Goal: Task Accomplishment & Management: Use online tool/utility

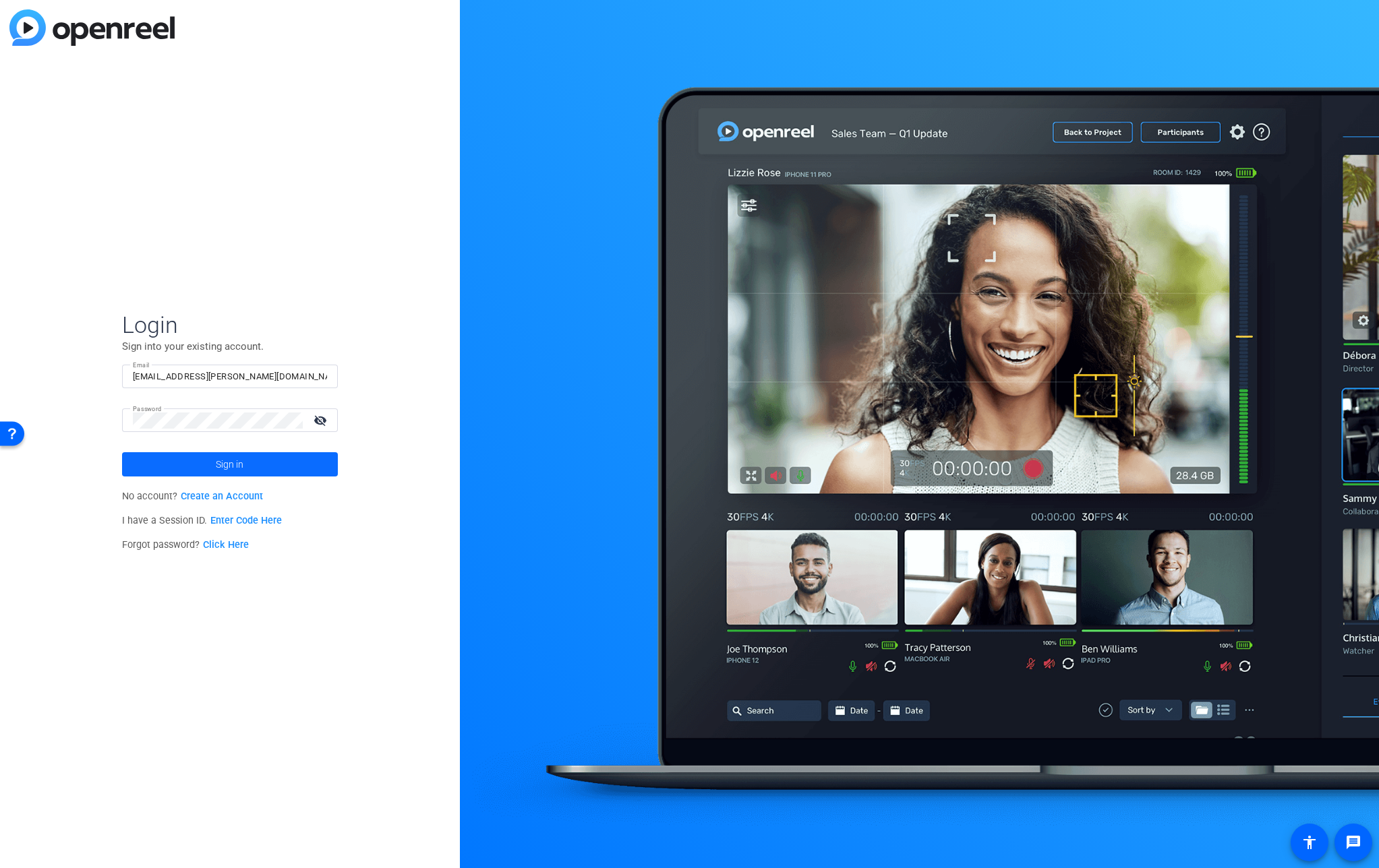
drag, startPoint x: 249, startPoint y: 445, endPoint x: 238, endPoint y: 455, distance: 14.9
click at [249, 445] on mat-form-field "Password visibility_off" at bounding box center [230, 430] width 216 height 43
click at [235, 461] on span "Sign in" at bounding box center [230, 463] width 28 height 33
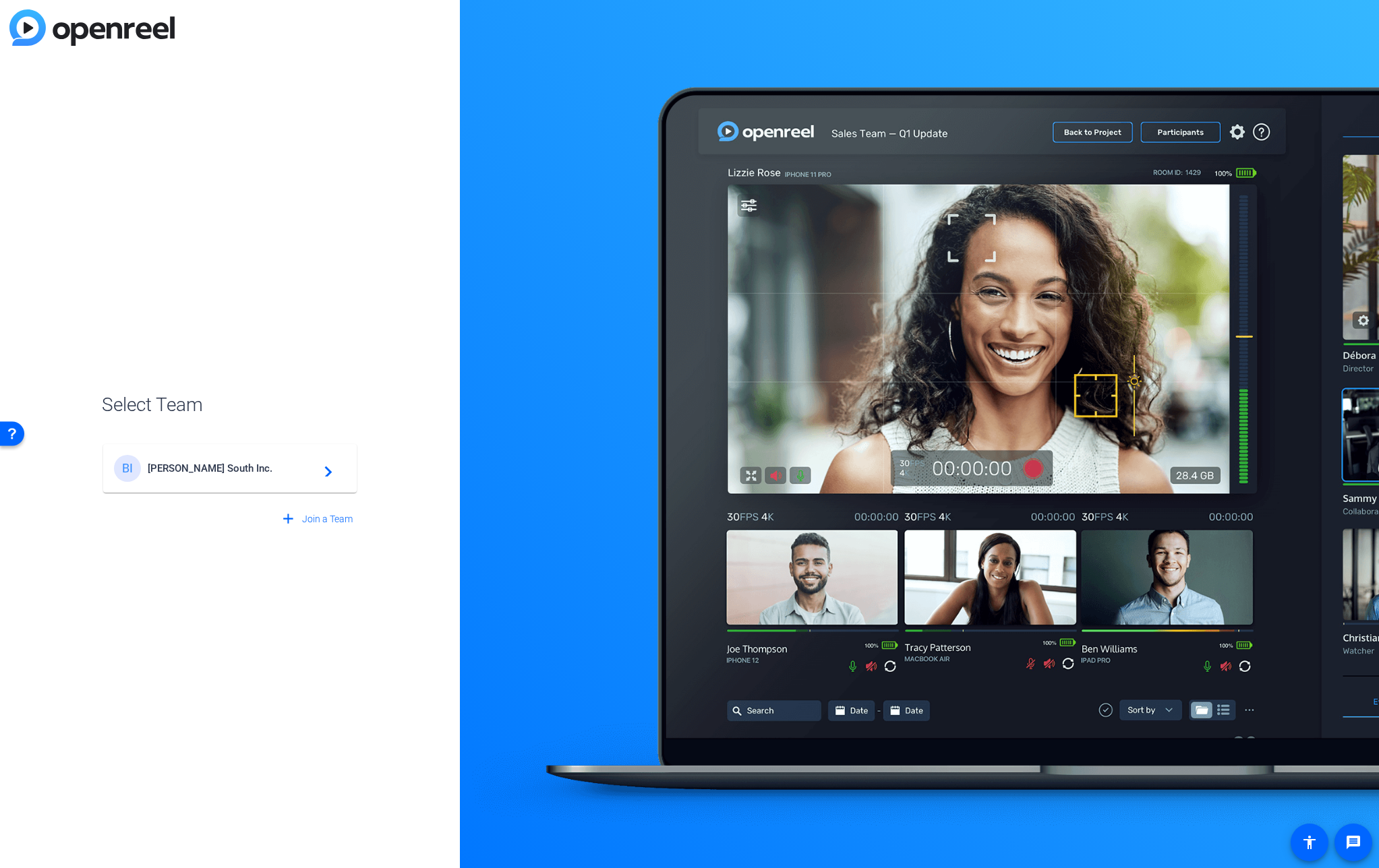
click at [246, 469] on span "Broadstreet South Inc." at bounding box center [231, 468] width 169 height 12
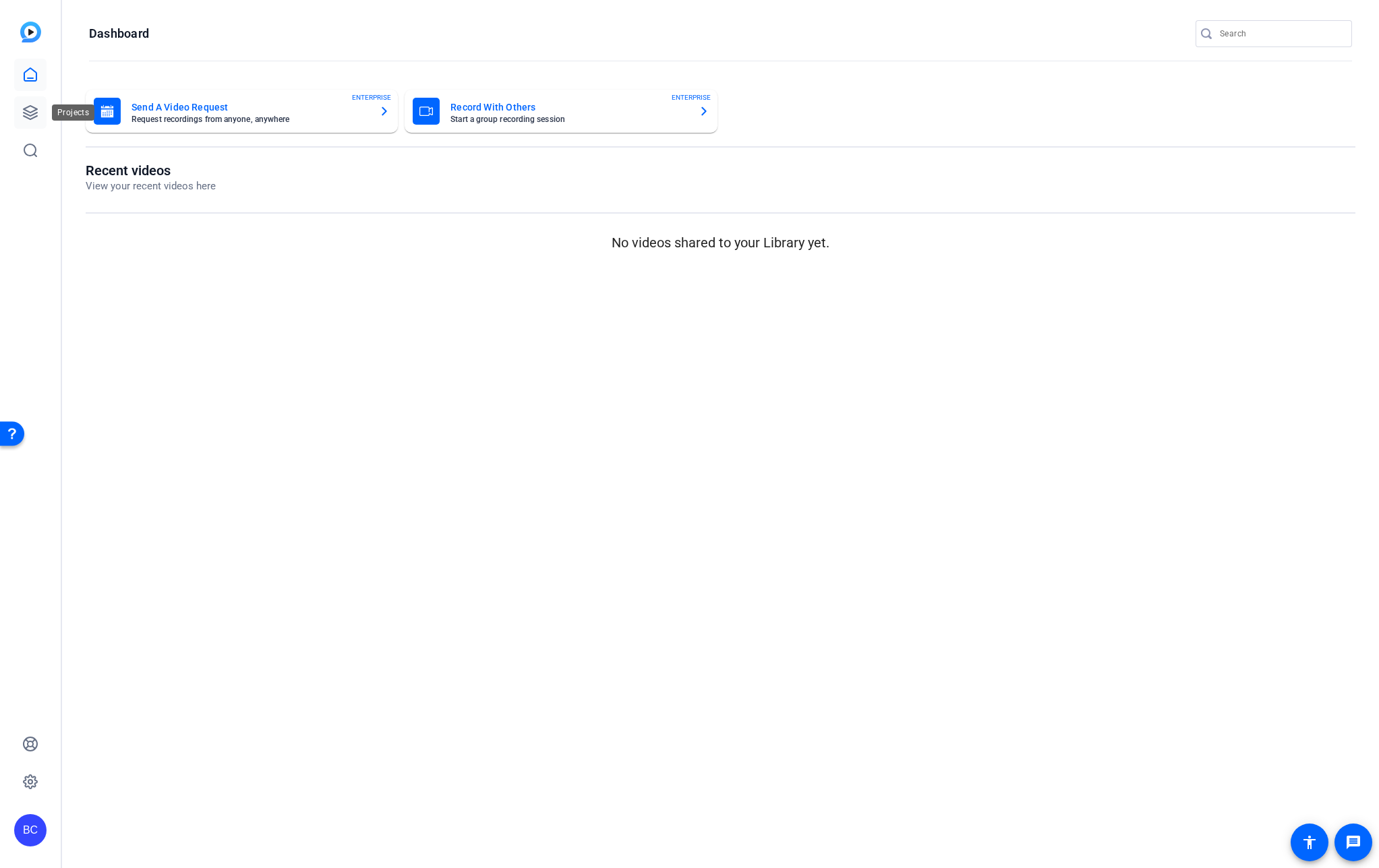
click at [36, 114] on icon at bounding box center [31, 113] width 16 height 16
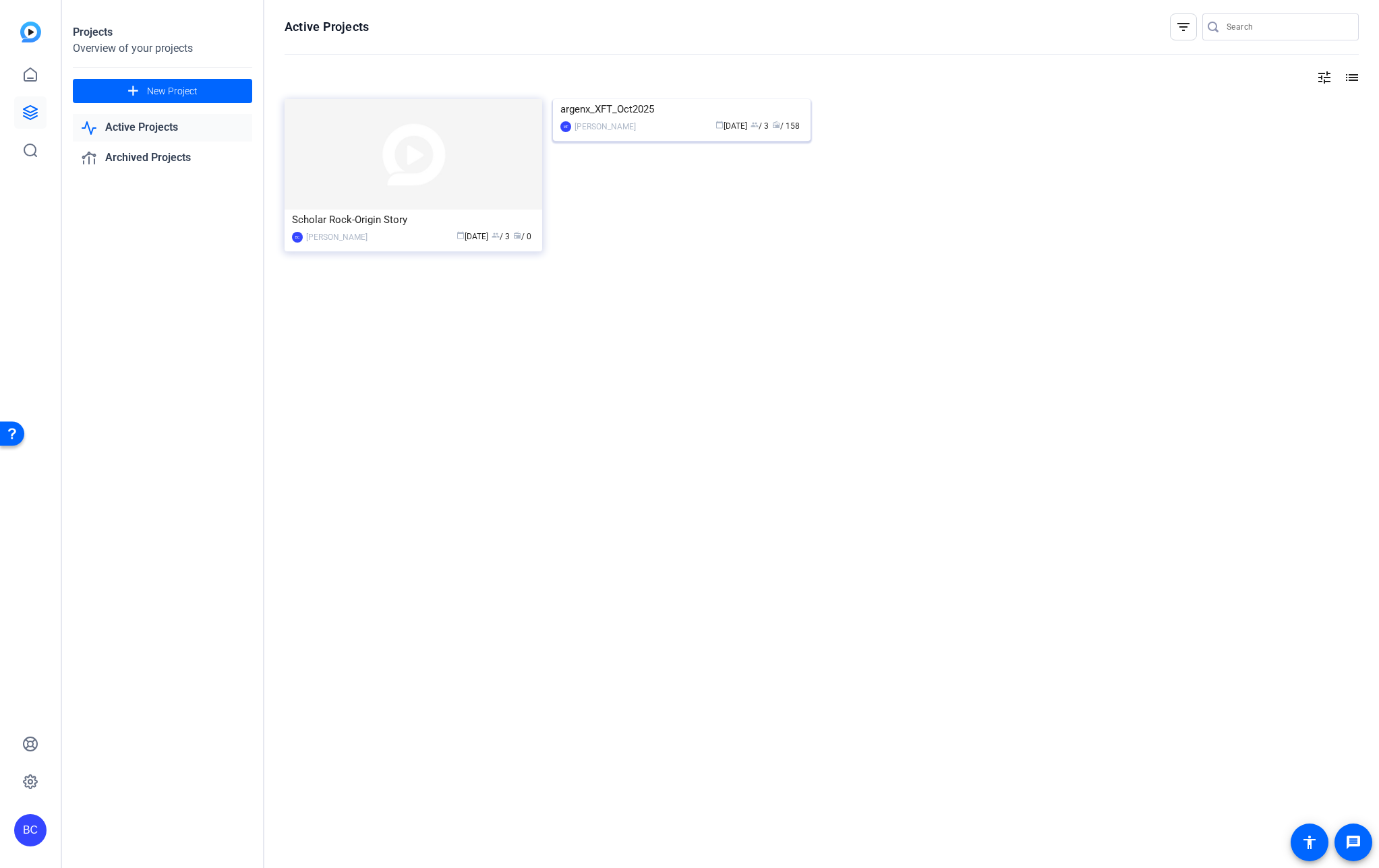
click at [640, 99] on img at bounding box center [681, 99] width 258 height 0
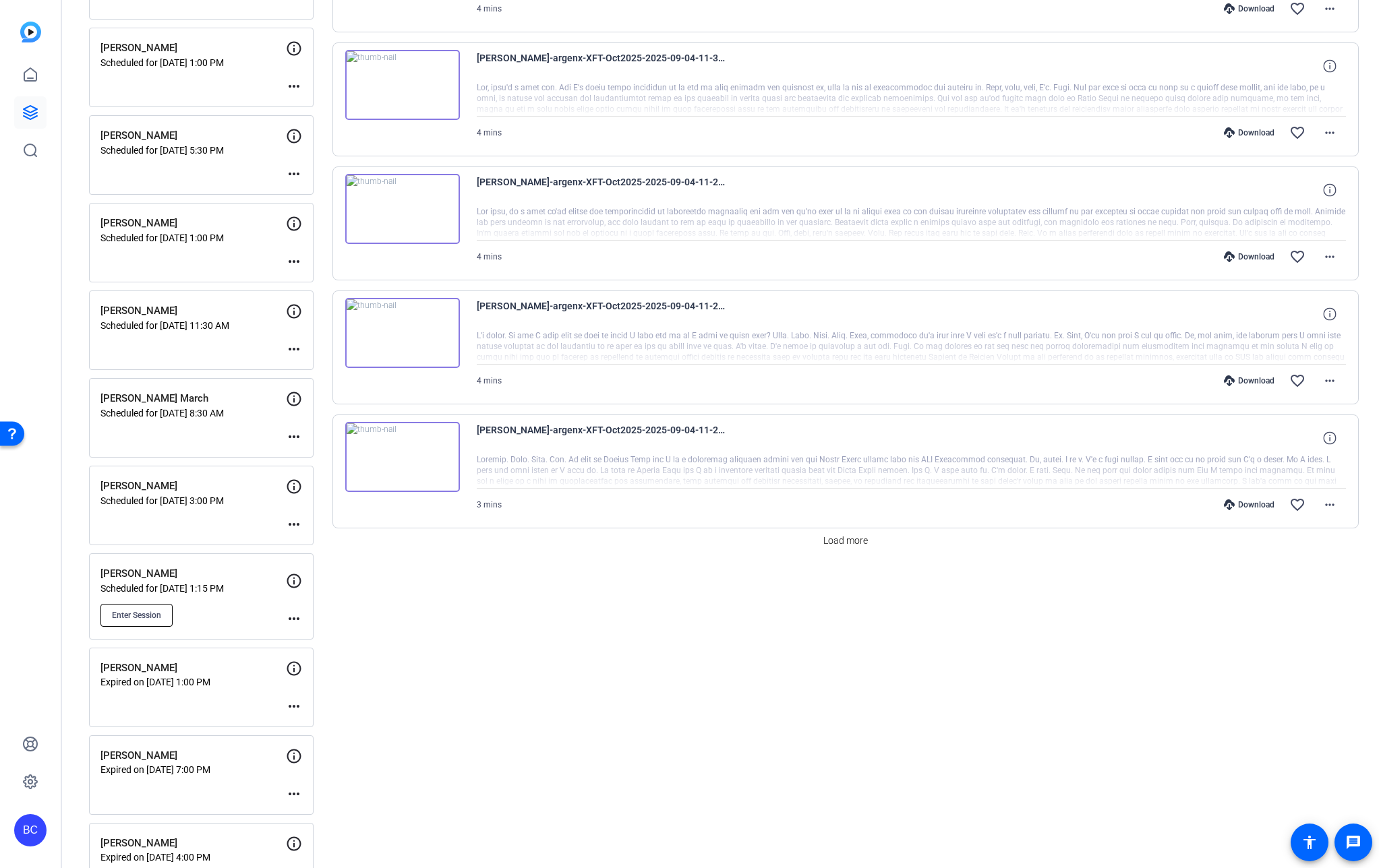
scroll to position [893, 0]
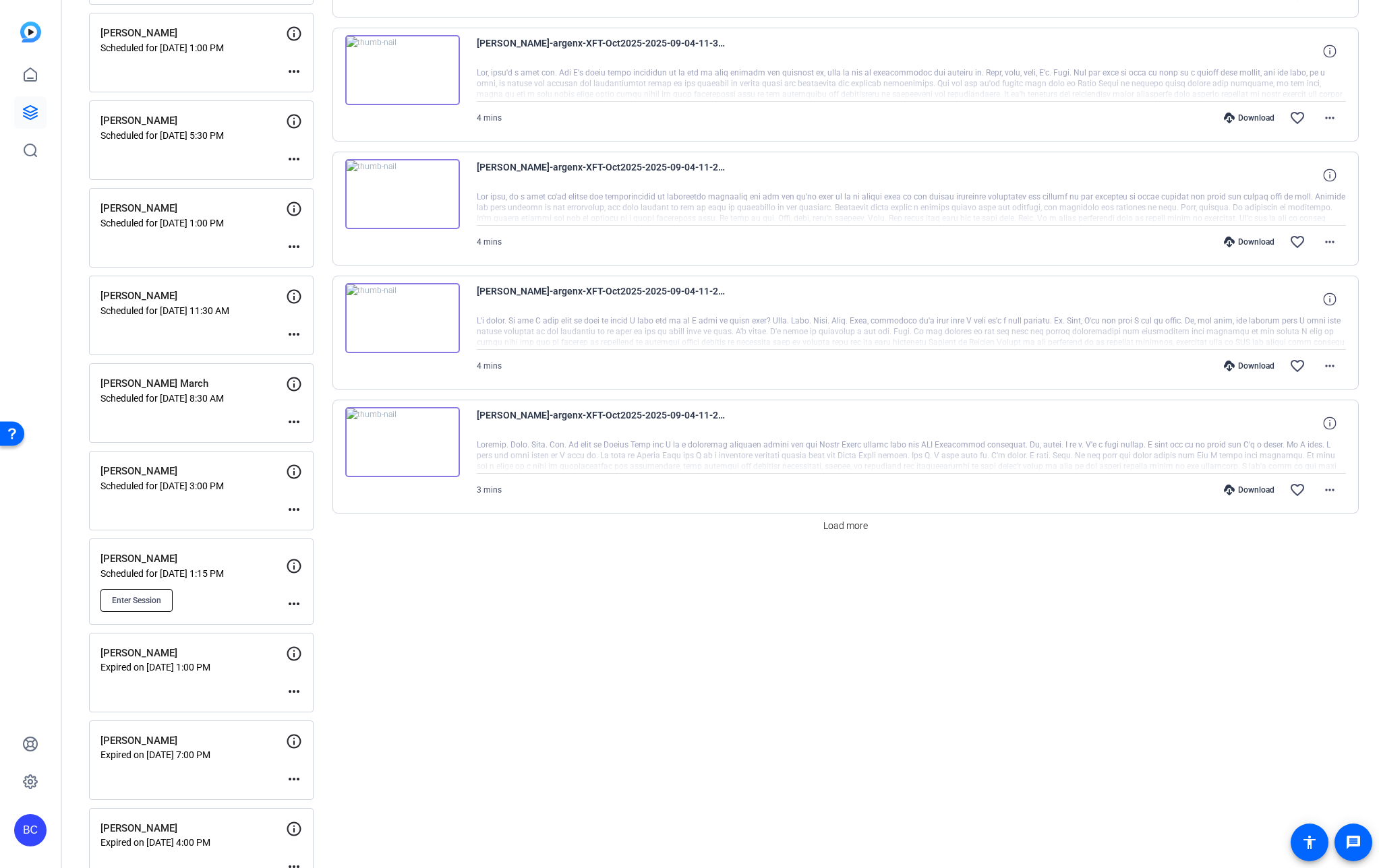
click at [143, 595] on span "Enter Session" at bounding box center [136, 601] width 49 height 11
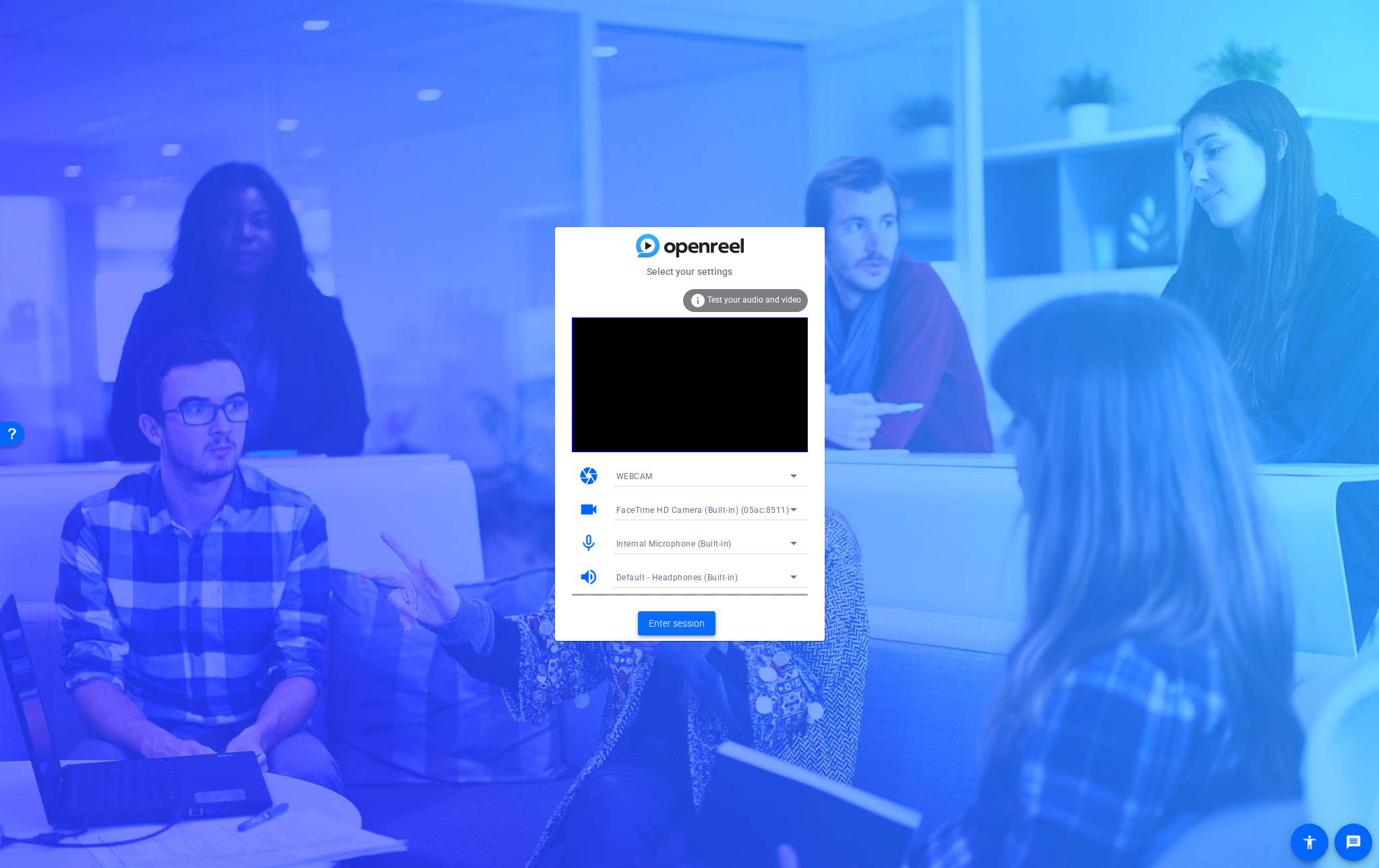
click at [689, 623] on span "Enter session" at bounding box center [677, 624] width 56 height 14
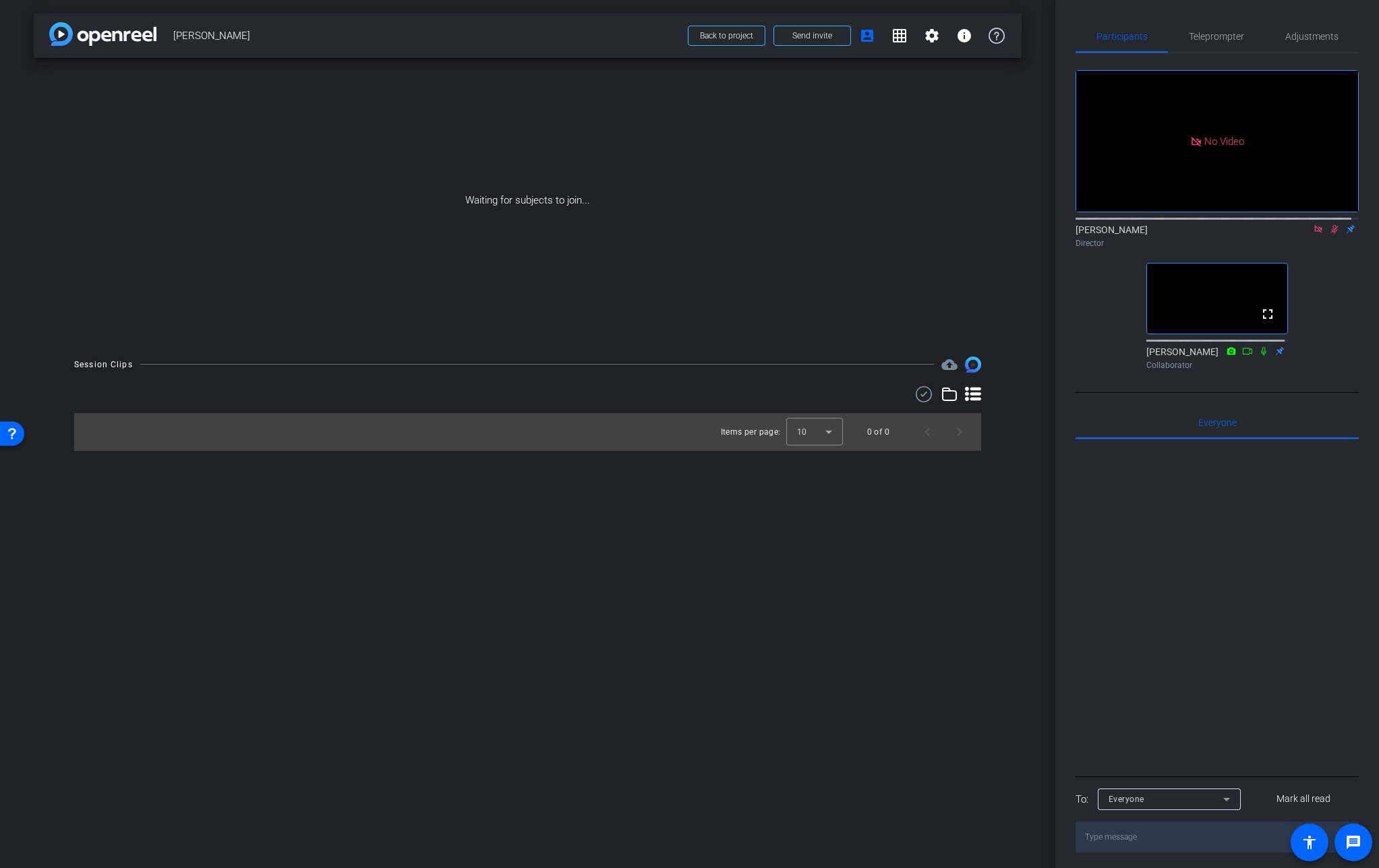
click at [1329, 234] on icon at bounding box center [1335, 229] width 11 height 9
click at [1314, 232] on icon at bounding box center [1318, 229] width 7 height 7
drag, startPoint x: 176, startPoint y: 37, endPoint x: 312, endPoint y: 42, distance: 136.1
click at [265, 36] on span "[PERSON_NAME]" at bounding box center [427, 36] width 506 height 27
copy span "[PERSON_NAME]"
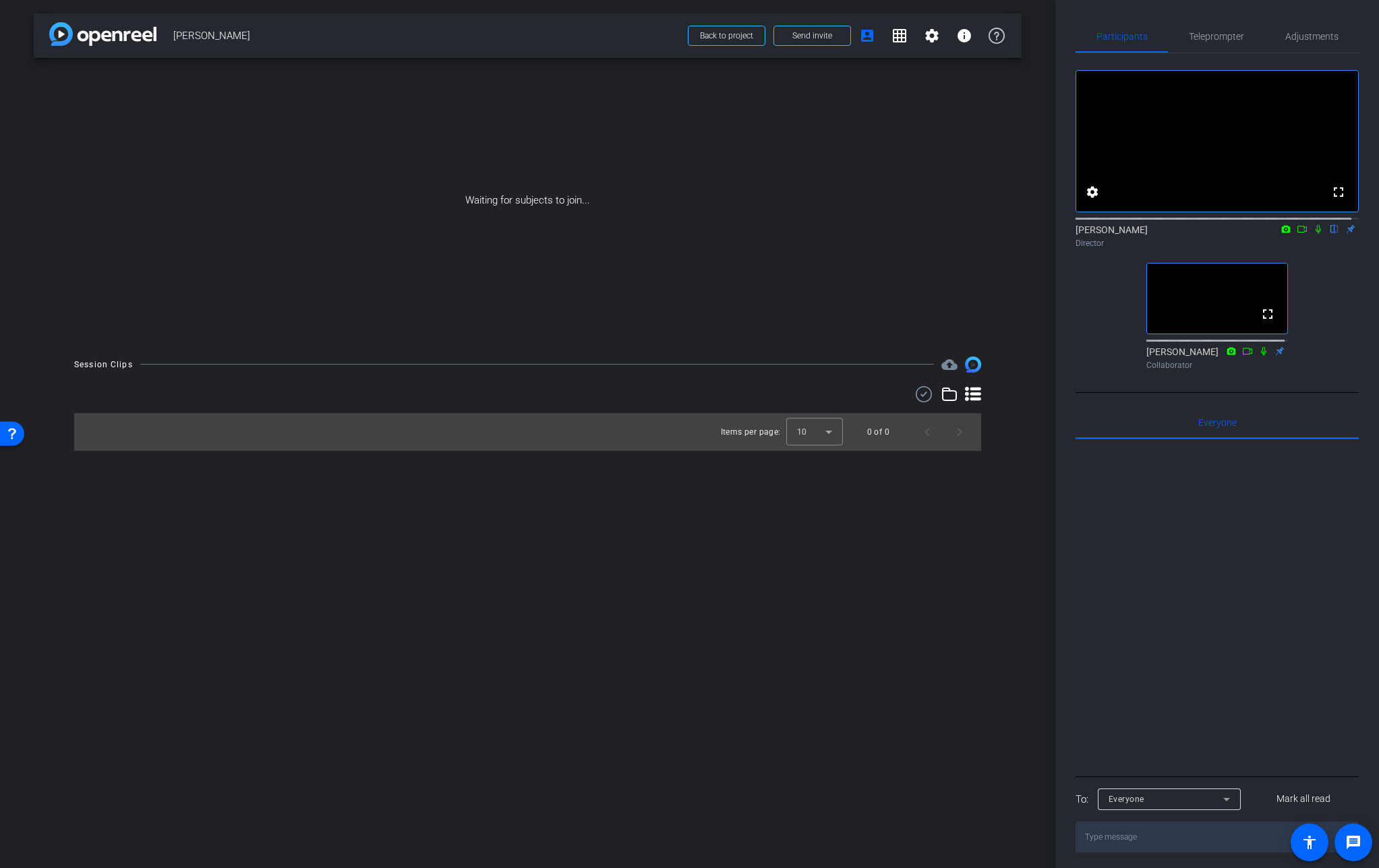
click at [687, 453] on div "arrow_back Antionnette Johnson Back to project Send invite account_box grid_on …" at bounding box center [528, 434] width 1055 height 868
click at [1324, 266] on div "fullscreen settings [PERSON_NAME] flip Director fullscreen [PERSON_NAME] Collab…" at bounding box center [1216, 214] width 283 height 322
click at [1313, 234] on icon at bounding box center [1318, 229] width 11 height 9
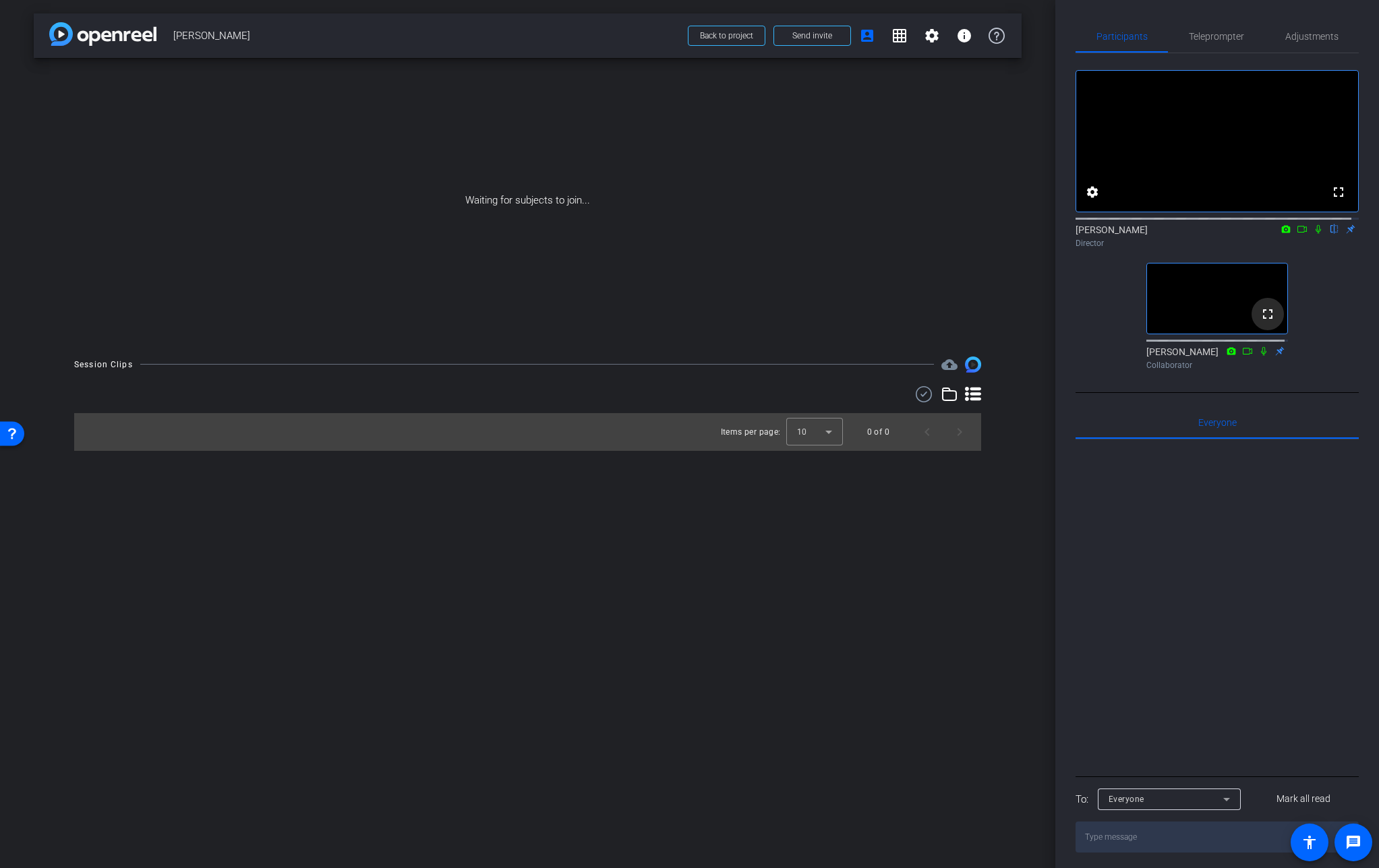
click at [1261, 322] on mat-icon "fullscreen" at bounding box center [1268, 314] width 16 height 16
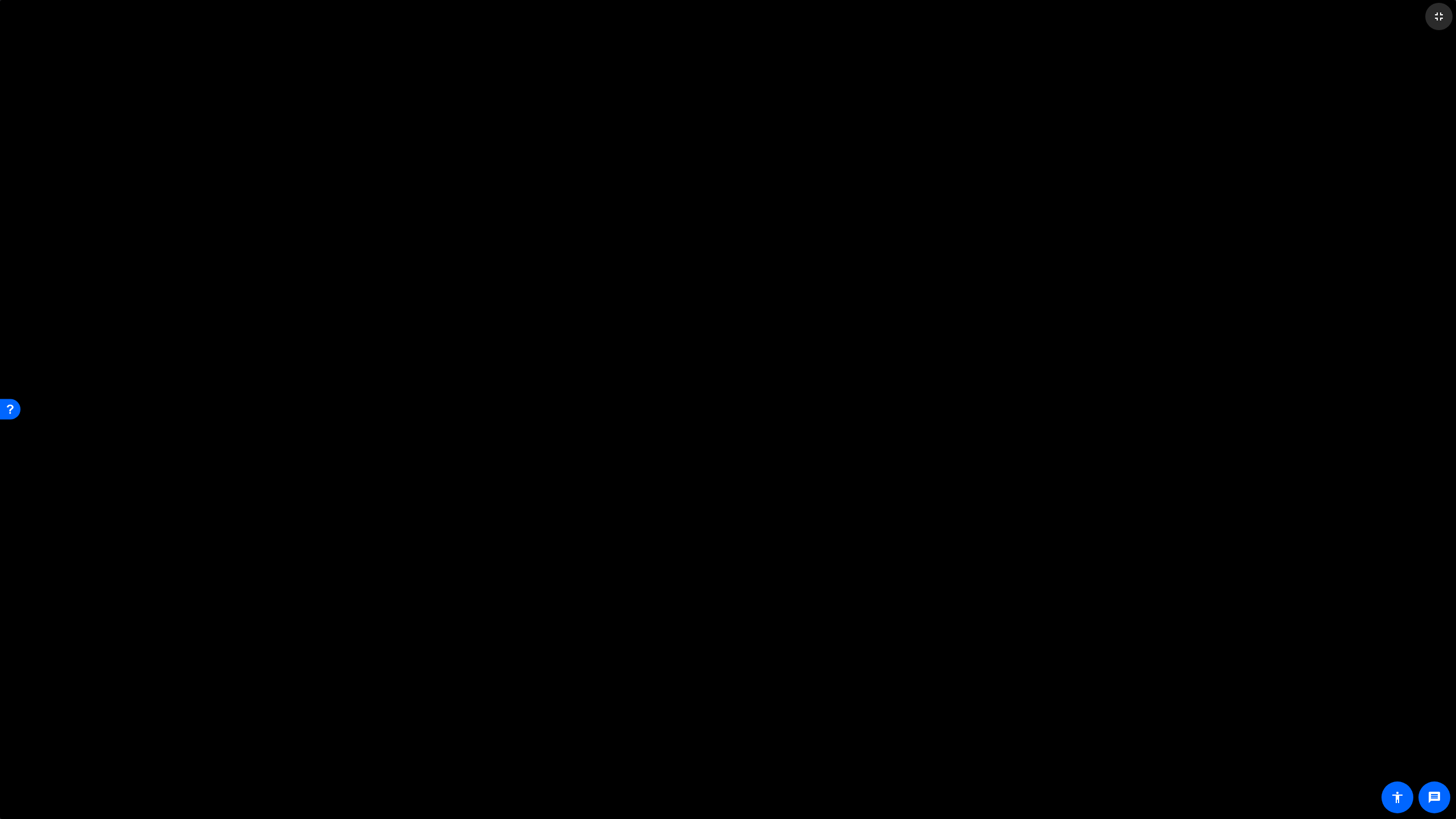
click at [1163, 21] on mat-icon "fullscreen_exit" at bounding box center [1439, 17] width 14 height 14
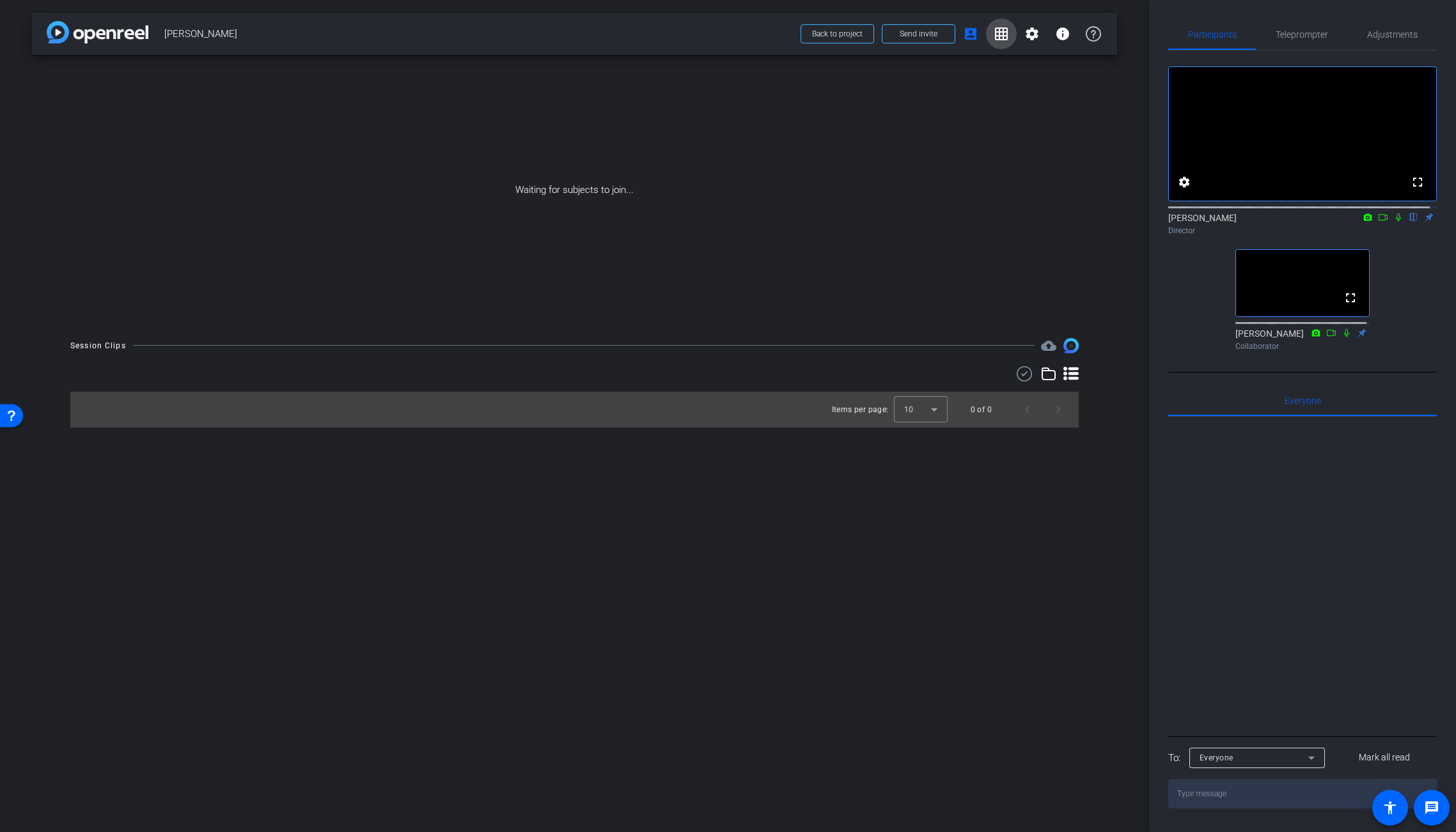
click at [1004, 37] on mat-icon "grid_on" at bounding box center [1001, 34] width 15 height 15
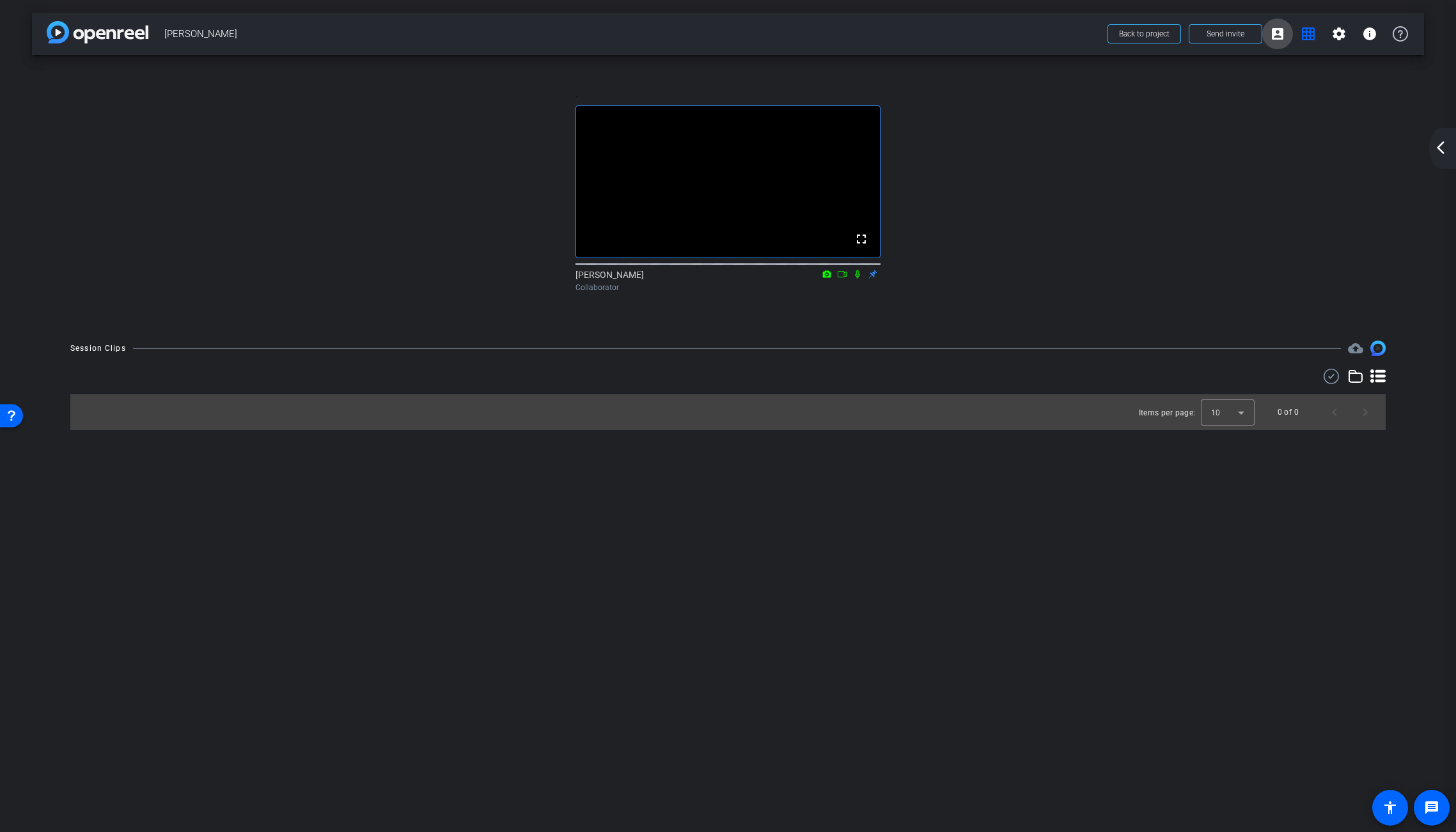
click at [1276, 33] on mat-icon "account_box" at bounding box center [1278, 34] width 15 height 15
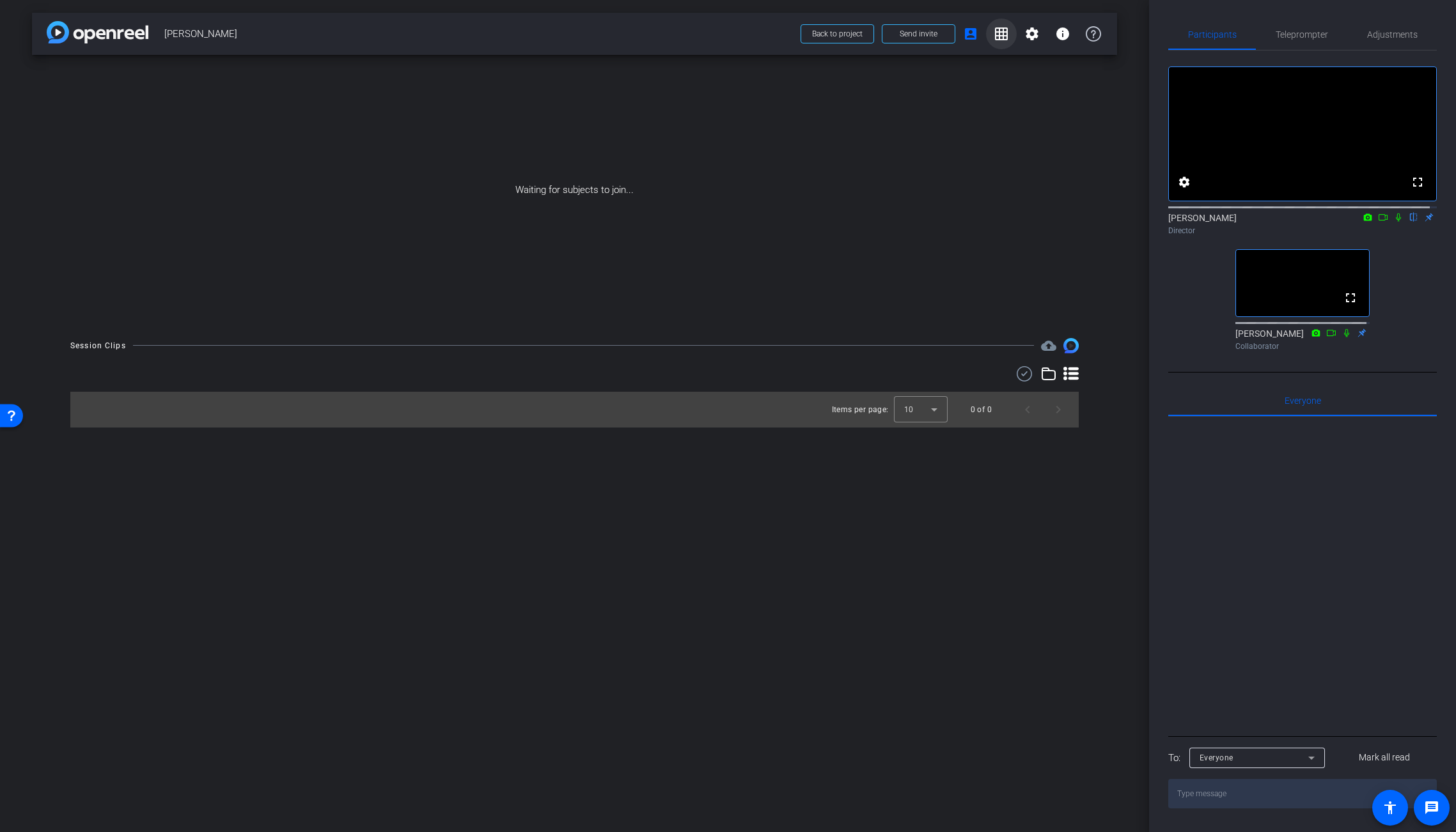
click at [996, 35] on mat-icon "grid_on" at bounding box center [1001, 34] width 15 height 15
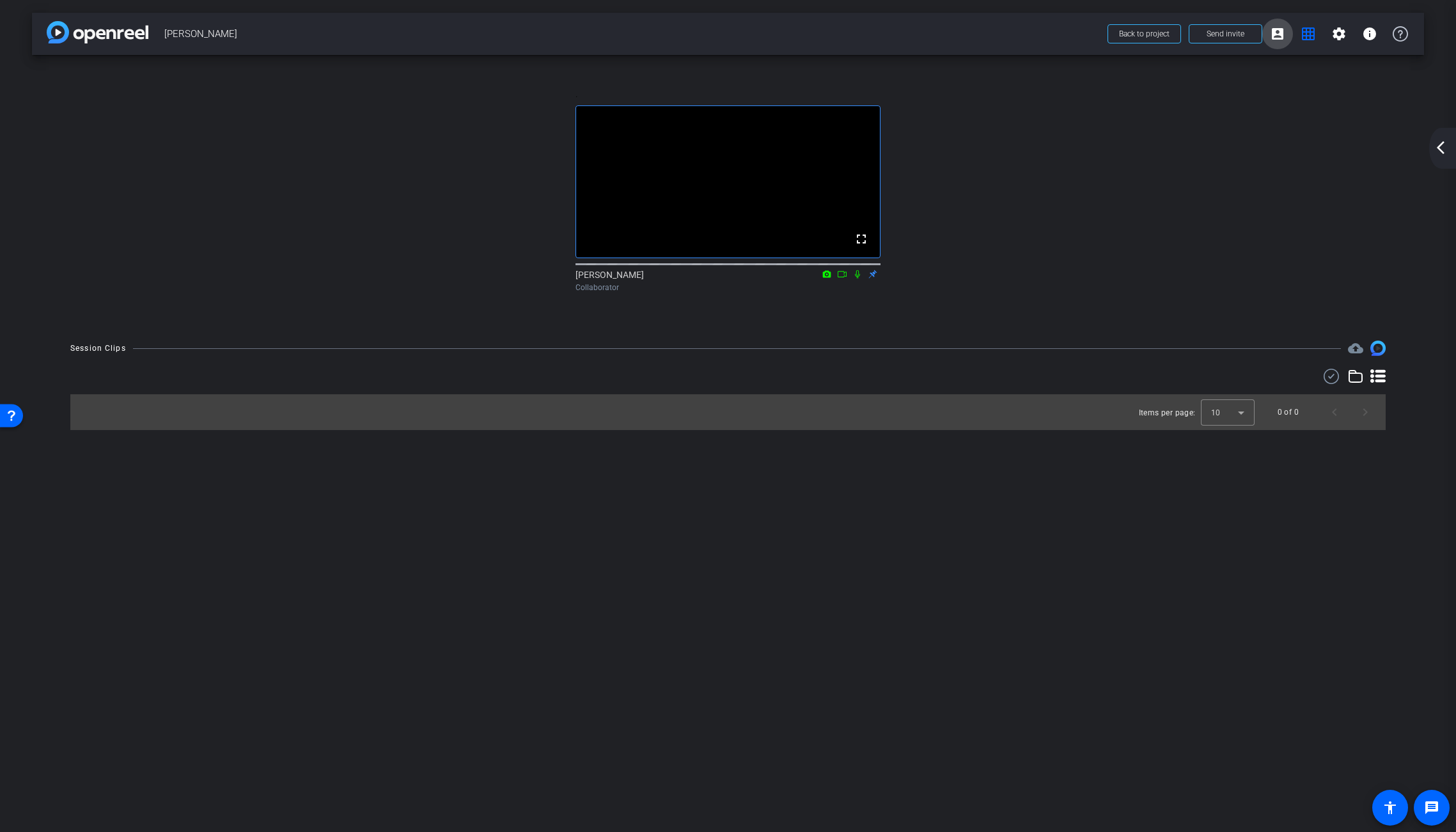
click at [1283, 35] on mat-icon "account_box" at bounding box center [1278, 34] width 15 height 15
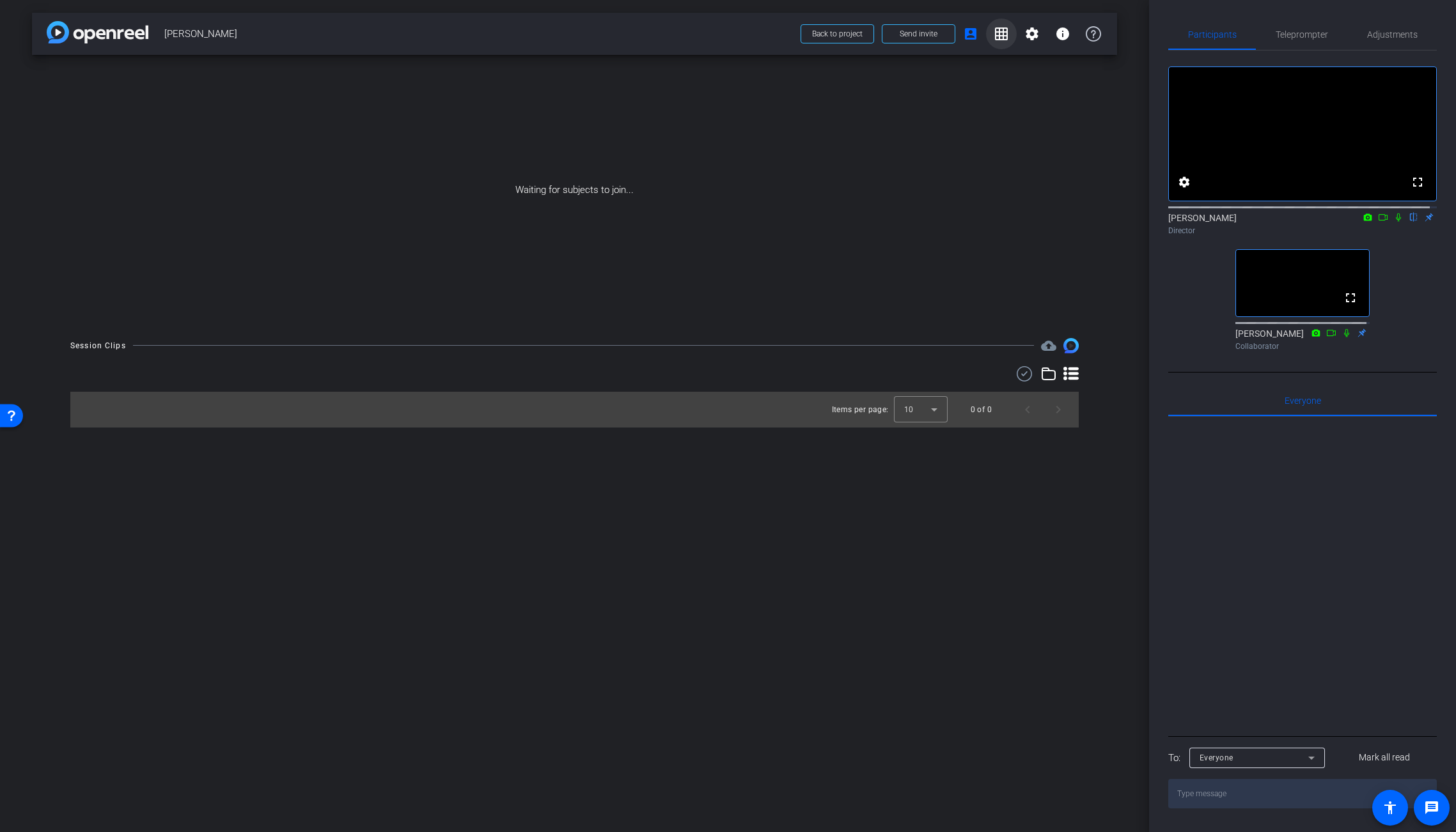
click at [1000, 31] on mat-icon "grid_on" at bounding box center [1001, 34] width 15 height 15
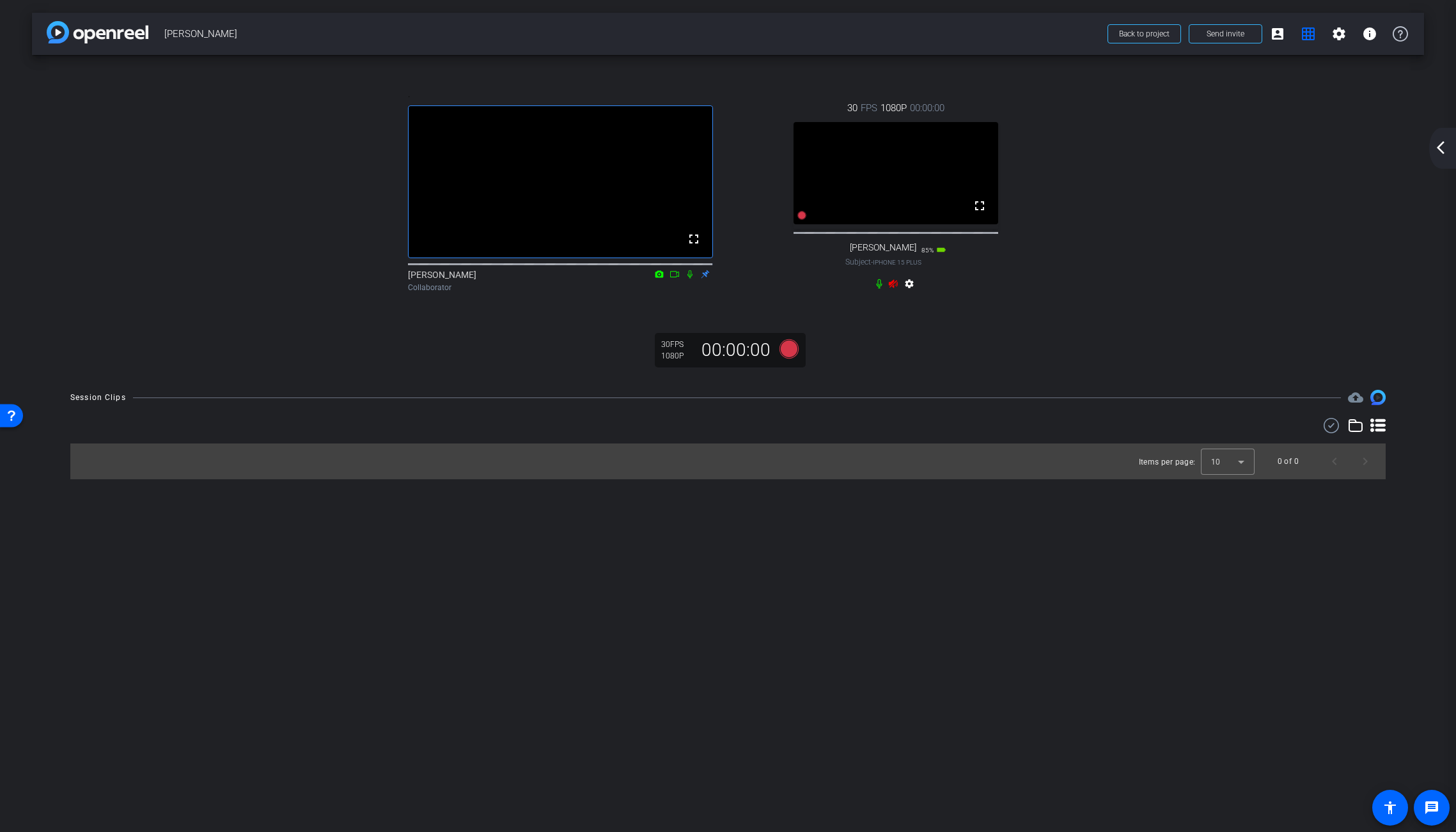
click at [896, 294] on div "settings" at bounding box center [896, 286] width 43 height 15
click at [893, 288] on icon at bounding box center [893, 284] width 9 height 9
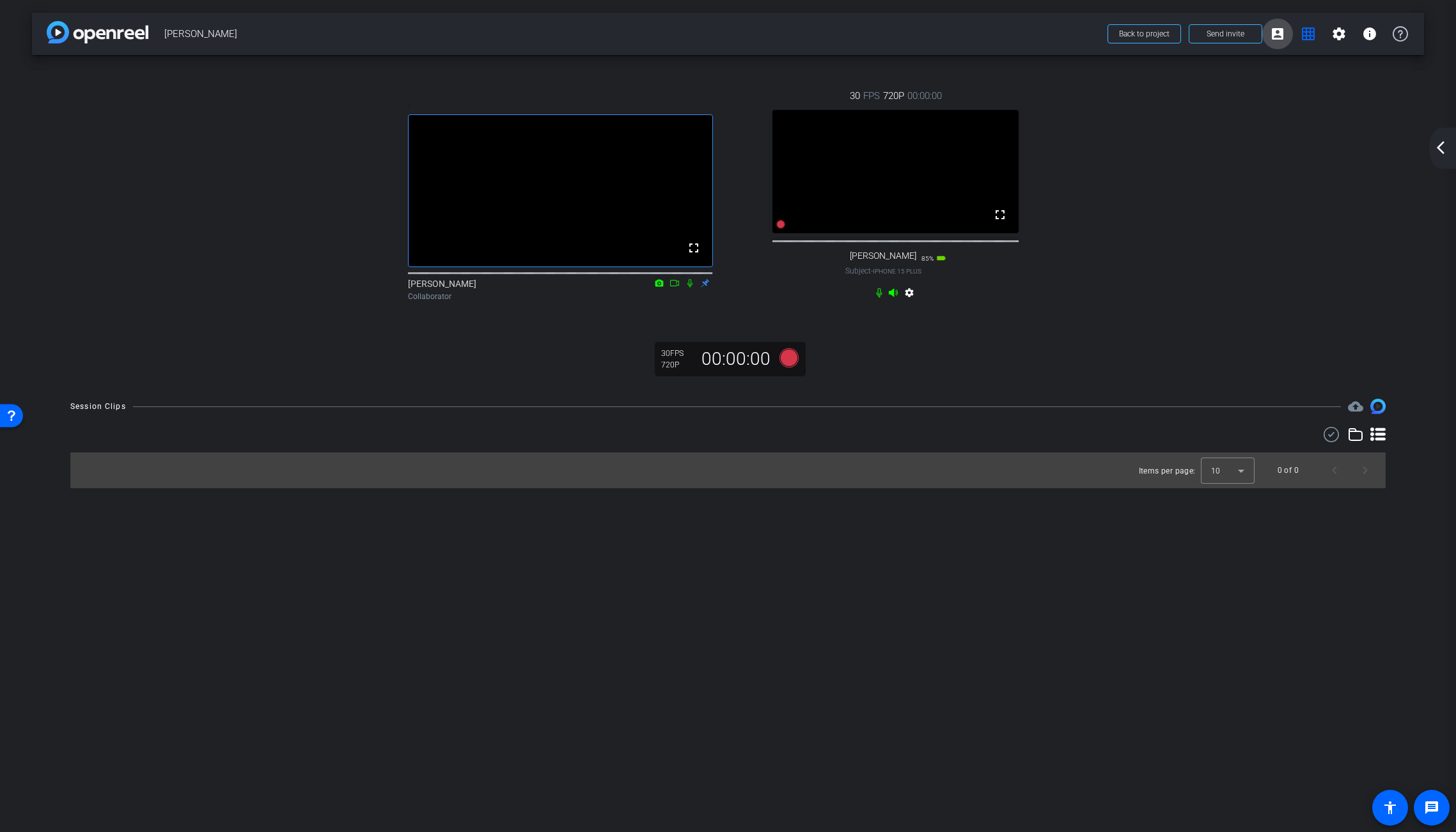
click at [1274, 35] on mat-icon "account_box" at bounding box center [1278, 34] width 15 height 15
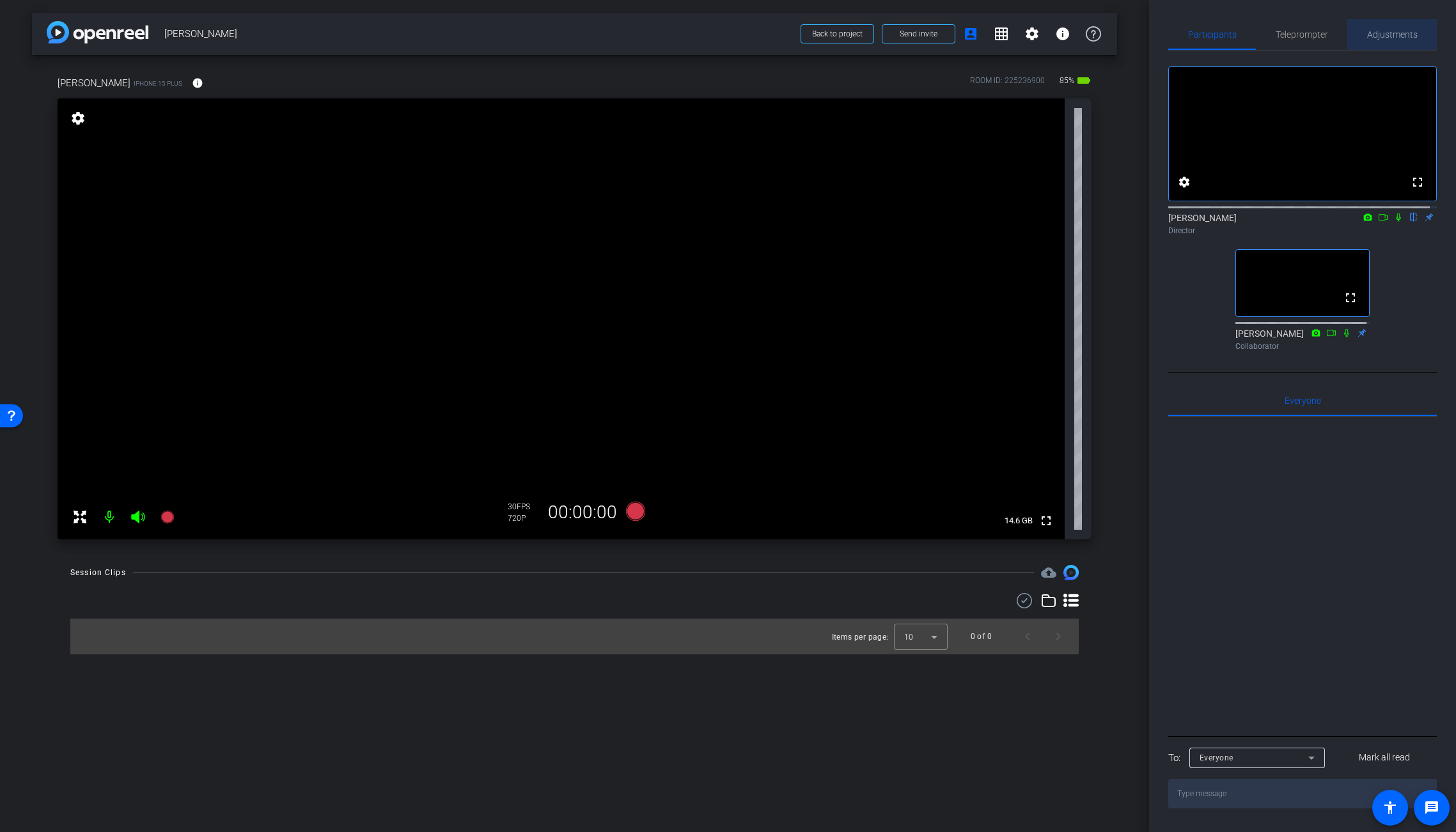
click at [1307, 30] on span "Adjustments" at bounding box center [1392, 34] width 51 height 9
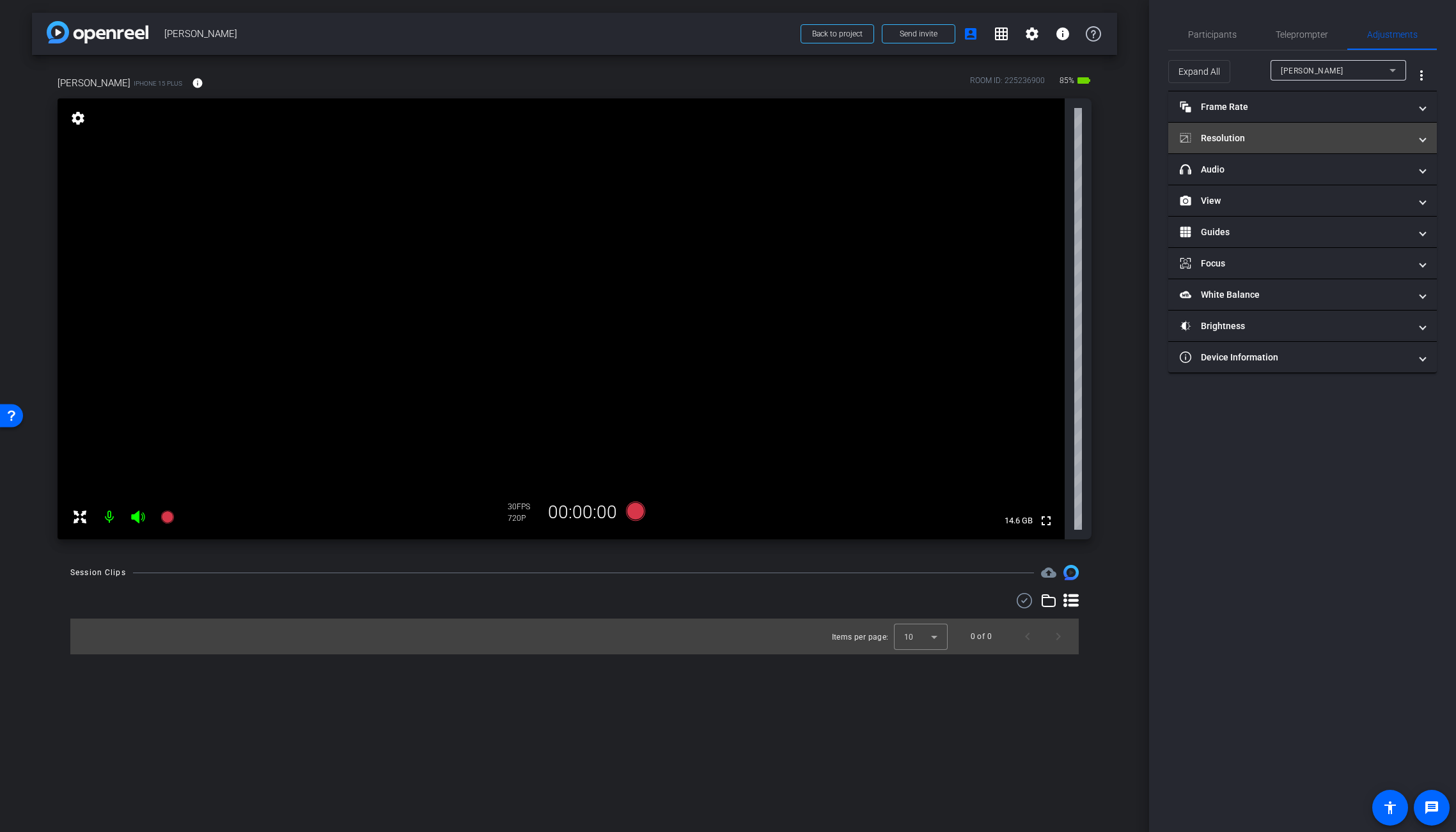
click at [1245, 141] on mat-panel-title "Resolution" at bounding box center [1295, 139] width 231 height 14
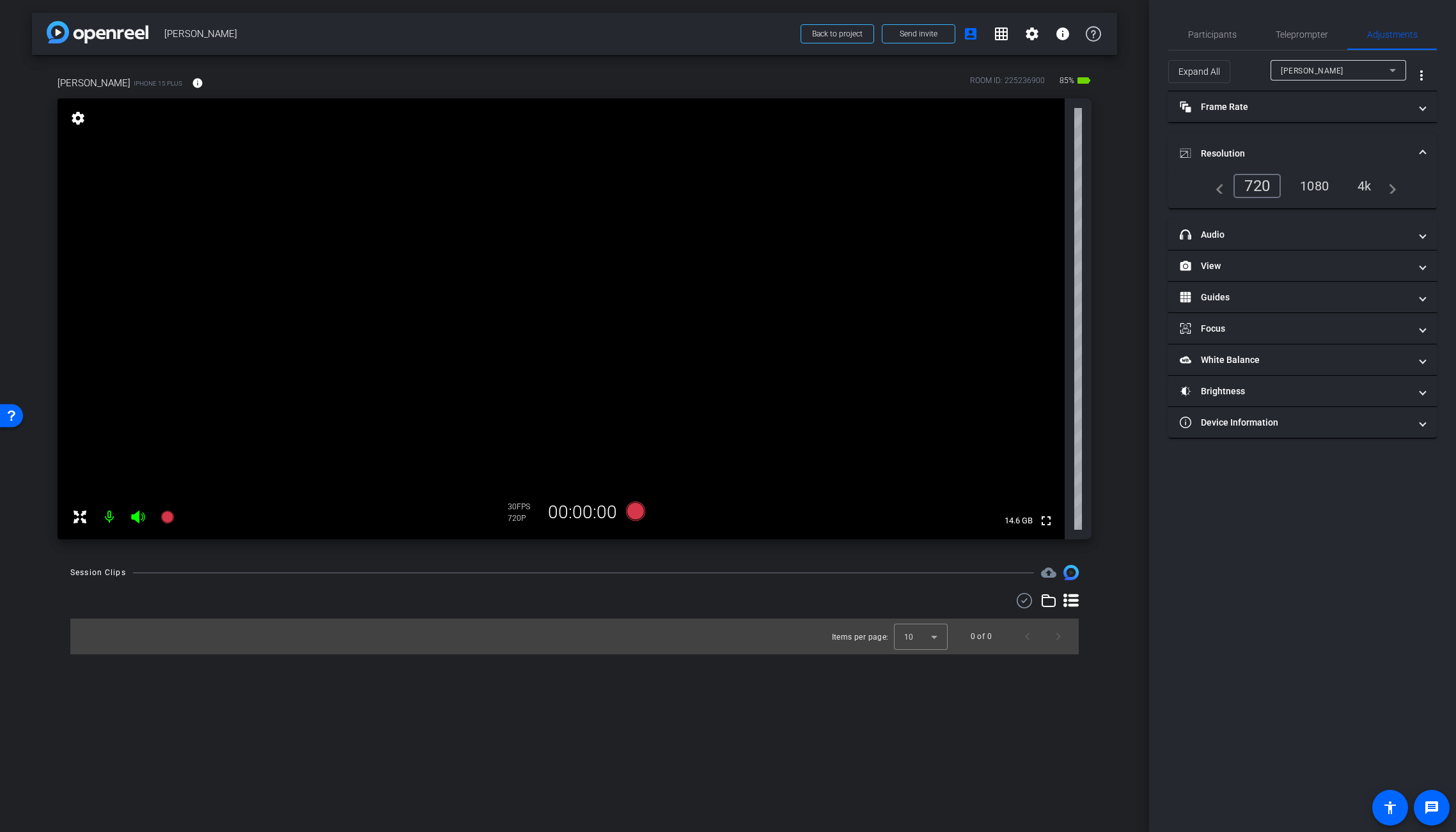
click at [1307, 181] on div "4k" at bounding box center [1364, 185] width 33 height 21
click at [1261, 107] on mat-panel-title "Frame Rate Frame Rate" at bounding box center [1295, 107] width 231 height 14
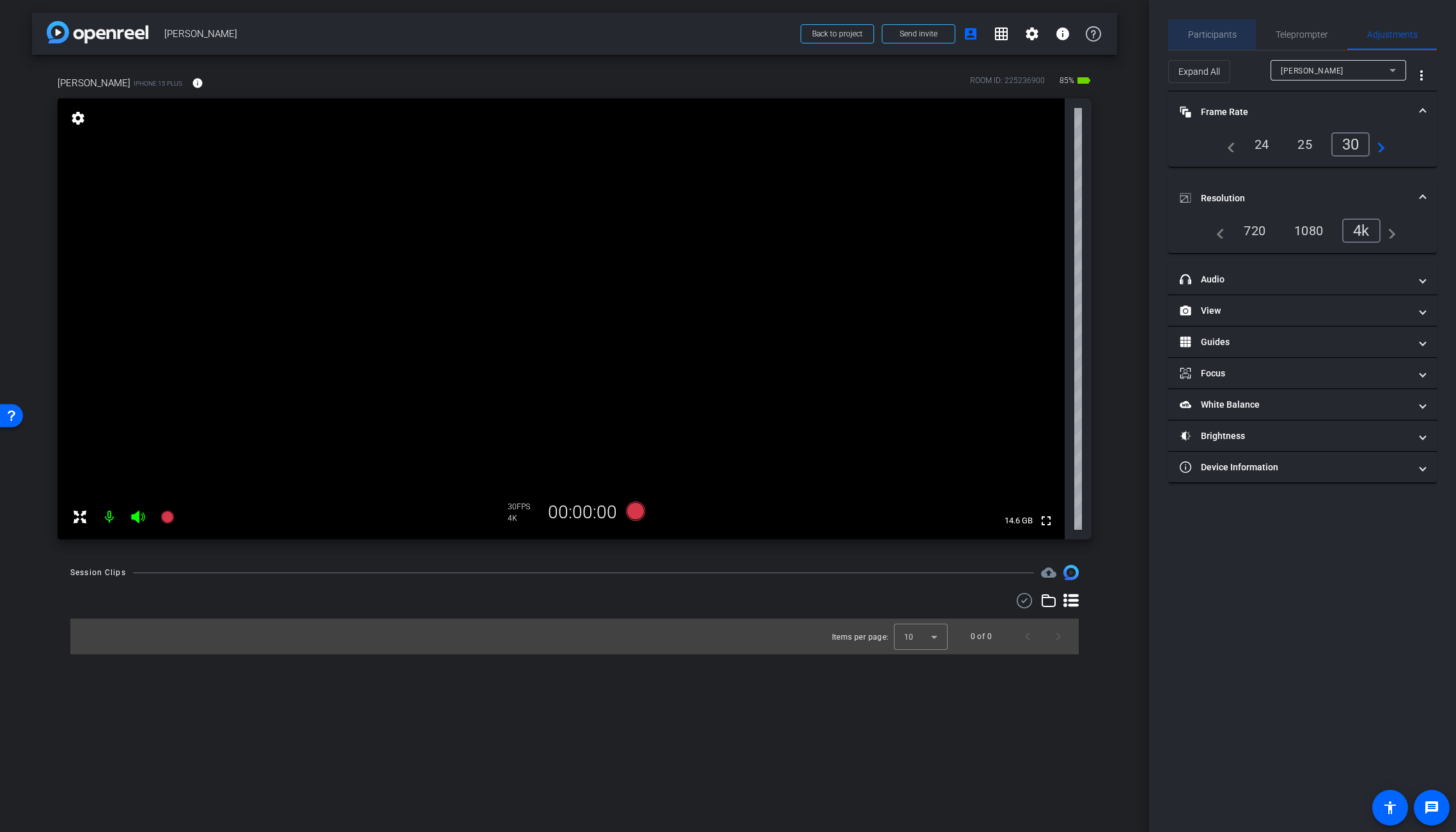
click at [1232, 31] on span "Participants" at bounding box center [1212, 34] width 49 height 9
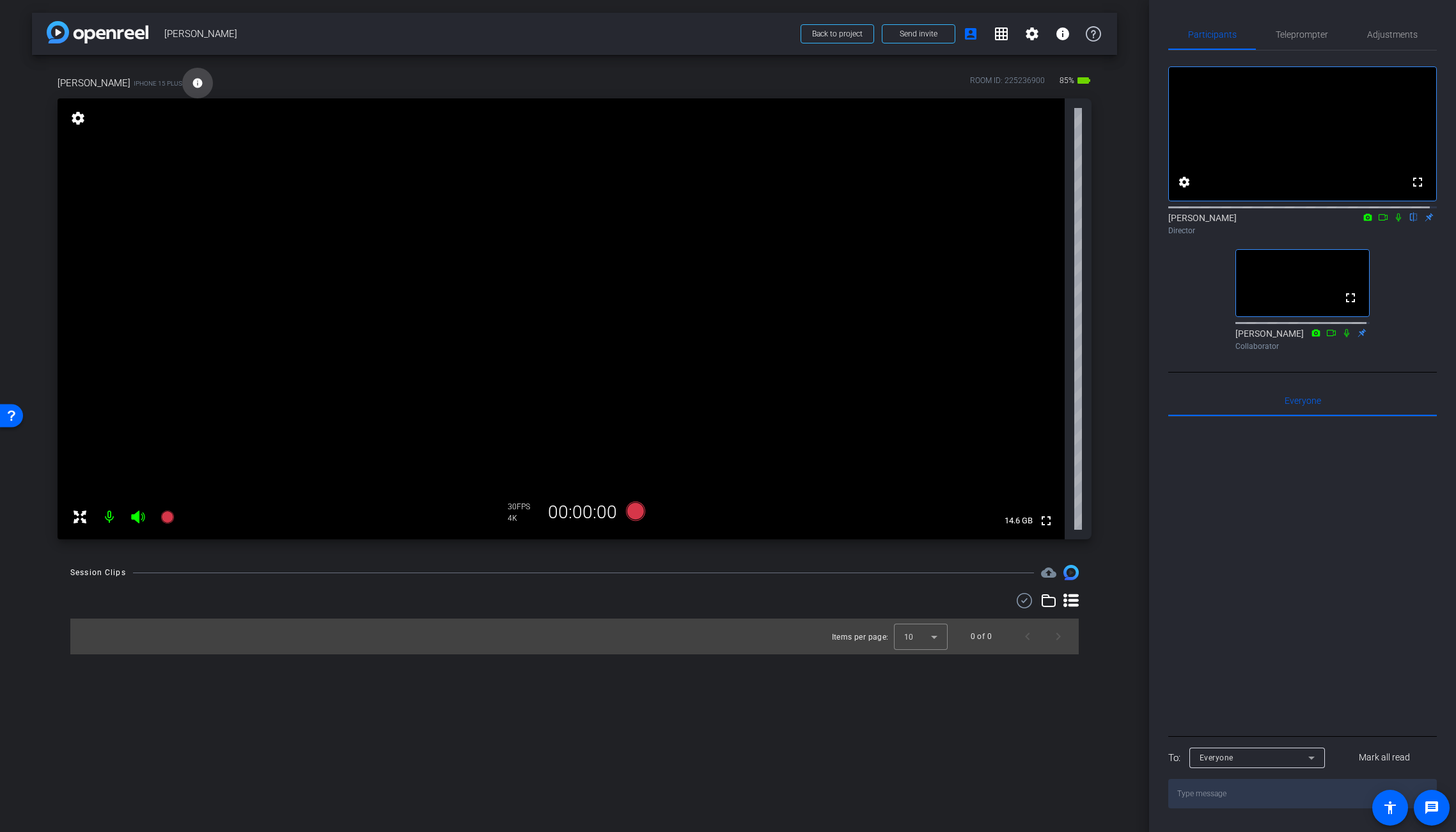
click at [203, 81] on mat-icon "info" at bounding box center [197, 82] width 11 height 11
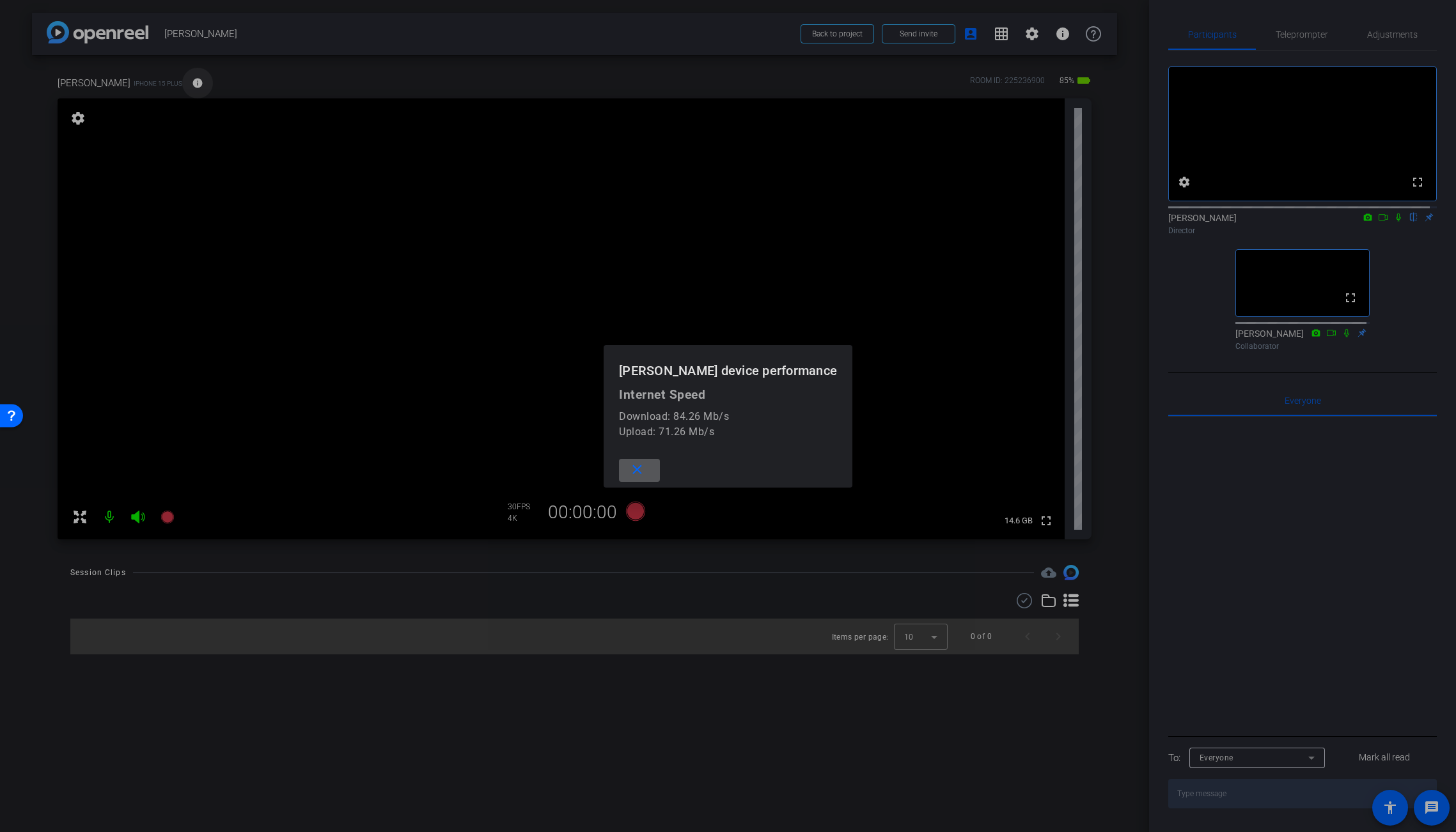
click at [208, 81] on div at bounding box center [728, 416] width 1456 height 832
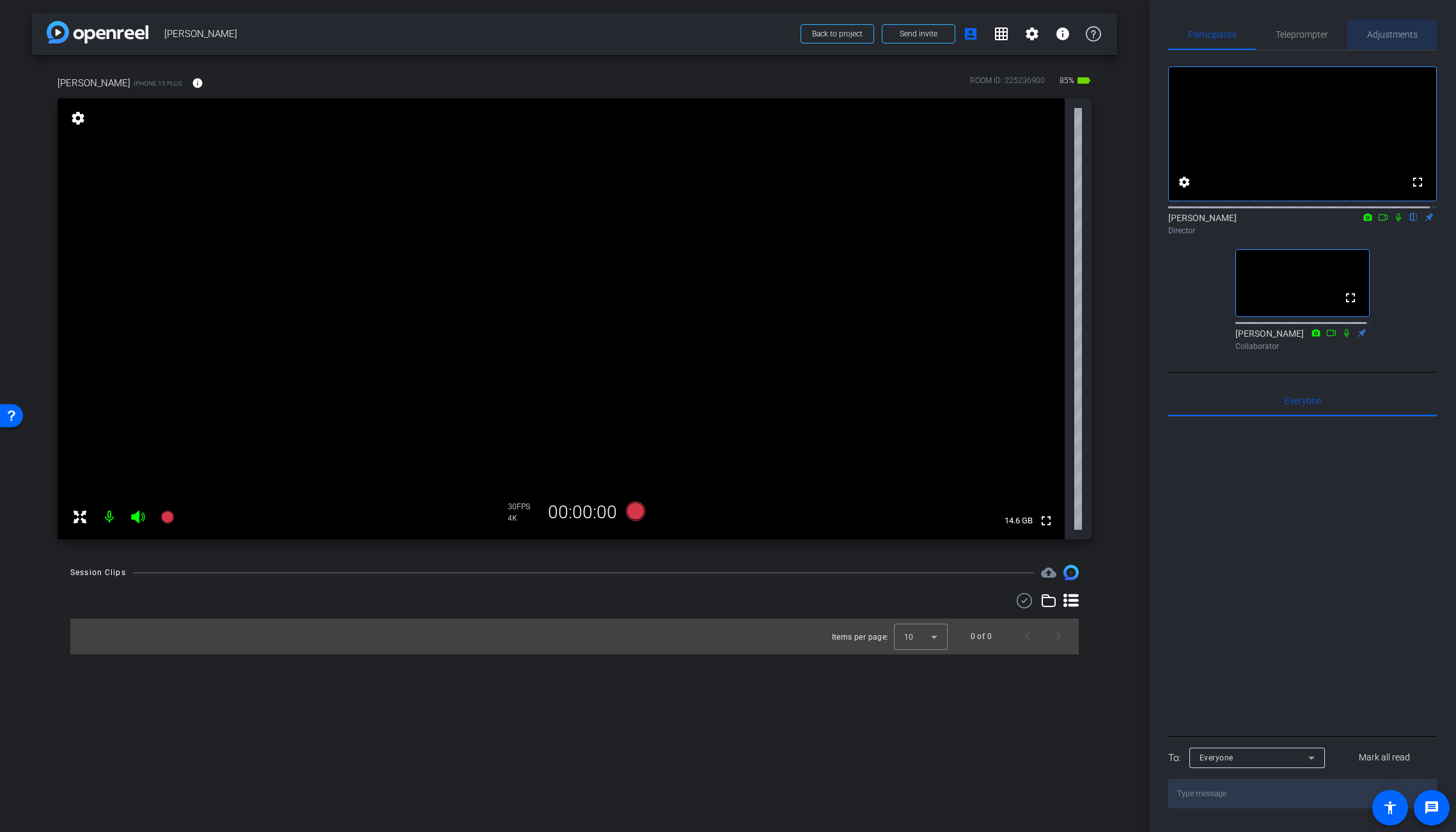
click at [1307, 34] on span "Adjustments" at bounding box center [1392, 34] width 51 height 9
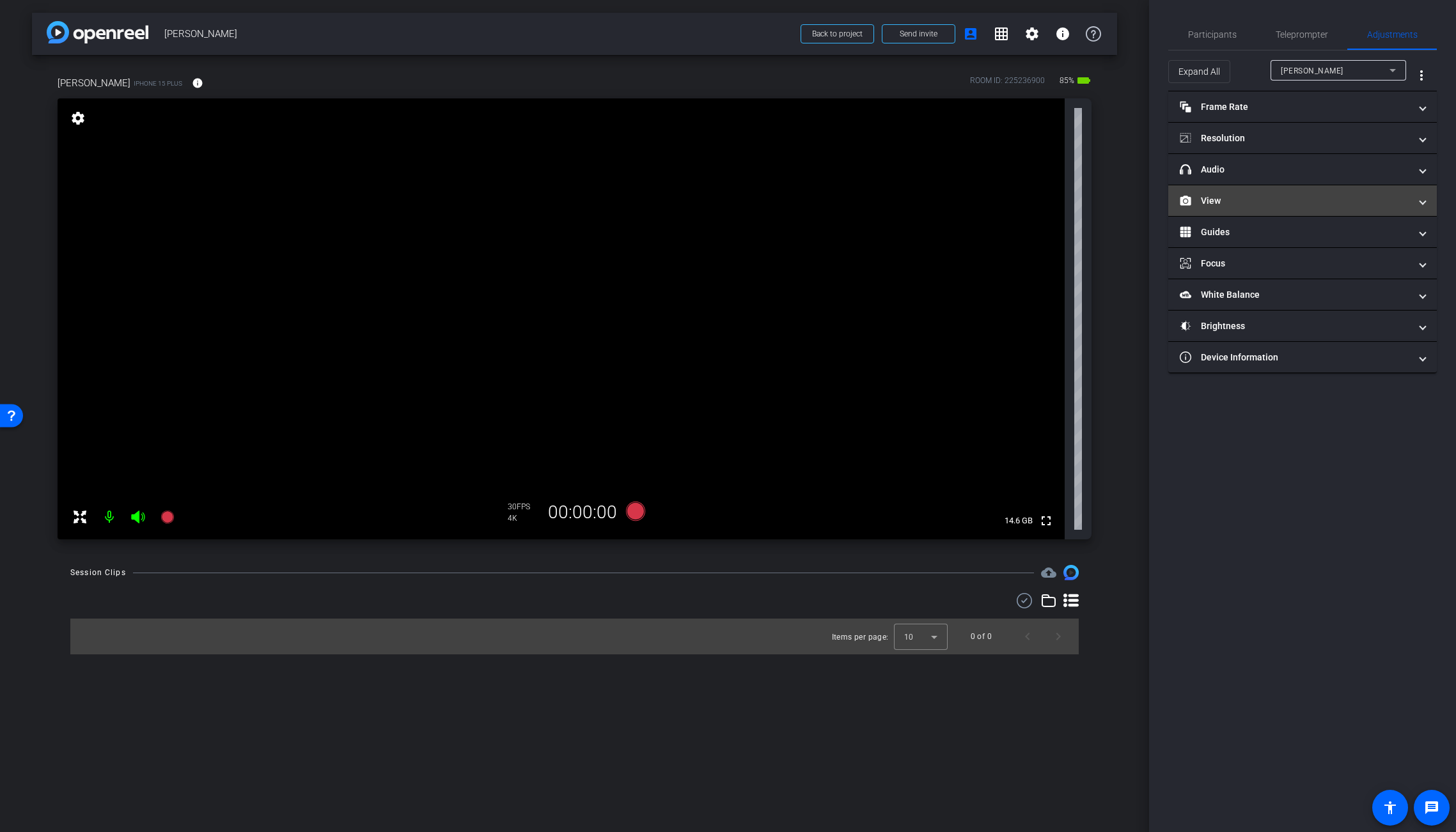
click at [1213, 196] on mat-panel-title "View" at bounding box center [1295, 201] width 231 height 14
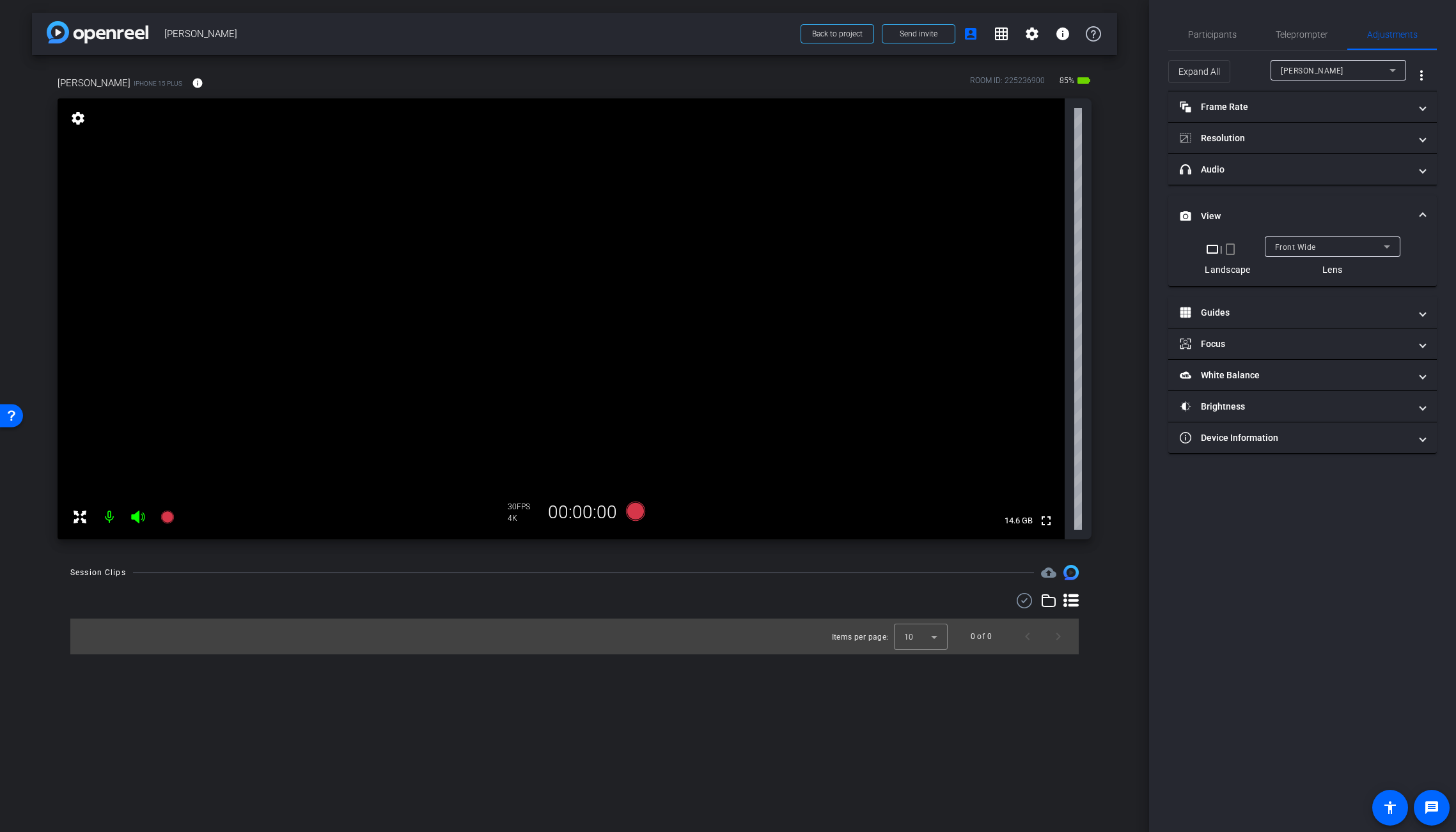
click at [1307, 249] on div "Front Wide" at bounding box center [1329, 247] width 109 height 16
click at [1307, 276] on mat-option "Back Wide" at bounding box center [1332, 272] width 135 height 21
click at [1294, 245] on span "Back Wide" at bounding box center [1295, 248] width 39 height 9
click at [1304, 220] on div at bounding box center [728, 416] width 1456 height 832
click at [1216, 29] on span "Participants" at bounding box center [1212, 34] width 49 height 31
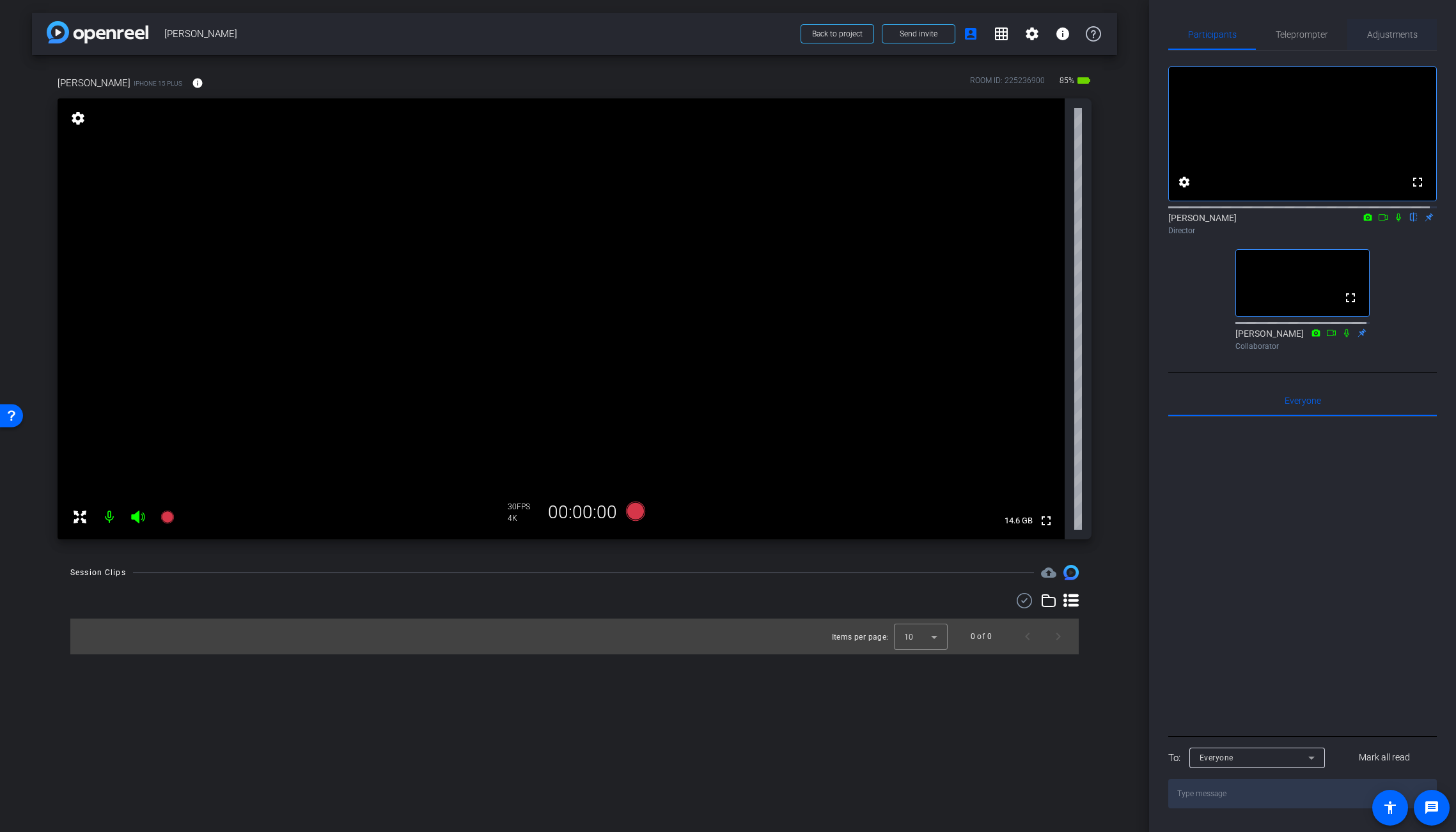
click at [1307, 37] on span "Adjustments" at bounding box center [1392, 34] width 51 height 9
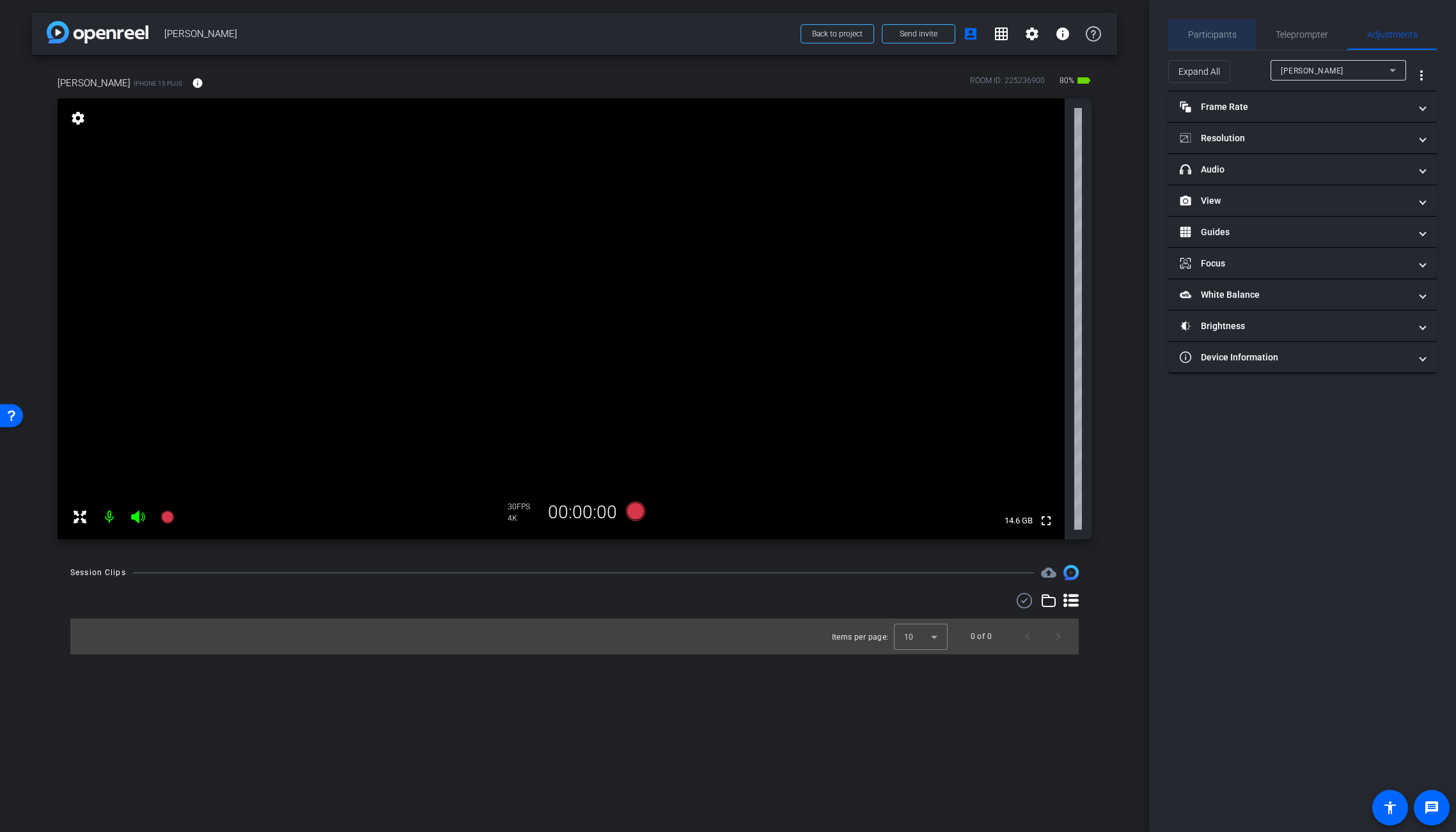
click at [1226, 27] on span "Participants" at bounding box center [1212, 34] width 49 height 31
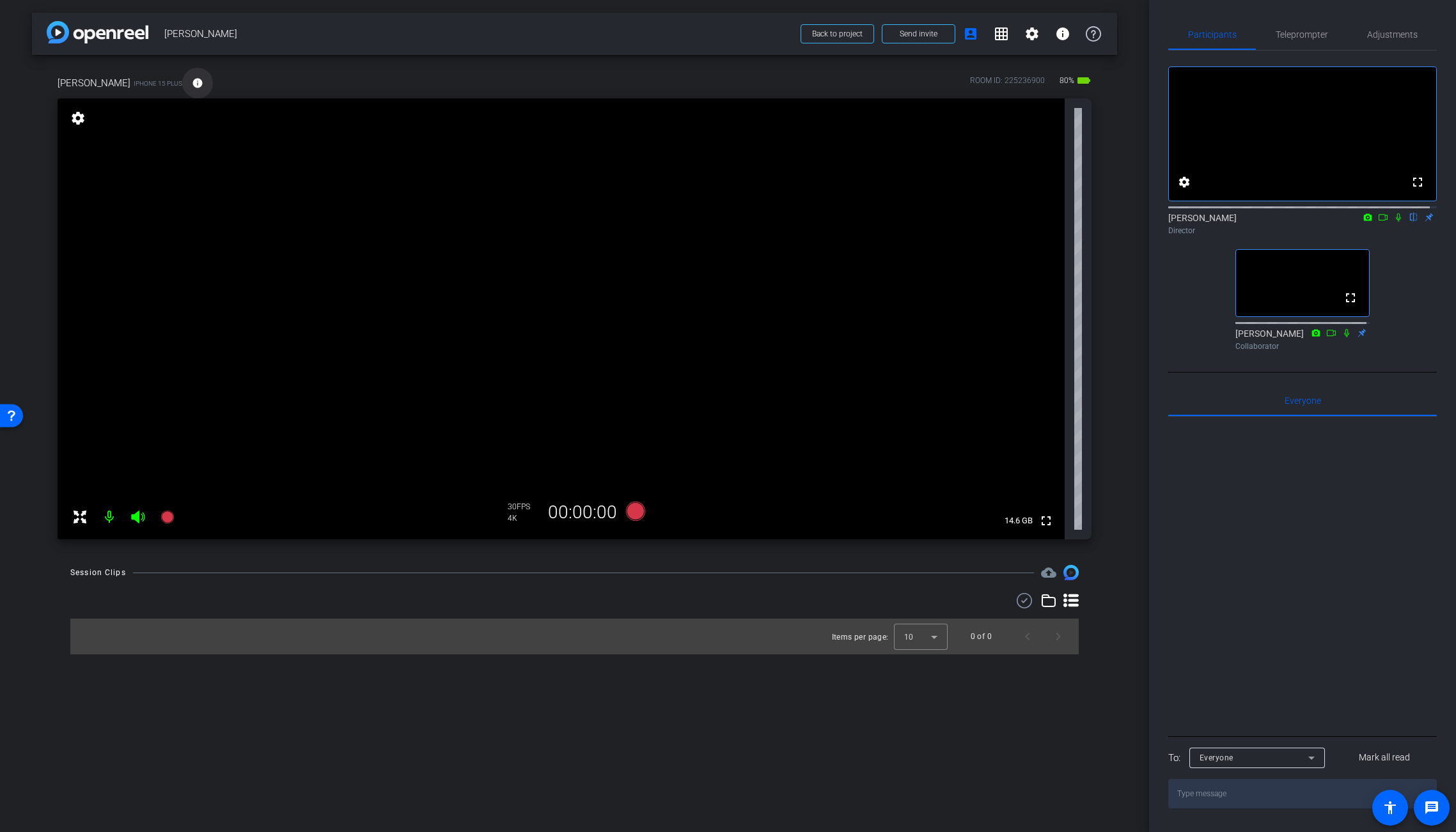
click at [203, 84] on mat-icon "info" at bounding box center [197, 82] width 11 height 11
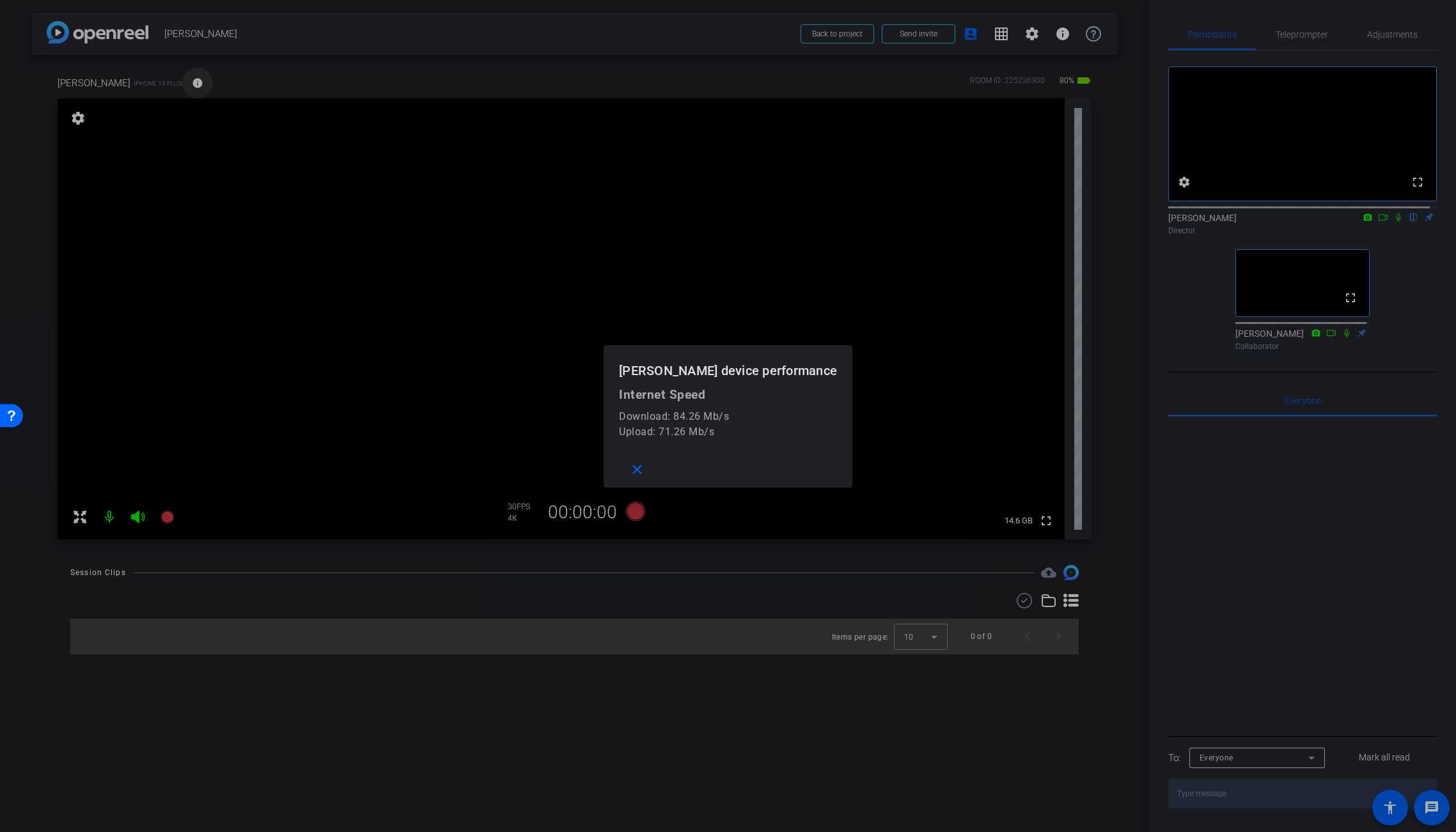
click at [205, 84] on div at bounding box center [728, 416] width 1456 height 832
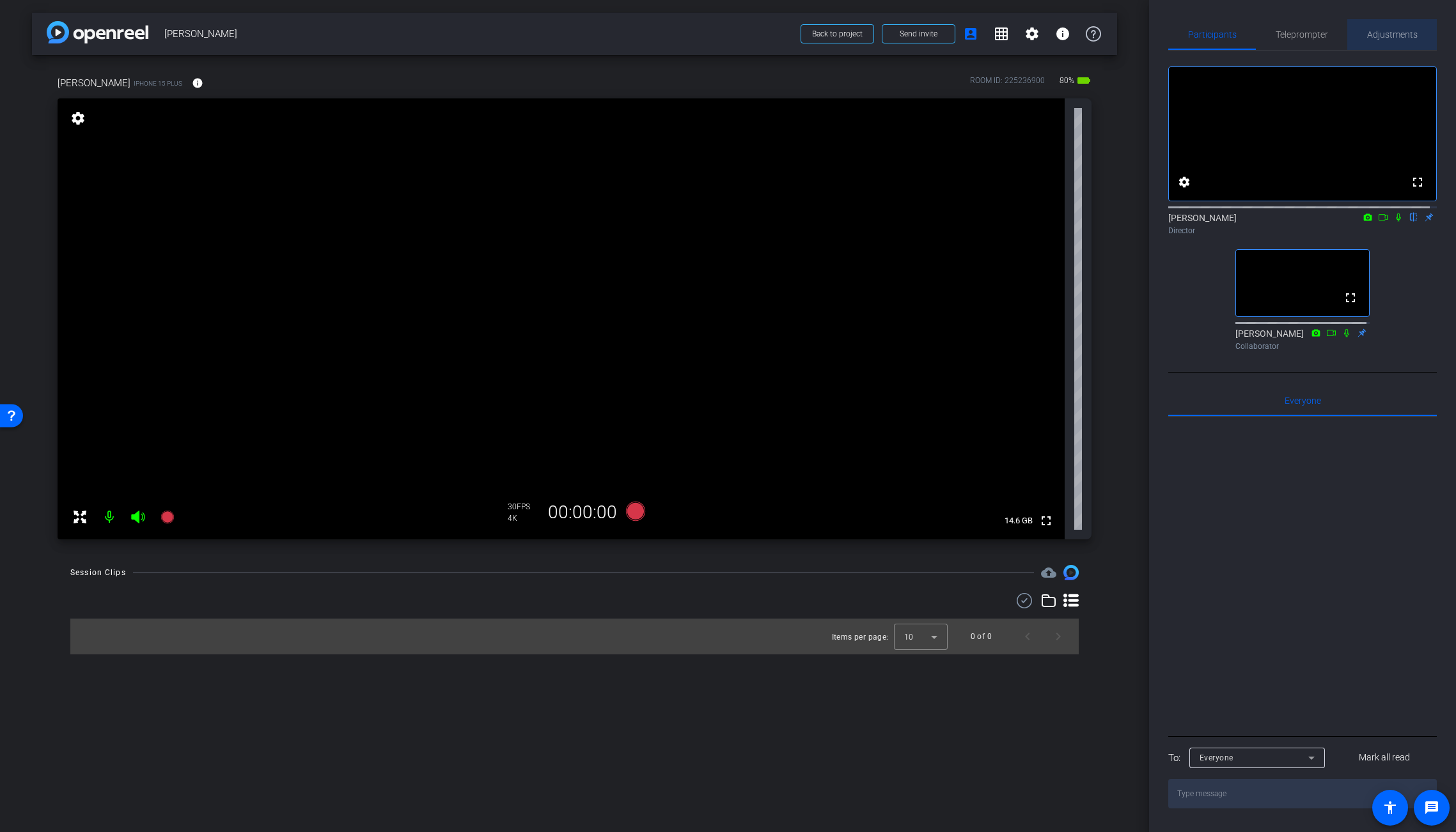
click at [1307, 31] on span "Adjustments" at bounding box center [1392, 34] width 51 height 9
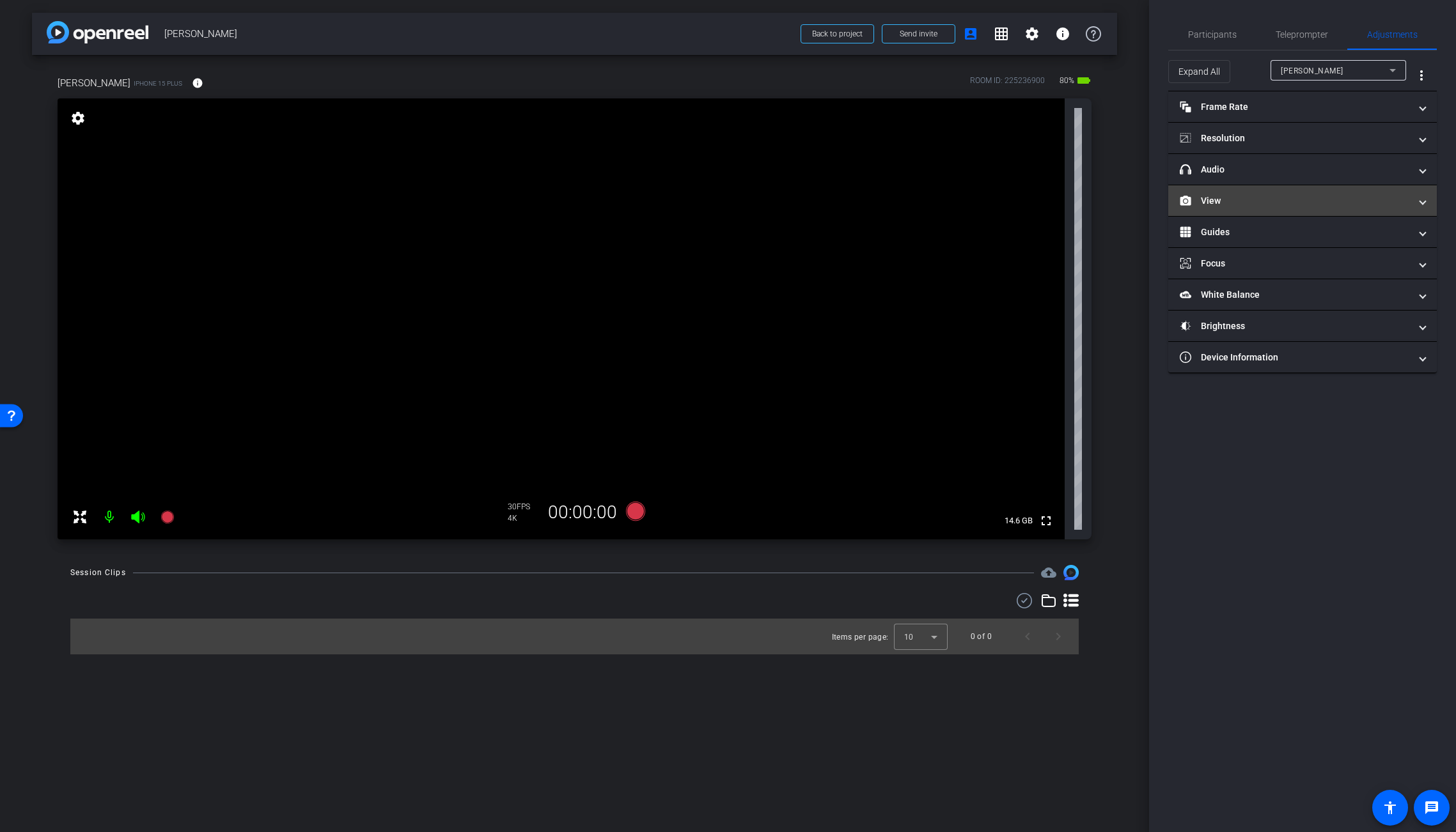
click at [1210, 201] on mat-panel-title "View" at bounding box center [1295, 201] width 231 height 14
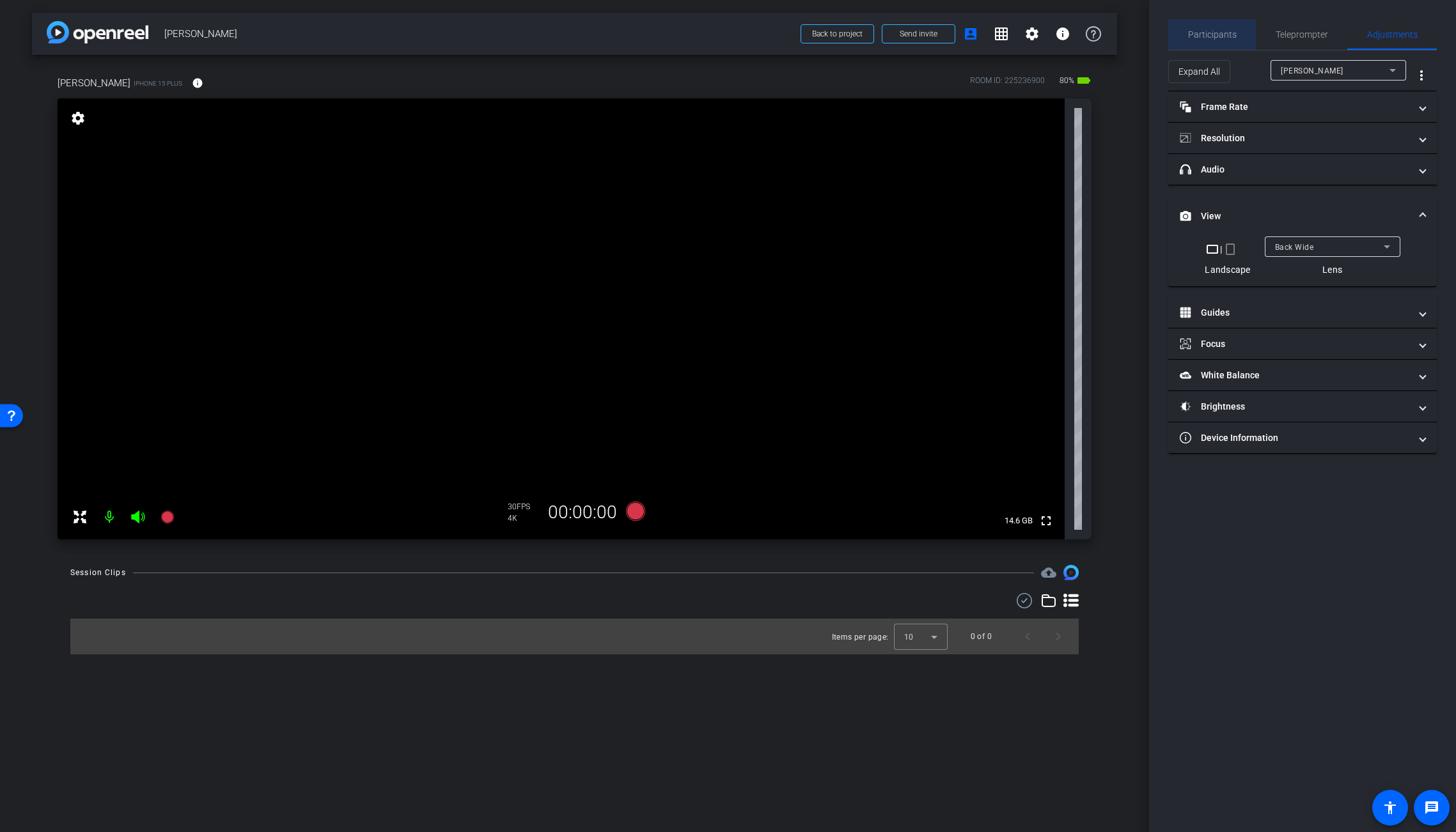
click at [1219, 31] on span "Participants" at bounding box center [1212, 34] width 49 height 9
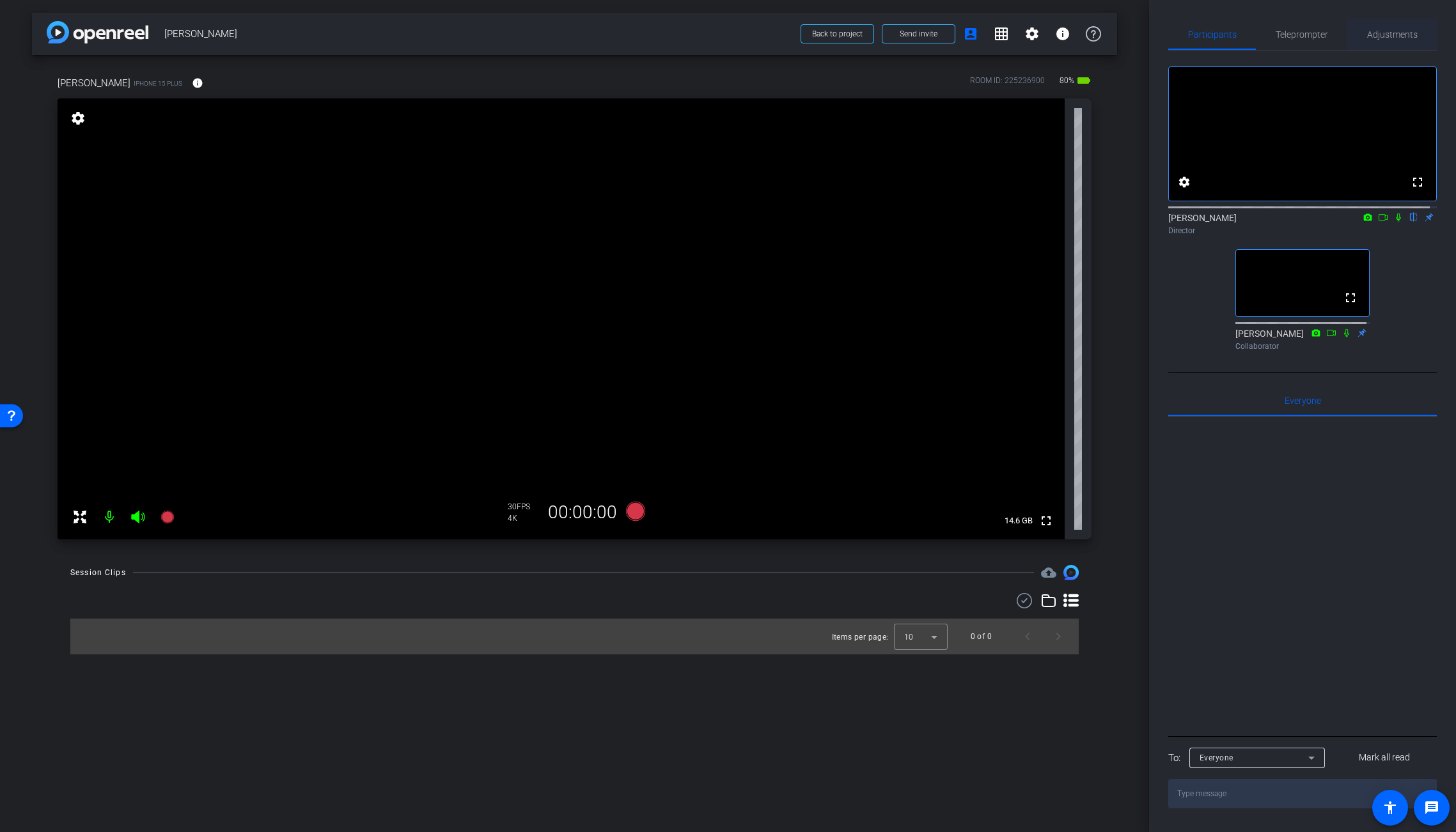
click at [1307, 37] on span "Adjustments" at bounding box center [1392, 34] width 51 height 9
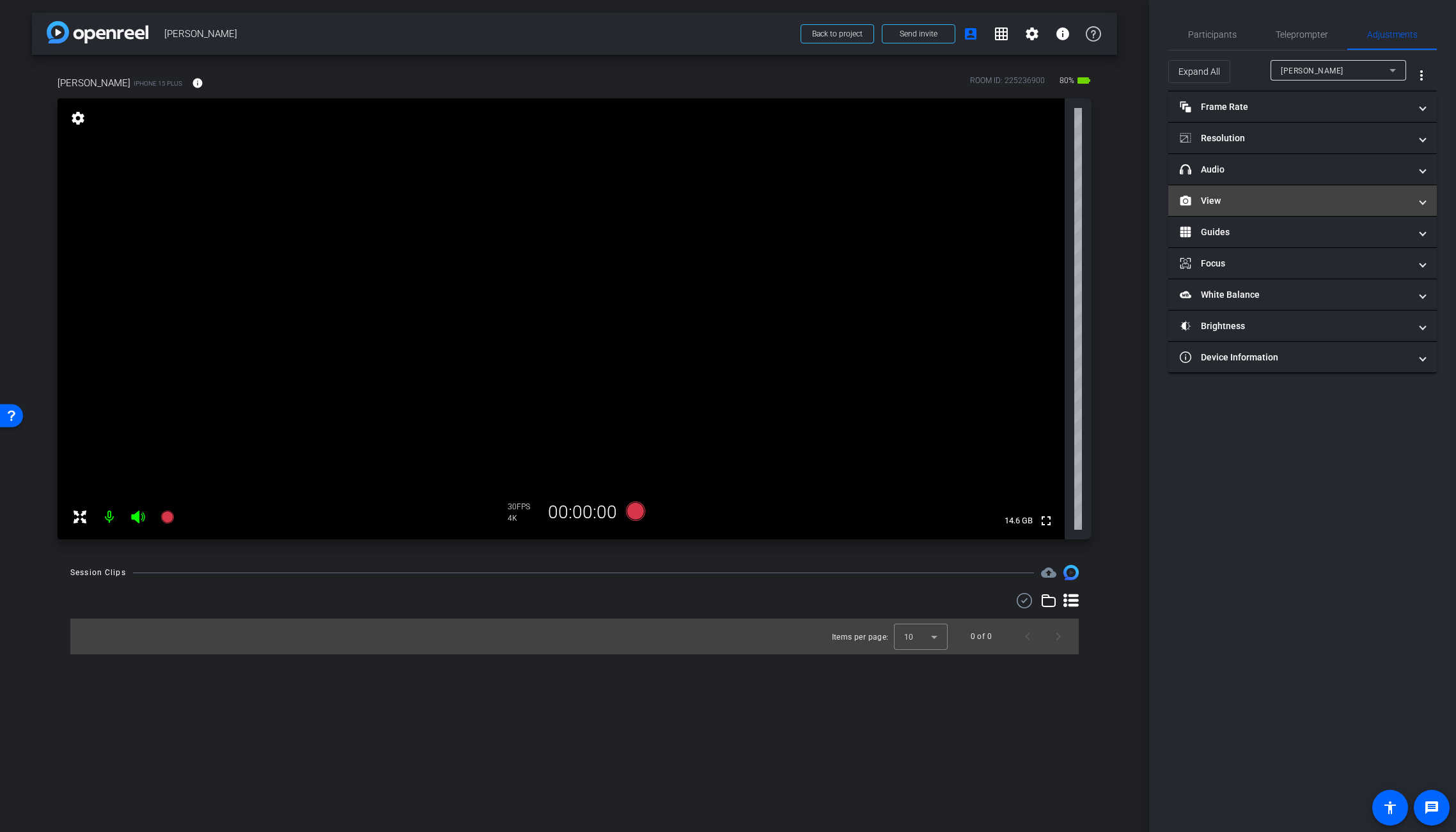
click at [1217, 203] on mat-panel-title "View" at bounding box center [1295, 201] width 231 height 14
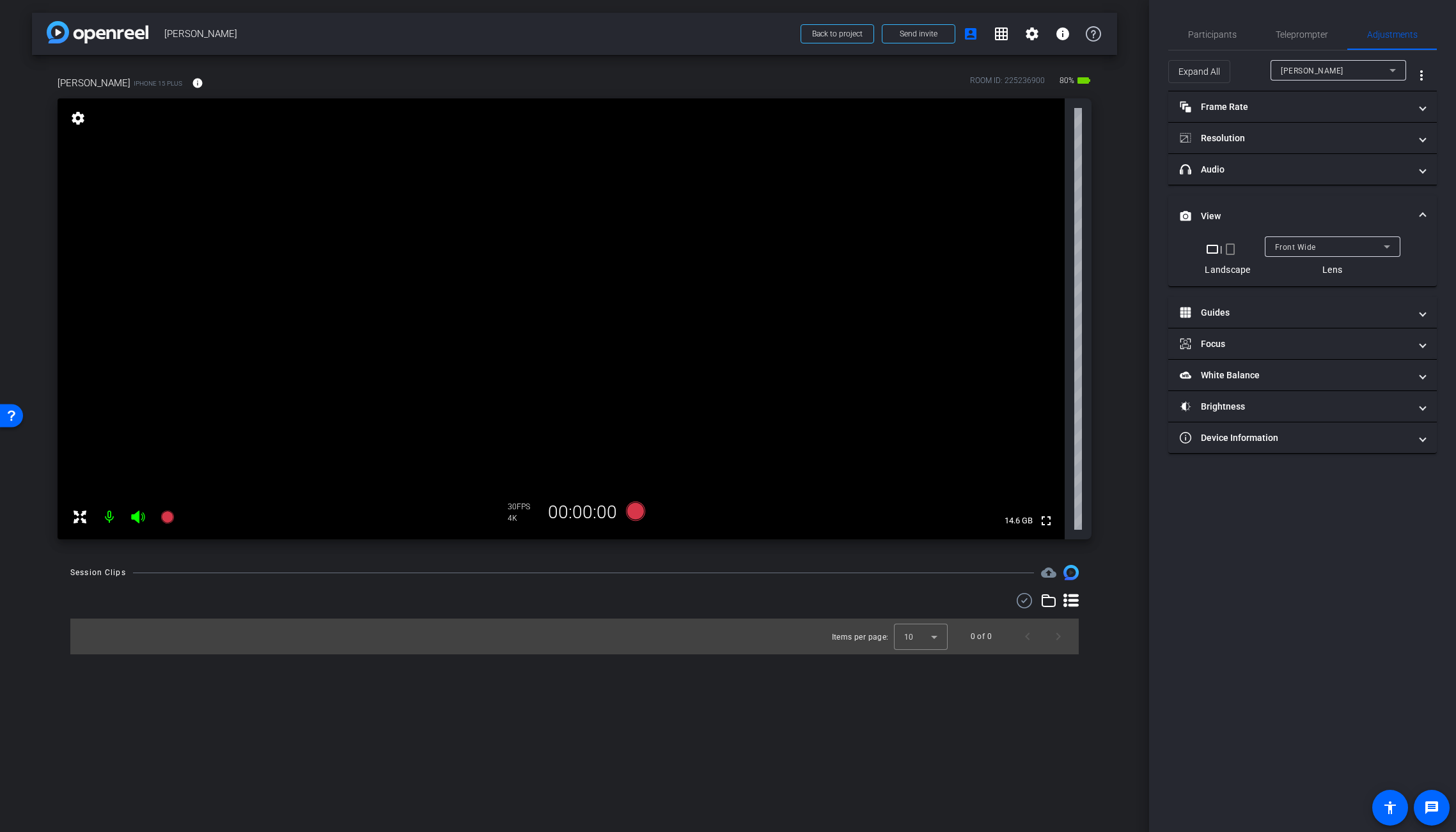
click at [1305, 241] on div "Front Wide" at bounding box center [1329, 247] width 109 height 16
click at [1307, 277] on span "Back Wide" at bounding box center [1295, 272] width 41 height 15
click at [1223, 32] on span "Participants" at bounding box center [1212, 34] width 49 height 9
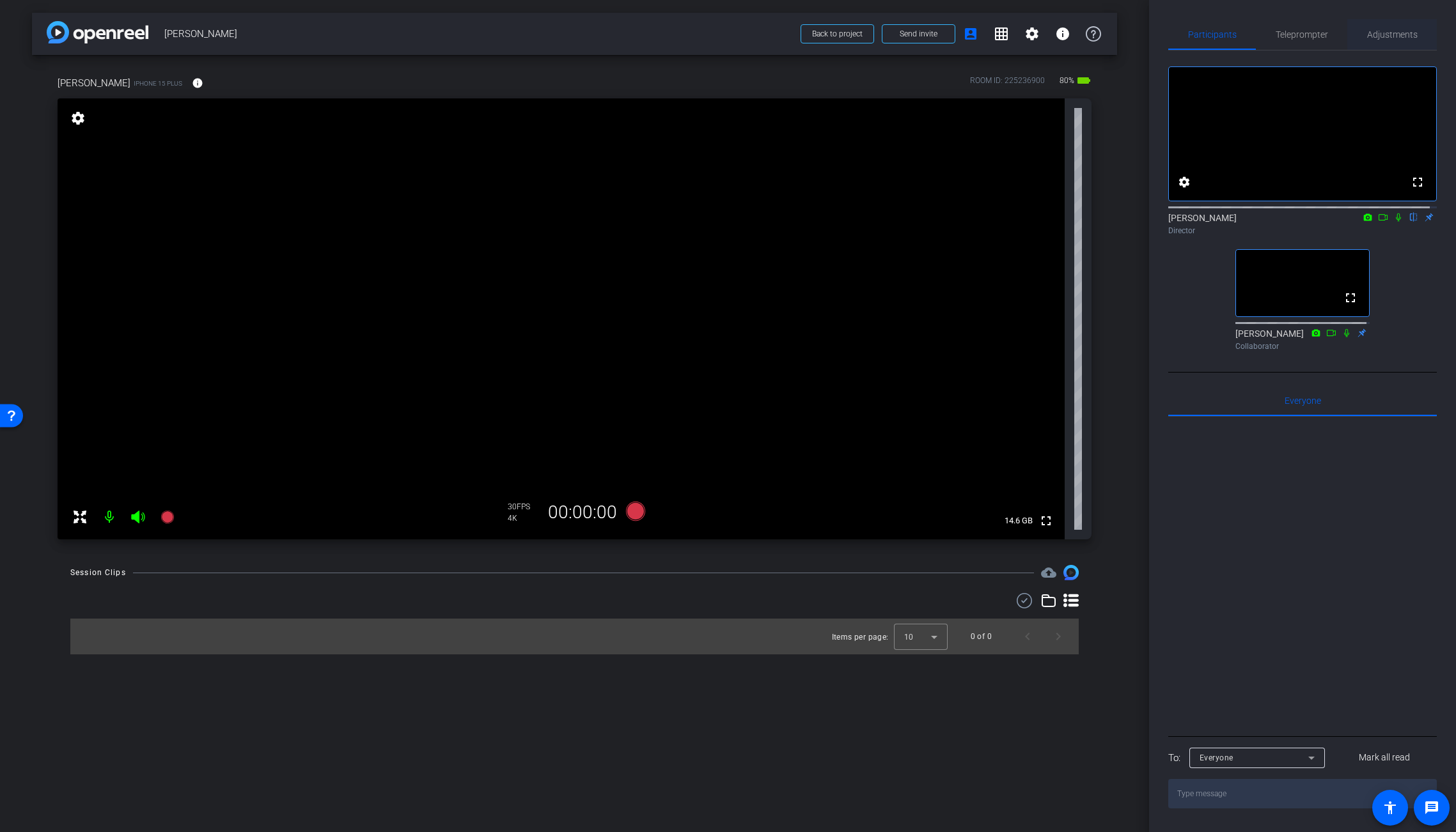
click at [1307, 35] on span "Adjustments" at bounding box center [1392, 34] width 51 height 9
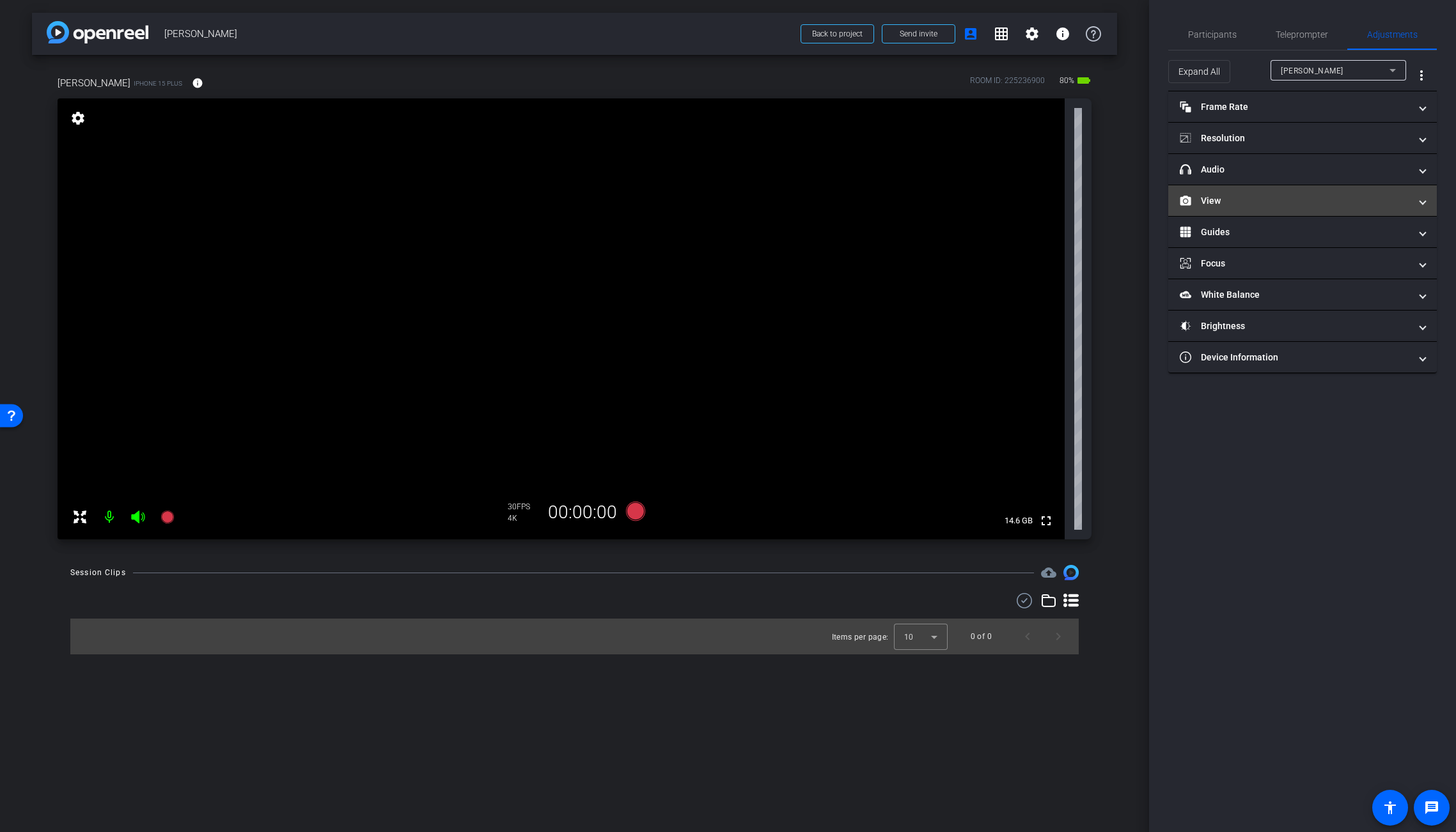
click at [1268, 200] on mat-panel-title "View" at bounding box center [1295, 201] width 231 height 14
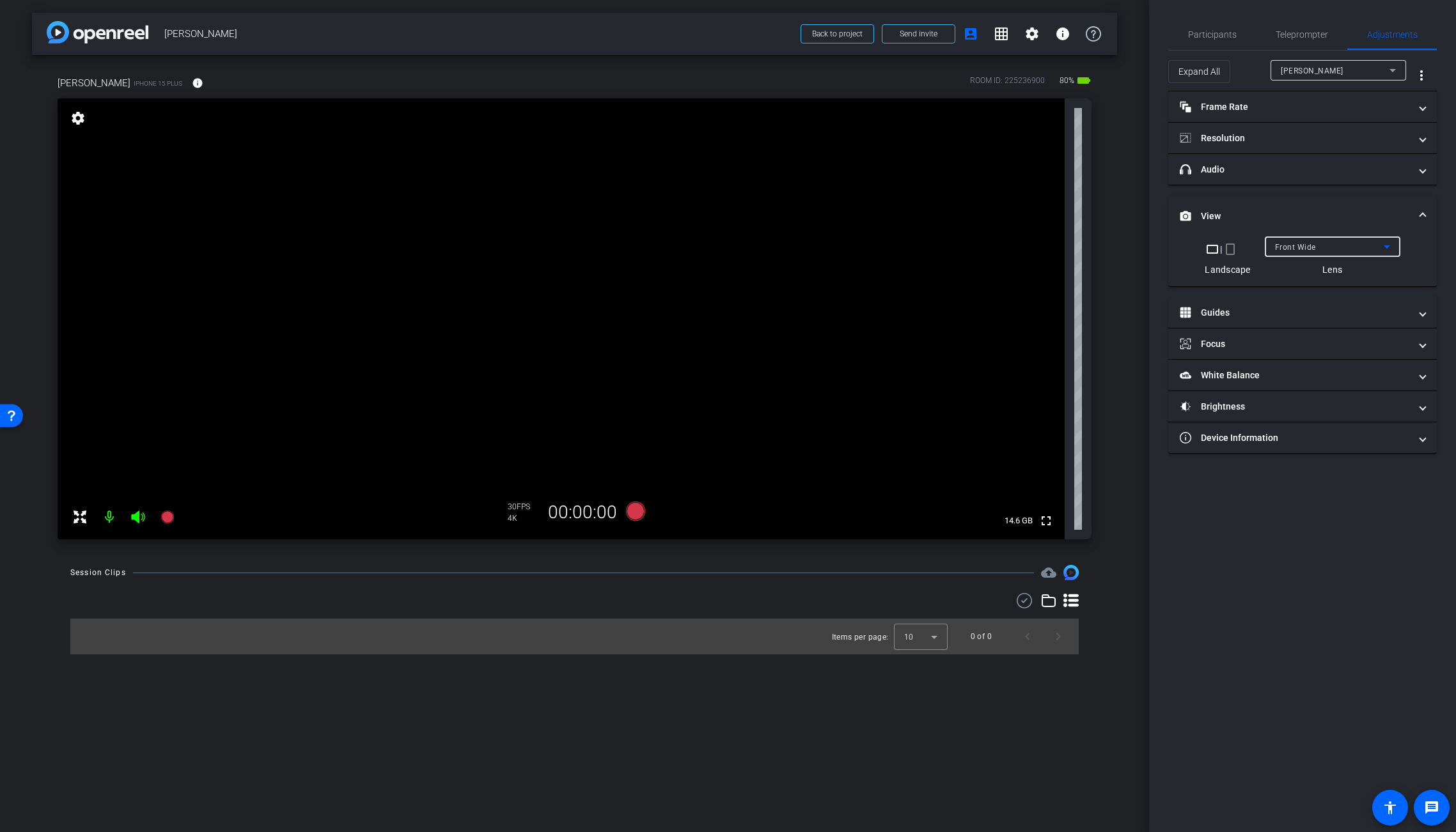
click at [1305, 245] on span "Front Wide" at bounding box center [1296, 248] width 41 height 9
click at [1305, 271] on span "Back Wide" at bounding box center [1295, 272] width 41 height 15
click at [1198, 35] on span "Participants" at bounding box center [1212, 34] width 49 height 9
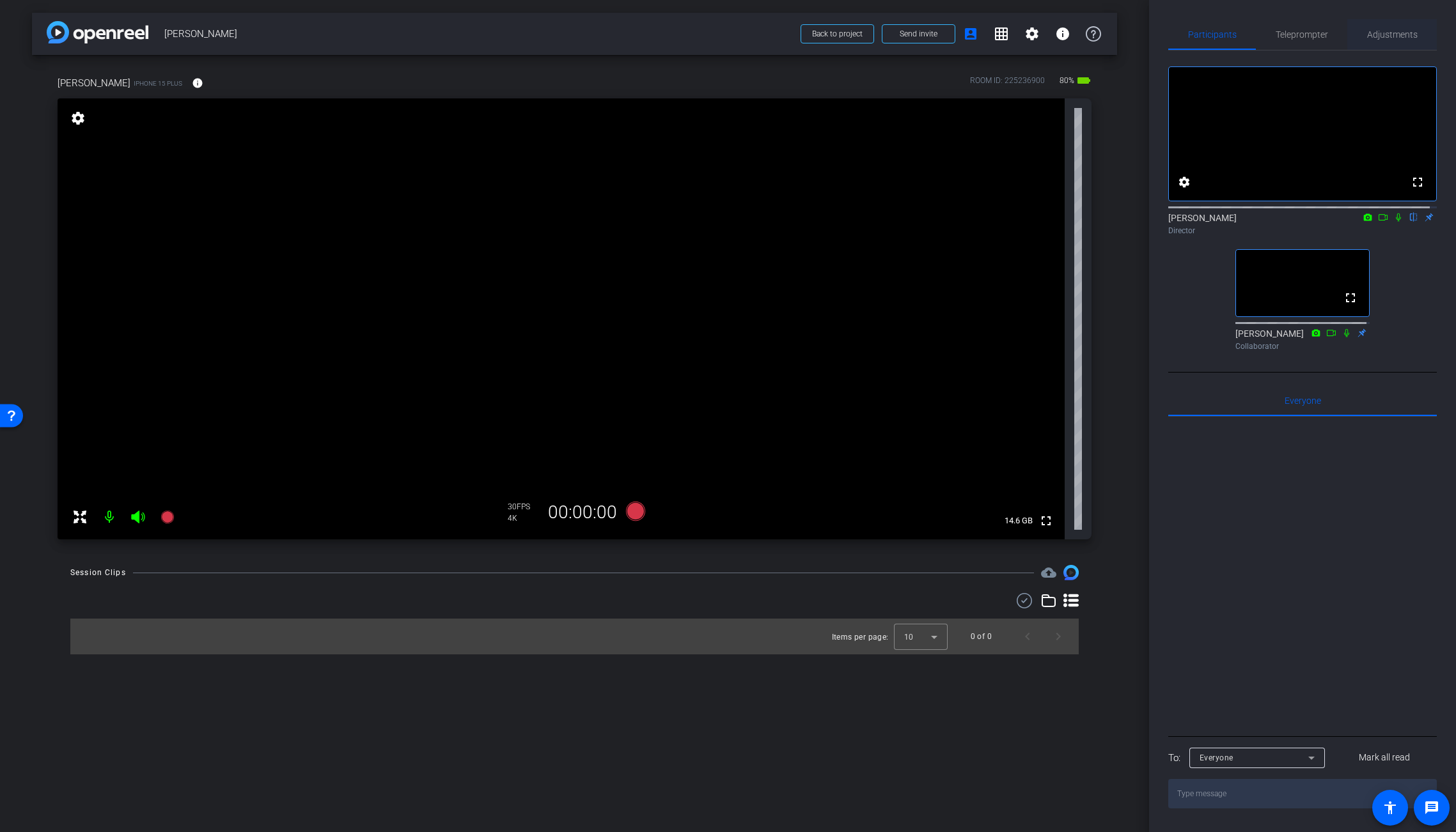
click at [1307, 39] on span "Adjustments" at bounding box center [1392, 34] width 51 height 31
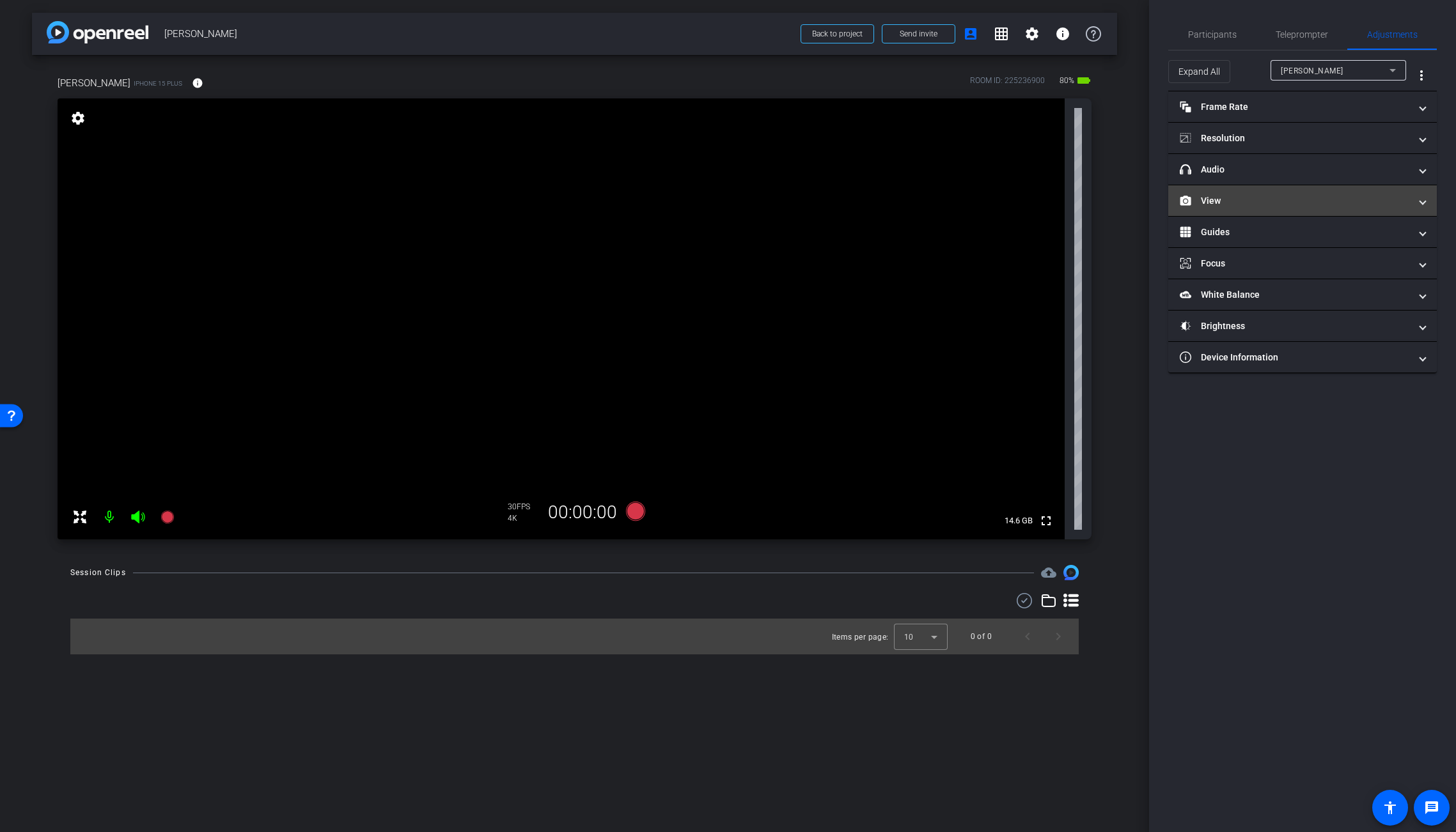
click at [1225, 195] on mat-panel-title "View" at bounding box center [1295, 201] width 231 height 14
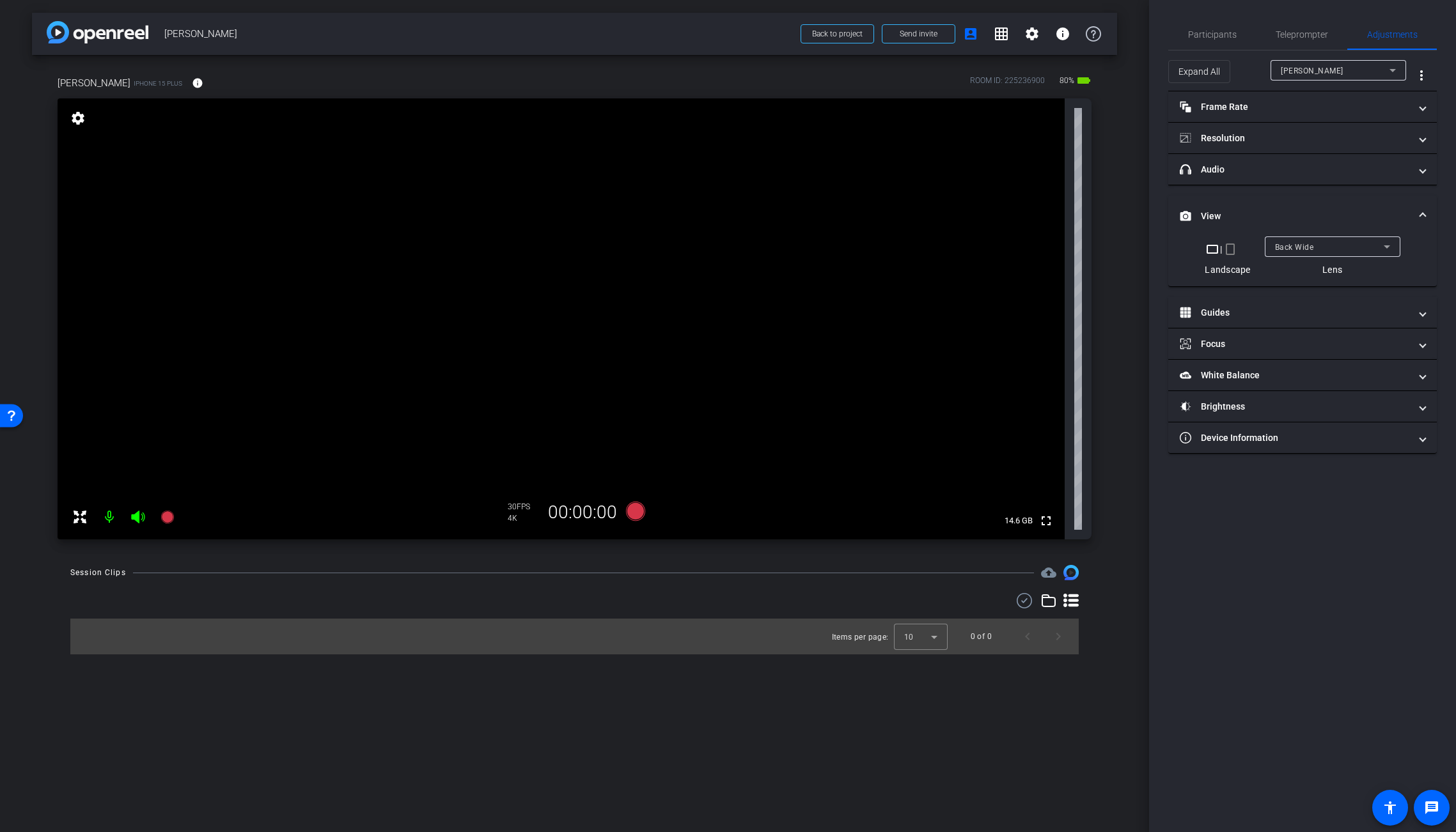
click at [1285, 210] on mat-panel-title "View" at bounding box center [1295, 217] width 231 height 14
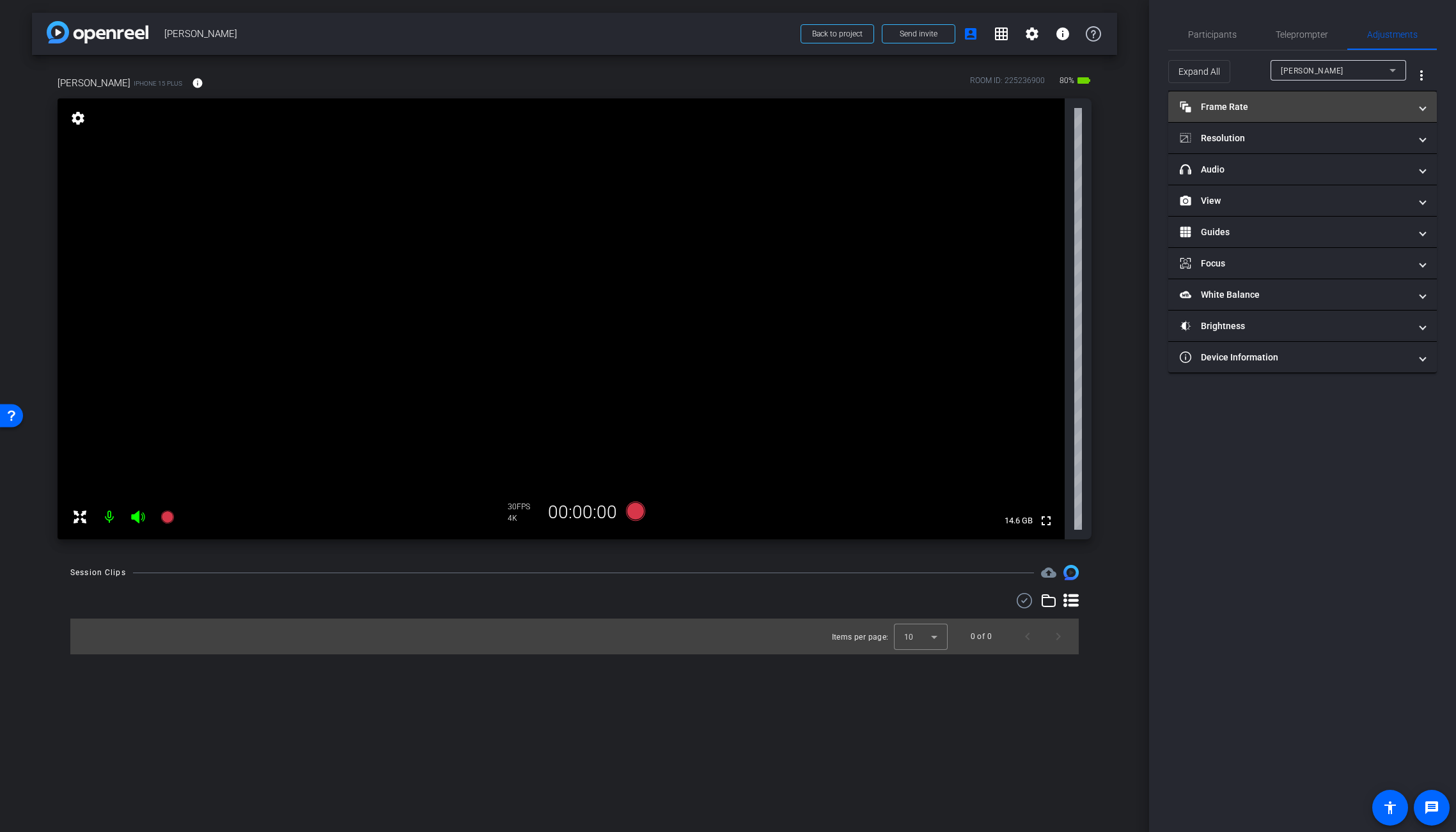
click at [1223, 99] on mat-expansion-panel-header "Frame Rate Frame Rate" at bounding box center [1302, 107] width 268 height 31
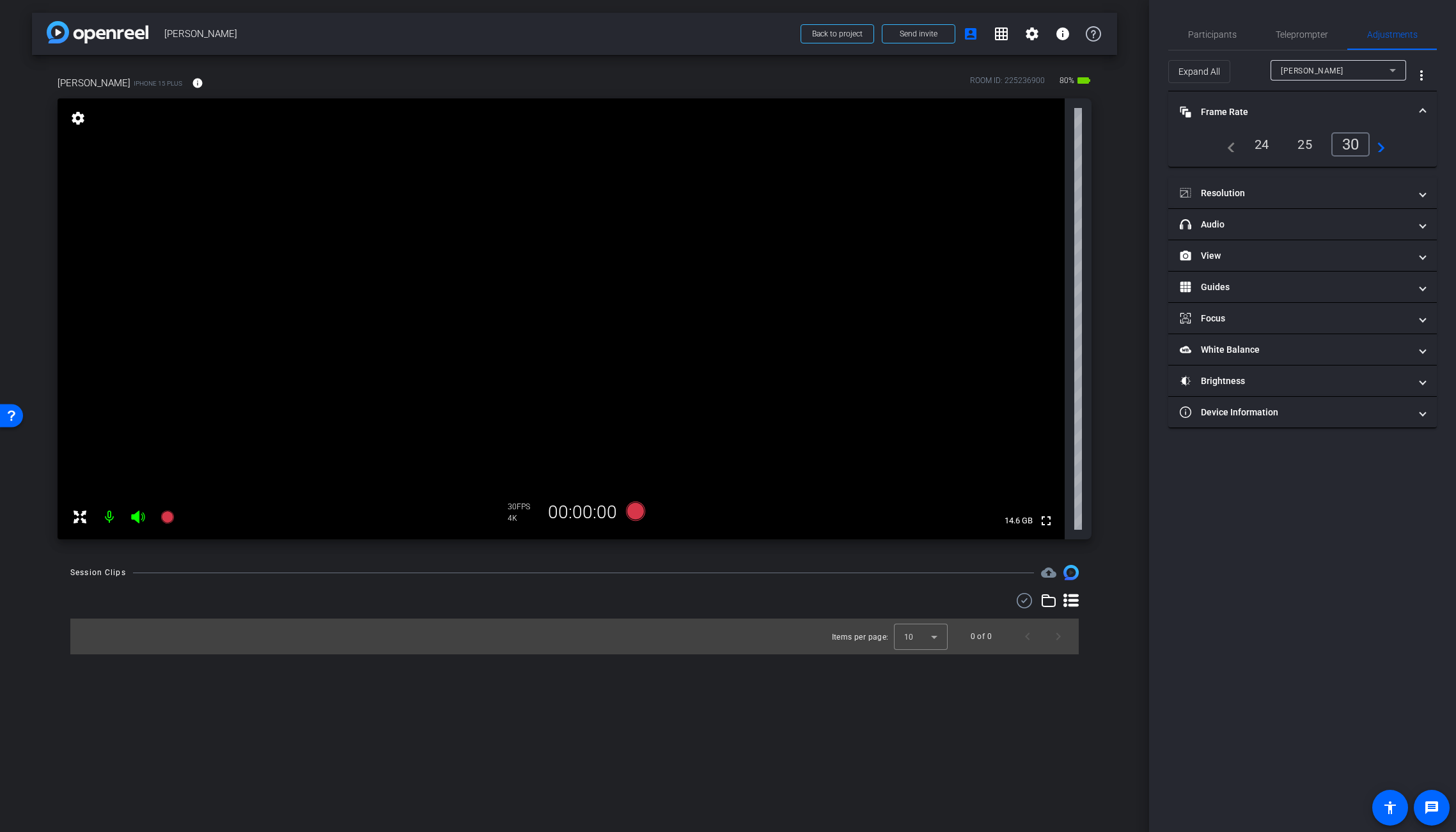
drag, startPoint x: 1223, startPoint y: 99, endPoint x: 1223, endPoint y: 122, distance: 23.0
click at [1223, 99] on mat-expansion-panel-header "Frame Rate Frame Rate" at bounding box center [1302, 112] width 268 height 41
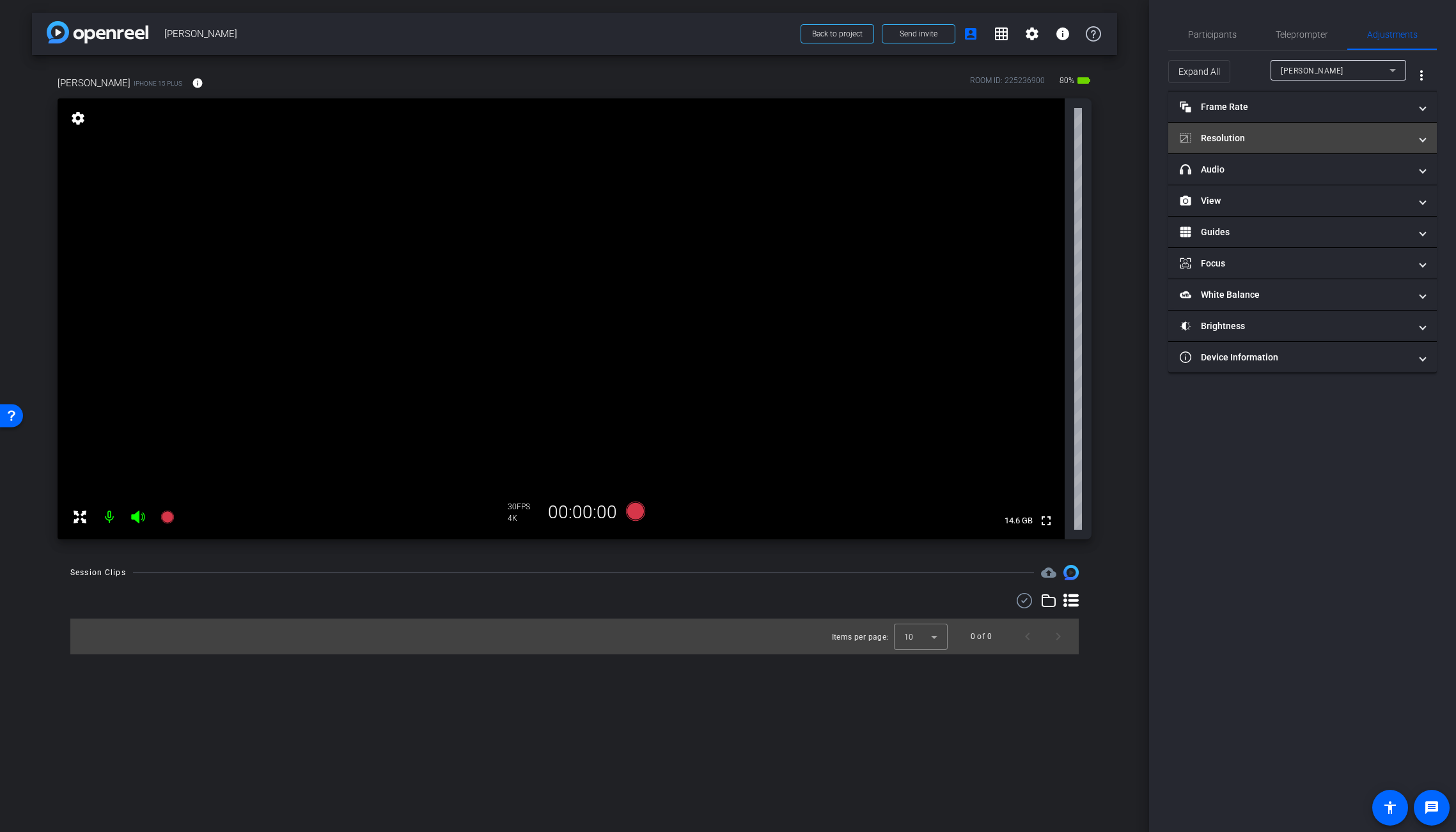
click at [1223, 141] on mat-panel-title "Resolution" at bounding box center [1295, 139] width 231 height 14
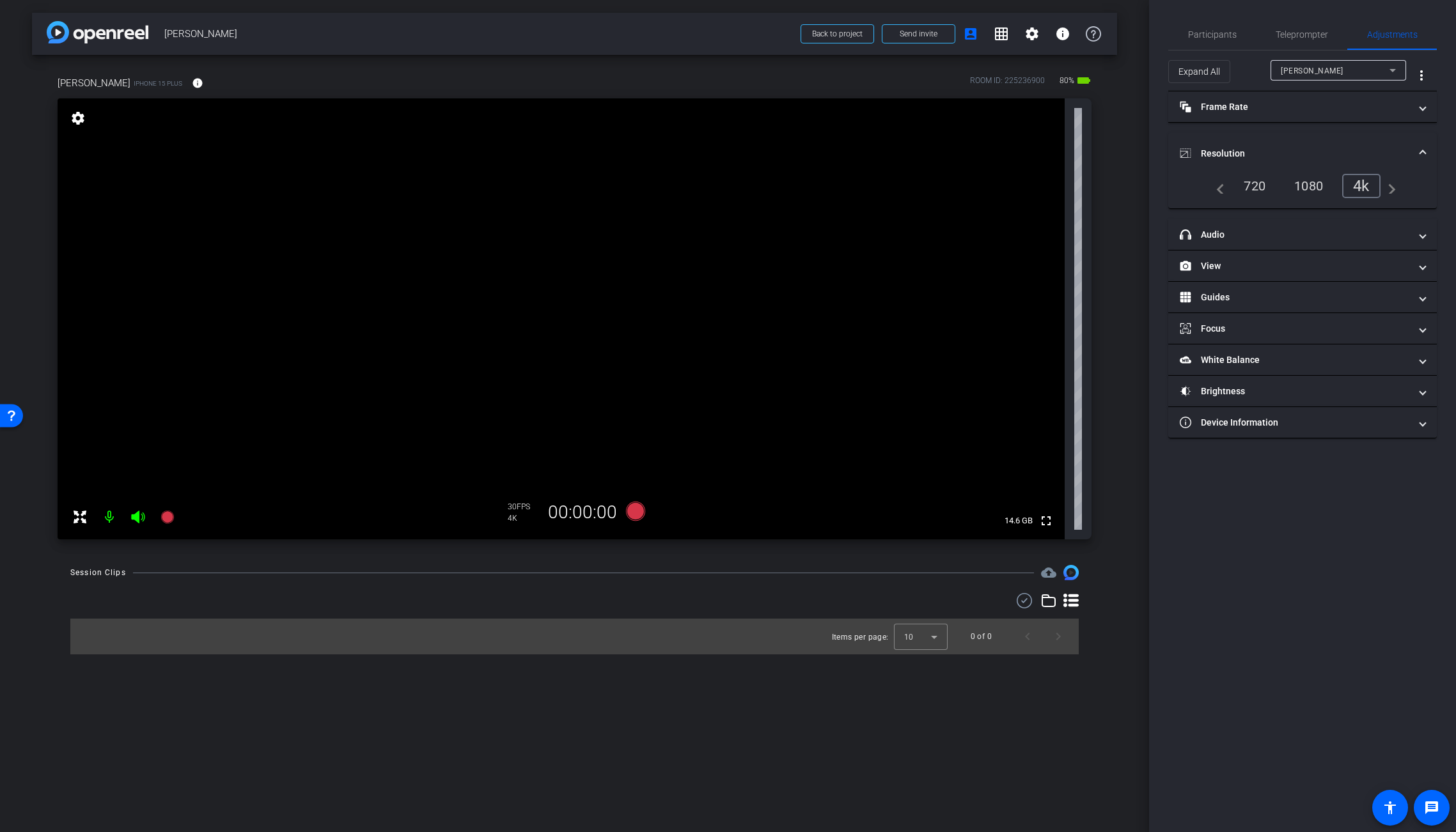
click at [1224, 141] on mat-expansion-panel-header "Resolution" at bounding box center [1302, 153] width 268 height 41
click at [203, 82] on mat-icon "info" at bounding box center [197, 82] width 11 height 11
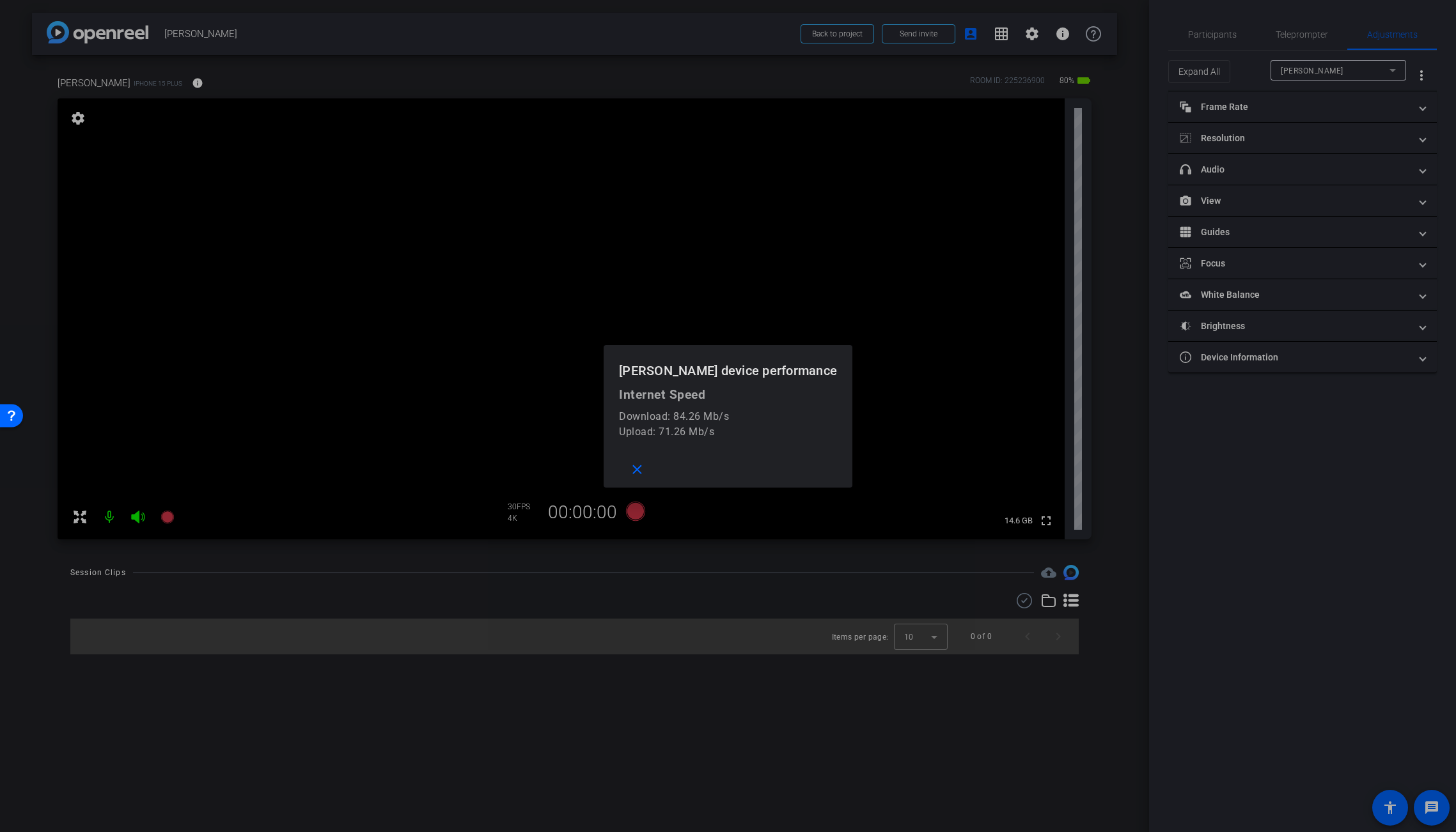
click at [211, 82] on div at bounding box center [728, 416] width 1456 height 832
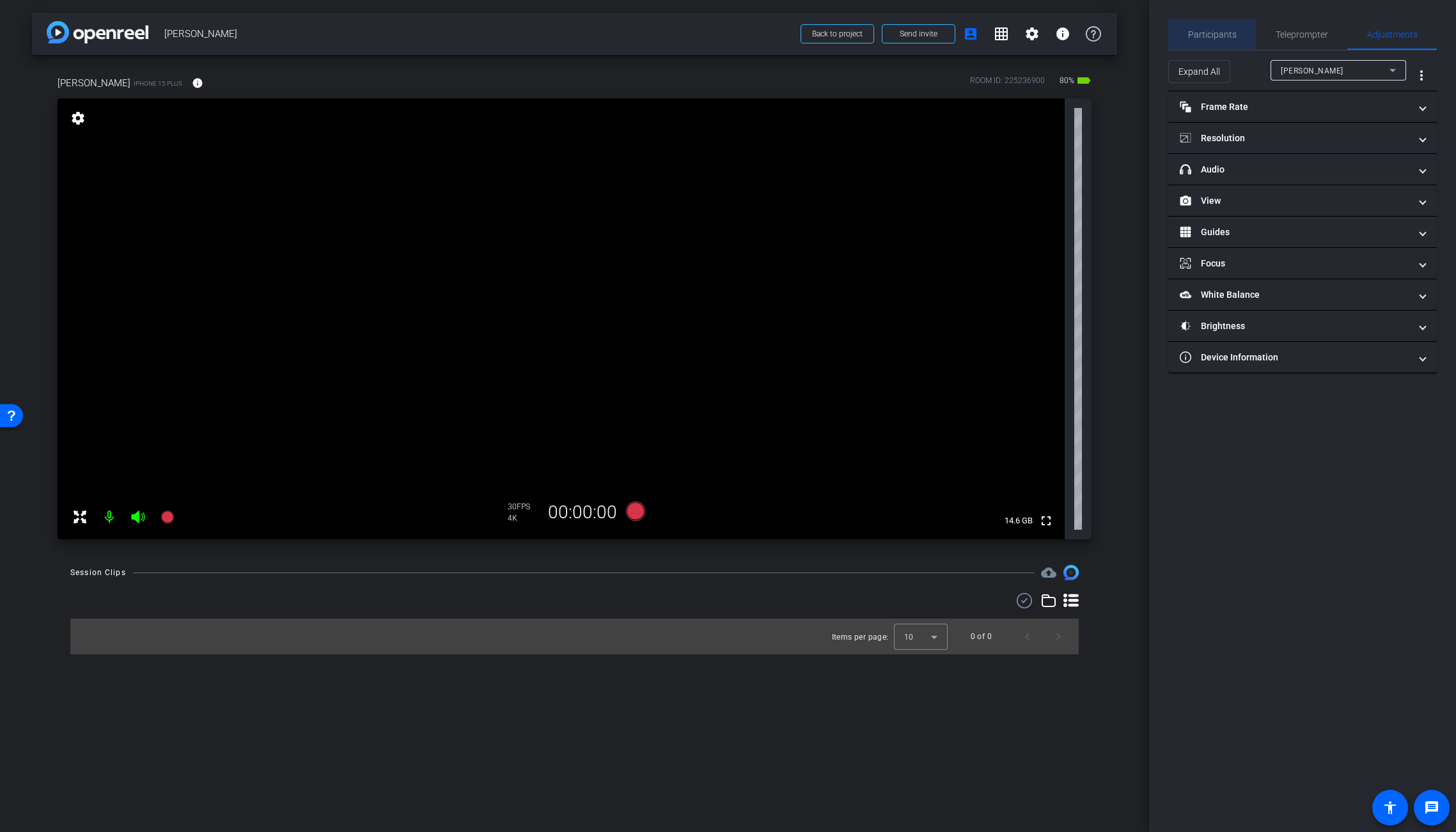
click at [1233, 34] on span "Participants" at bounding box center [1212, 34] width 49 height 9
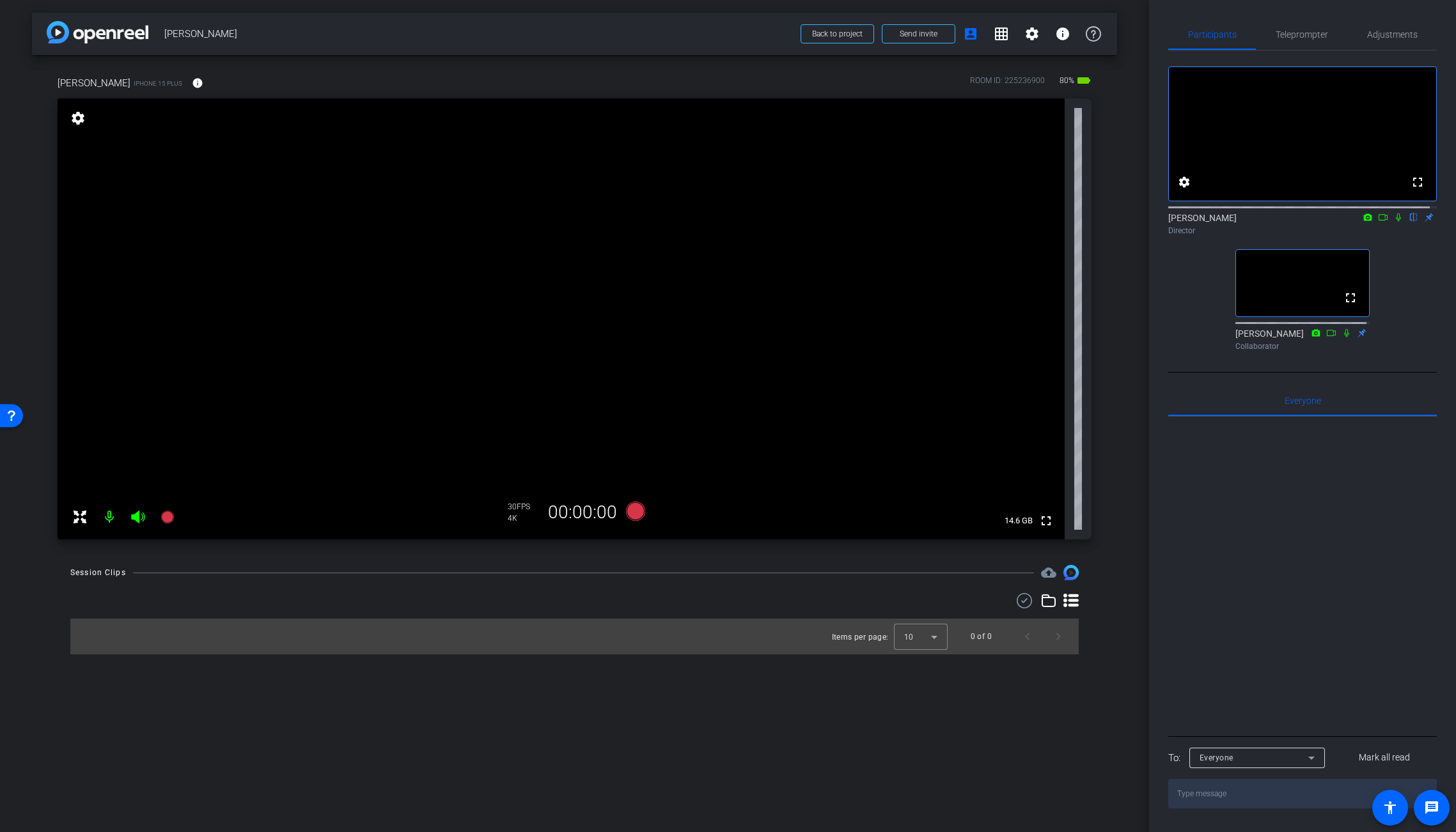
drag, startPoint x: 1397, startPoint y: 260, endPoint x: 1393, endPoint y: 243, distance: 17.5
click at [1307, 259] on div "fullscreen settings Brian Curp flip Director fullscreen Souzan Alavi Collaborat…" at bounding box center [1302, 203] width 268 height 306
click at [1307, 222] on icon at bounding box center [1399, 218] width 5 height 9
click at [1307, 222] on icon at bounding box center [1399, 217] width 10 height 9
click at [1307, 223] on mat-icon at bounding box center [1399, 217] width 15 height 11
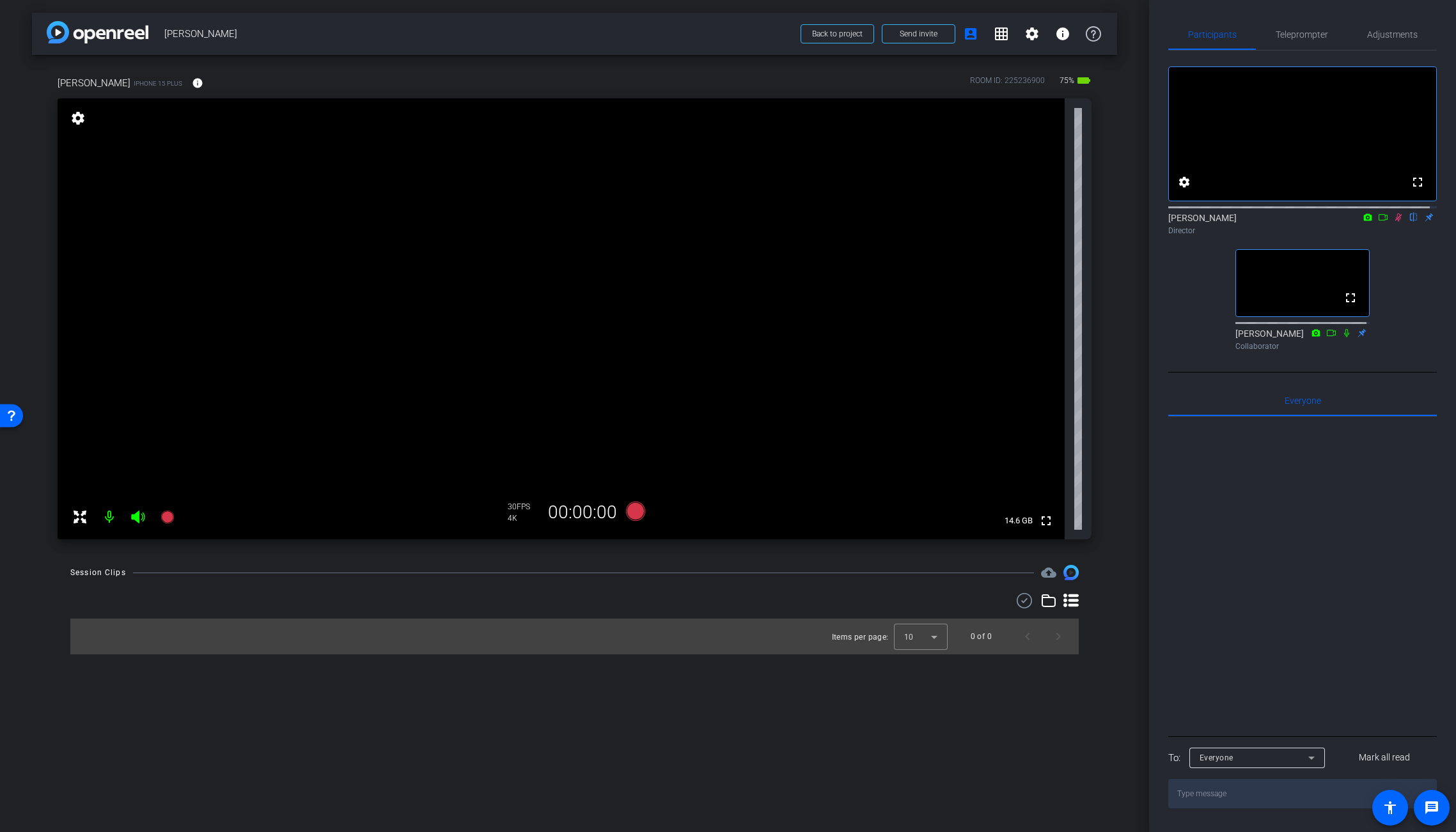
click at [1307, 223] on mat-icon at bounding box center [1399, 217] width 15 height 11
click at [662, 316] on video at bounding box center [560, 319] width 1007 height 441
click at [595, 298] on video at bounding box center [560, 319] width 1007 height 441
click at [1307, 222] on icon at bounding box center [1383, 217] width 10 height 9
click at [671, 318] on video at bounding box center [560, 319] width 1007 height 441
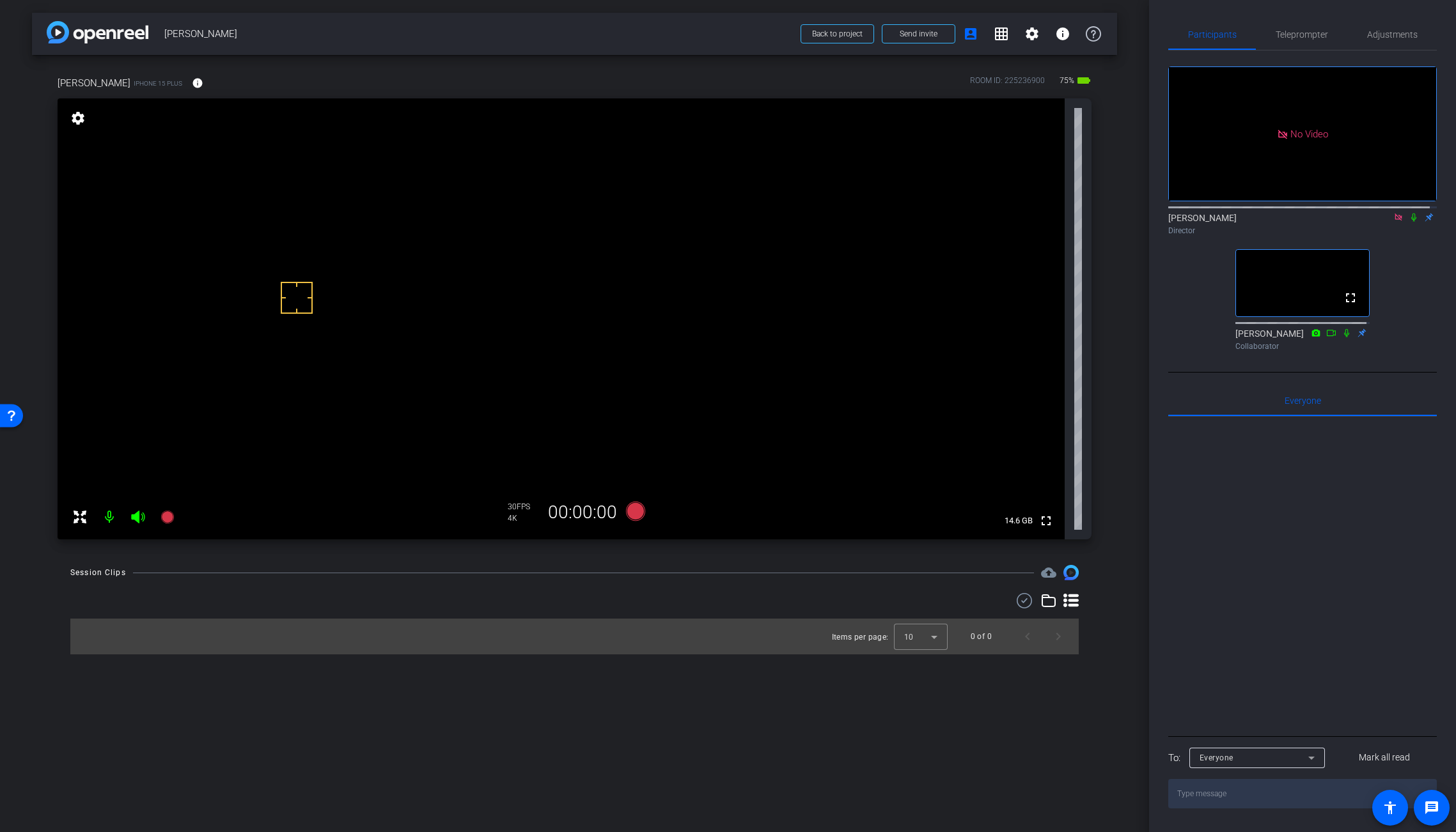
click at [692, 289] on video at bounding box center [560, 319] width 1007 height 441
click at [1307, 222] on icon at bounding box center [1414, 217] width 10 height 9
click at [633, 507] on icon at bounding box center [635, 512] width 19 height 19
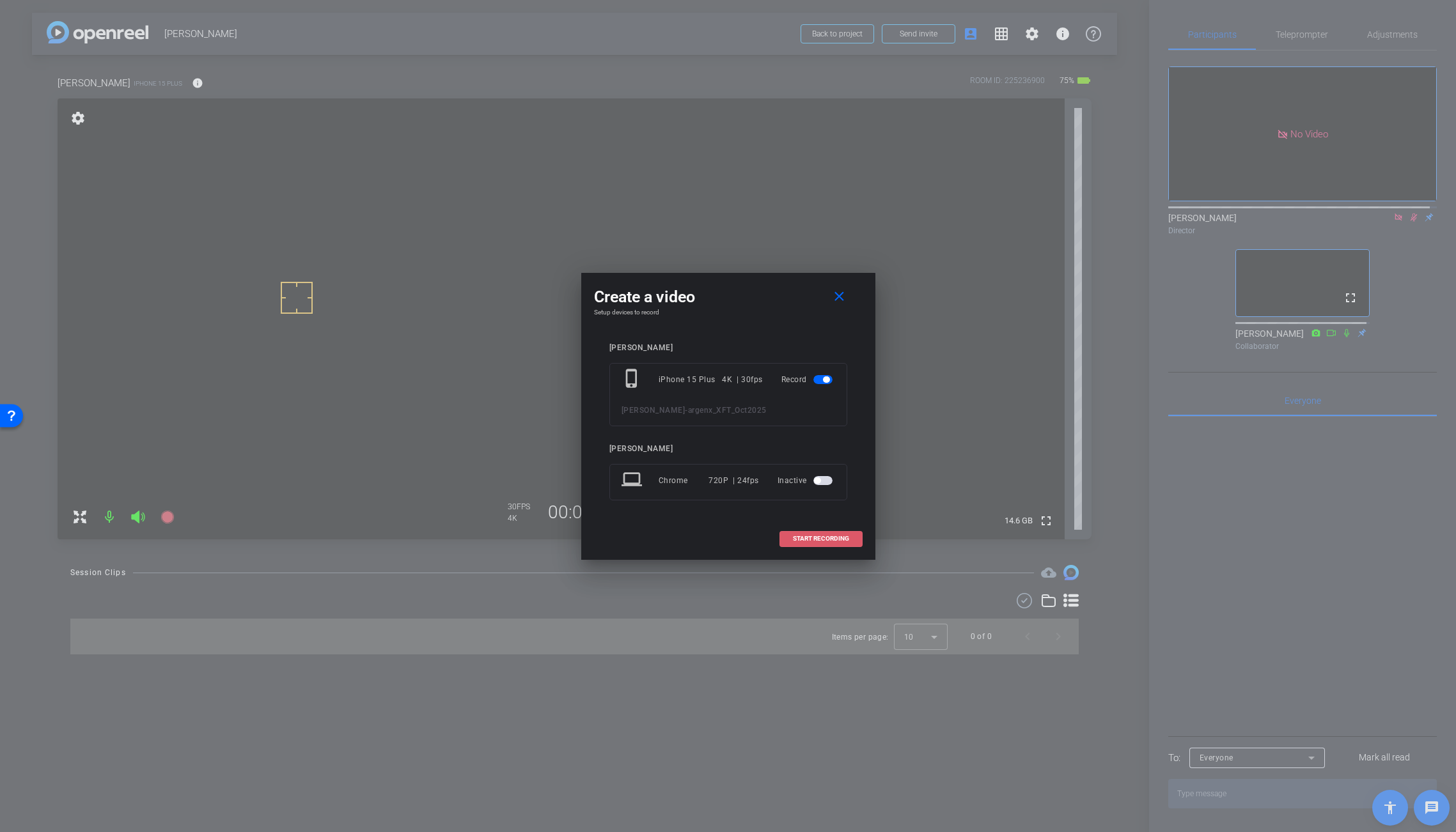
click at [801, 533] on span at bounding box center [821, 539] width 82 height 31
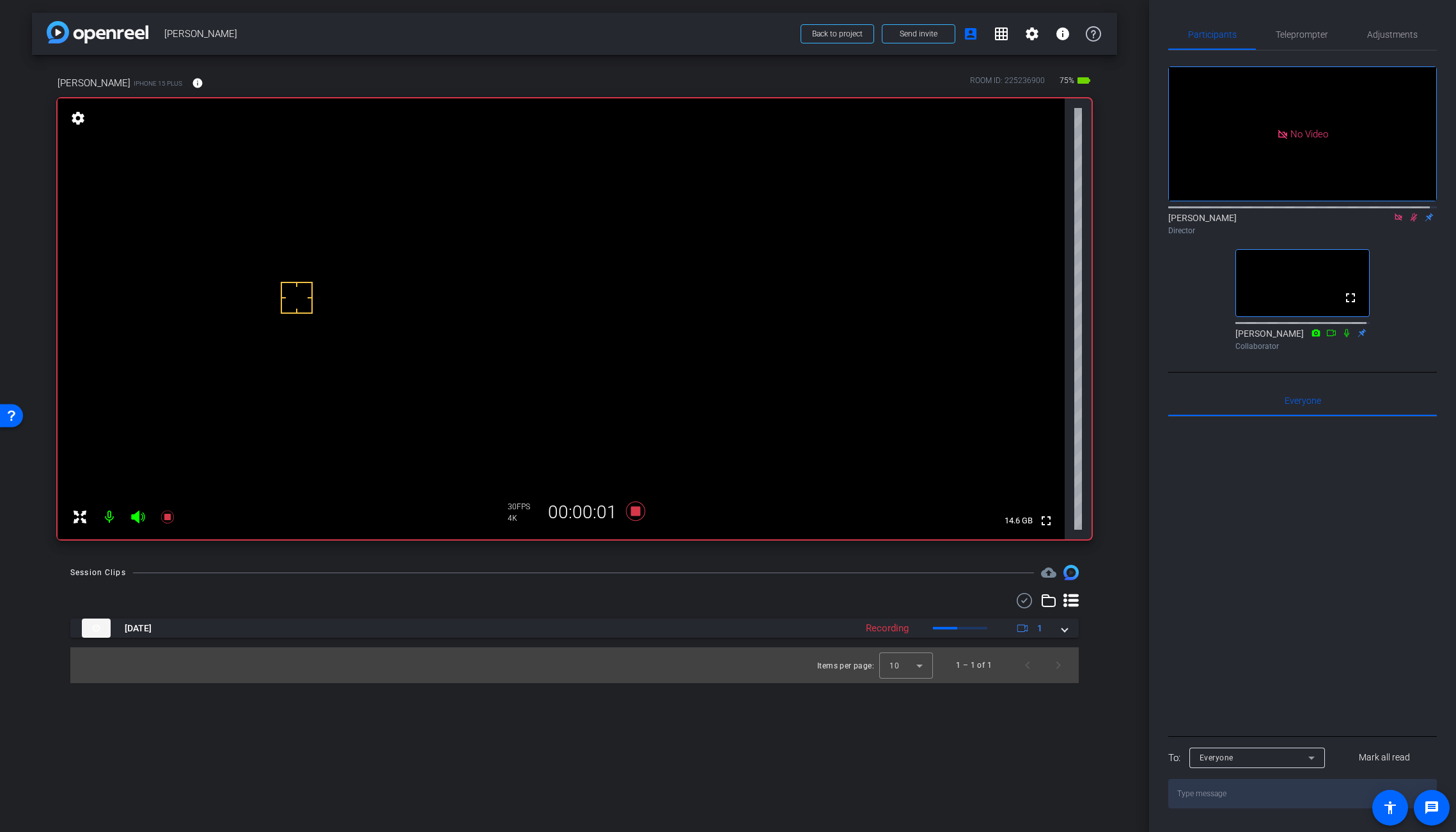
click at [681, 304] on video at bounding box center [560, 319] width 1007 height 441
click at [686, 302] on div at bounding box center [681, 304] width 32 height 32
click at [1307, 222] on icon at bounding box center [1414, 217] width 10 height 9
click at [1307, 222] on icon at bounding box center [1399, 217] width 10 height 9
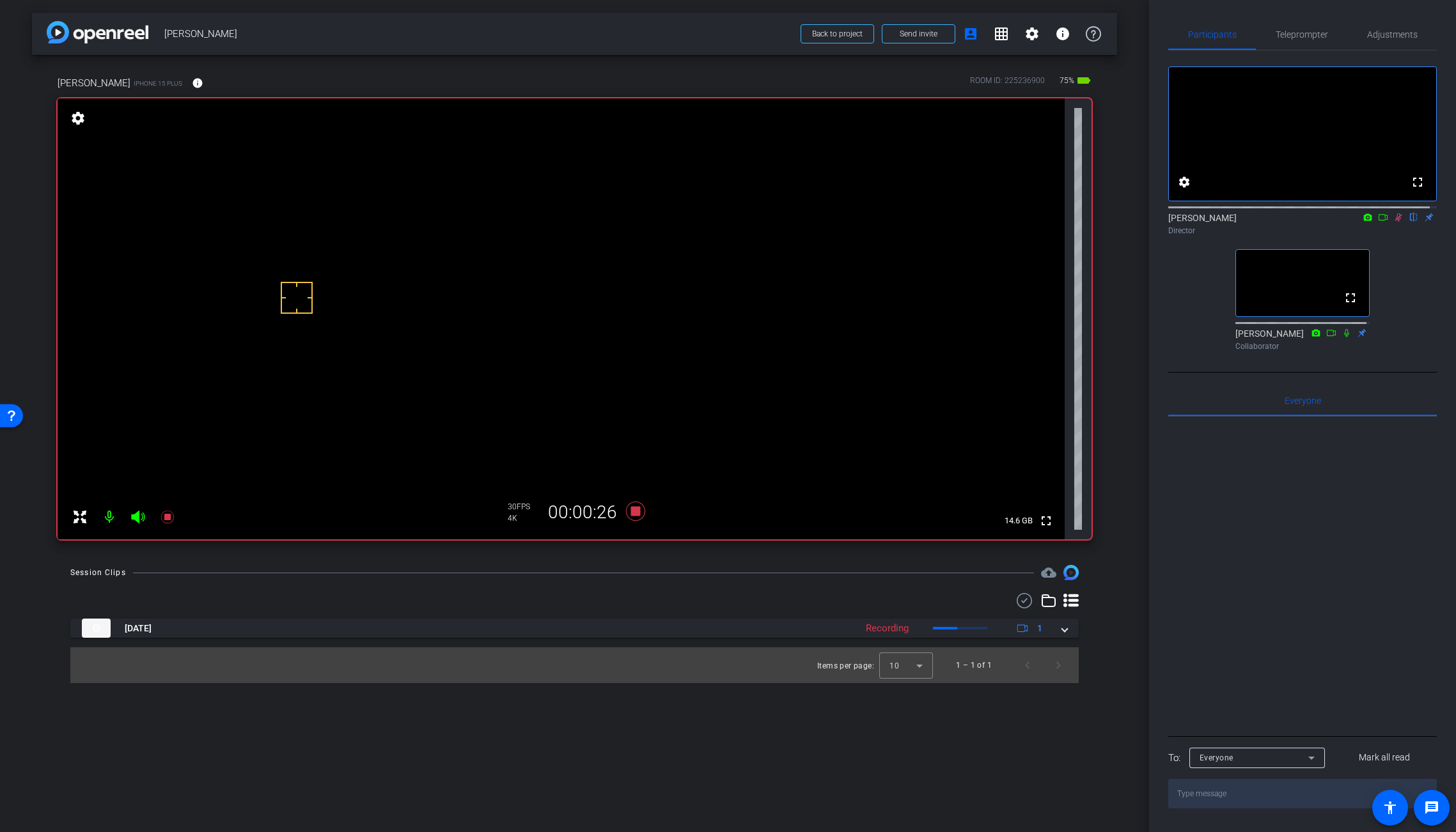
click at [1307, 222] on icon at bounding box center [1399, 217] width 10 height 9
click at [640, 511] on icon at bounding box center [636, 511] width 31 height 23
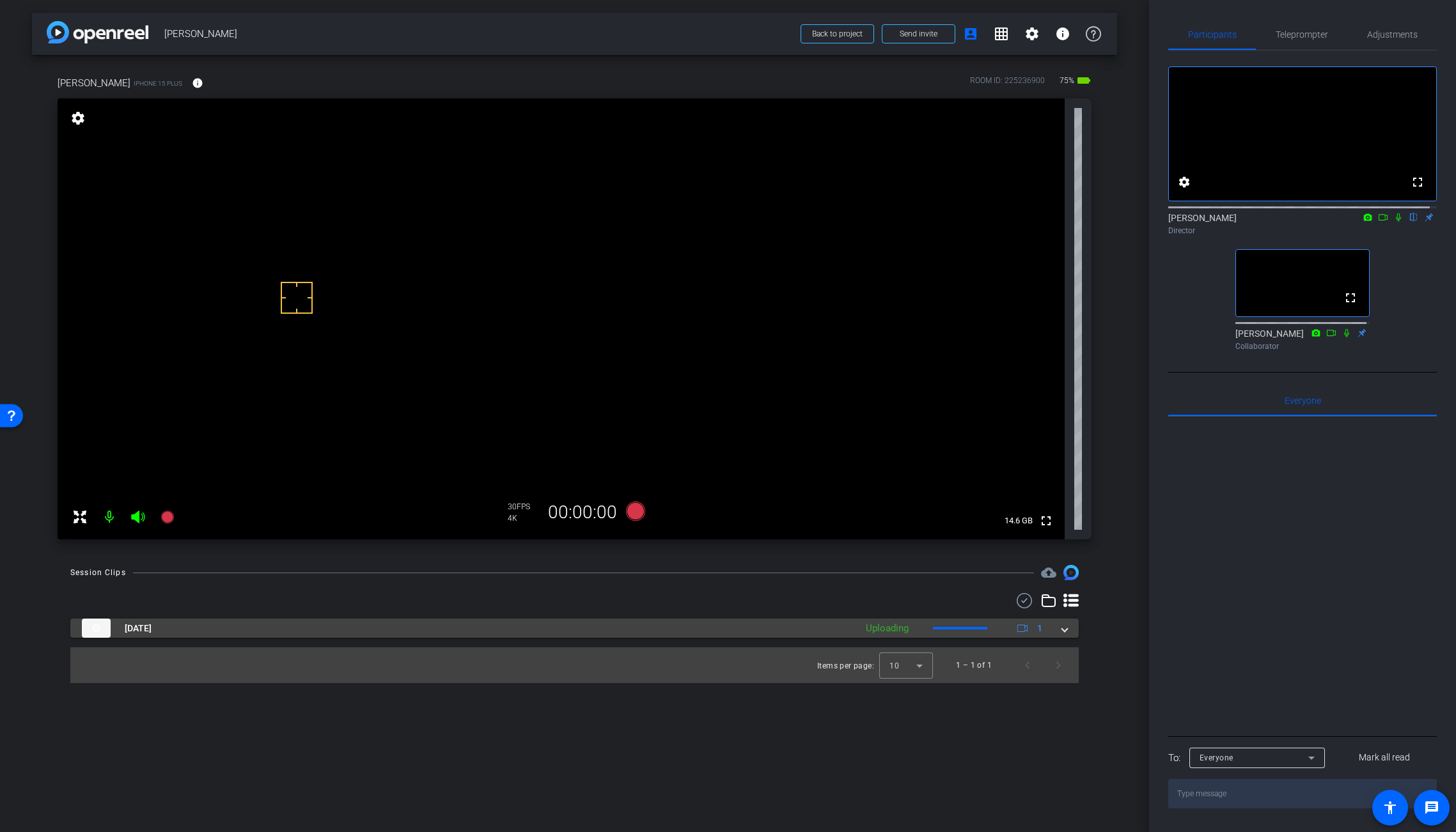
click at [1062, 633] on span at bounding box center [1064, 629] width 5 height 14
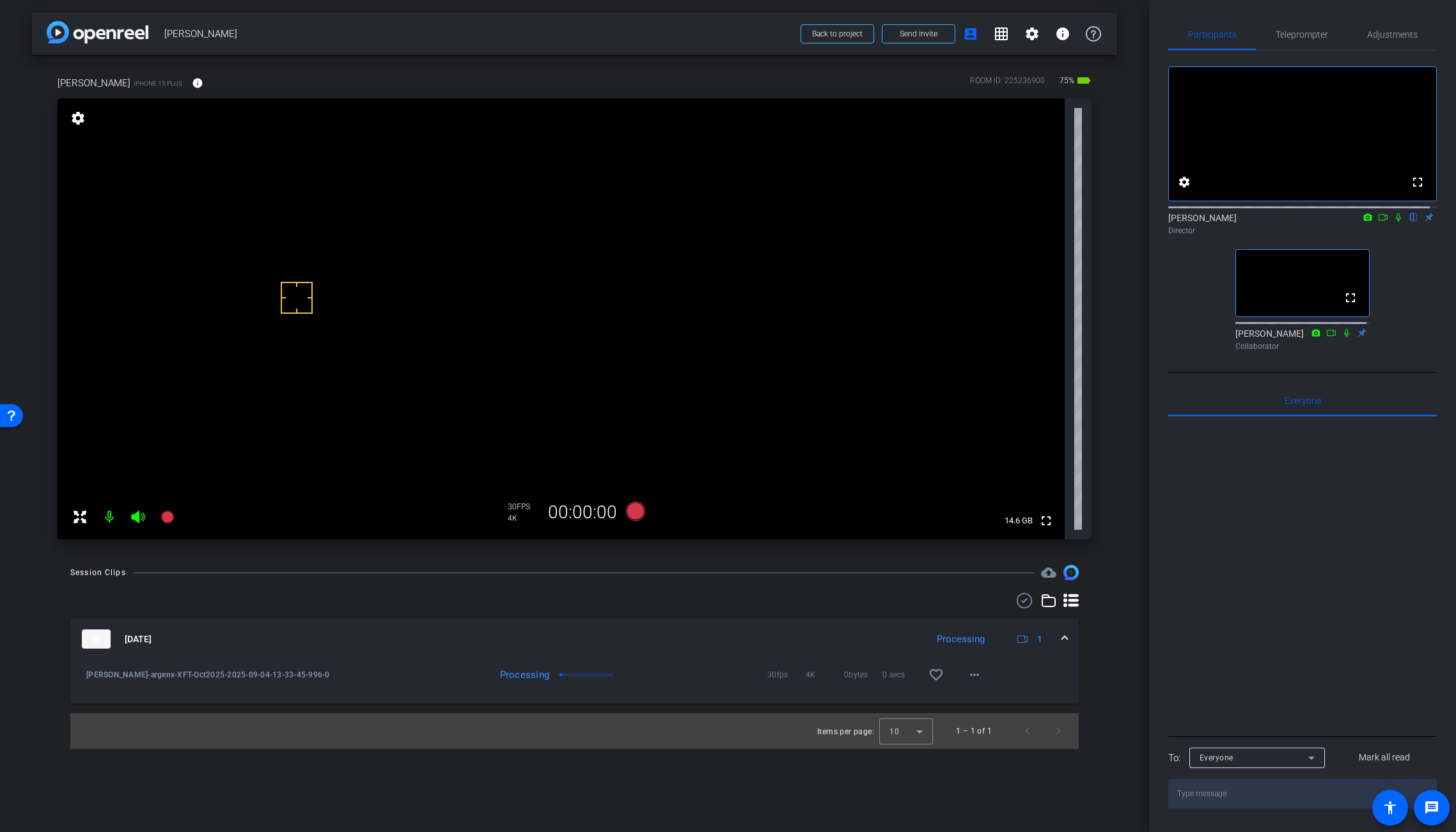
click at [1307, 223] on mat-icon at bounding box center [1399, 217] width 15 height 11
click at [1307, 222] on icon at bounding box center [1399, 218] width 5 height 9
click at [979, 673] on mat-icon "more_horiz" at bounding box center [974, 675] width 15 height 15
click at [1009, 697] on span "Download Original" at bounding box center [1008, 702] width 77 height 15
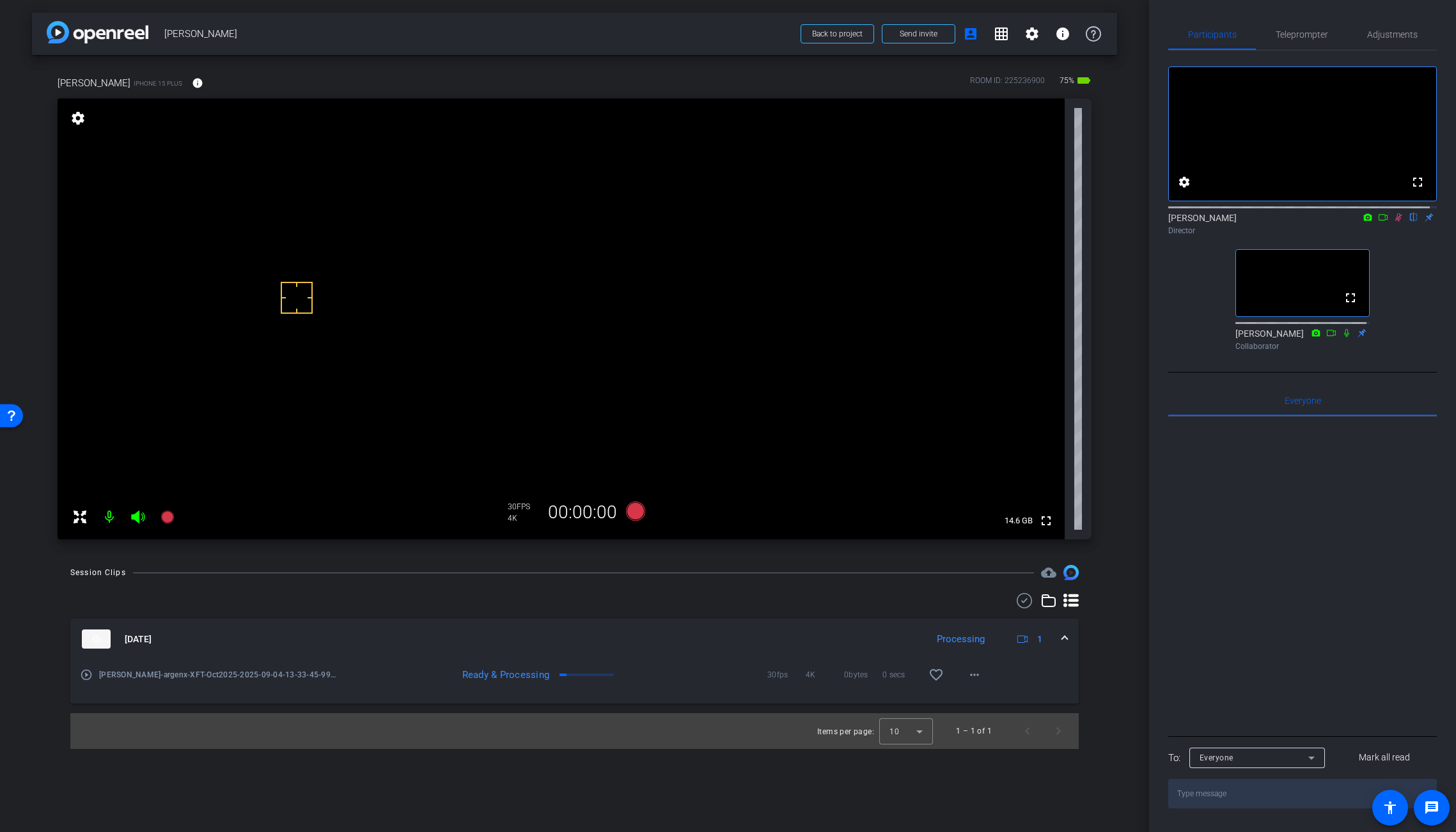
click at [1029, 606] on use at bounding box center [1024, 601] width 15 height 15
click at [89, 643] on icon at bounding box center [89, 642] width 15 height 14
click at [1307, 222] on icon at bounding box center [1399, 217] width 10 height 9
click at [1307, 220] on icon at bounding box center [1383, 217] width 9 height 6
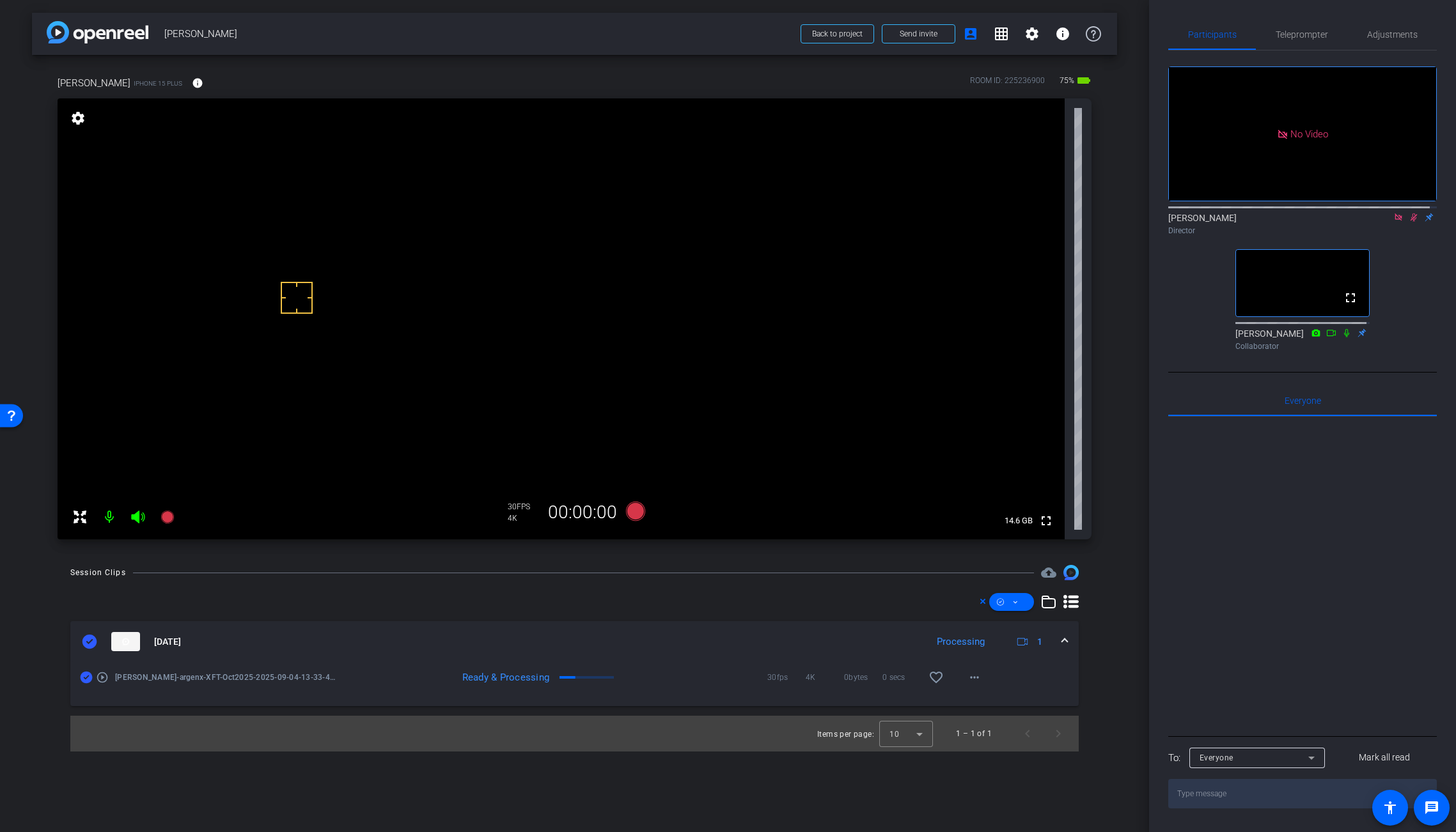
click at [1307, 222] on icon at bounding box center [1414, 218] width 7 height 9
click at [1307, 222] on icon at bounding box center [1414, 218] width 5 height 9
click at [670, 307] on video at bounding box center [560, 319] width 1007 height 441
click at [632, 511] on icon at bounding box center [635, 512] width 19 height 19
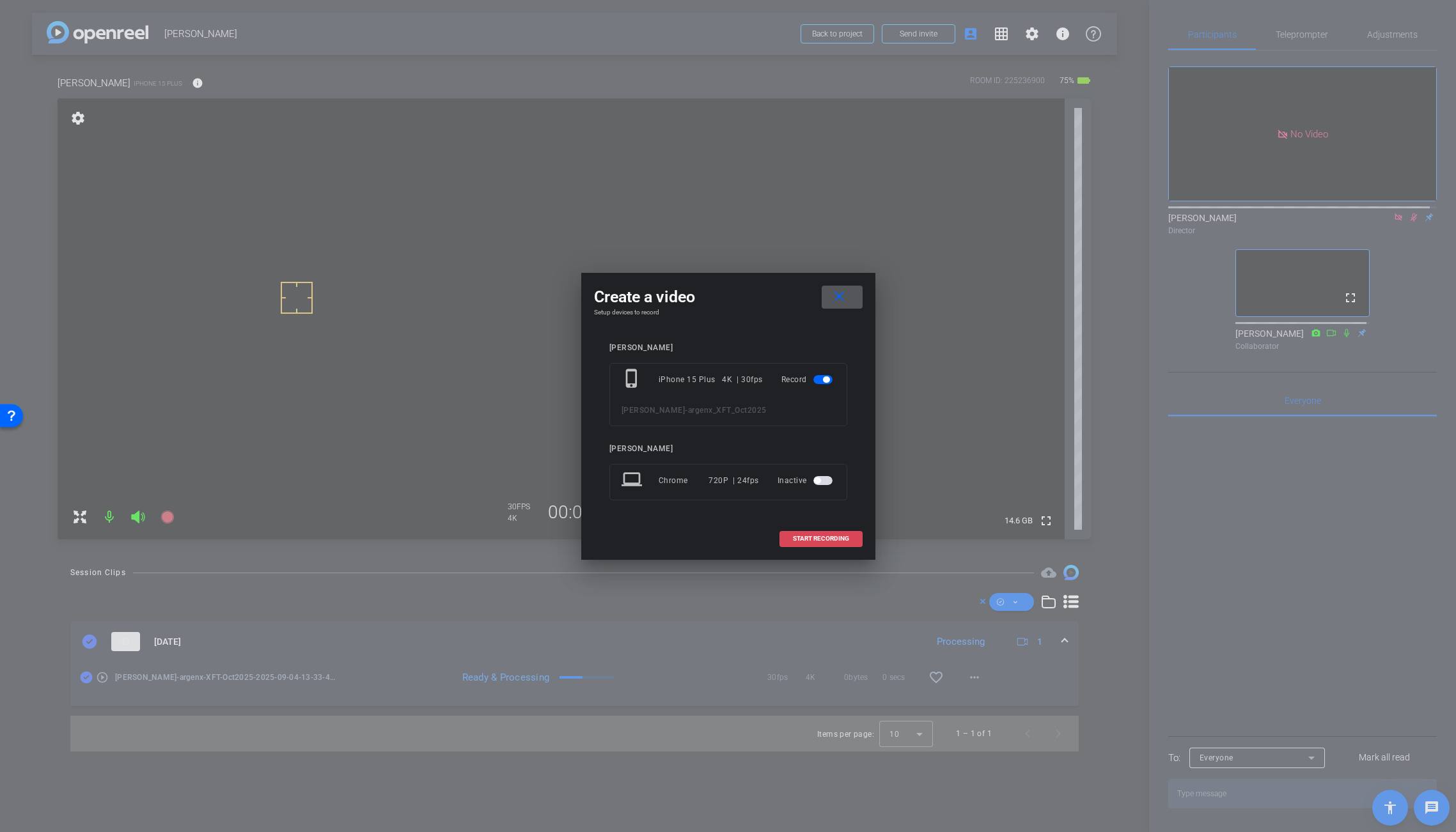
click at [826, 542] on span "START RECORDING" at bounding box center [821, 538] width 57 height 6
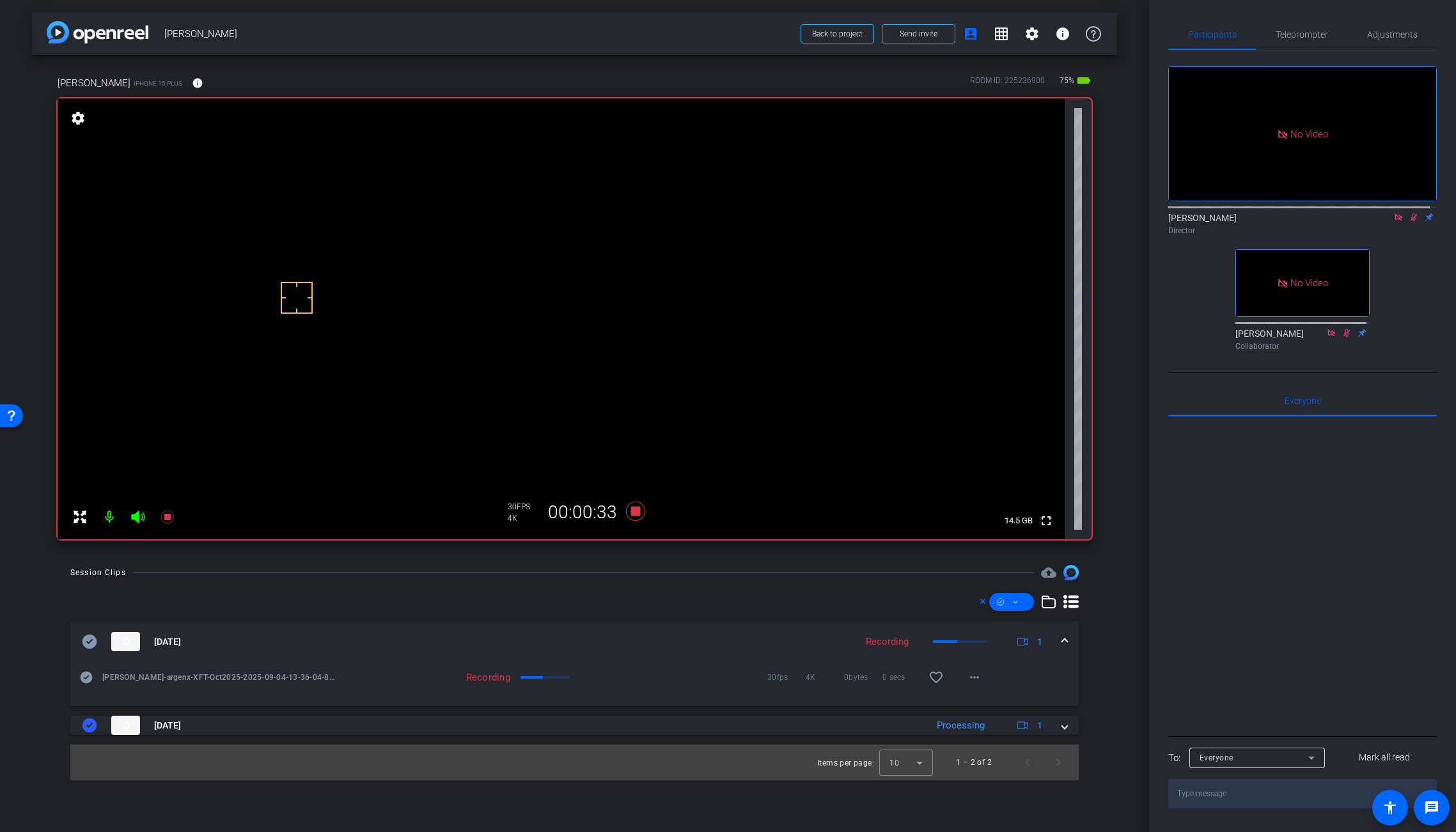
click at [1307, 222] on icon at bounding box center [1414, 218] width 7 height 9
click at [1307, 222] on icon at bounding box center [1414, 218] width 5 height 9
click at [686, 302] on video at bounding box center [560, 319] width 1007 height 441
click at [694, 301] on video at bounding box center [560, 319] width 1007 height 441
click at [698, 318] on video at bounding box center [560, 319] width 1007 height 441
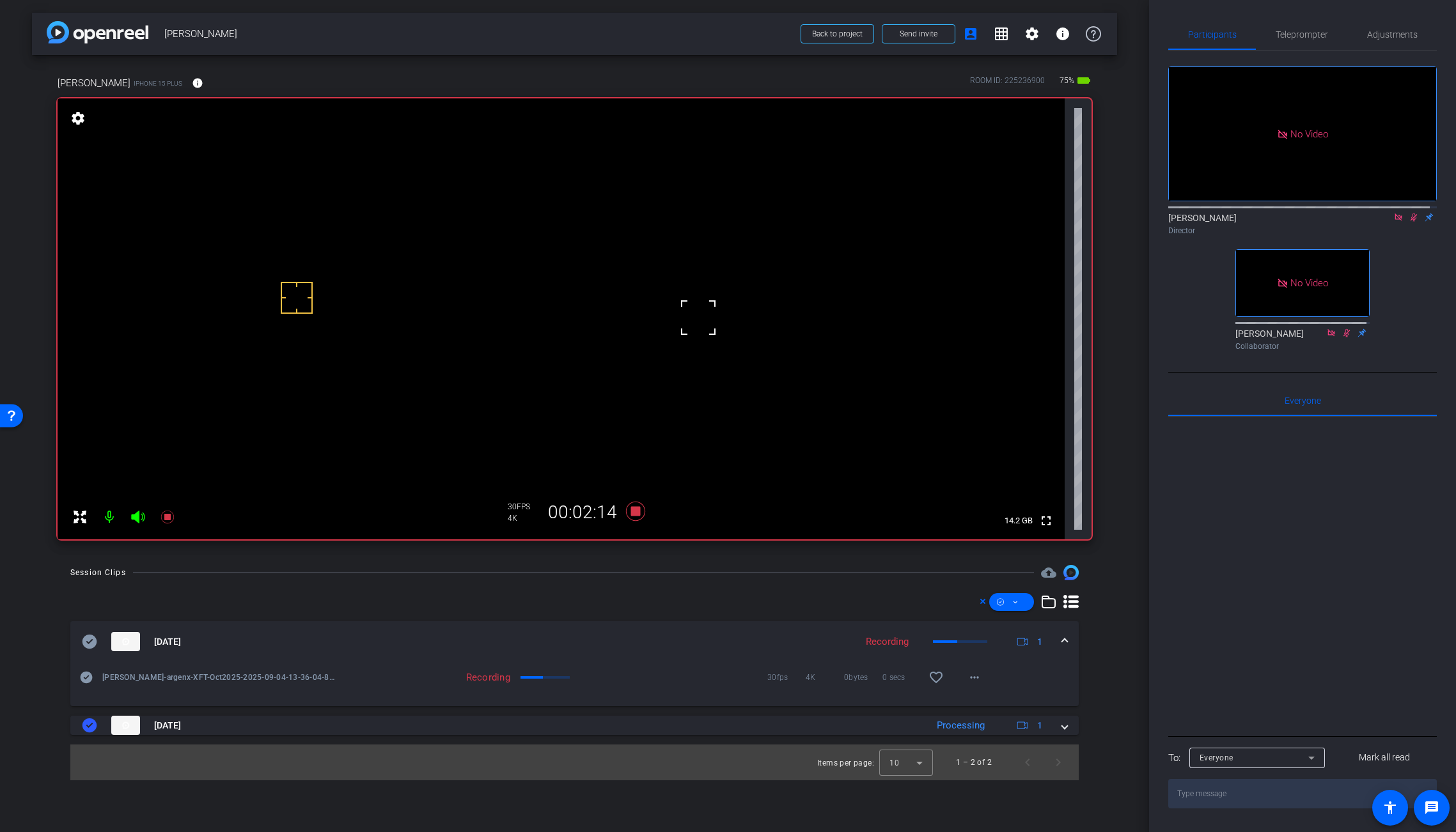
click at [704, 288] on video at bounding box center [560, 319] width 1007 height 441
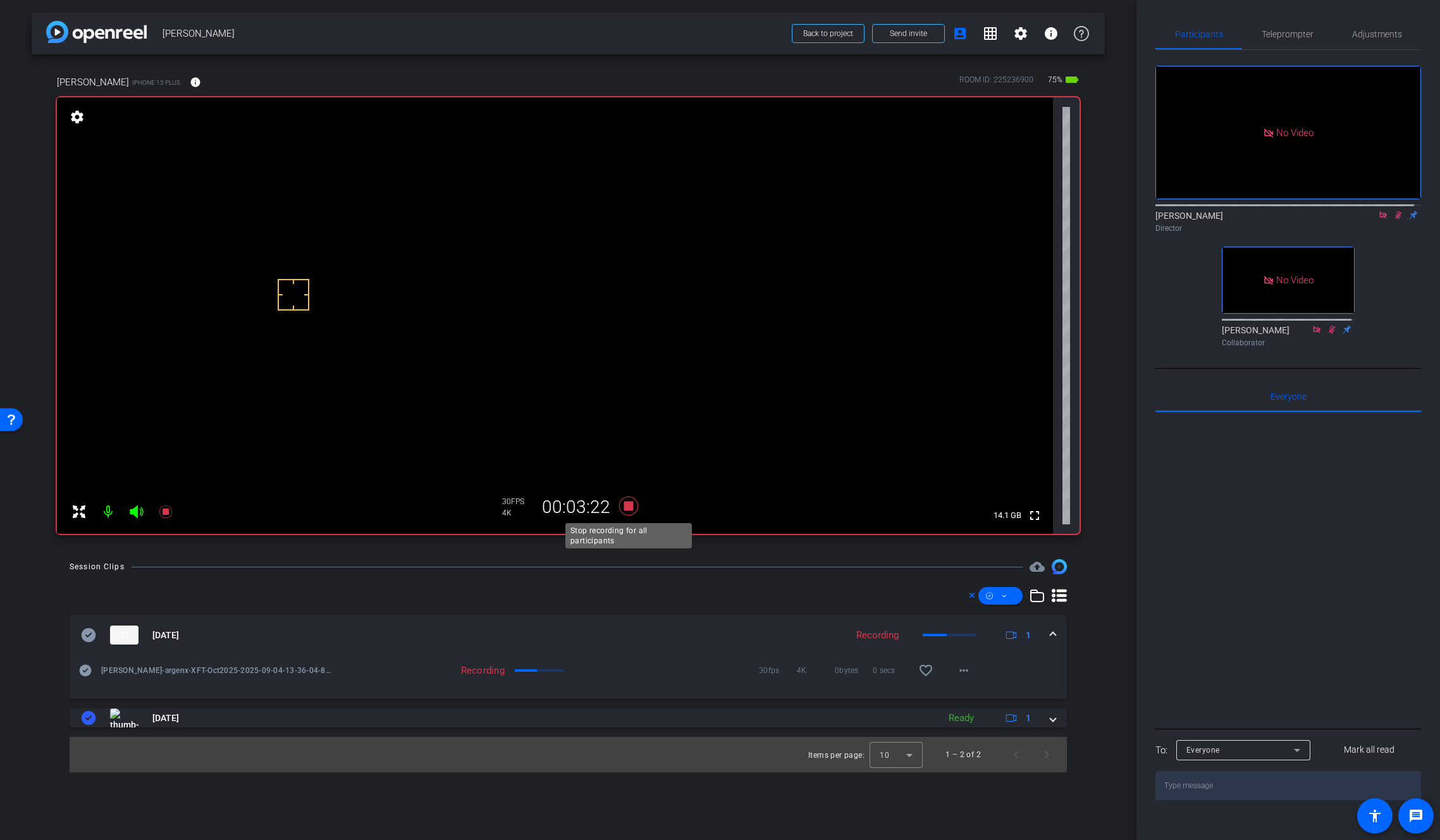
click at [629, 506] on icon at bounding box center [628, 506] width 19 height 19
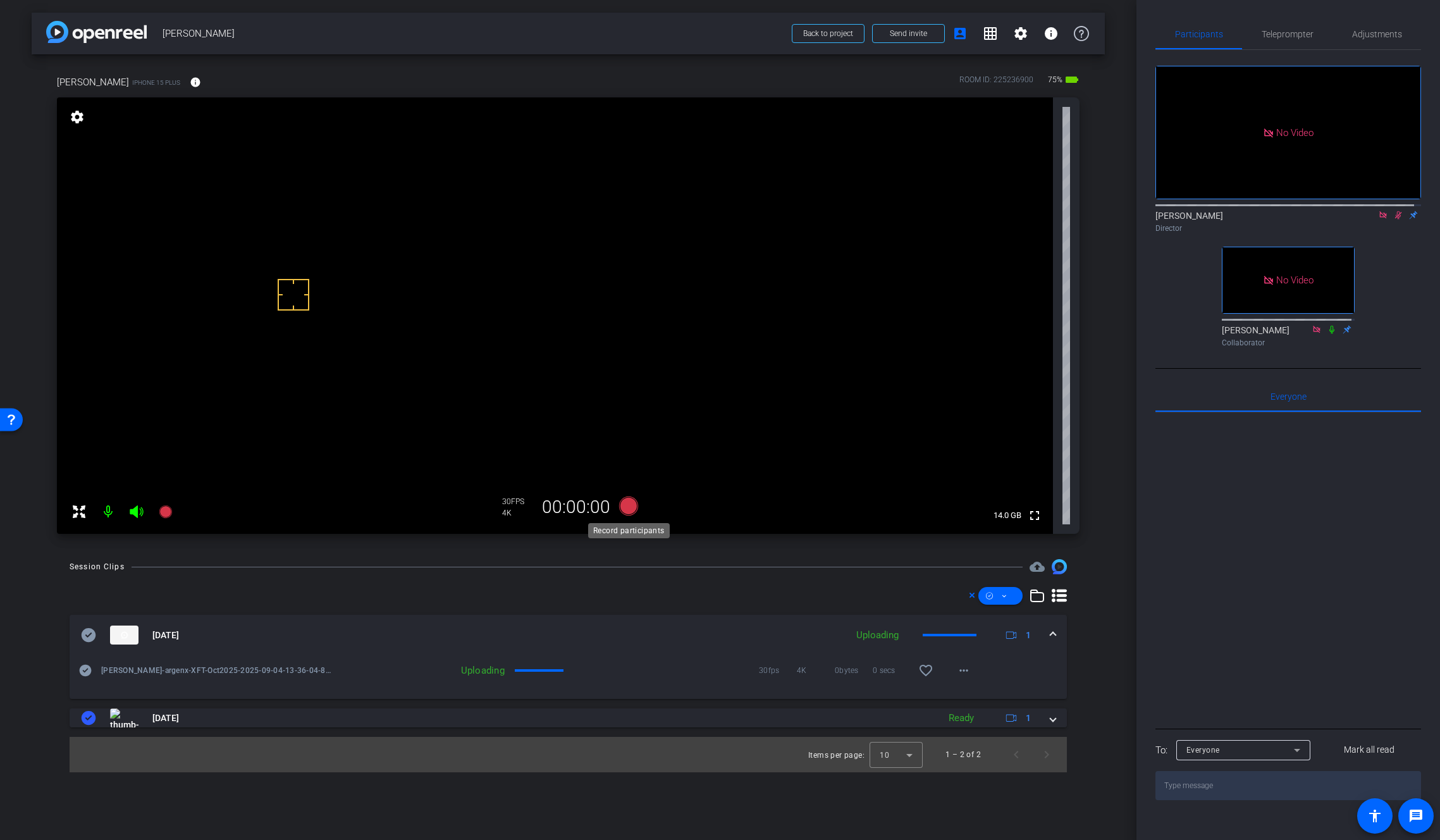
click at [631, 507] on icon at bounding box center [628, 506] width 19 height 19
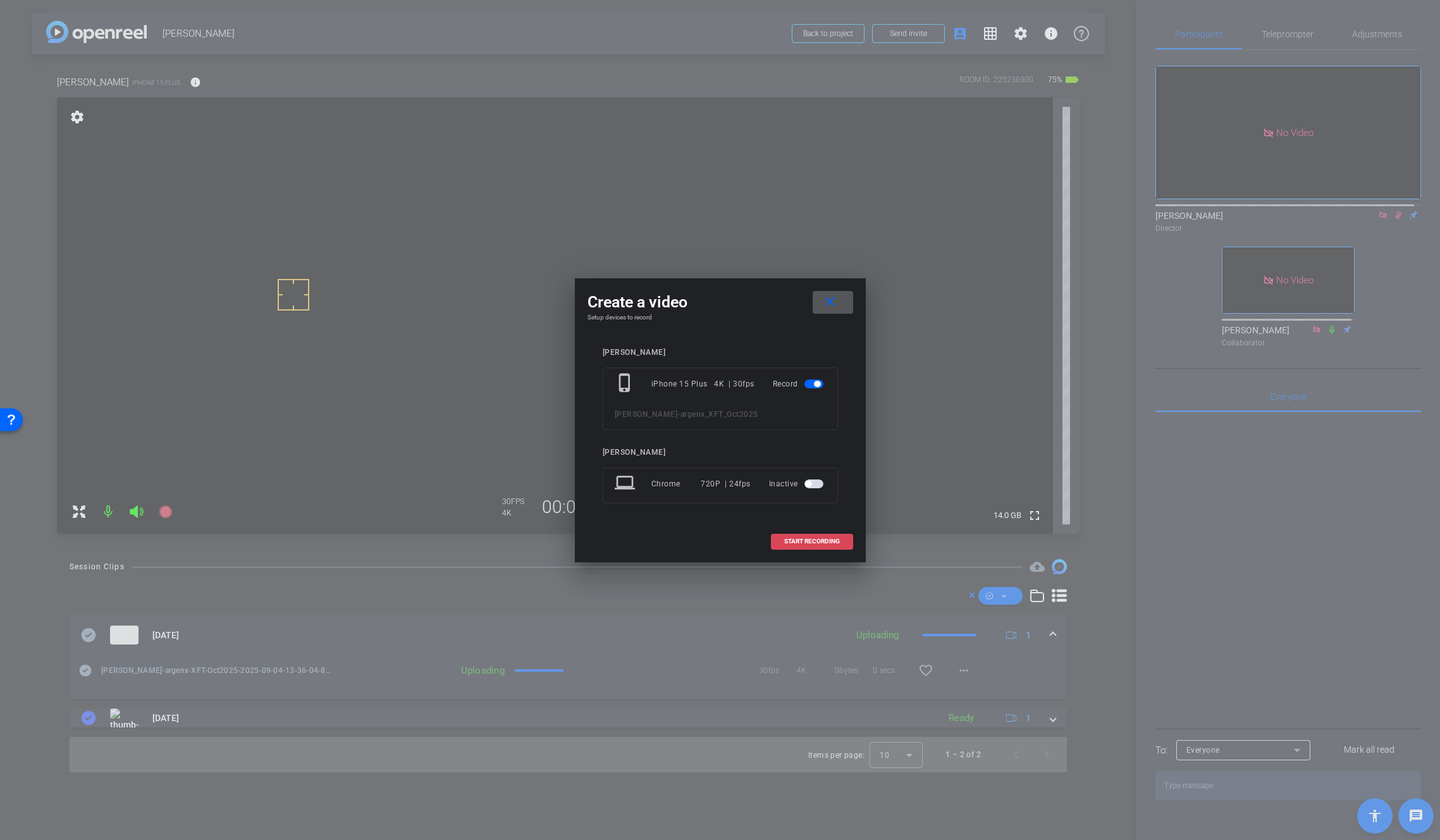
click at [789, 540] on span "START RECORDING" at bounding box center [812, 541] width 56 height 6
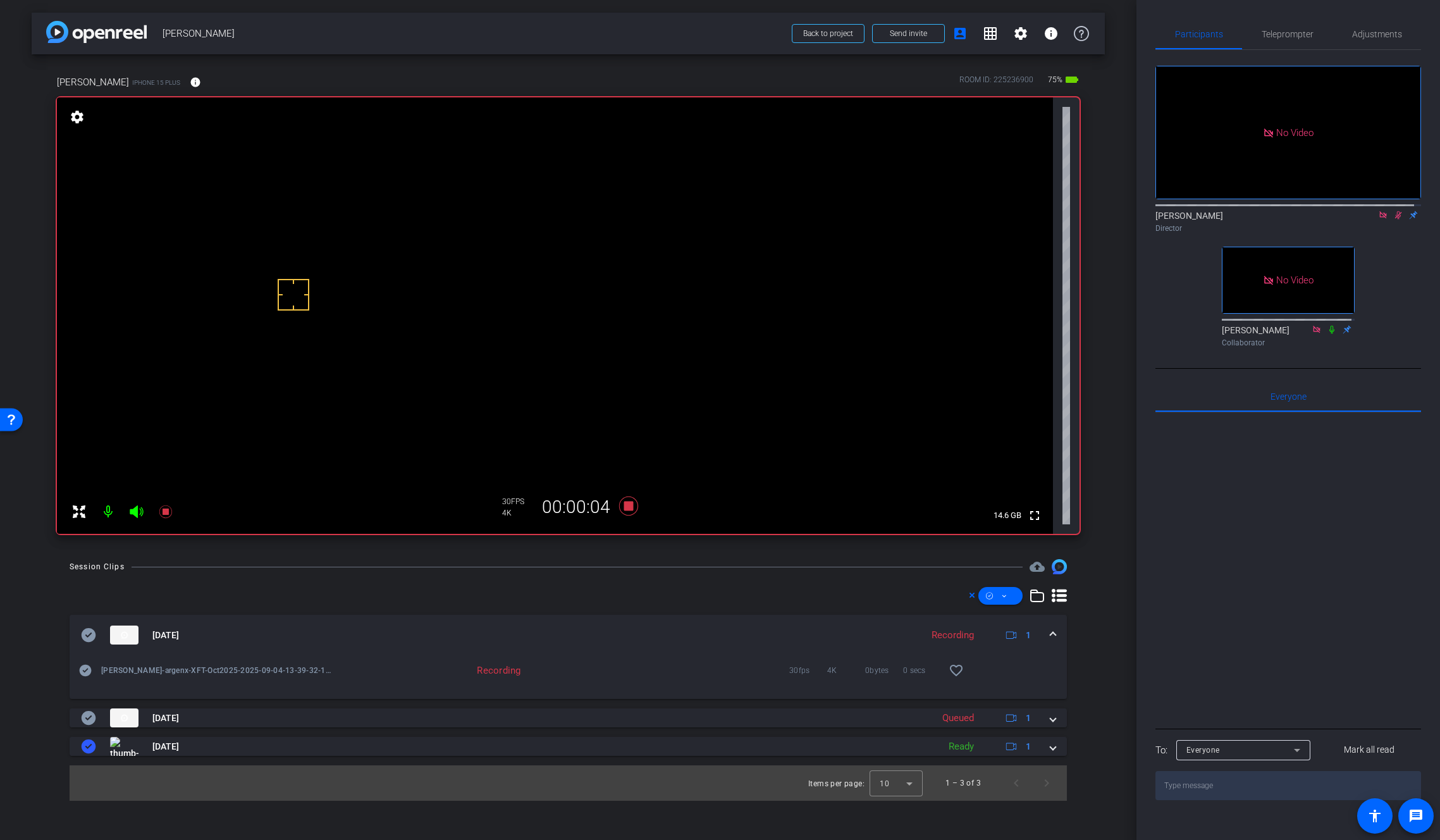
click at [1293, 220] on icon at bounding box center [1398, 214] width 10 height 8
click at [629, 509] on icon at bounding box center [628, 506] width 19 height 19
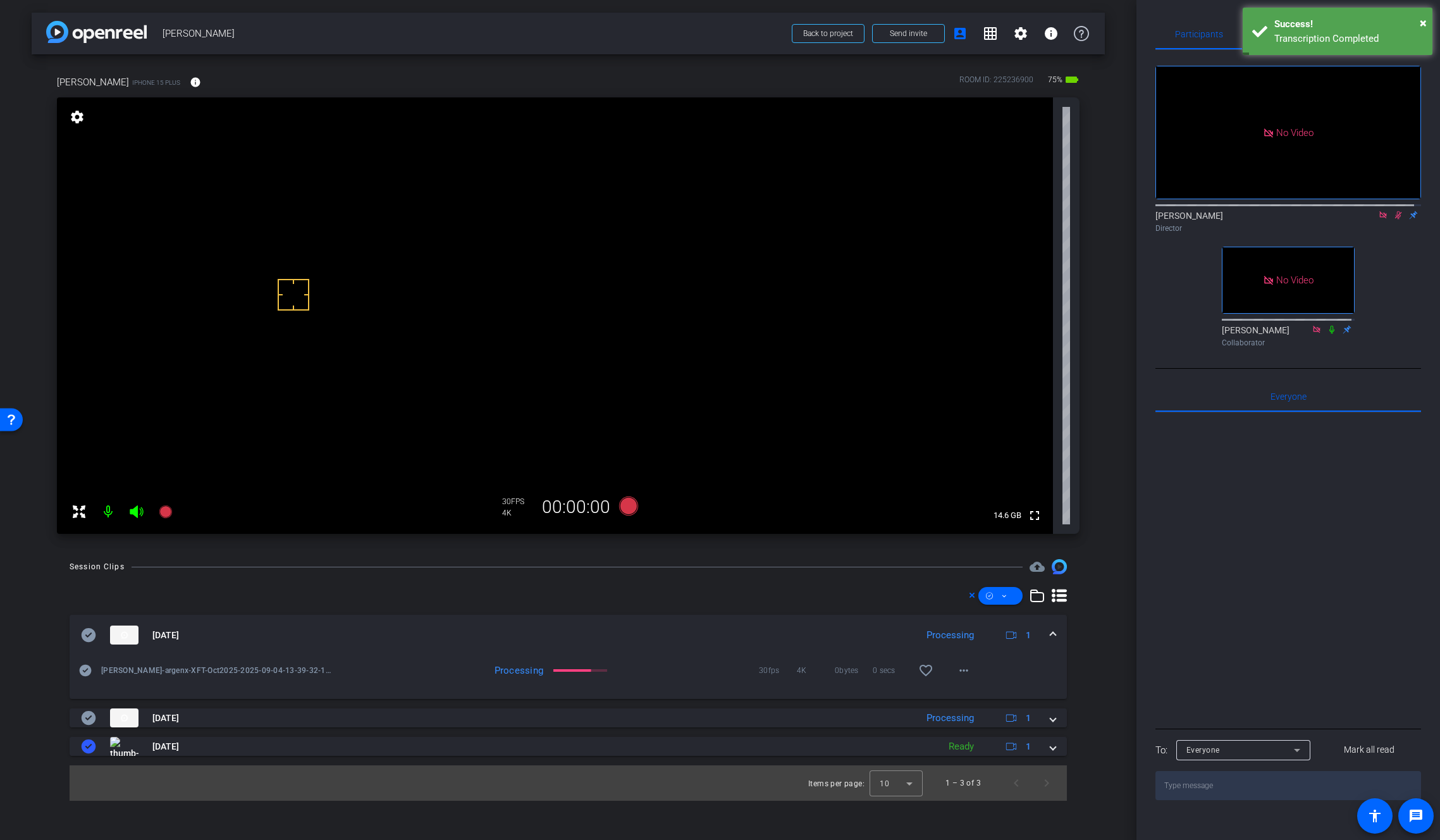
click at [1293, 220] on icon at bounding box center [1398, 215] width 7 height 8
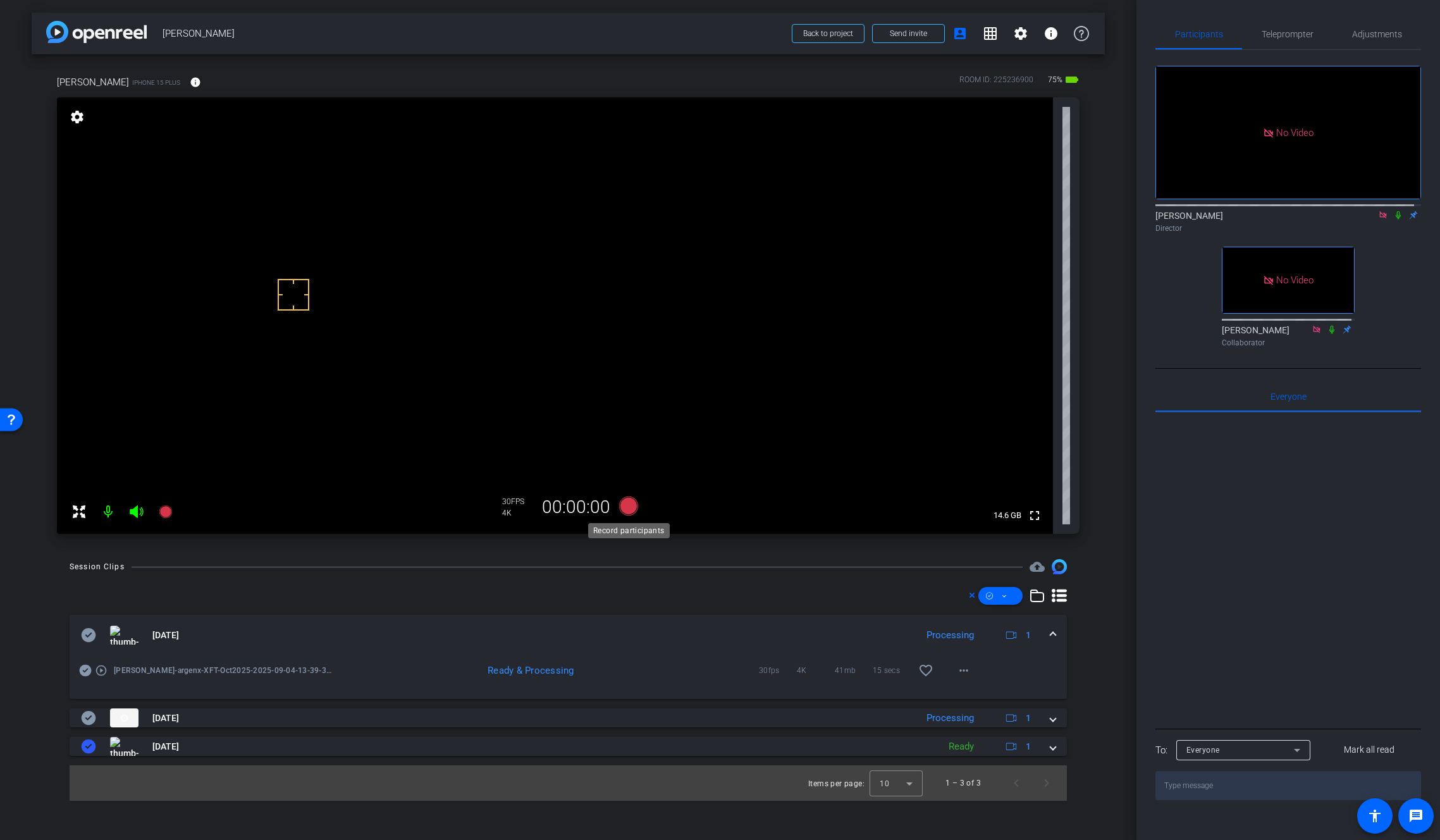
click at [625, 509] on icon at bounding box center [628, 506] width 19 height 19
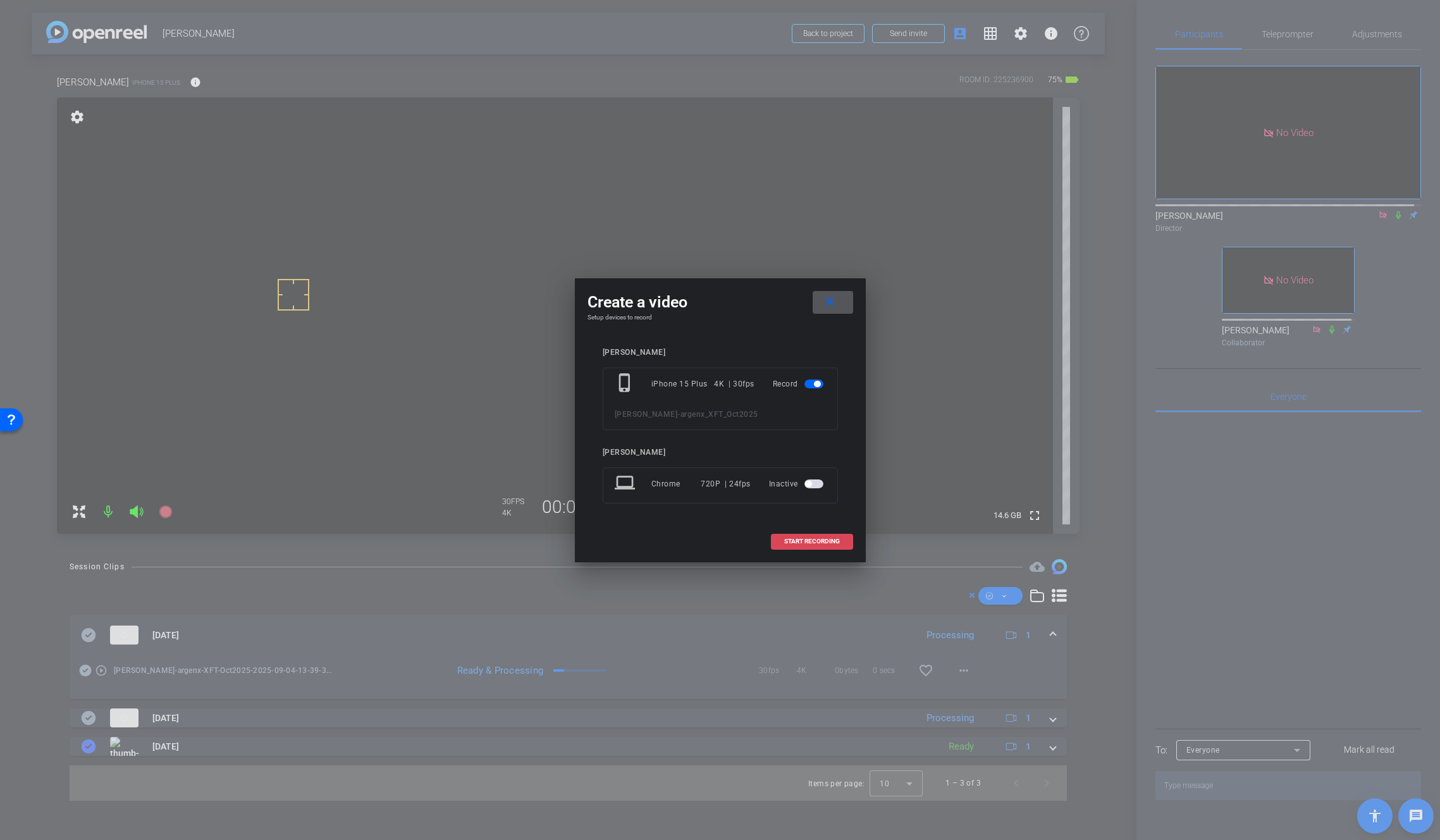
click at [792, 532] on span at bounding box center [812, 542] width 81 height 31
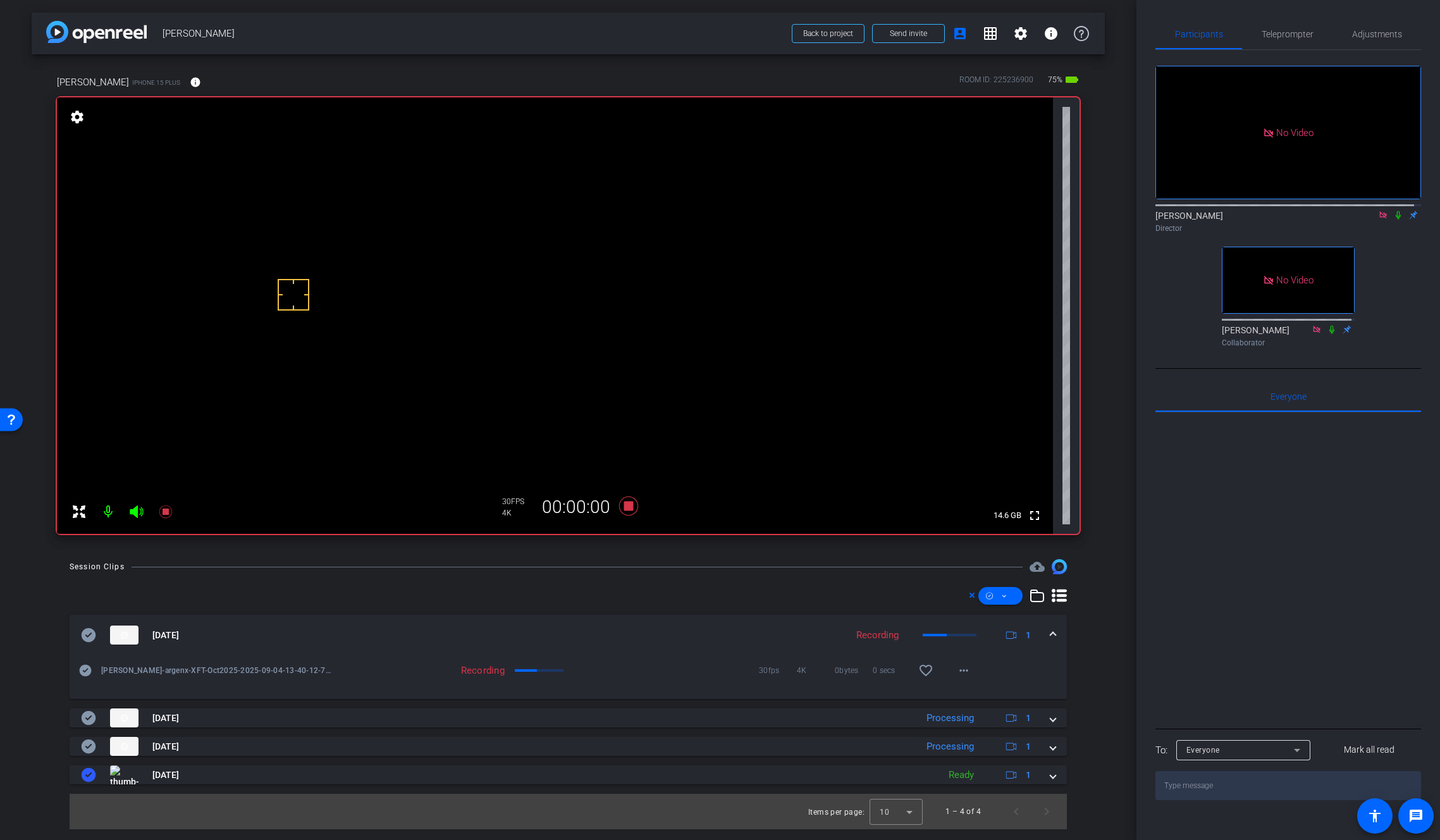
click at [1293, 220] on icon at bounding box center [1398, 214] width 10 height 8
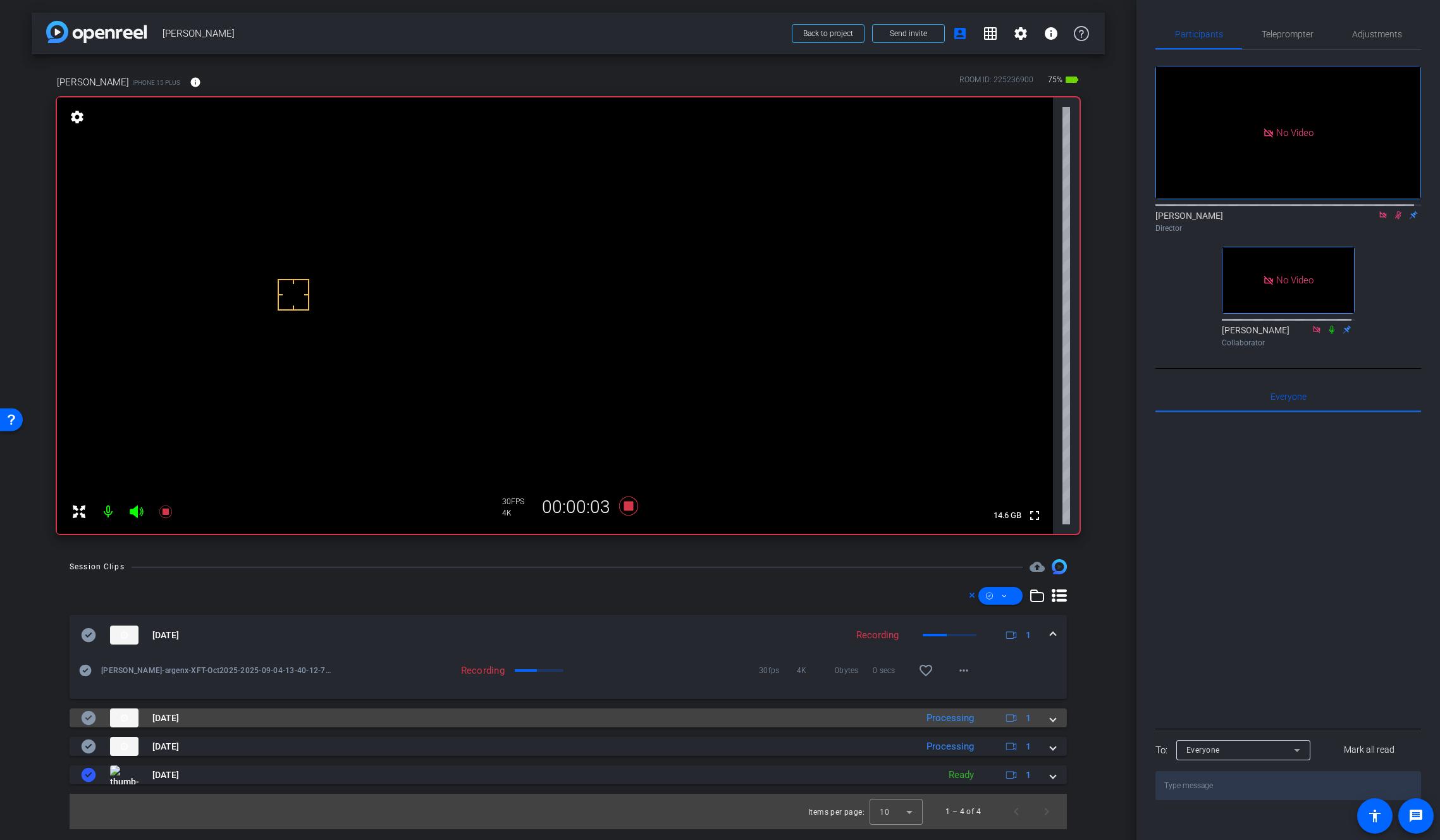
click at [1056, 720] on mat-expansion-panel-header "Sep 4, 2025 Processing 1" at bounding box center [568, 718] width 998 height 19
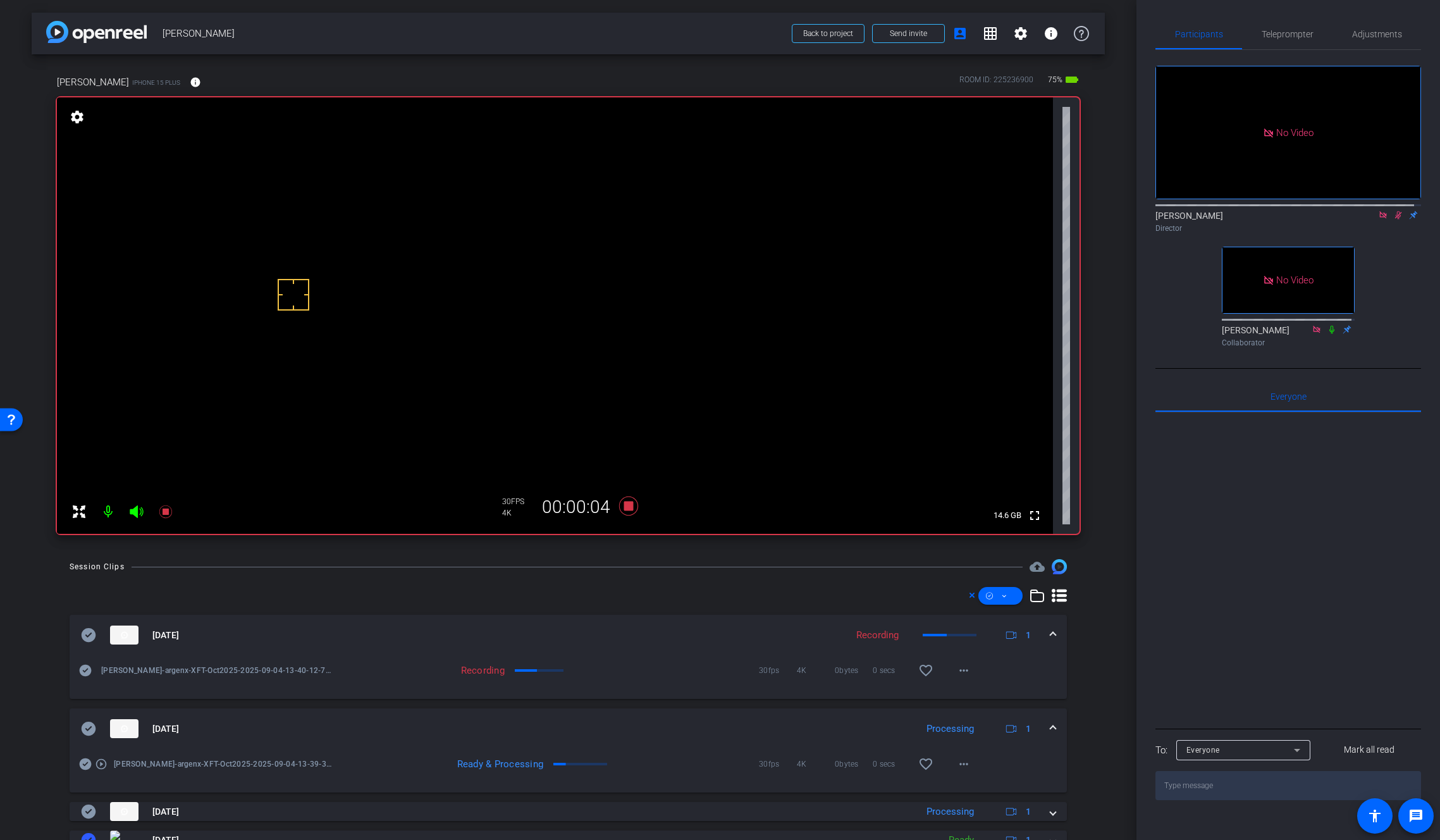
click at [1050, 726] on span at bounding box center [1053, 729] width 5 height 14
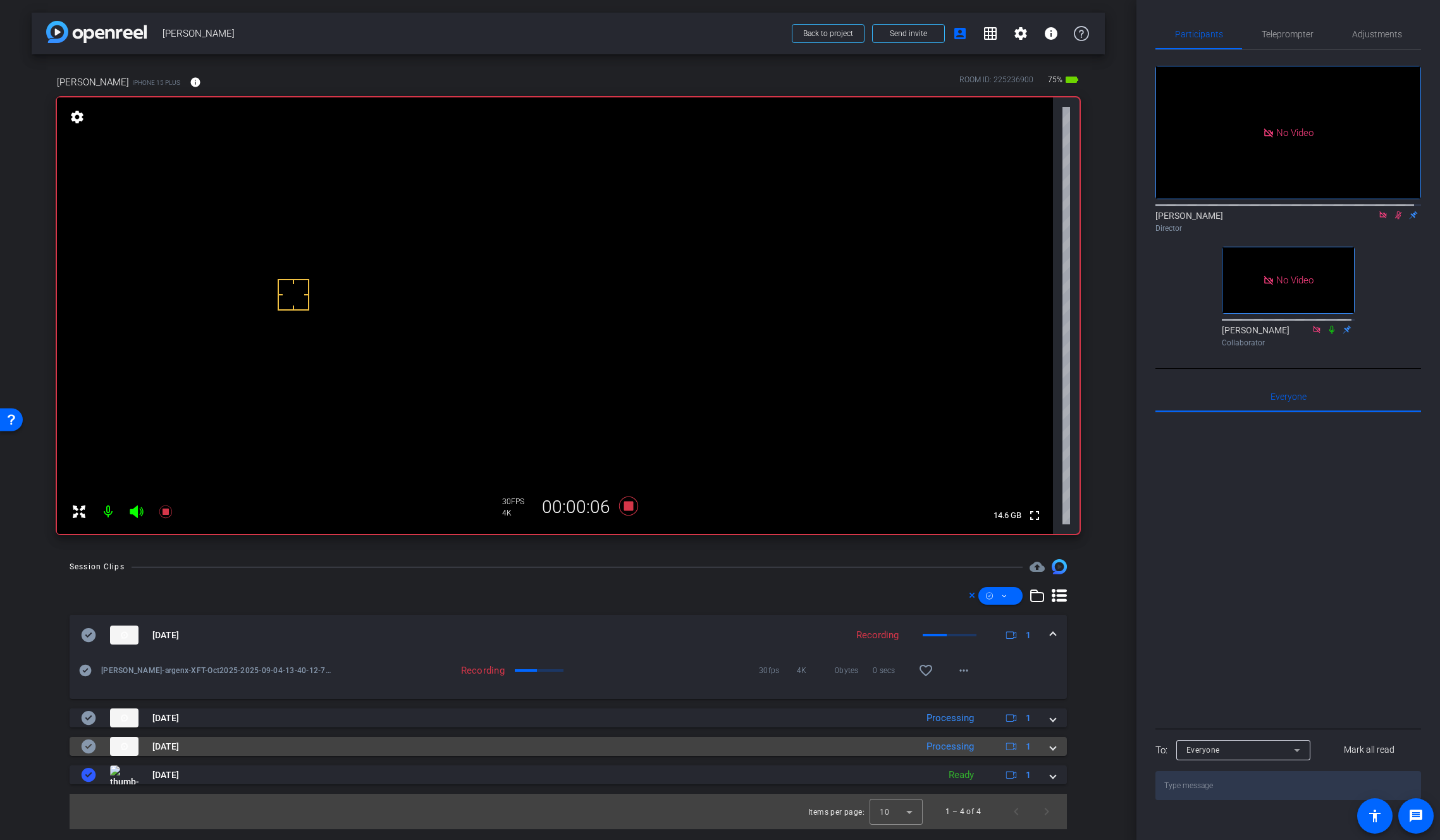
click at [1049, 745] on div "Sep 4, 2025 Processing 1" at bounding box center [566, 746] width 970 height 19
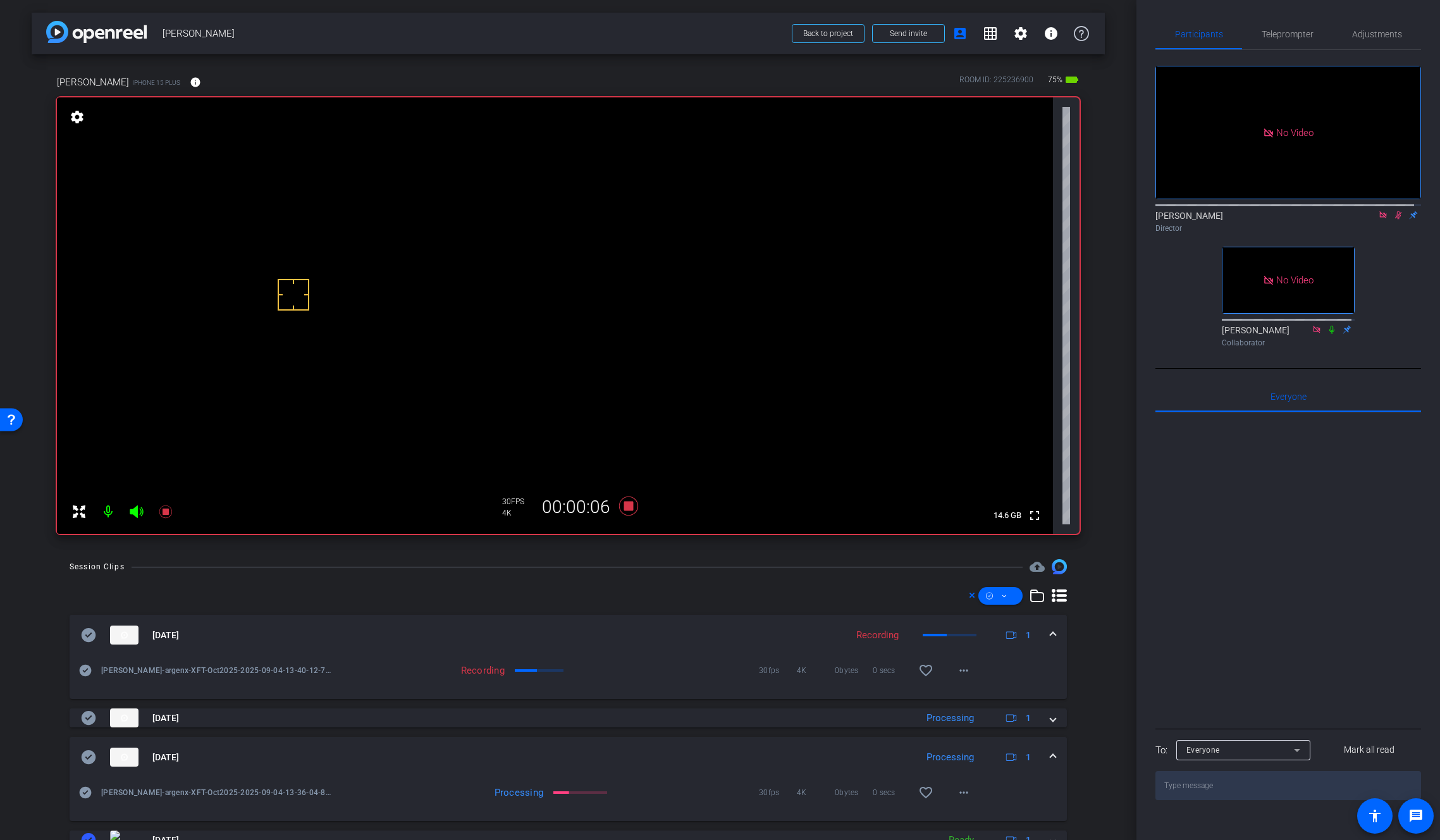
click at [1050, 745] on mat-expansion-panel-header "Sep 4, 2025 Processing 1" at bounding box center [568, 757] width 998 height 41
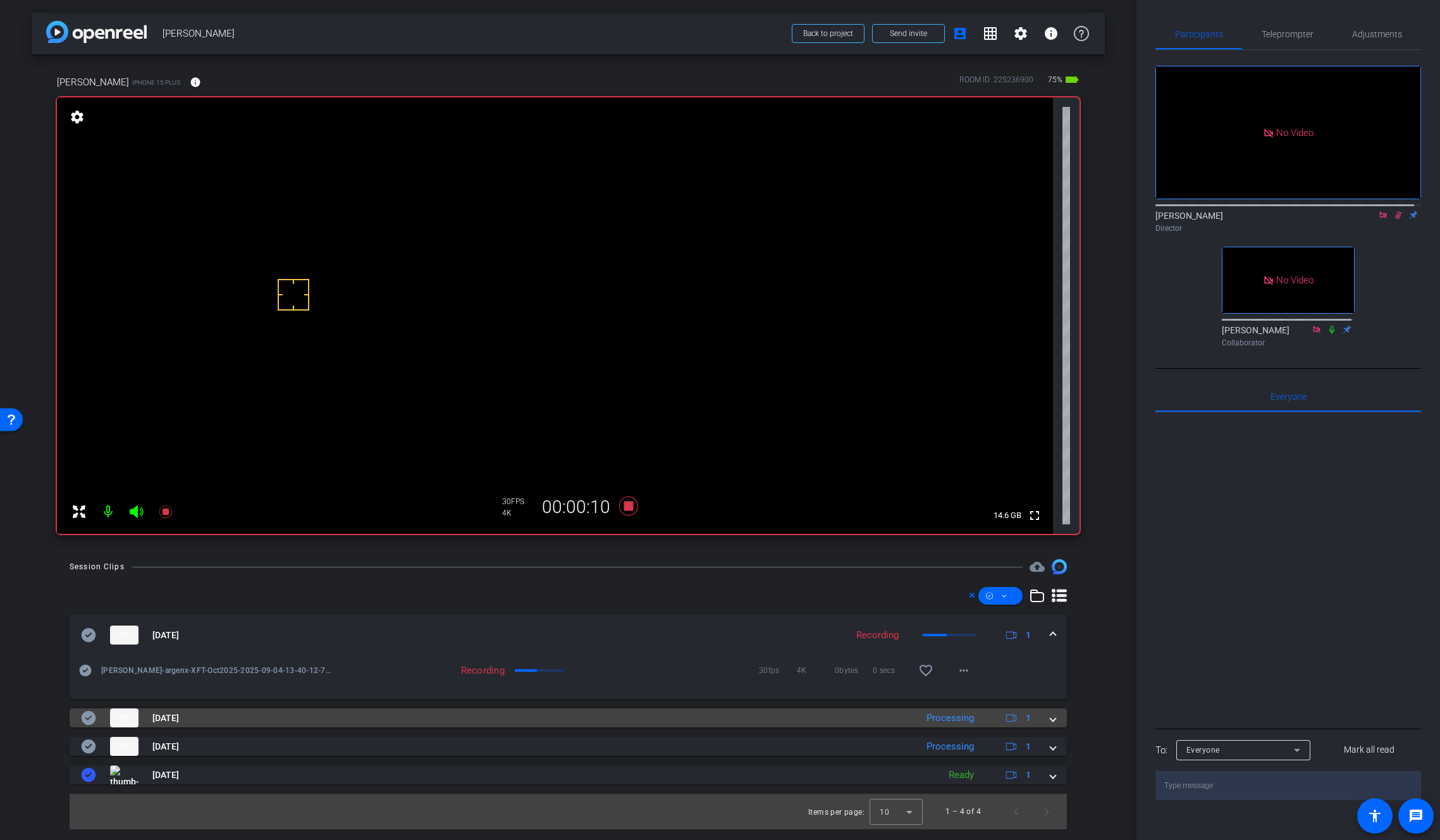
click at [1054, 720] on span at bounding box center [1053, 718] width 5 height 14
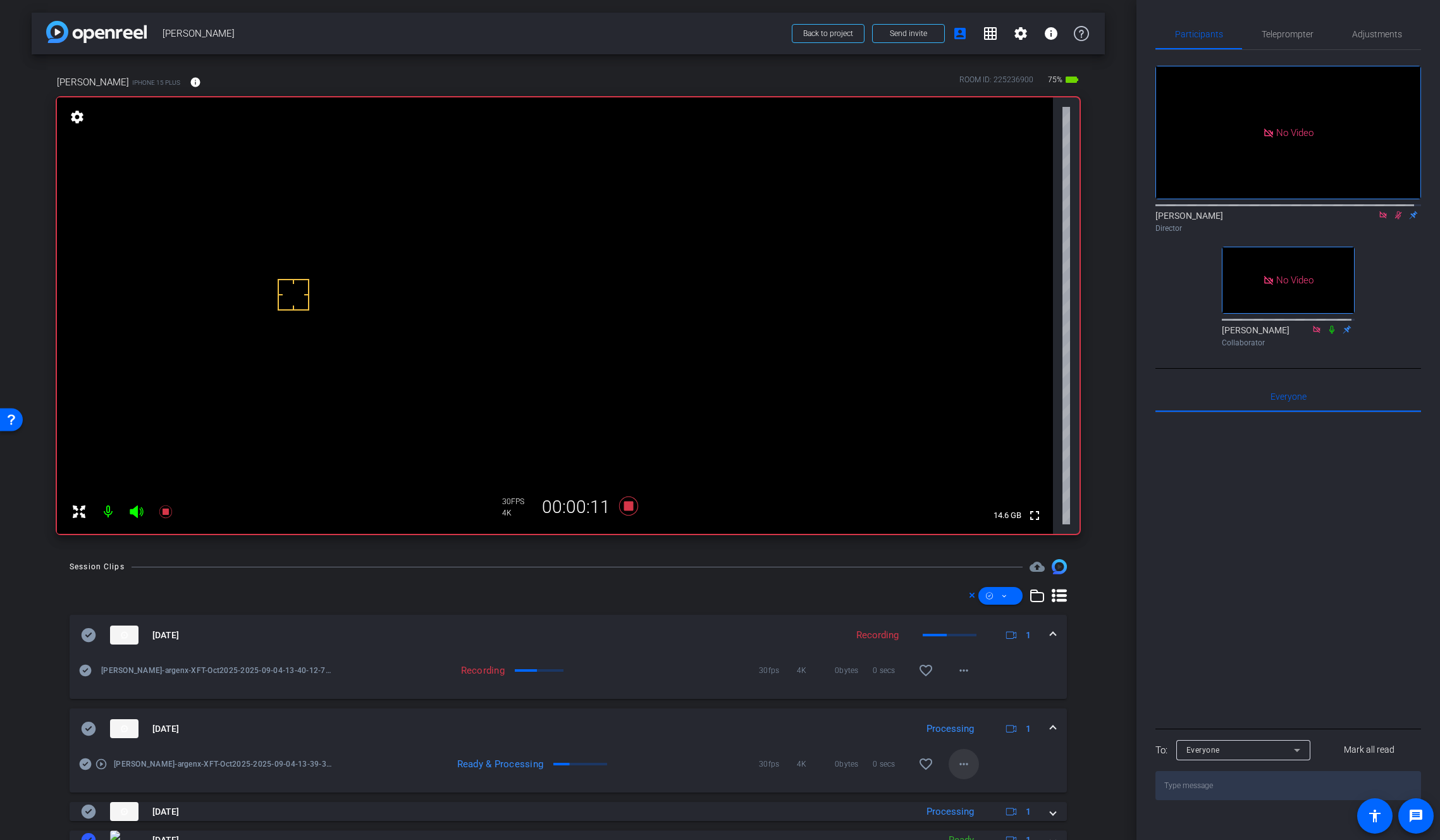
click at [963, 764] on mat-icon "more_horiz" at bounding box center [964, 764] width 15 height 15
click at [992, 642] on span "Download Original" at bounding box center [991, 643] width 76 height 15
click at [92, 732] on icon at bounding box center [88, 728] width 14 height 14
click at [1050, 726] on span at bounding box center [1053, 729] width 5 height 14
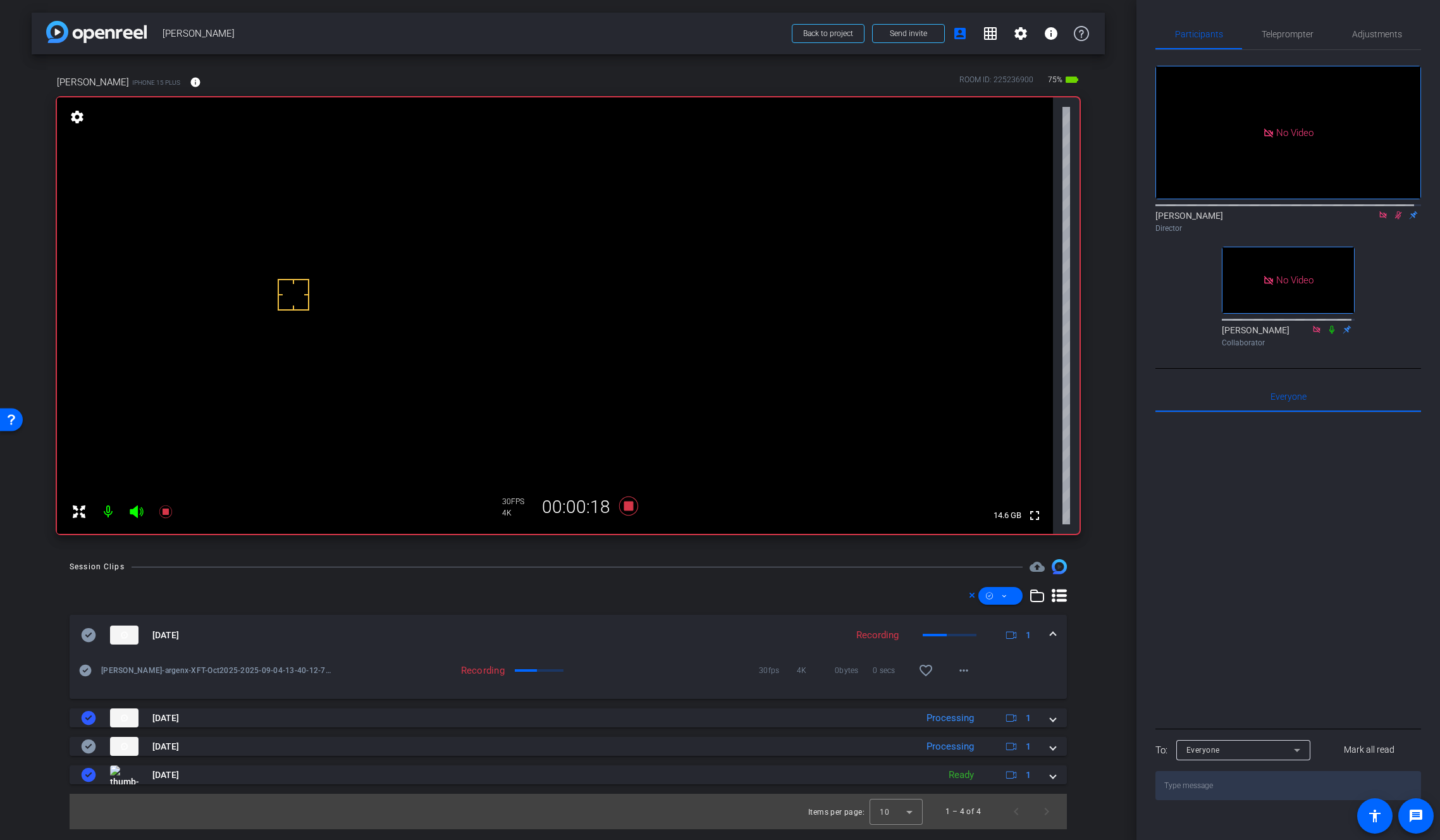
click at [1049, 627] on div "Sep 4, 2025 Recording 1" at bounding box center [566, 635] width 970 height 19
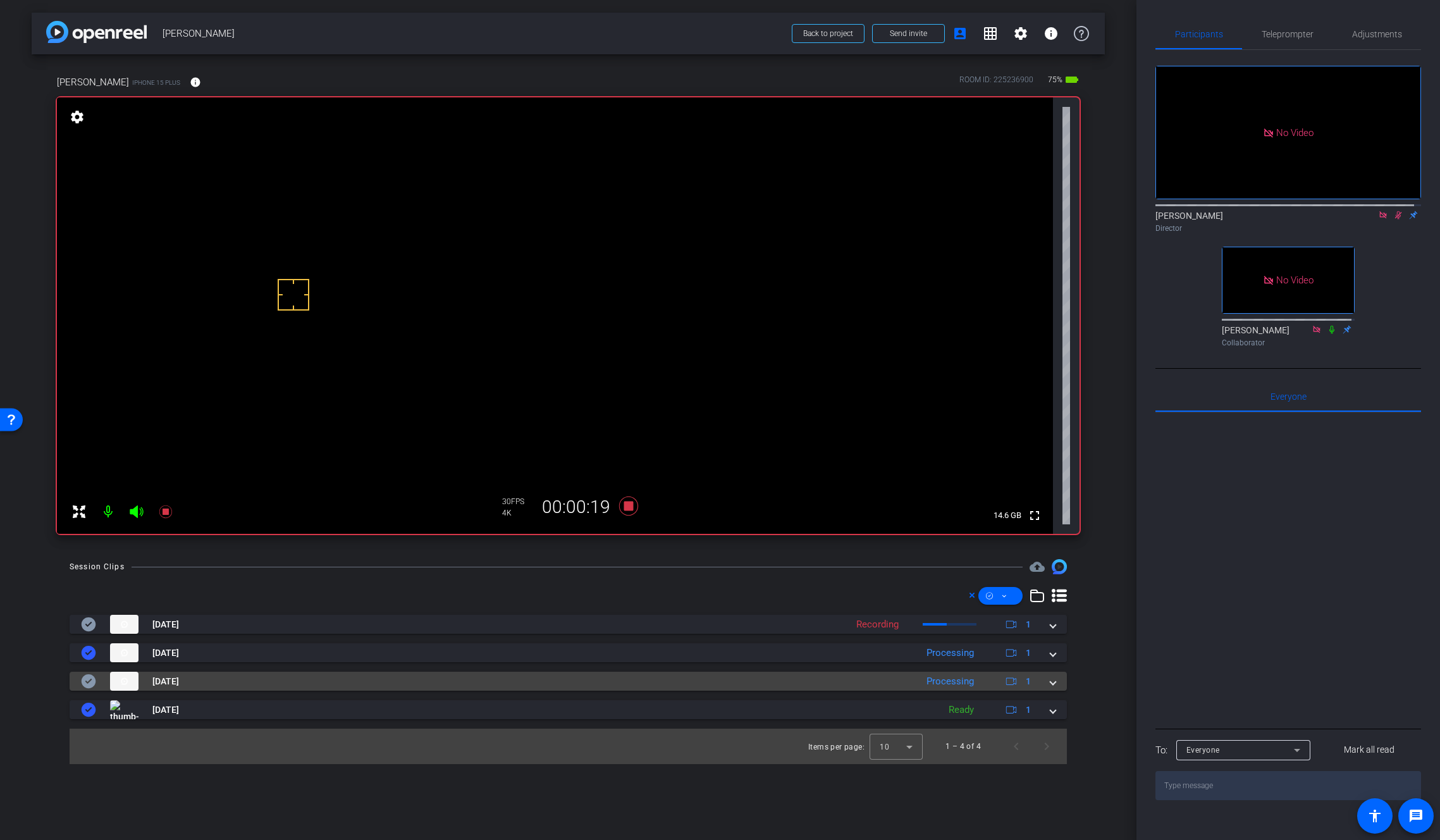
click at [1050, 679] on span at bounding box center [1053, 681] width 5 height 14
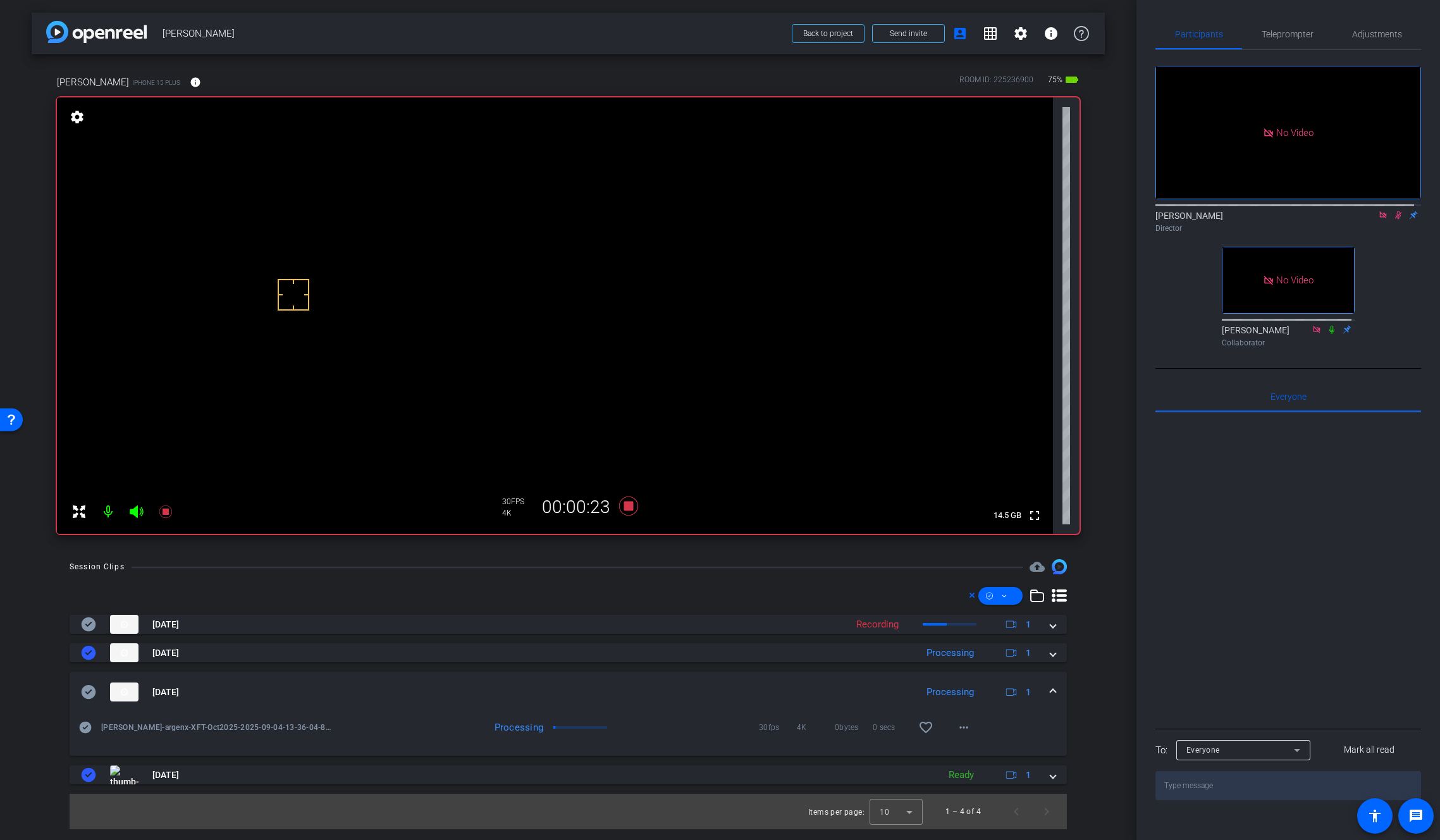
click at [697, 270] on video at bounding box center [554, 315] width 996 height 437
click at [968, 730] on mat-icon "more_horiz" at bounding box center [964, 727] width 15 height 15
click at [1005, 605] on span "Download Original" at bounding box center [997, 607] width 76 height 15
click at [88, 692] on icon at bounding box center [88, 692] width 14 height 14
click at [1052, 689] on span at bounding box center [1053, 693] width 5 height 14
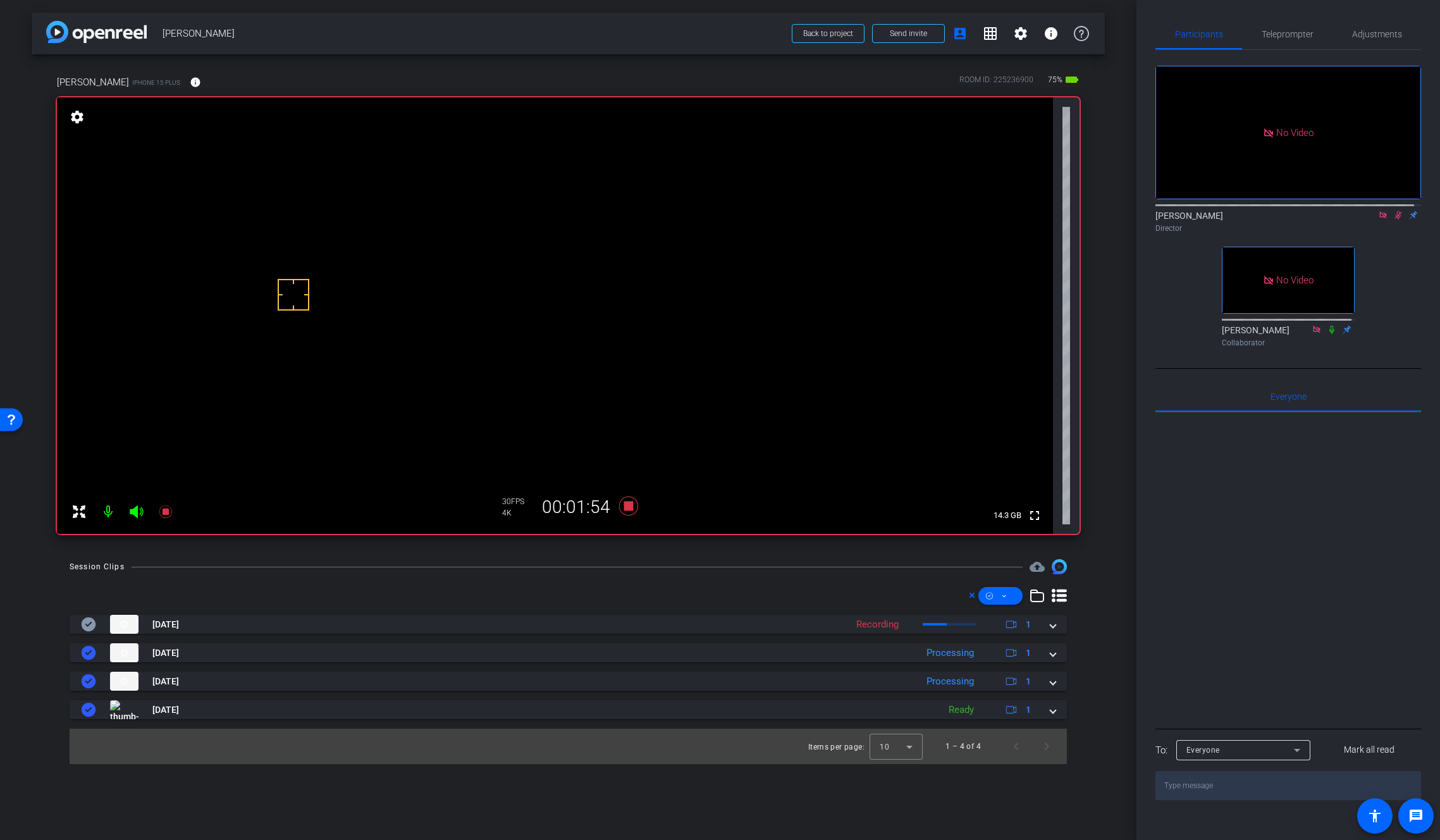
click at [677, 286] on video at bounding box center [554, 315] width 996 height 437
click at [628, 506] on icon at bounding box center [628, 506] width 19 height 19
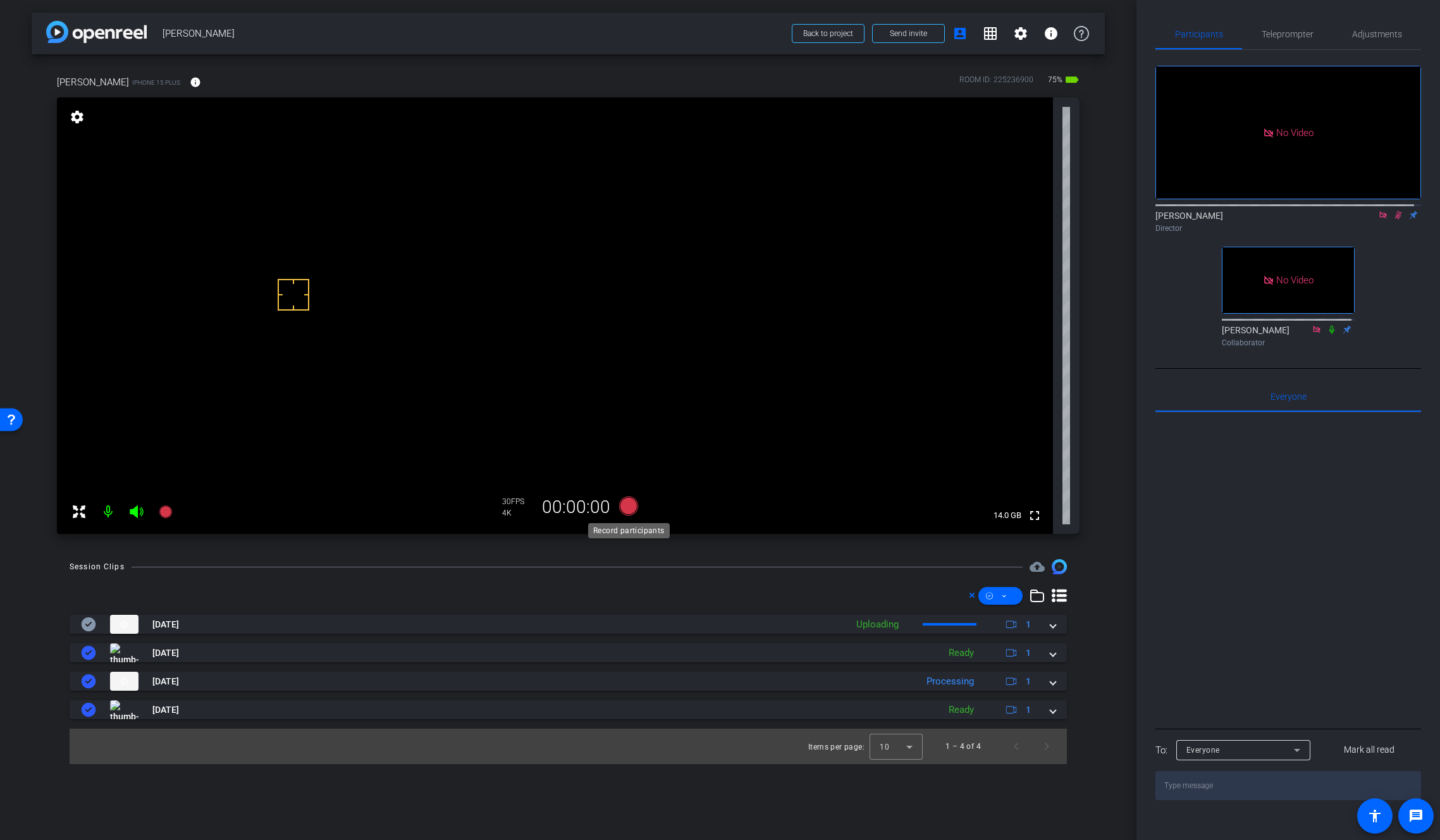
click at [628, 506] on icon at bounding box center [628, 506] width 19 height 19
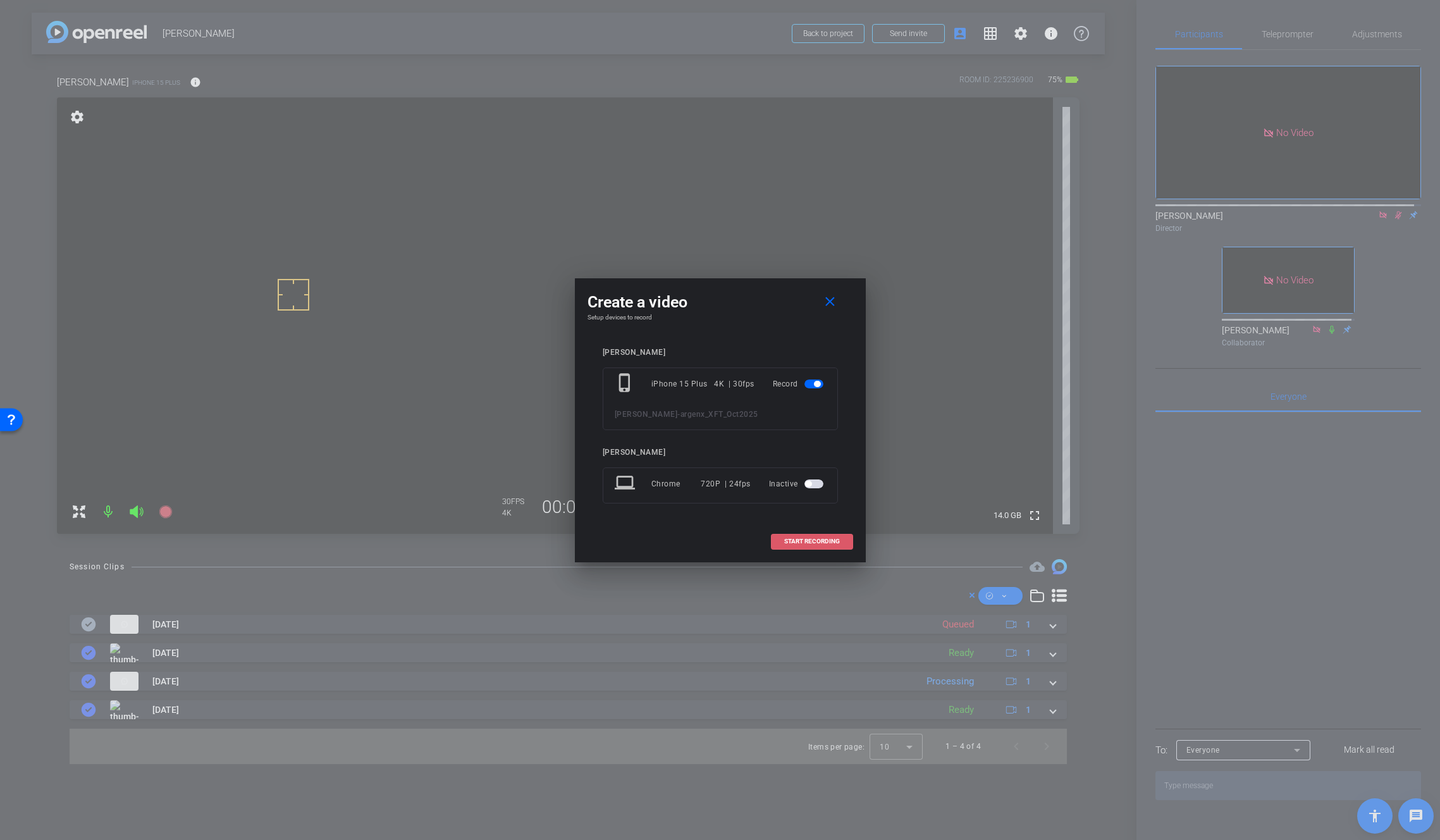
click at [803, 542] on span "START RECORDING" at bounding box center [812, 541] width 56 height 6
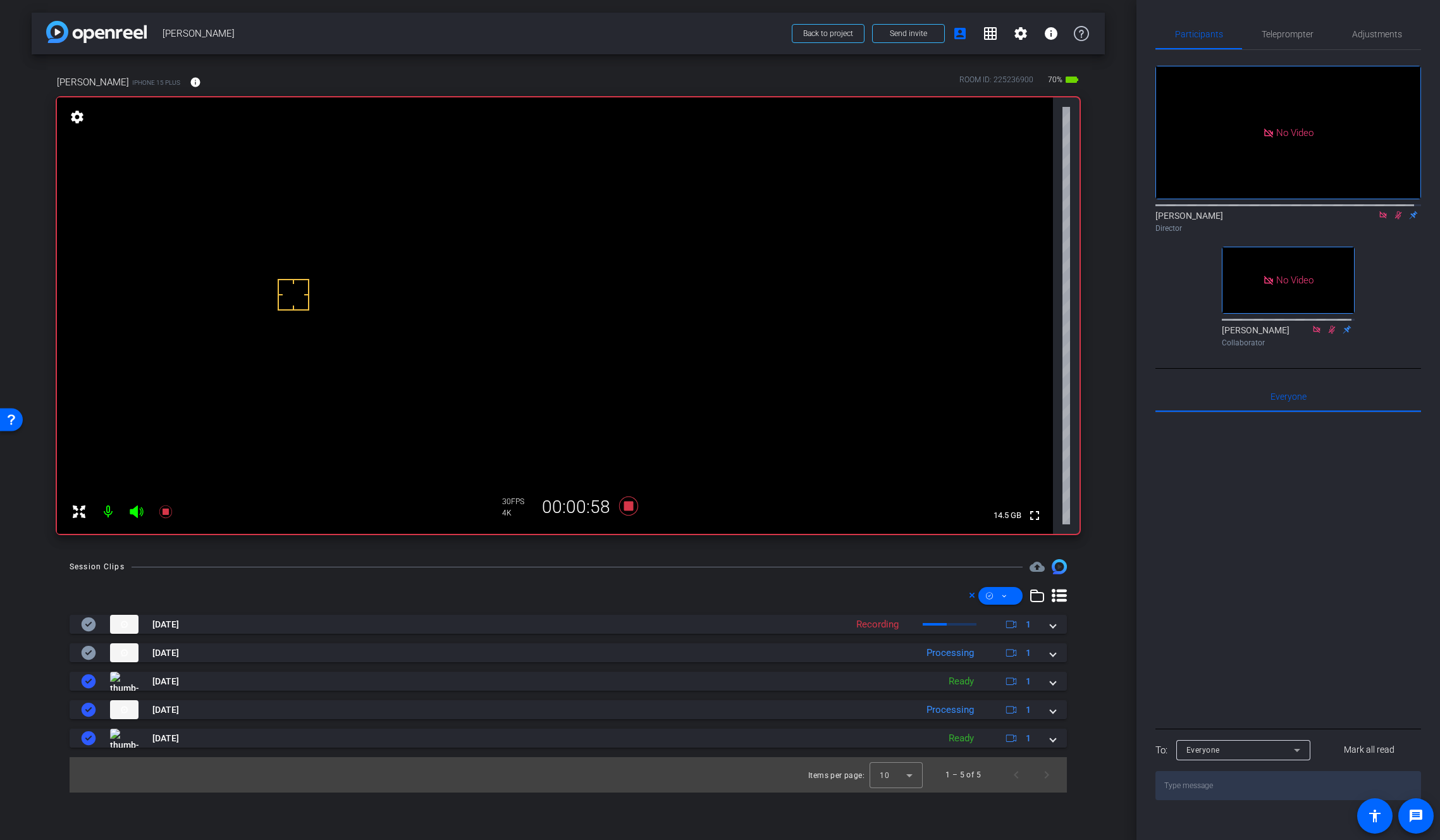
click at [1105, 425] on div "arrow_back Antionnette Johnson Back to project Send invite account_box grid_on …" at bounding box center [568, 420] width 1137 height 840
click at [678, 295] on video at bounding box center [554, 315] width 996 height 437
click at [1051, 654] on span at bounding box center [1053, 654] width 5 height 14
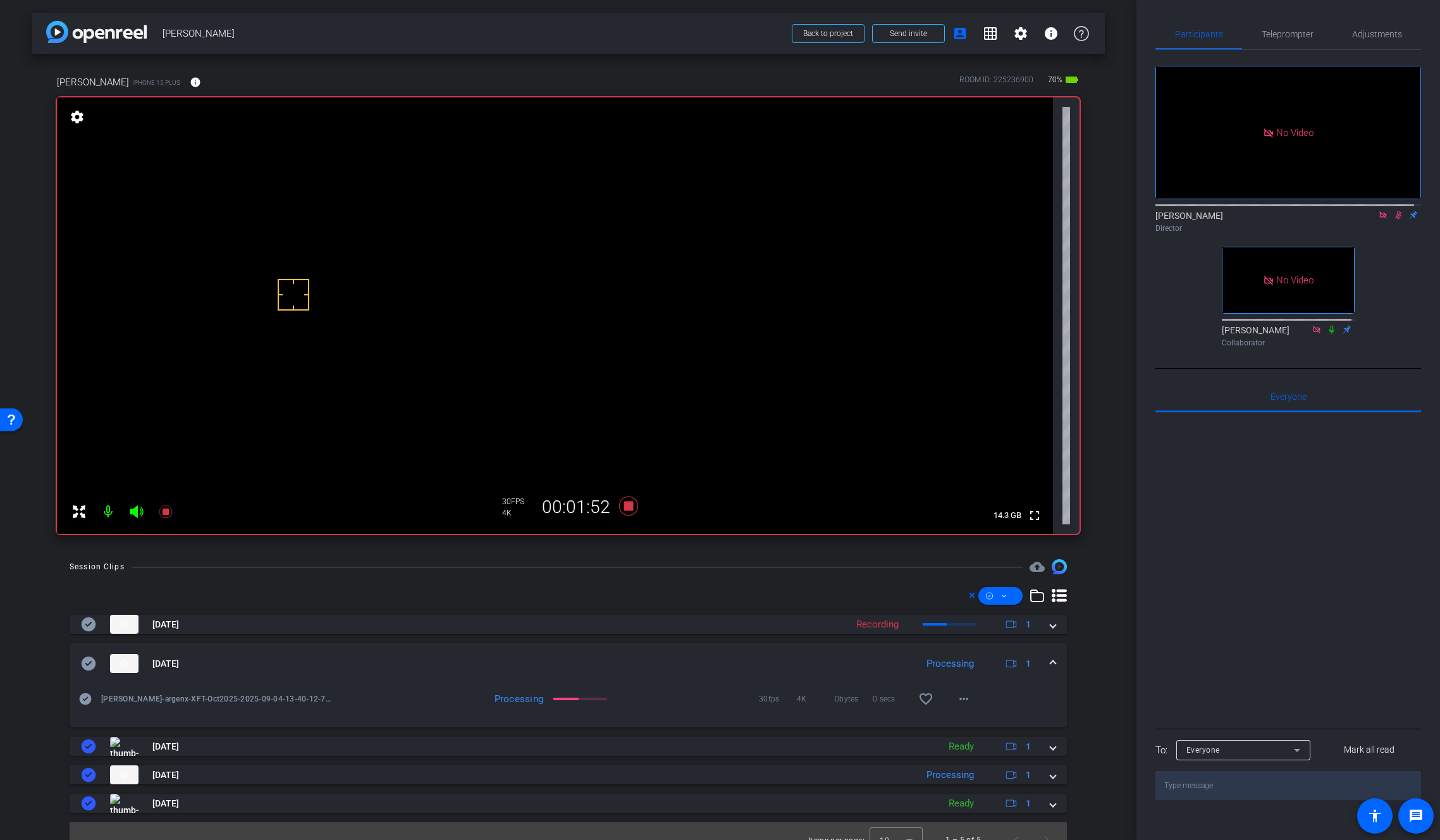
click at [1049, 663] on mat-expansion-panel-header "Sep 4, 2025 Processing 1" at bounding box center [568, 664] width 998 height 41
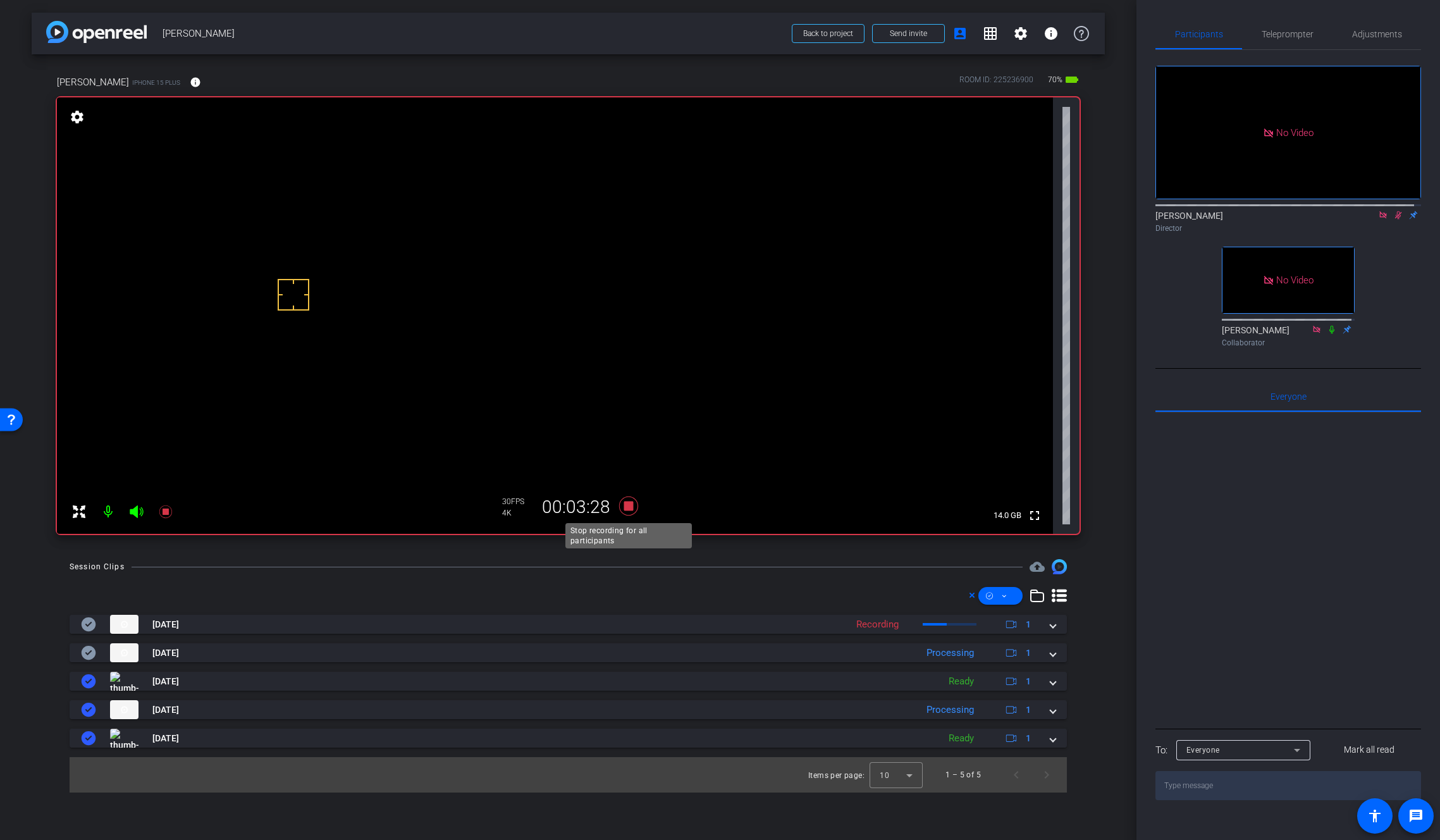
click at [629, 504] on icon at bounding box center [628, 506] width 19 height 19
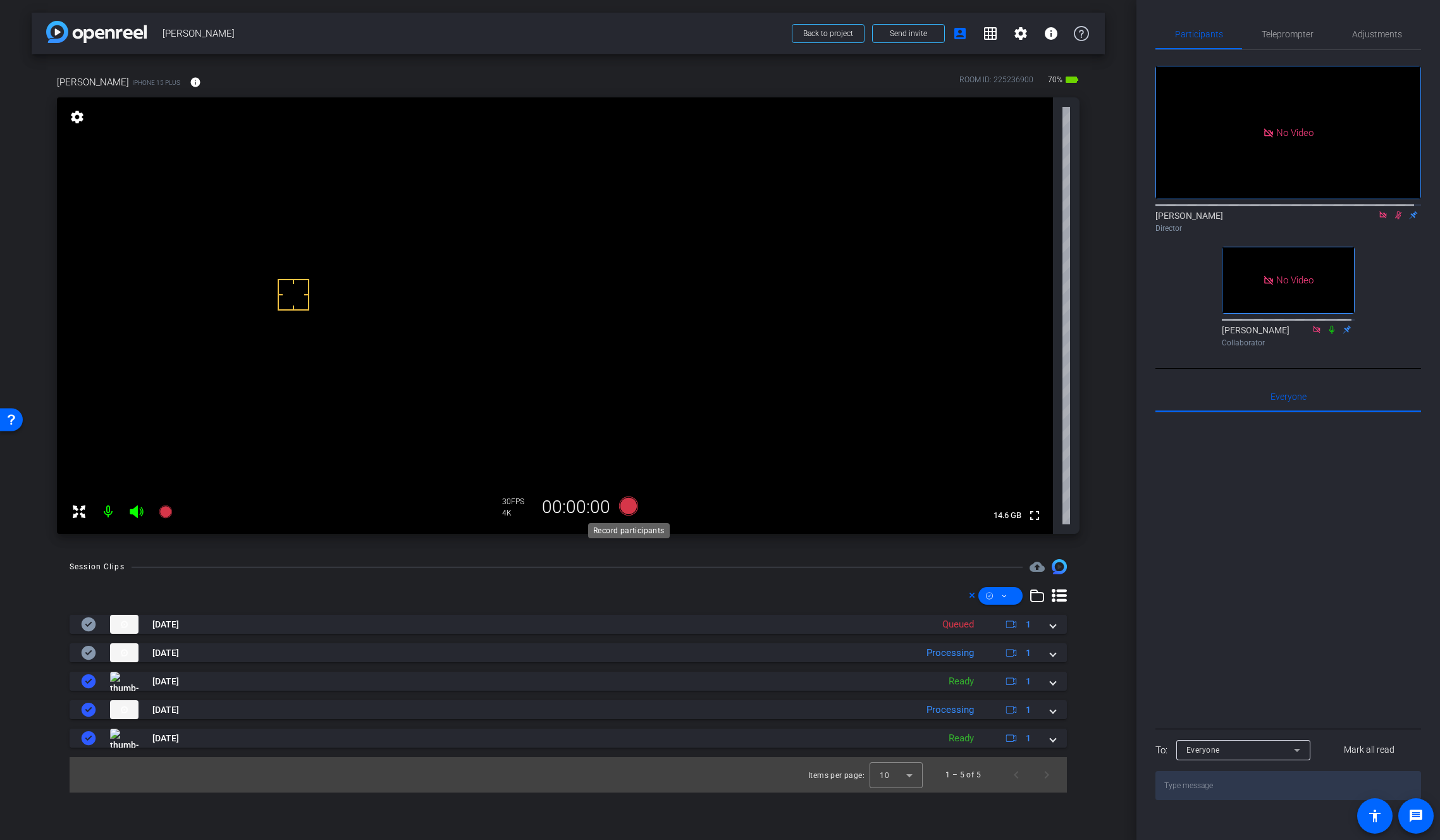
click at [632, 504] on icon at bounding box center [628, 506] width 19 height 19
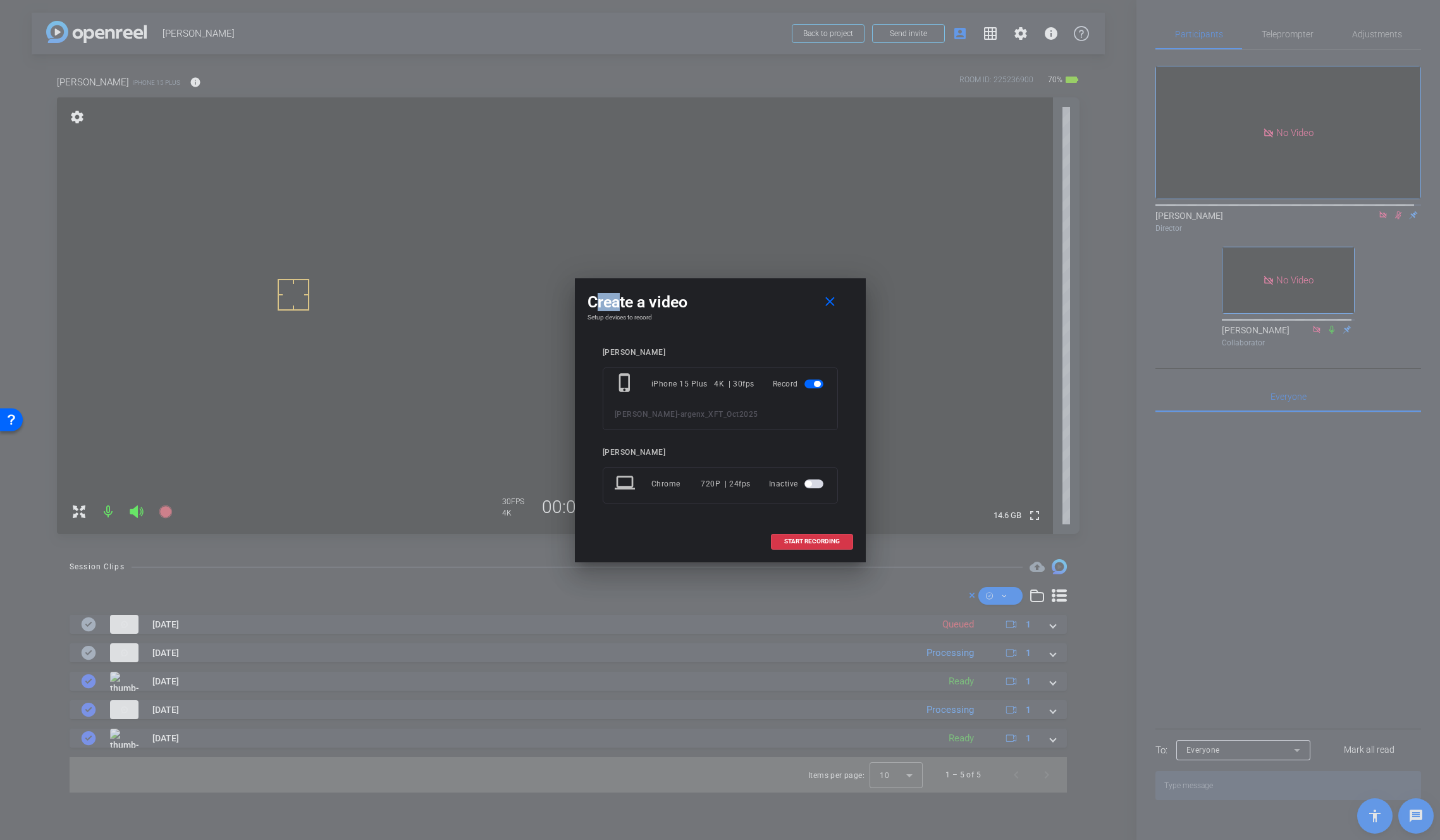
drag, startPoint x: 766, startPoint y: 289, endPoint x: 604, endPoint y: 310, distance: 163.4
click at [607, 303] on div "Create a video close Setup devices to record Antoinette Johnson phone_iphone iP…" at bounding box center [720, 420] width 291 height 284
click at [708, 306] on div "Create a video close" at bounding box center [720, 302] width 265 height 23
click at [831, 540] on span "START RECORDING" at bounding box center [812, 541] width 56 height 6
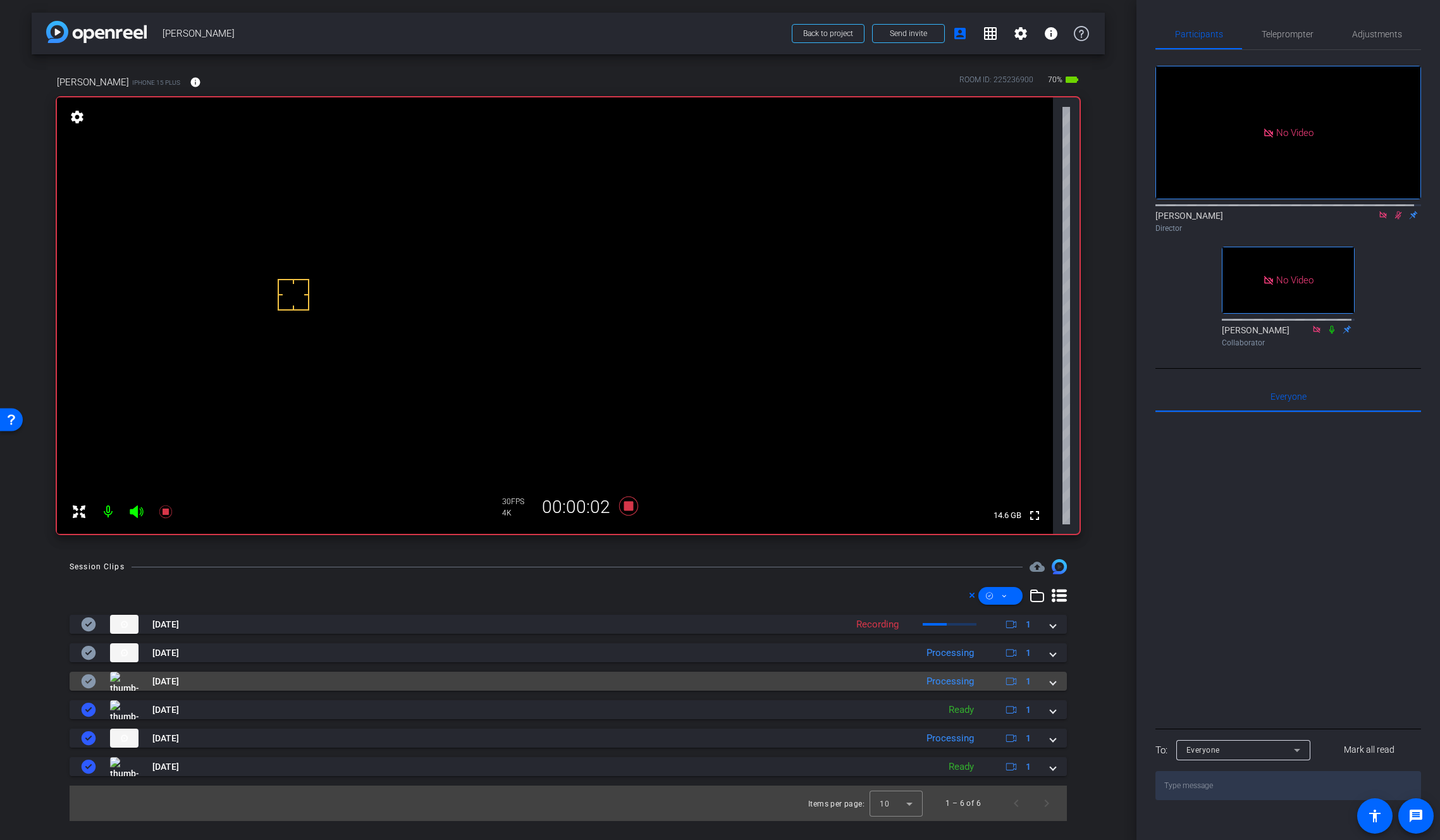
click at [1054, 683] on span at bounding box center [1053, 681] width 5 height 14
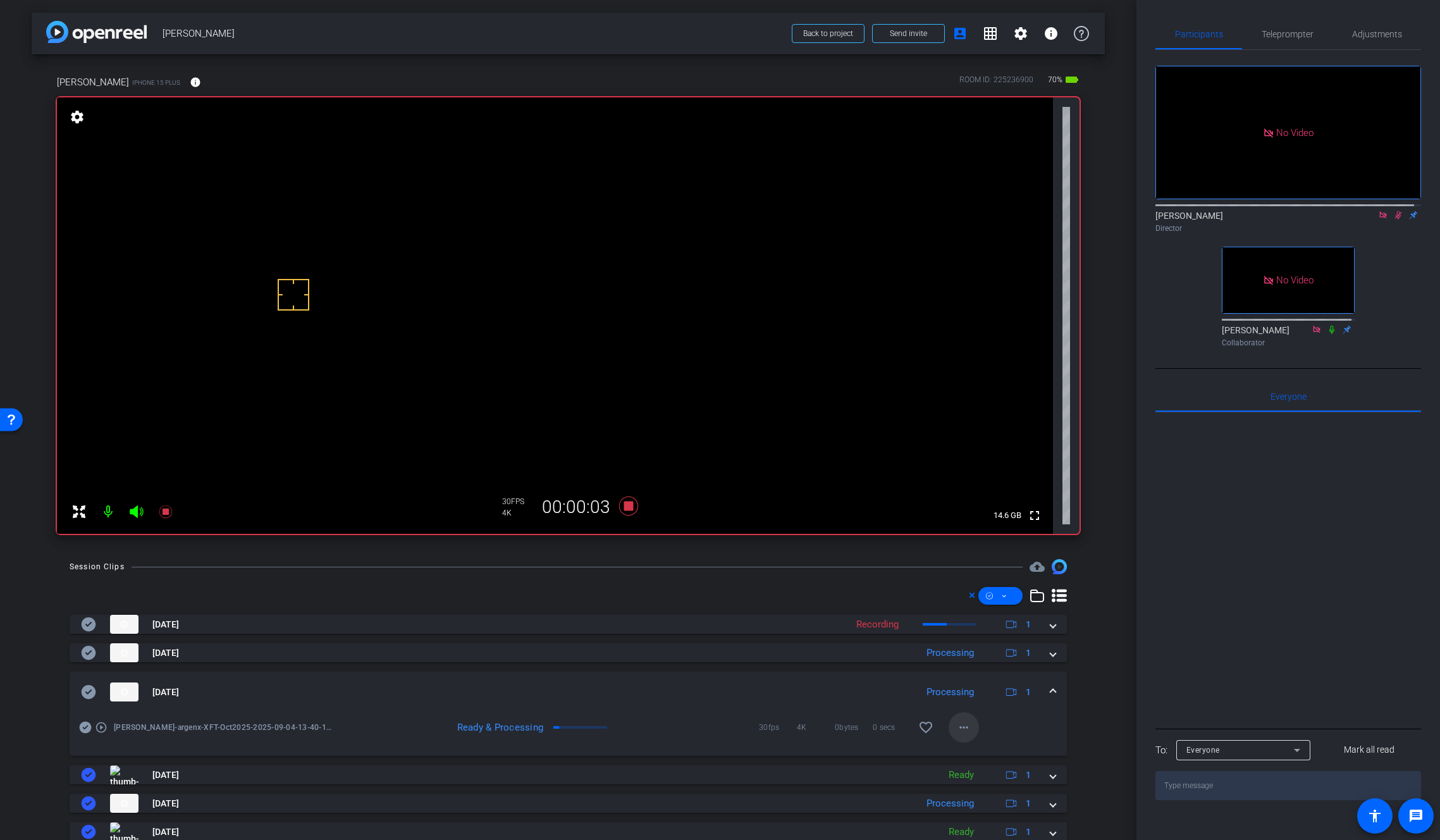
click at [962, 727] on mat-icon "more_horiz" at bounding box center [964, 727] width 15 height 15
click at [995, 607] on span "Download Original" at bounding box center [991, 607] width 76 height 15
click at [88, 692] on icon at bounding box center [89, 692] width 15 height 15
click at [1048, 684] on mat-expansion-panel-header "Sep 4, 2025 Processing 1" at bounding box center [568, 692] width 998 height 41
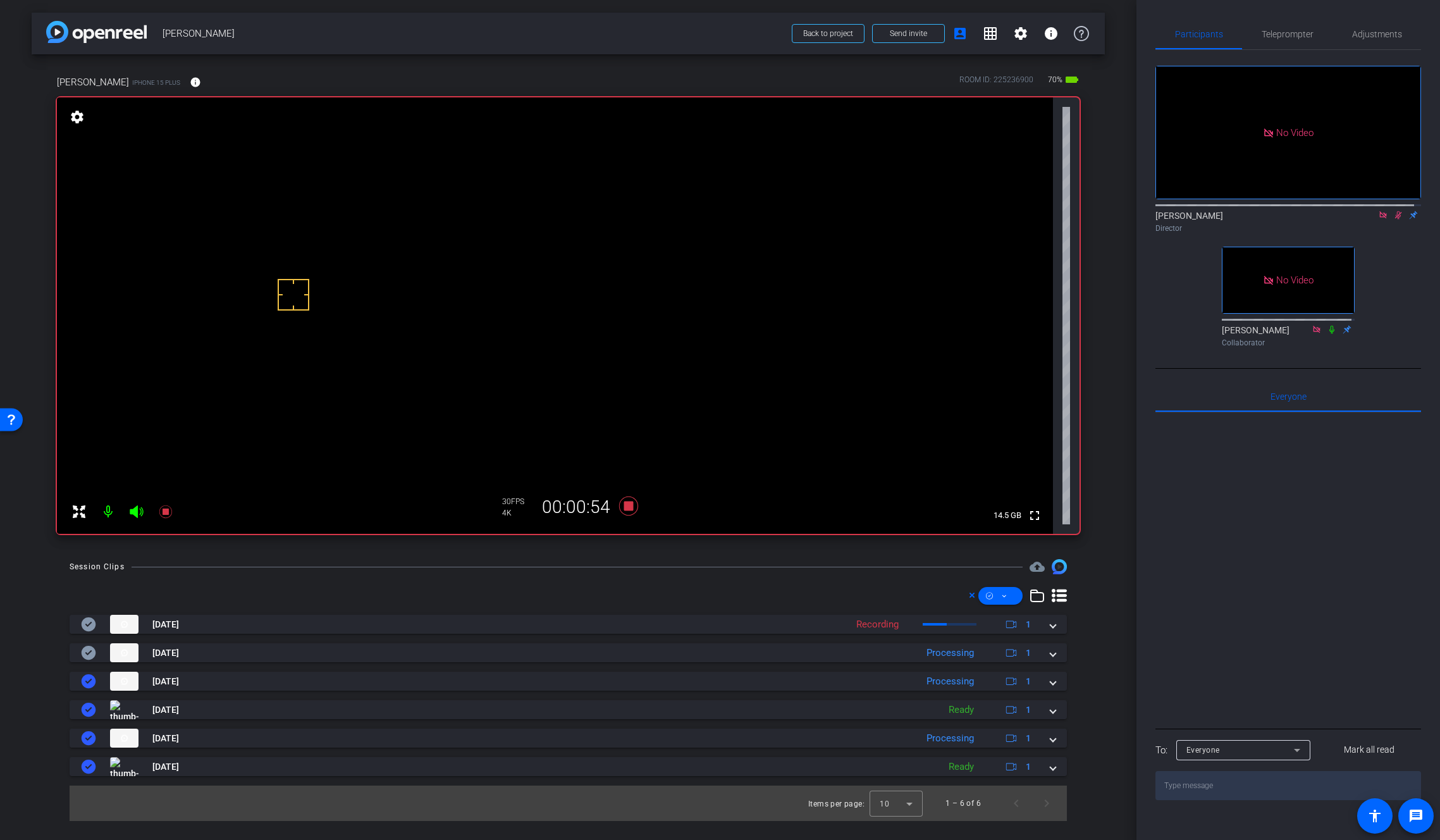
click at [1293, 220] on icon at bounding box center [1398, 214] width 10 height 8
click at [628, 509] on icon at bounding box center [628, 506] width 19 height 19
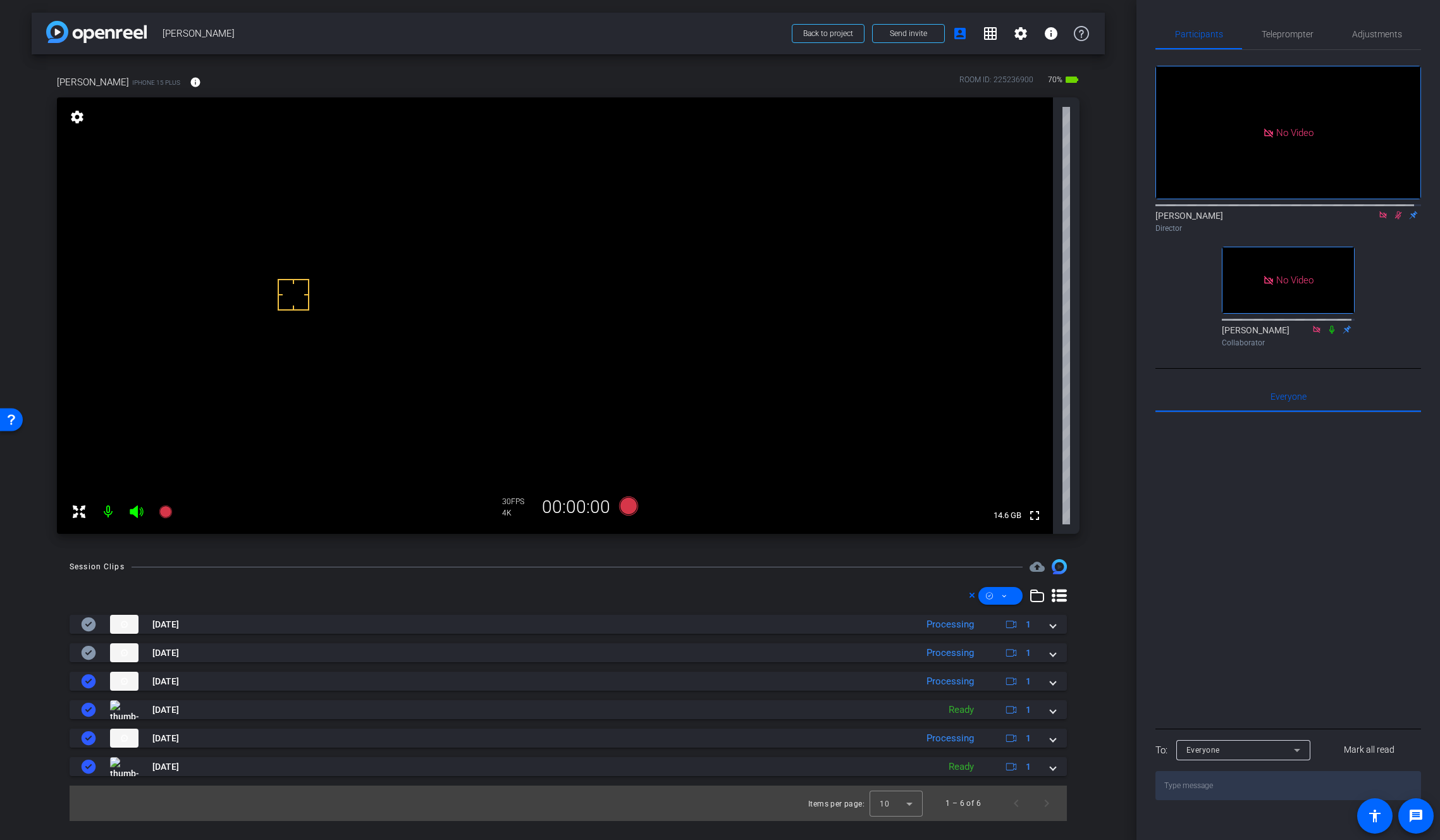
click at [691, 289] on video at bounding box center [554, 315] width 996 height 437
click at [1055, 654] on span at bounding box center [1053, 654] width 5 height 14
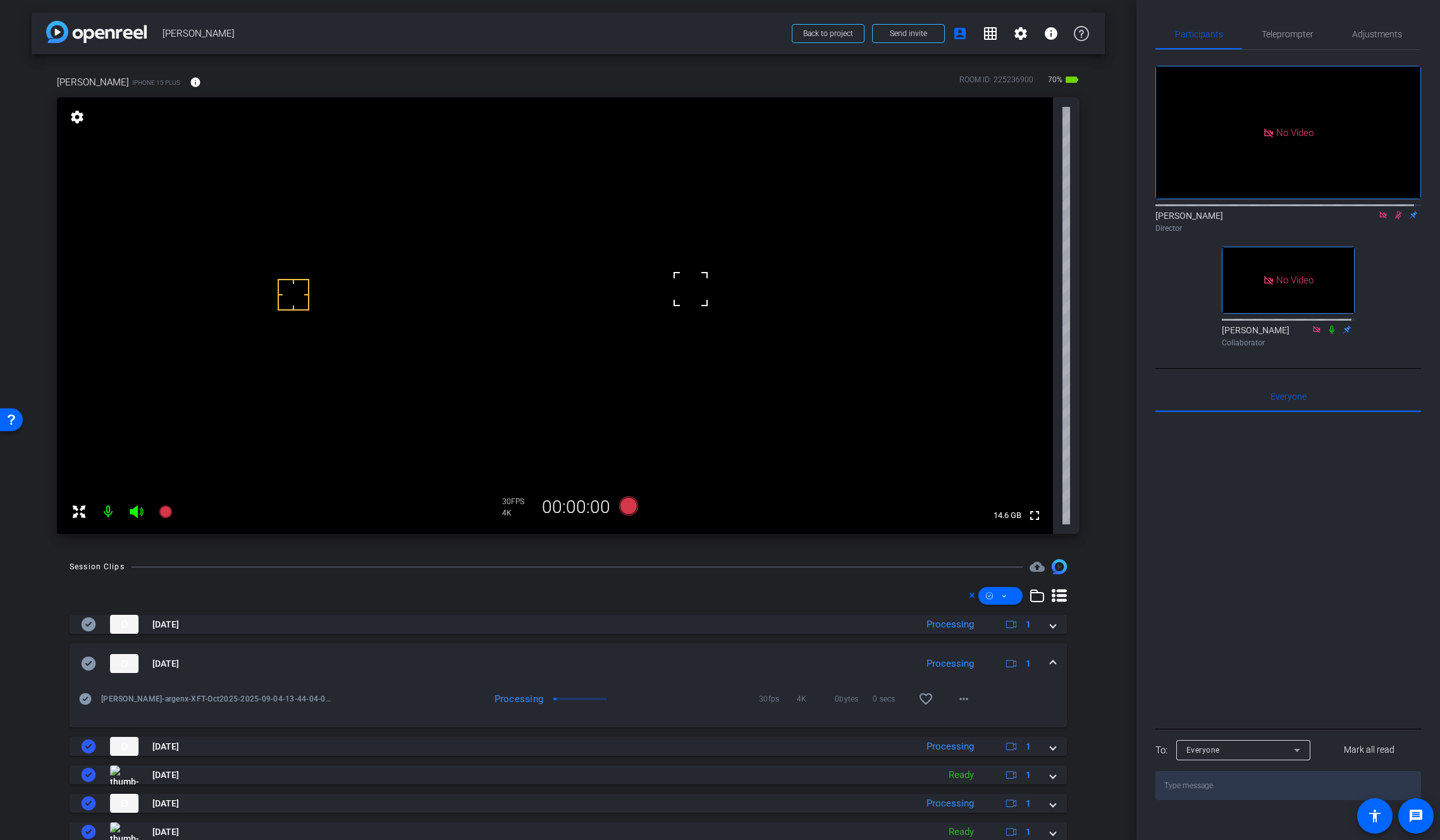
click at [1050, 661] on span at bounding box center [1053, 664] width 5 height 14
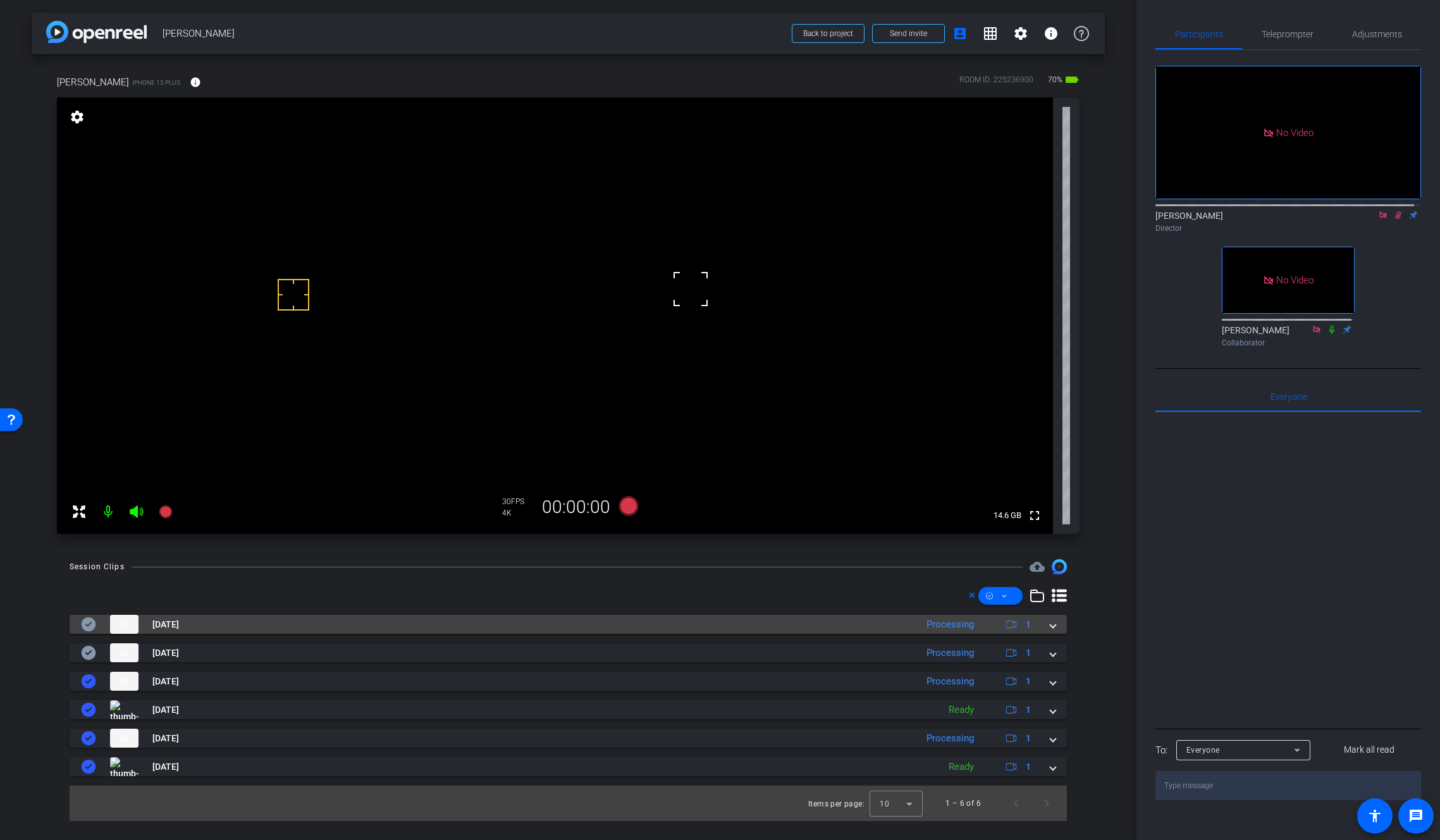
click at [1047, 631] on div "Sep 4, 2025 Processing 1" at bounding box center [566, 624] width 970 height 19
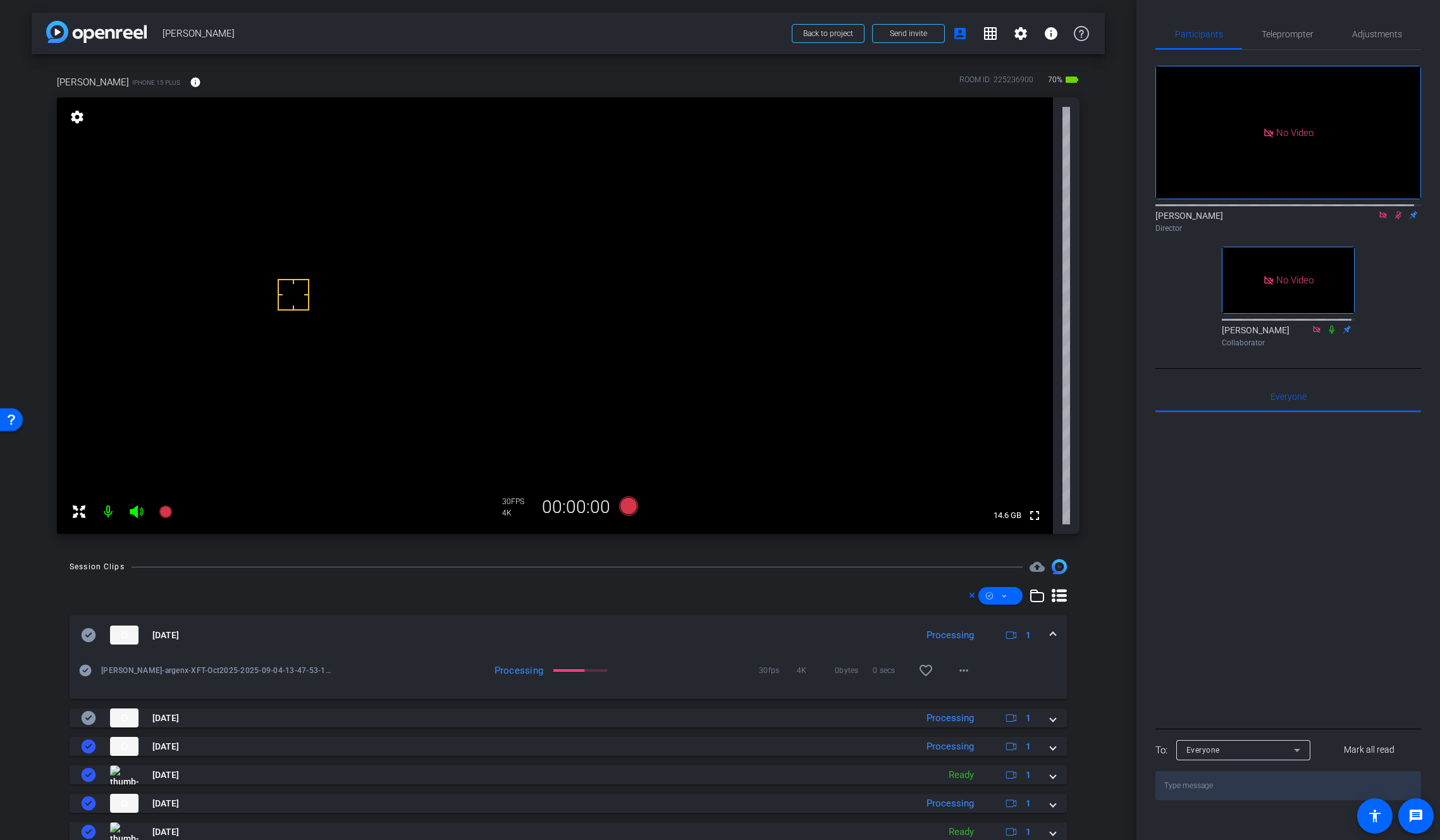
click at [1050, 632] on span at bounding box center [1053, 636] width 5 height 14
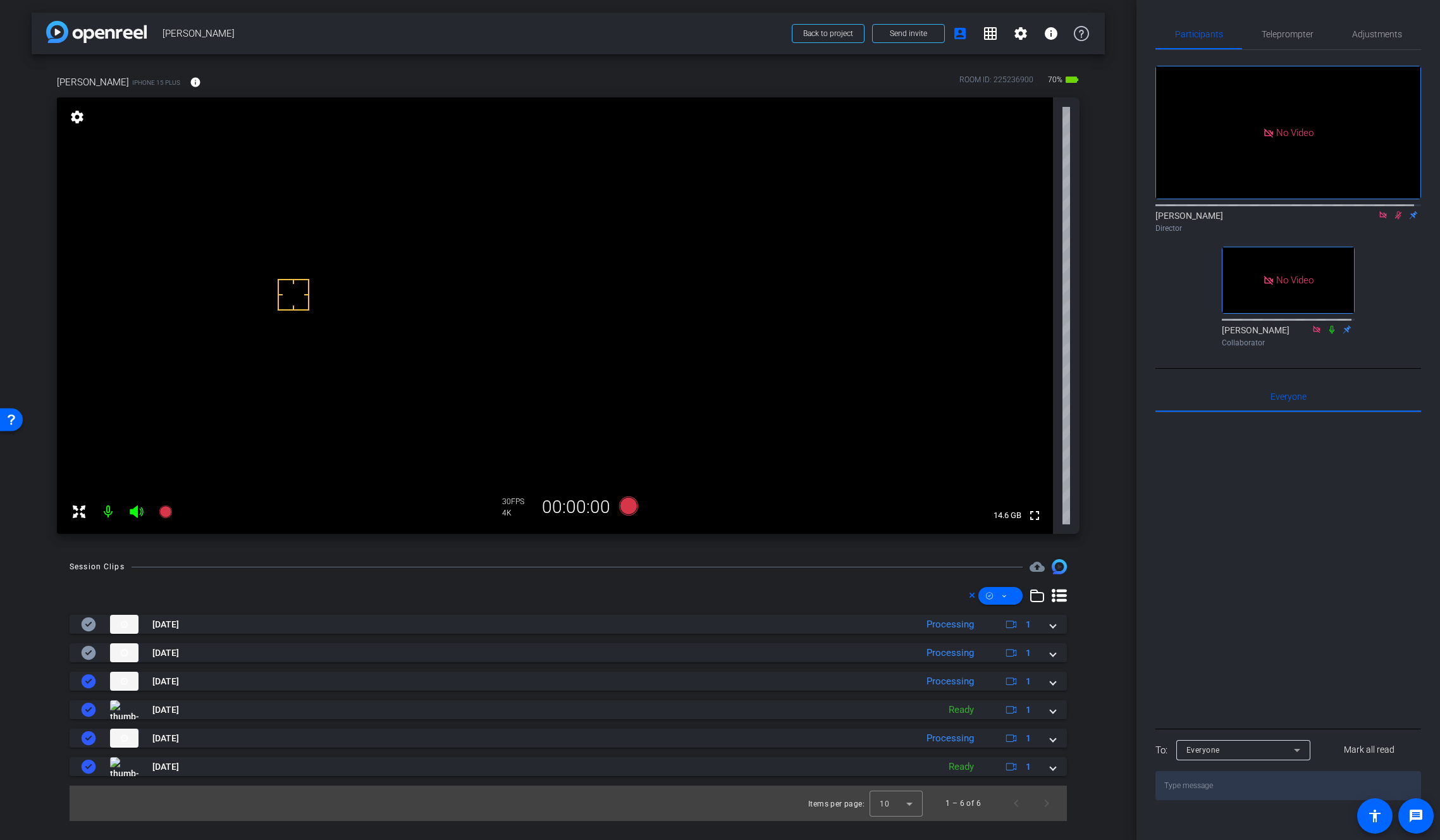
click at [1293, 220] on mat-icon at bounding box center [1398, 214] width 15 height 11
click at [1293, 220] on icon at bounding box center [1398, 214] width 10 height 8
click at [634, 507] on icon at bounding box center [628, 506] width 19 height 19
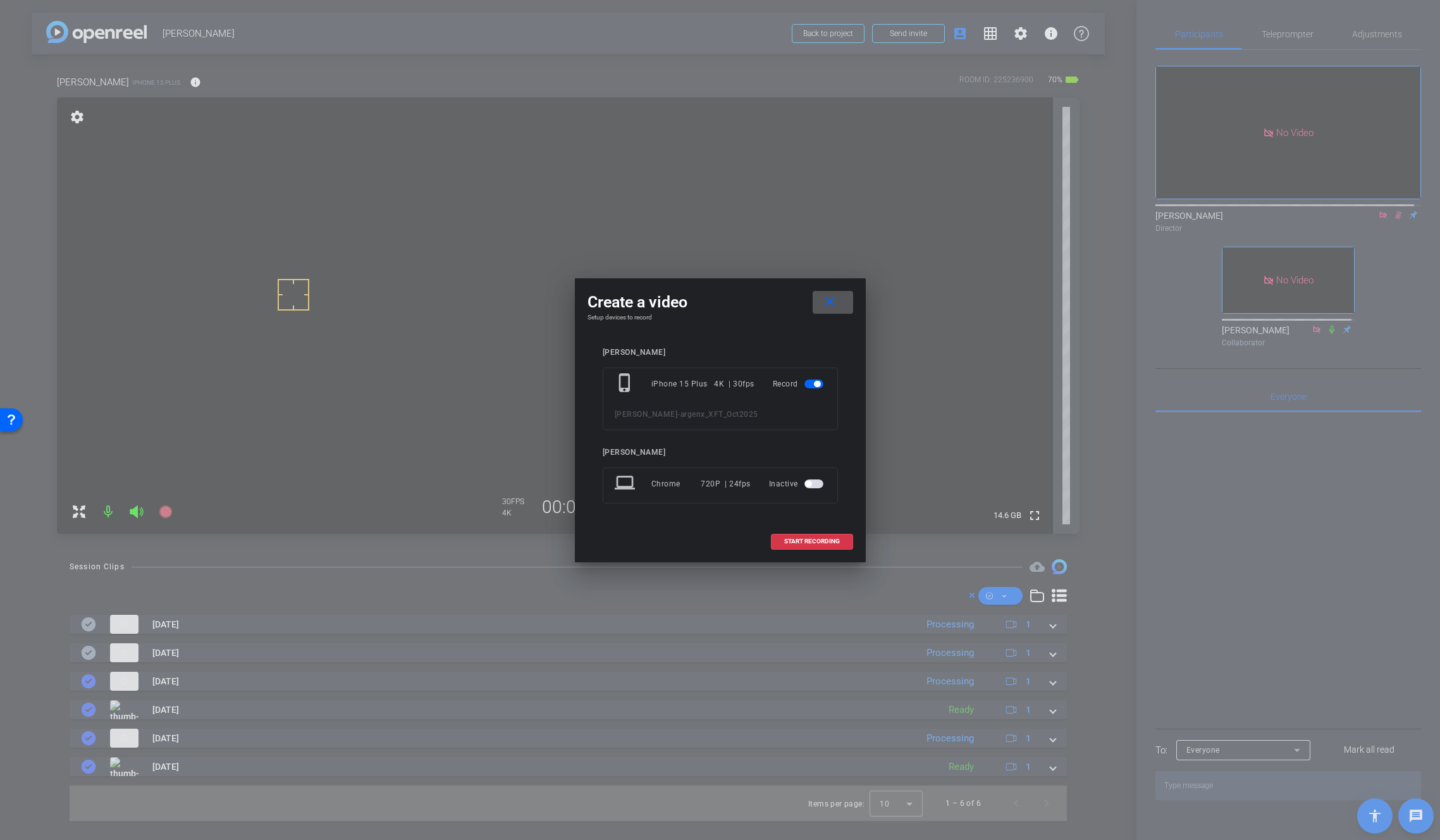
click at [833, 305] on mat-icon "close" at bounding box center [830, 302] width 16 height 16
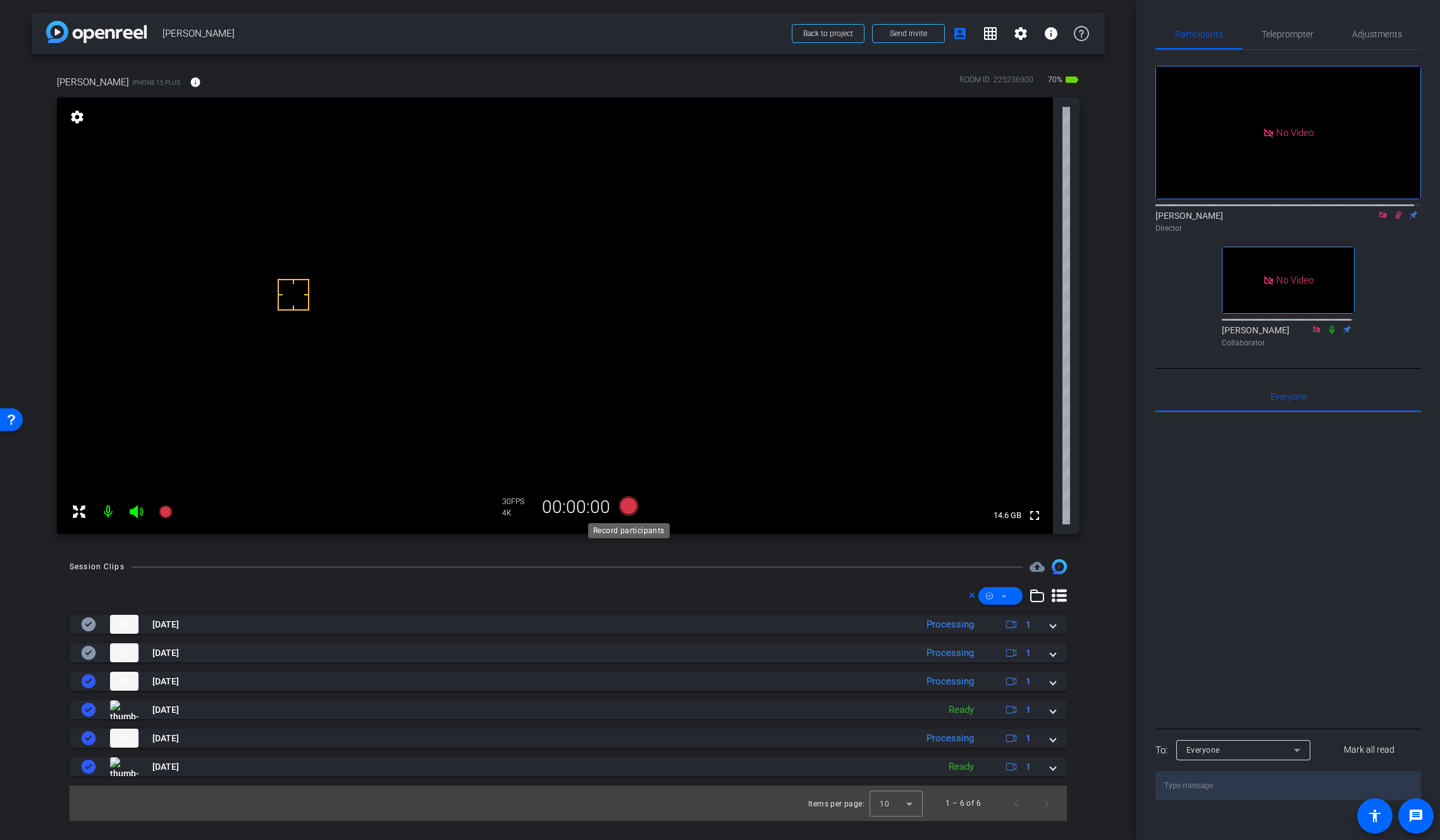
click at [624, 505] on icon at bounding box center [628, 506] width 19 height 19
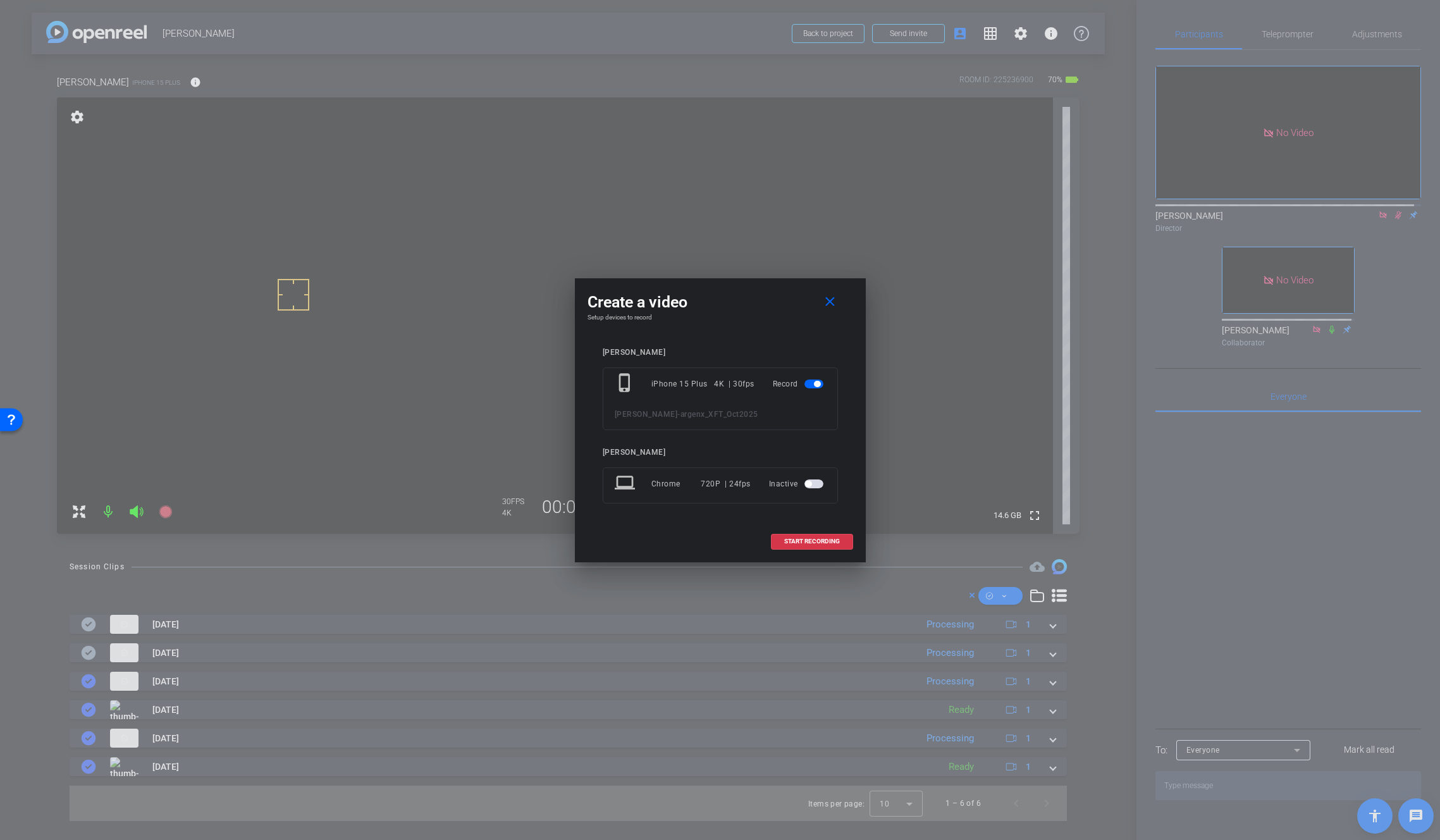
drag, startPoint x: 1395, startPoint y: 229, endPoint x: 1058, endPoint y: 368, distance: 364.5
click at [1293, 229] on div at bounding box center [720, 420] width 1440 height 840
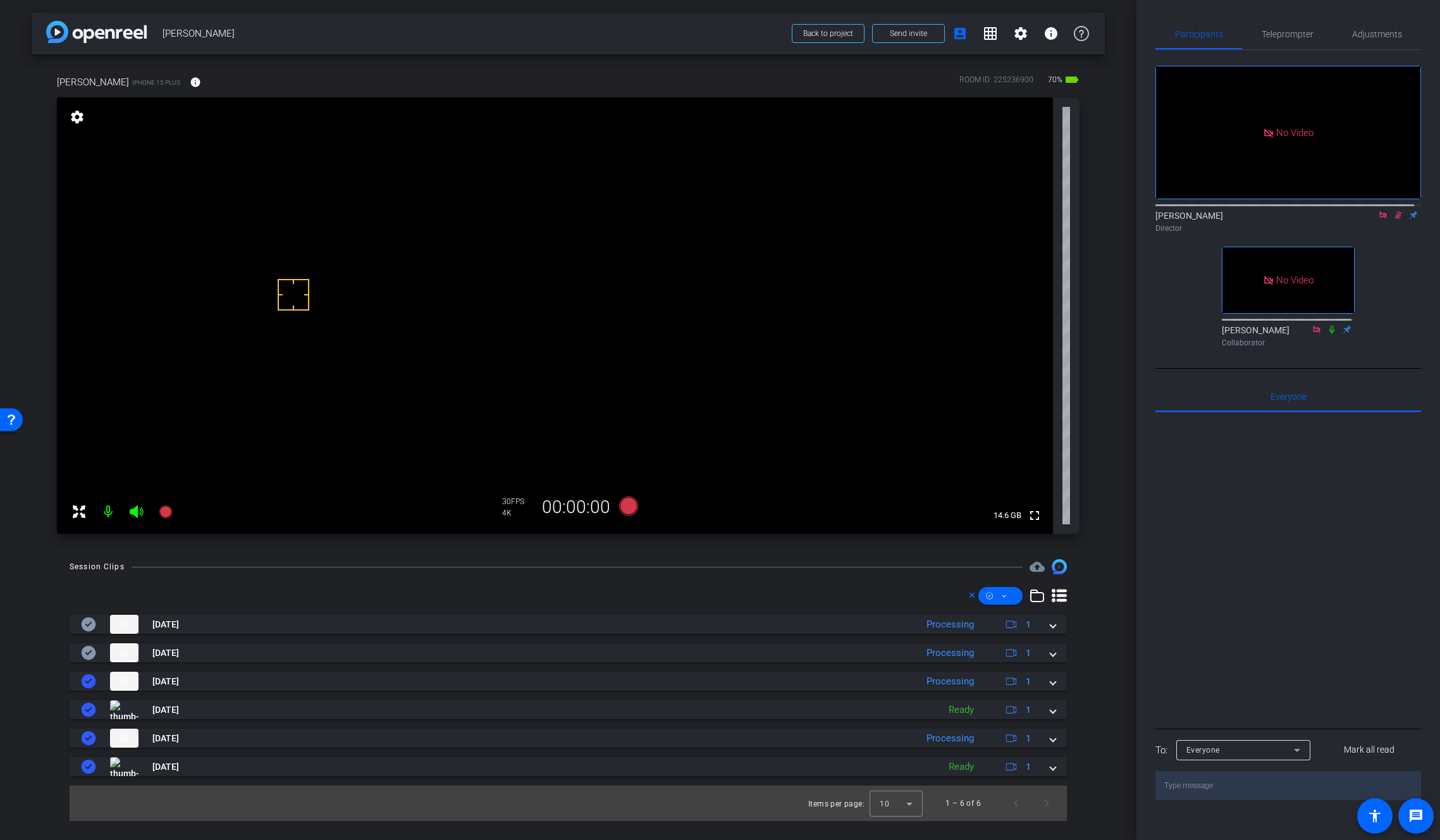
click at [1293, 220] on icon at bounding box center [1398, 215] width 7 height 8
click at [1293, 220] on icon at bounding box center [1398, 214] width 10 height 8
click at [631, 506] on icon at bounding box center [628, 506] width 19 height 19
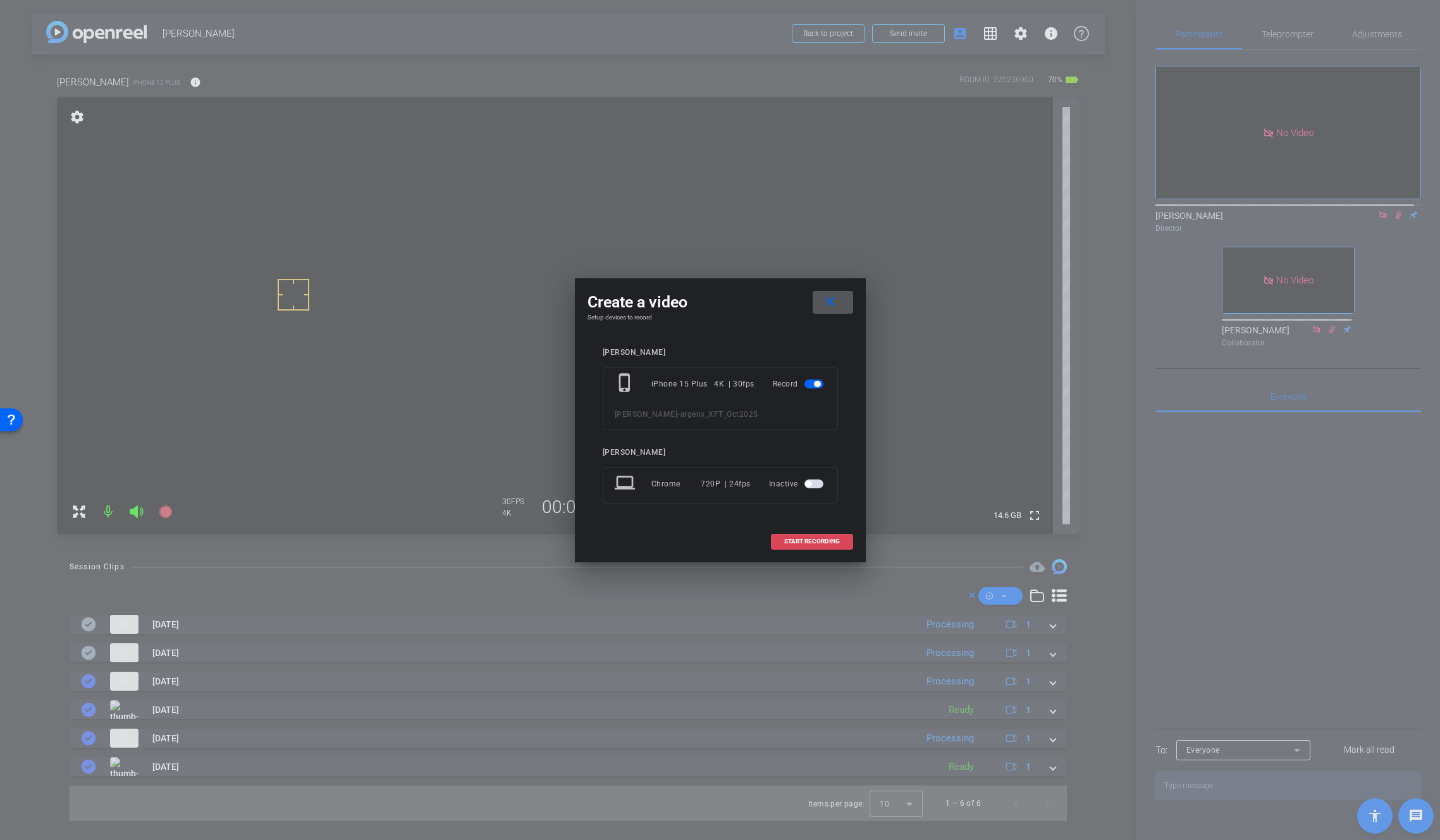
click at [789, 539] on span "START RECORDING" at bounding box center [812, 541] width 56 height 6
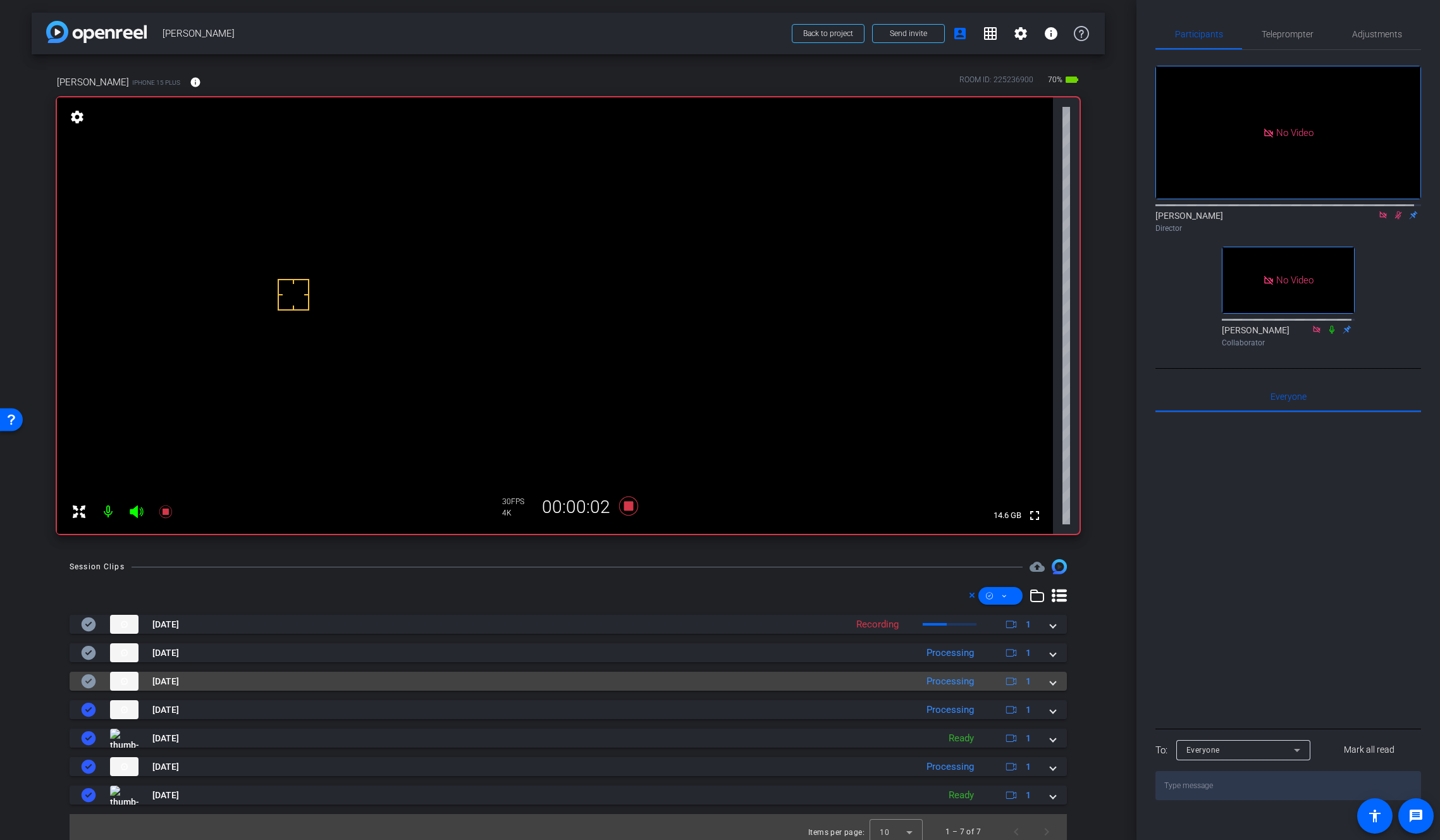
click at [1050, 684] on span at bounding box center [1053, 681] width 5 height 14
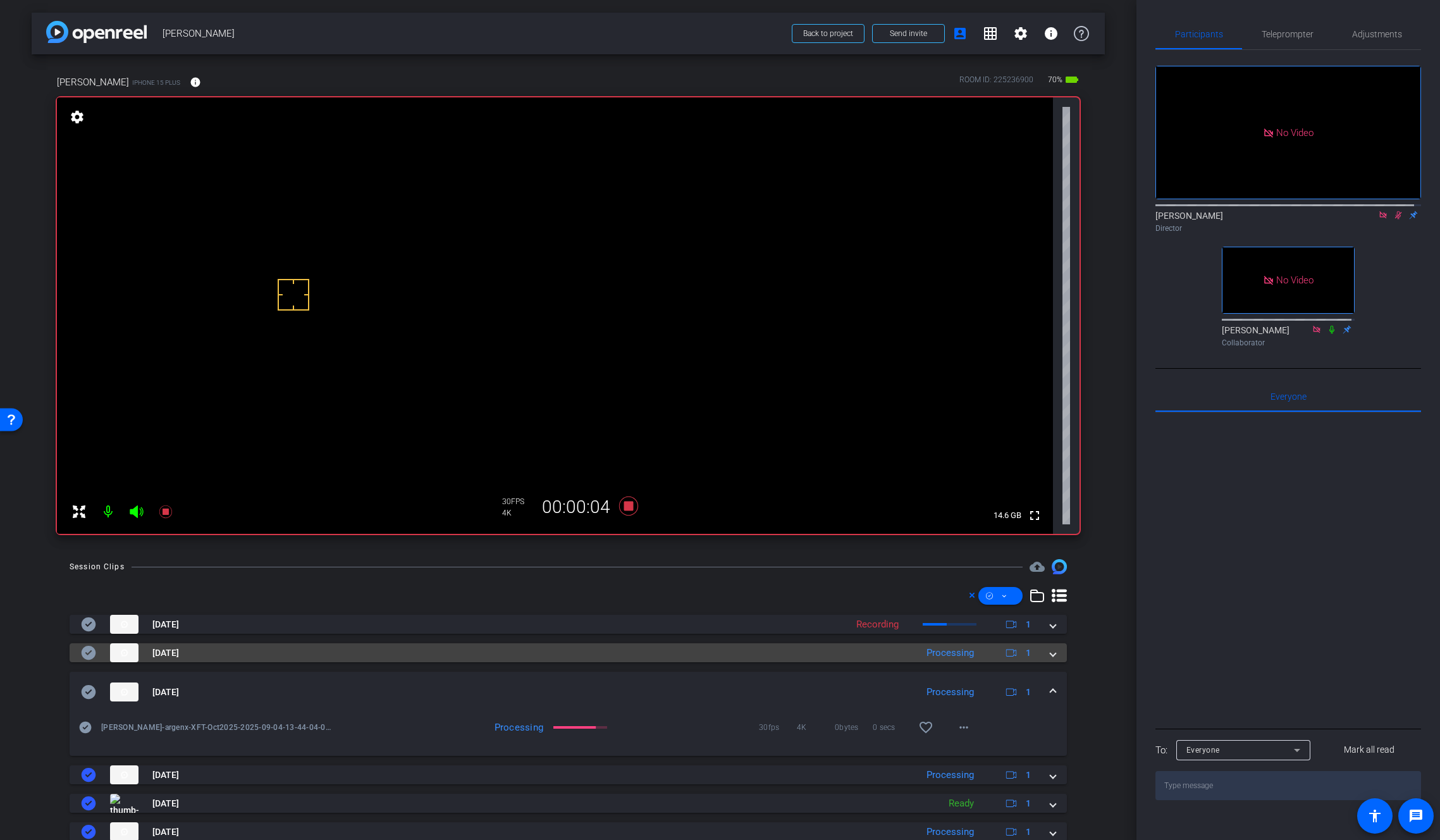
click at [1048, 652] on mat-expansion-panel-header "Sep 4, 2025 Processing 1" at bounding box center [568, 653] width 998 height 19
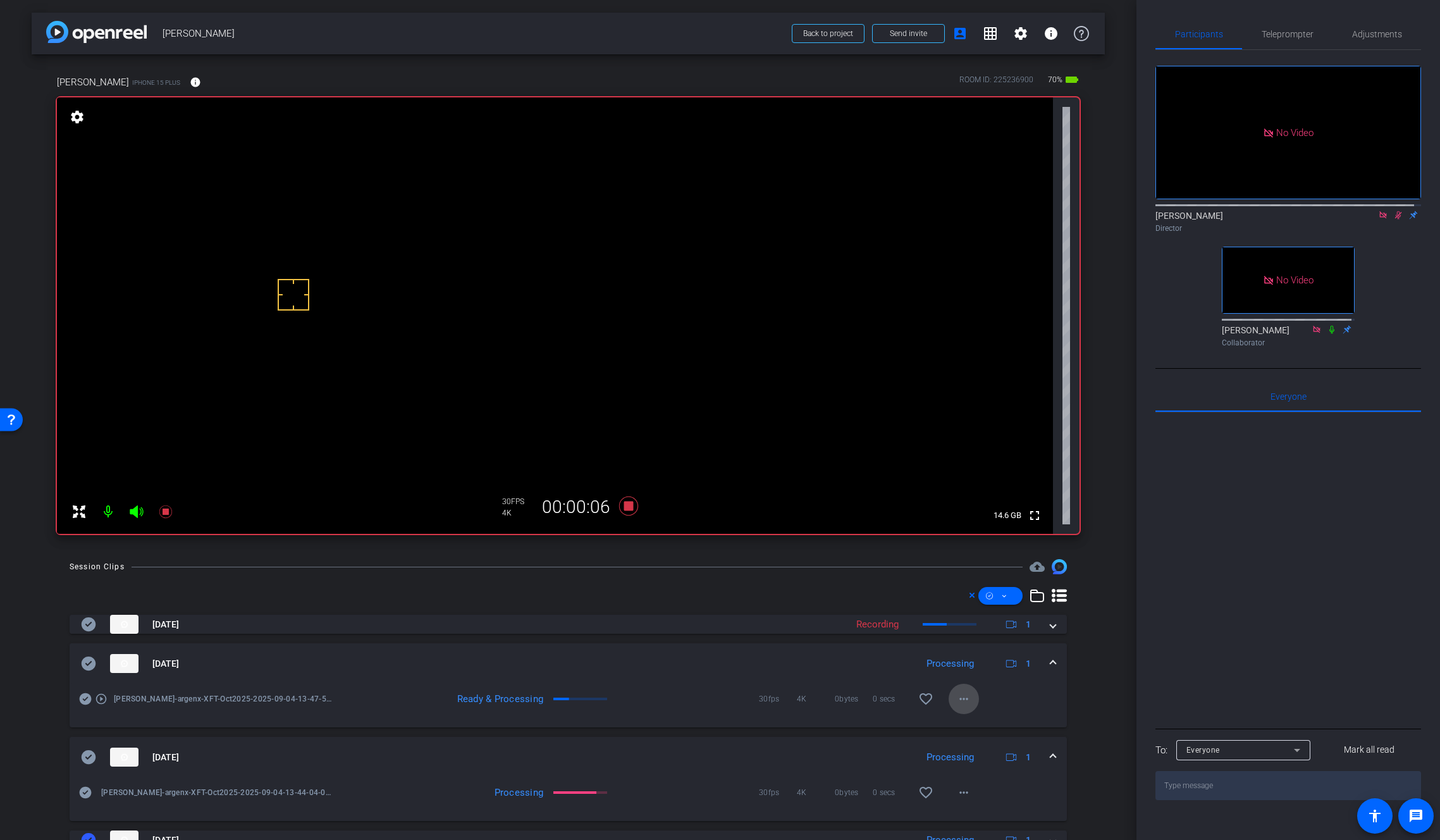
click at [956, 698] on mat-icon "more_horiz" at bounding box center [964, 699] width 15 height 15
click at [981, 726] on span "Download Original" at bounding box center [991, 726] width 76 height 15
click at [81, 661] on icon at bounding box center [89, 664] width 15 height 15
drag, startPoint x: 1048, startPoint y: 659, endPoint x: 1059, endPoint y: 661, distance: 11.2
click at [1049, 659] on mat-expansion-panel-header "Sep 4, 2025 Processing 1" at bounding box center [568, 664] width 998 height 41
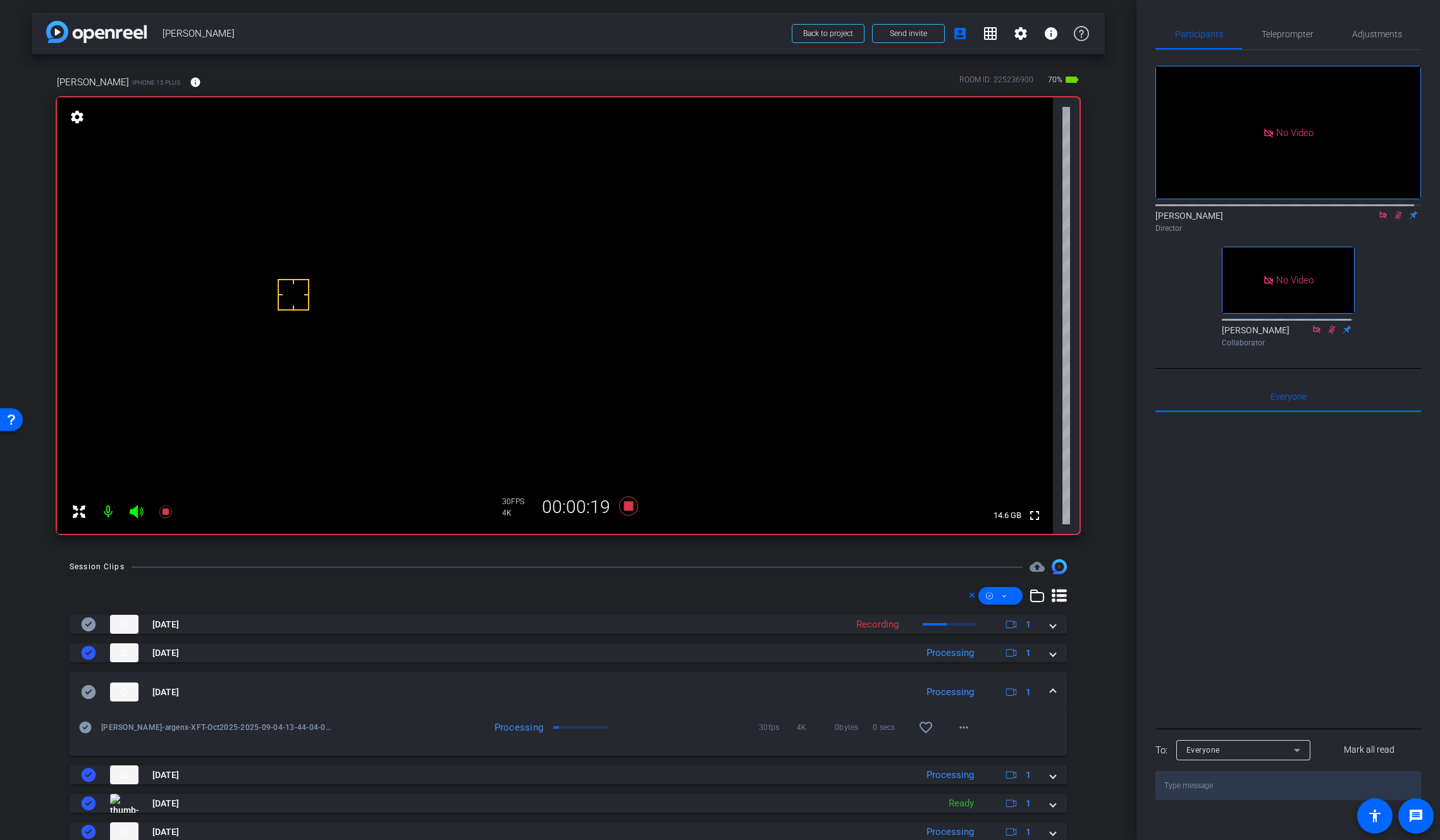
click at [681, 296] on video at bounding box center [554, 315] width 996 height 437
click at [959, 728] on mat-icon "more_horiz" at bounding box center [964, 727] width 15 height 15
click at [976, 609] on span "Download Original" at bounding box center [991, 607] width 76 height 15
click at [91, 691] on icon at bounding box center [89, 692] width 15 height 15
click at [1041, 689] on div "Sep 4, 2025 Processing 1" at bounding box center [566, 692] width 970 height 19
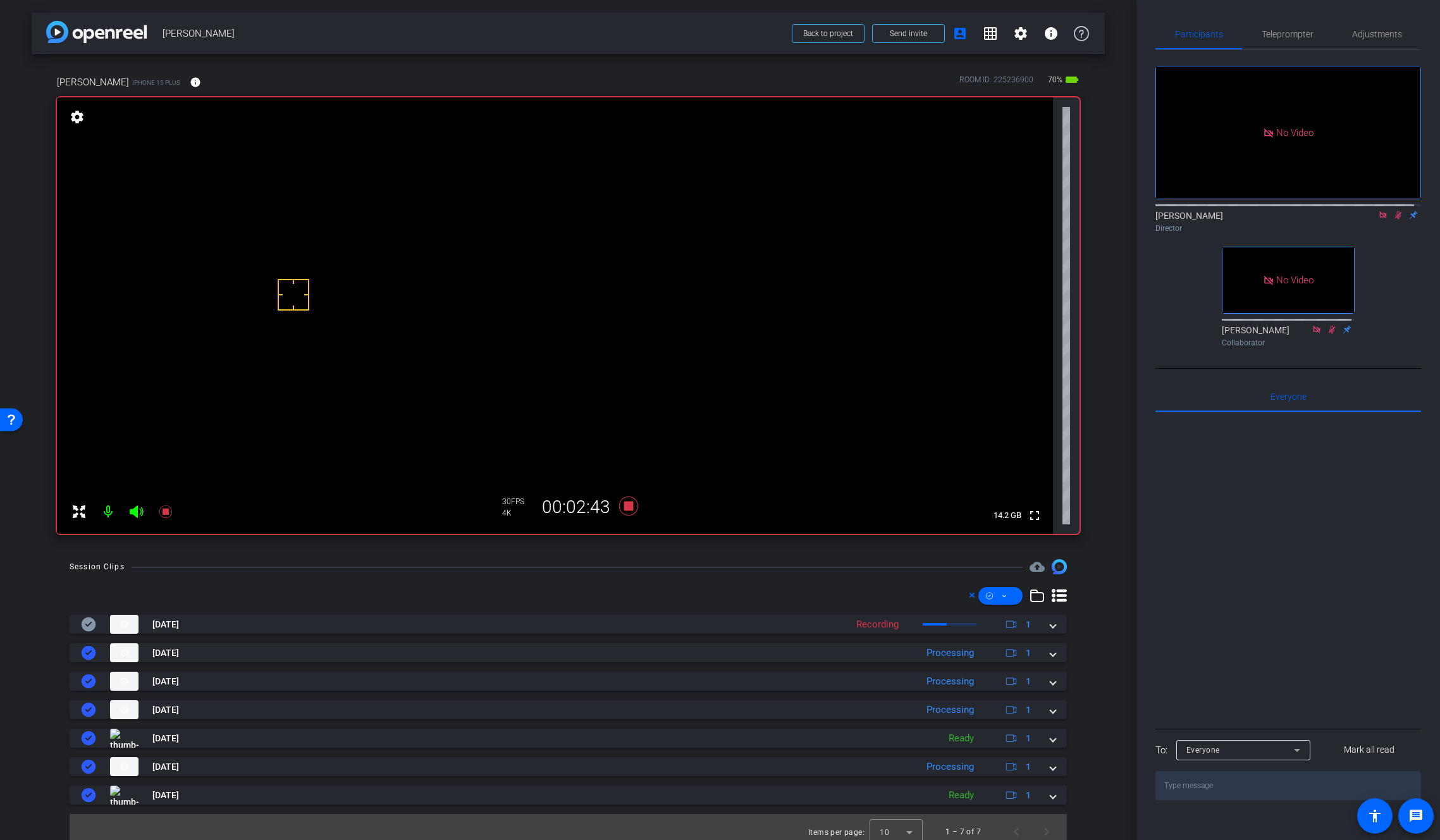
click at [685, 300] on video at bounding box center [554, 315] width 996 height 437
click at [629, 503] on icon at bounding box center [628, 506] width 19 height 19
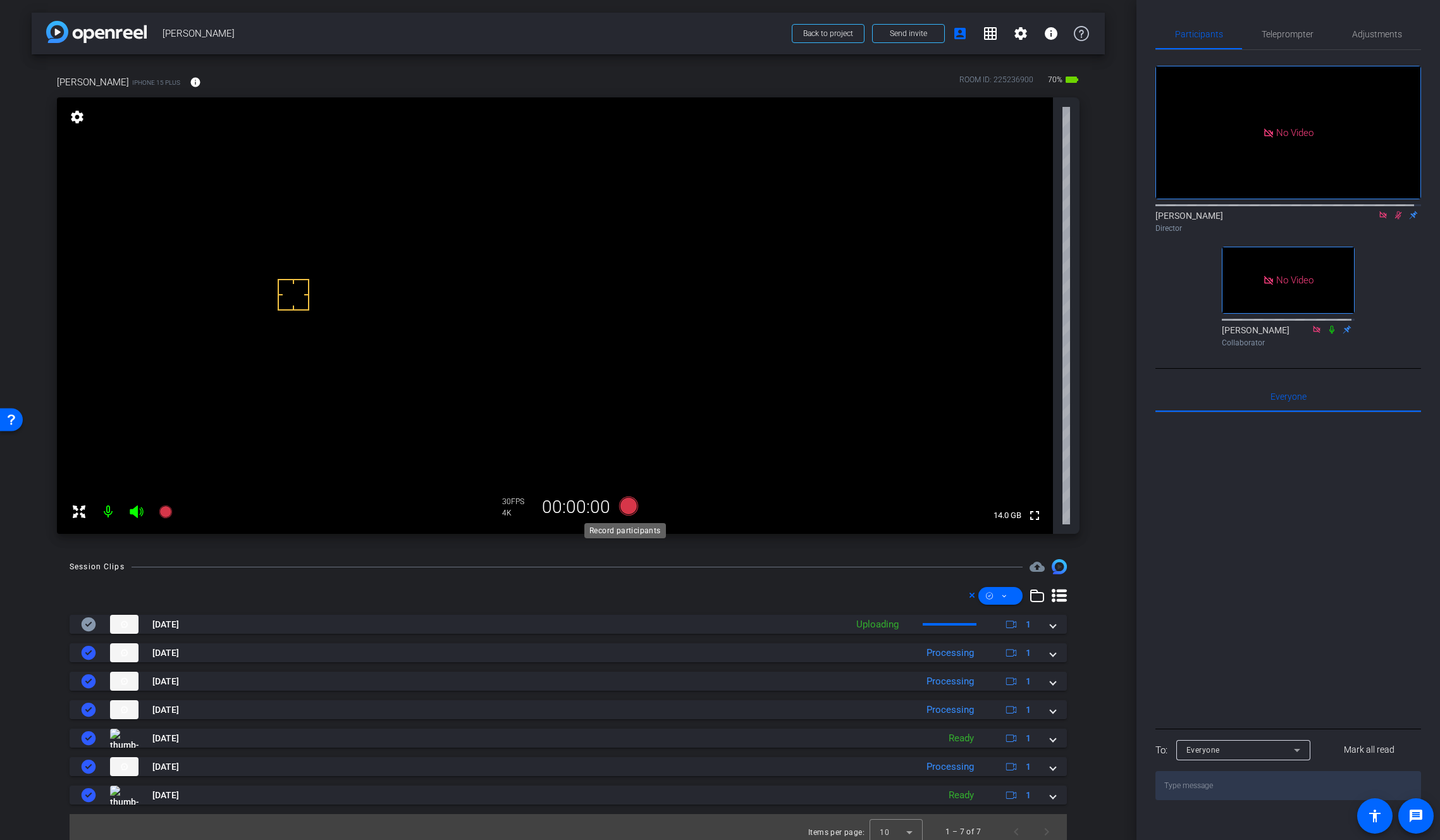
click at [629, 503] on icon at bounding box center [628, 506] width 19 height 19
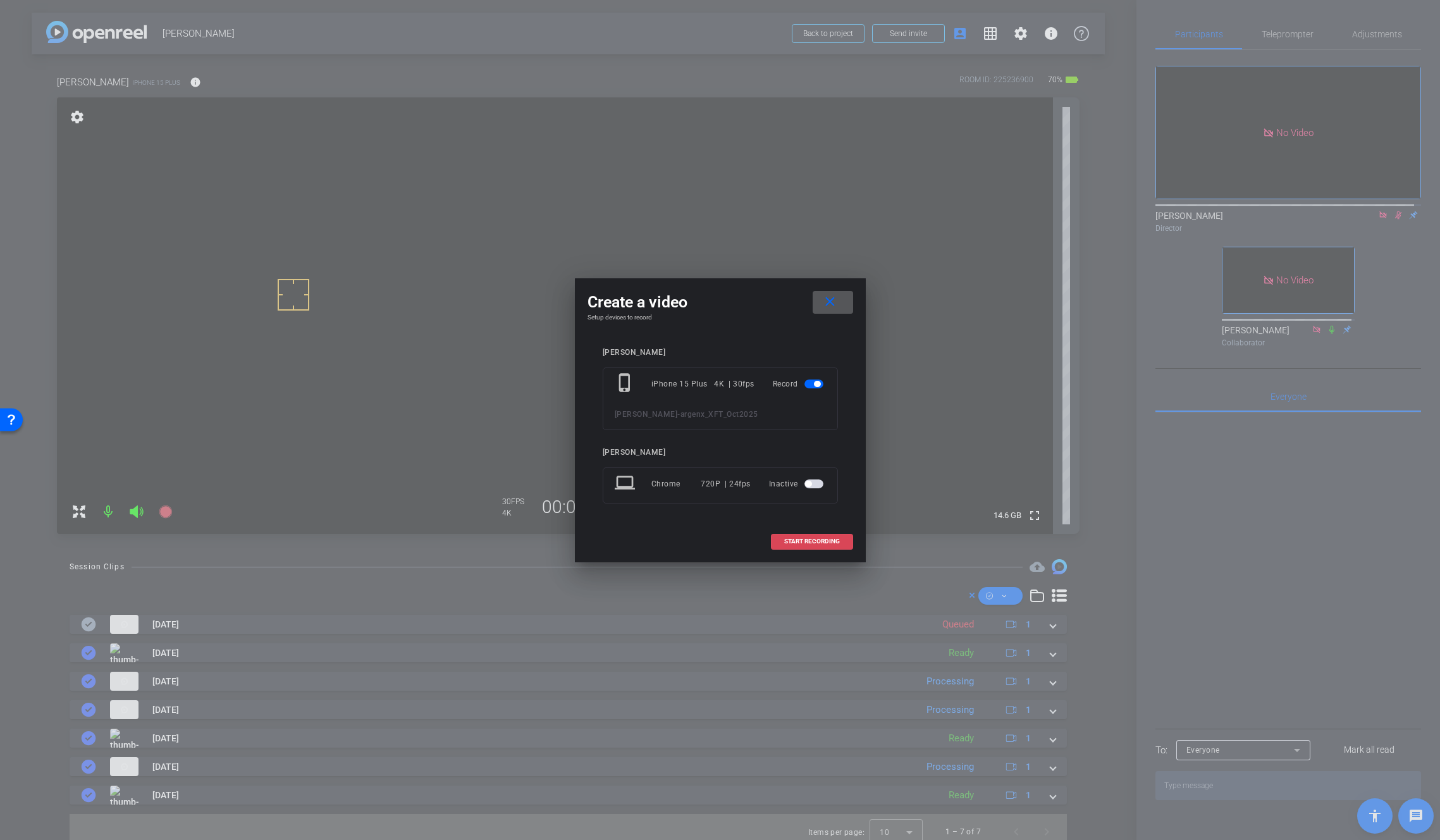
click at [803, 542] on span "START RECORDING" at bounding box center [812, 541] width 56 height 6
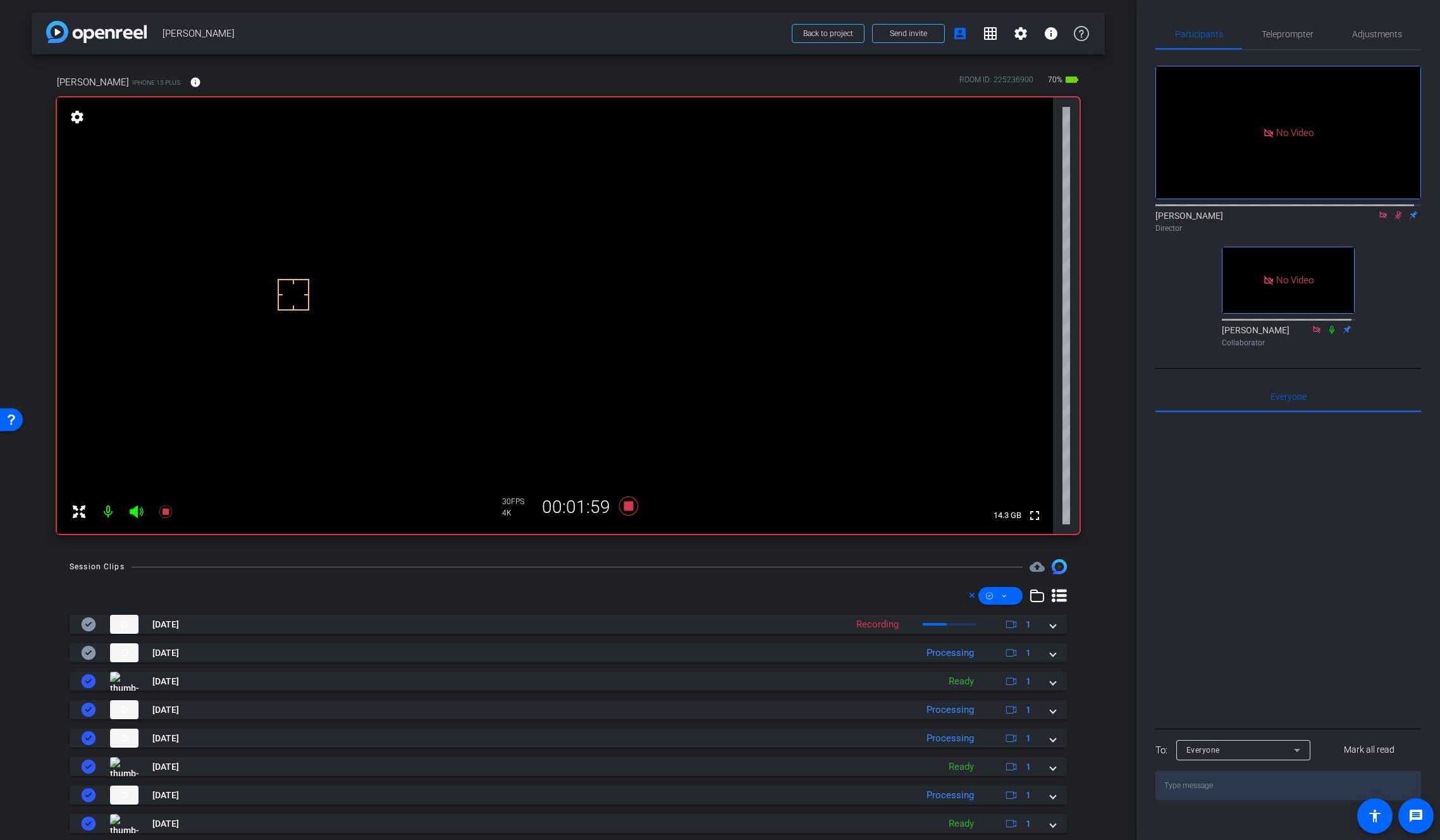
click at [676, 295] on video at bounding box center [554, 315] width 996 height 437
click at [1050, 659] on span at bounding box center [1053, 654] width 5 height 14
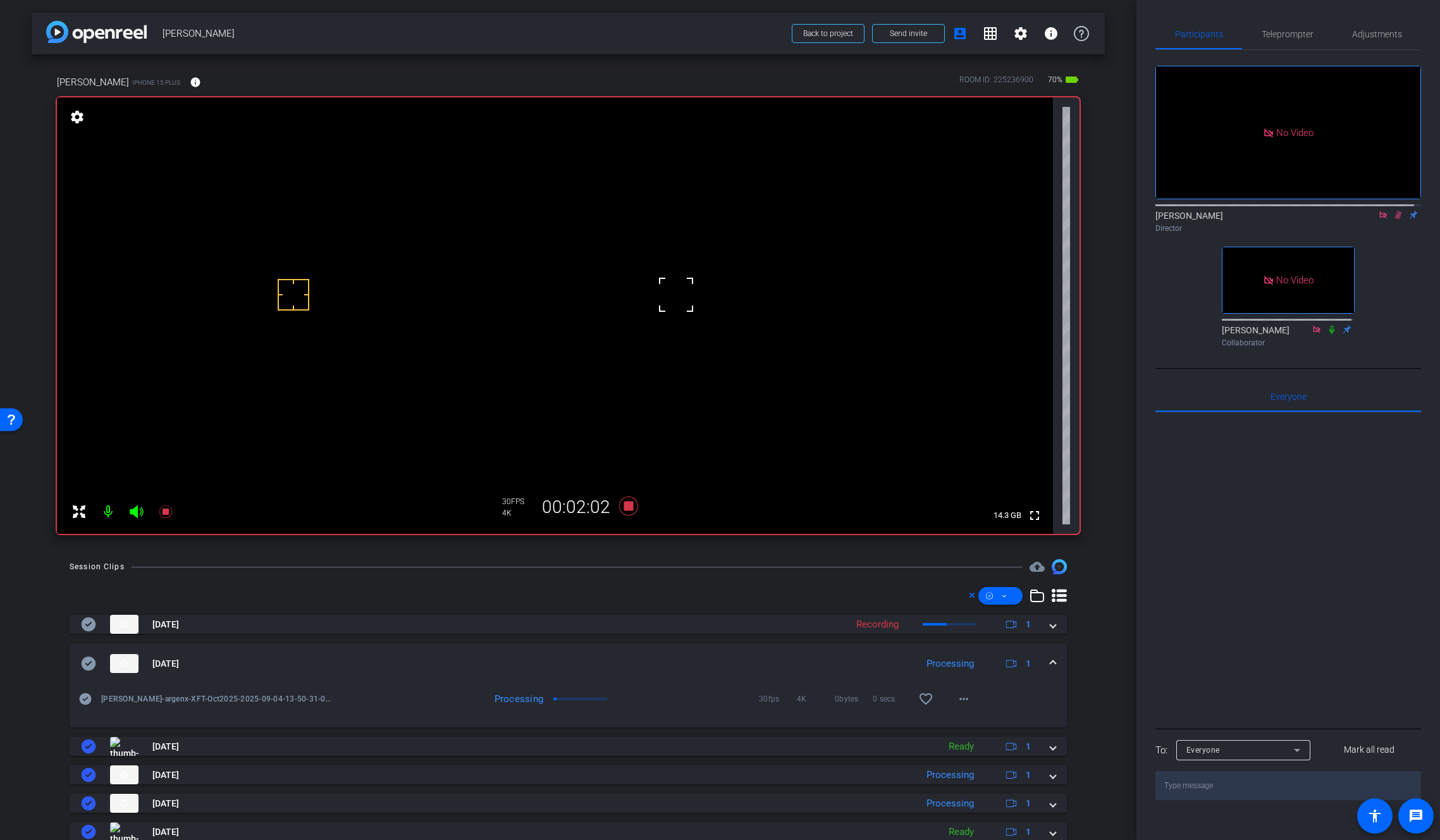
click at [1050, 659] on span at bounding box center [1053, 664] width 5 height 14
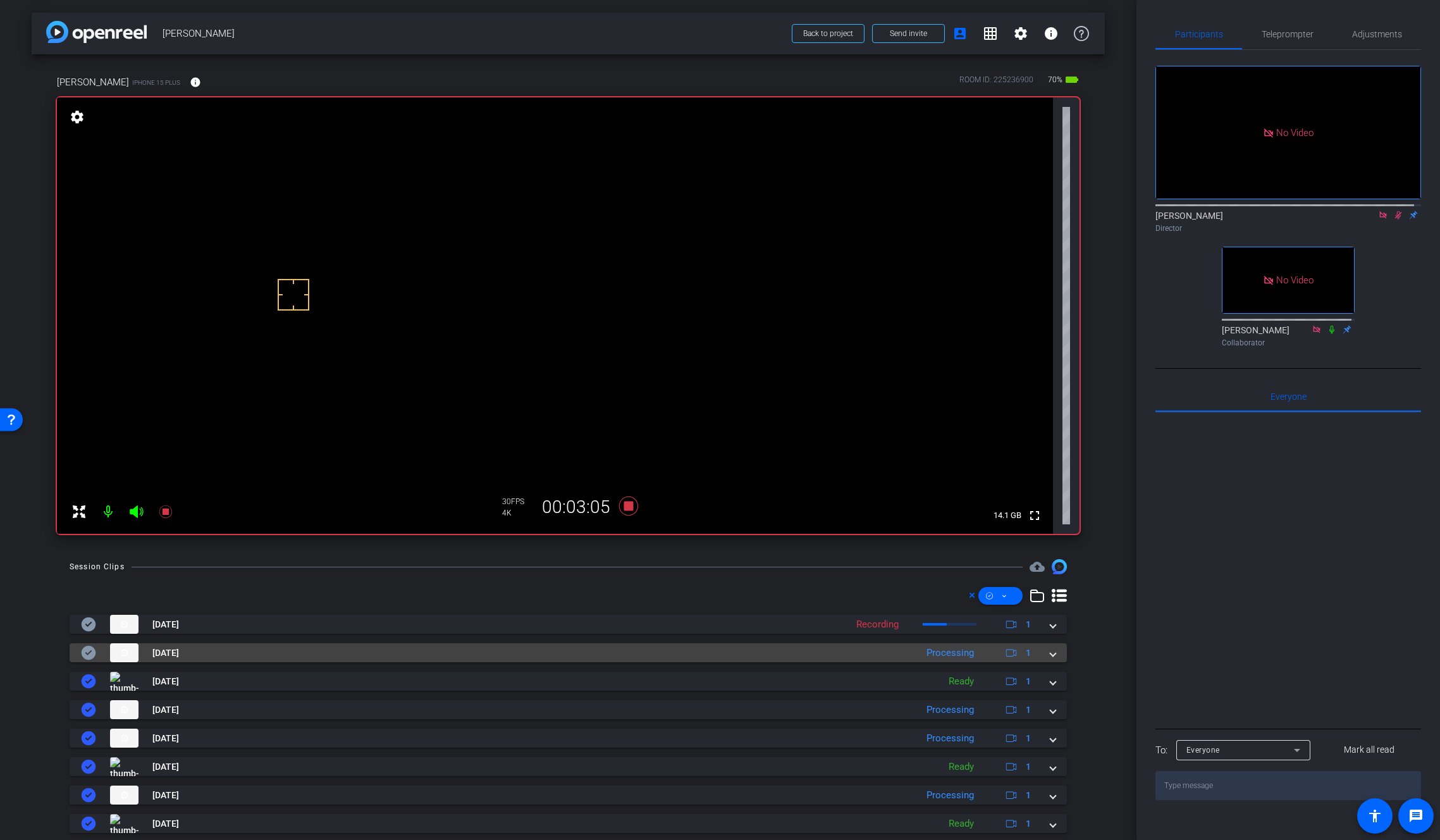
click at [1050, 652] on span at bounding box center [1053, 654] width 5 height 14
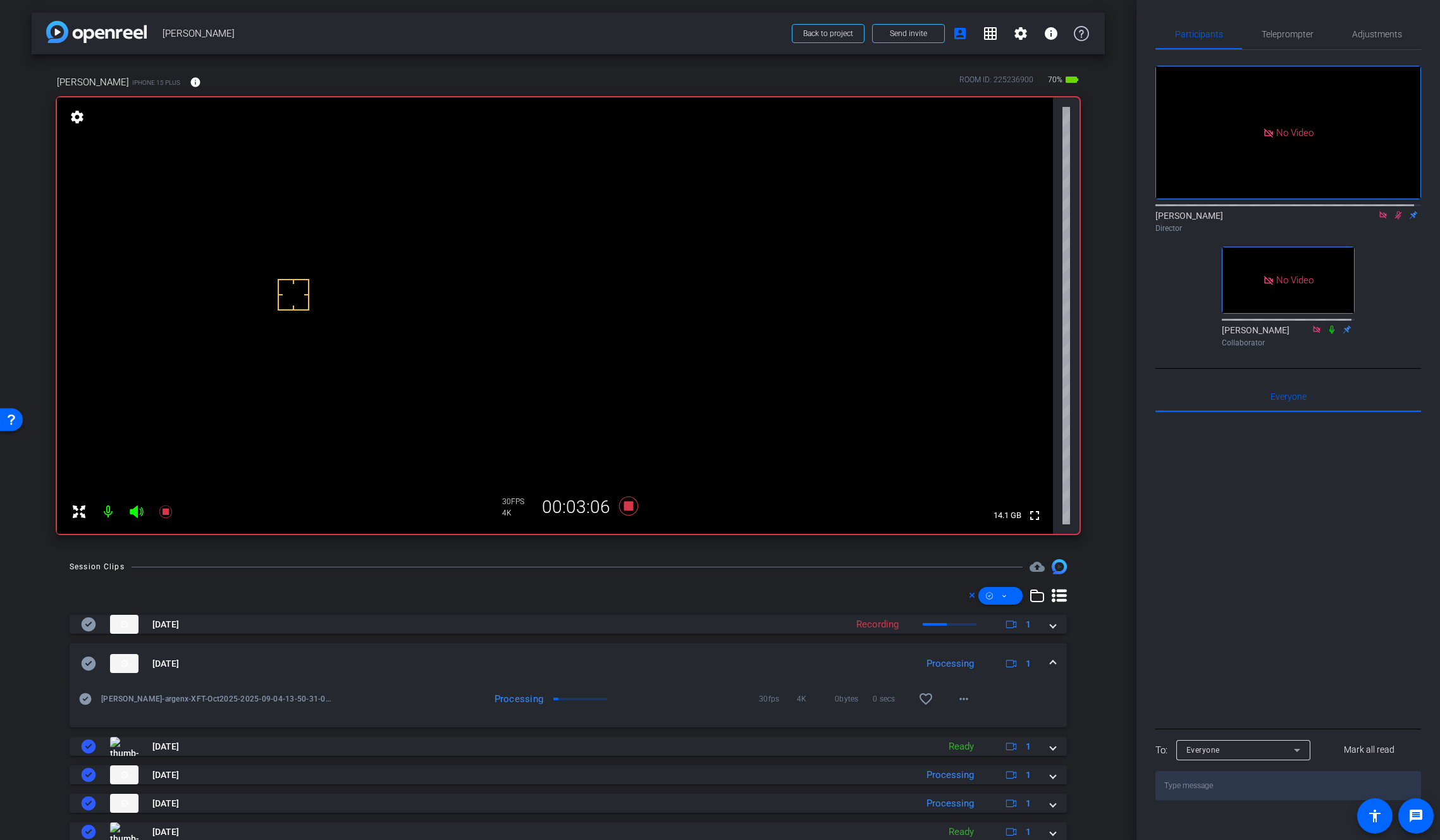
click at [1046, 652] on mat-expansion-panel-header "Sep 4, 2025 Processing 1" at bounding box center [568, 664] width 998 height 41
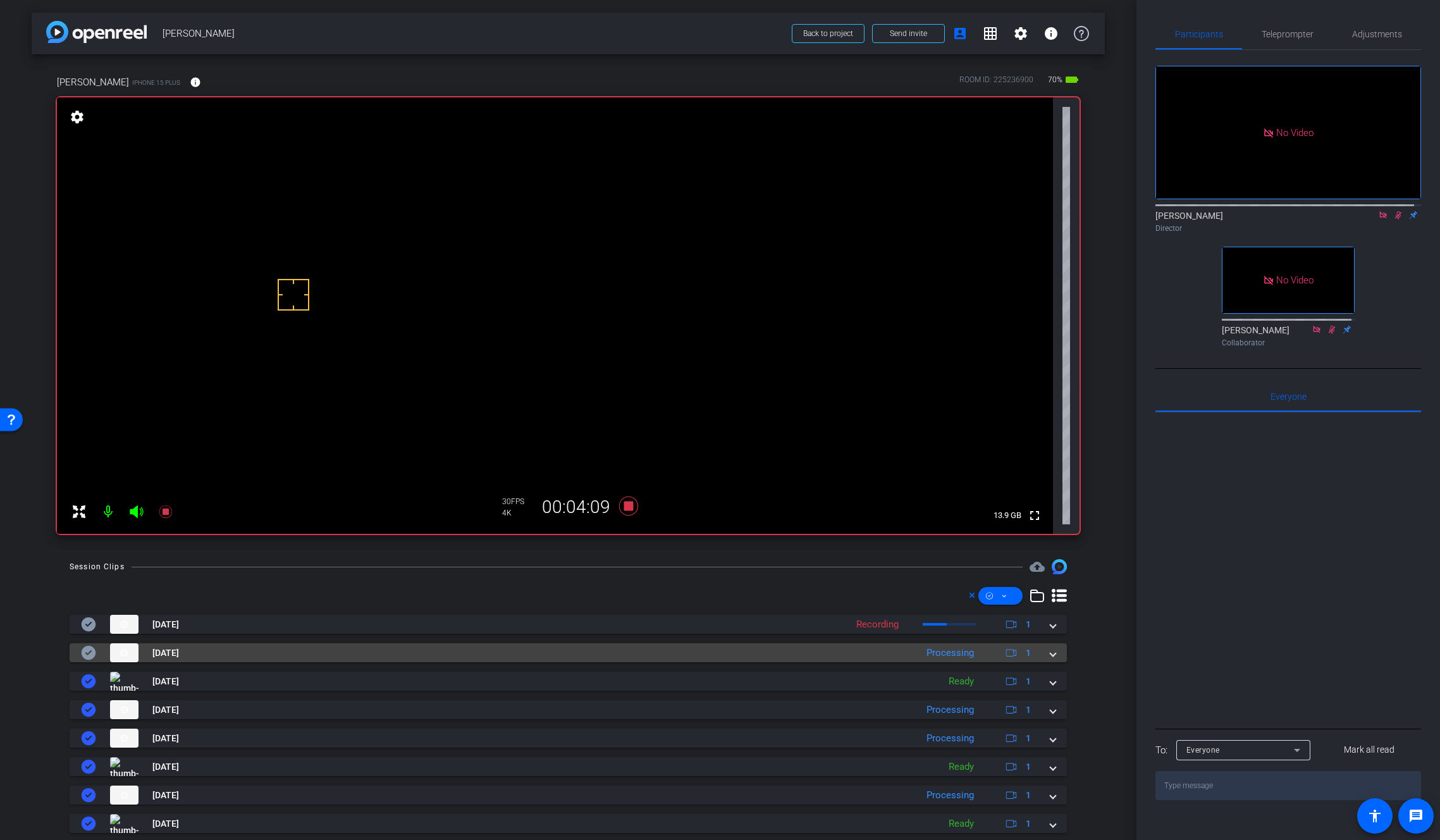
click at [1050, 654] on mat-expansion-panel-header "Sep 4, 2025 Processing 1" at bounding box center [568, 653] width 998 height 19
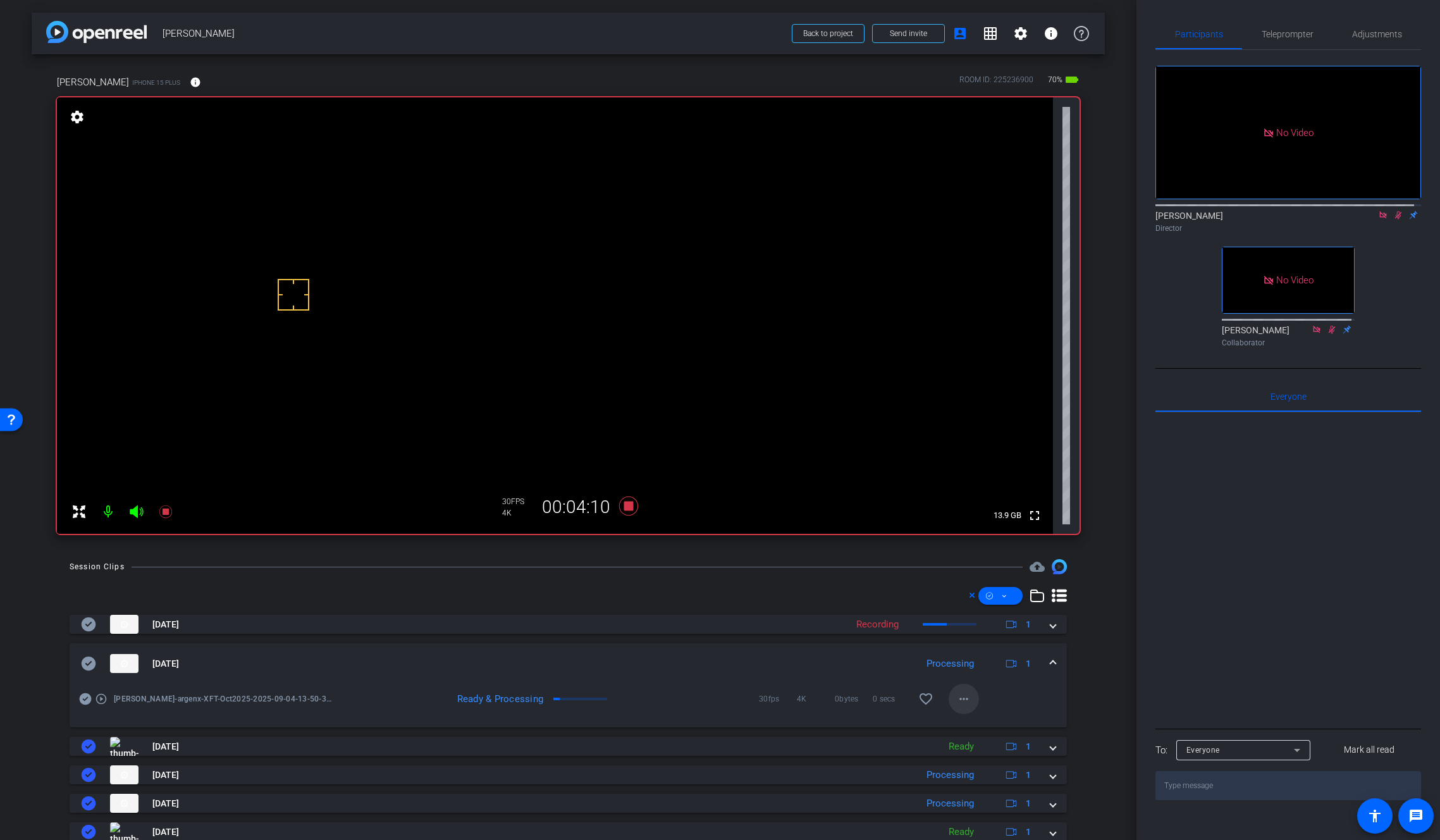
click at [959, 696] on mat-icon "more_horiz" at bounding box center [964, 699] width 15 height 15
click at [970, 720] on span "Download Original" at bounding box center [991, 726] width 76 height 15
click at [86, 664] on icon at bounding box center [89, 664] width 15 height 15
click at [1050, 659] on span at bounding box center [1053, 664] width 5 height 14
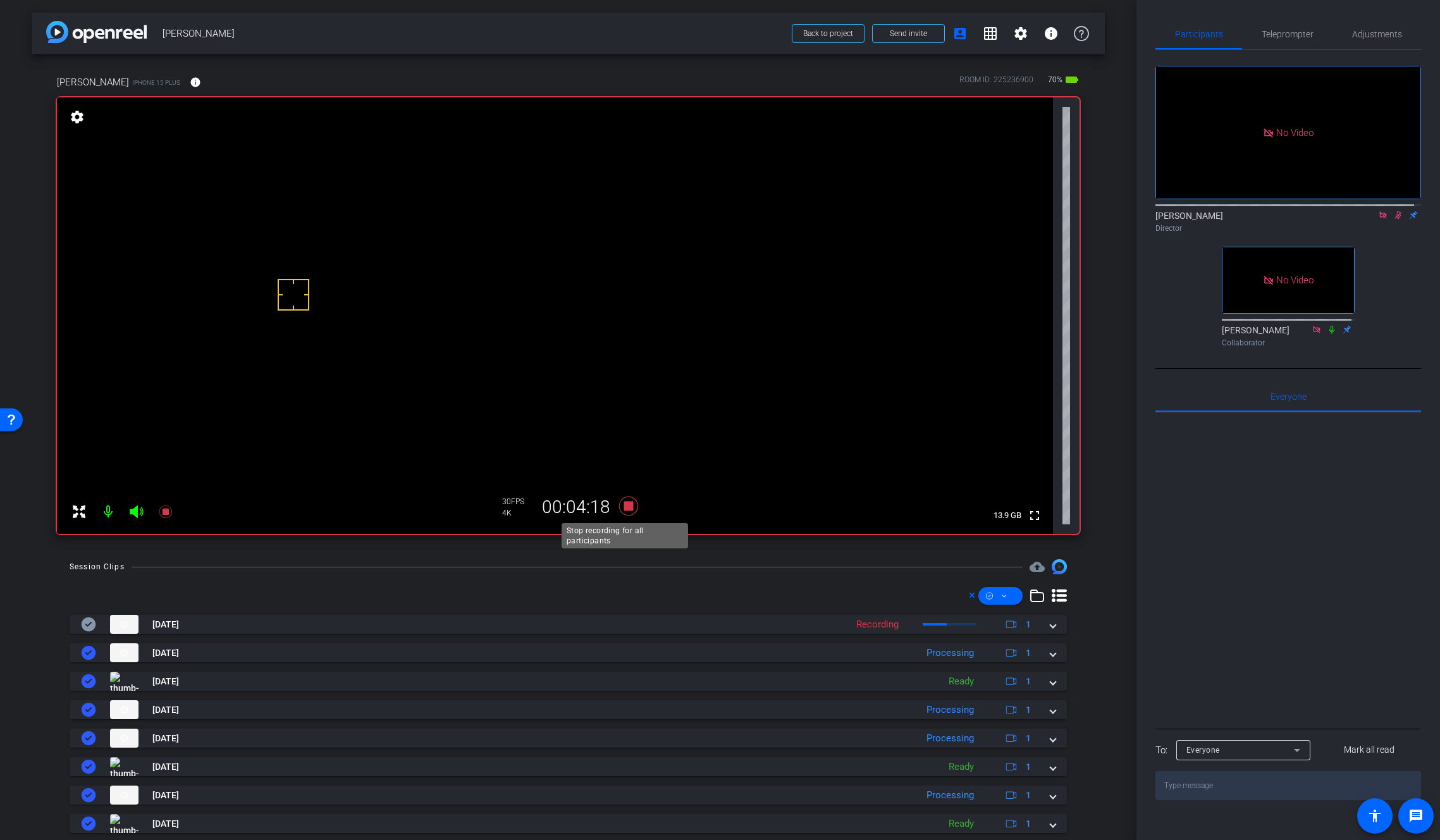
click at [630, 505] on icon at bounding box center [629, 505] width 31 height 23
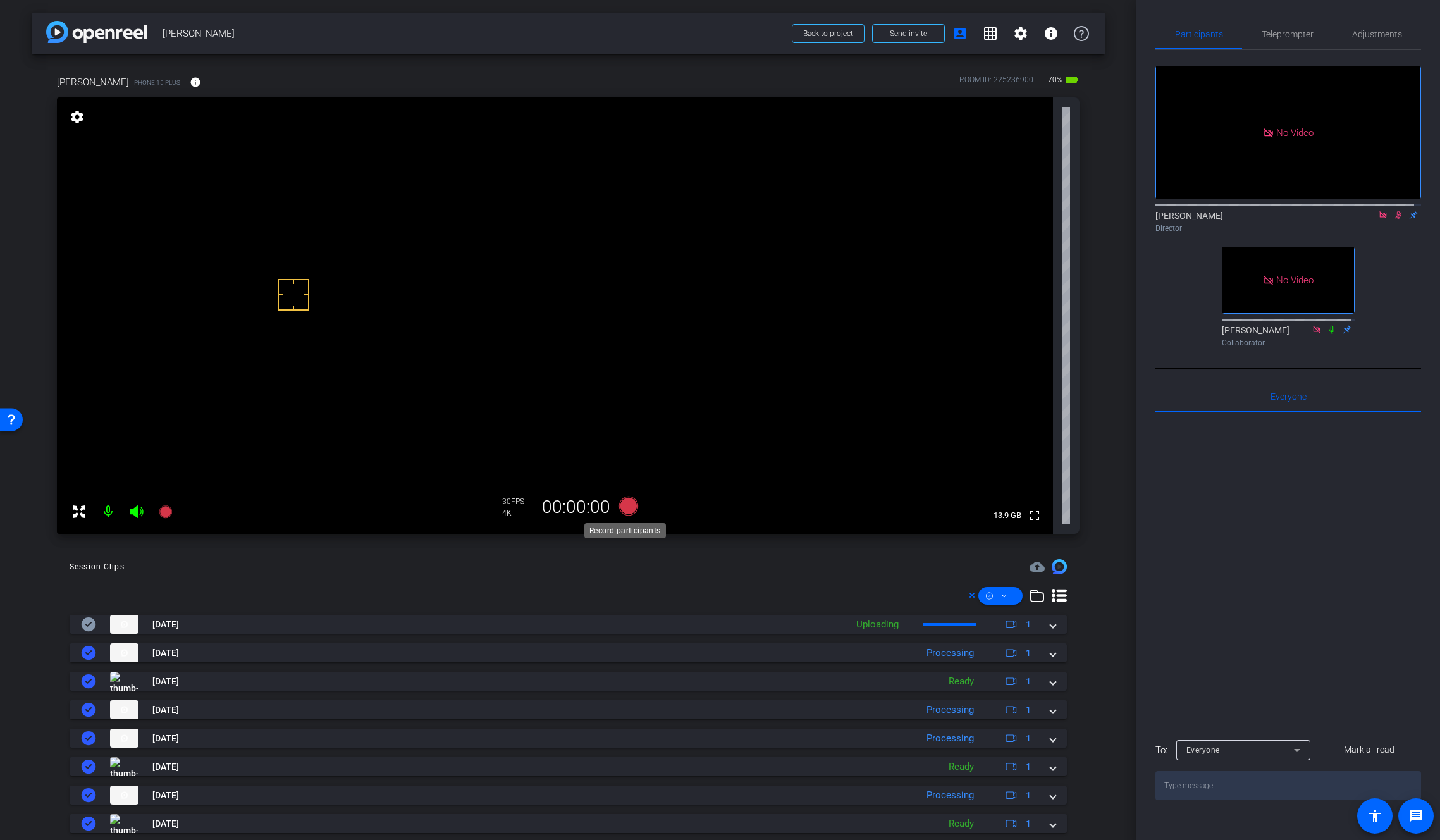
click at [629, 505] on icon at bounding box center [628, 506] width 19 height 19
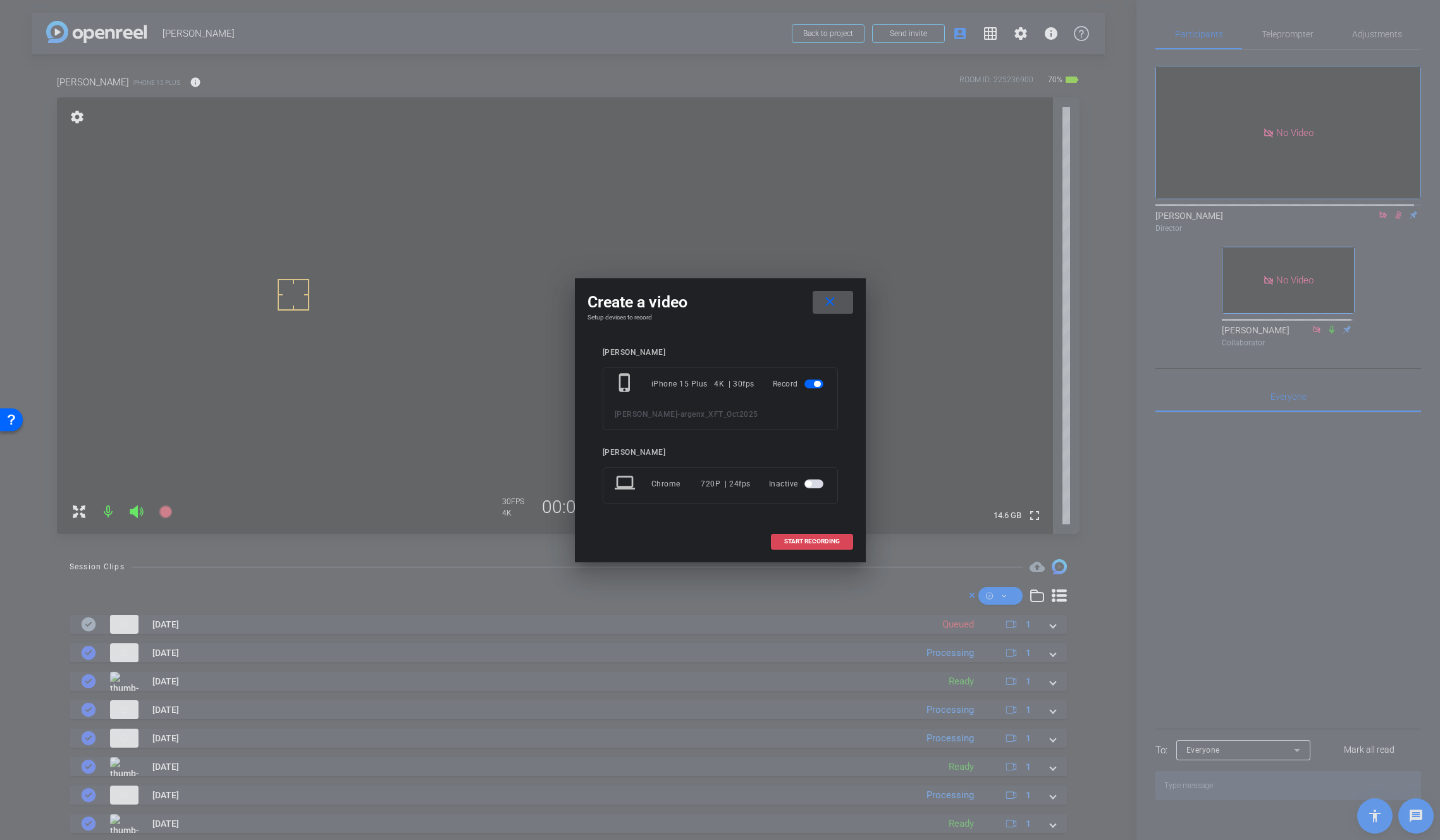
click at [805, 542] on span "START RECORDING" at bounding box center [812, 541] width 56 height 6
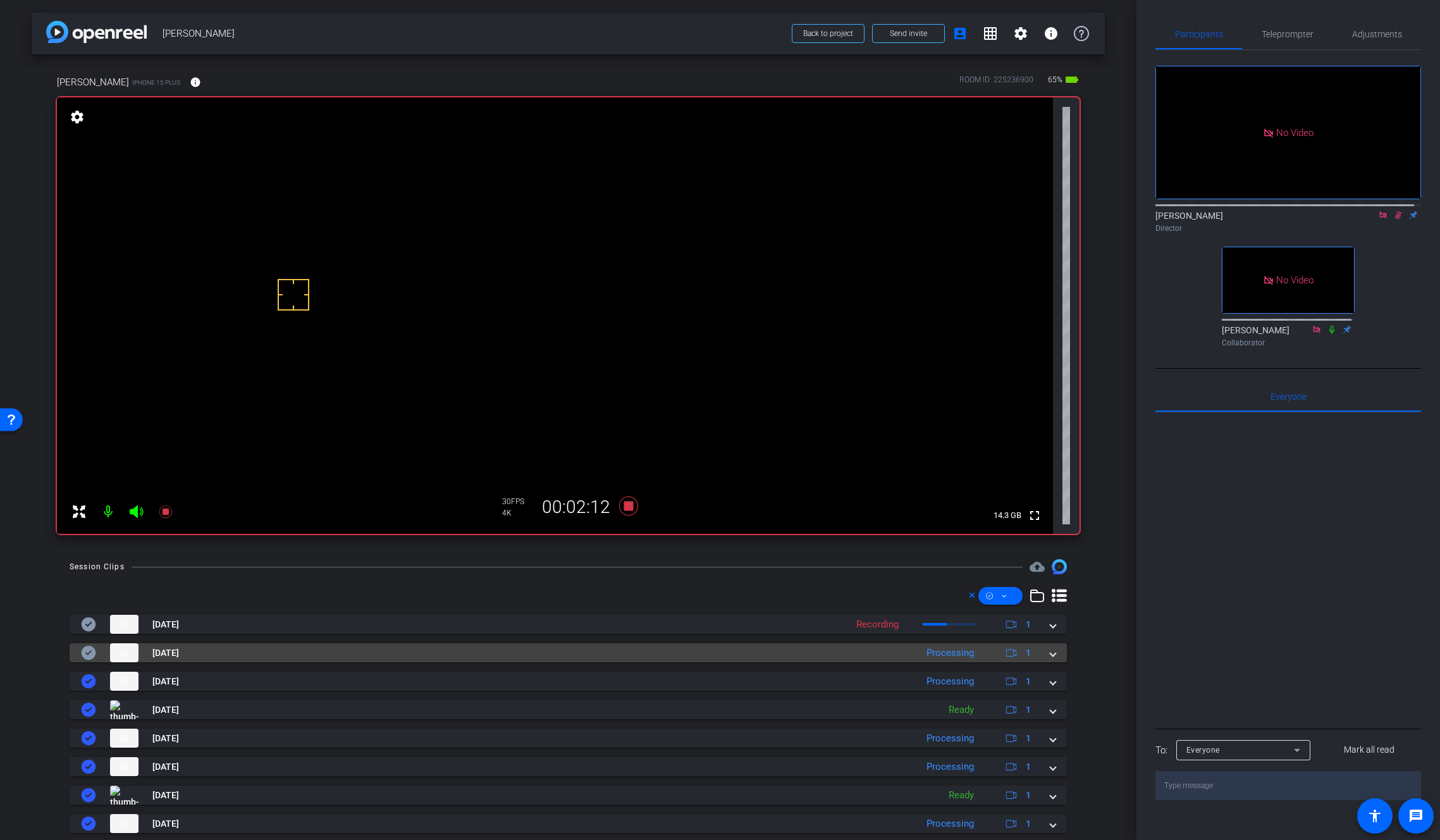
click at [1050, 655] on span at bounding box center [1053, 654] width 5 height 14
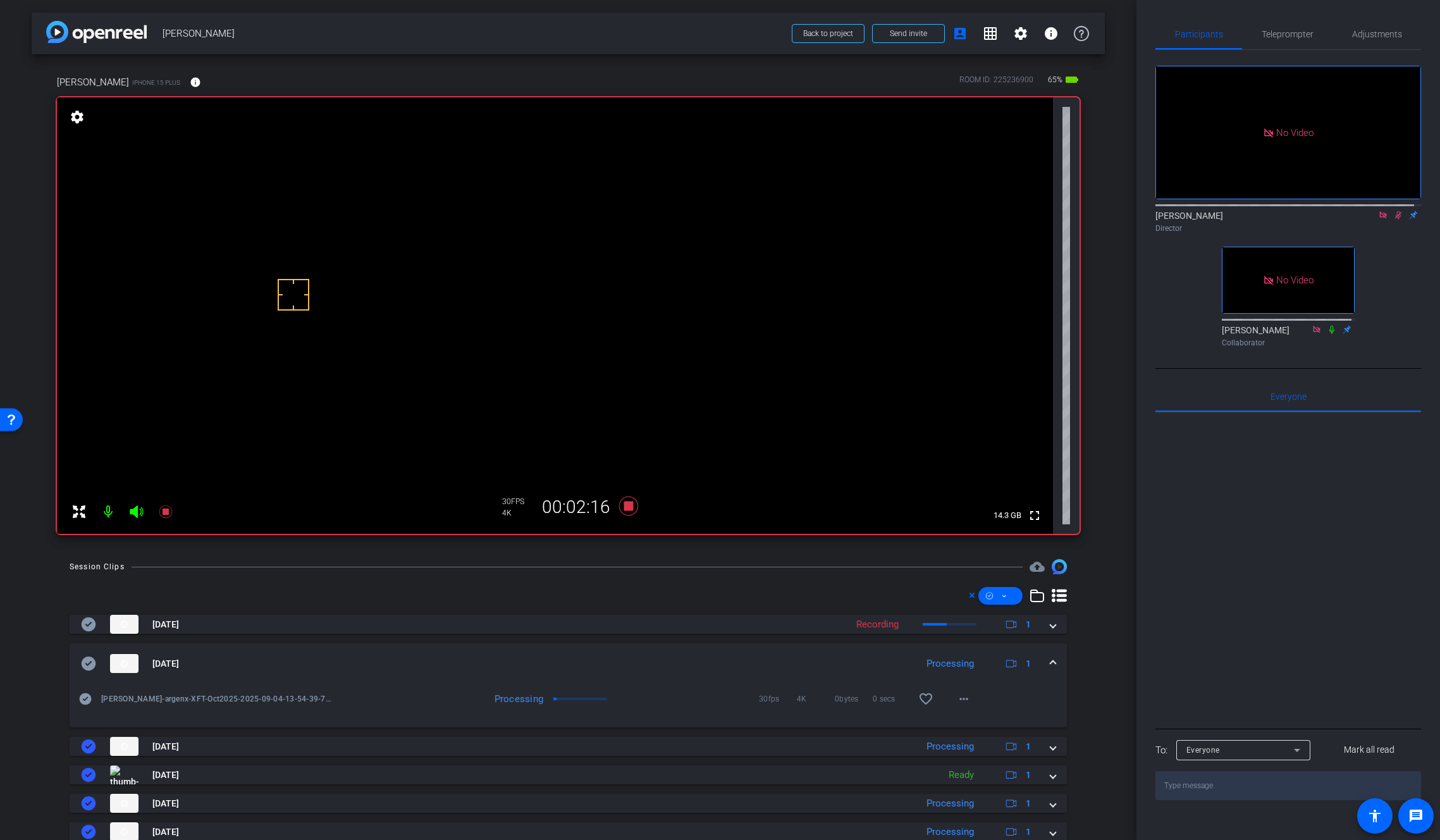
click at [1050, 661] on mat-expansion-panel-header "Sep 4, 2025 Processing 1" at bounding box center [568, 664] width 998 height 41
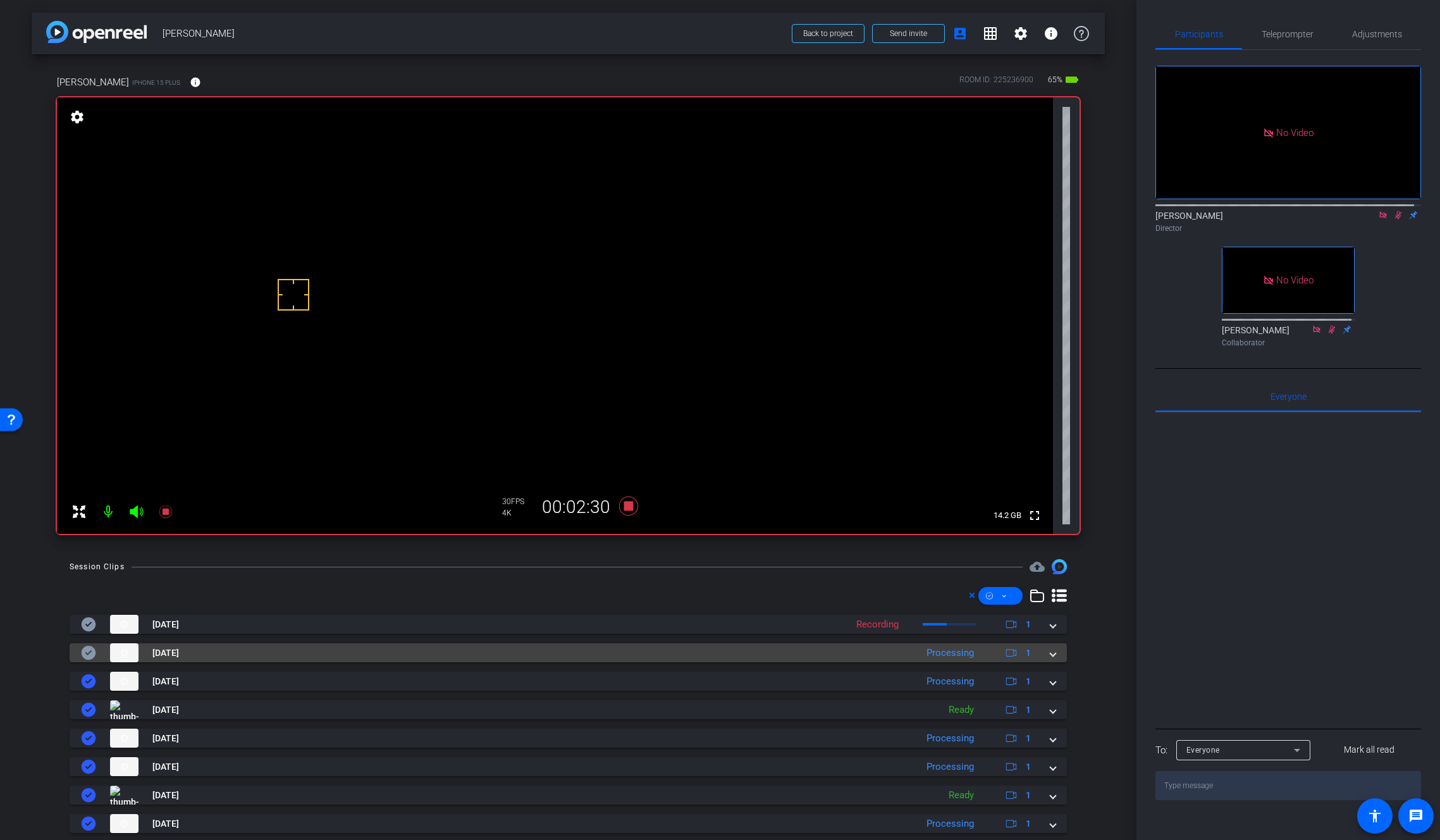
click at [1050, 654] on span at bounding box center [1053, 654] width 5 height 14
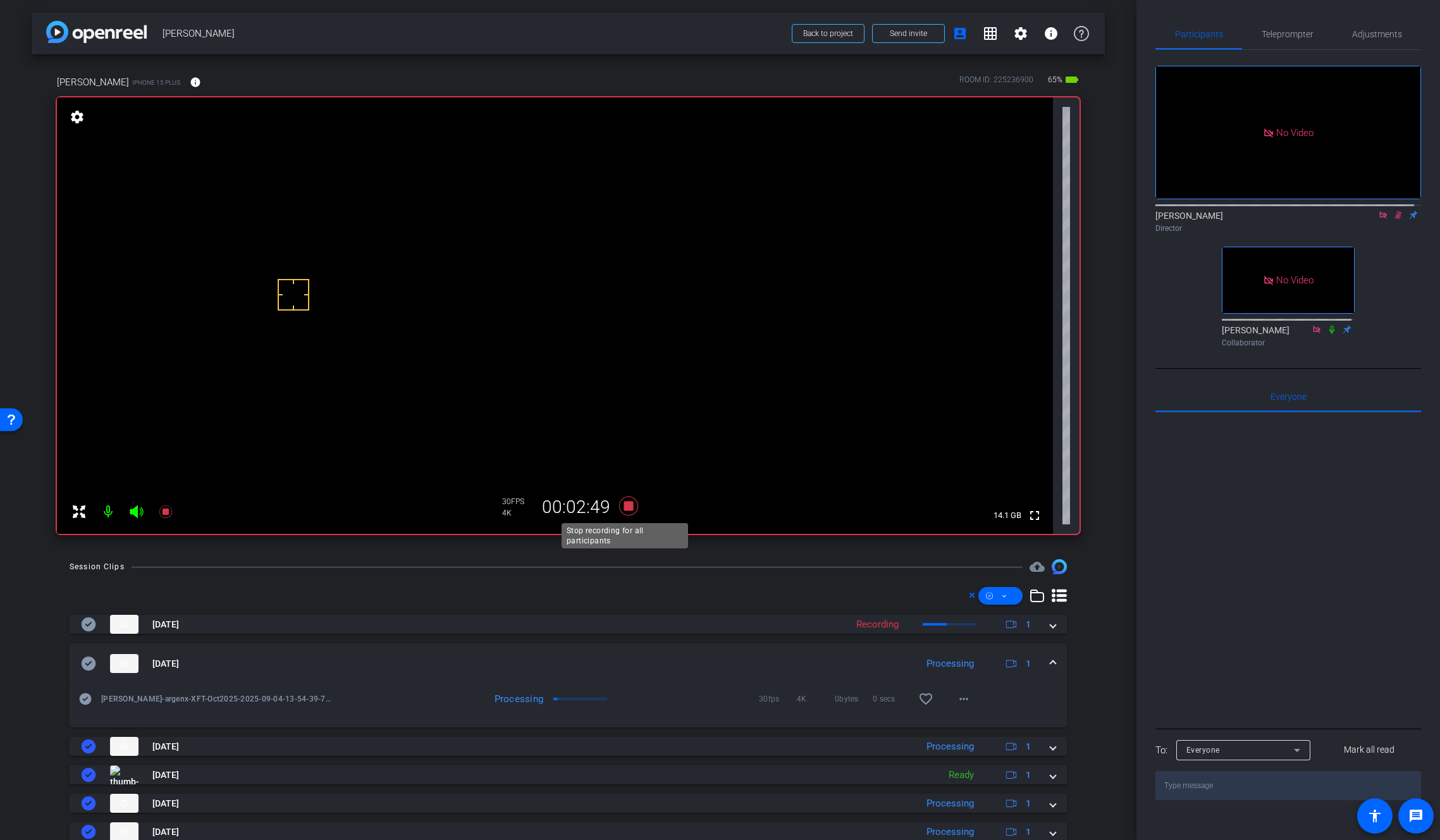
click at [627, 507] on icon at bounding box center [628, 506] width 19 height 19
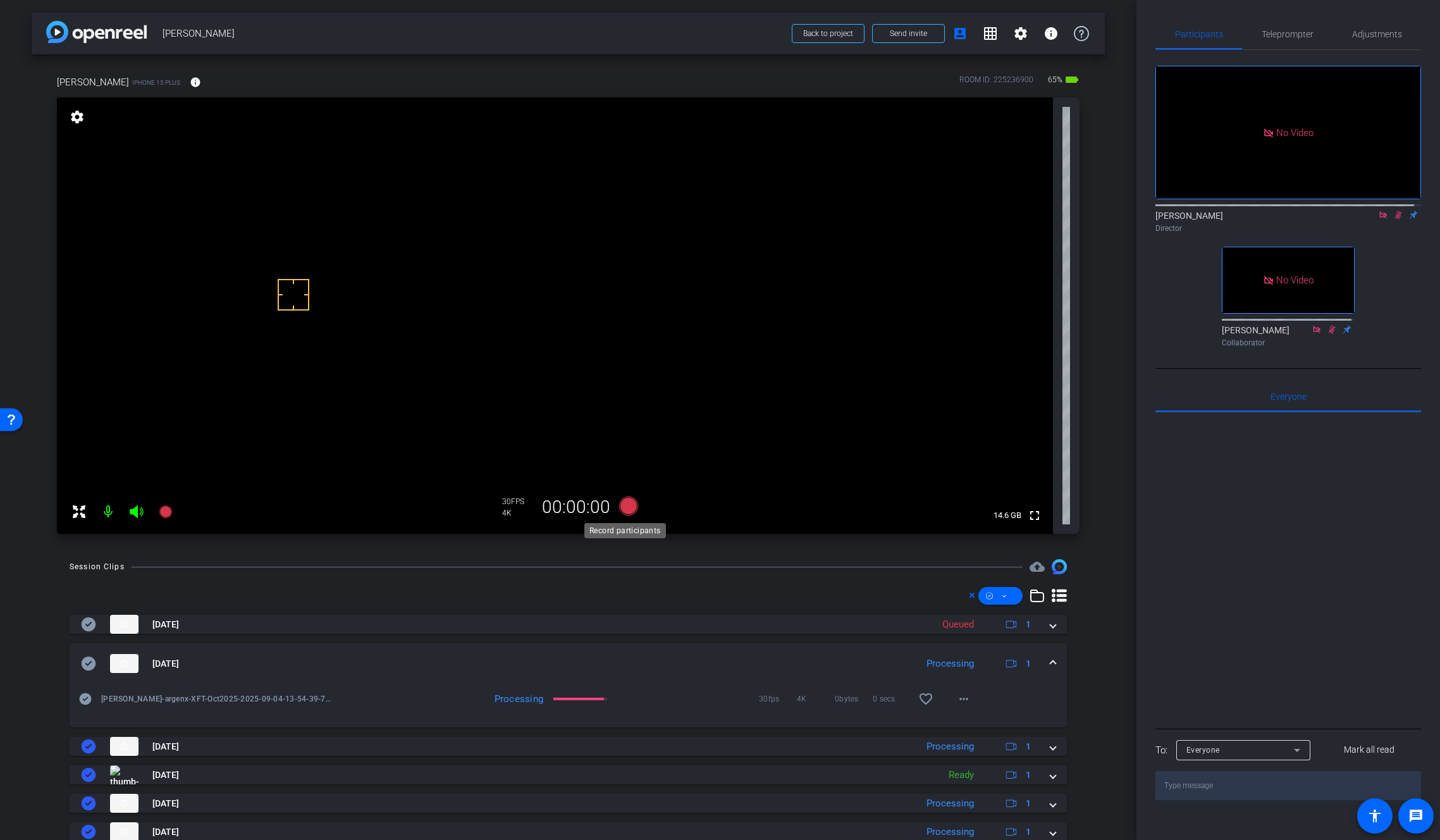
click at [626, 505] on icon at bounding box center [628, 506] width 19 height 19
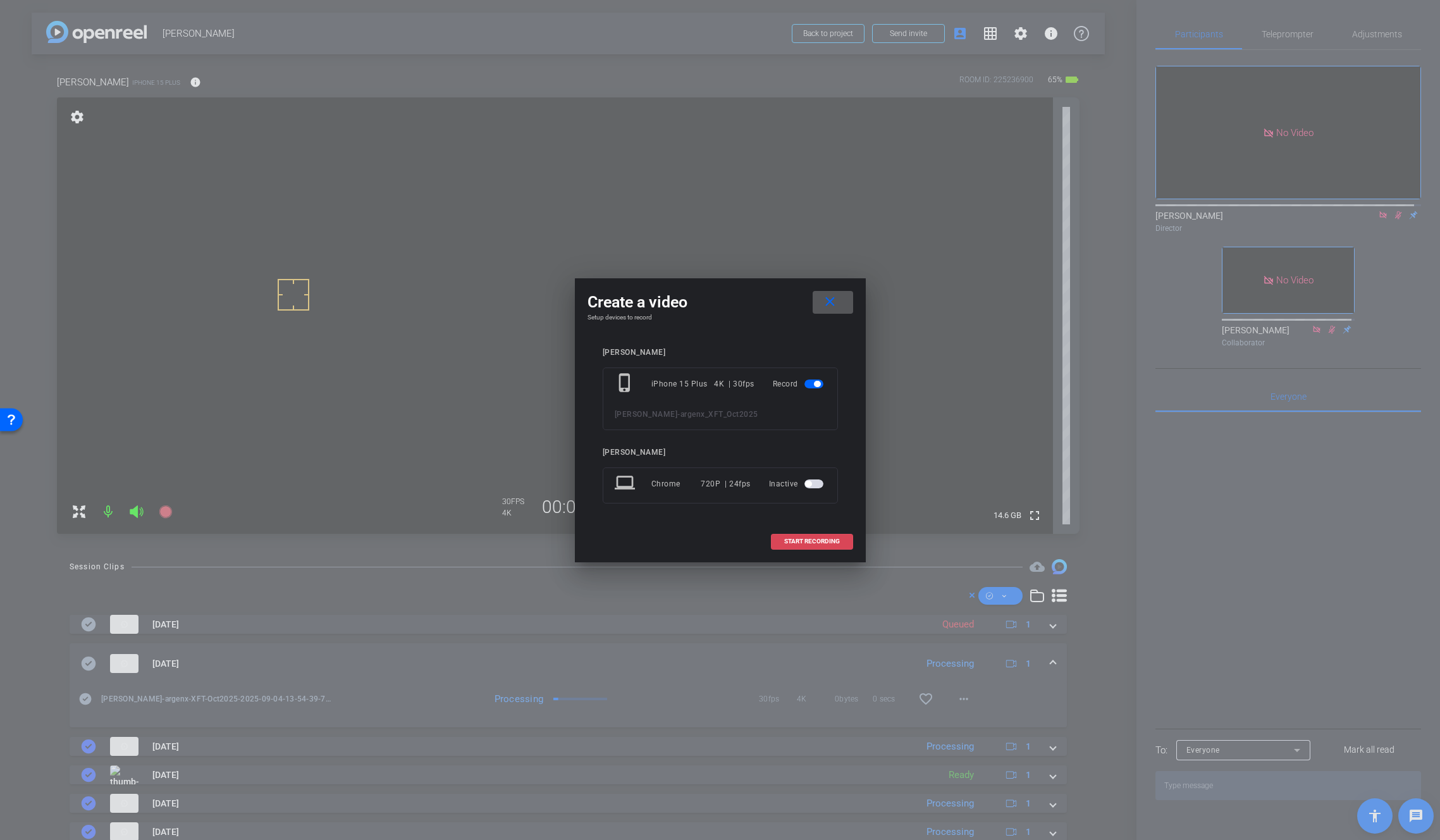
click at [820, 546] on span at bounding box center [812, 542] width 81 height 31
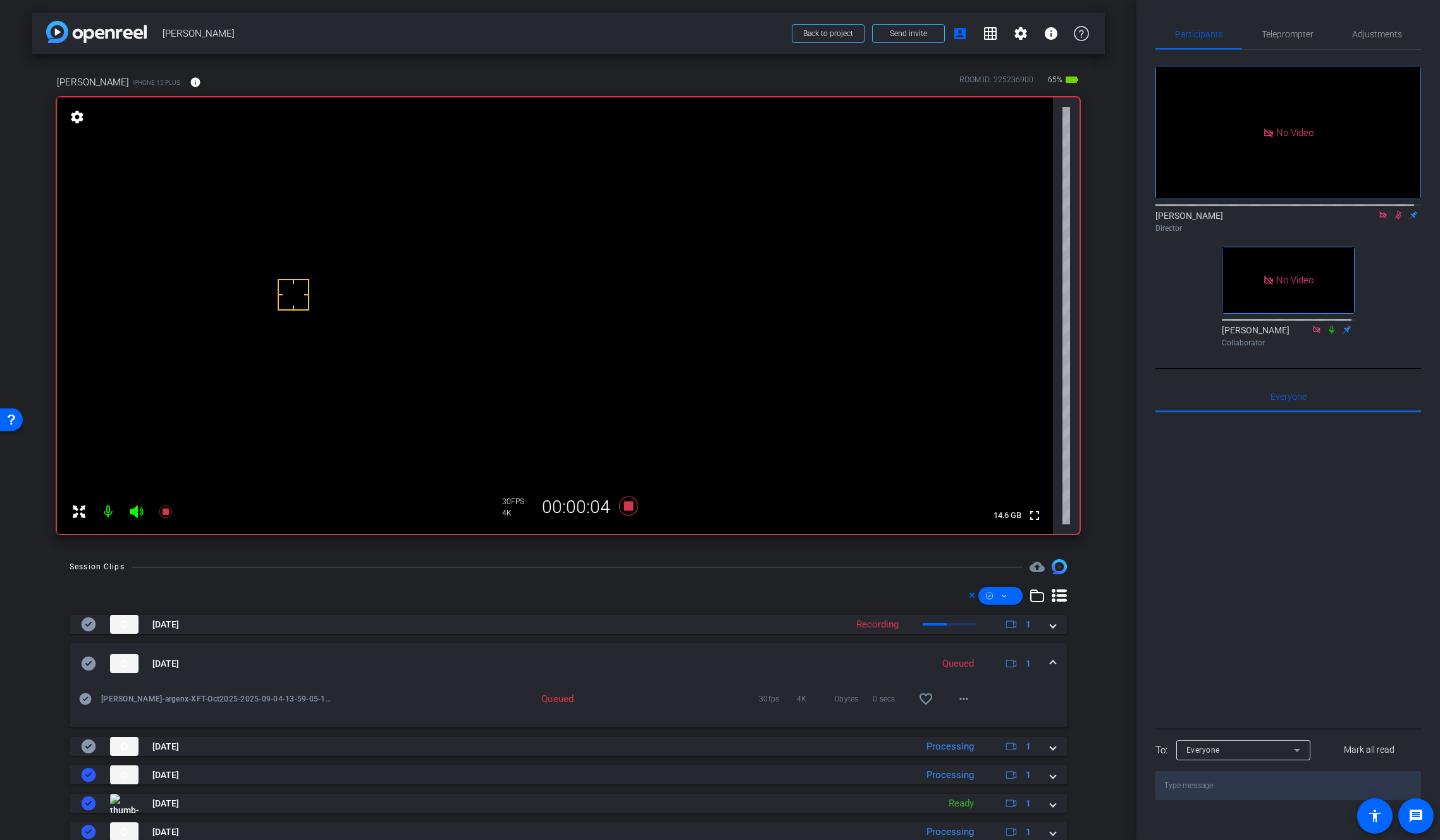
click at [1050, 659] on span at bounding box center [1053, 664] width 5 height 14
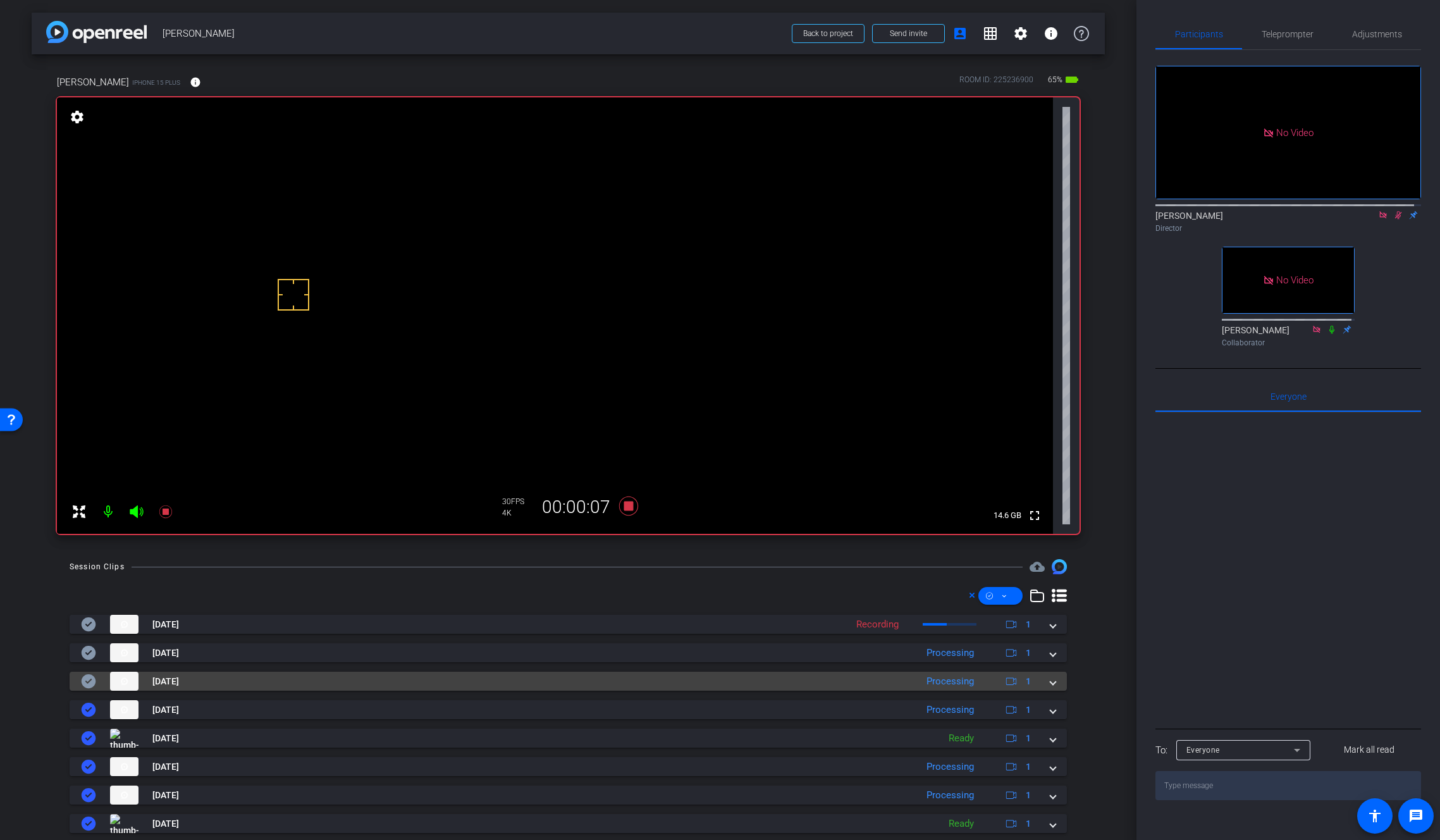
click at [1050, 681] on span at bounding box center [1053, 681] width 5 height 14
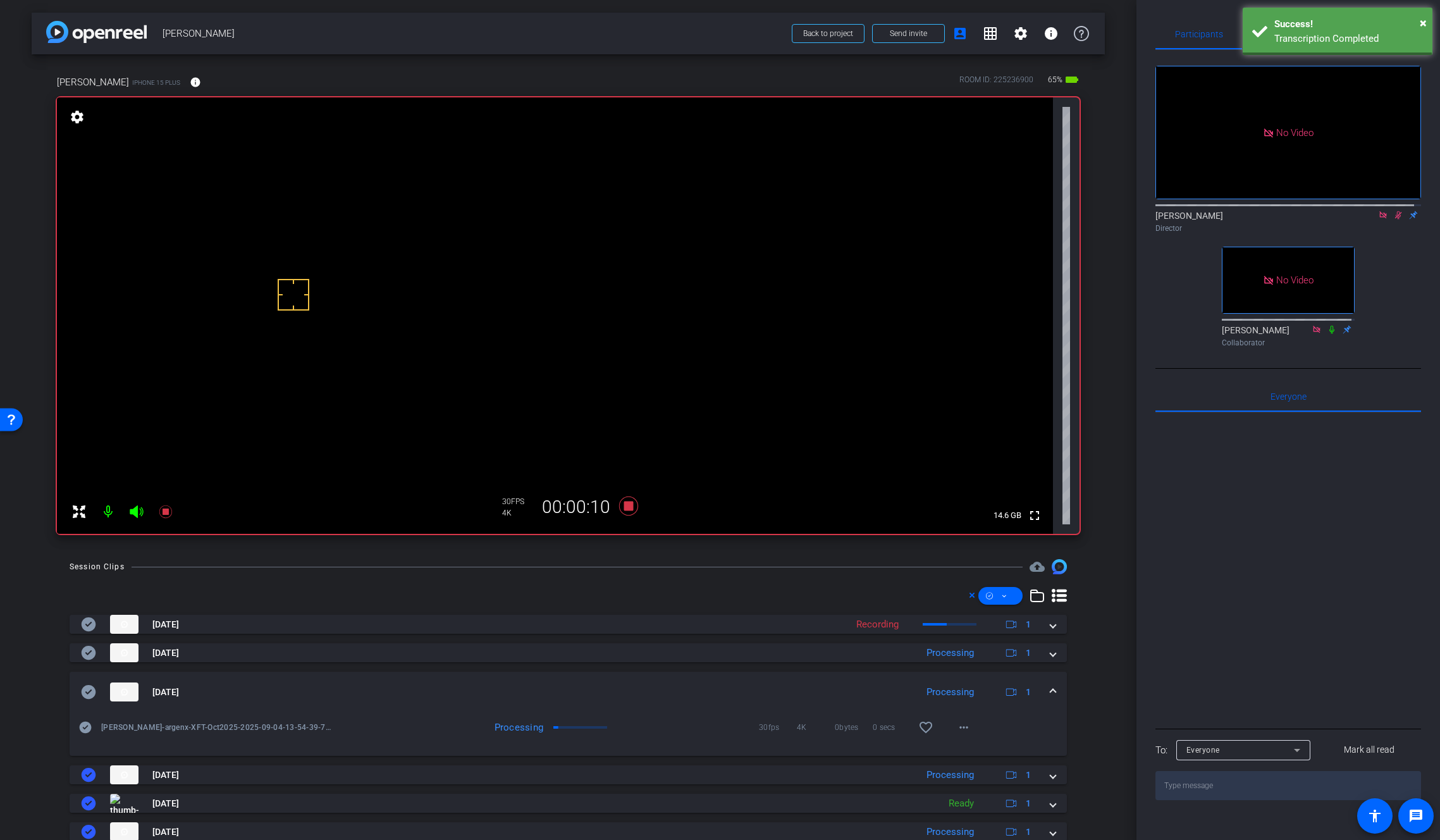
click at [702, 299] on video at bounding box center [554, 315] width 996 height 437
click at [962, 728] on mat-icon "more_horiz" at bounding box center [964, 727] width 15 height 15
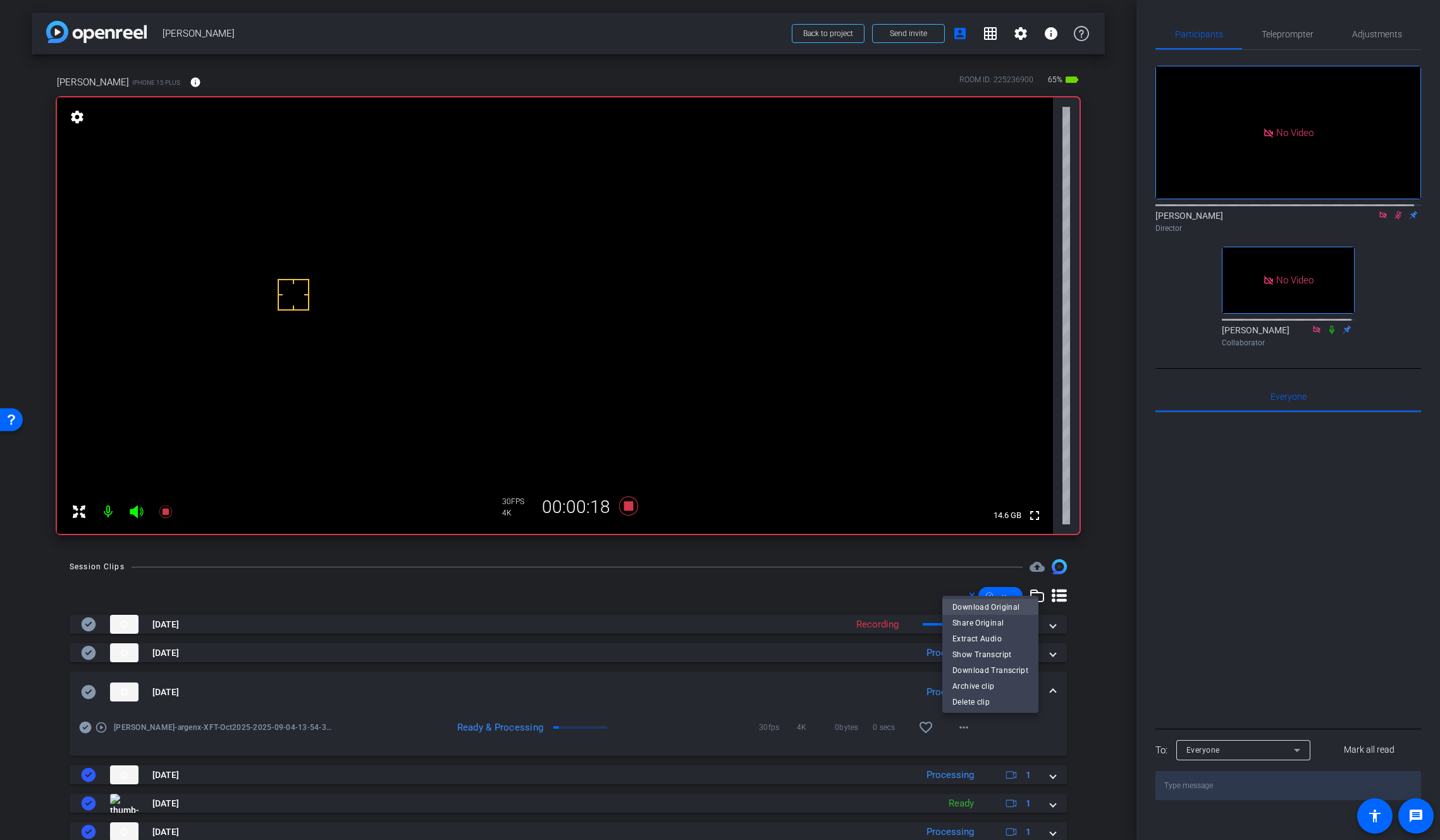
click at [999, 604] on span "Download Original" at bounding box center [991, 607] width 76 height 15
click at [83, 690] on icon at bounding box center [88, 692] width 14 height 14
click at [1050, 688] on span at bounding box center [1053, 693] width 5 height 14
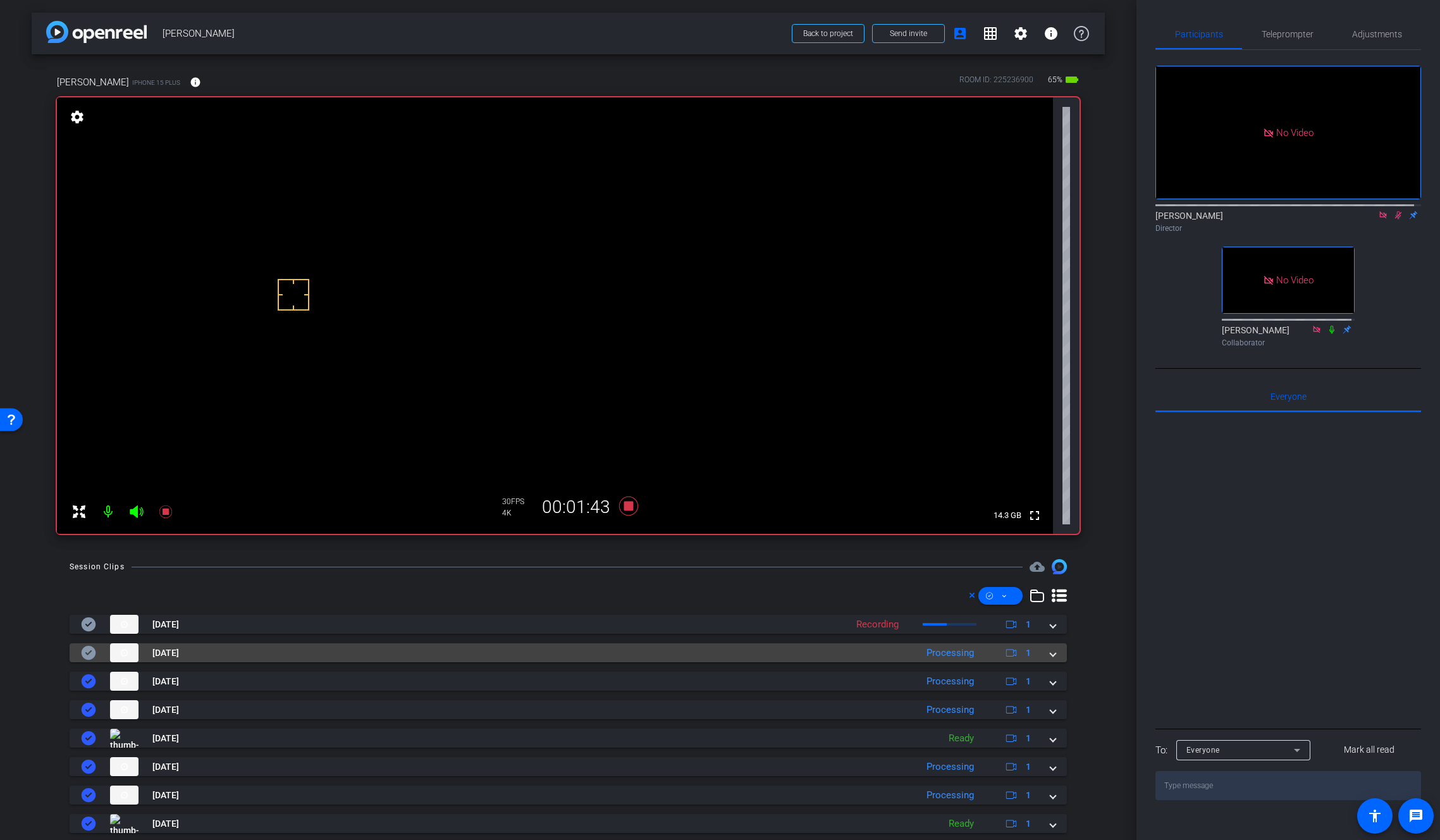
click at [1048, 656] on mat-expansion-panel-header "Sep 4, 2025 Processing 1" at bounding box center [568, 653] width 998 height 19
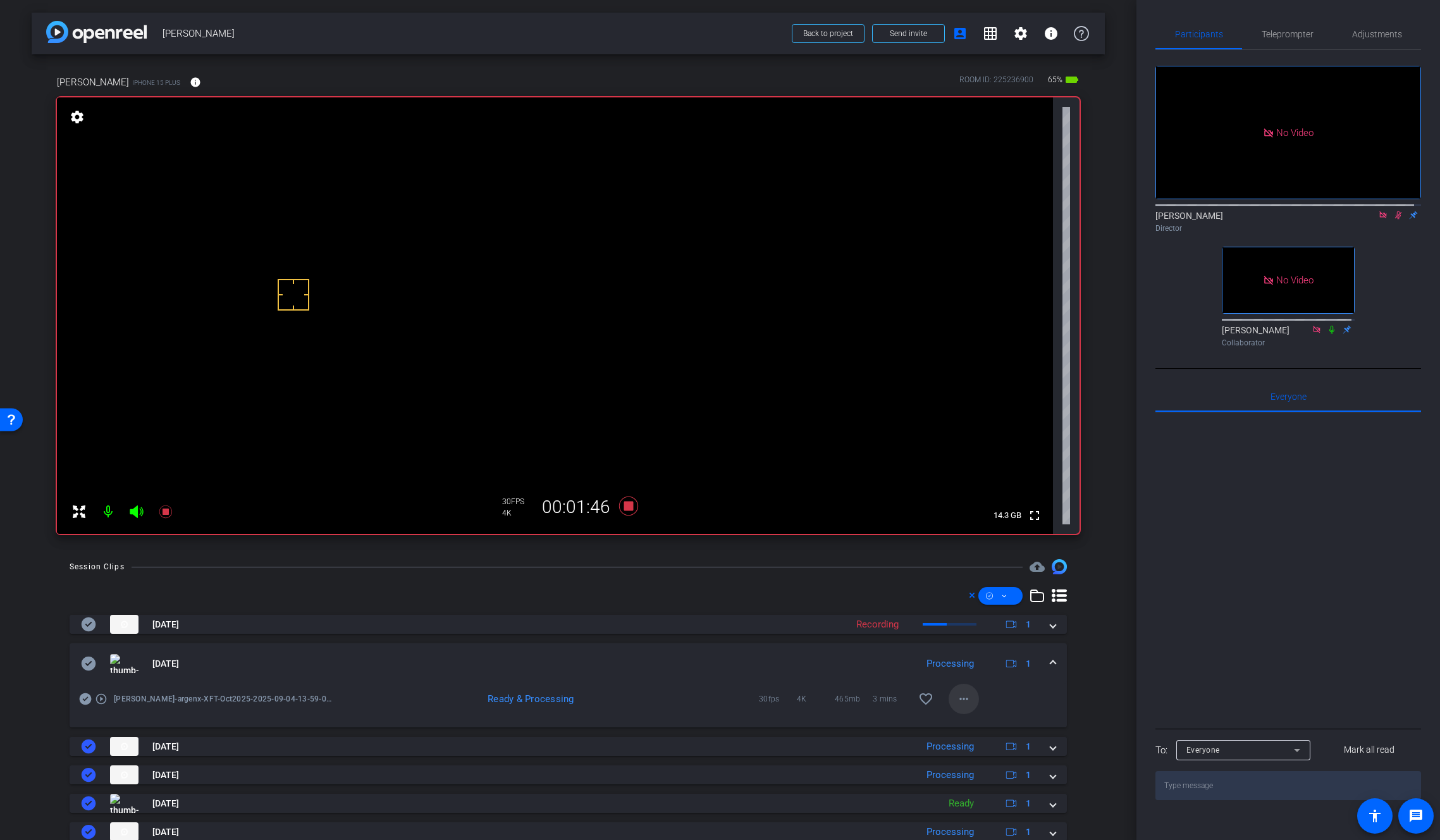
click at [962, 700] on mat-icon "more_horiz" at bounding box center [964, 699] width 15 height 15
click at [973, 723] on span "Download Original" at bounding box center [991, 726] width 76 height 15
click at [90, 662] on icon at bounding box center [89, 664] width 15 height 15
click at [1050, 661] on span at bounding box center [1053, 664] width 5 height 14
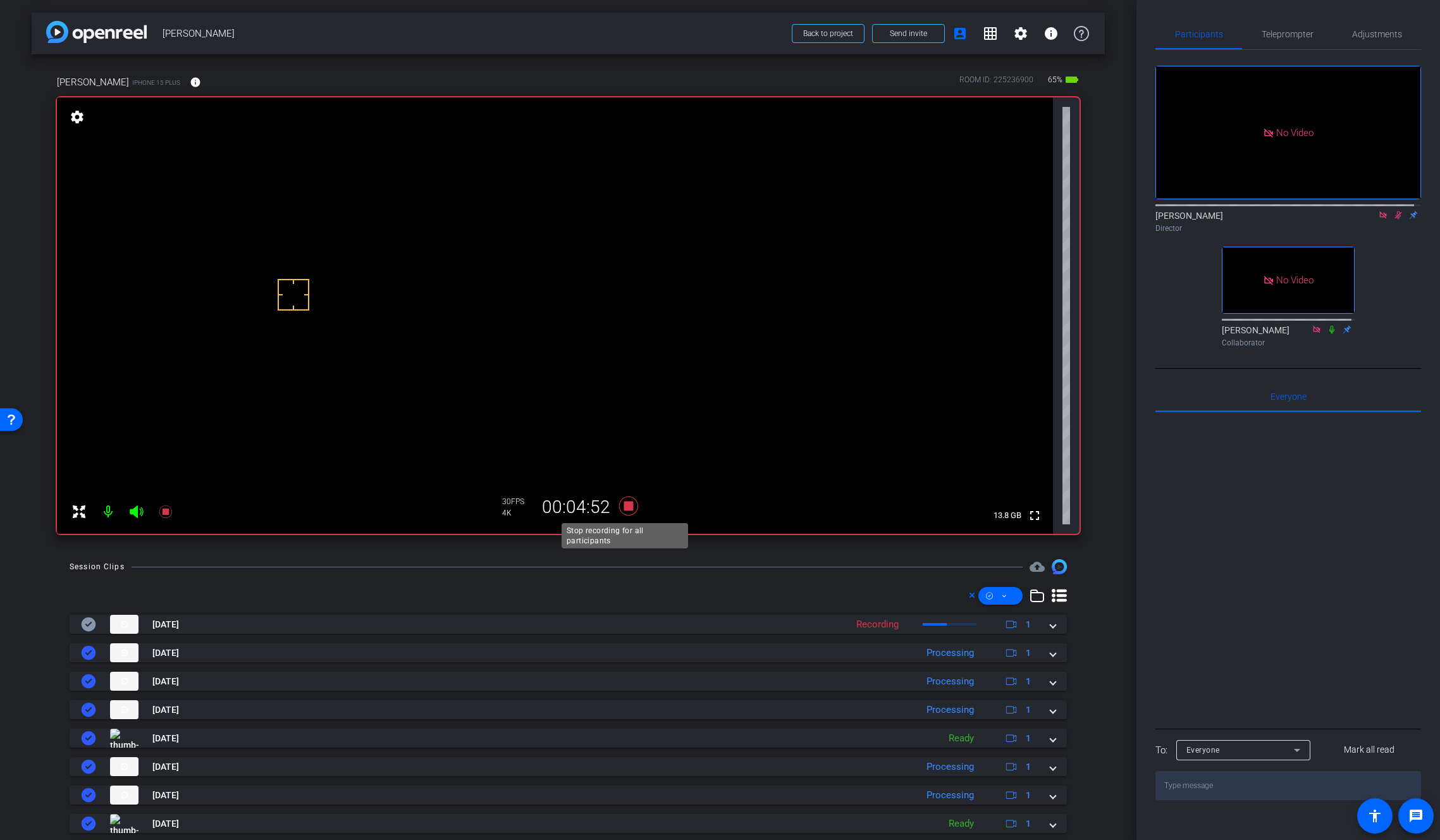
click at [625, 504] on icon at bounding box center [628, 506] width 19 height 19
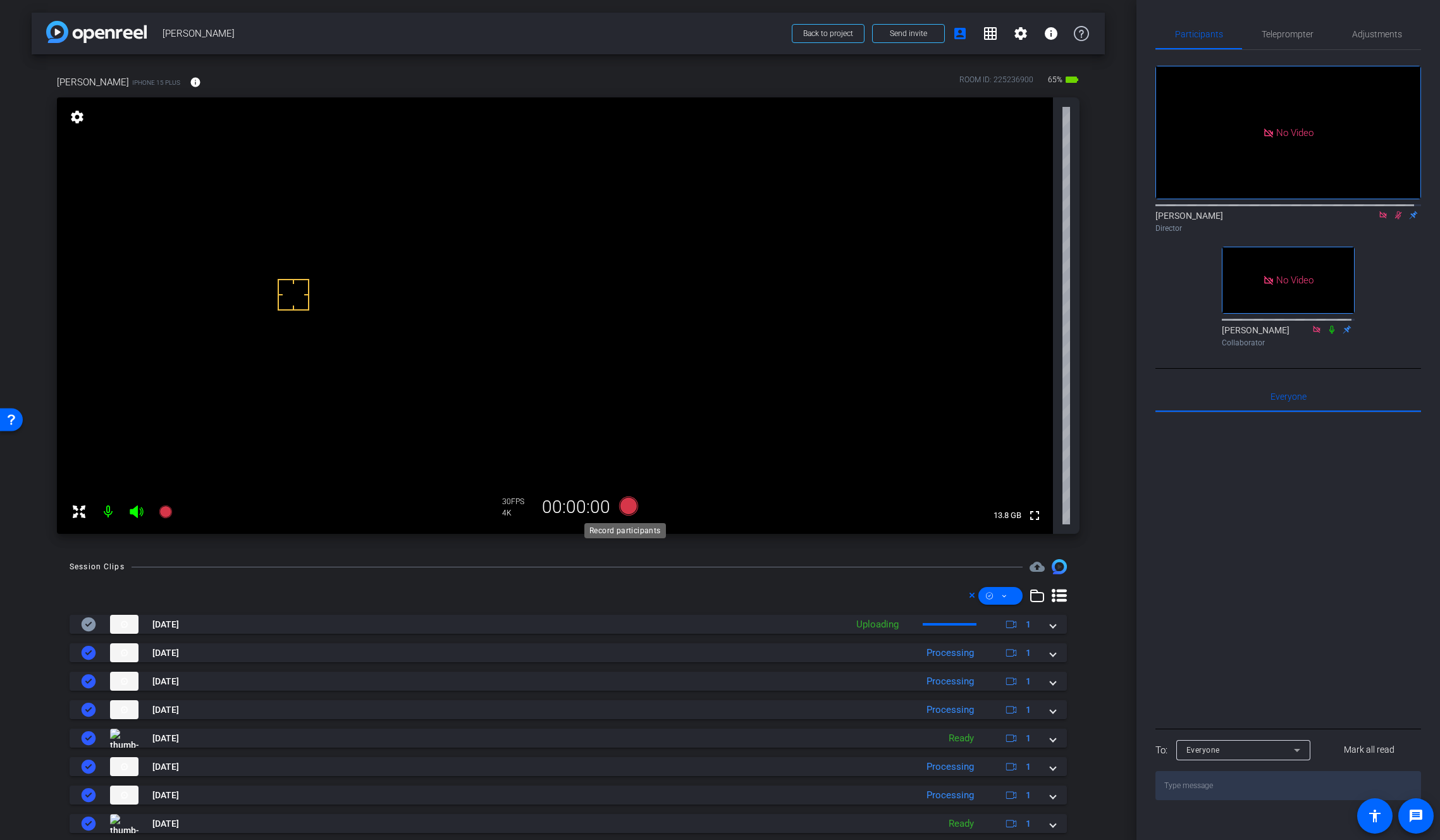
click at [625, 504] on icon at bounding box center [628, 506] width 19 height 19
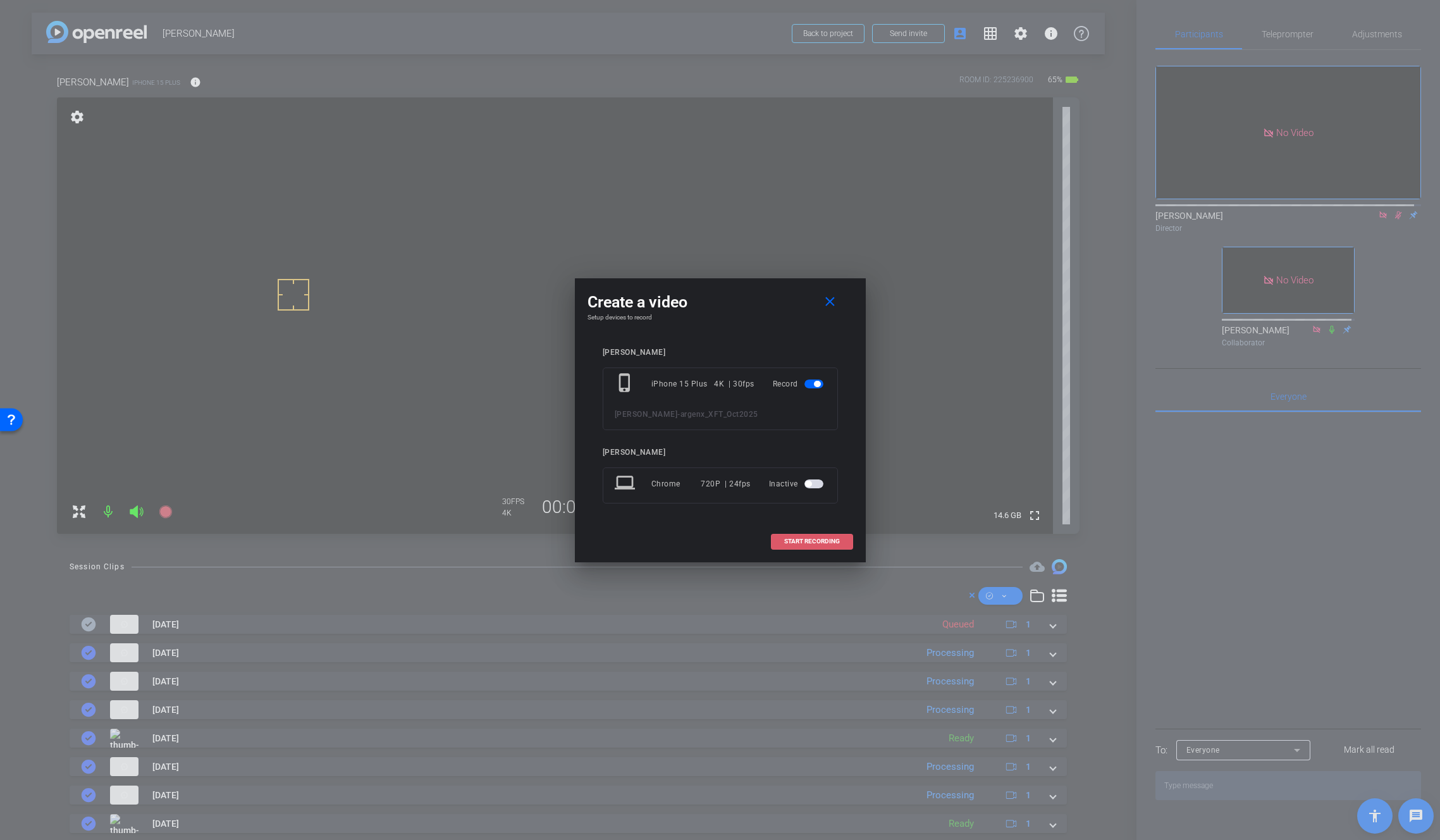
click at [827, 540] on span "START RECORDING" at bounding box center [812, 541] width 56 height 6
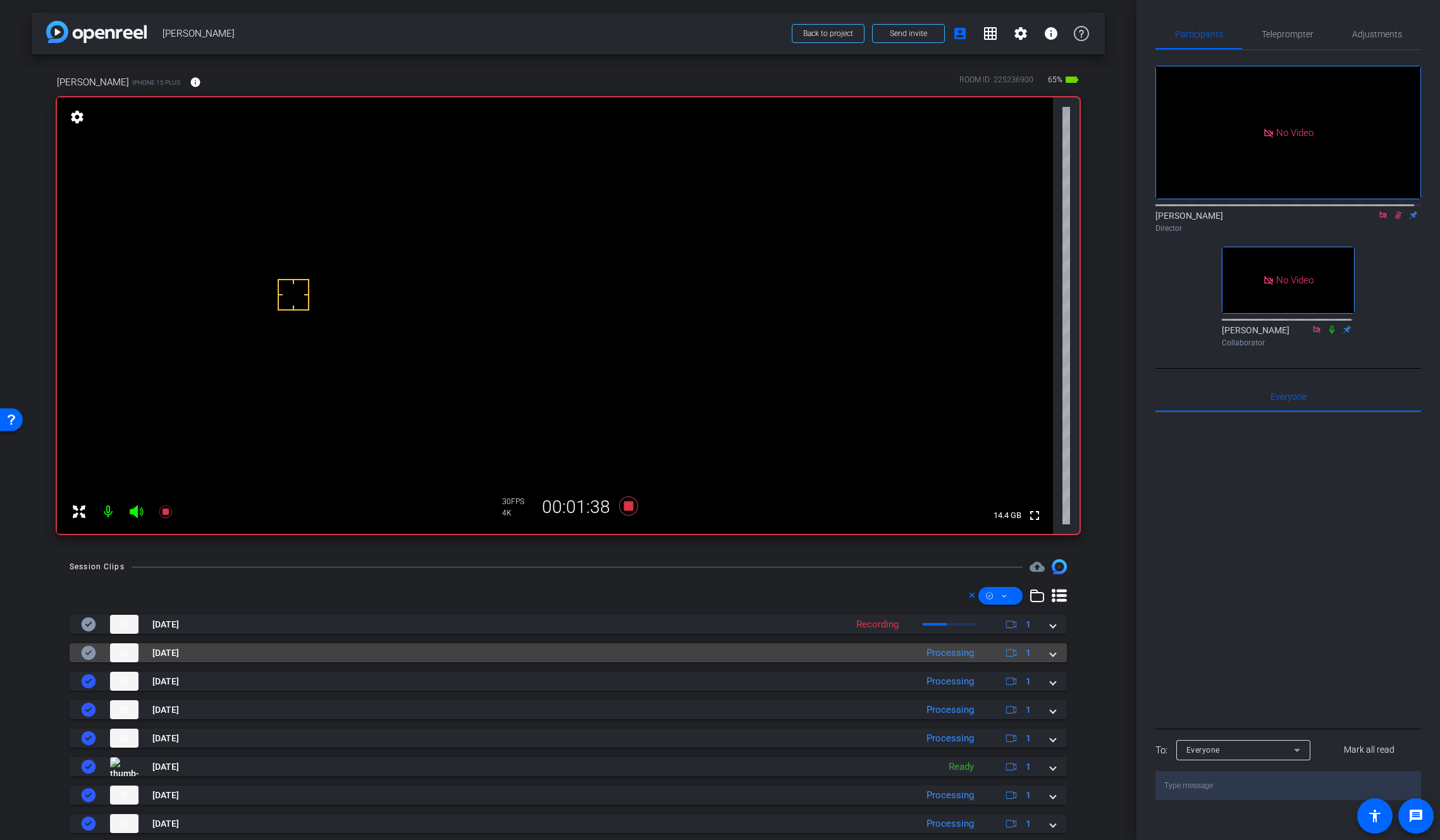
click at [1041, 654] on div "Sep 4, 2025 Processing 1" at bounding box center [566, 653] width 970 height 19
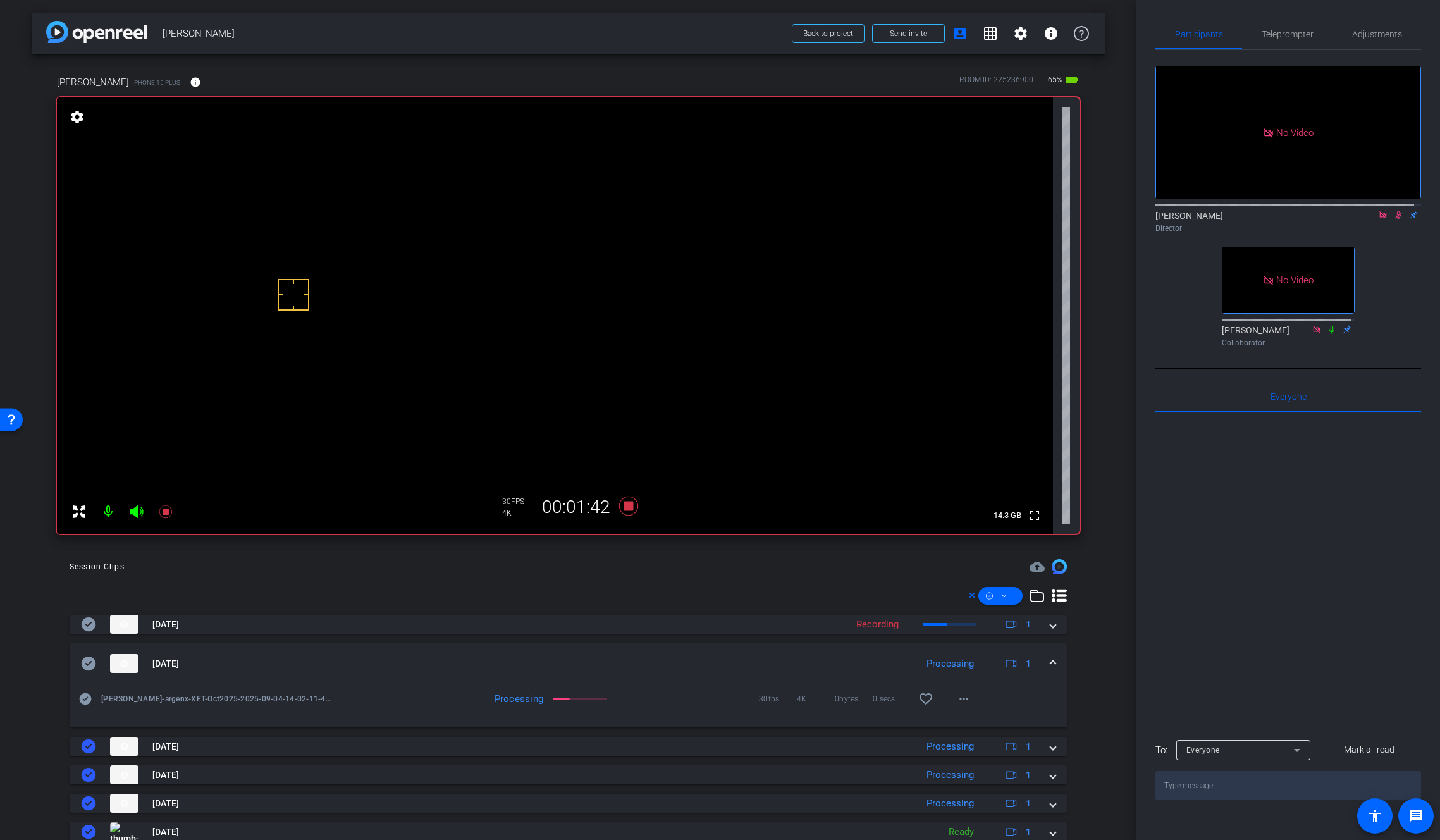
click at [1050, 664] on mat-expansion-panel-header "Sep 4, 2025 Processing 1" at bounding box center [568, 664] width 998 height 41
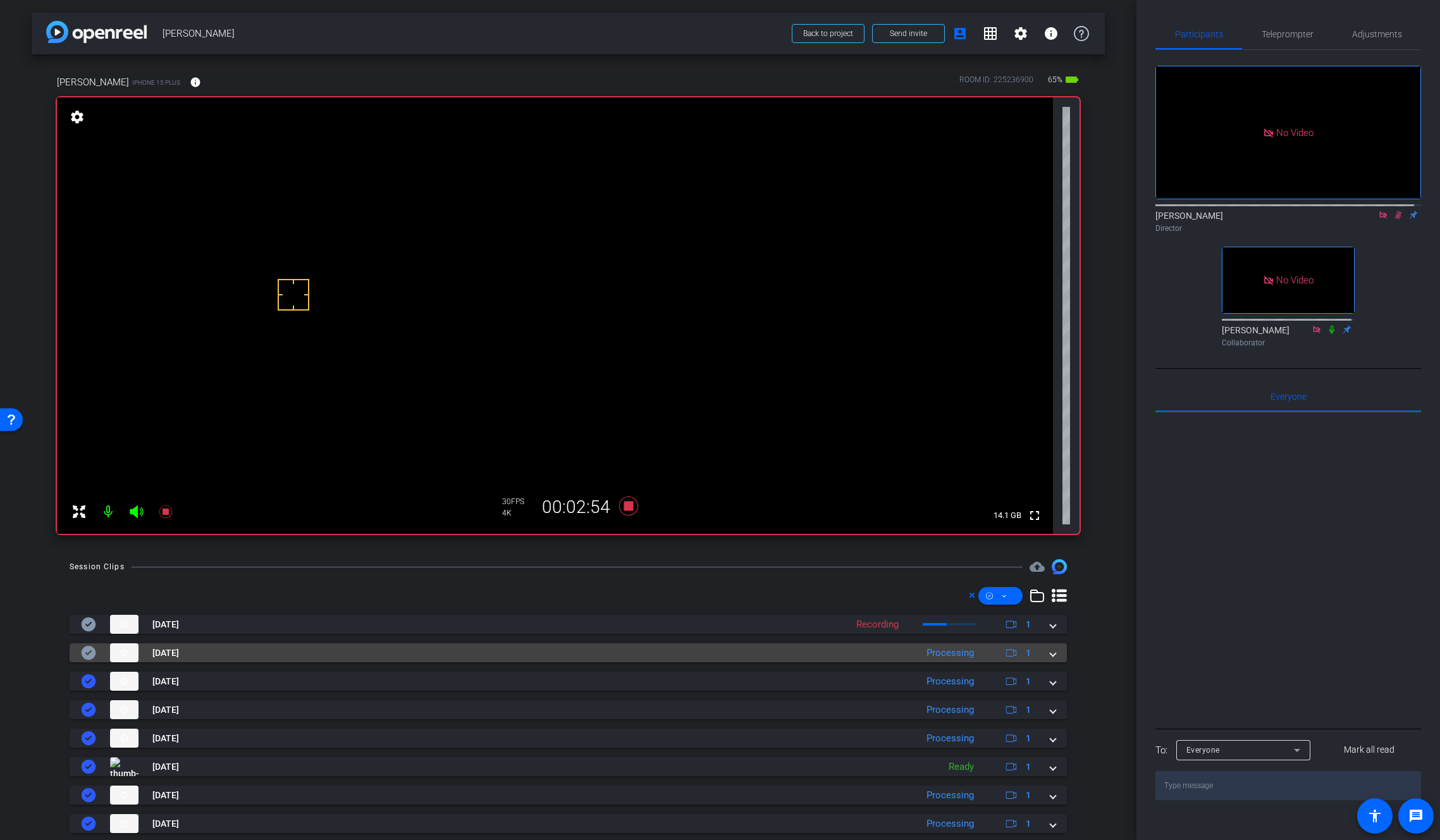
click at [1050, 652] on span at bounding box center [1053, 654] width 5 height 14
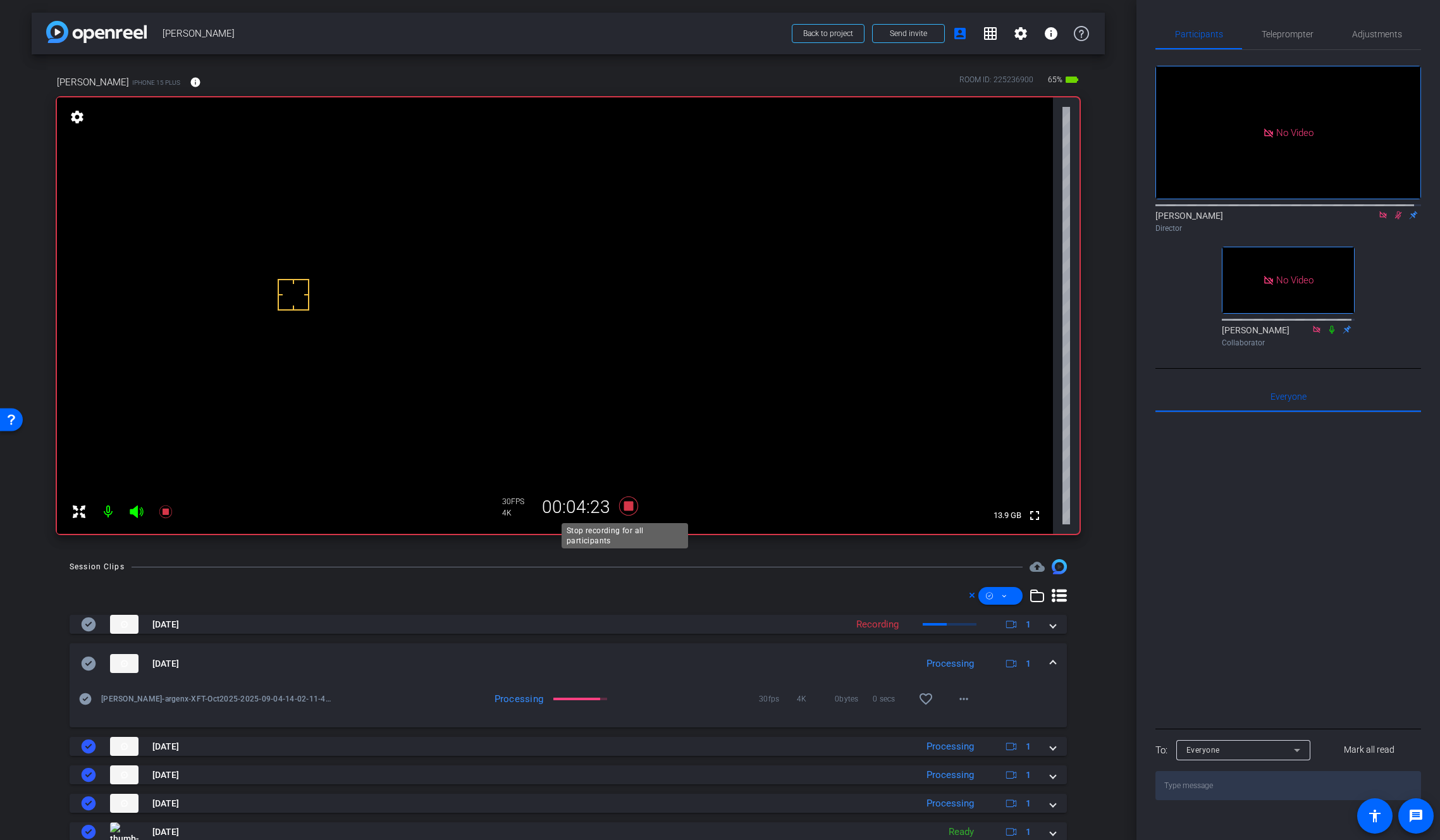
click at [625, 502] on icon at bounding box center [628, 506] width 19 height 19
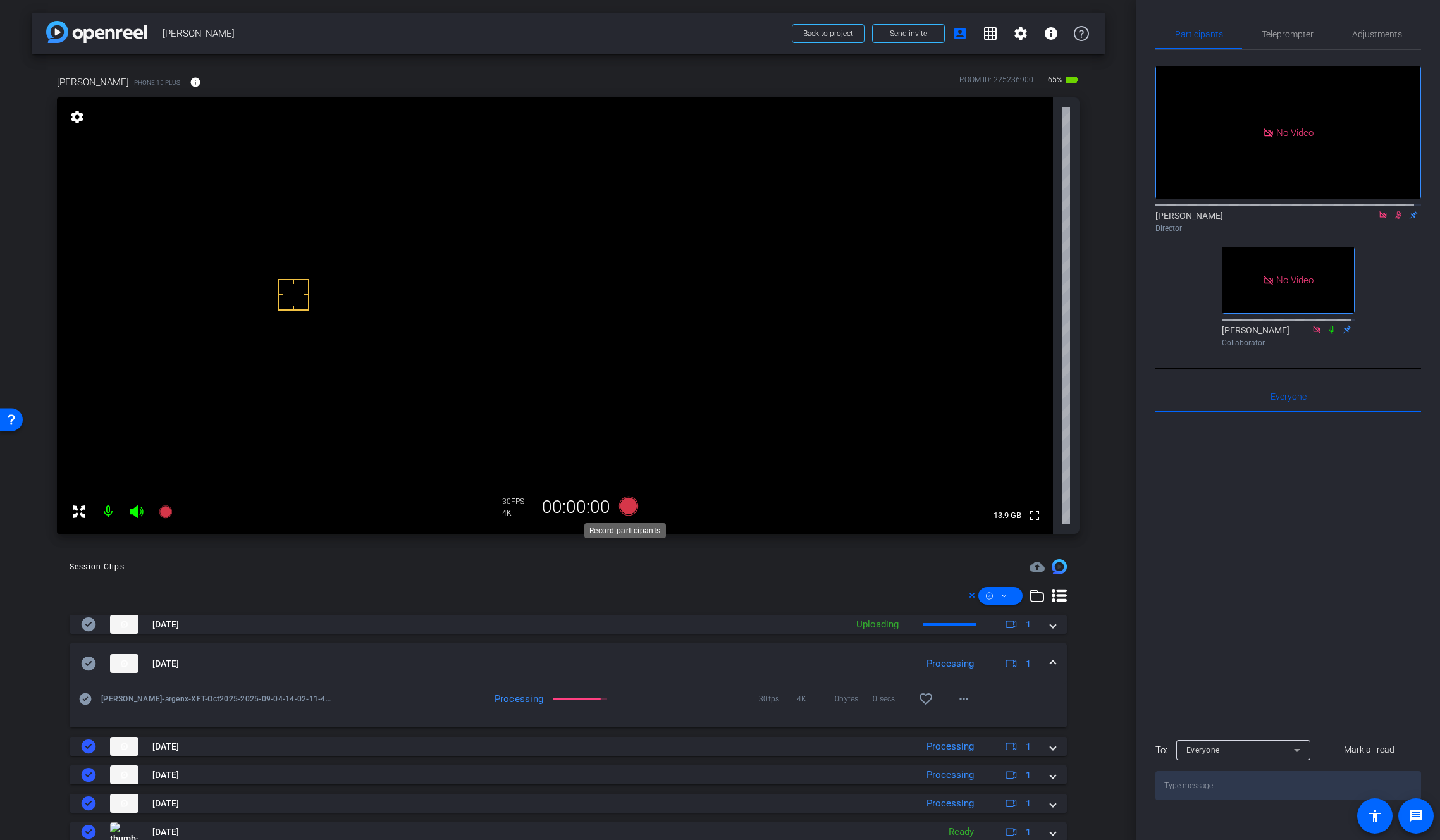
click at [625, 502] on icon at bounding box center [628, 506] width 19 height 19
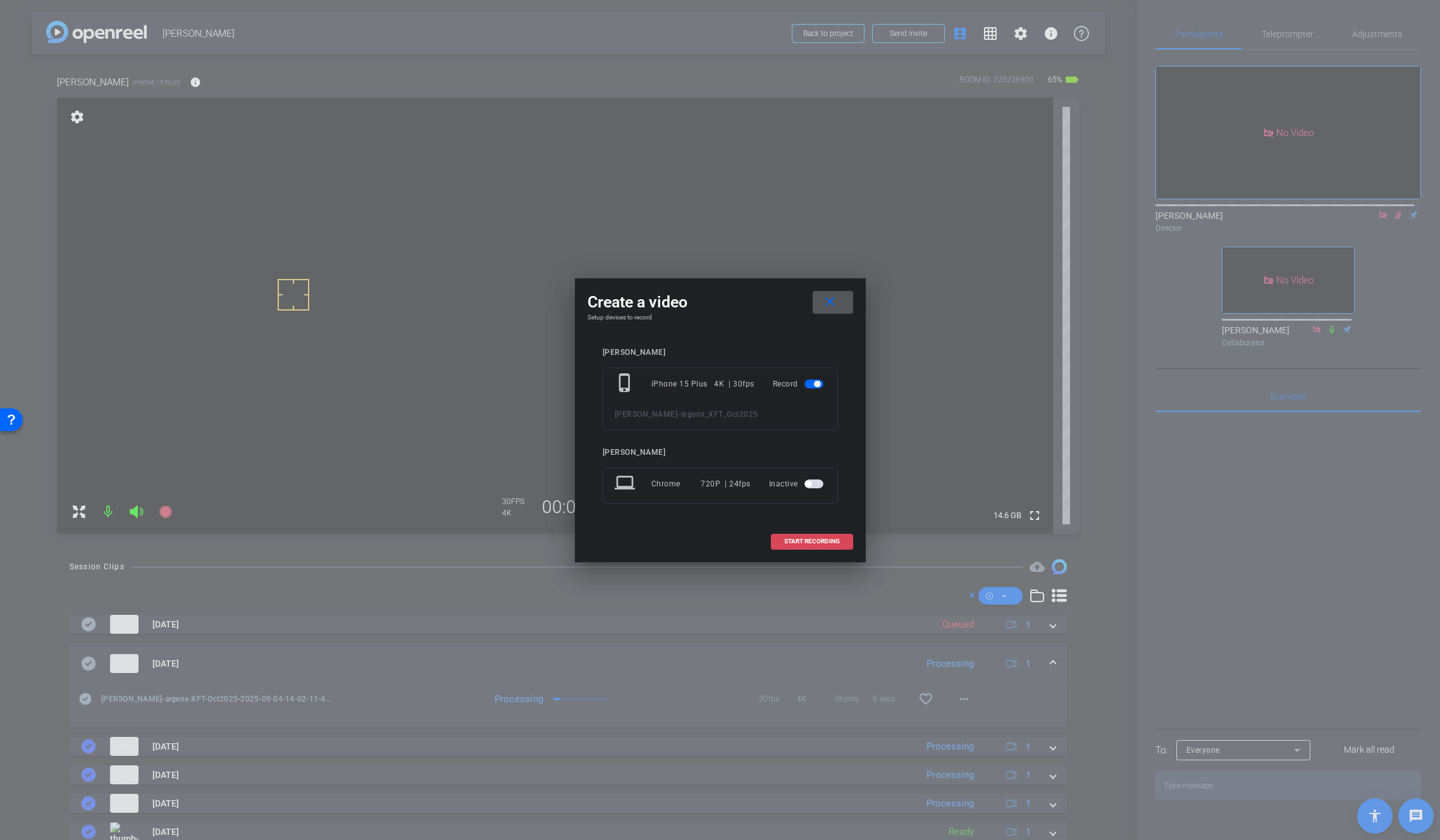
click at [810, 540] on span "START RECORDING" at bounding box center [812, 541] width 56 height 6
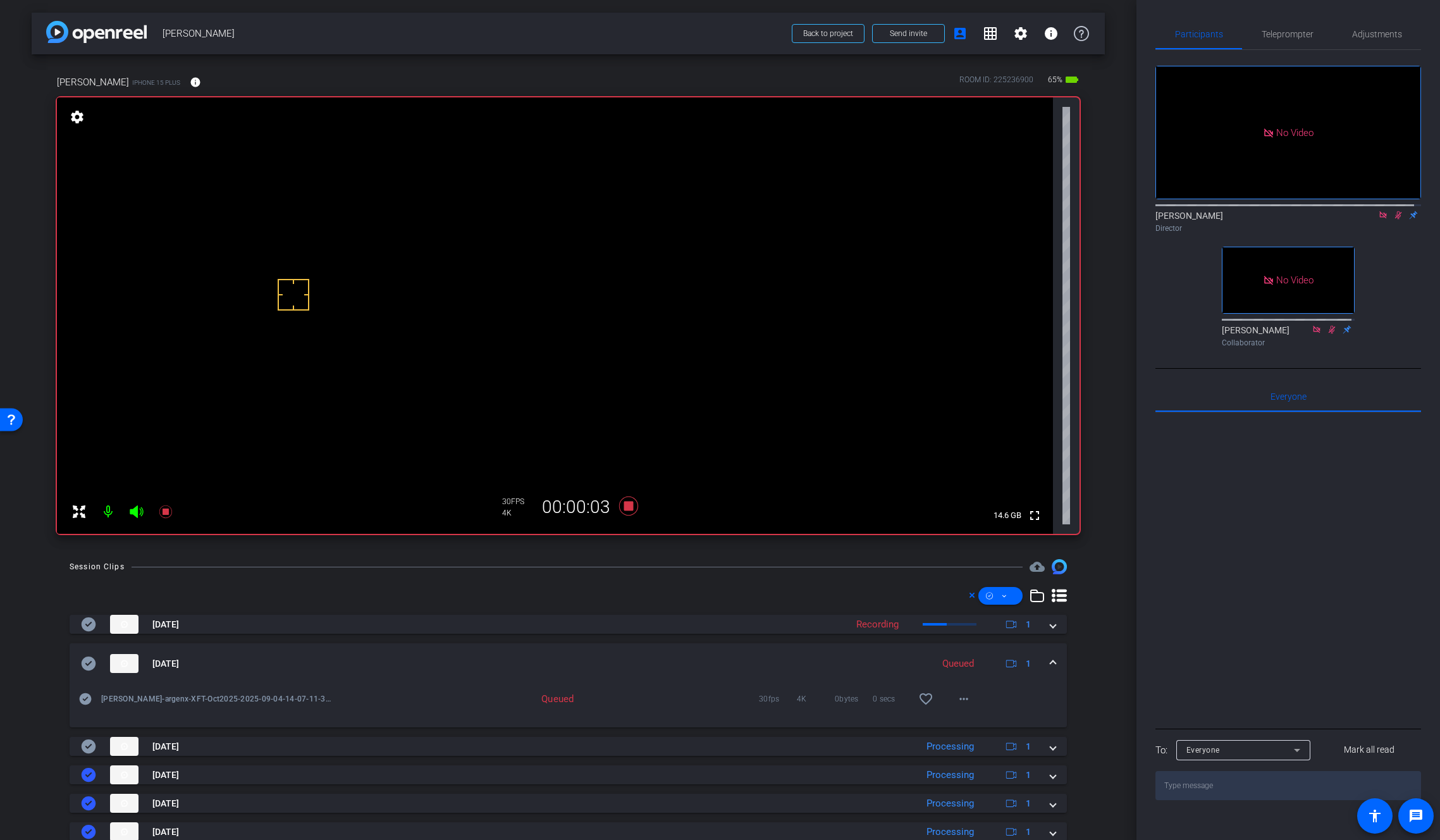
click at [1050, 662] on span at bounding box center [1053, 664] width 5 height 14
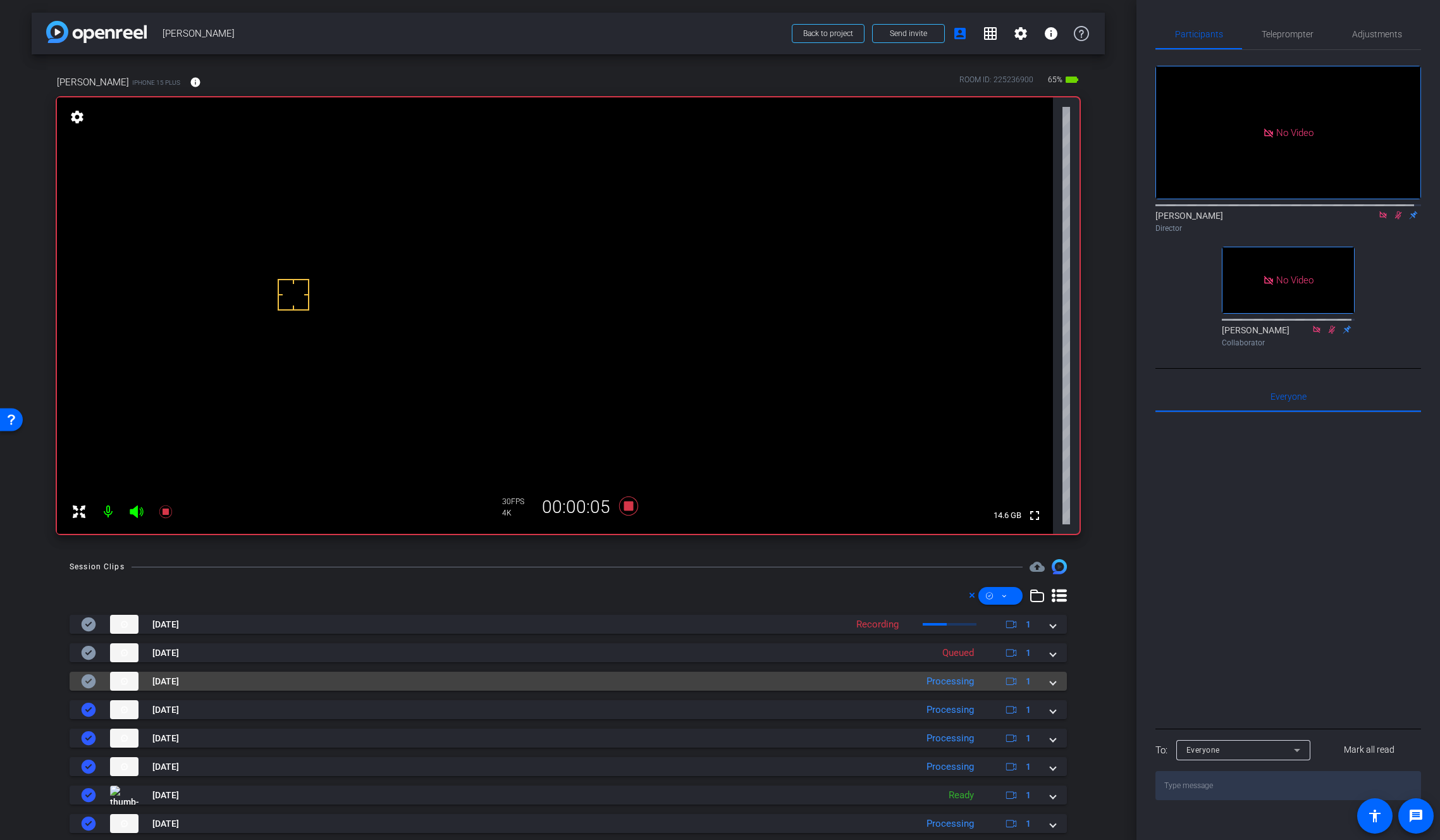
click at [1050, 680] on span at bounding box center [1053, 681] width 5 height 14
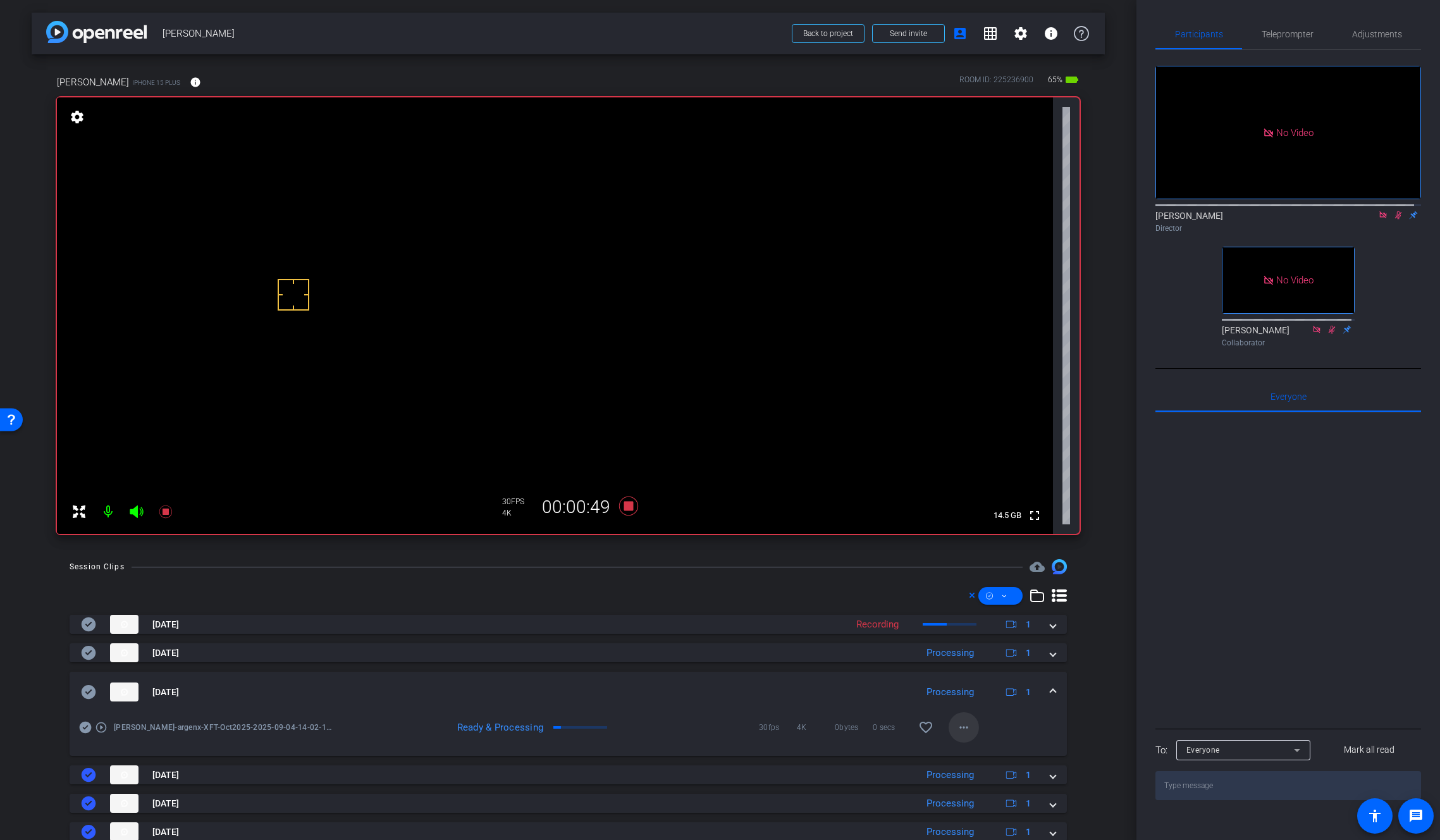
click at [959, 731] on mat-icon "more_horiz" at bounding box center [964, 727] width 15 height 15
drag, startPoint x: 1093, startPoint y: 707, endPoint x: 1087, endPoint y: 709, distance: 6.3
click at [1093, 707] on div at bounding box center [720, 420] width 1440 height 840
click at [959, 722] on mat-icon "more_horiz" at bounding box center [964, 727] width 15 height 15
click at [995, 604] on span "Download Original" at bounding box center [991, 607] width 76 height 15
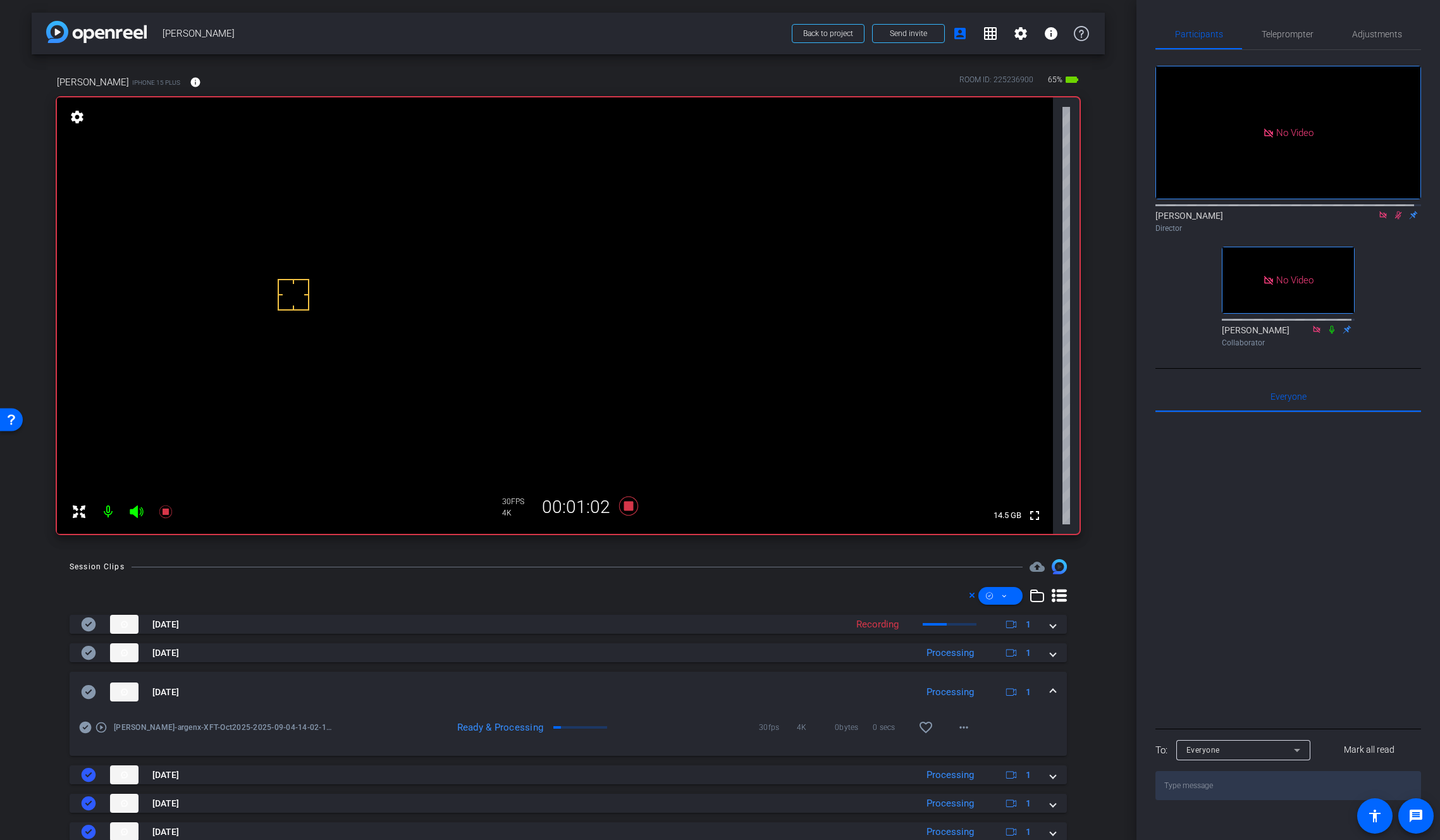
click at [97, 693] on mat-panel-title "Sep 4, 2025" at bounding box center [496, 692] width 829 height 19
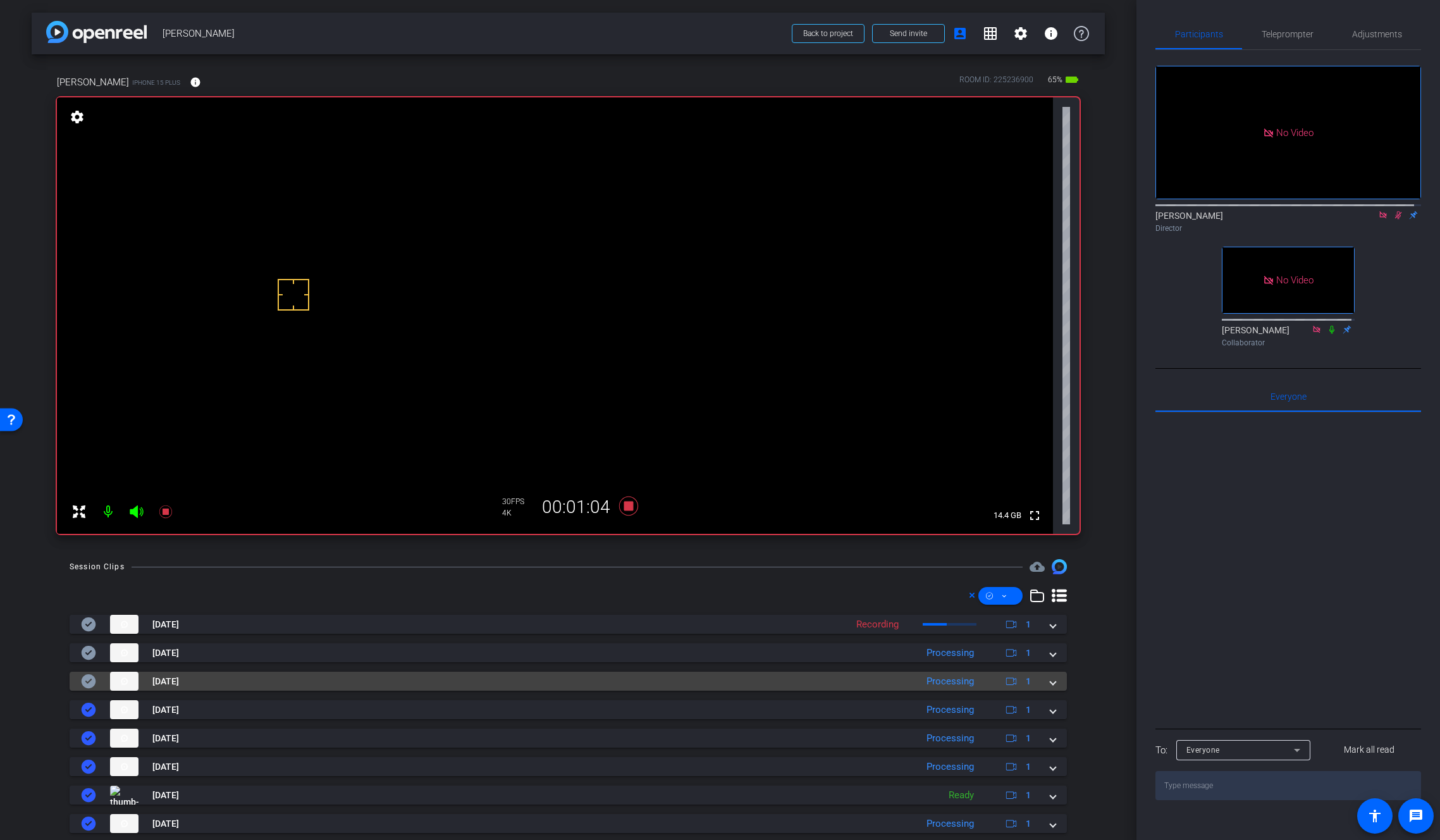
click at [86, 681] on icon at bounding box center [89, 681] width 15 height 15
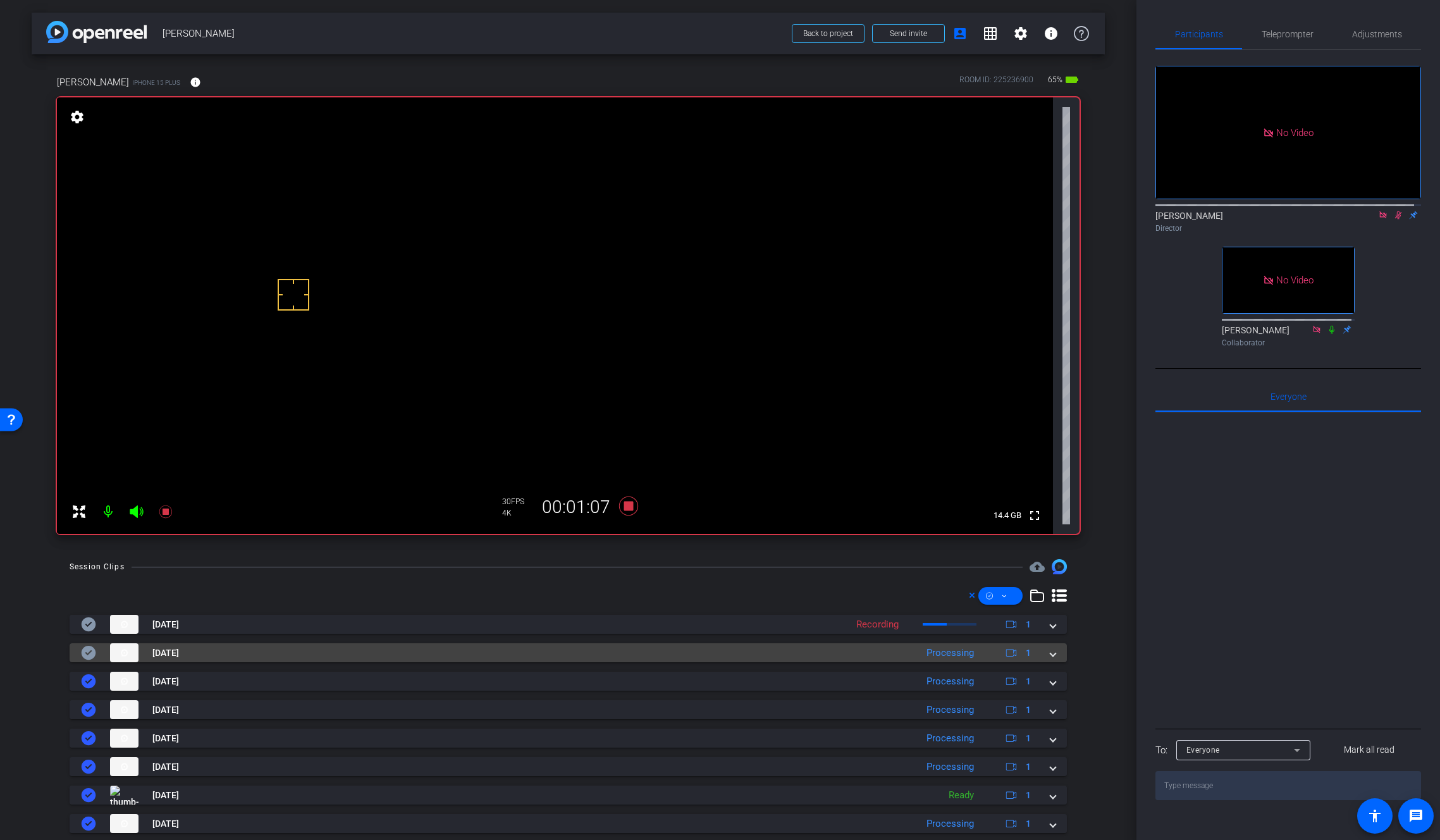
click at [1050, 649] on span at bounding box center [1053, 654] width 5 height 14
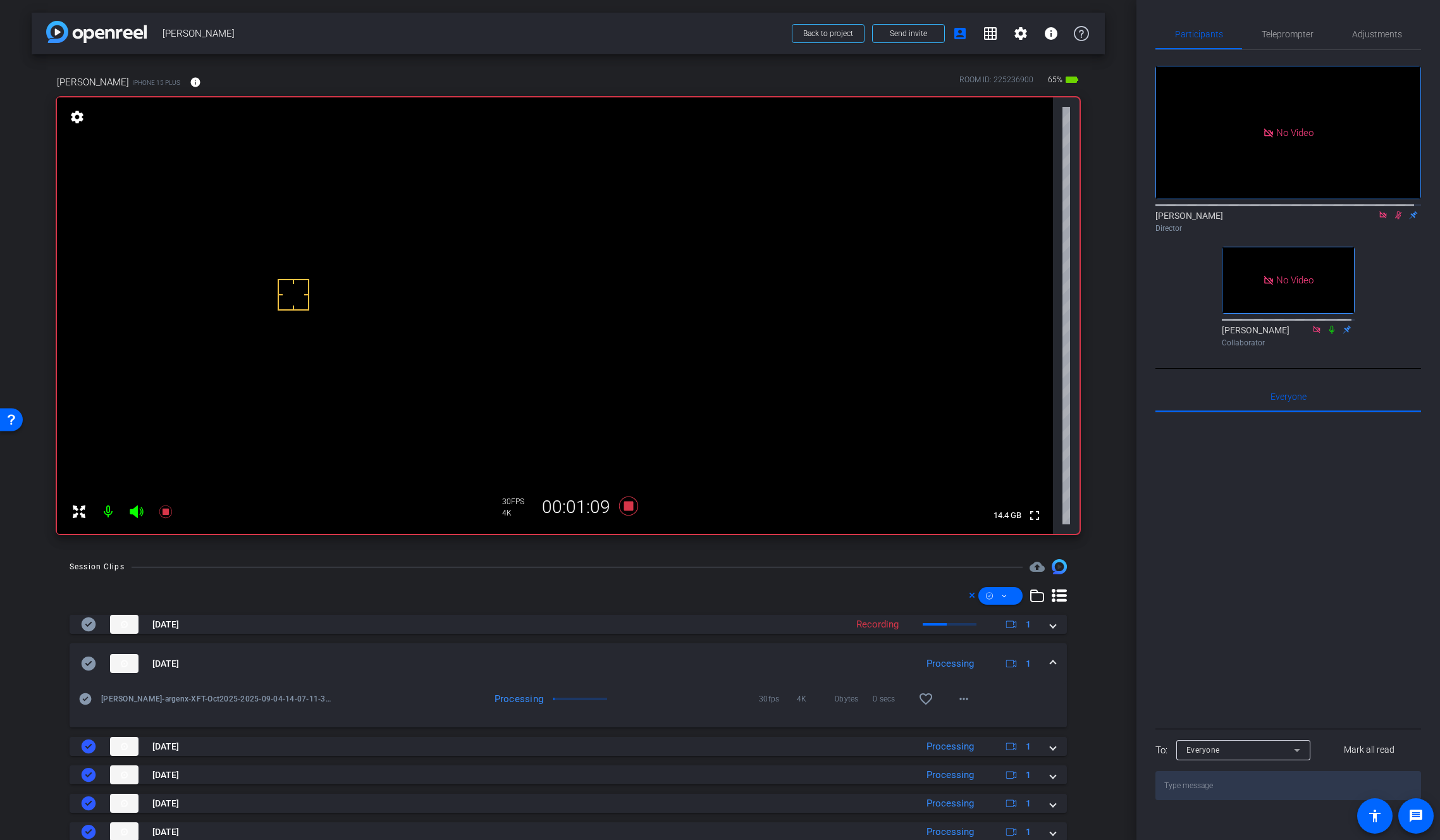
click at [1050, 662] on span at bounding box center [1053, 664] width 5 height 14
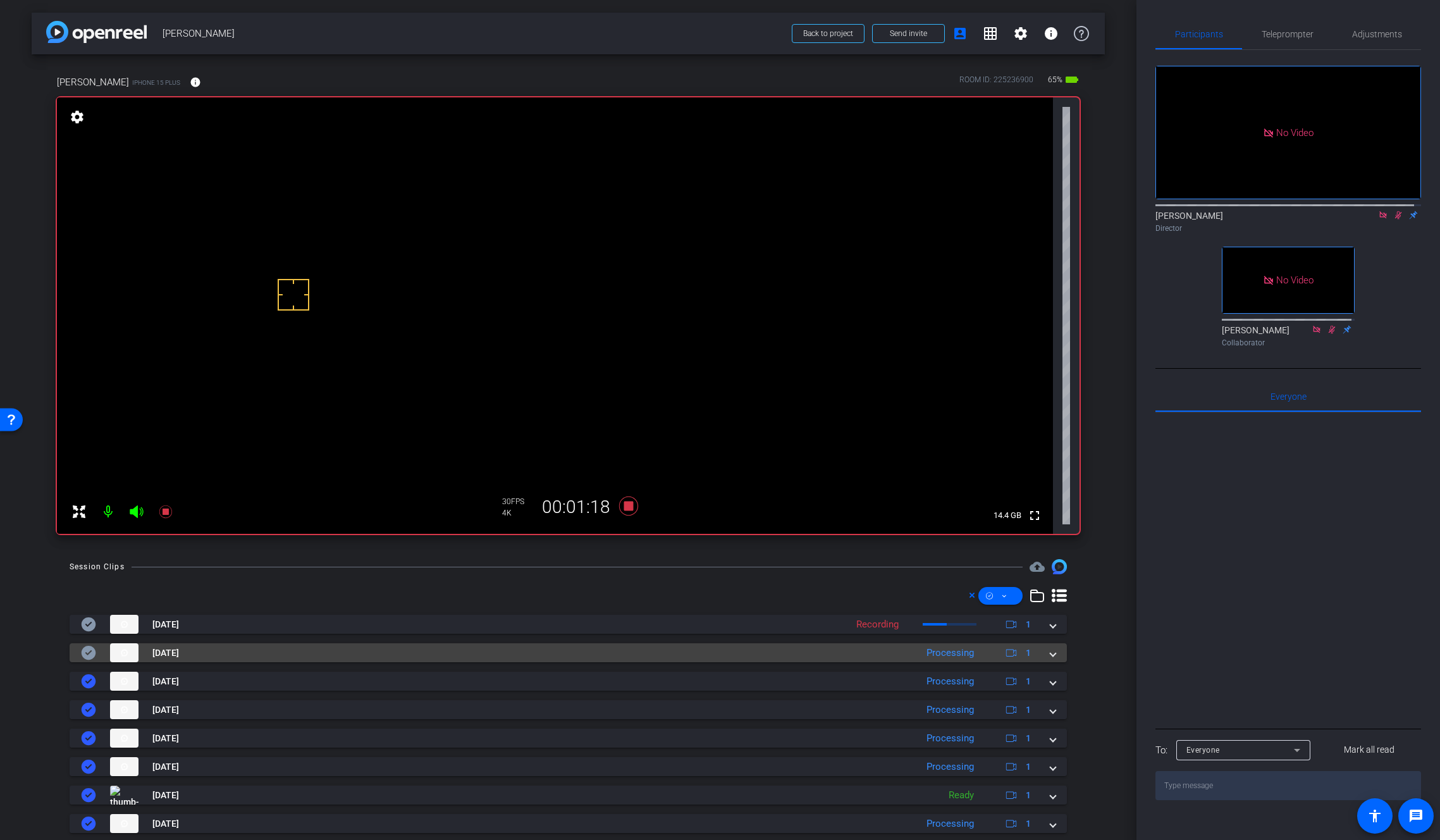
click at [1050, 655] on span at bounding box center [1053, 654] width 5 height 14
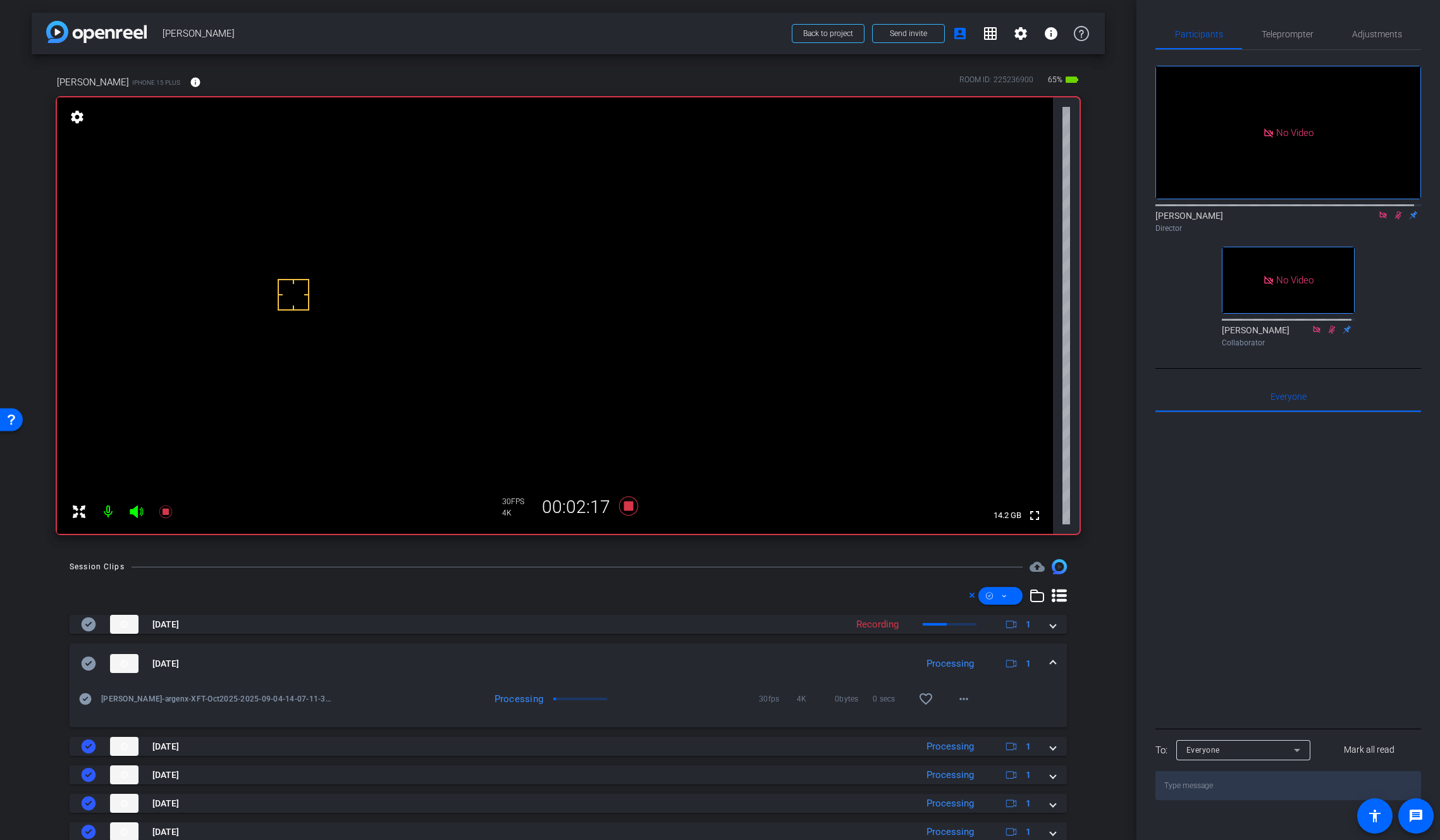
click at [703, 266] on video at bounding box center [554, 315] width 996 height 437
click at [962, 701] on mat-icon "more_horiz" at bounding box center [964, 699] width 15 height 15
click at [992, 726] on span "Download Original" at bounding box center [991, 726] width 76 height 15
click at [89, 662] on icon at bounding box center [89, 664] width 15 height 15
click at [1049, 661] on mat-expansion-panel-header "Sep 4, 2025 Processing 1" at bounding box center [568, 664] width 998 height 41
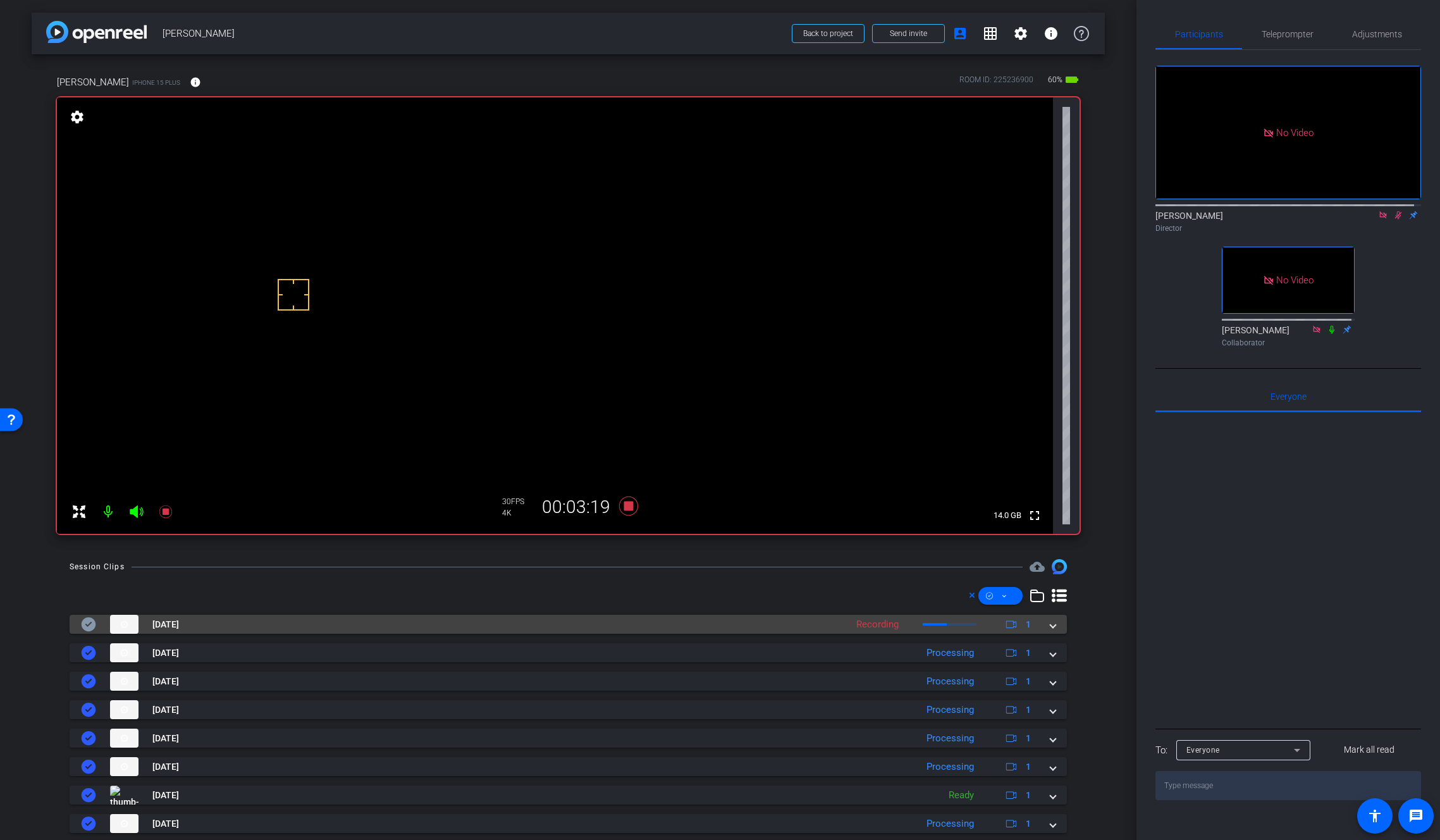
click at [1048, 626] on mat-expansion-panel-header "Sep 4, 2025 Recording 1" at bounding box center [568, 624] width 998 height 19
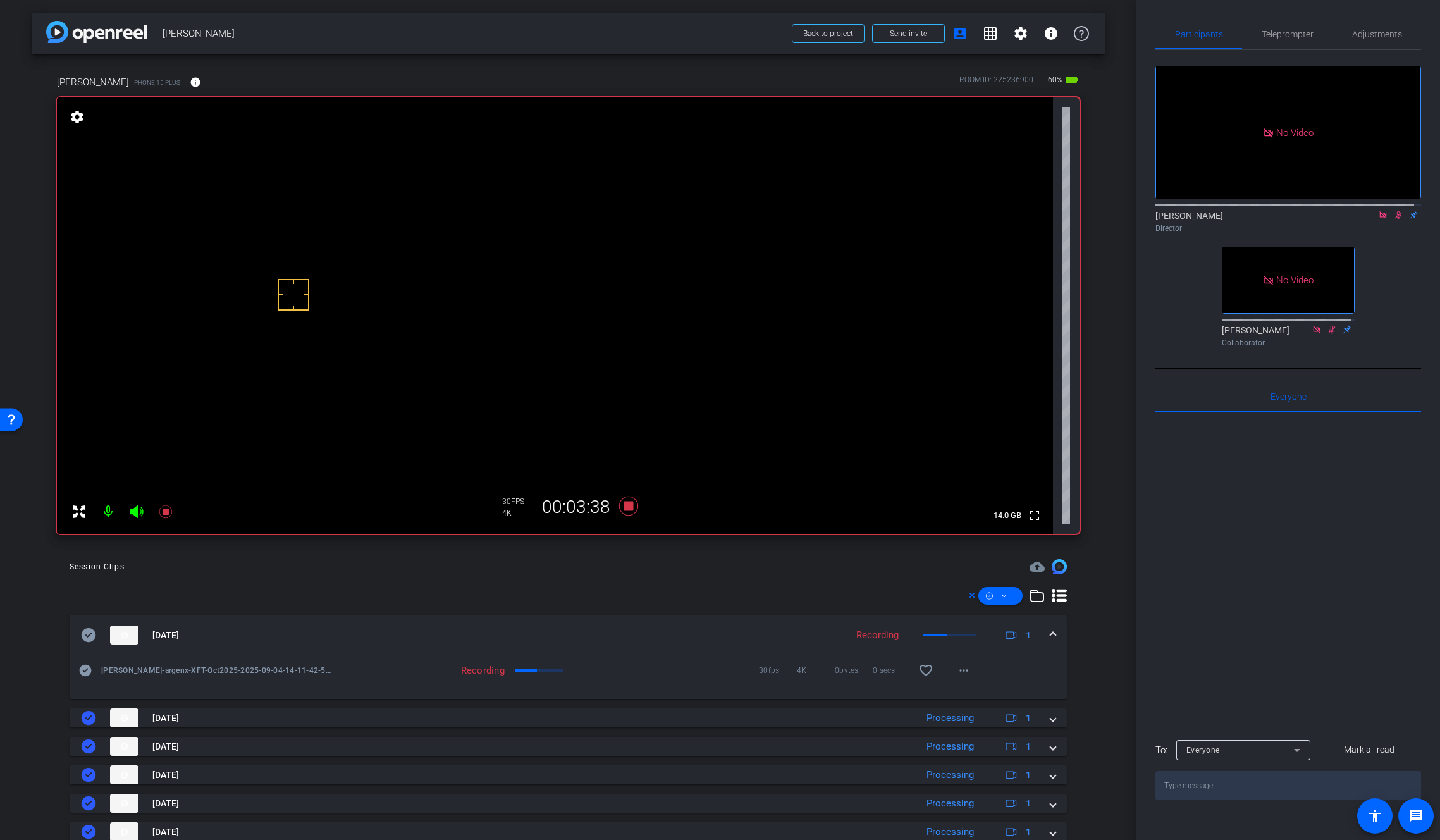
click at [1293, 220] on icon at bounding box center [1398, 214] width 10 height 8
click at [1293, 220] on icon at bounding box center [1398, 215] width 5 height 8
click at [1293, 220] on mat-icon at bounding box center [1398, 214] width 15 height 11
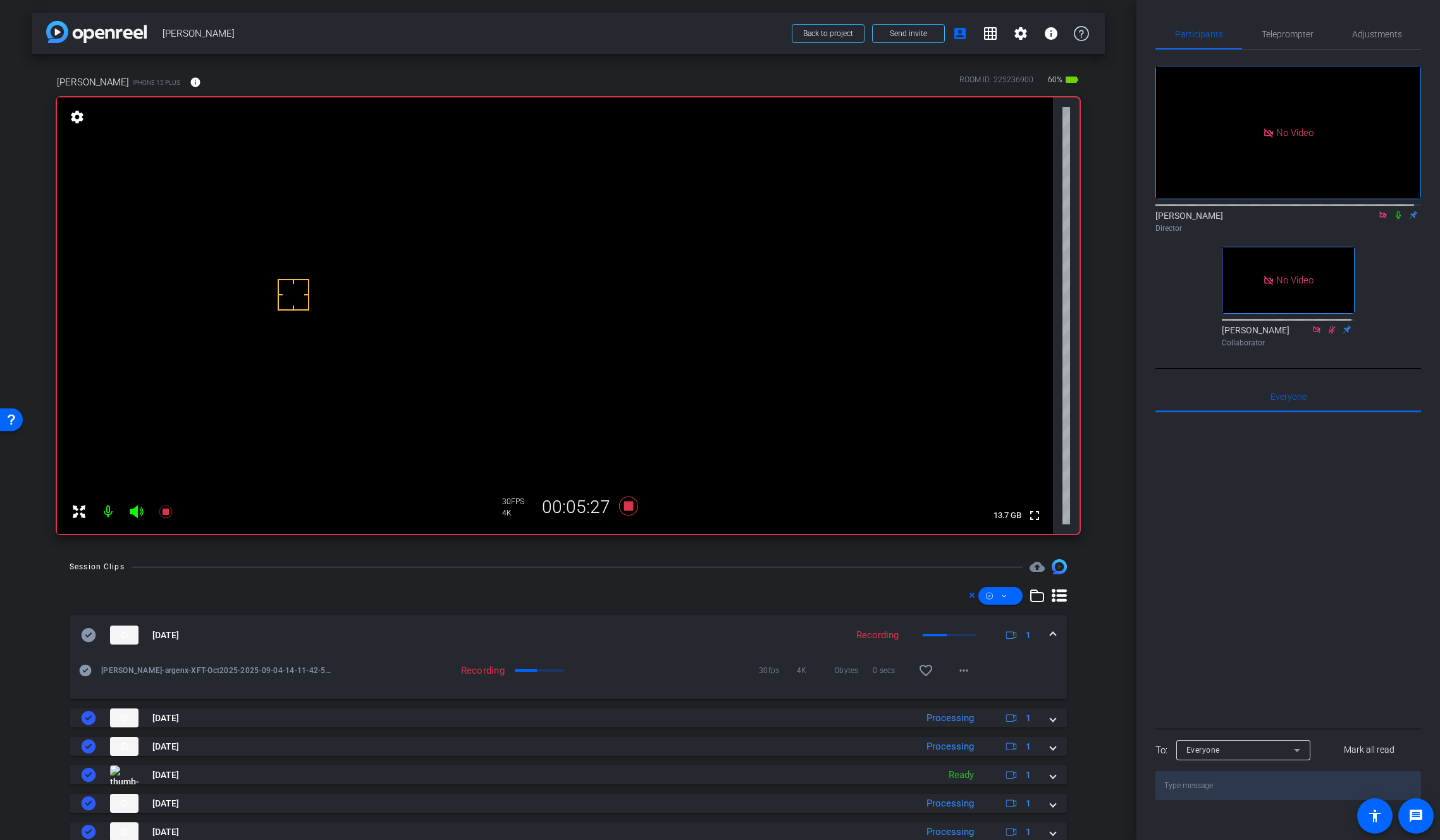
click at [1293, 220] on mat-icon at bounding box center [1398, 214] width 15 height 11
click at [1293, 220] on icon at bounding box center [1398, 214] width 10 height 8
click at [626, 508] on icon at bounding box center [628, 506] width 19 height 19
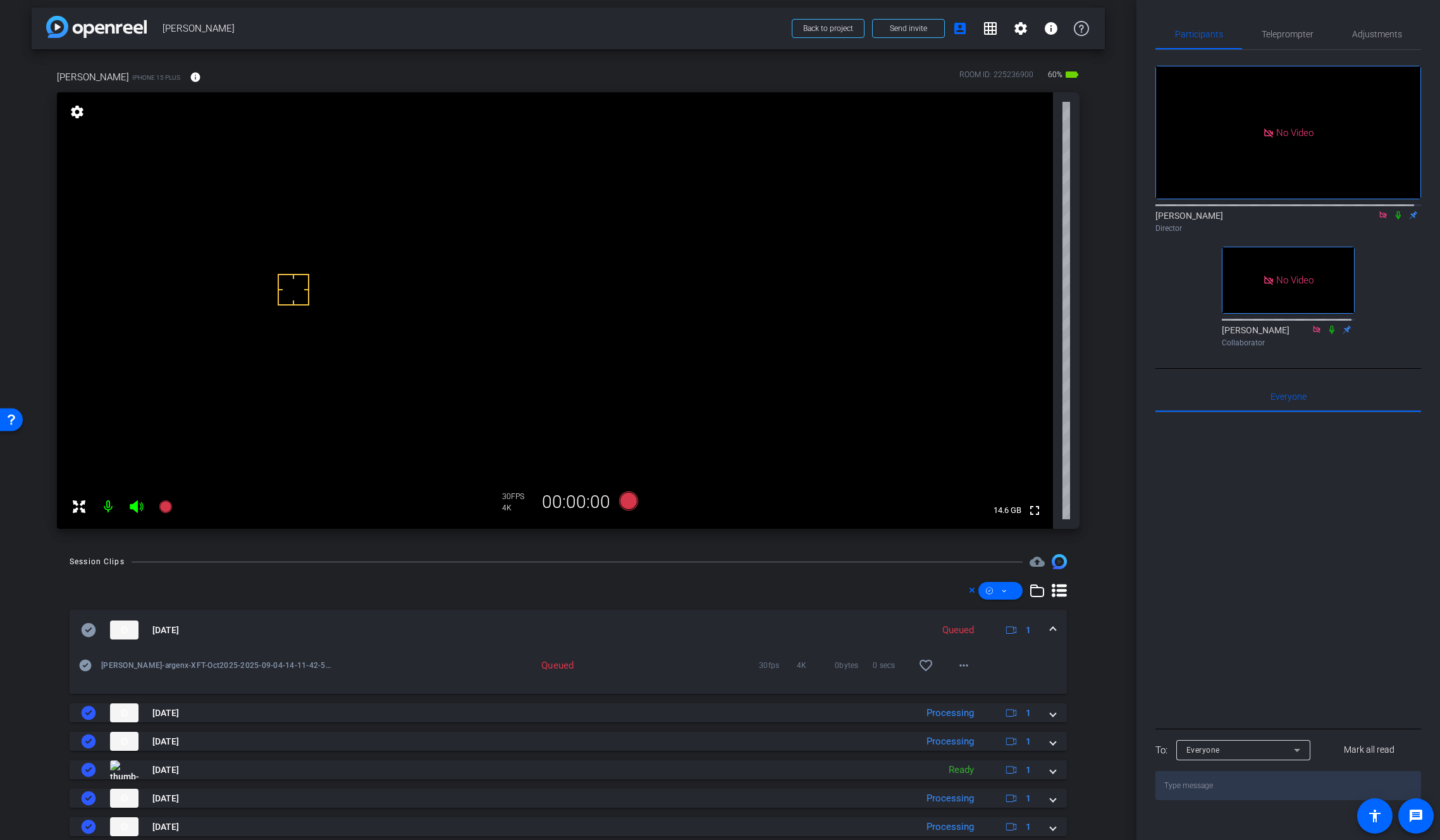
scroll to position [1, 0]
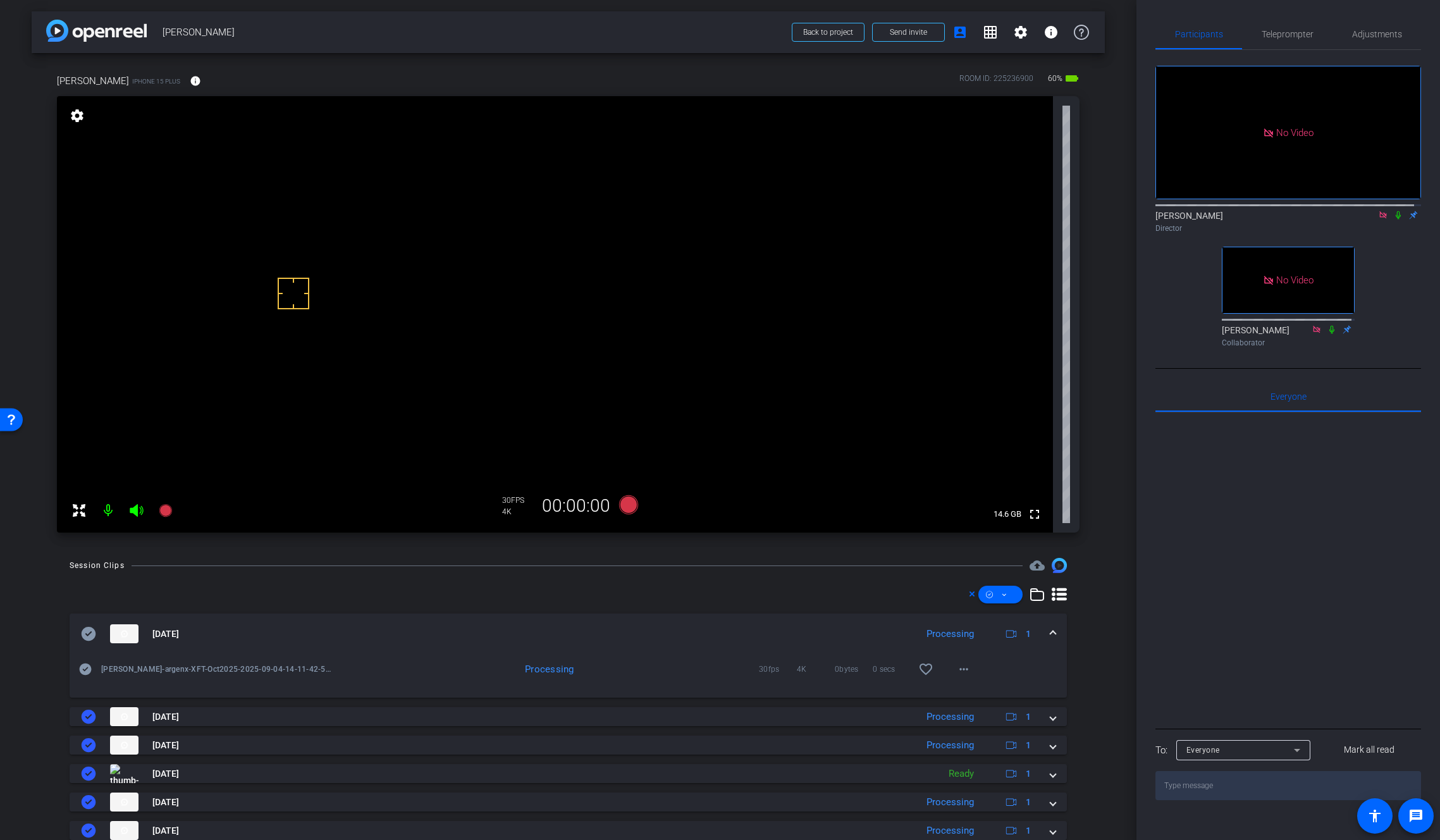
click at [1293, 220] on icon at bounding box center [1383, 214] width 10 height 8
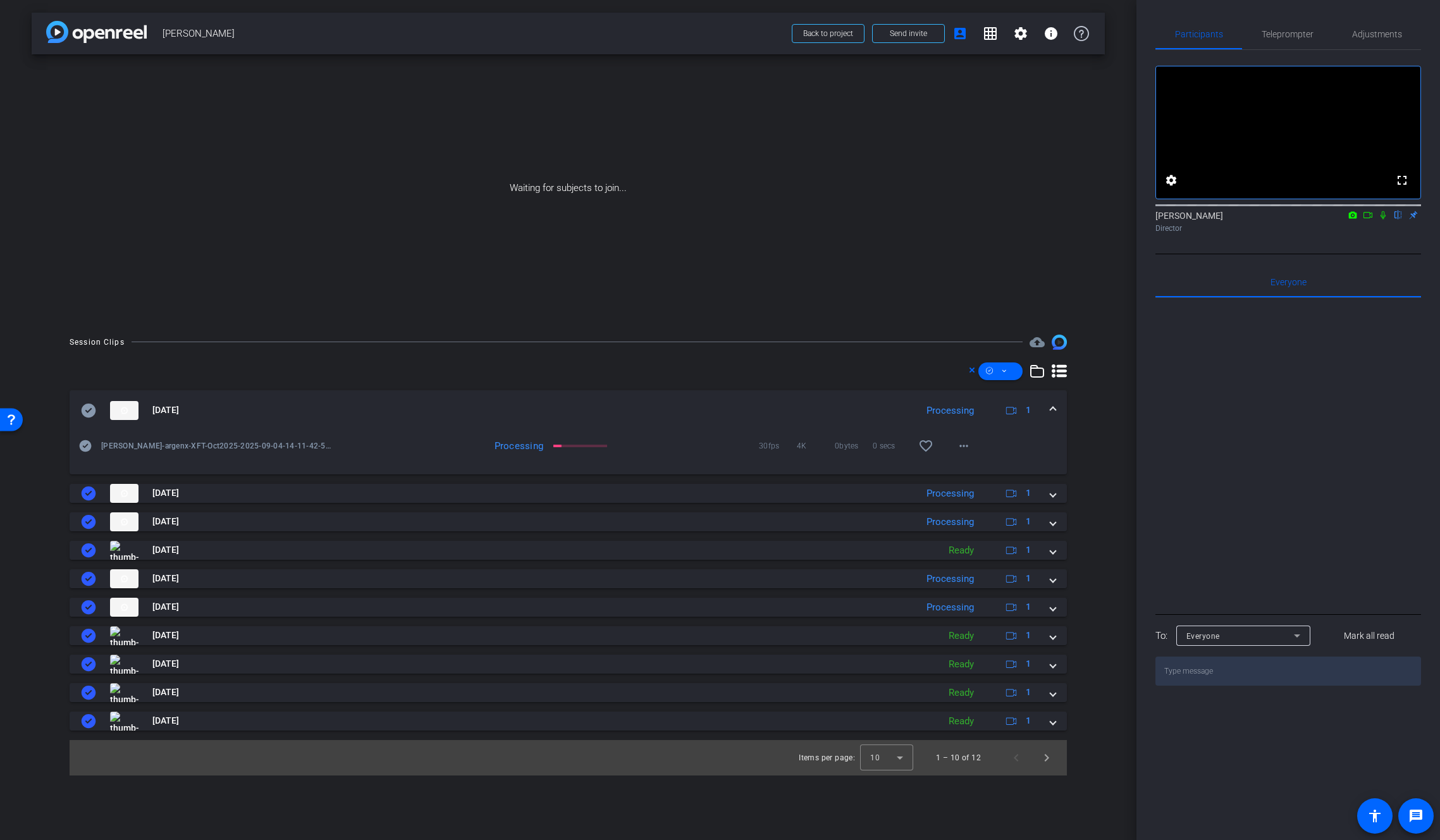
scroll to position [0, 0]
click at [1293, 220] on icon at bounding box center [1383, 214] width 10 height 8
click at [1293, 220] on icon at bounding box center [1368, 214] width 10 height 8
click at [965, 444] on mat-icon "more_horiz" at bounding box center [964, 446] width 15 height 15
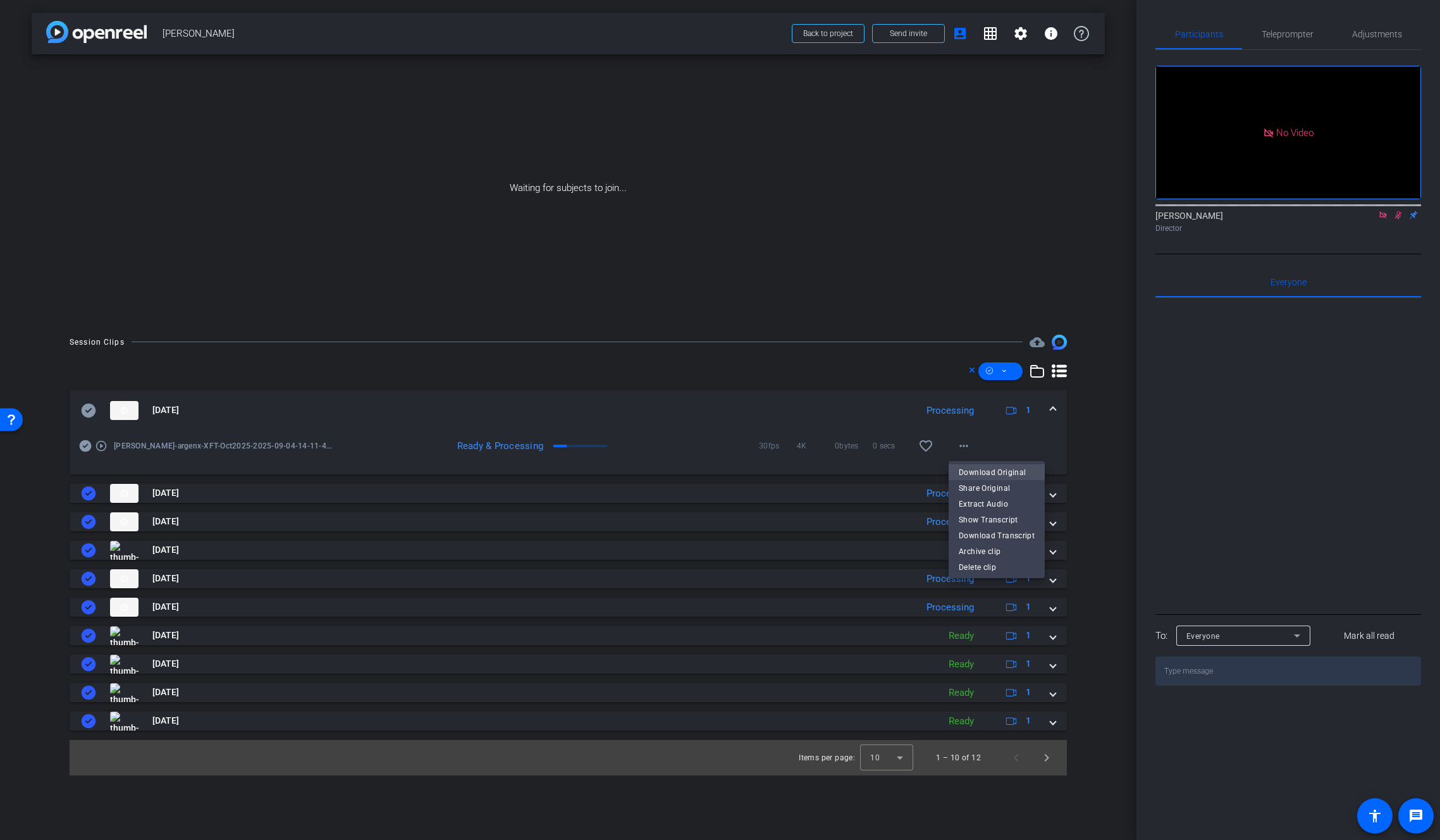
click at [973, 472] on span "Download Original" at bounding box center [997, 472] width 76 height 15
click at [93, 412] on icon at bounding box center [88, 410] width 14 height 14
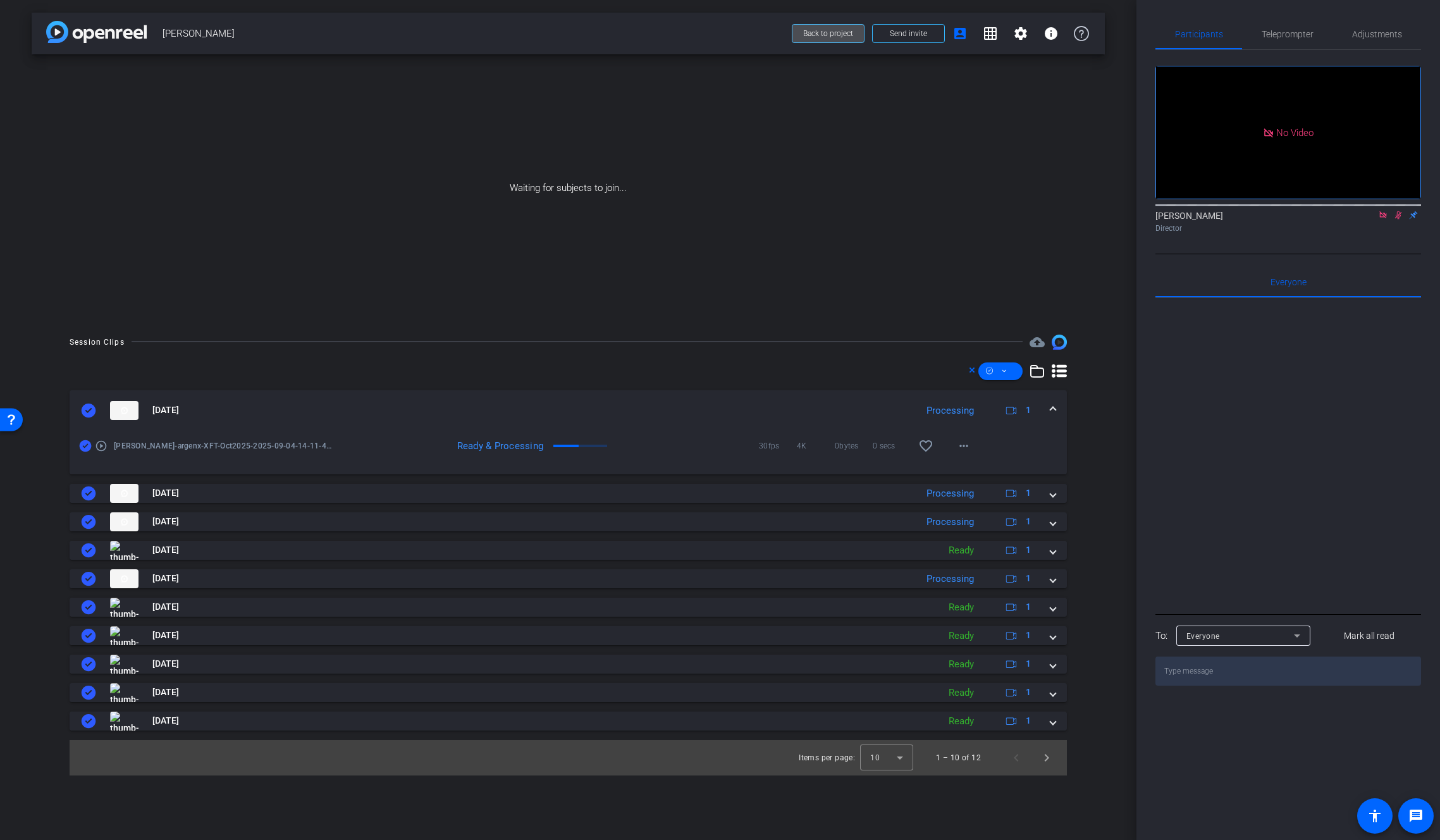
click at [845, 39] on span at bounding box center [828, 34] width 71 height 31
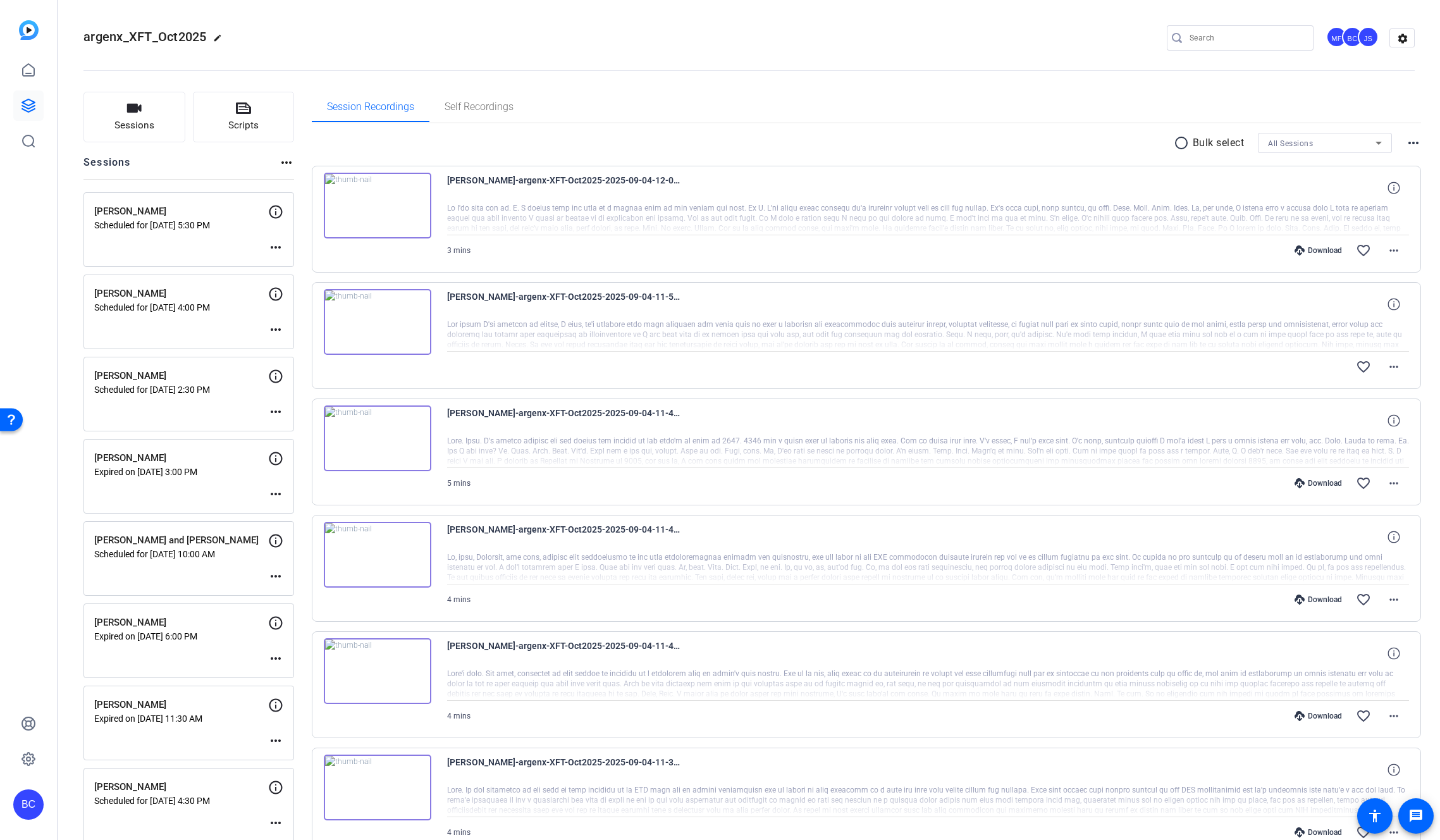
scroll to position [838, 0]
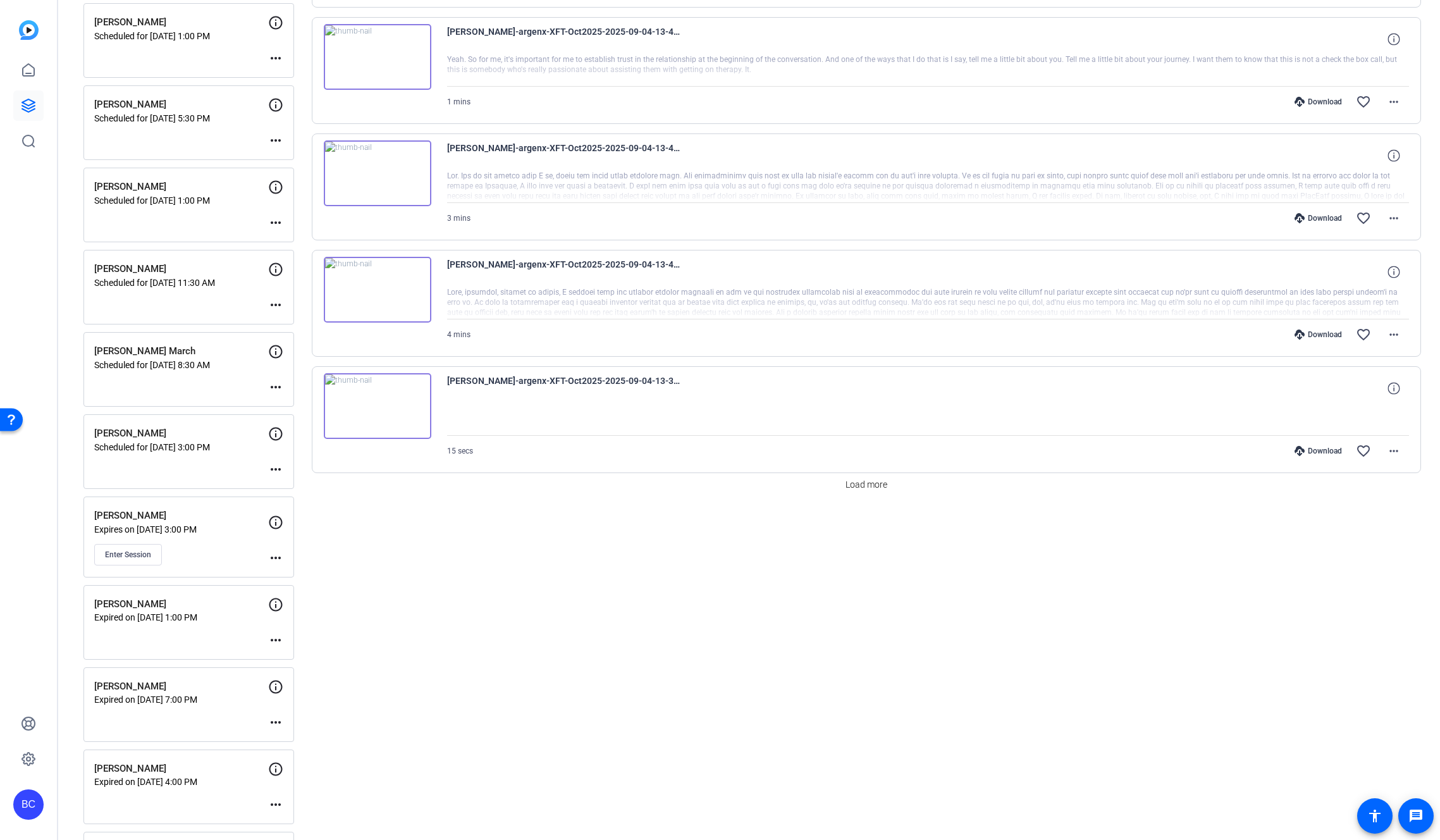
scroll to position [830, 0]
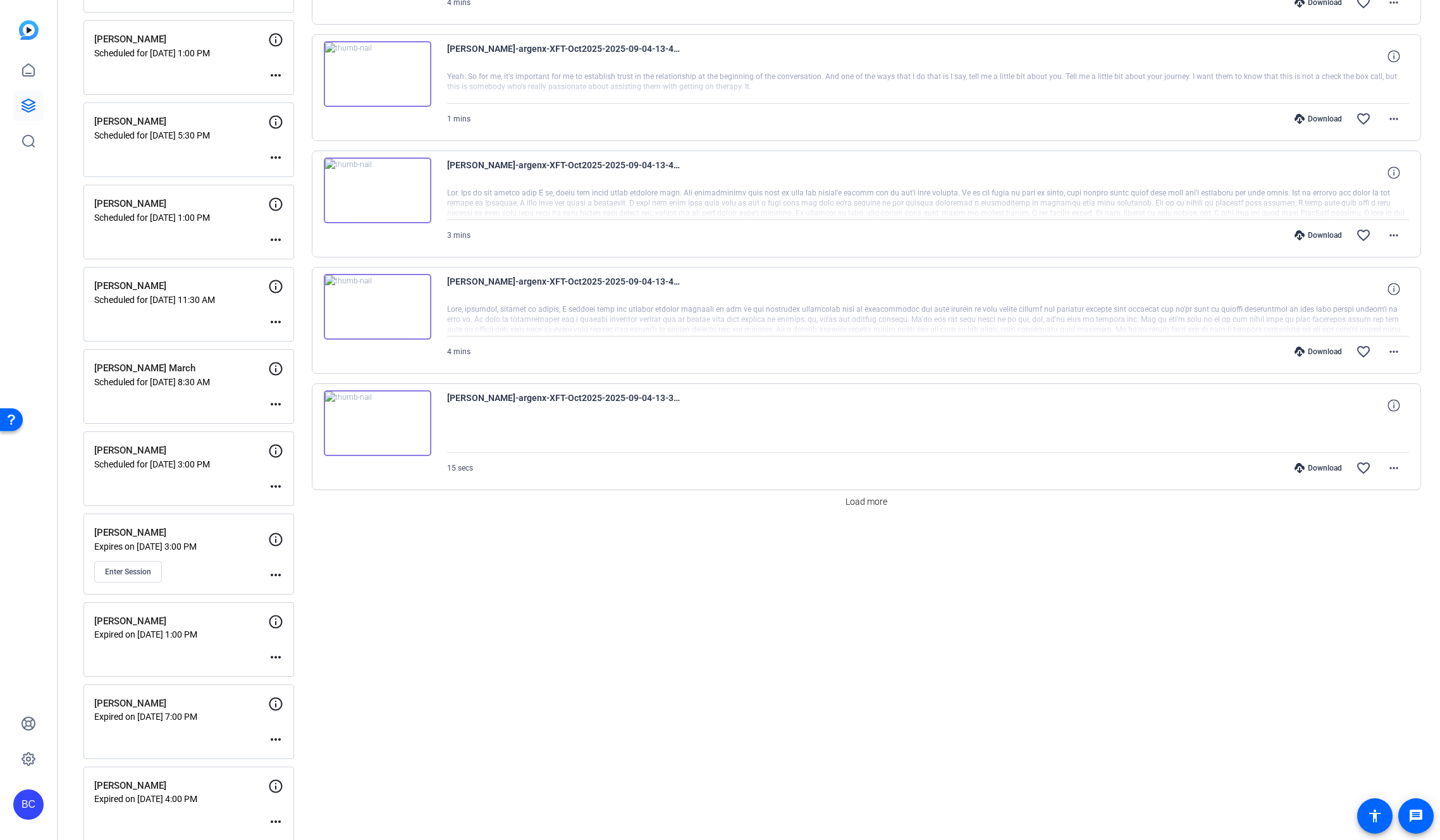
click at [278, 487] on mat-icon "more_horiz" at bounding box center [275, 487] width 15 height 15
click at [297, 502] on span "Edit Session" at bounding box center [307, 505] width 58 height 15
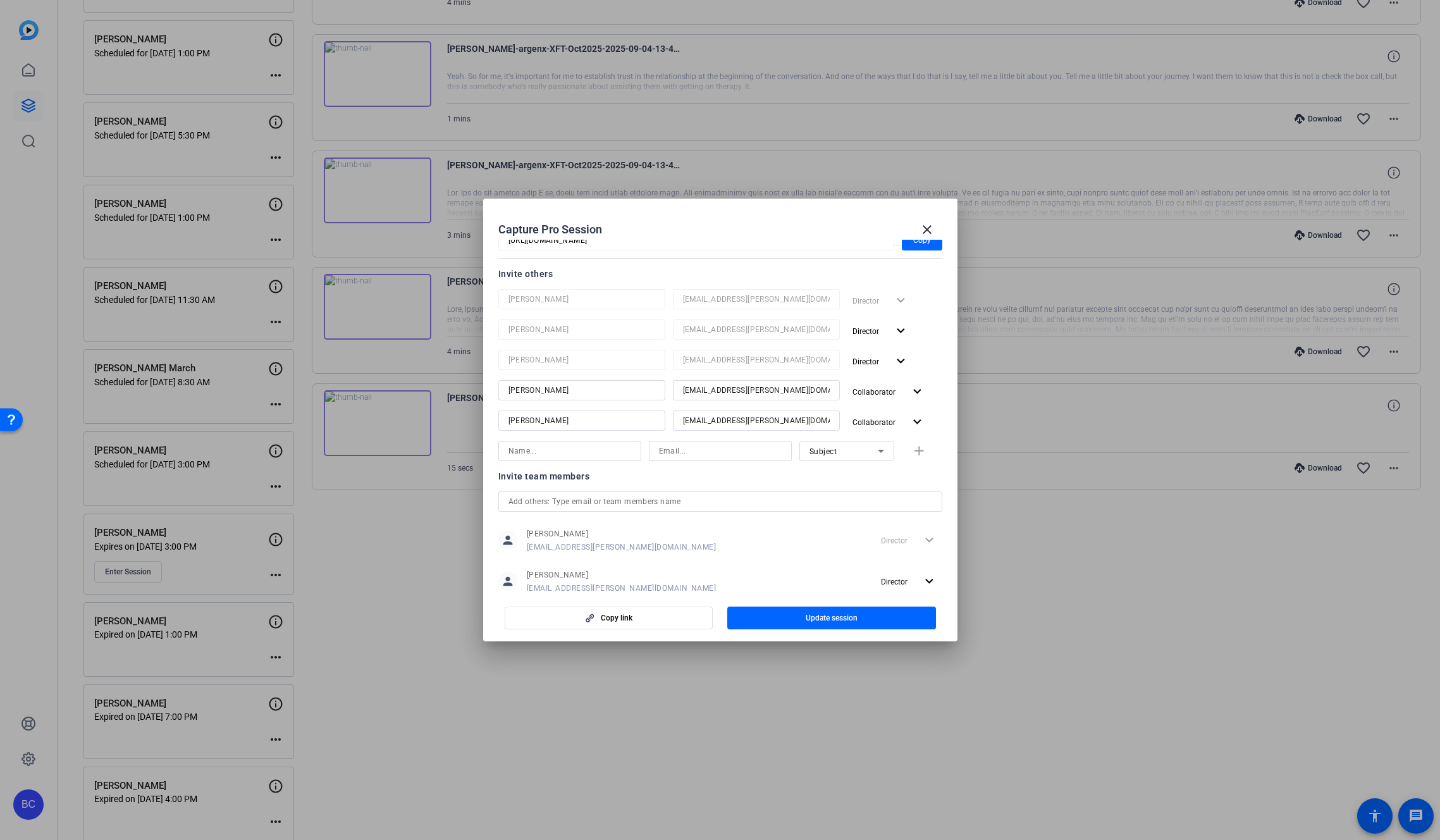
scroll to position [0, 0]
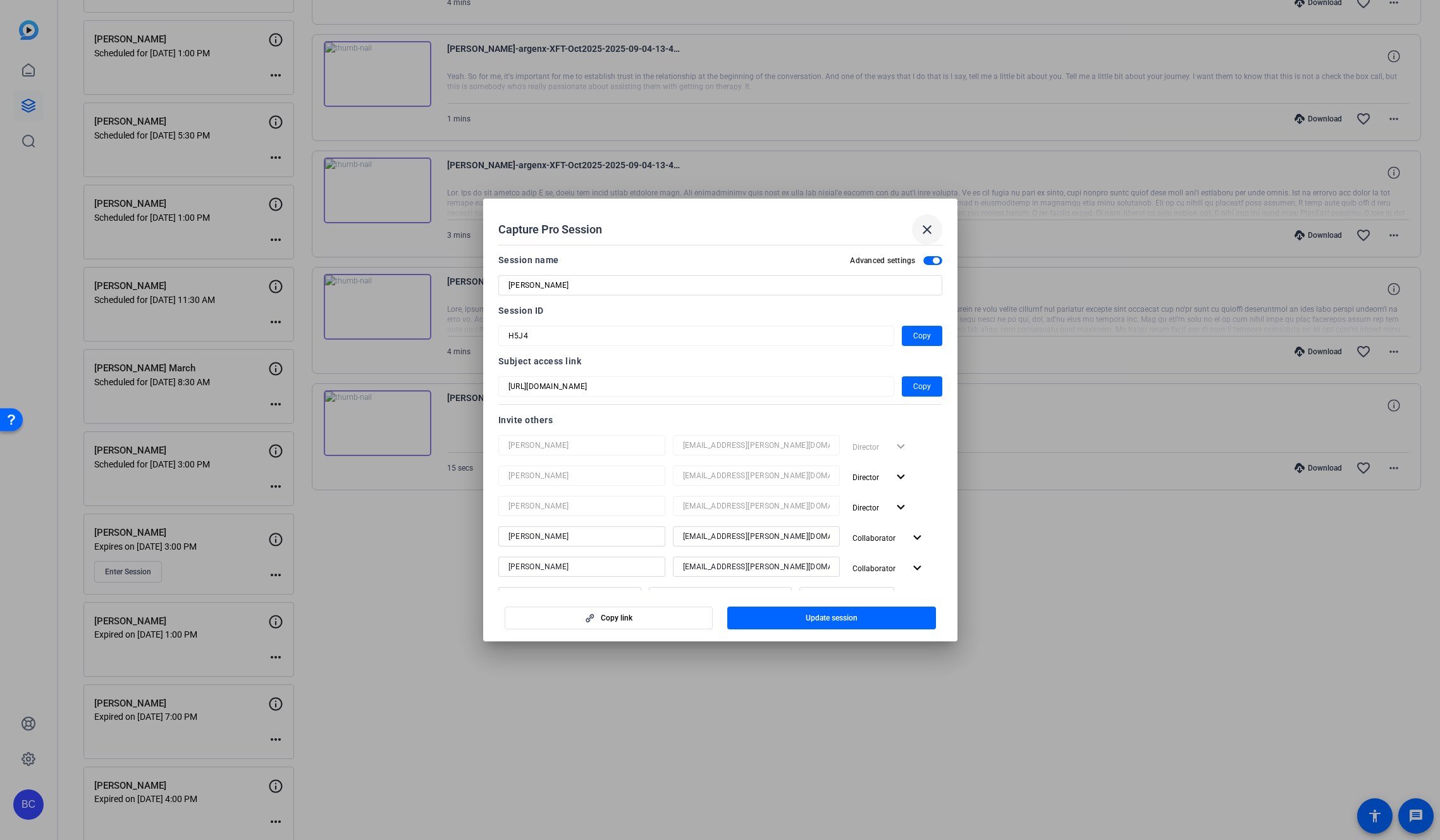
click at [929, 225] on mat-icon "close" at bounding box center [927, 230] width 15 height 15
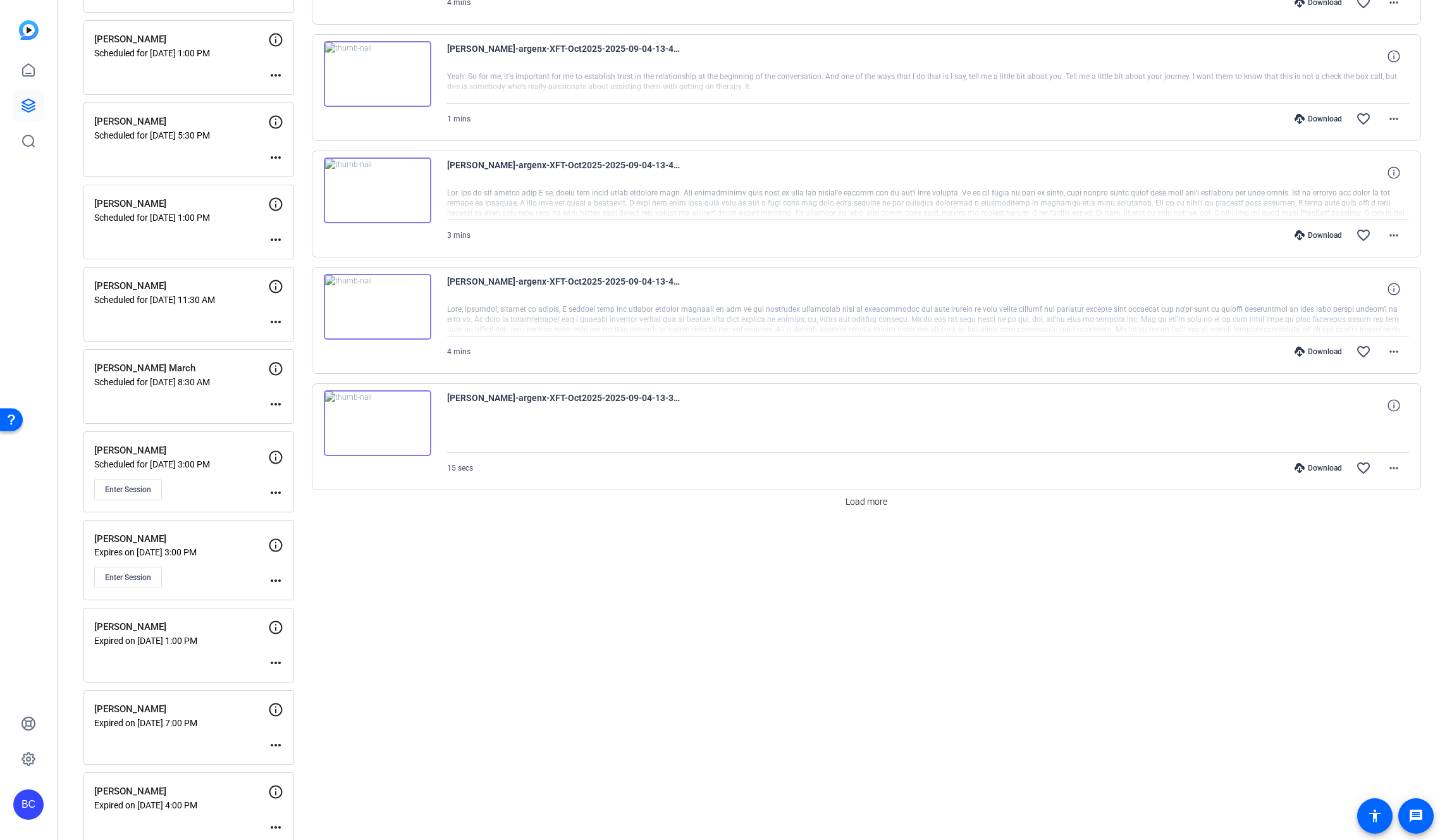
click at [337, 594] on div "Session Recordings Self Recordings radio_button_unchecked Bulk select All Sessi…" at bounding box center [866, 548] width 1109 height 2572
click at [128, 494] on span "Enter Session" at bounding box center [128, 490] width 46 height 10
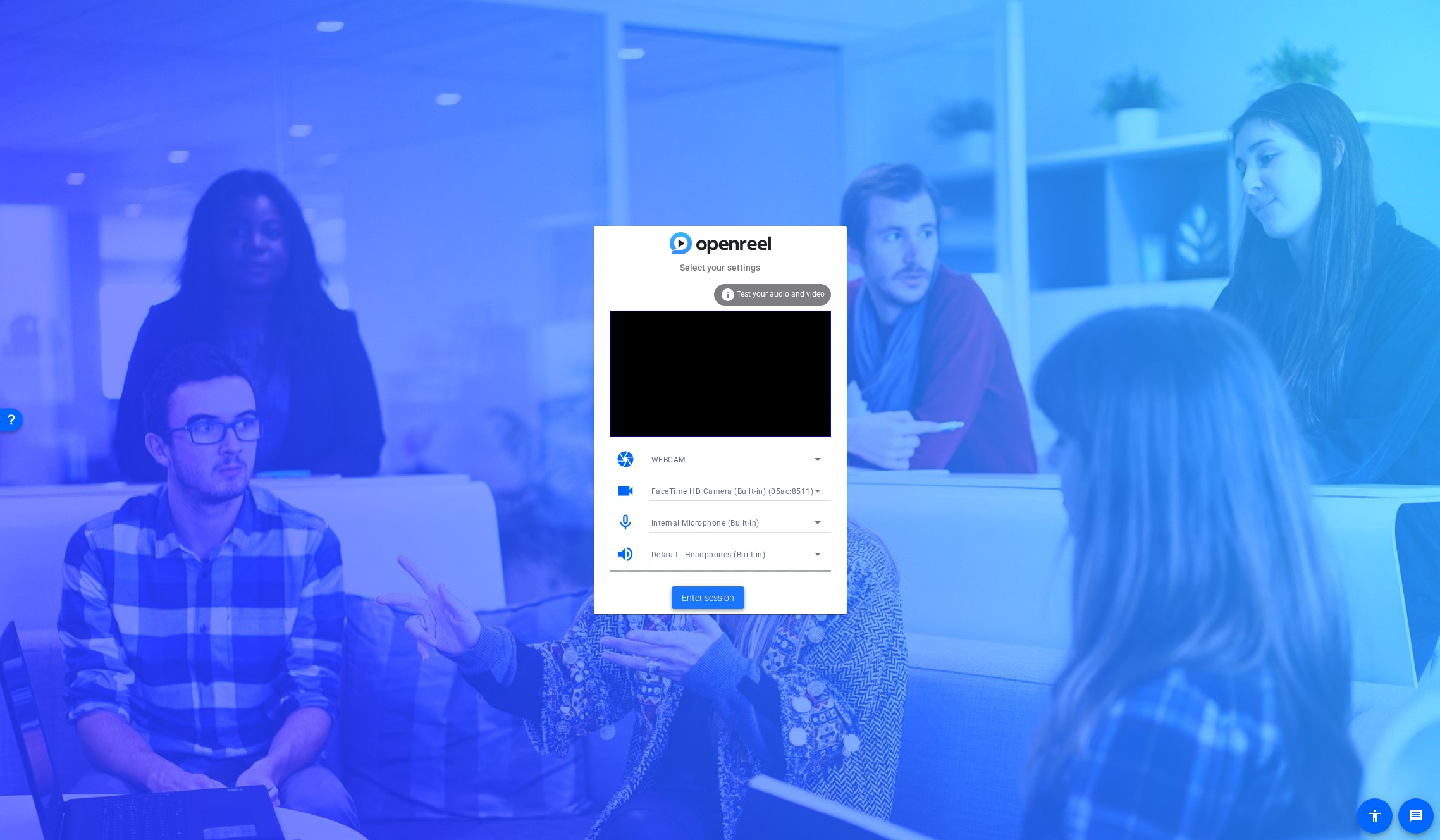
click at [726, 598] on span "Enter session" at bounding box center [708, 598] width 53 height 14
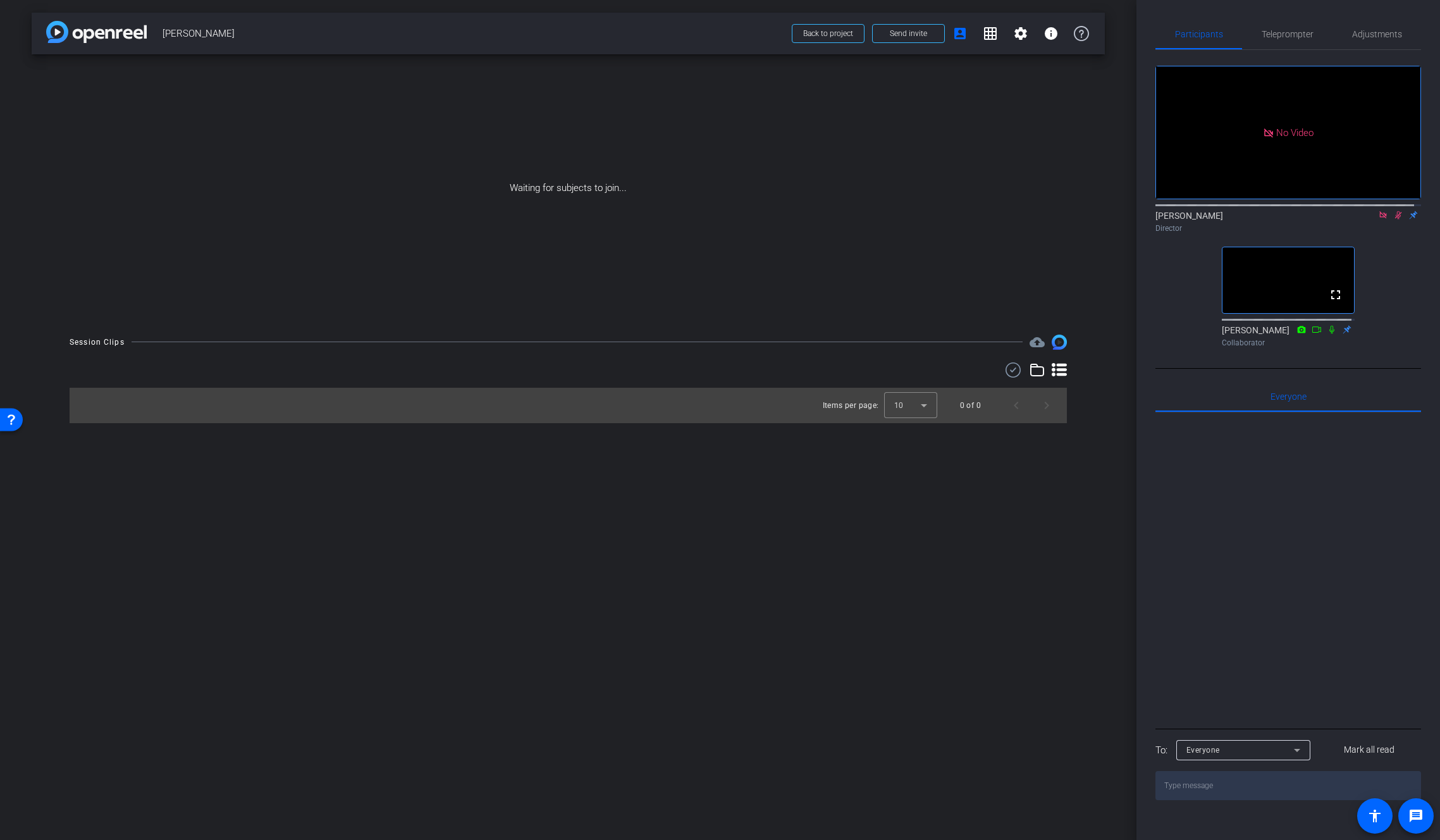
click at [1393, 220] on icon at bounding box center [1398, 214] width 10 height 8
click at [1379, 220] on icon at bounding box center [1383, 214] width 10 height 8
click at [1381, 220] on icon at bounding box center [1383, 215] width 5 height 8
click at [1378, 220] on icon at bounding box center [1383, 214] width 10 height 8
click at [1381, 220] on icon at bounding box center [1383, 215] width 5 height 8
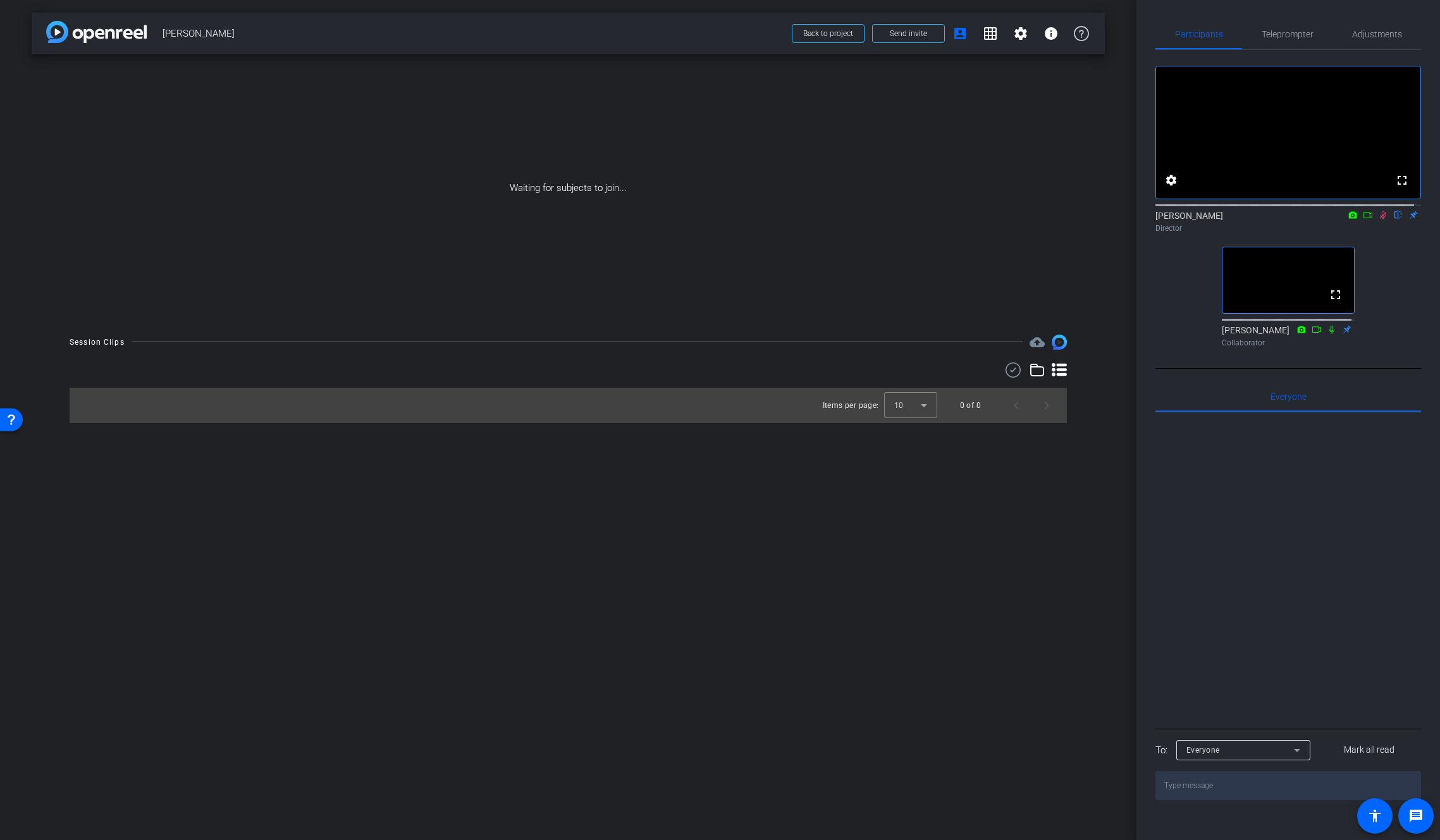
click at [1387, 253] on div "fullscreen settings Brian Curp flip Director fullscreen Souzan Alavi Collaborat…" at bounding box center [1287, 201] width 265 height 303
click at [1379, 220] on icon at bounding box center [1383, 214] width 10 height 8
click at [1390, 353] on div "fullscreen settings Brian Curp flip Director fullscreen Souzan Alavi Collaborat…" at bounding box center [1287, 201] width 265 height 303
click at [1381, 220] on icon at bounding box center [1383, 215] width 5 height 8
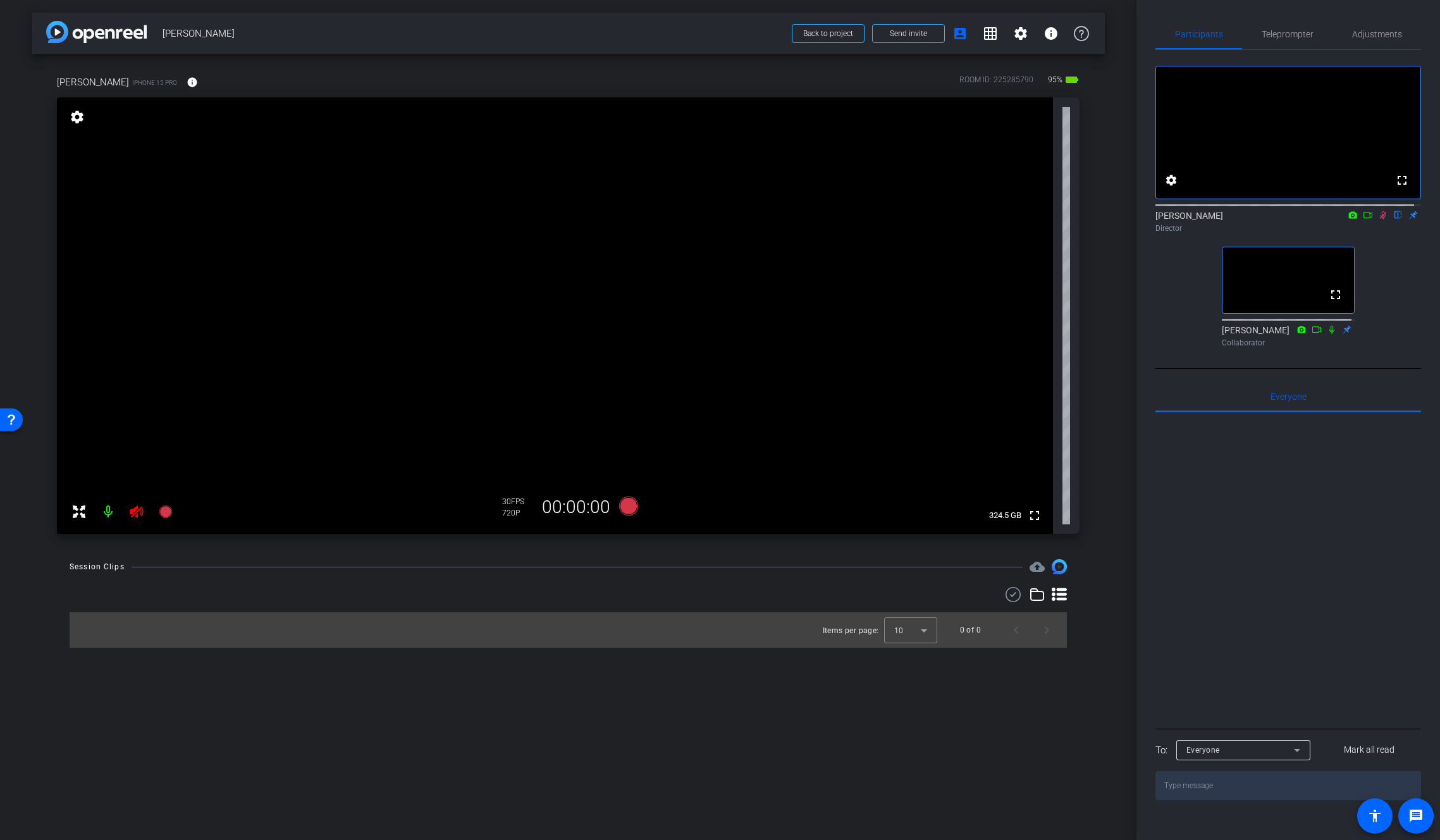
click at [1378, 220] on icon at bounding box center [1383, 214] width 10 height 8
click at [135, 514] on icon at bounding box center [136, 511] width 14 height 13
click at [1371, 36] on span "Adjustments" at bounding box center [1376, 34] width 50 height 8
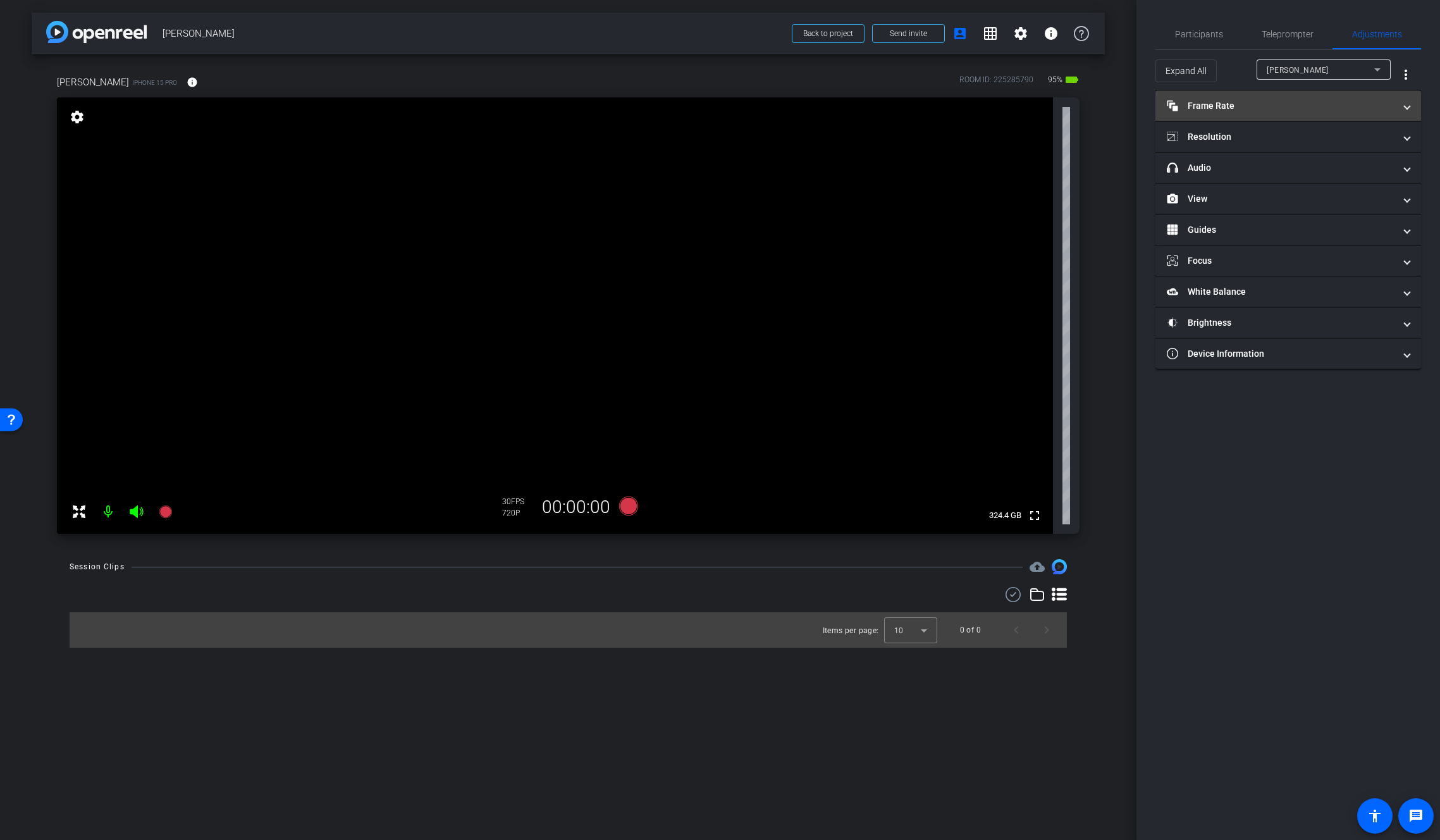
drag, startPoint x: 1234, startPoint y: 108, endPoint x: 1243, endPoint y: 119, distance: 14.2
click at [1234, 108] on mat-panel-title "Frame Rate Frame Rate" at bounding box center [1281, 106] width 228 height 14
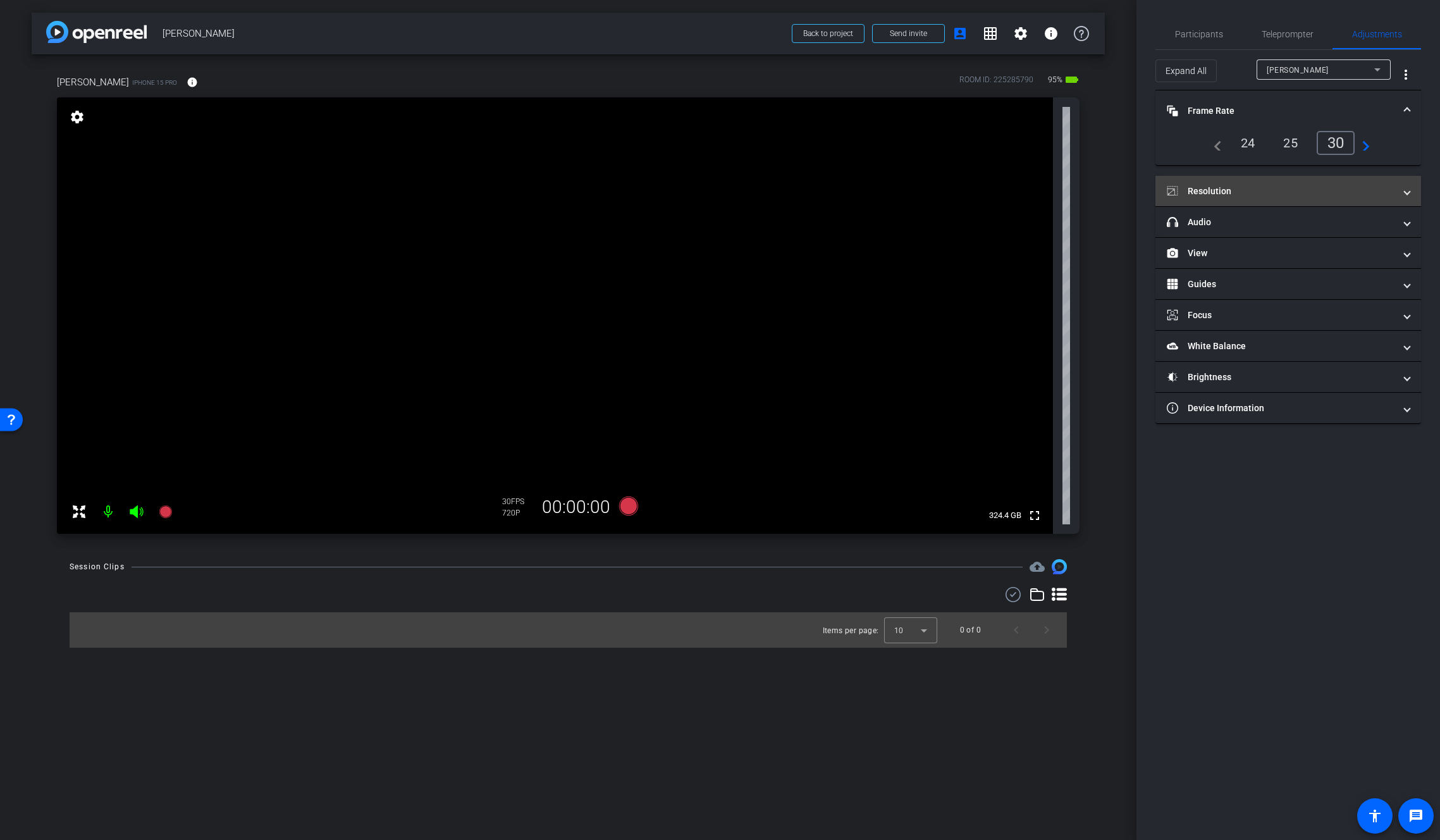
click at [1282, 198] on mat-expansion-panel-header "Resolution" at bounding box center [1287, 191] width 265 height 31
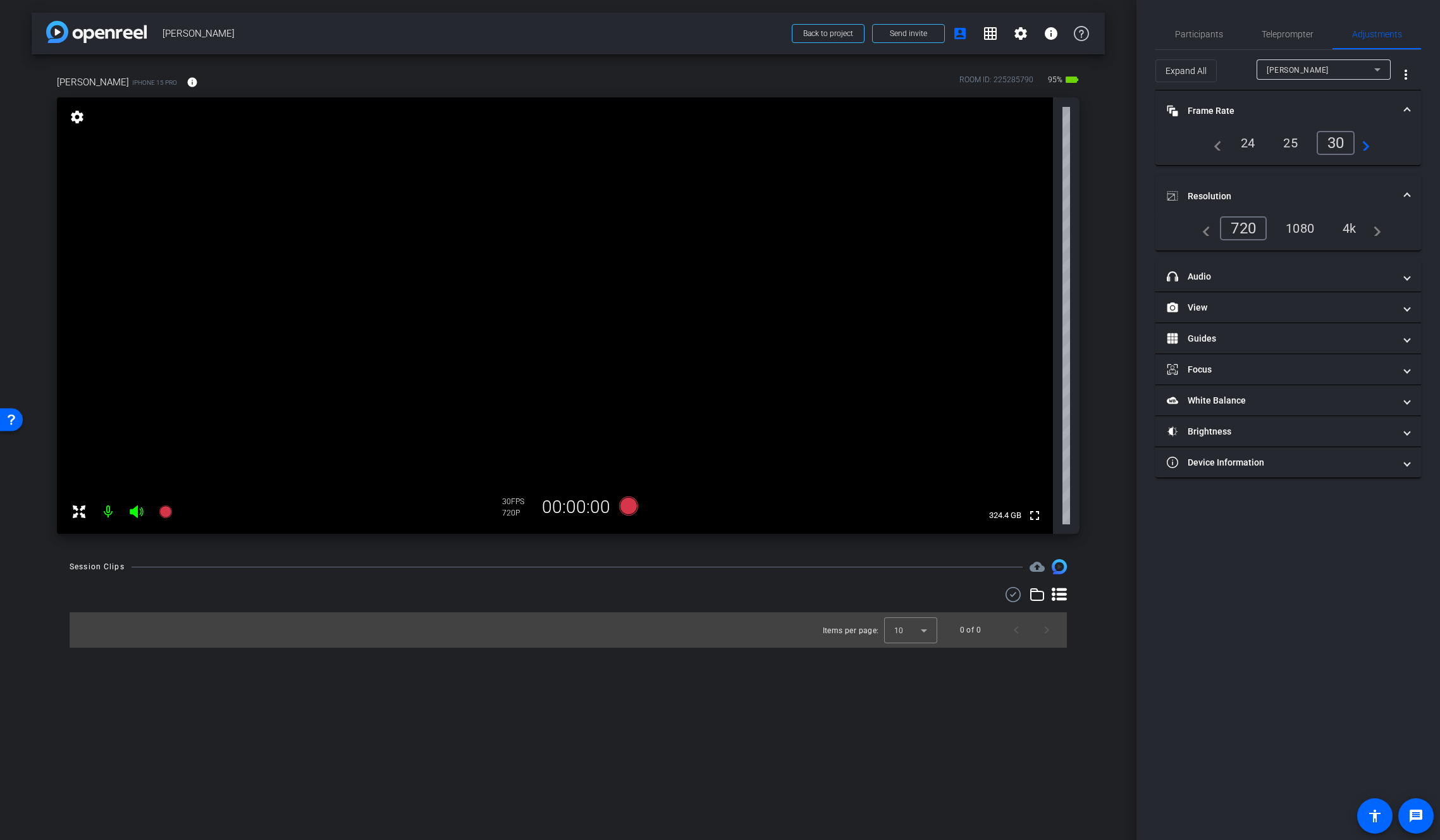
click at [1357, 228] on div "4k" at bounding box center [1349, 228] width 33 height 21
click at [1204, 37] on span "Participants" at bounding box center [1198, 34] width 48 height 8
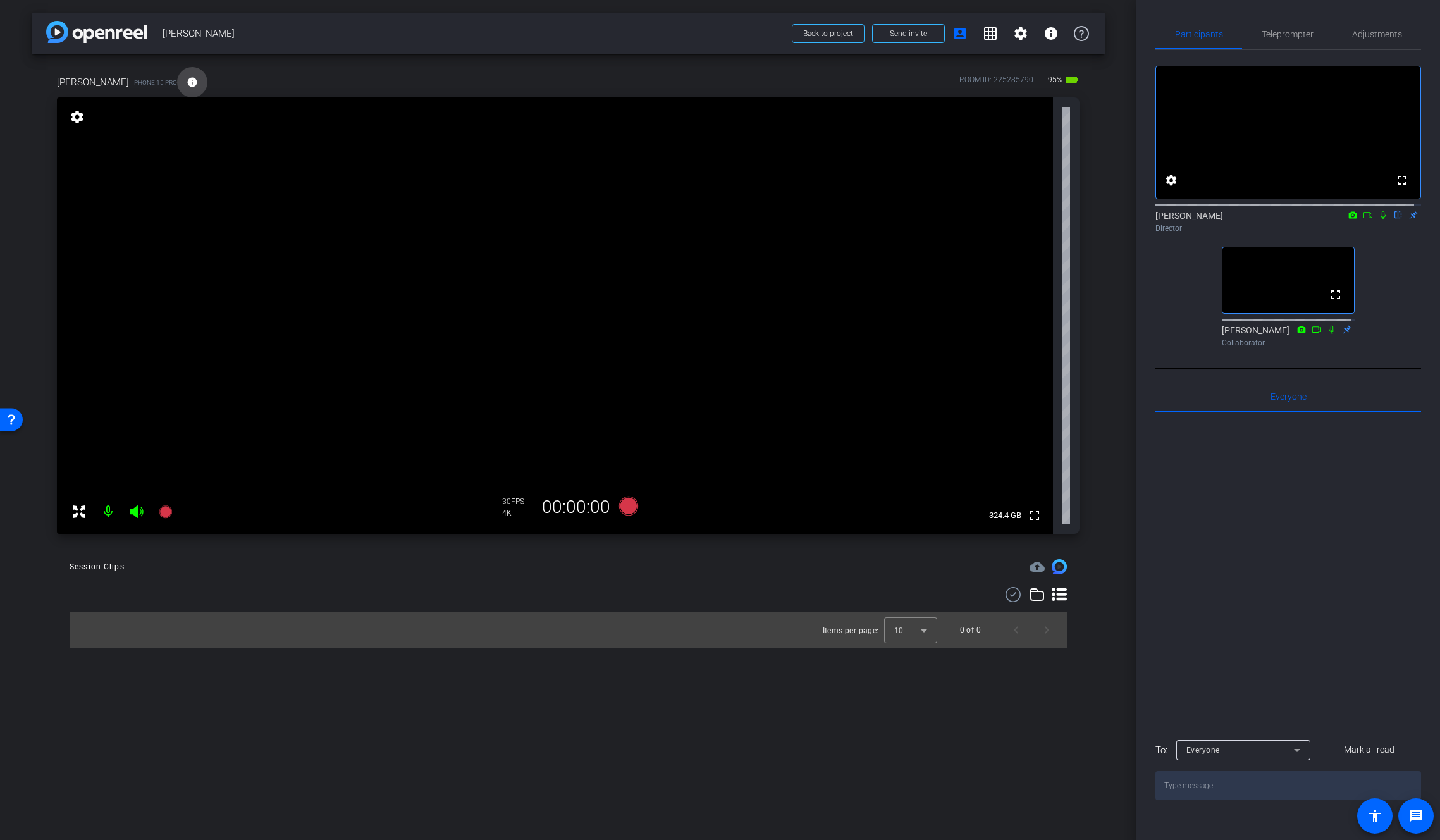
click at [186, 84] on mat-icon "info" at bounding box center [192, 81] width 11 height 11
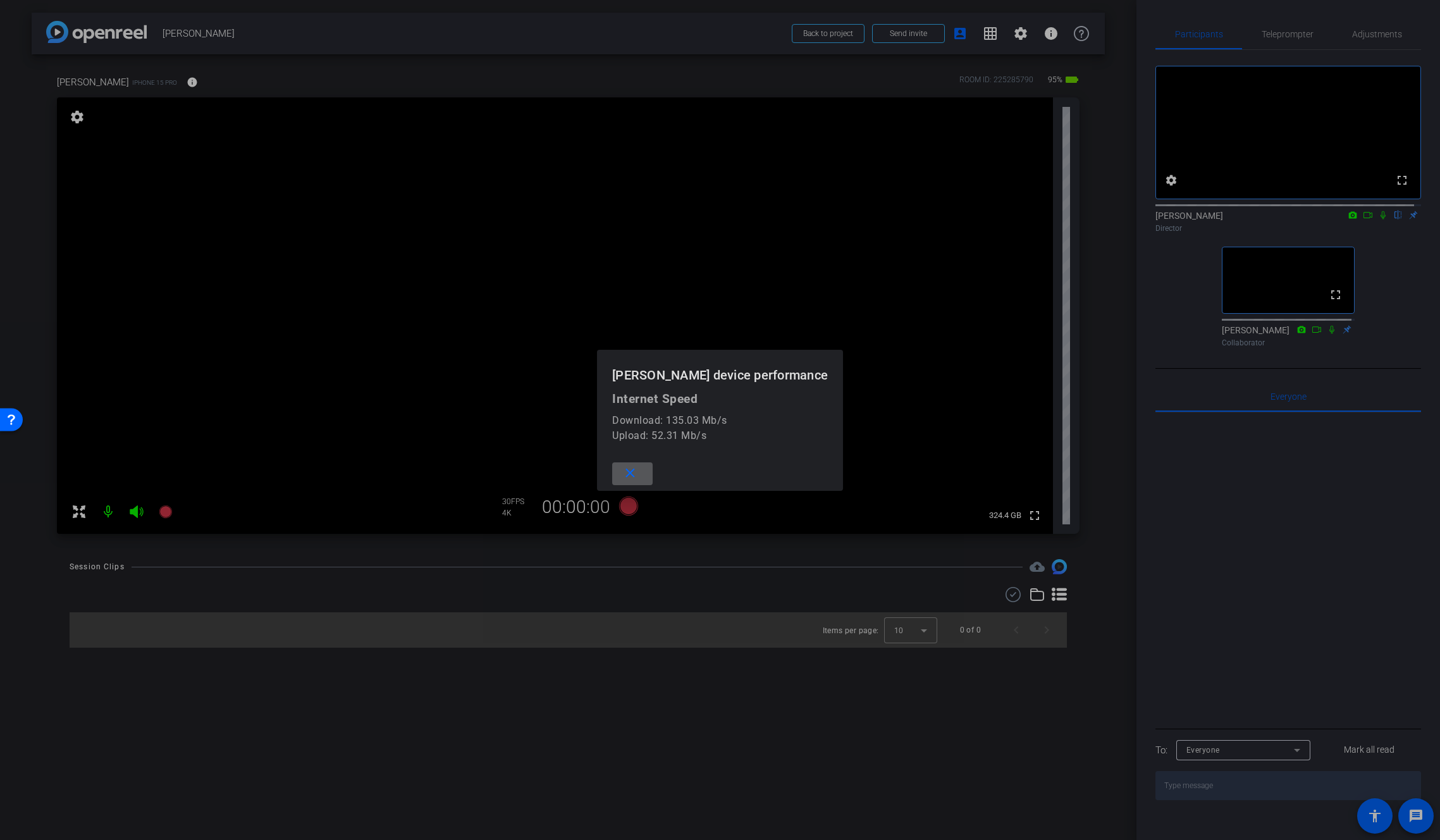
click at [164, 84] on div at bounding box center [720, 420] width 1440 height 840
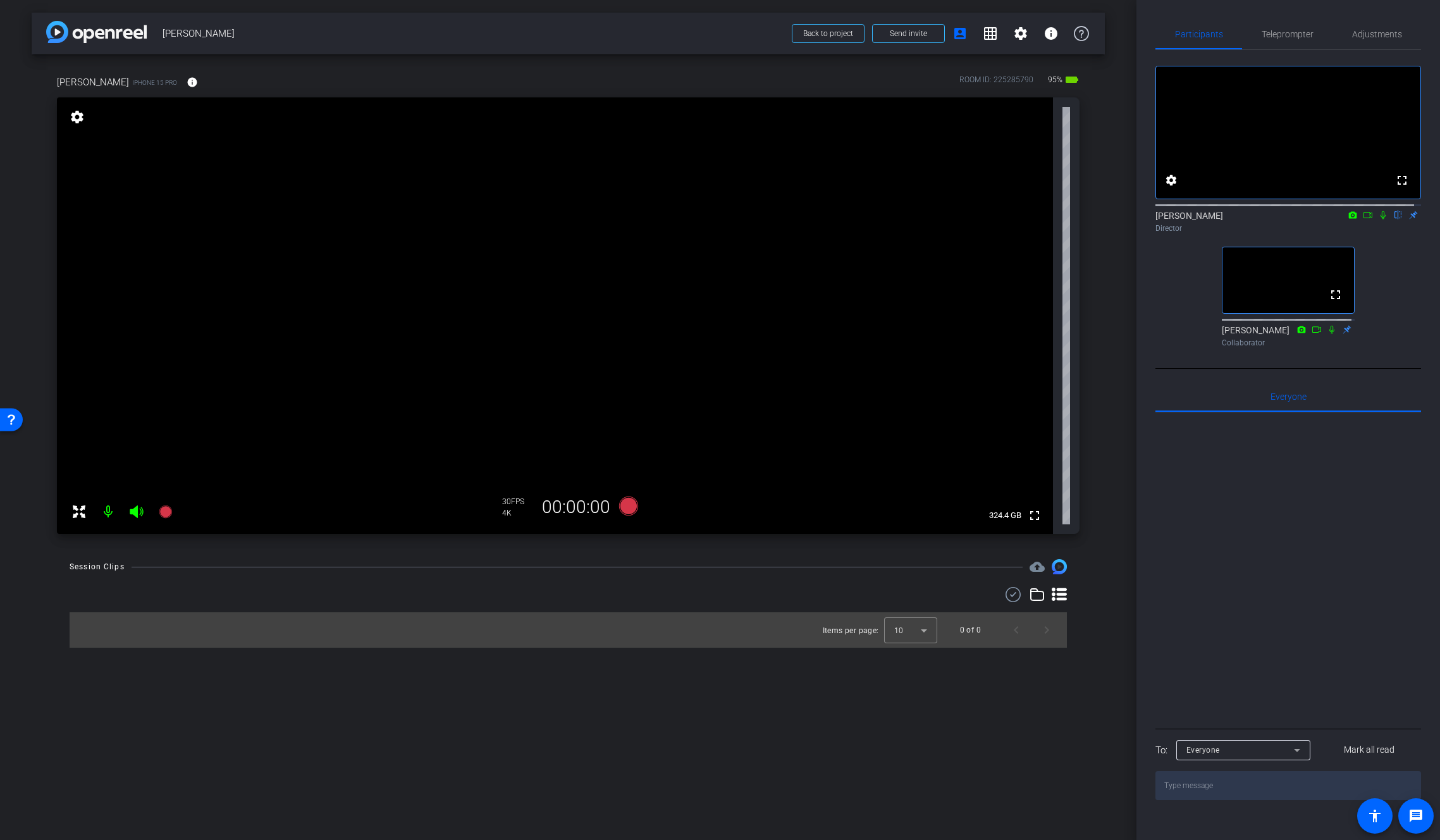
click at [1381, 220] on icon at bounding box center [1383, 215] width 5 height 8
click at [1380, 220] on icon at bounding box center [1383, 215] width 7 height 8
click at [1387, 34] on span "Adjustments" at bounding box center [1376, 34] width 50 height 8
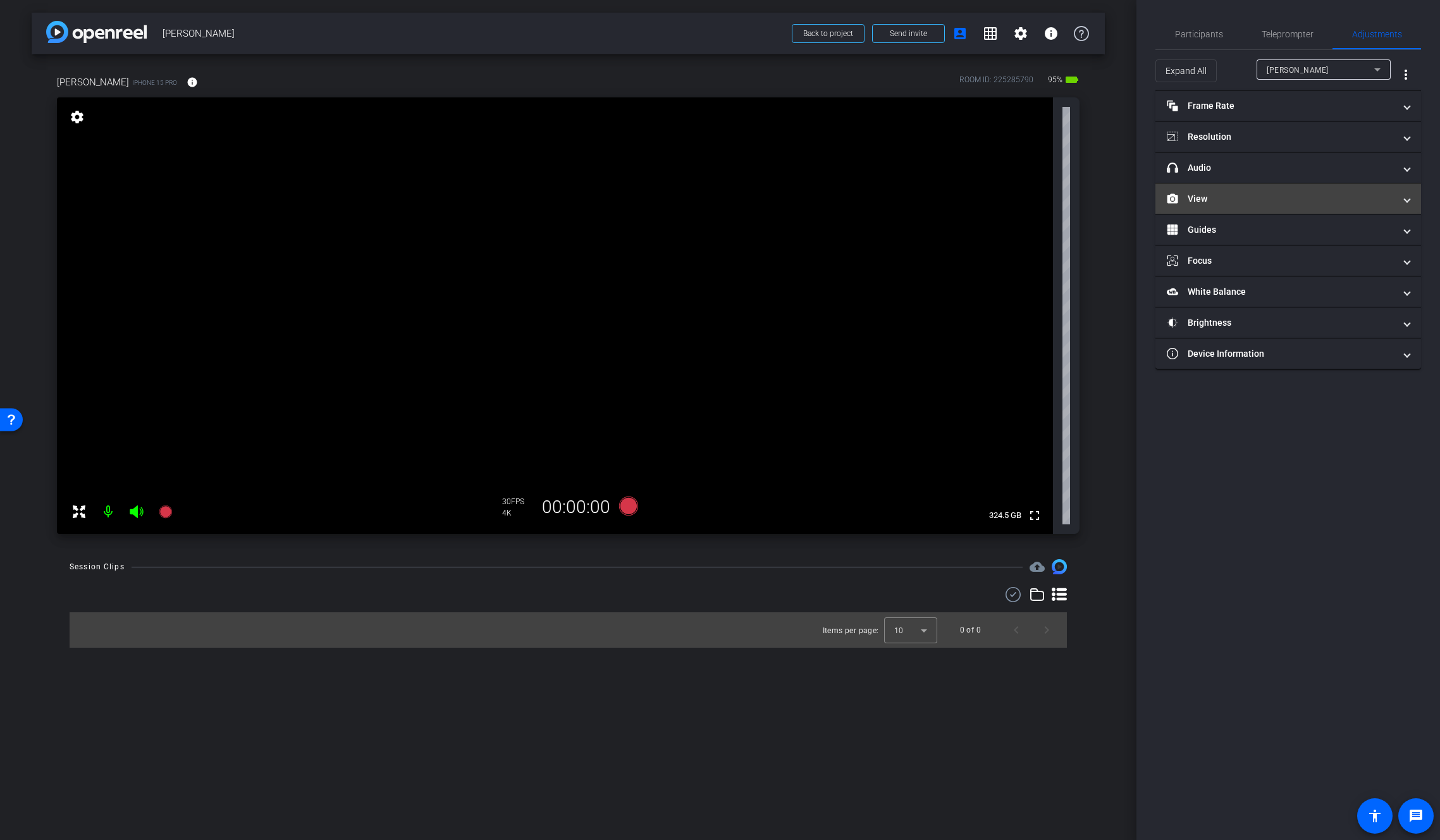
click at [1204, 203] on mat-panel-title "View" at bounding box center [1281, 199] width 228 height 14
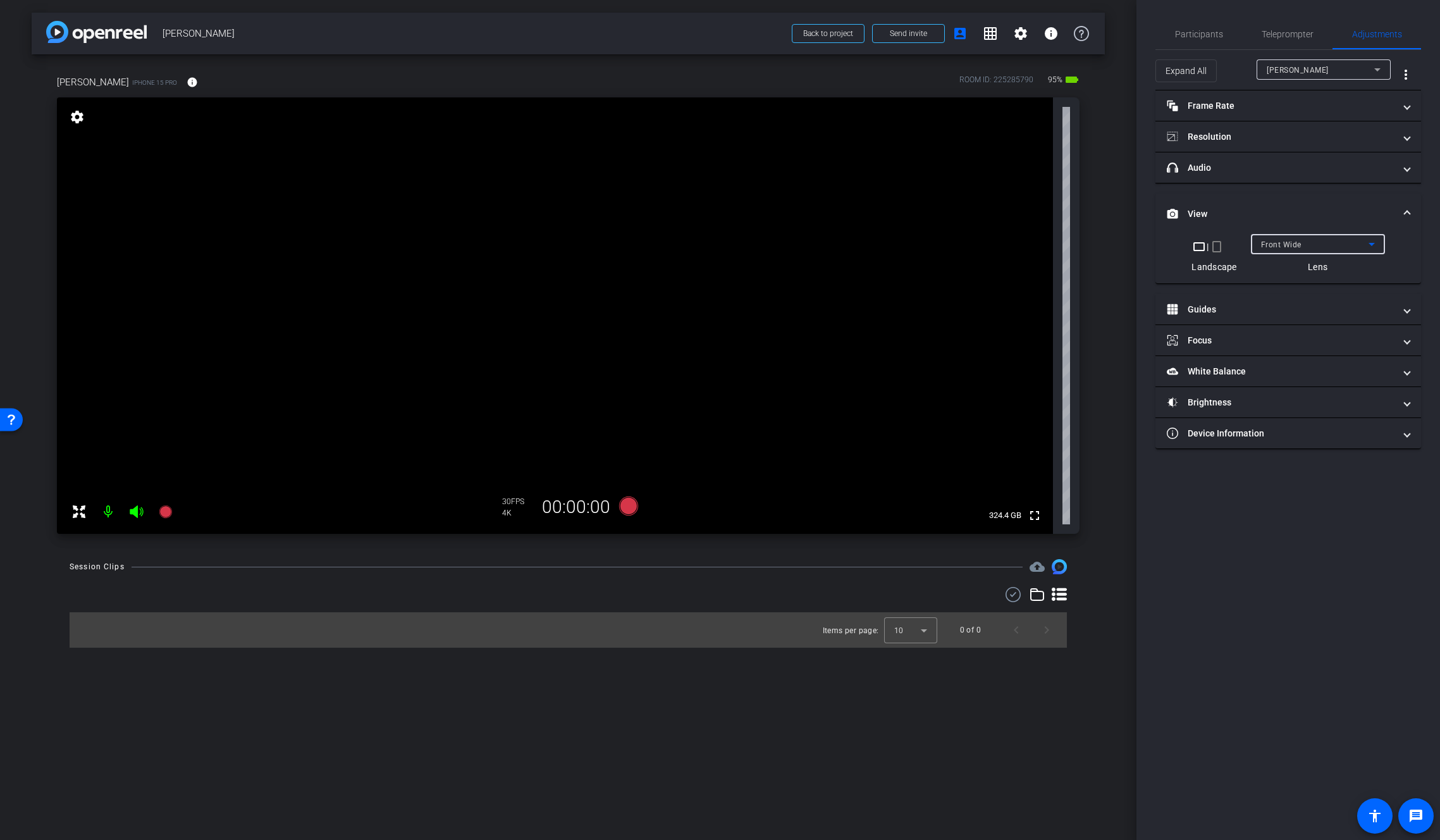
click at [1284, 244] on span "Front Wide" at bounding box center [1282, 245] width 41 height 8
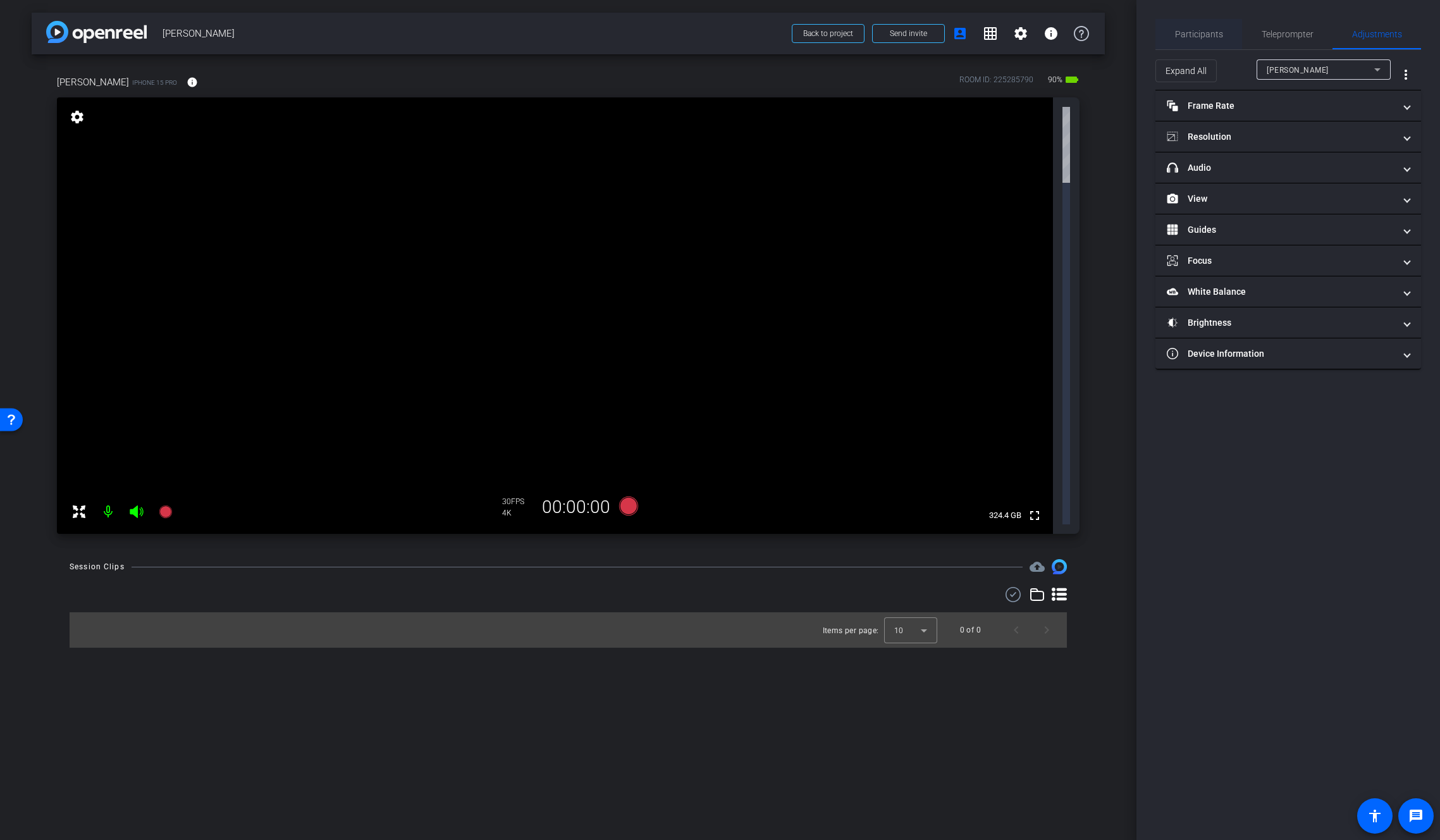
click at [1189, 36] on span "Participants" at bounding box center [1198, 34] width 48 height 8
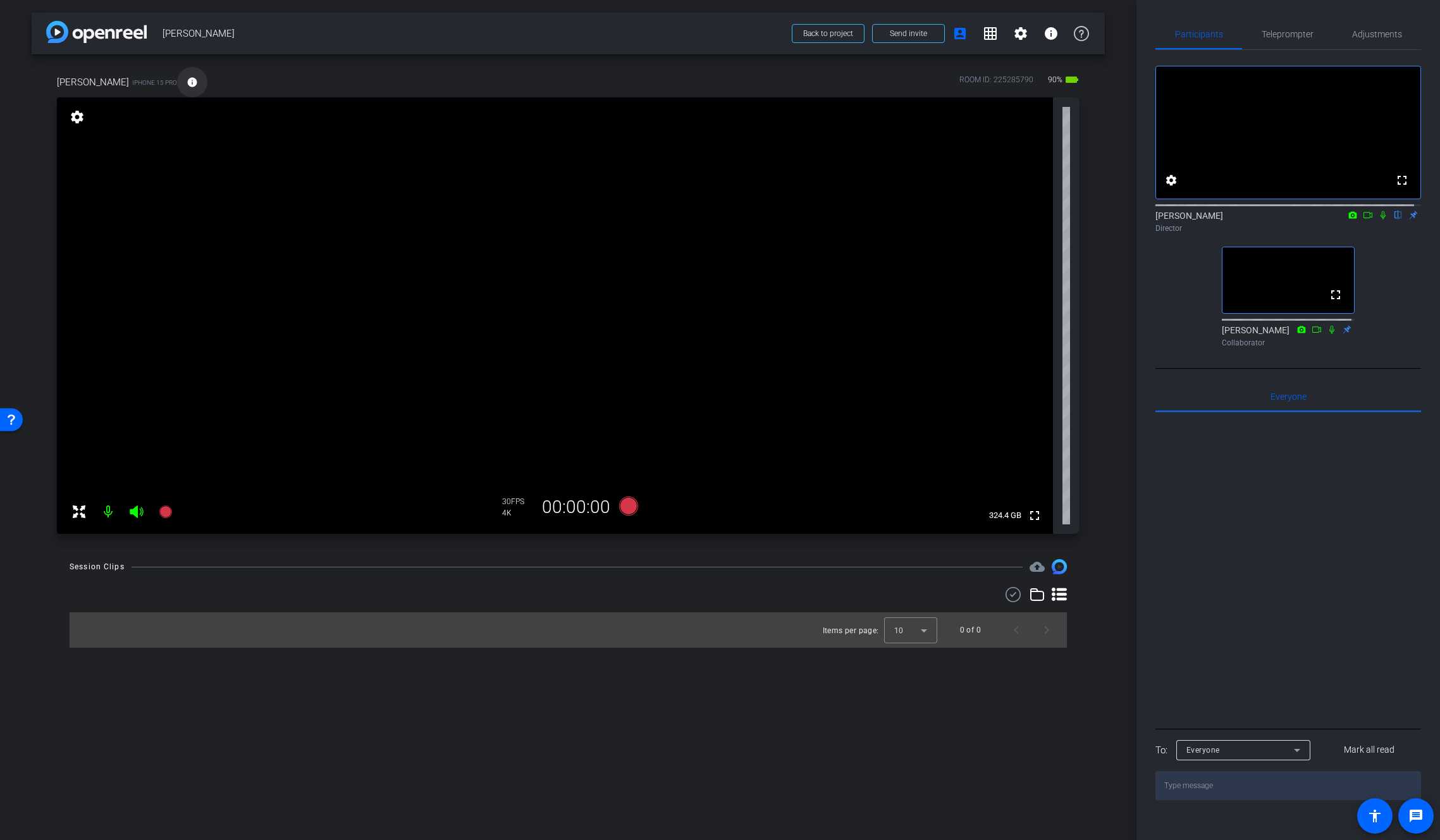
click at [186, 81] on mat-icon "info" at bounding box center [192, 81] width 11 height 11
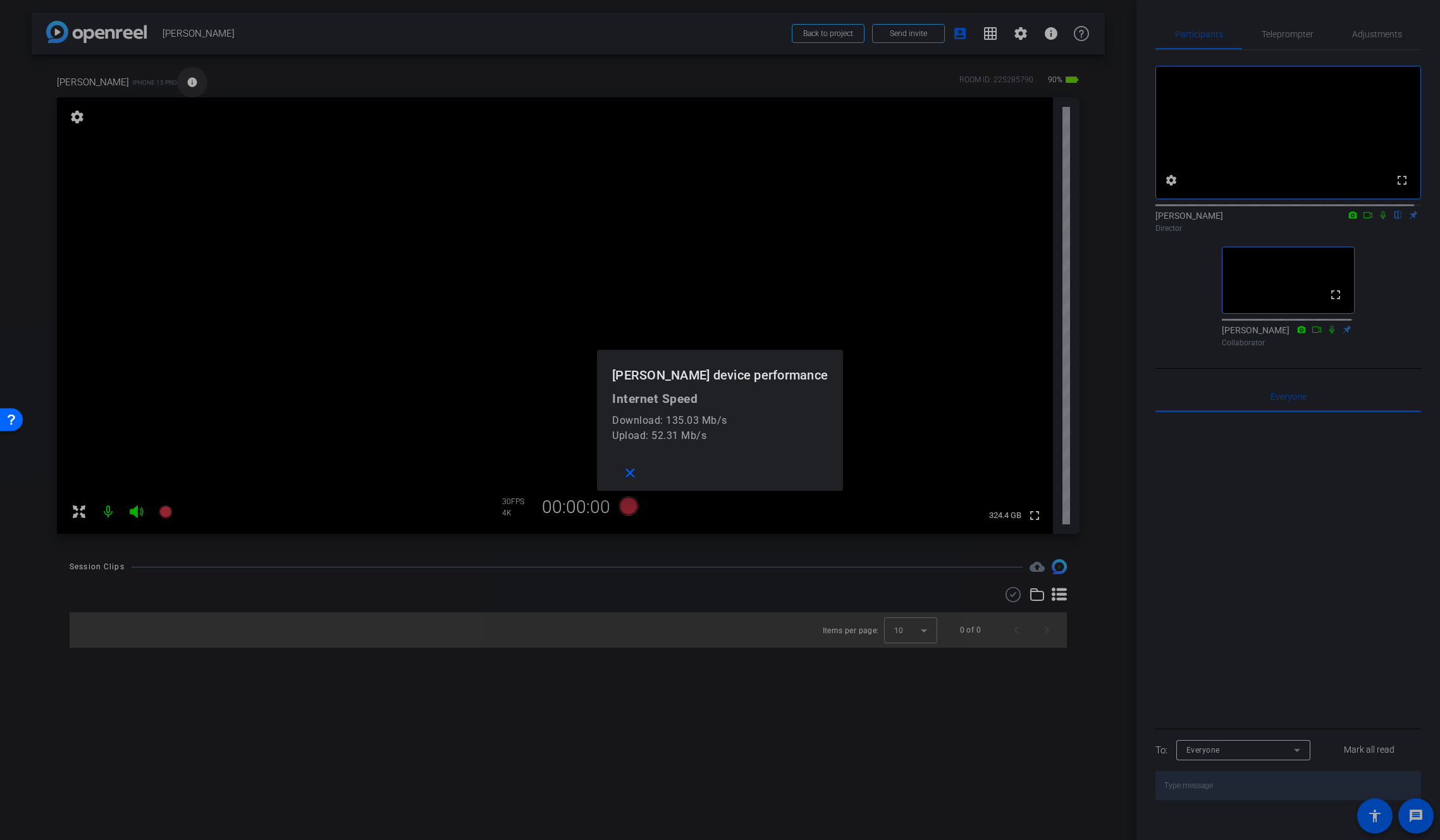
click at [168, 81] on div at bounding box center [720, 420] width 1440 height 840
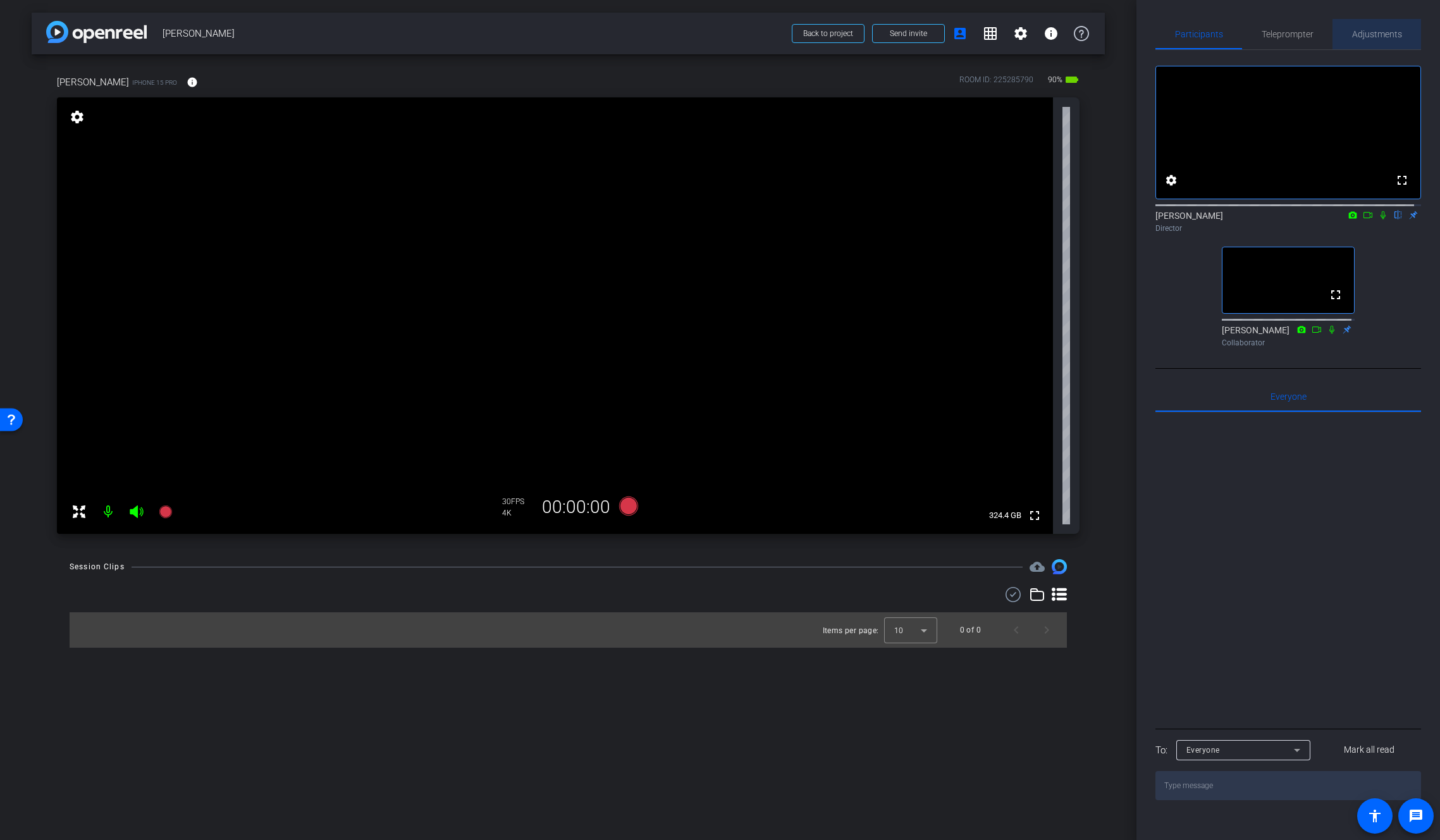
click at [1378, 36] on span "Adjustments" at bounding box center [1376, 34] width 50 height 8
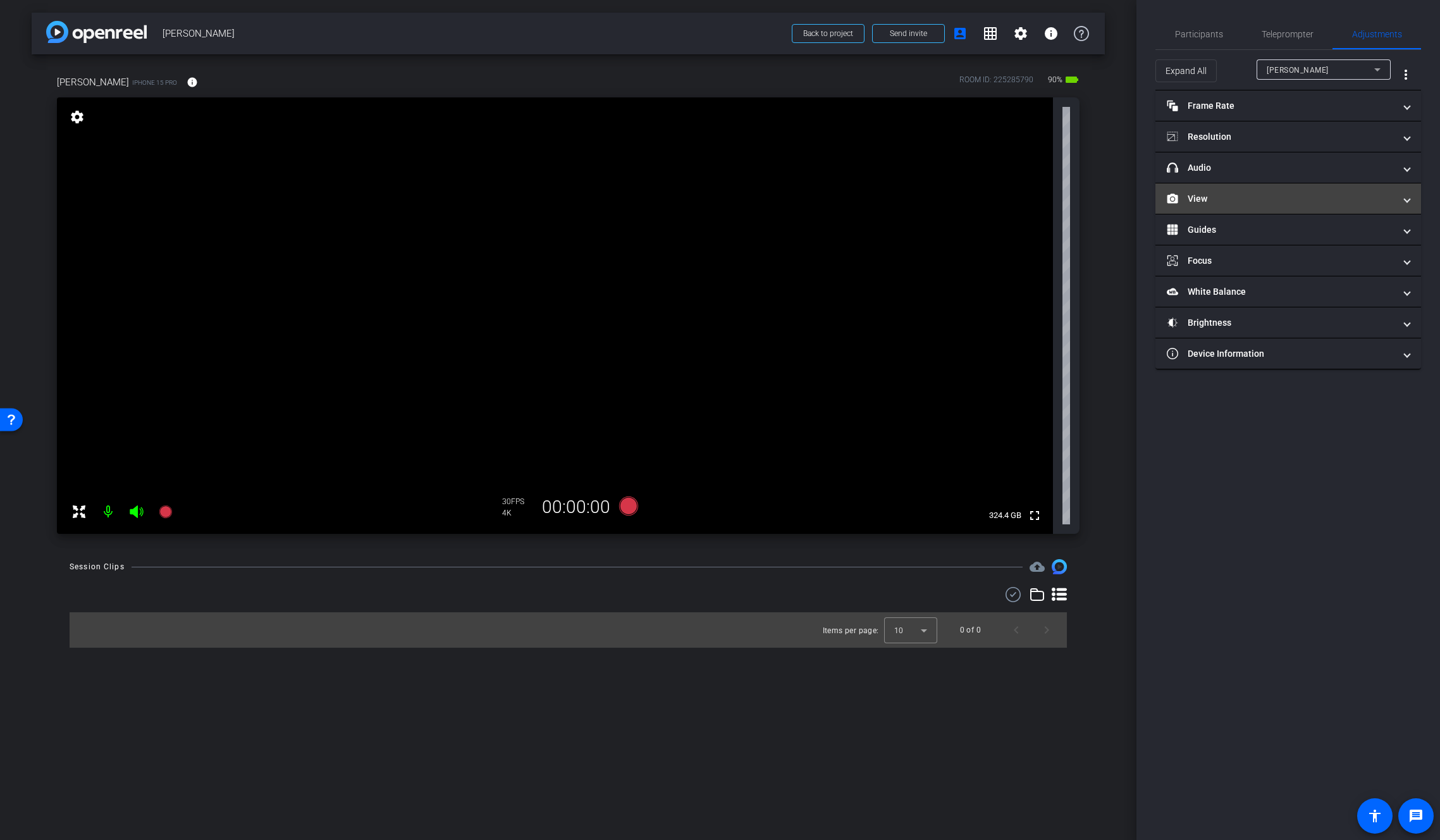
drag, startPoint x: 1225, startPoint y: 197, endPoint x: 1220, endPoint y: 208, distance: 12.1
click at [1225, 197] on mat-panel-title "View" at bounding box center [1281, 199] width 228 height 14
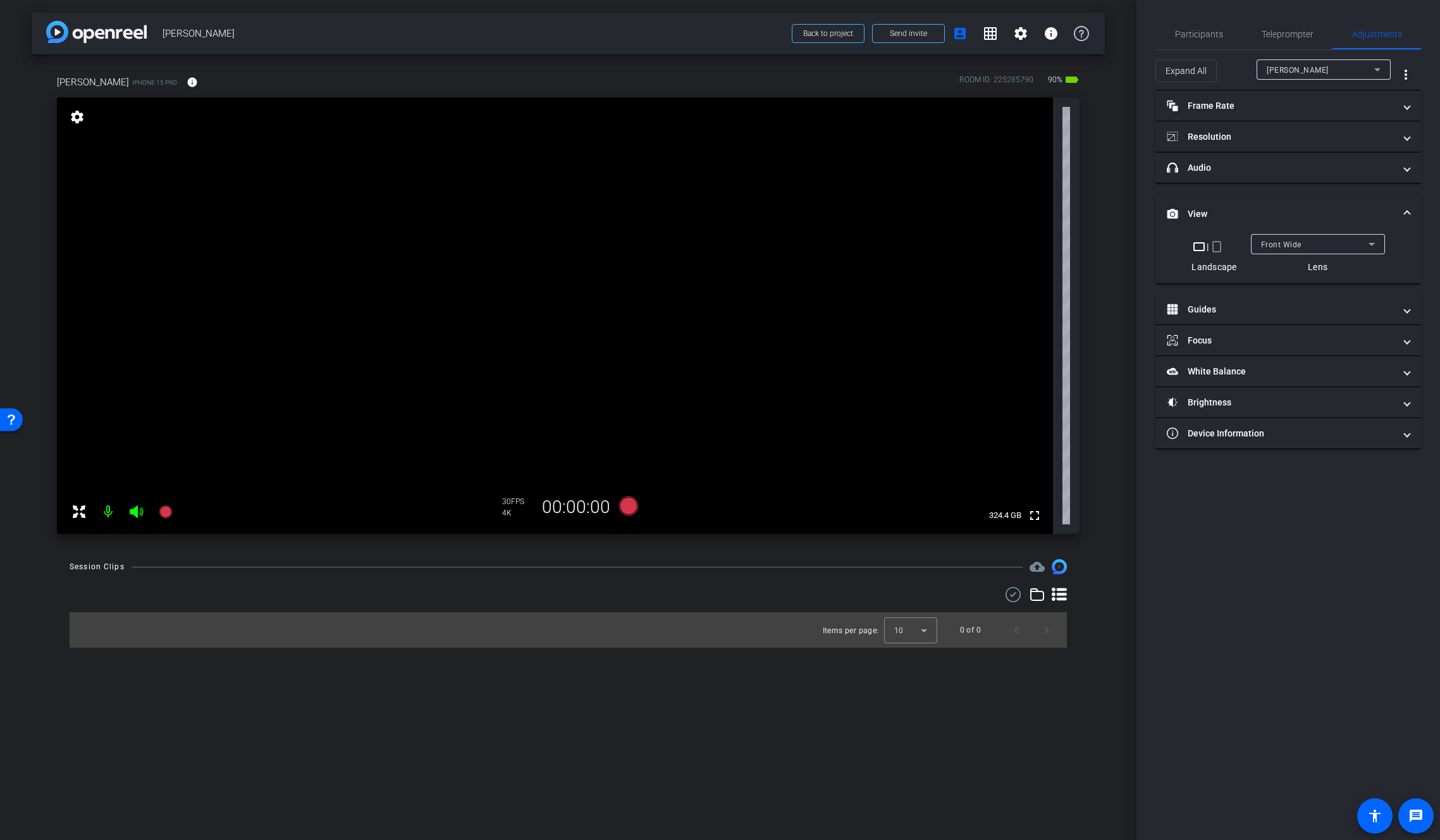
click at [1282, 244] on span "Front Wide" at bounding box center [1282, 245] width 41 height 8
click at [1322, 273] on mat-option "Back Wide" at bounding box center [1317, 270] width 134 height 20
click at [1204, 36] on span "Participants" at bounding box center [1198, 34] width 48 height 8
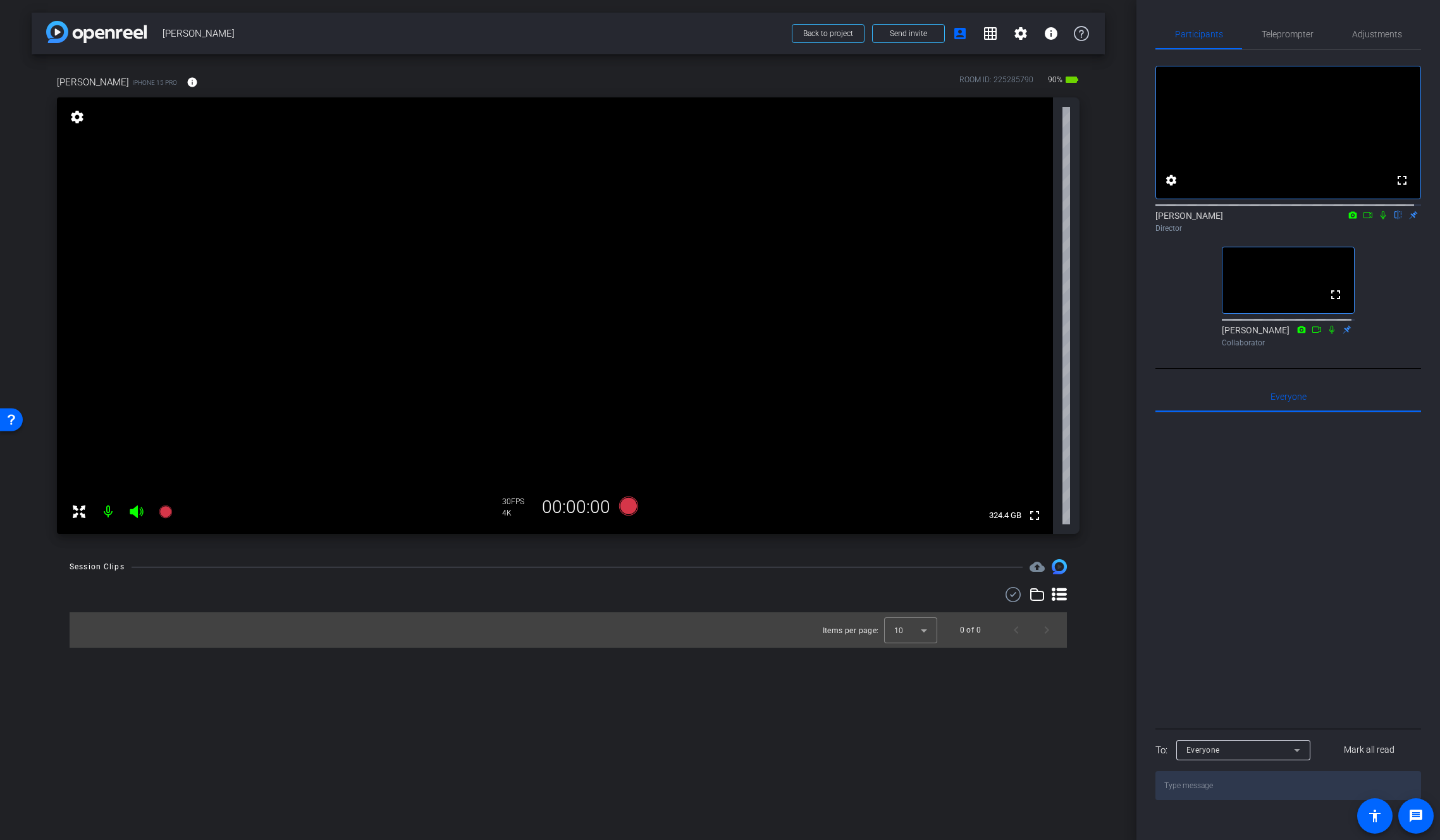
click at [1381, 220] on icon at bounding box center [1383, 215] width 5 height 8
drag, startPoint x: 1376, startPoint y: 228, endPoint x: 1374, endPoint y: 244, distance: 16.1
click at [1380, 220] on icon at bounding box center [1383, 215] width 7 height 8
click at [1367, 26] on span "Adjustments" at bounding box center [1376, 34] width 50 height 31
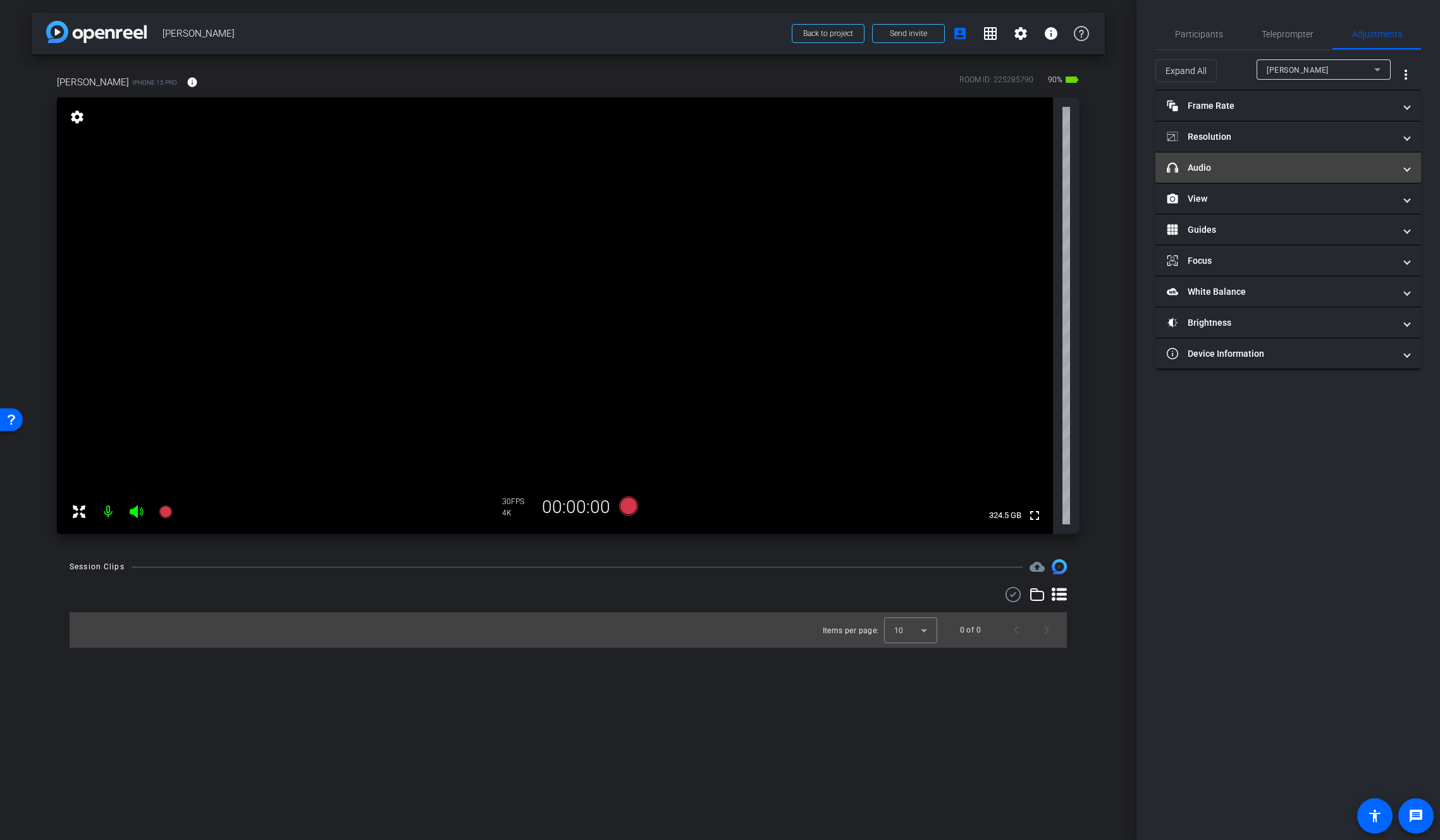
click at [1213, 165] on mat-panel-title "headphone icon Audio" at bounding box center [1281, 168] width 228 height 14
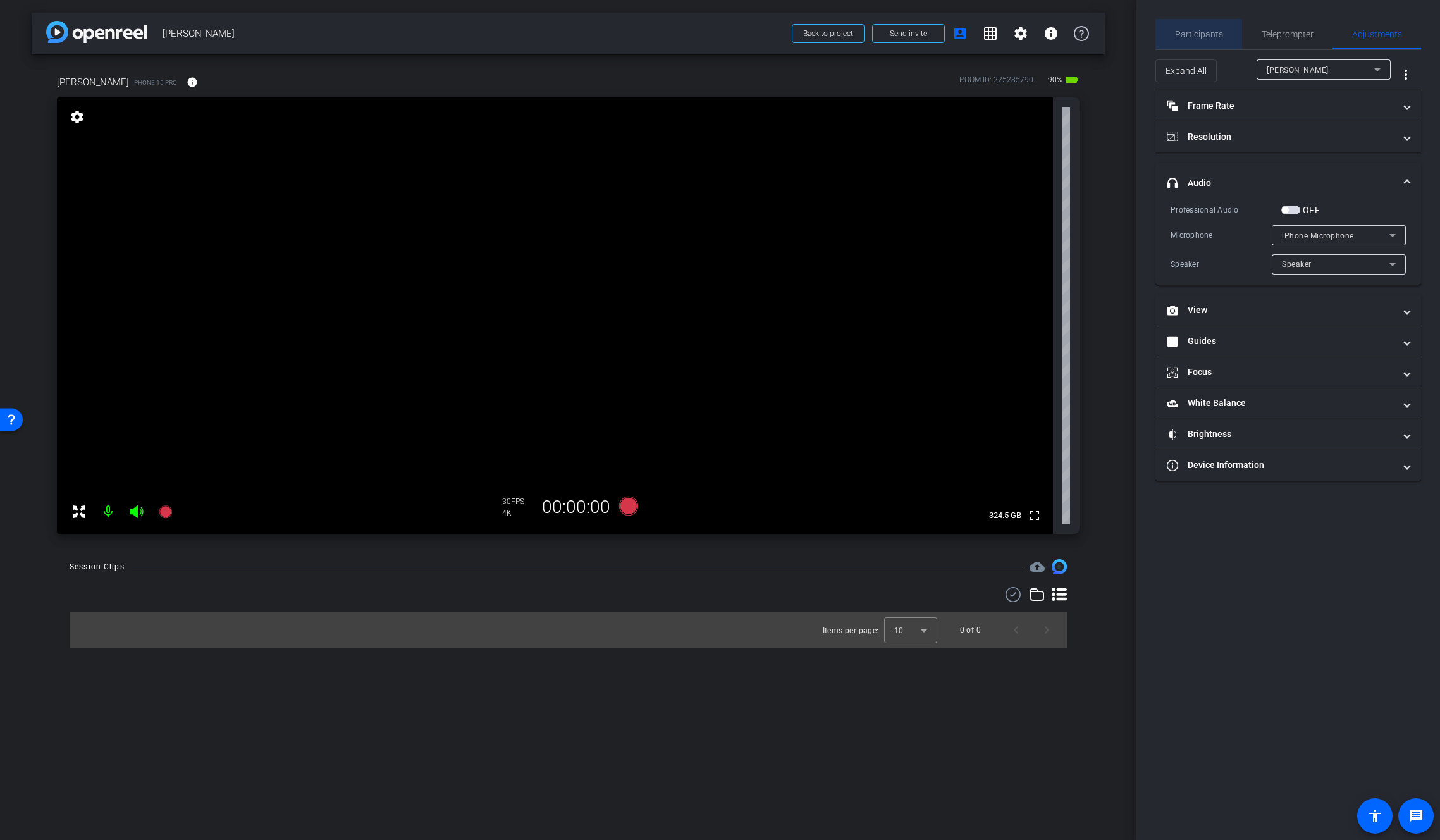
click at [1219, 31] on span "Participants" at bounding box center [1198, 34] width 48 height 8
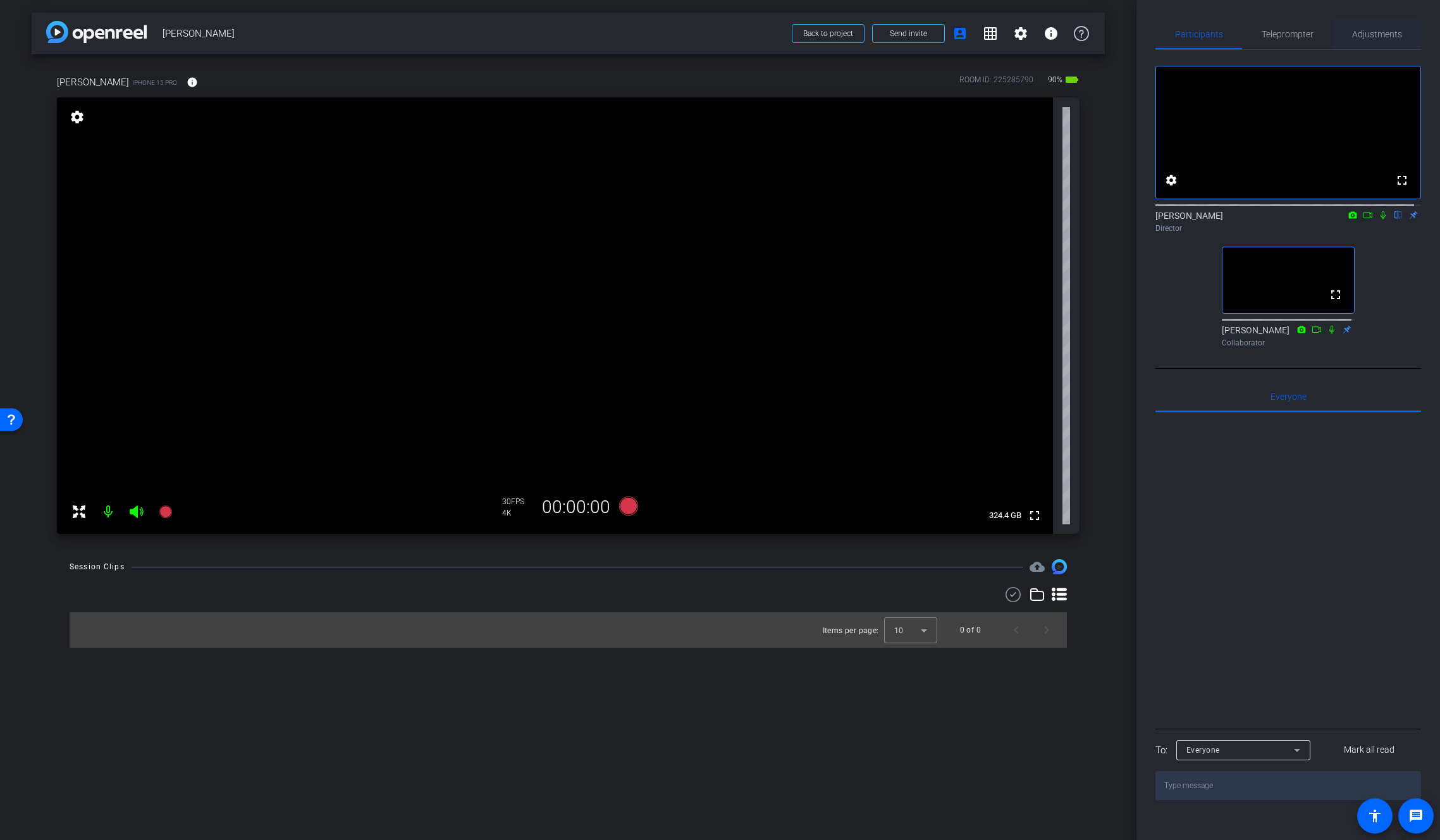
click at [1378, 43] on span "Adjustments" at bounding box center [1376, 34] width 50 height 31
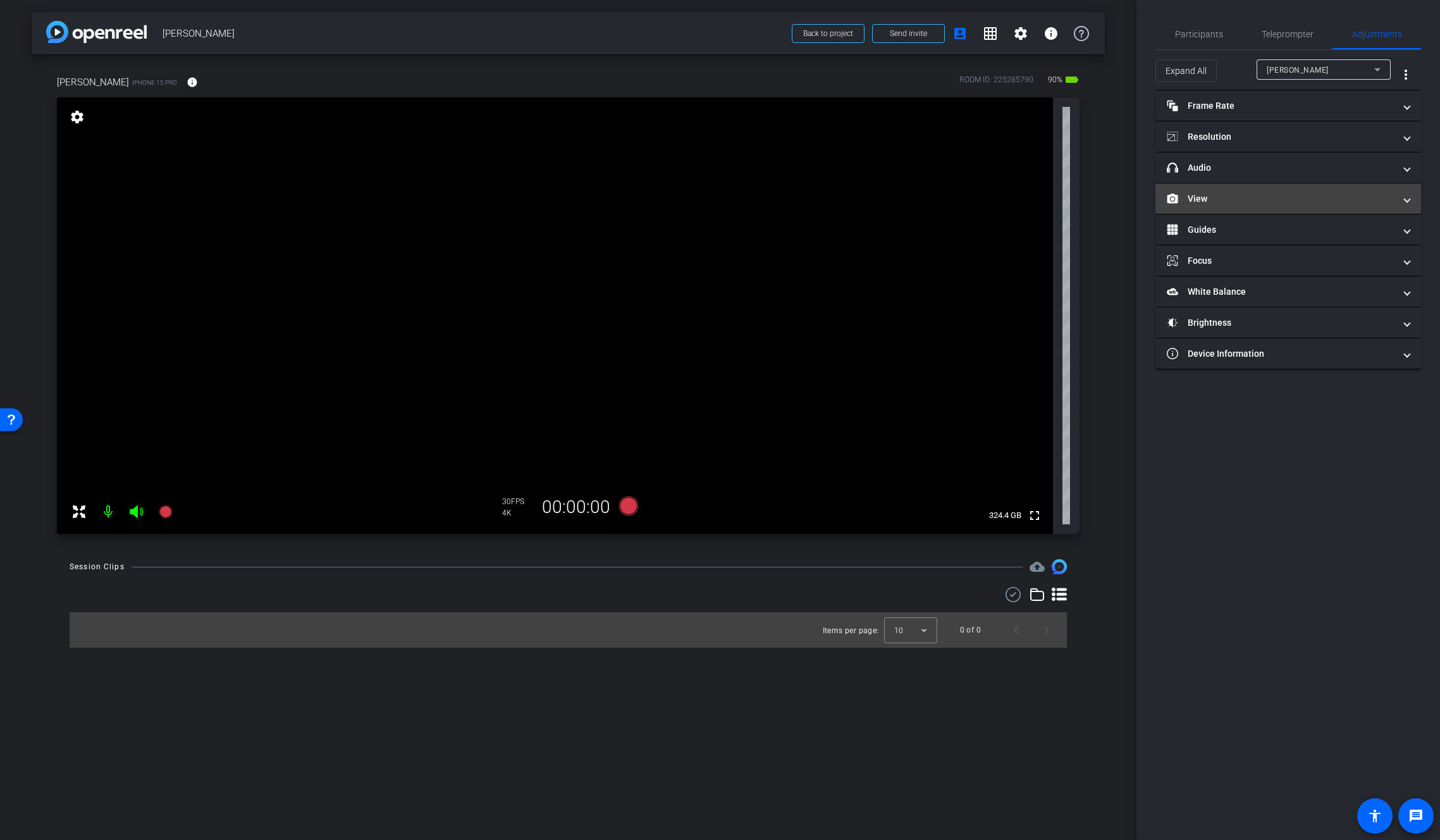
click at [1219, 197] on mat-panel-title "View" at bounding box center [1281, 199] width 228 height 14
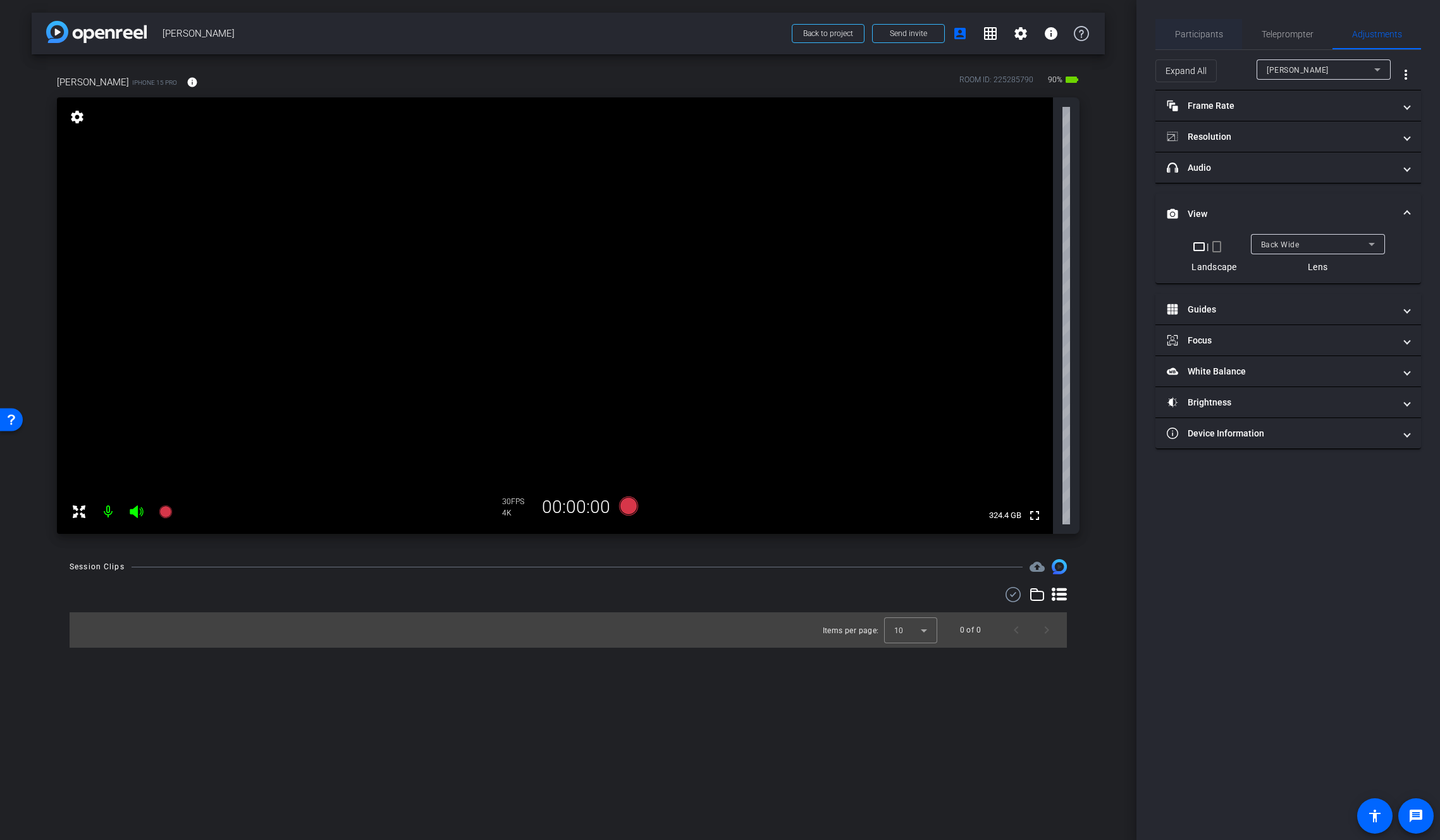
click at [1179, 36] on span "Participants" at bounding box center [1198, 34] width 48 height 8
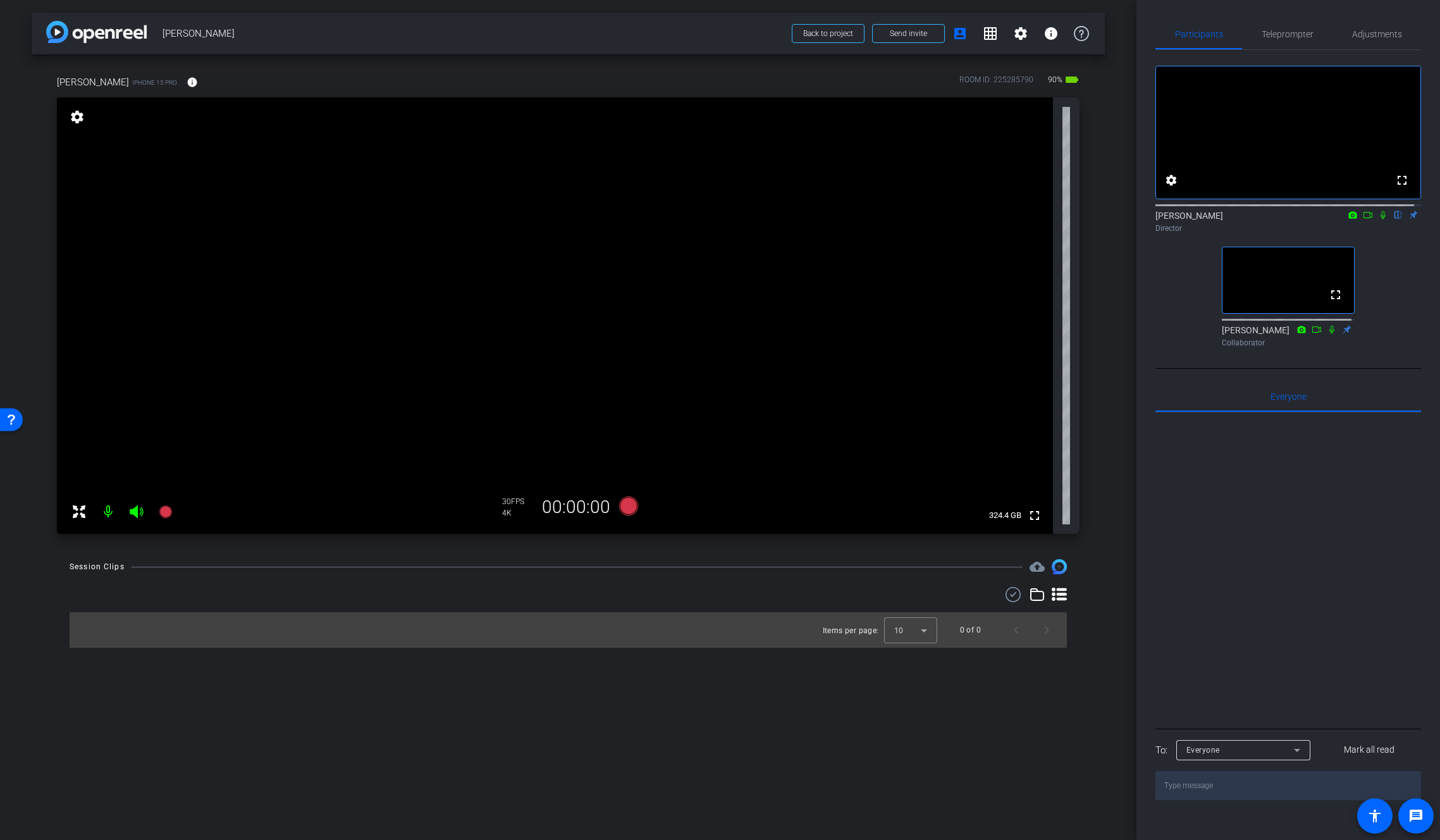
click at [619, 261] on video at bounding box center [554, 315] width 996 height 437
click at [1378, 220] on icon at bounding box center [1383, 214] width 10 height 8
click at [186, 76] on mat-icon "info" at bounding box center [192, 81] width 11 height 11
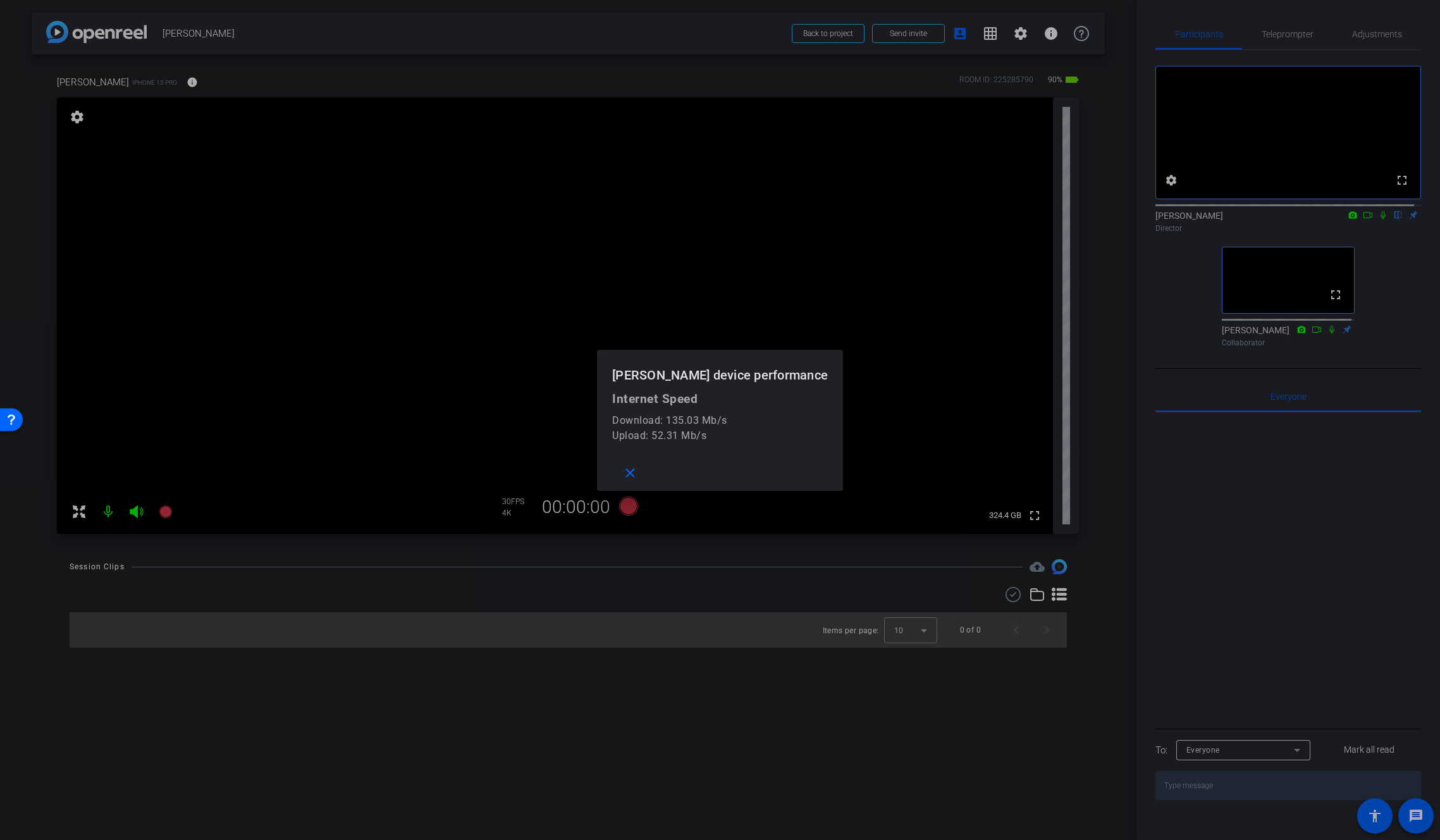
click at [161, 76] on div at bounding box center [720, 420] width 1440 height 840
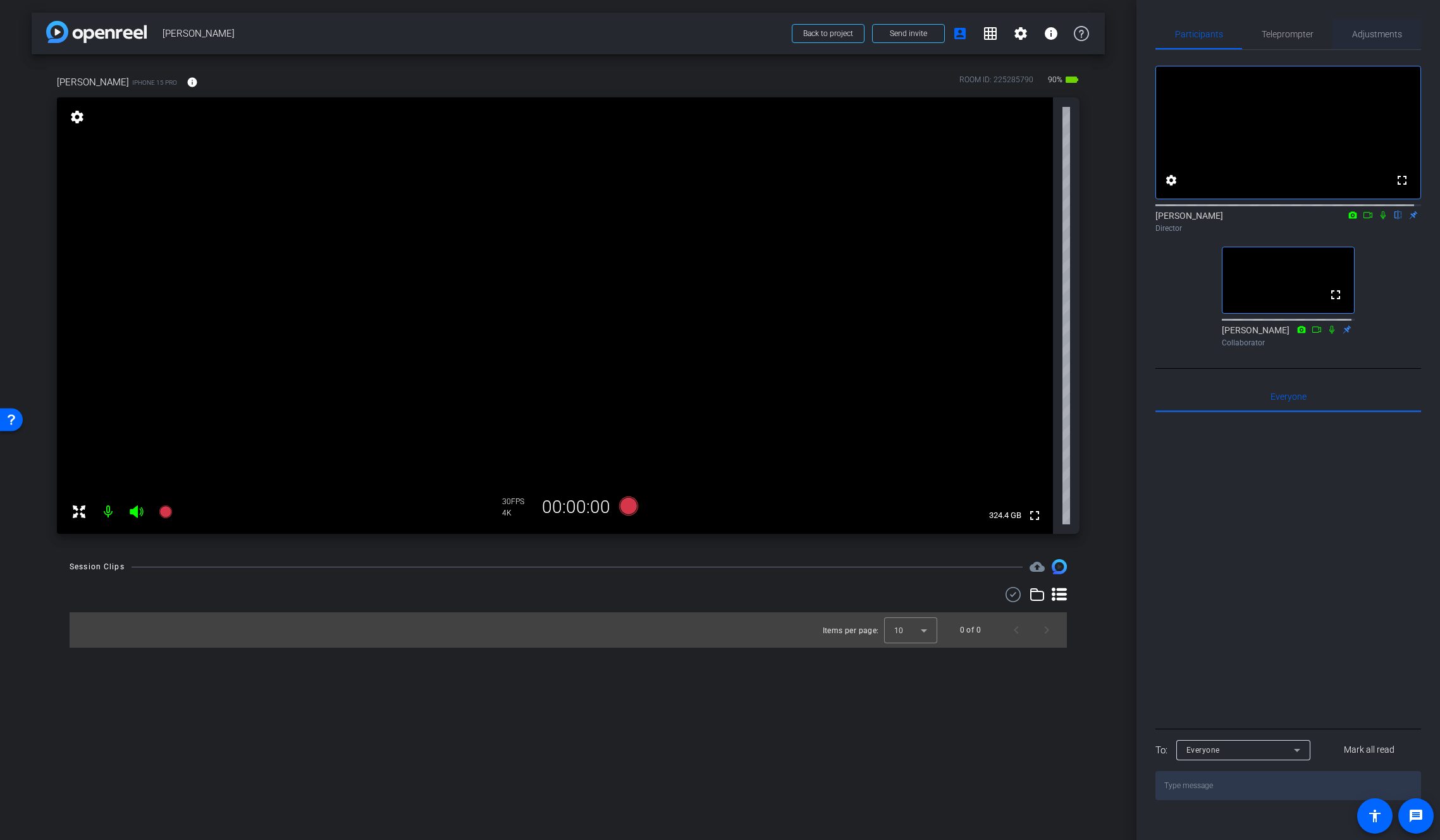
click at [1365, 30] on span "Adjustments" at bounding box center [1376, 34] width 50 height 8
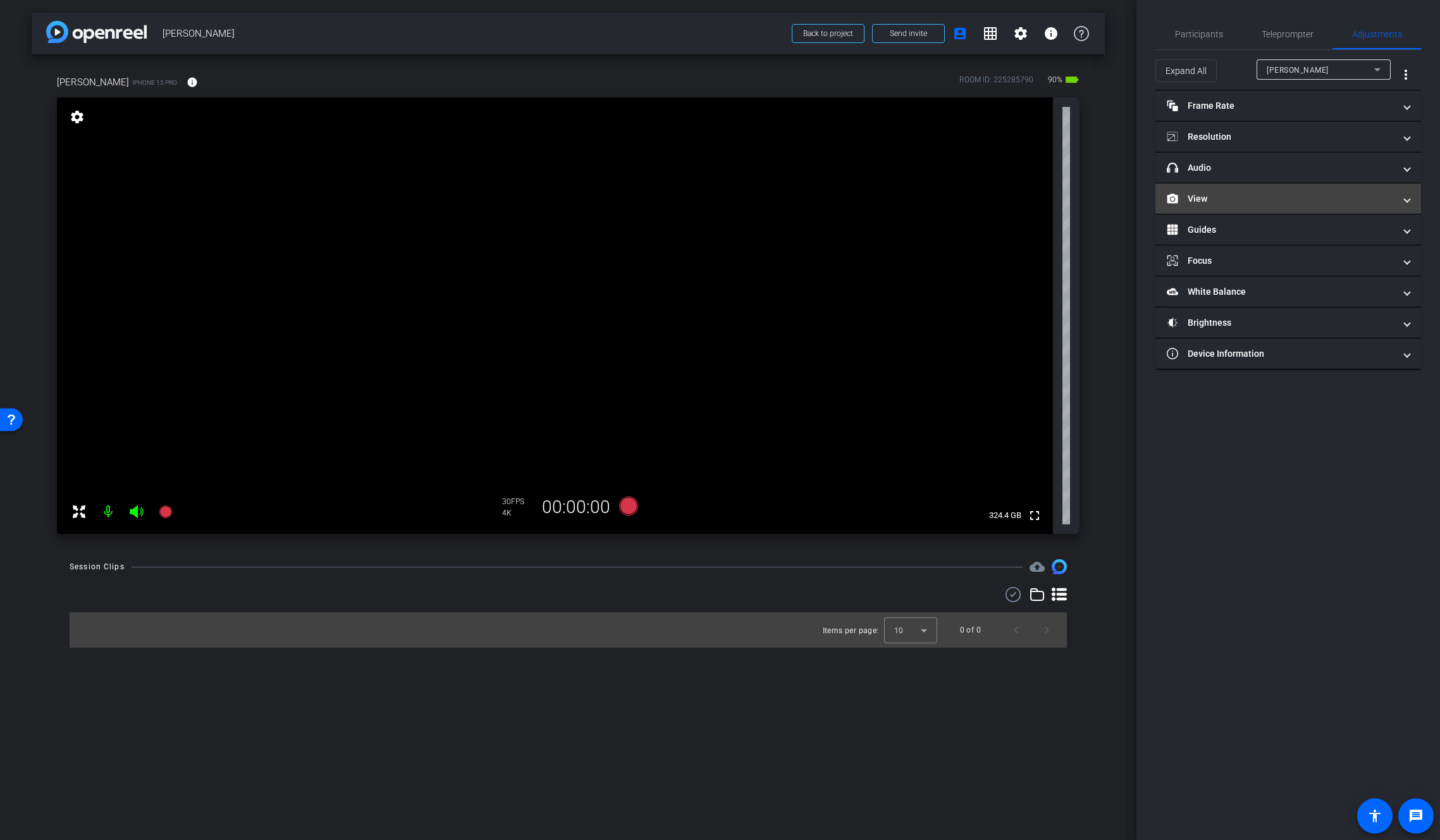
click at [1204, 187] on mat-expansion-panel-header "View" at bounding box center [1287, 198] width 265 height 31
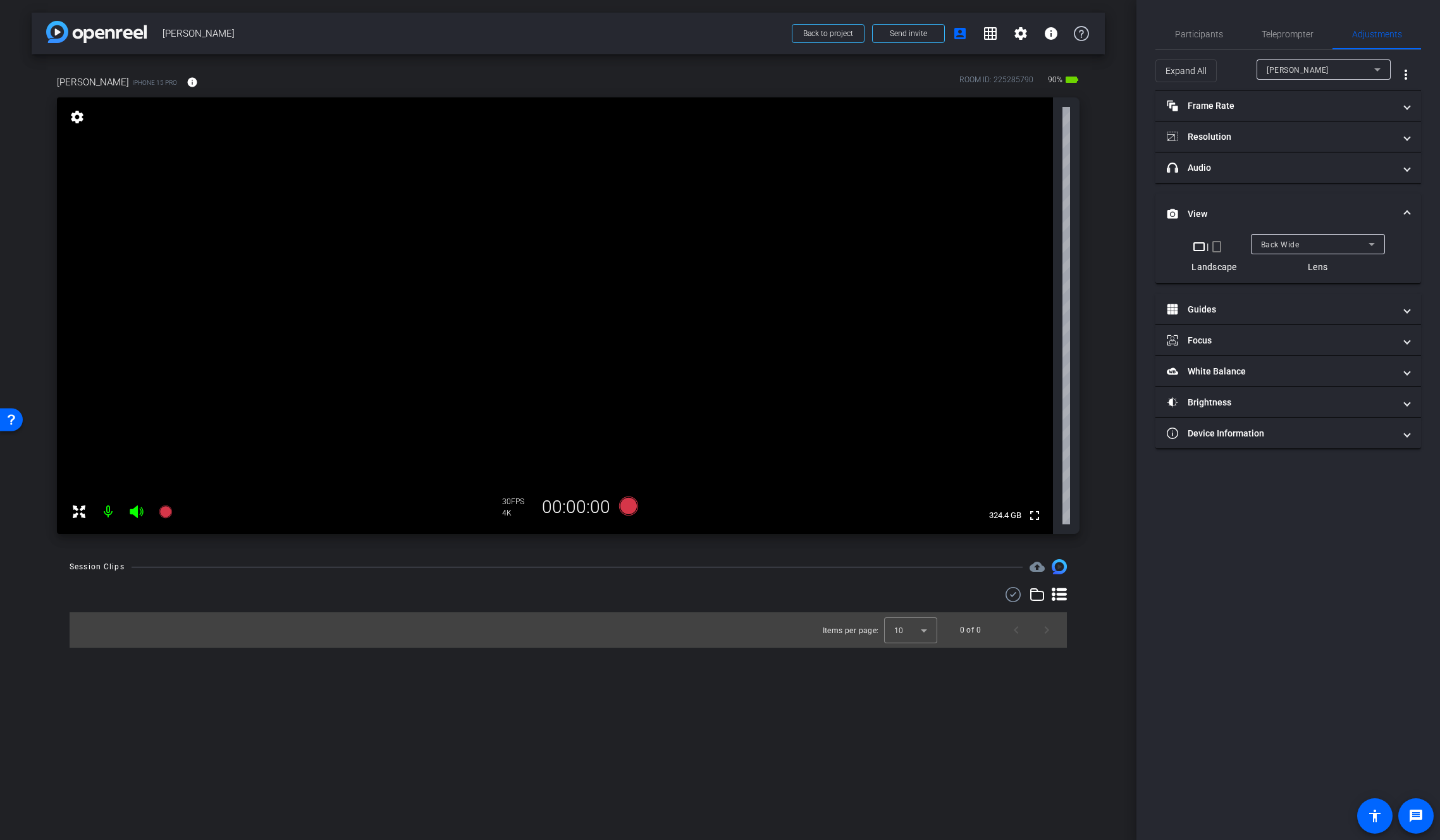
click at [1287, 243] on span "Back Wide" at bounding box center [1281, 245] width 39 height 8
click at [1293, 326] on span "Back Ultra Wide" at bounding box center [1291, 331] width 61 height 15
click at [1298, 241] on span "Back Ultra Wide" at bounding box center [1290, 245] width 58 height 8
click at [1292, 270] on span "Back Wide" at bounding box center [1281, 270] width 41 height 15
click at [587, 228] on video at bounding box center [554, 315] width 996 height 437
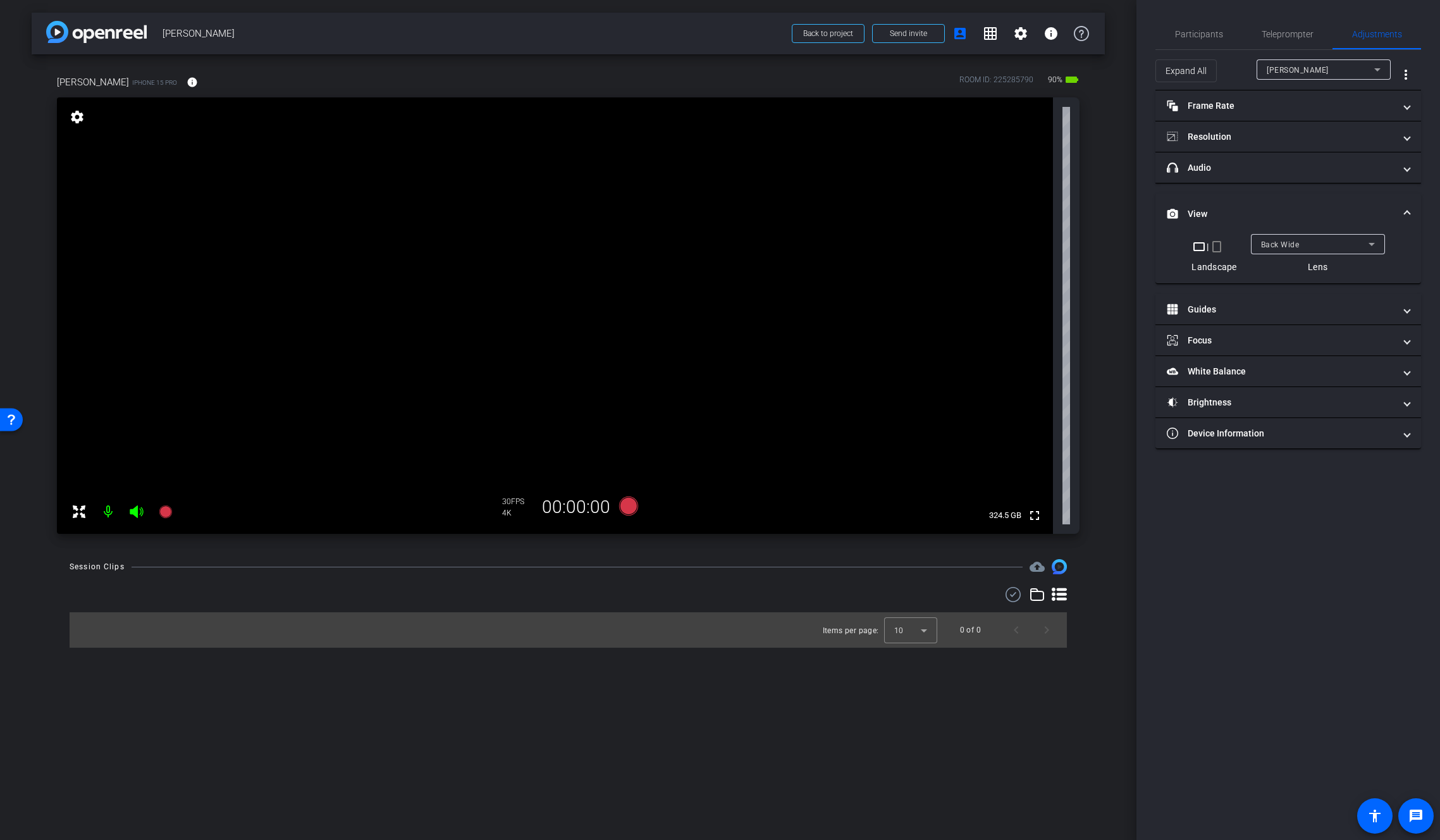
click at [1311, 238] on div "Back Wide" at bounding box center [1315, 244] width 108 height 16
click at [1298, 330] on span "Back Ultra Wide" at bounding box center [1291, 331] width 61 height 15
click at [1300, 241] on span "Back Ultra Wide" at bounding box center [1290, 245] width 58 height 8
click at [1299, 273] on span "Back Wide" at bounding box center [1281, 270] width 41 height 15
click at [625, 275] on video at bounding box center [554, 315] width 996 height 437
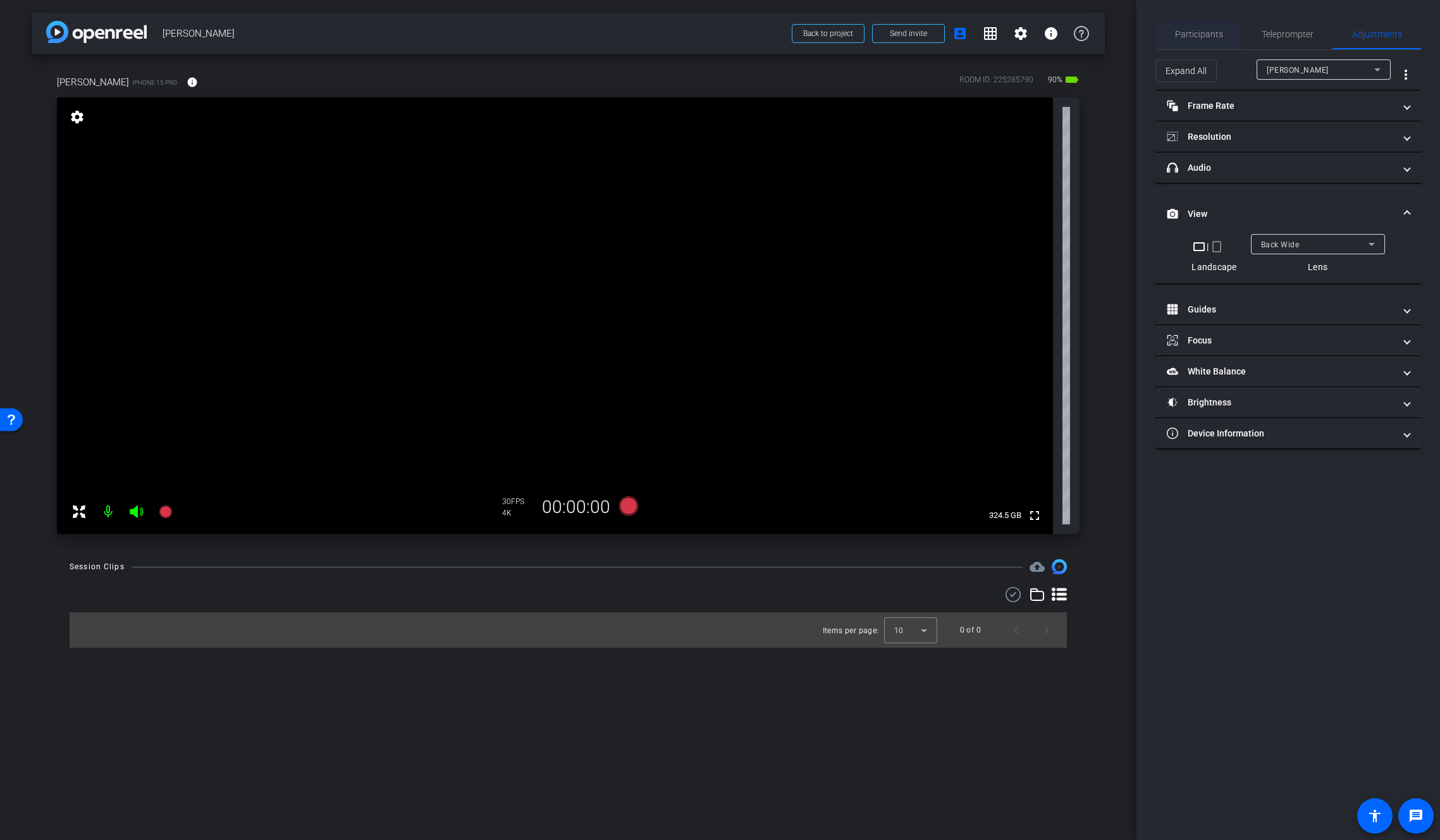
click at [1197, 41] on span "Participants" at bounding box center [1198, 34] width 48 height 31
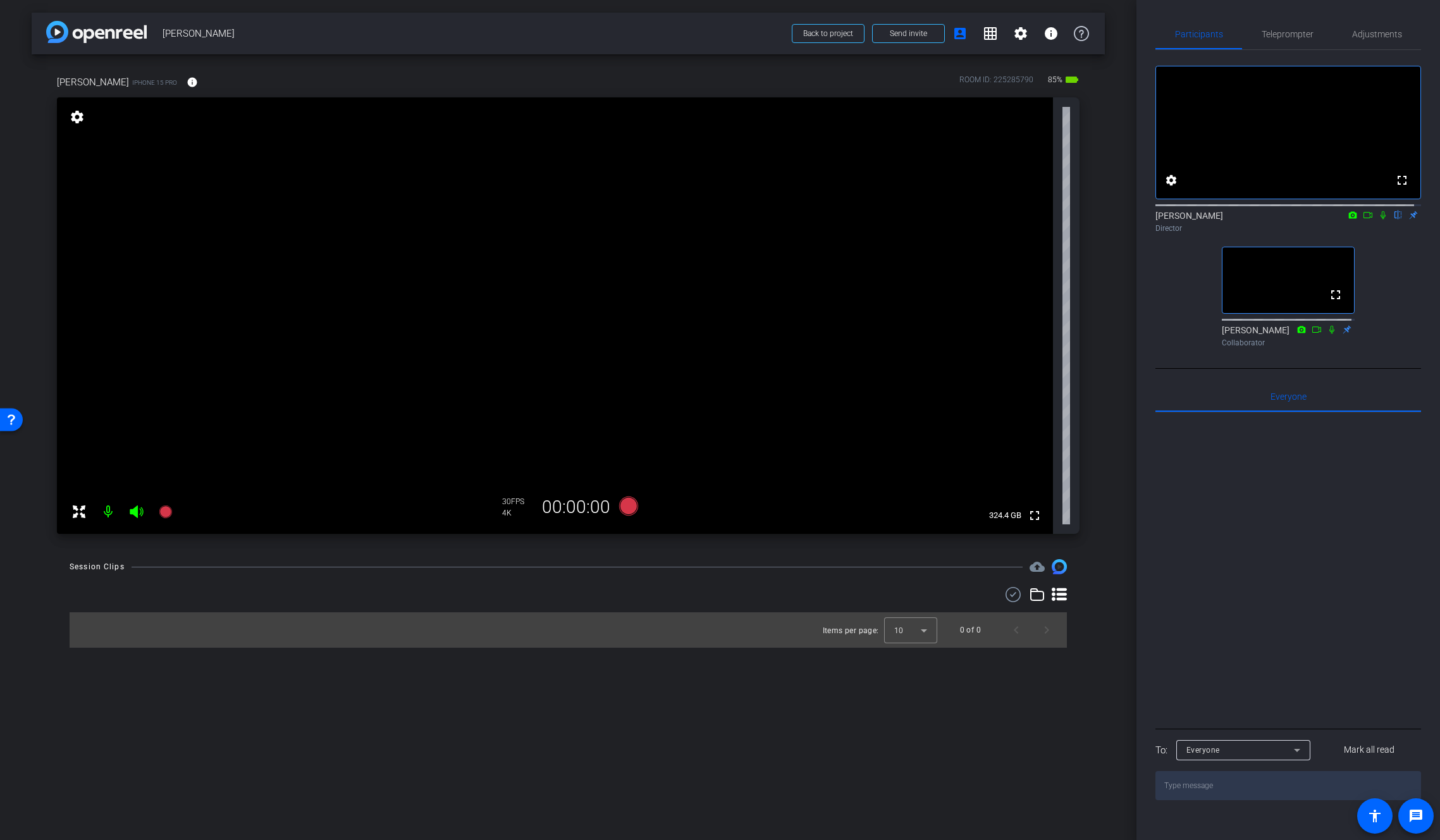
click at [639, 304] on video at bounding box center [554, 315] width 996 height 437
click at [611, 298] on video at bounding box center [554, 315] width 996 height 437
click at [624, 298] on div "fullscreen settings 324.4 GB" at bounding box center [568, 315] width 1023 height 437
click at [619, 292] on video at bounding box center [554, 315] width 996 height 437
click at [621, 278] on div at bounding box center [619, 292] width 31 height 31
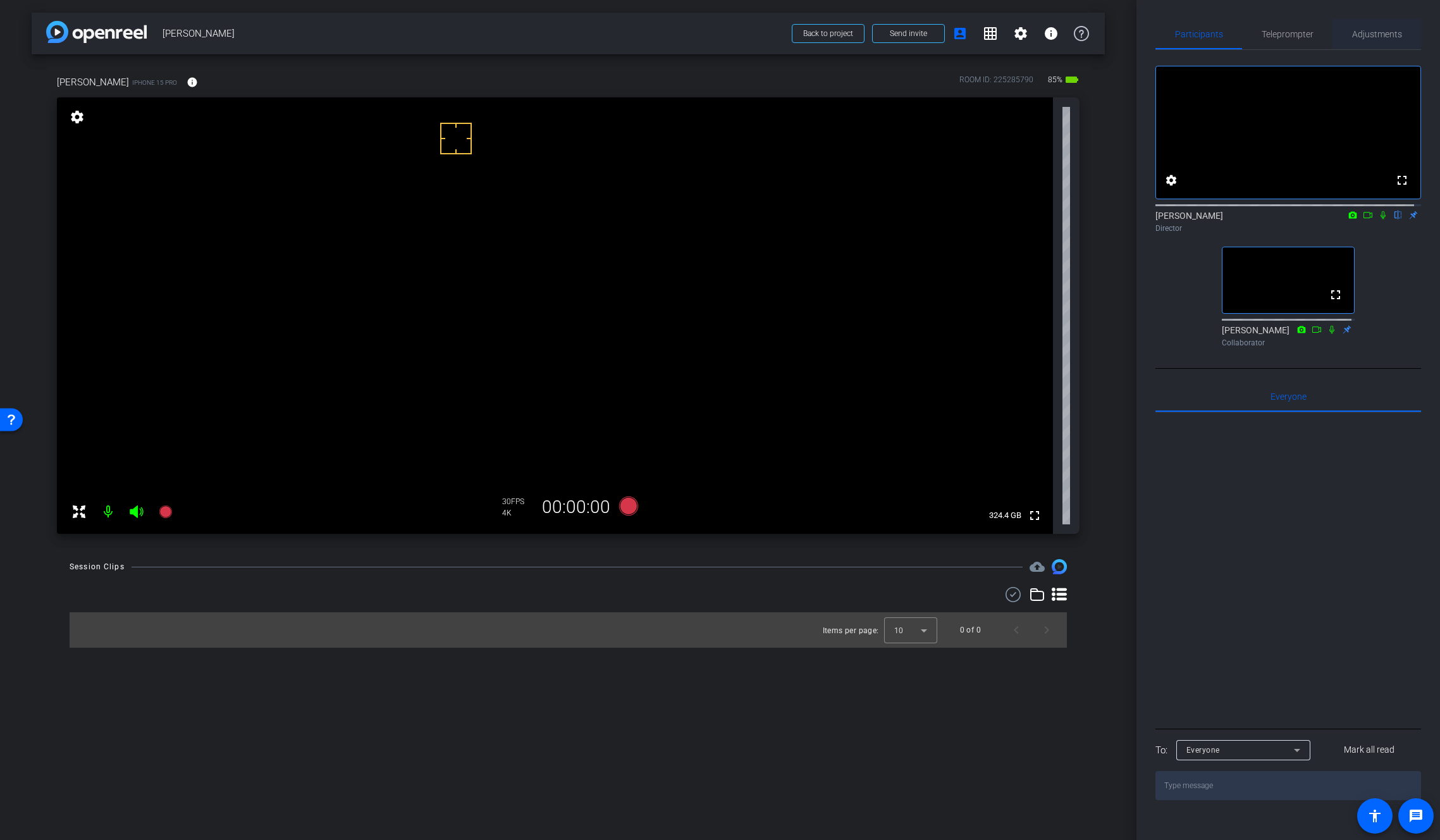
click at [1373, 26] on span "Adjustments" at bounding box center [1376, 34] width 50 height 31
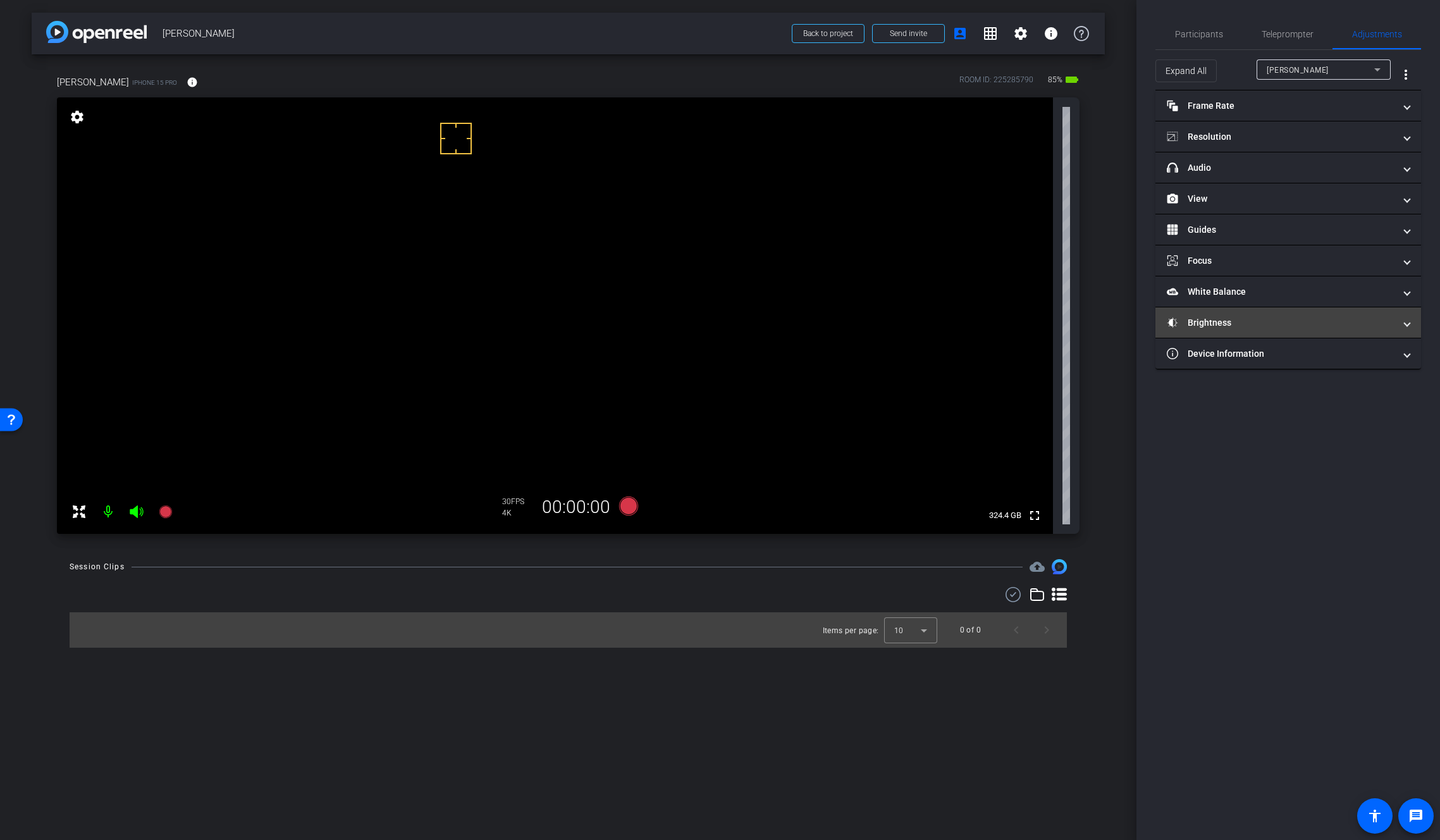
click at [1198, 319] on mat-panel-title "Brightness" at bounding box center [1281, 323] width 228 height 14
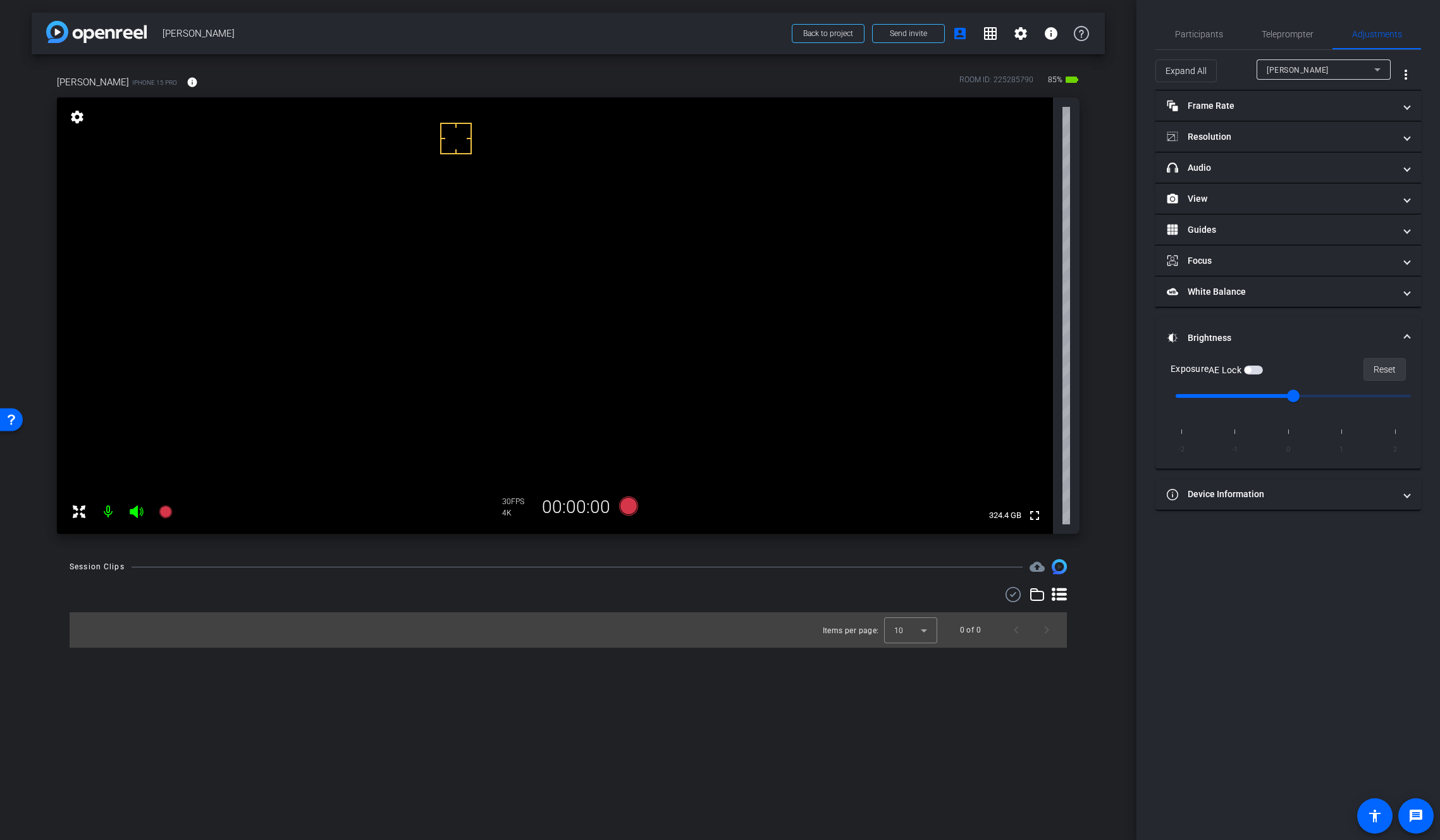
click at [1397, 370] on span at bounding box center [1384, 370] width 41 height 31
click at [1251, 370] on span "button" at bounding box center [1247, 370] width 6 height 6
click at [1256, 370] on span "button" at bounding box center [1256, 370] width 6 height 6
click at [1401, 368] on span at bounding box center [1384, 370] width 41 height 31
drag, startPoint x: 1299, startPoint y: 394, endPoint x: 1334, endPoint y: 395, distance: 35.0
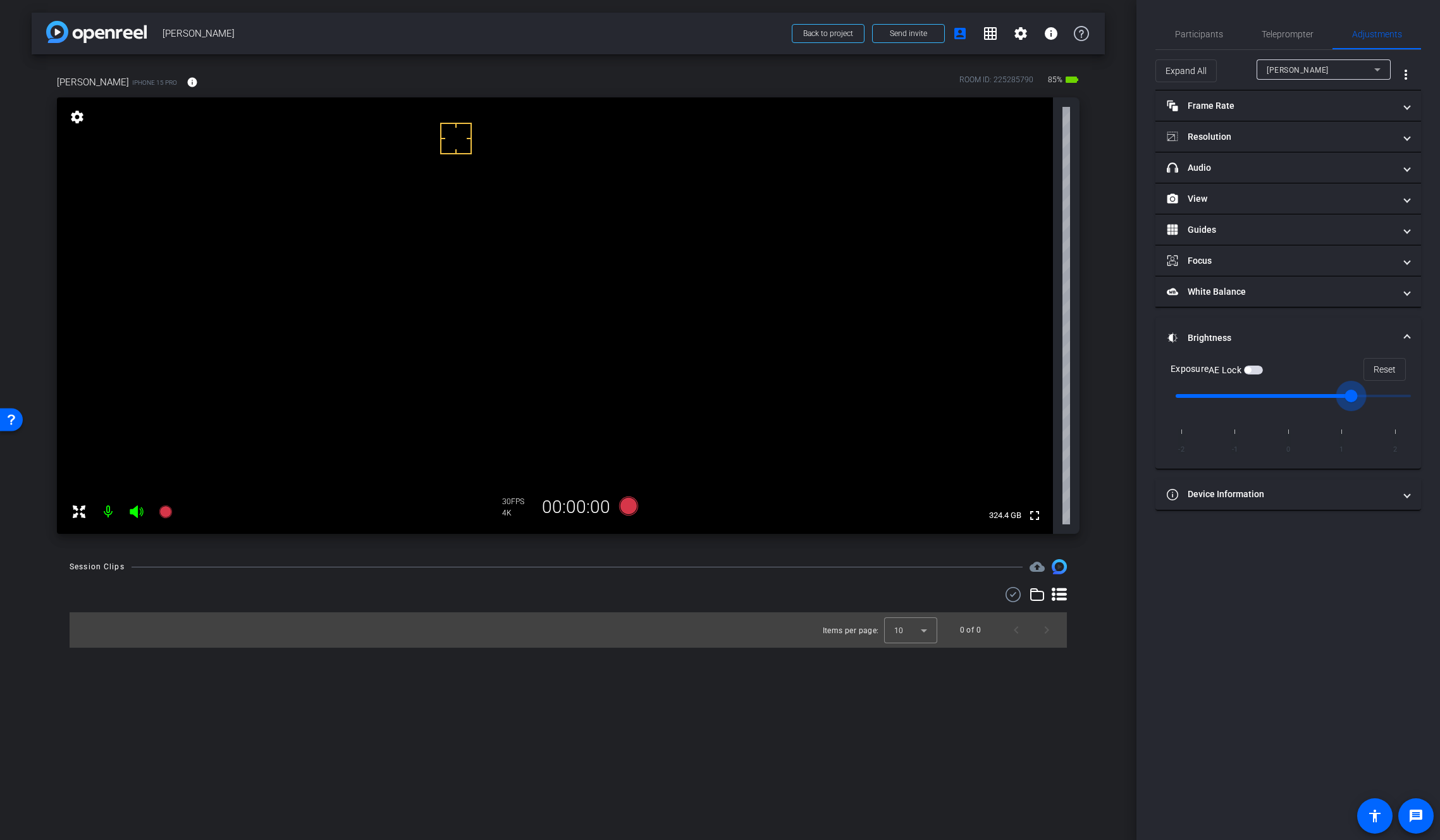
type input "1"
click at [1334, 395] on input "range" at bounding box center [1293, 396] width 262 height 28
drag, startPoint x: 1190, startPoint y: 36, endPoint x: 1167, endPoint y: 61, distance: 34.0
click at [1191, 36] on span "Participants" at bounding box center [1198, 34] width 48 height 8
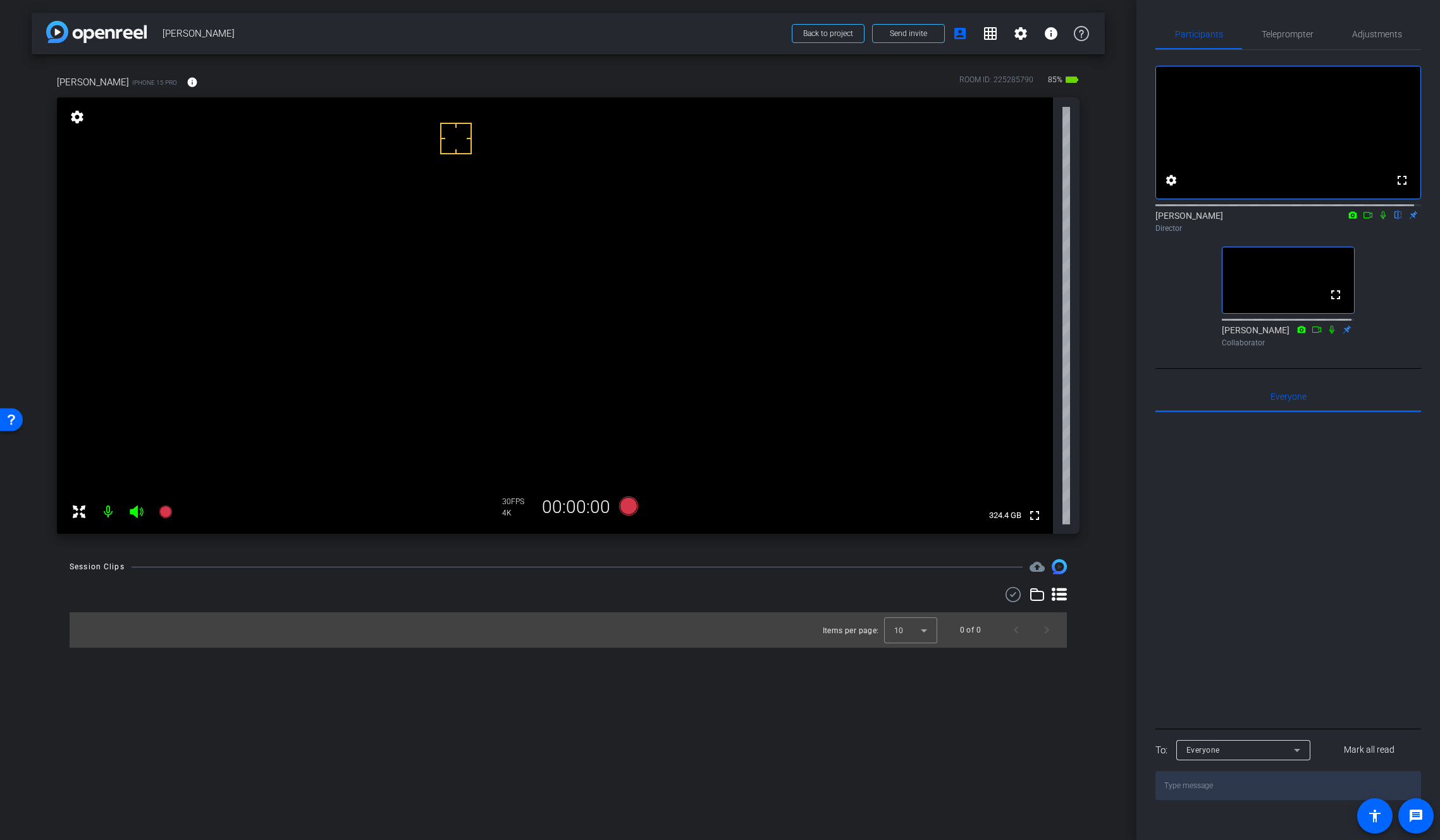
click at [1378, 220] on icon at bounding box center [1383, 214] width 10 height 8
click at [633, 498] on icon at bounding box center [629, 505] width 31 height 23
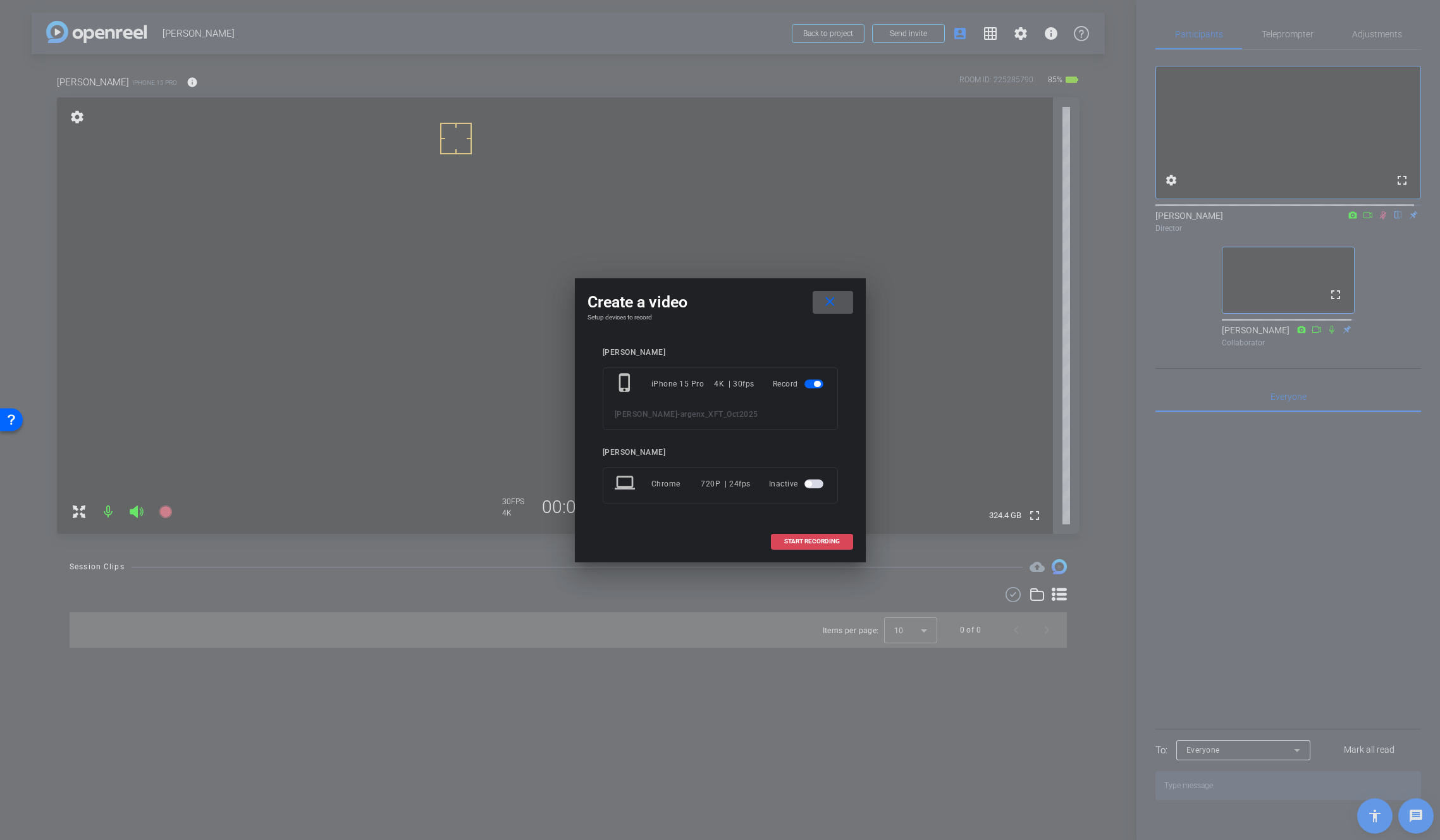
click at [815, 540] on span "START RECORDING" at bounding box center [812, 541] width 56 height 6
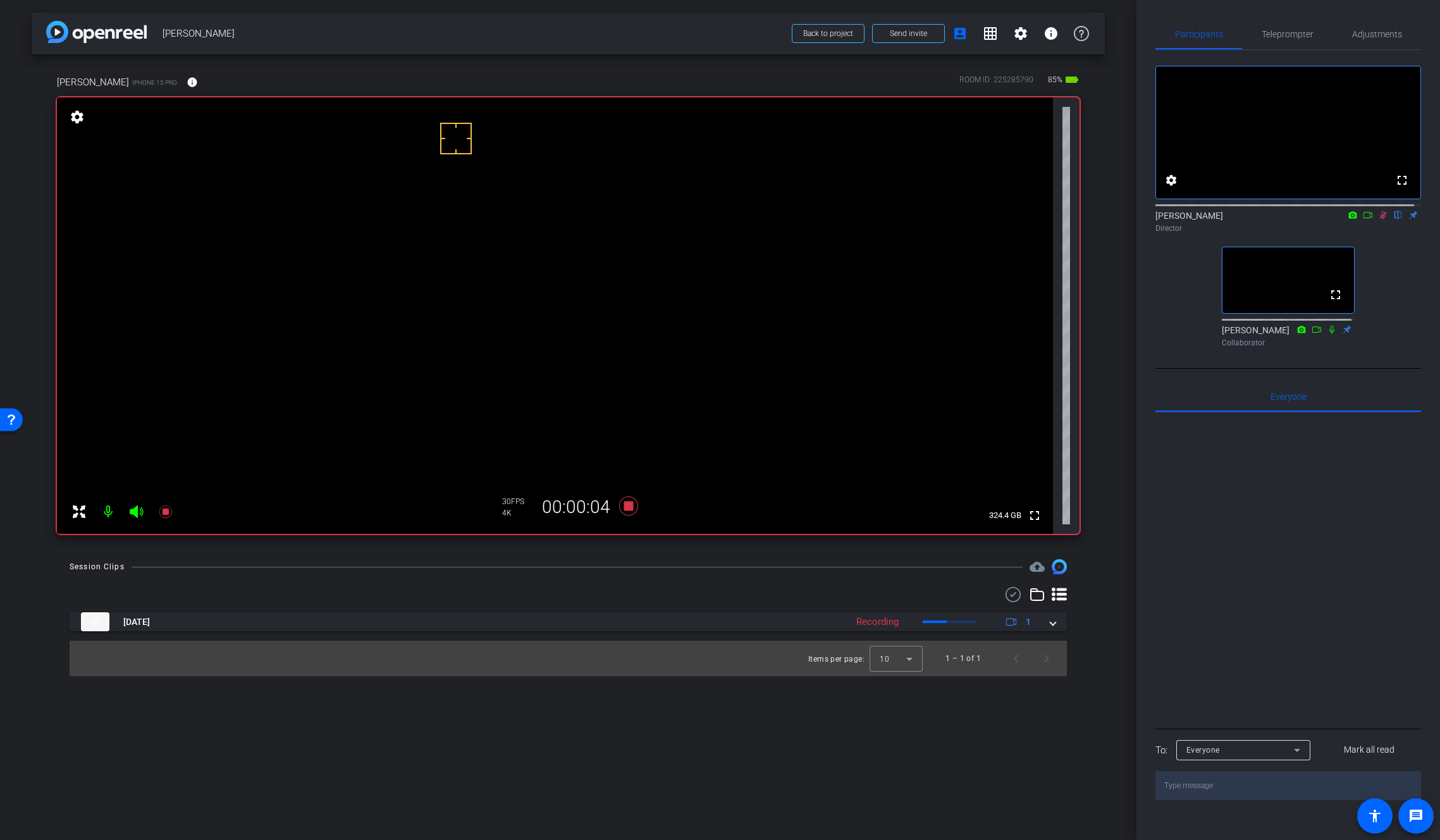
click at [1378, 220] on icon at bounding box center [1383, 214] width 10 height 8
click at [626, 507] on icon at bounding box center [628, 506] width 19 height 19
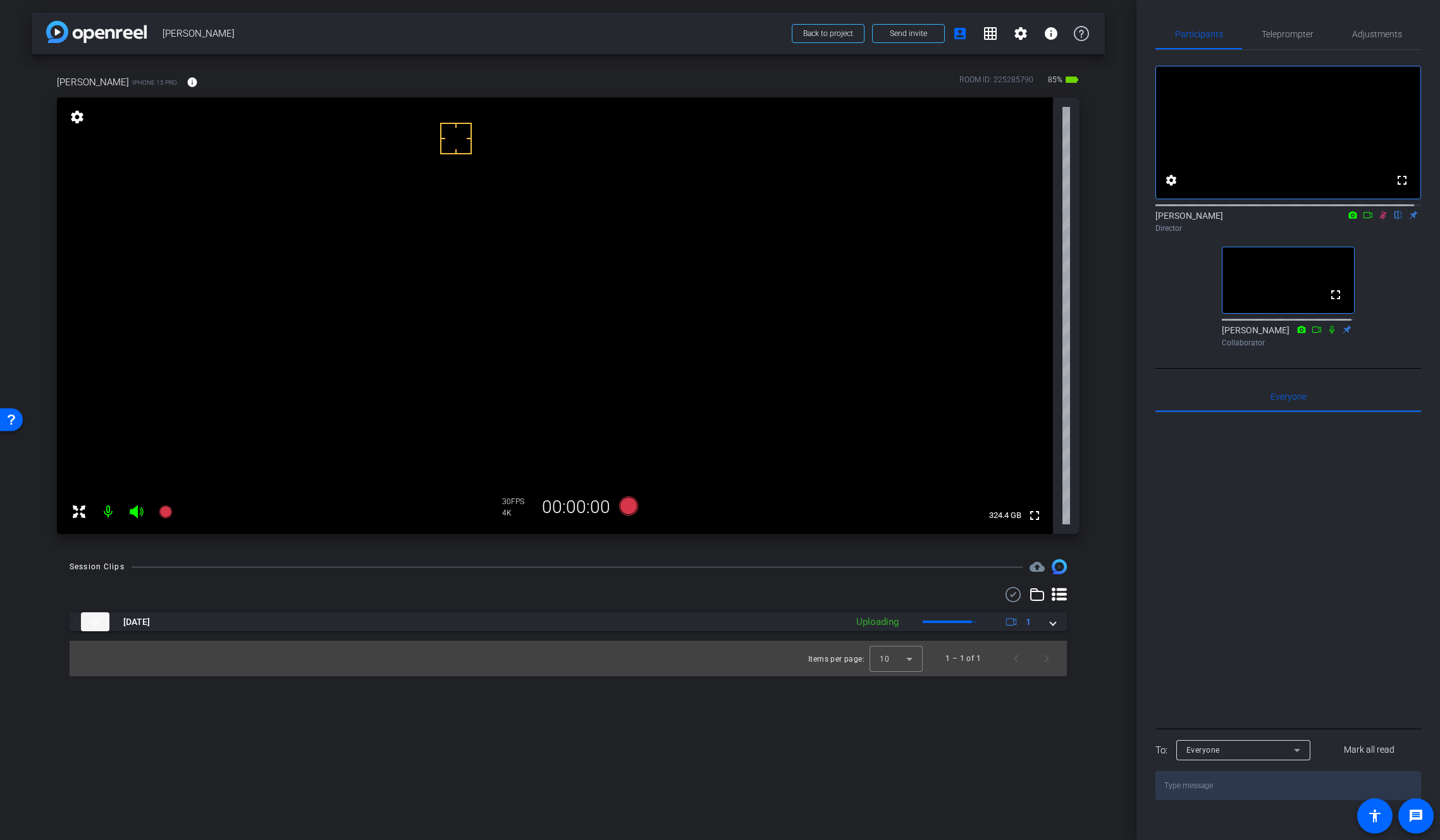
click at [1379, 220] on icon at bounding box center [1383, 214] width 10 height 8
click at [1378, 220] on icon at bounding box center [1383, 214] width 10 height 8
click at [1053, 621] on span at bounding box center [1053, 622] width 5 height 14
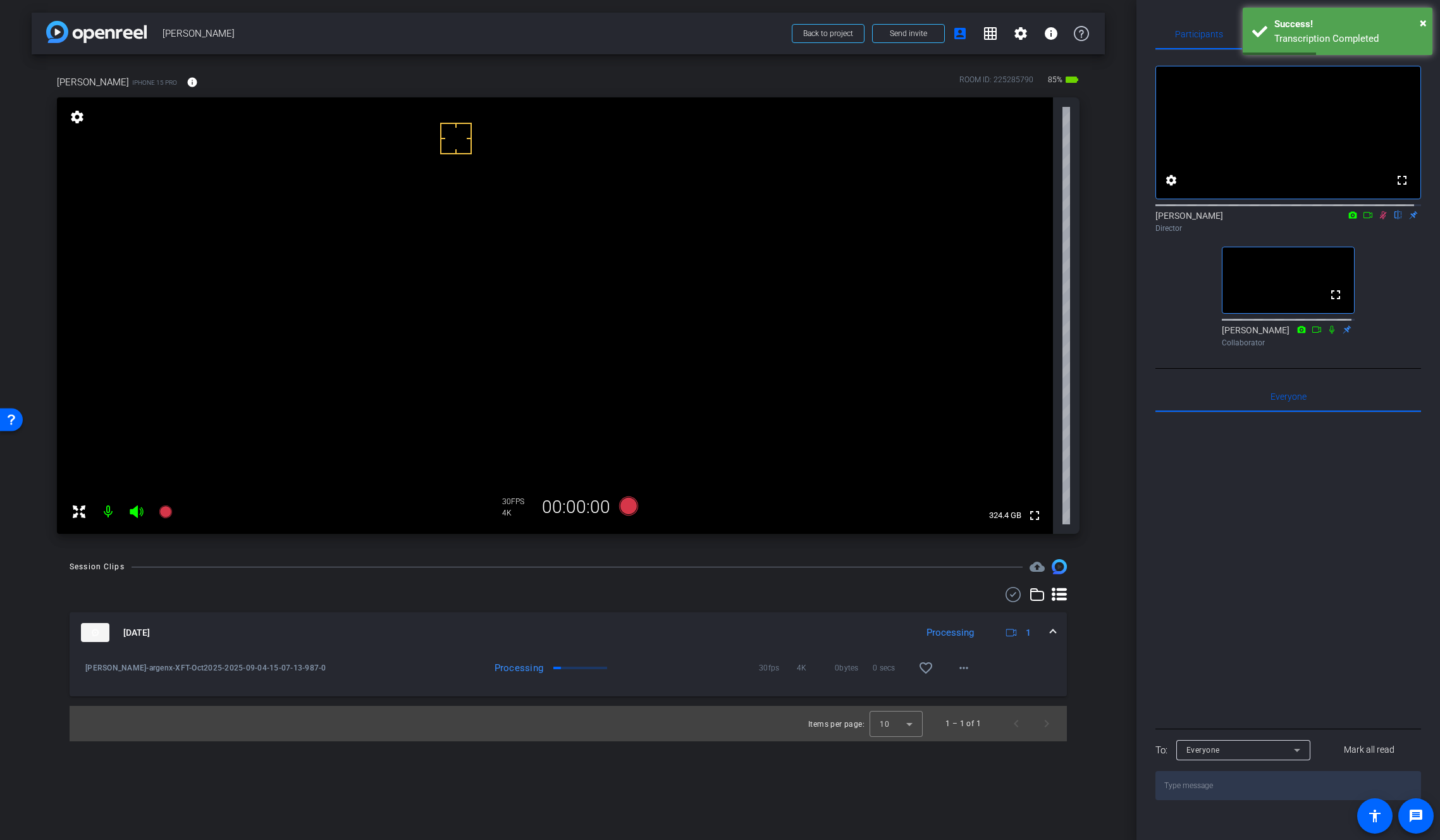
click at [1363, 220] on icon at bounding box center [1368, 214] width 10 height 8
click at [965, 670] on mat-icon "more_horiz" at bounding box center [964, 668] width 15 height 15
click at [965, 670] on body "Accessibility Screen-Reader Guide, Feedback, and Issue Reporting | New window m…" at bounding box center [720, 420] width 1440 height 840
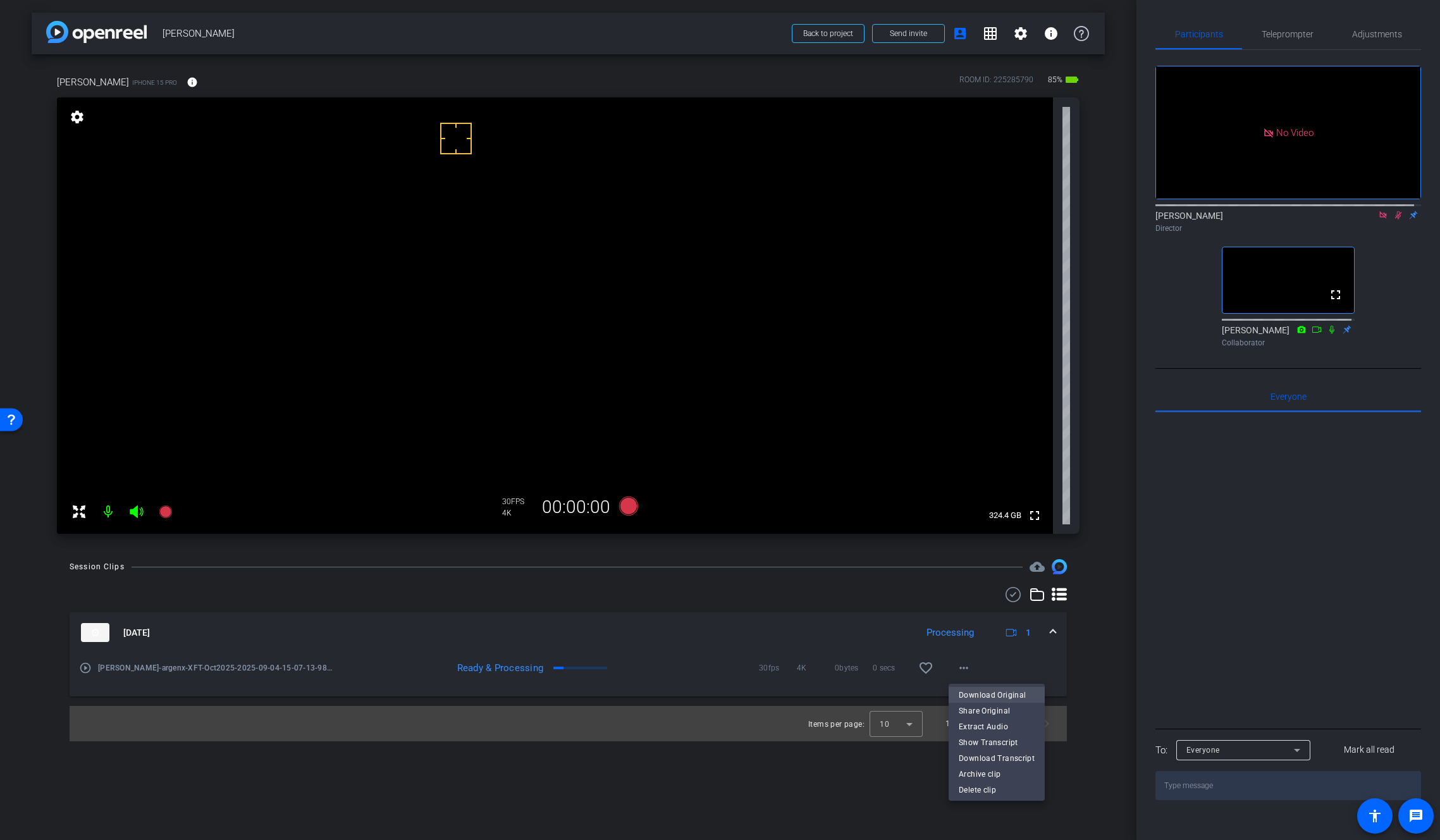
click at [984, 687] on span "Download Original" at bounding box center [997, 694] width 76 height 15
drag, startPoint x: 1148, startPoint y: 375, endPoint x: 1238, endPoint y: 347, distance: 94.3
click at [1148, 375] on div "Participants Teleprompter Adjustments No Video Brian Curp Director fullscreen S…" at bounding box center [1288, 420] width 303 height 840
click at [1393, 220] on icon at bounding box center [1398, 214] width 10 height 8
click at [642, 278] on video at bounding box center [554, 315] width 996 height 437
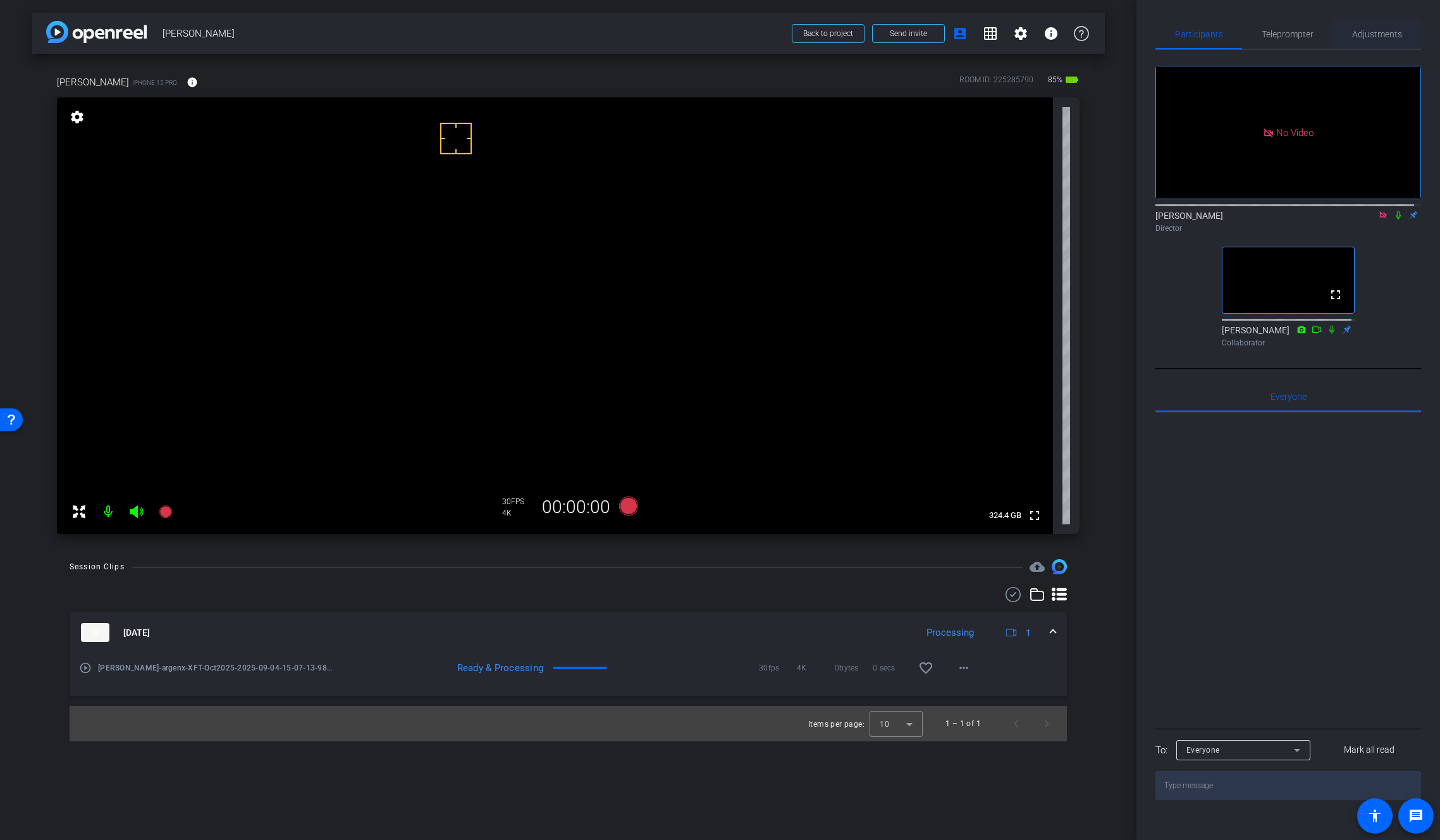
click at [1360, 36] on span "Adjustments" at bounding box center [1376, 34] width 50 height 8
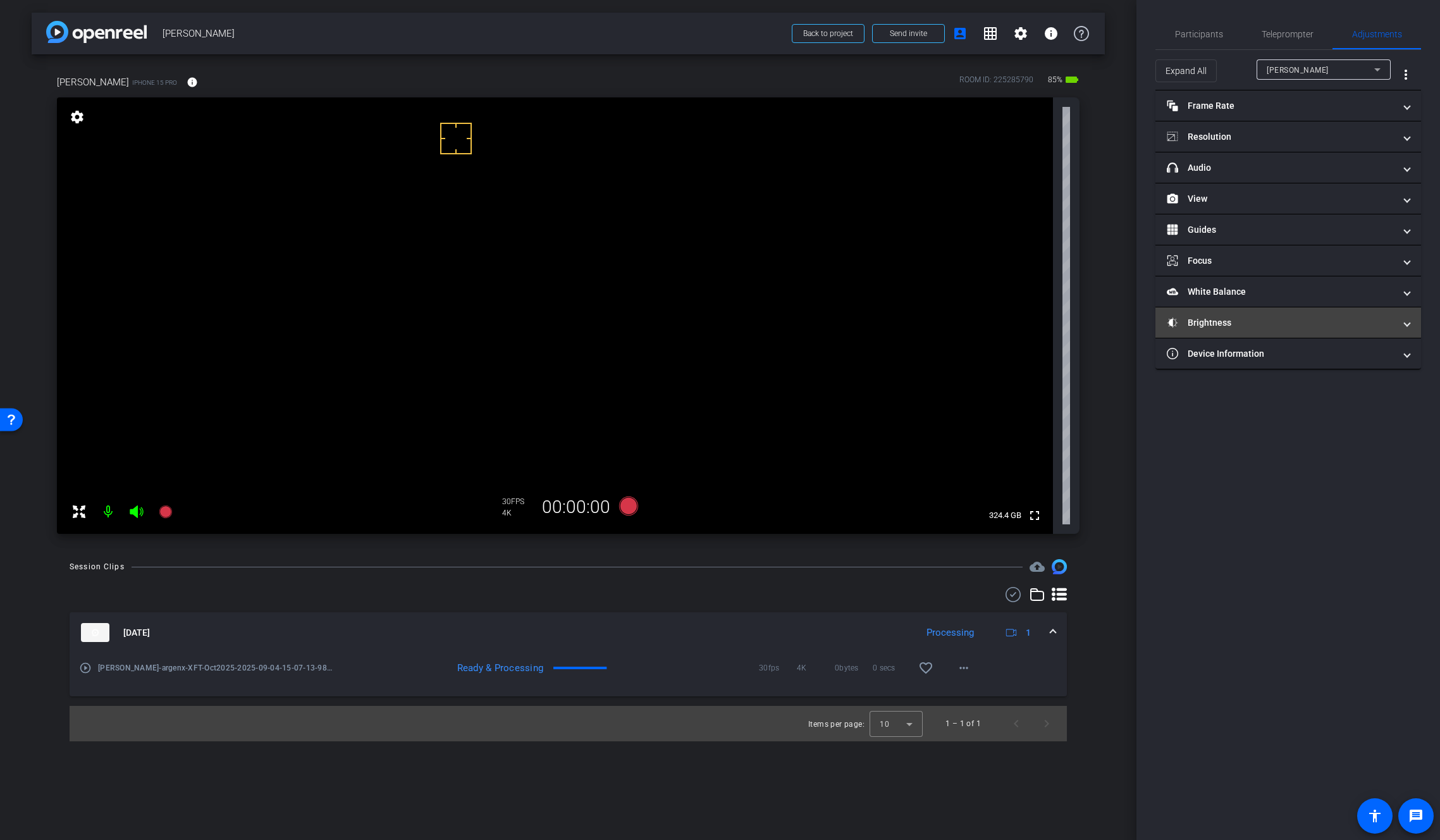
click at [1219, 318] on mat-panel-title "Brightness" at bounding box center [1281, 323] width 228 height 14
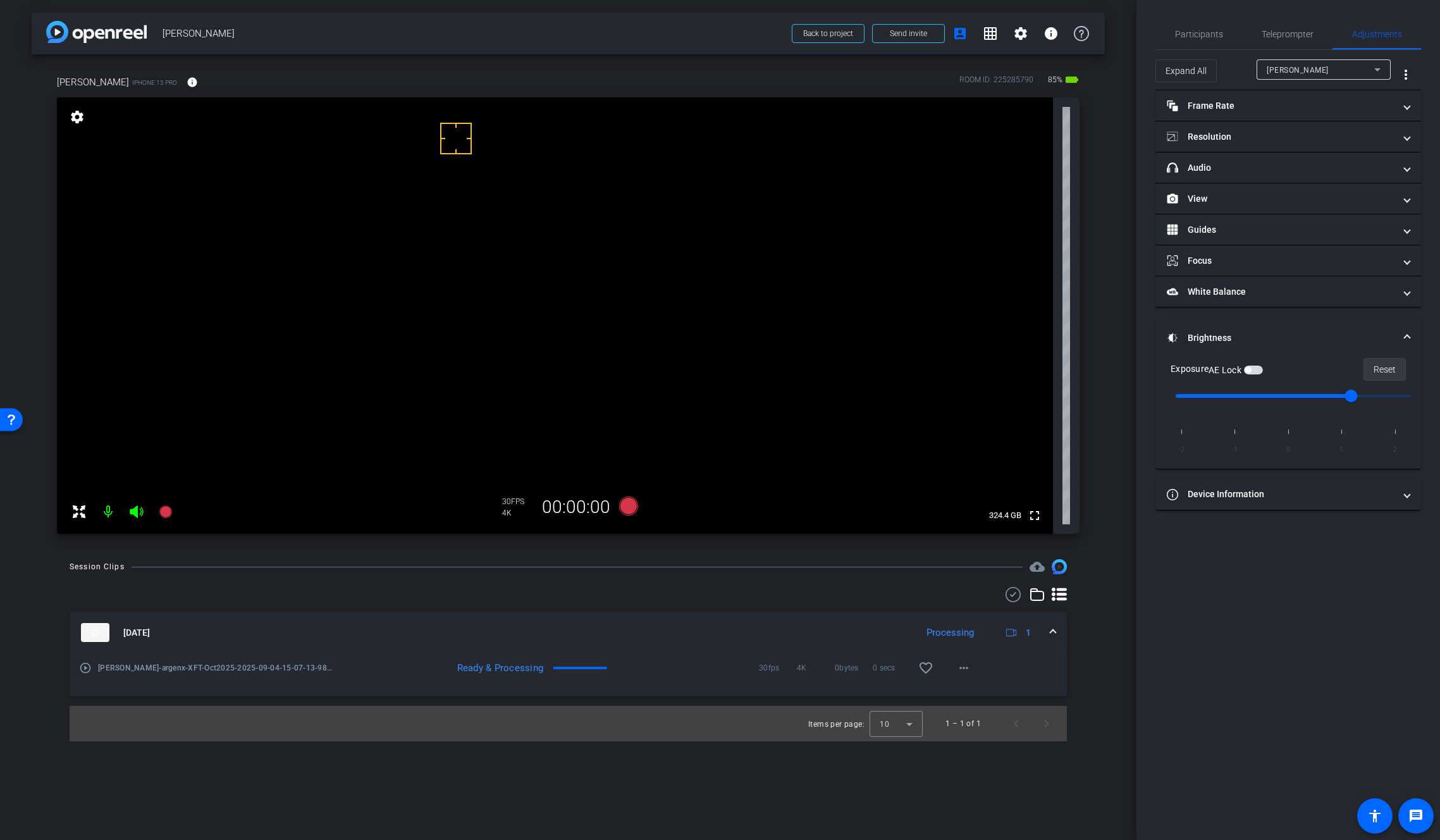
click at [1382, 366] on span "Reset" at bounding box center [1385, 370] width 22 height 24
type input "0"
click at [1406, 337] on span at bounding box center [1407, 338] width 5 height 14
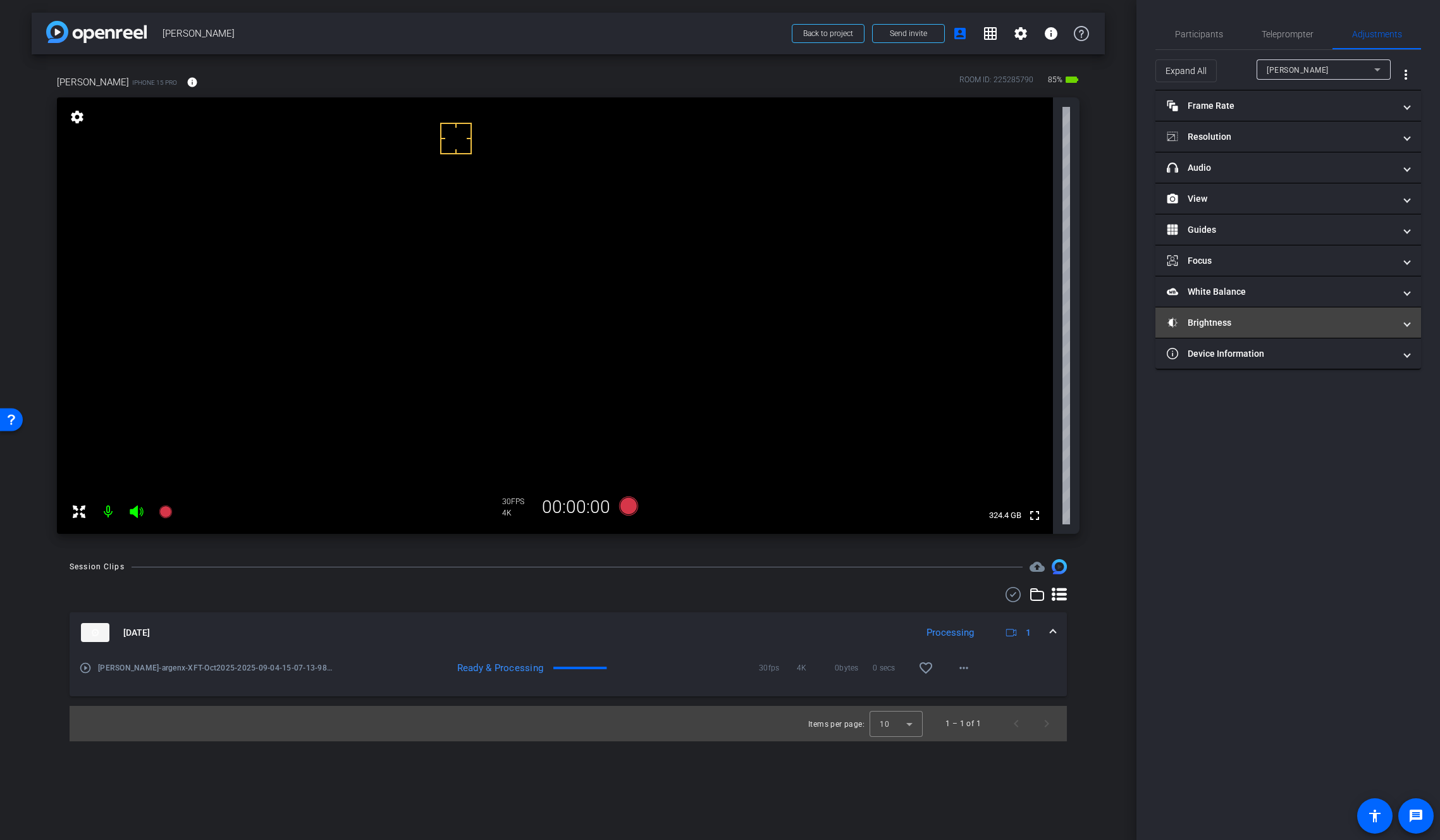
click at [1404, 327] on span at bounding box center [1407, 323] width 5 height 14
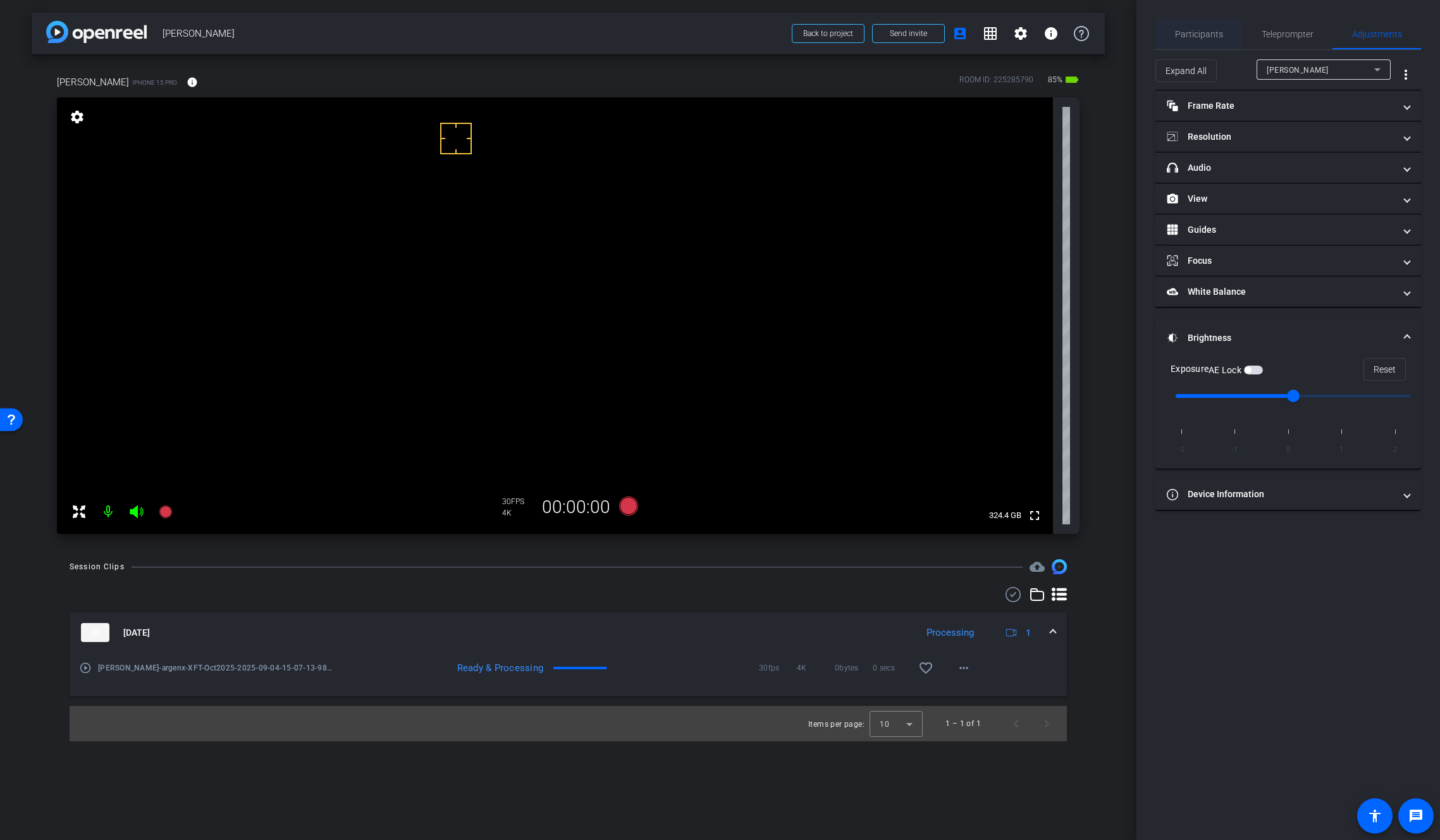
drag, startPoint x: 1207, startPoint y: 27, endPoint x: 1216, endPoint y: 47, distance: 21.9
click at [1207, 27] on span "Participants" at bounding box center [1198, 34] width 48 height 31
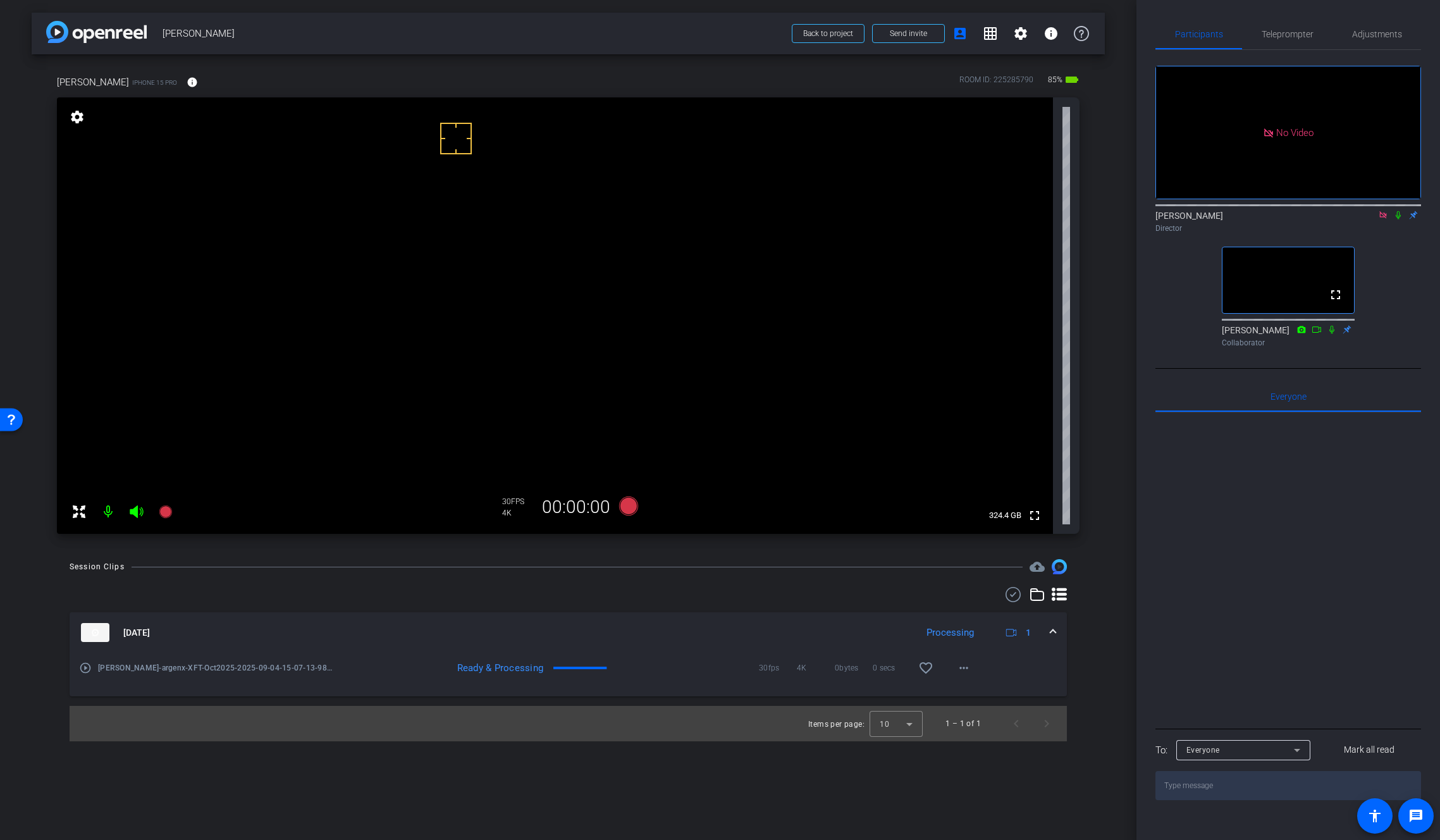
click at [1384, 210] on icon at bounding box center [1383, 214] width 10 height 8
click at [1378, 220] on icon at bounding box center [1383, 214] width 10 height 8
click at [1367, 34] on span "Adjustments" at bounding box center [1376, 34] width 50 height 8
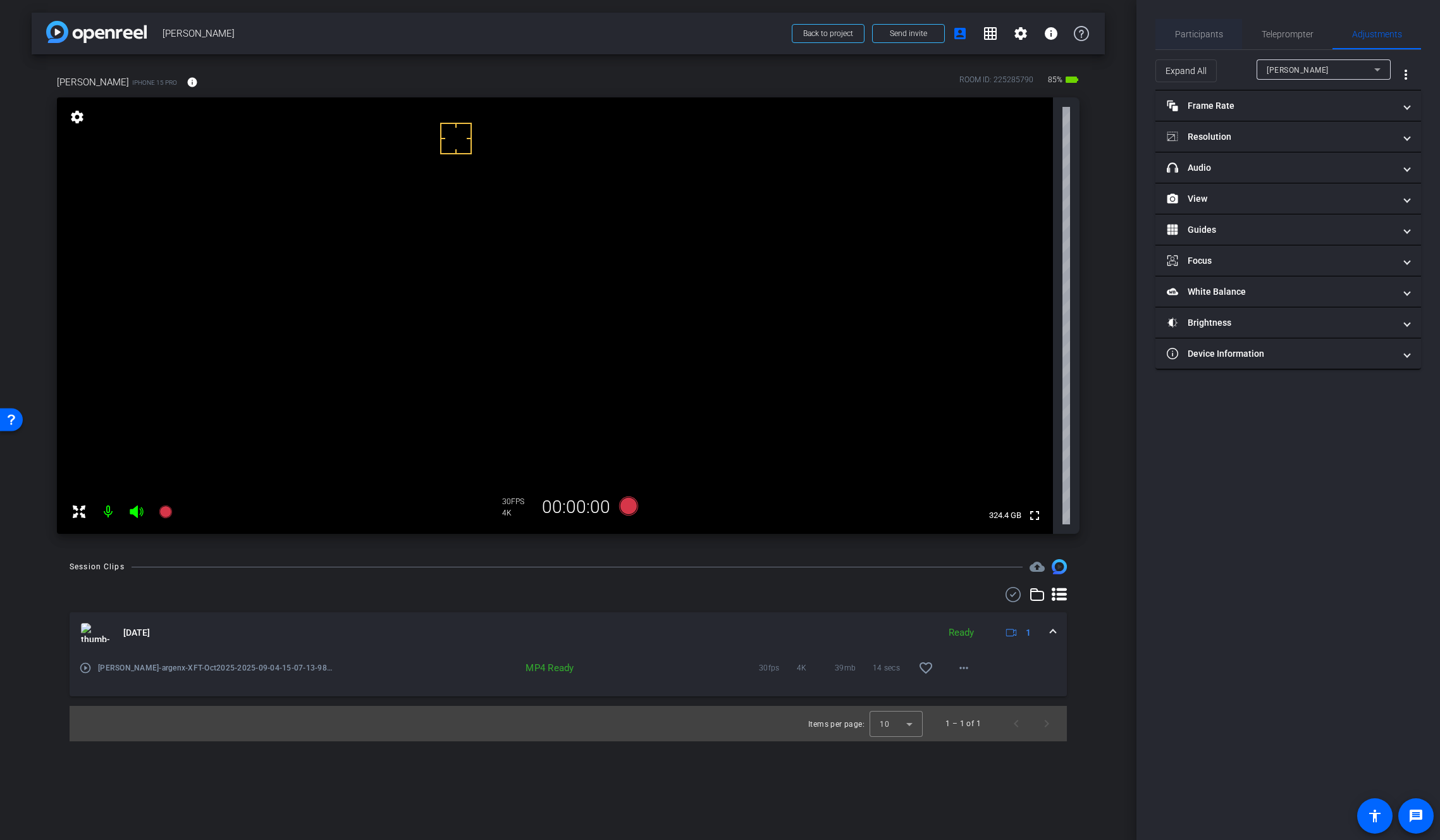
click at [1211, 37] on span "Participants" at bounding box center [1198, 34] width 48 height 8
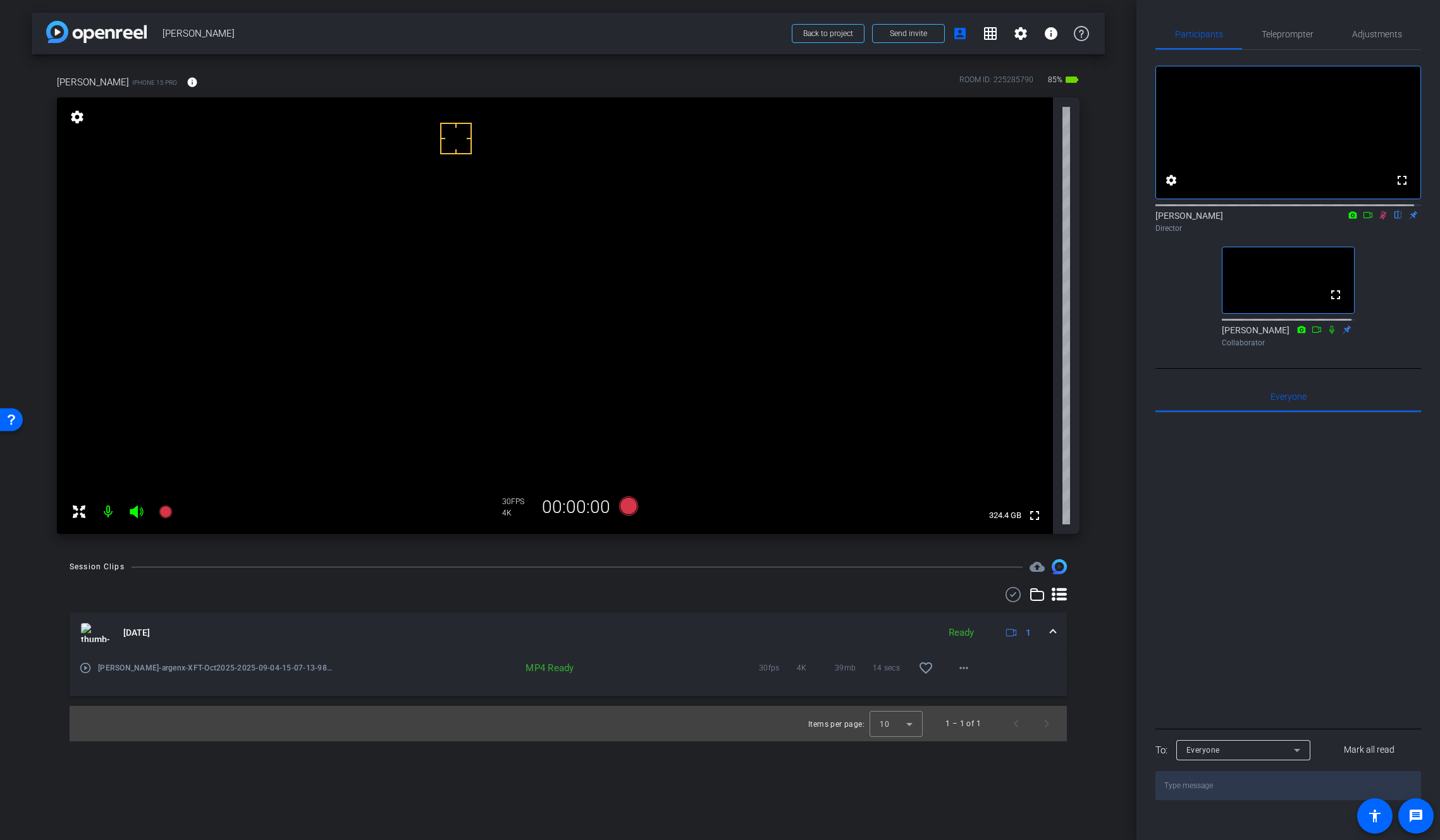
click at [1378, 220] on icon at bounding box center [1383, 214] width 10 height 8
click at [466, 143] on div at bounding box center [455, 138] width 31 height 31
click at [1386, 33] on span "Adjustments" at bounding box center [1376, 34] width 50 height 8
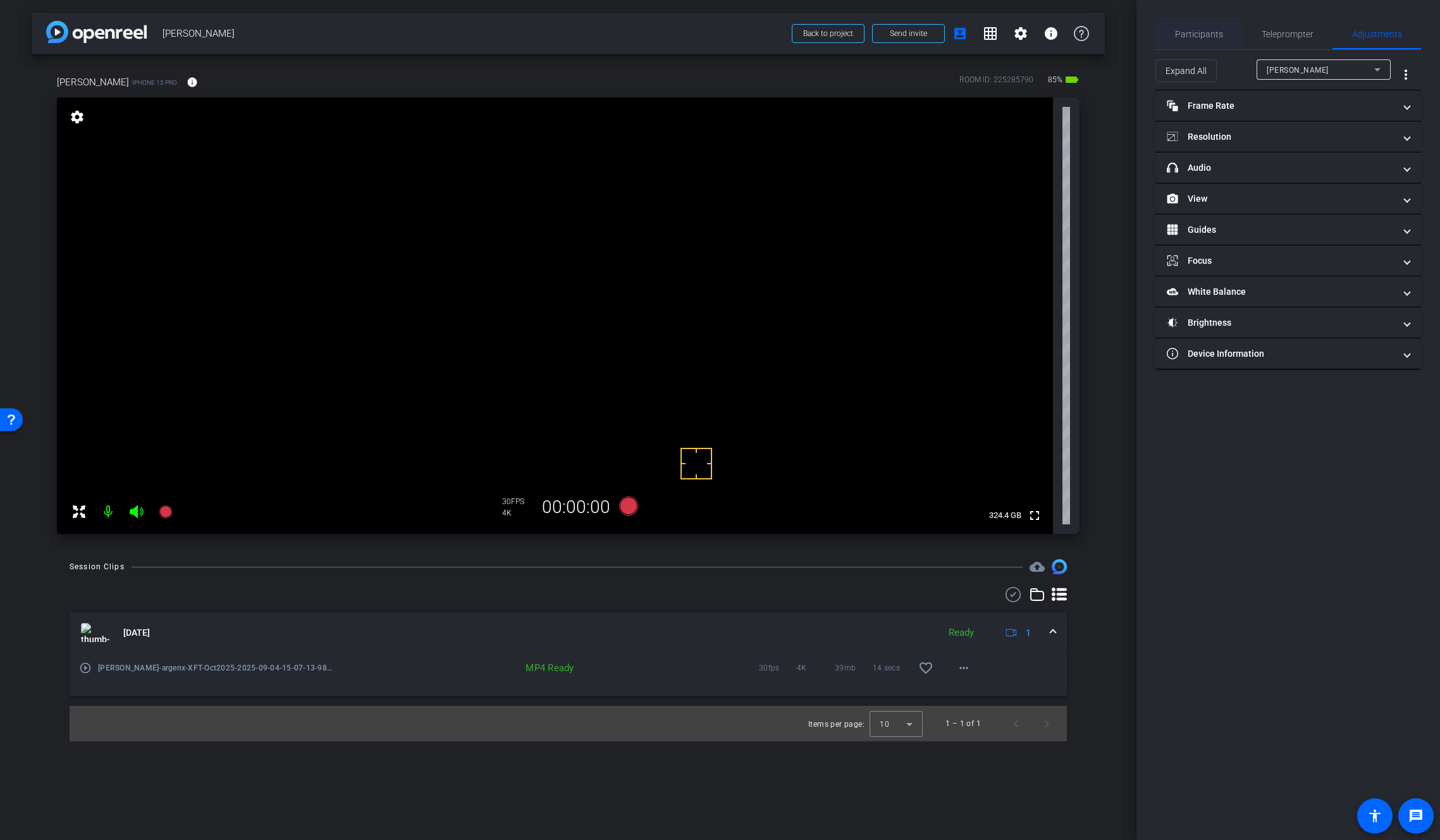
click at [1185, 27] on span "Participants" at bounding box center [1198, 34] width 48 height 31
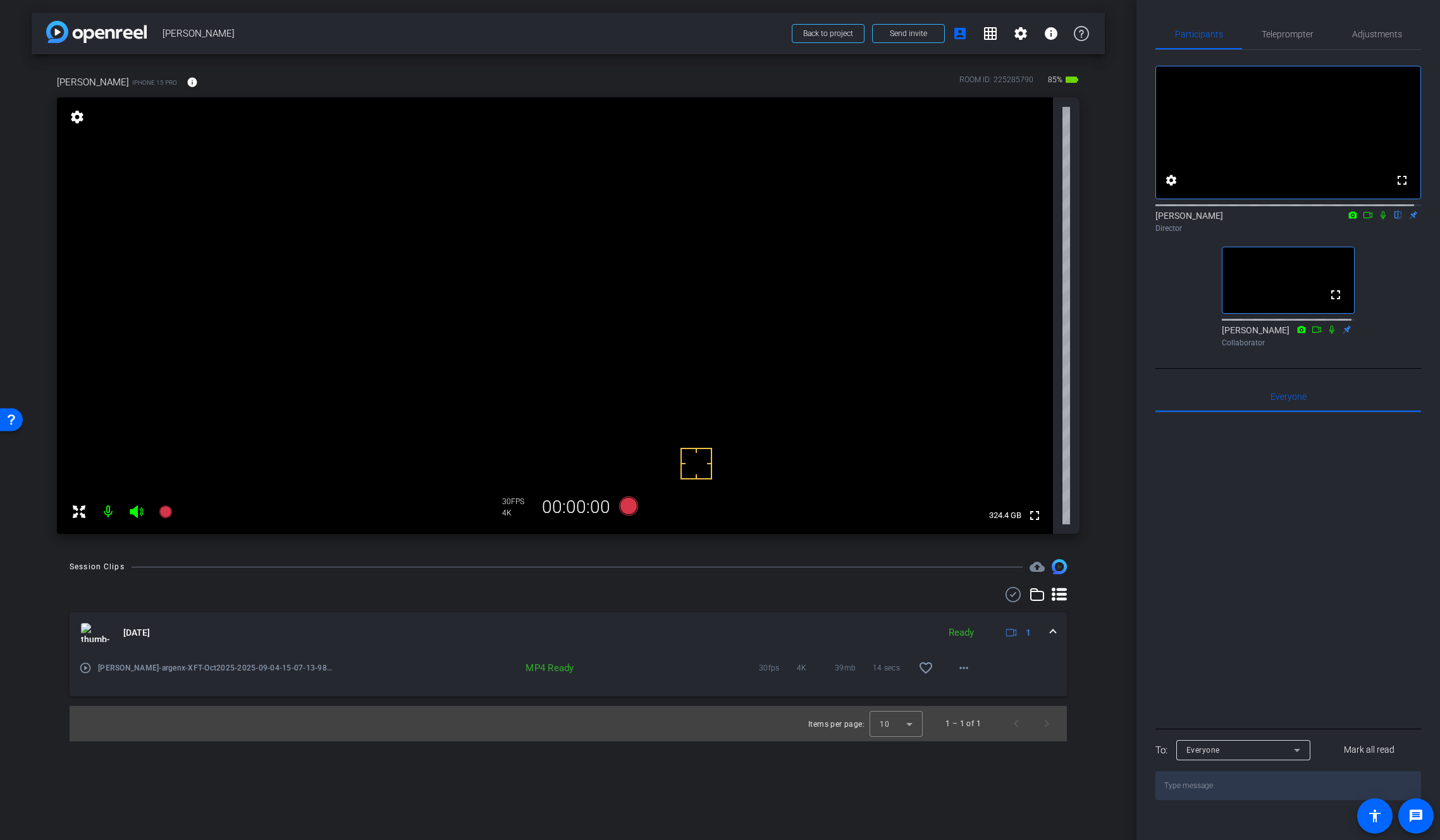
click at [1364, 220] on icon at bounding box center [1368, 214] width 10 height 8
click at [1378, 220] on icon at bounding box center [1383, 214] width 10 height 8
click at [1379, 220] on icon at bounding box center [1383, 214] width 10 height 8
click at [1363, 220] on icon at bounding box center [1368, 214] width 10 height 8
click at [1387, 39] on span "Adjustments" at bounding box center [1376, 34] width 50 height 31
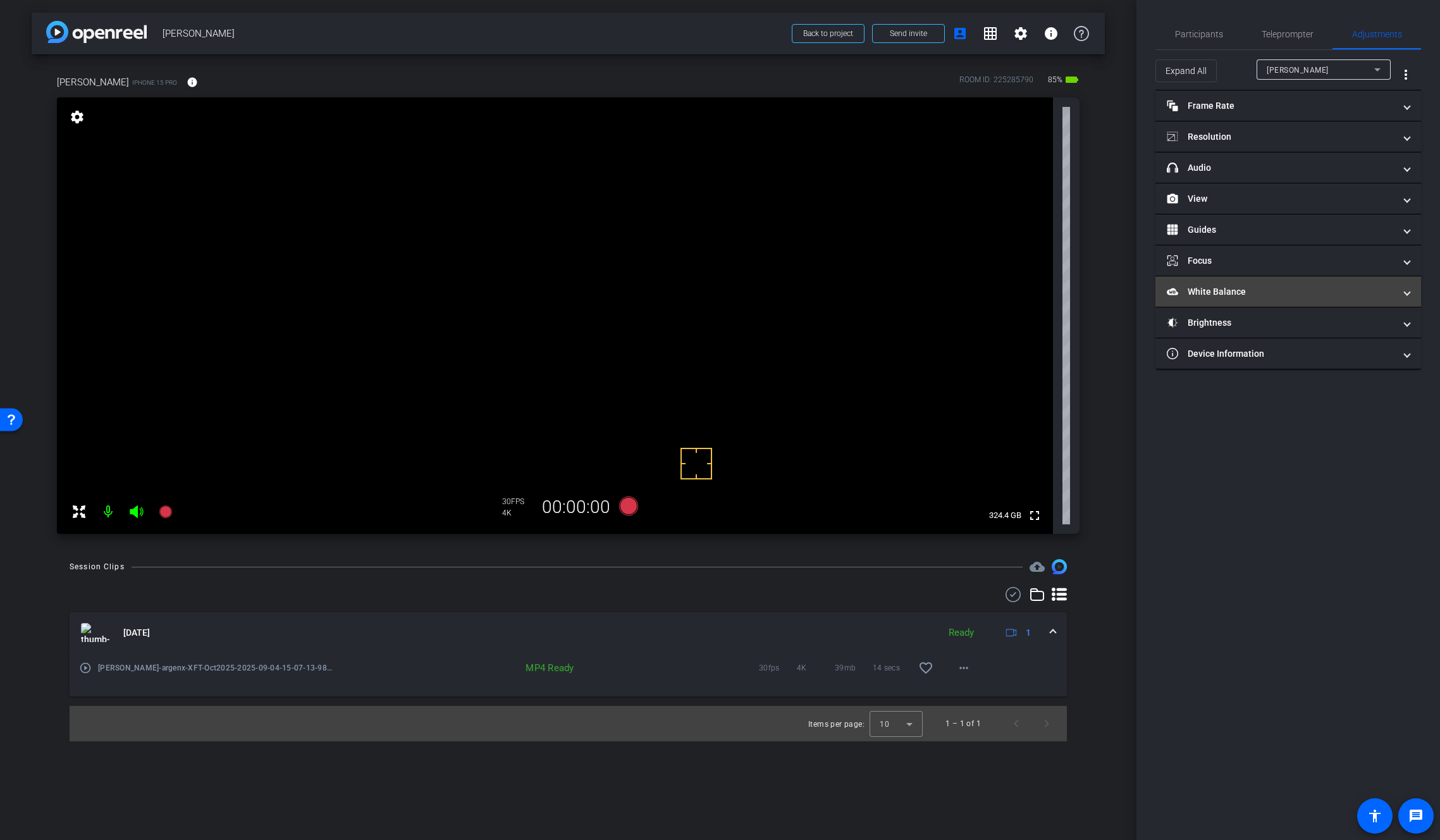
click at [1220, 288] on mat-panel-title "White Balance White Balance" at bounding box center [1281, 292] width 228 height 14
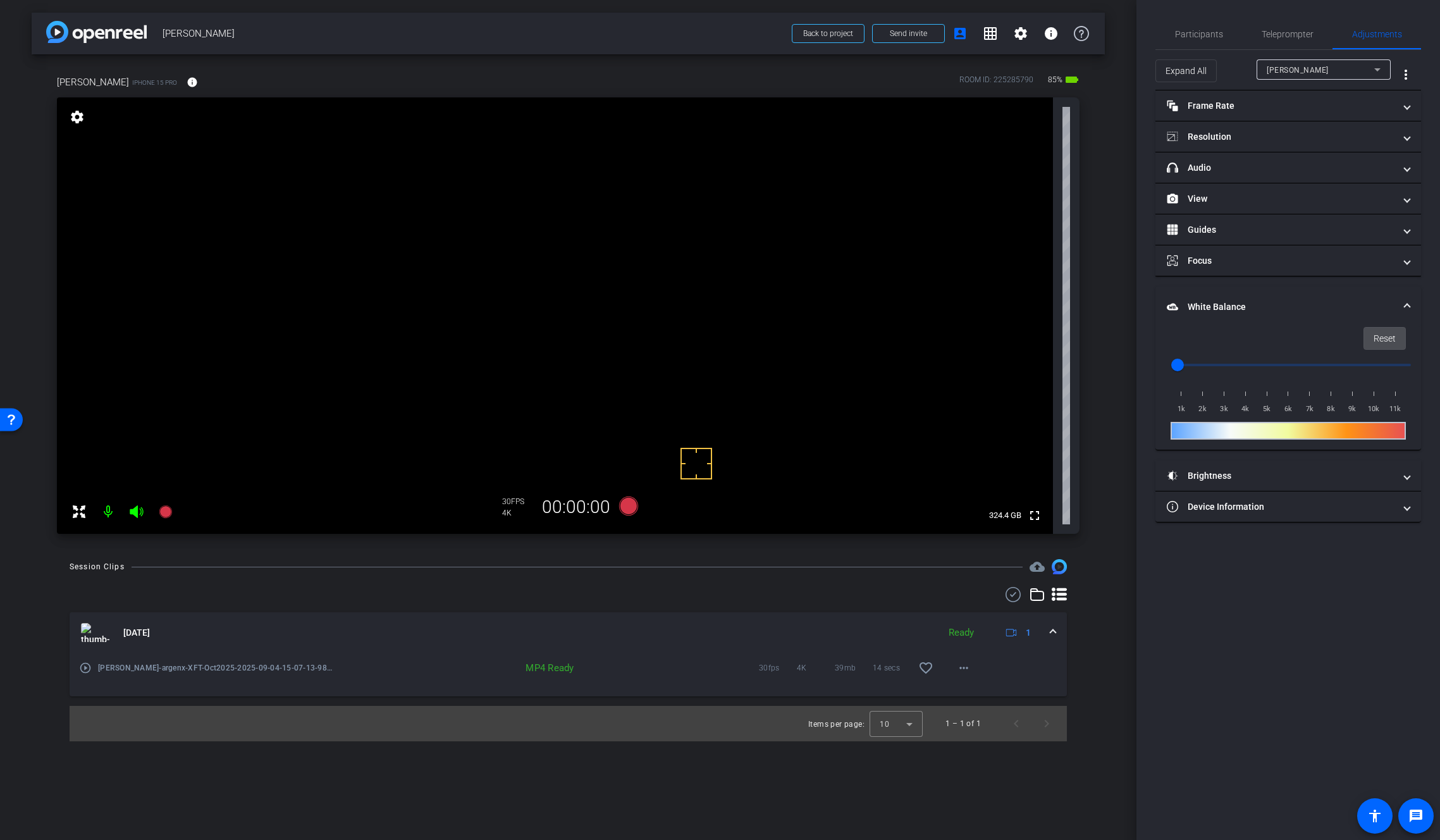
click at [1374, 334] on span "Reset" at bounding box center [1385, 338] width 22 height 24
click at [1382, 337] on span "Reset" at bounding box center [1385, 338] width 22 height 24
click at [1199, 35] on span "Participants" at bounding box center [1198, 34] width 48 height 8
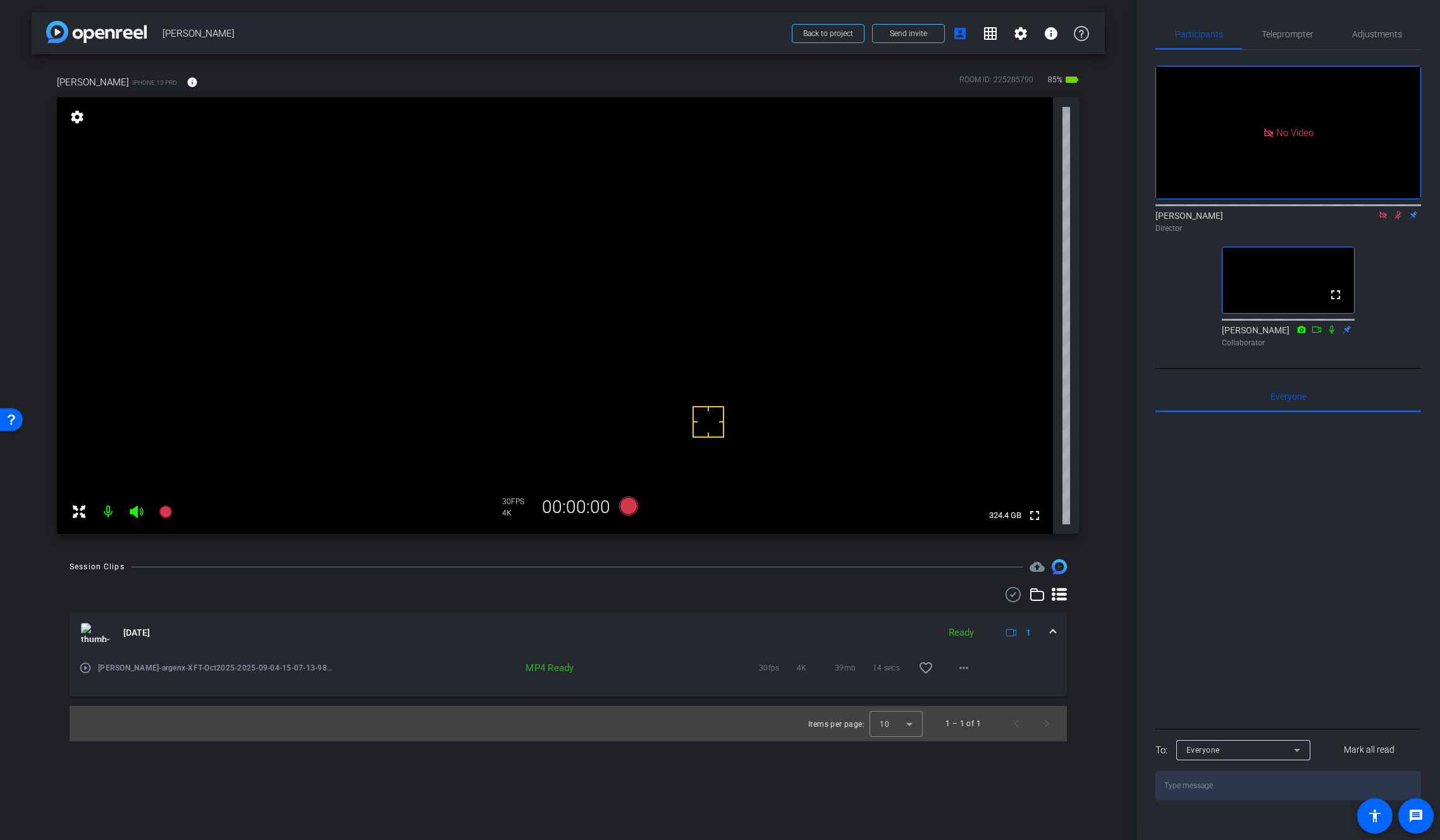
click at [1398, 210] on icon at bounding box center [1398, 214] width 10 height 8
click at [1378, 34] on span "Adjustments" at bounding box center [1376, 34] width 50 height 8
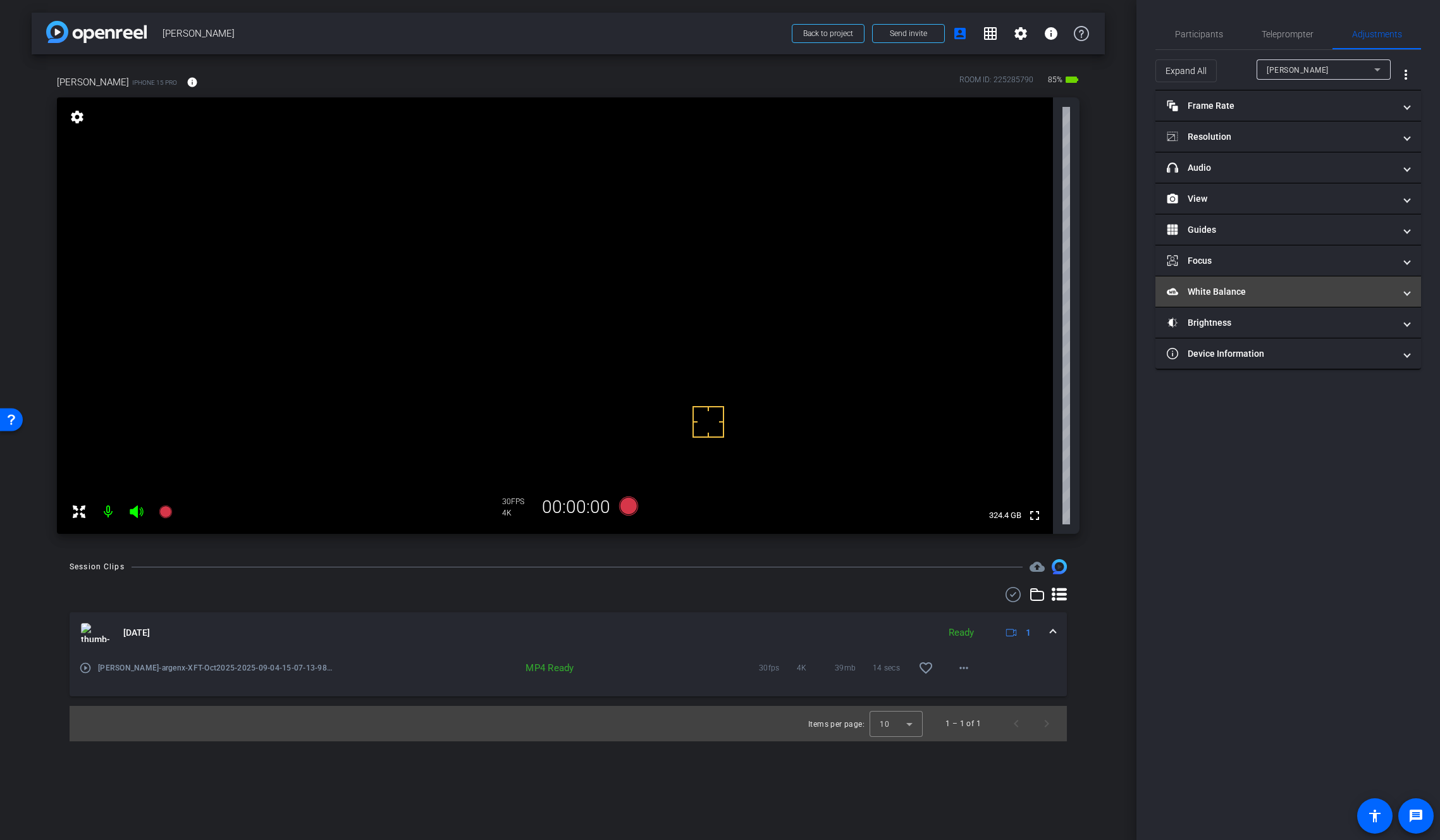
click at [1226, 292] on mat-panel-title "White Balance White Balance" at bounding box center [1281, 292] width 228 height 14
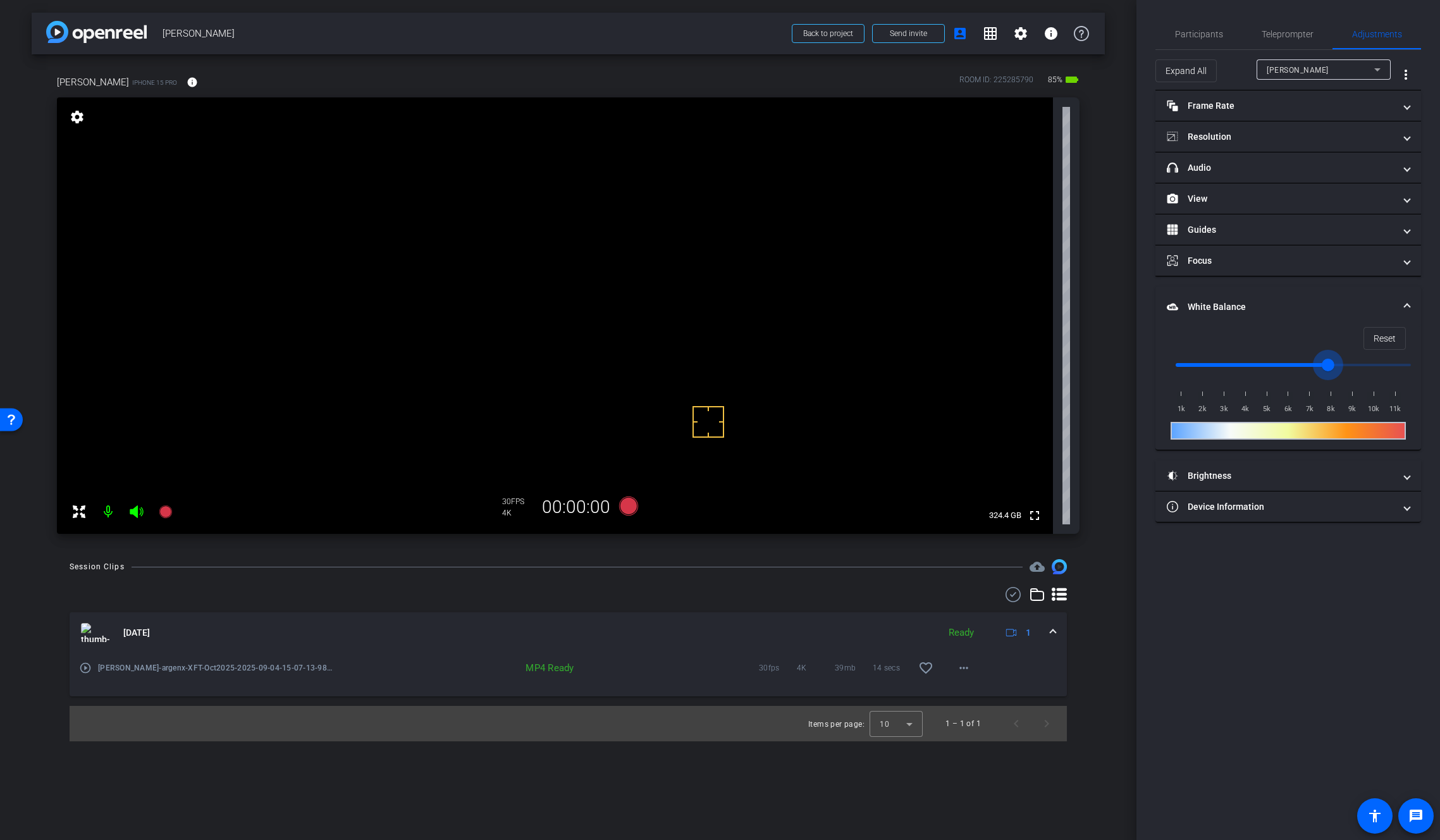
drag, startPoint x: 1185, startPoint y: 365, endPoint x: 1438, endPoint y: 371, distance: 253.1
click at [1424, 371] on input "range" at bounding box center [1293, 364] width 262 height 28
drag, startPoint x: 1360, startPoint y: 369, endPoint x: 1284, endPoint y: 370, distance: 76.0
click at [1284, 370] on input "range" at bounding box center [1293, 364] width 262 height 28
drag, startPoint x: 1243, startPoint y: 367, endPoint x: 1227, endPoint y: 365, distance: 16.1
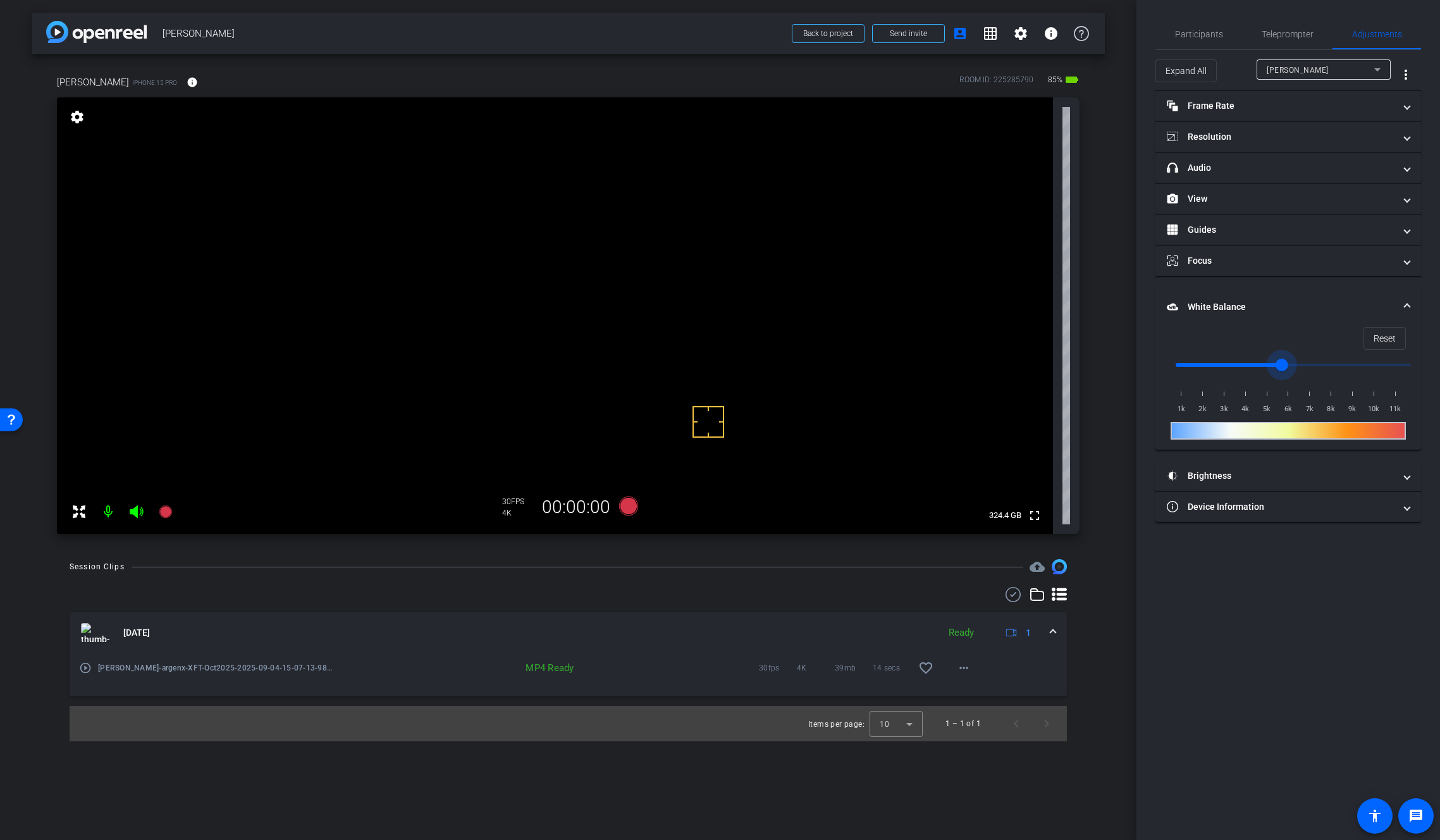
click at [1243, 367] on input "range" at bounding box center [1293, 364] width 262 height 28
click at [1220, 365] on input "range" at bounding box center [1293, 364] width 262 height 28
click at [1192, 365] on input "range" at bounding box center [1293, 364] width 262 height 28
type input "2500"
click at [1217, 365] on input "range" at bounding box center [1293, 364] width 262 height 28
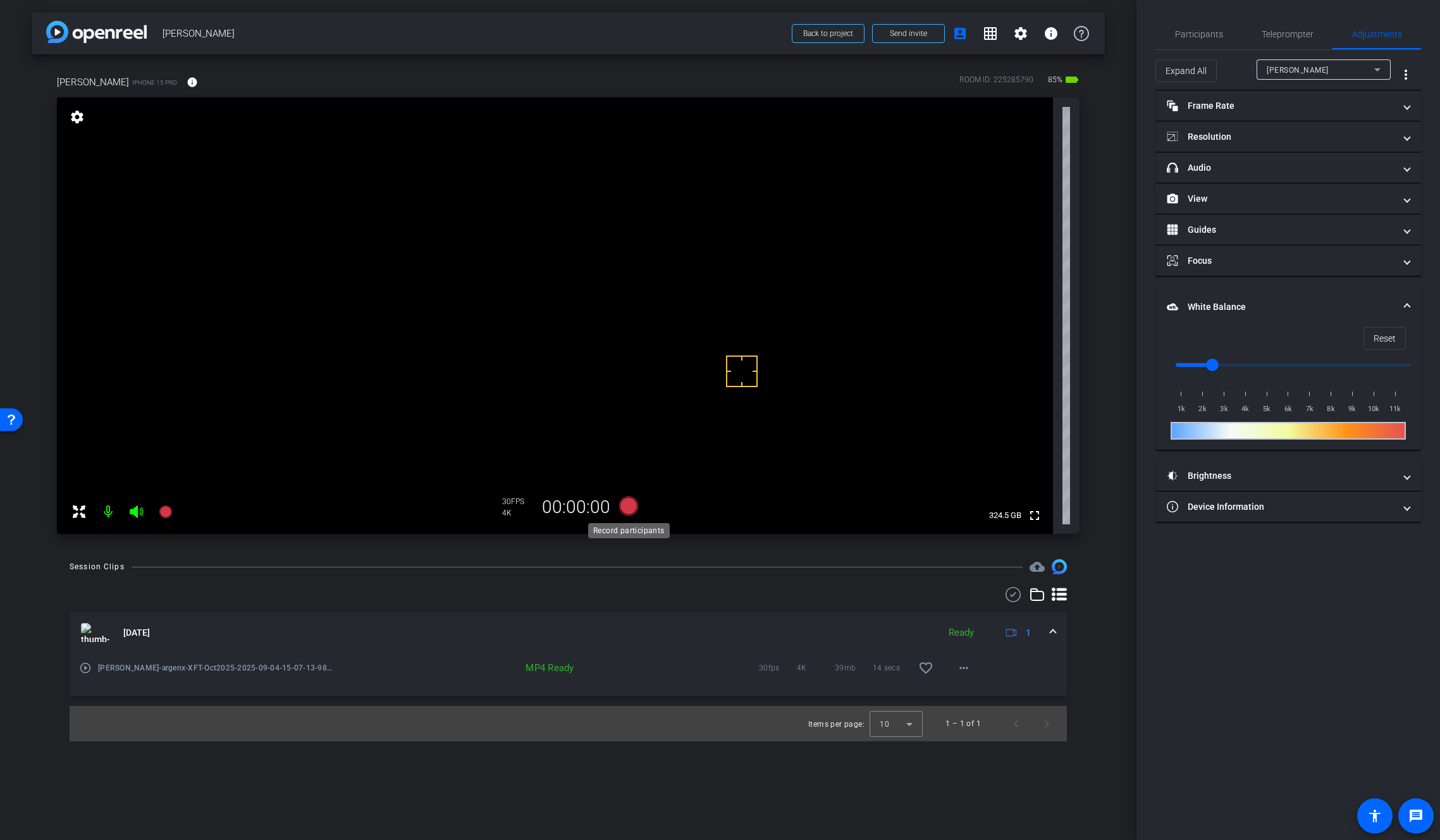
click at [632, 504] on icon at bounding box center [628, 506] width 19 height 19
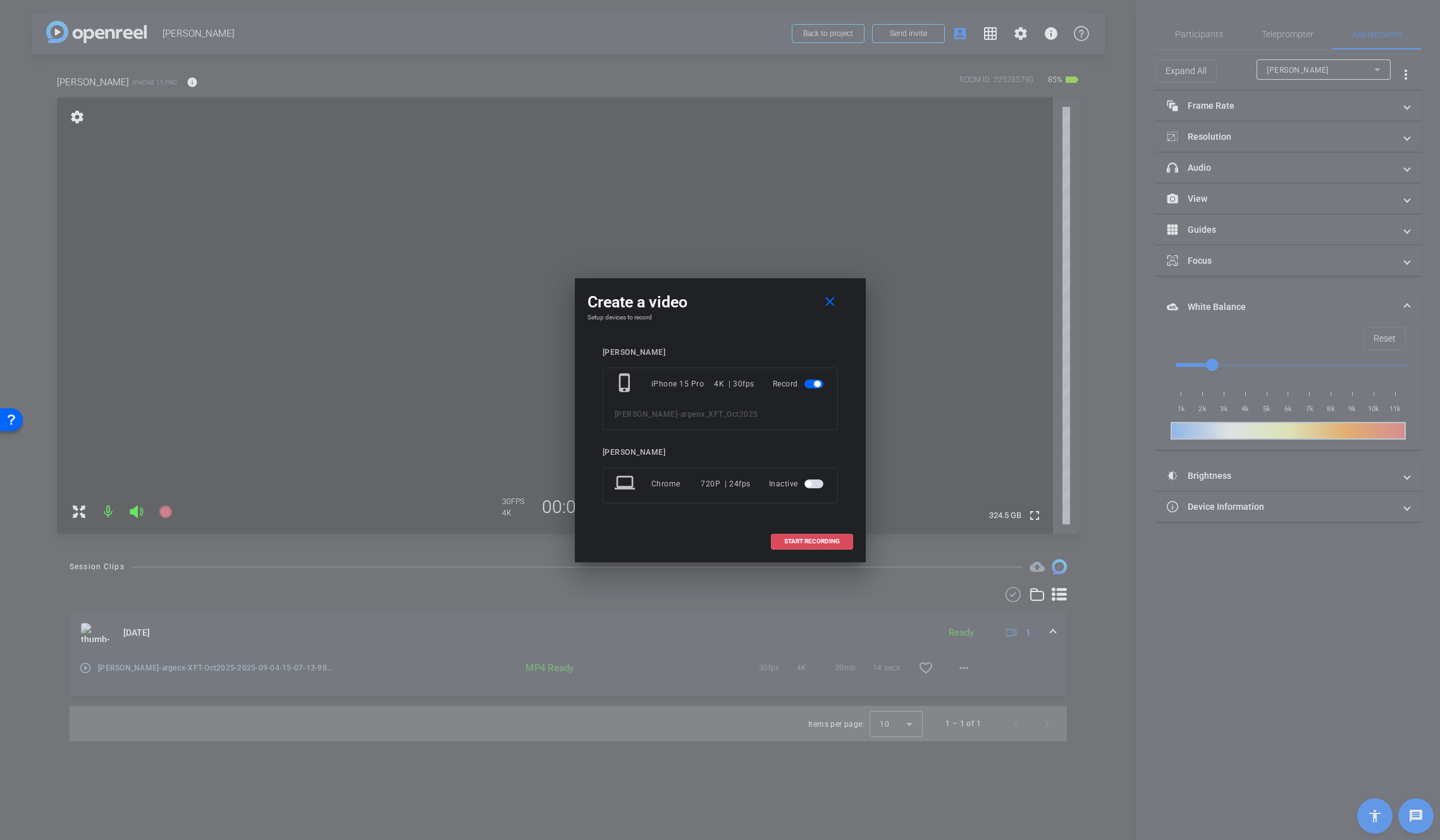
click at [810, 531] on span at bounding box center [812, 542] width 81 height 31
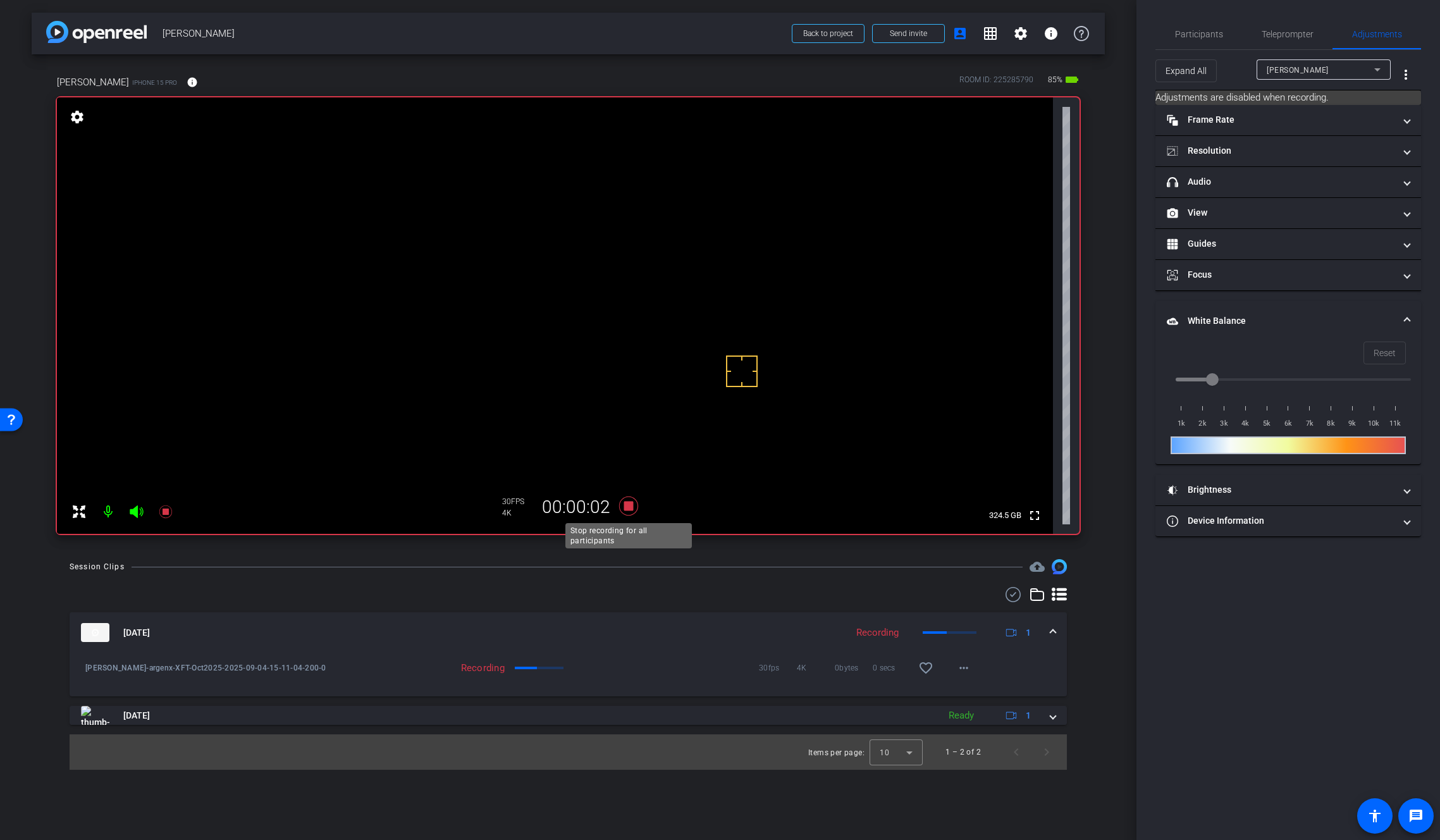
click at [628, 507] on icon at bounding box center [628, 506] width 19 height 19
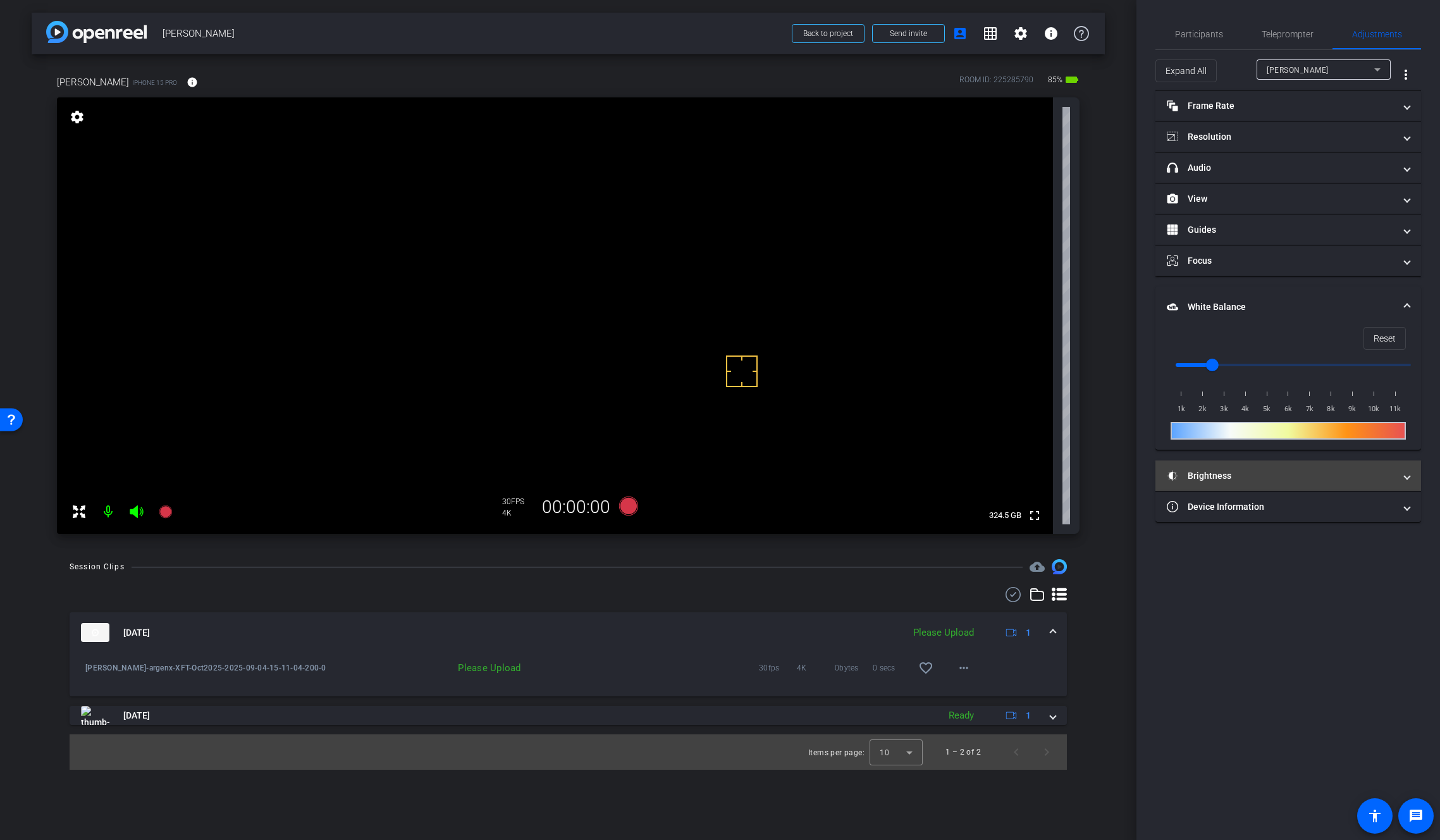
click at [1205, 478] on mat-panel-title "Brightness" at bounding box center [1281, 476] width 228 height 14
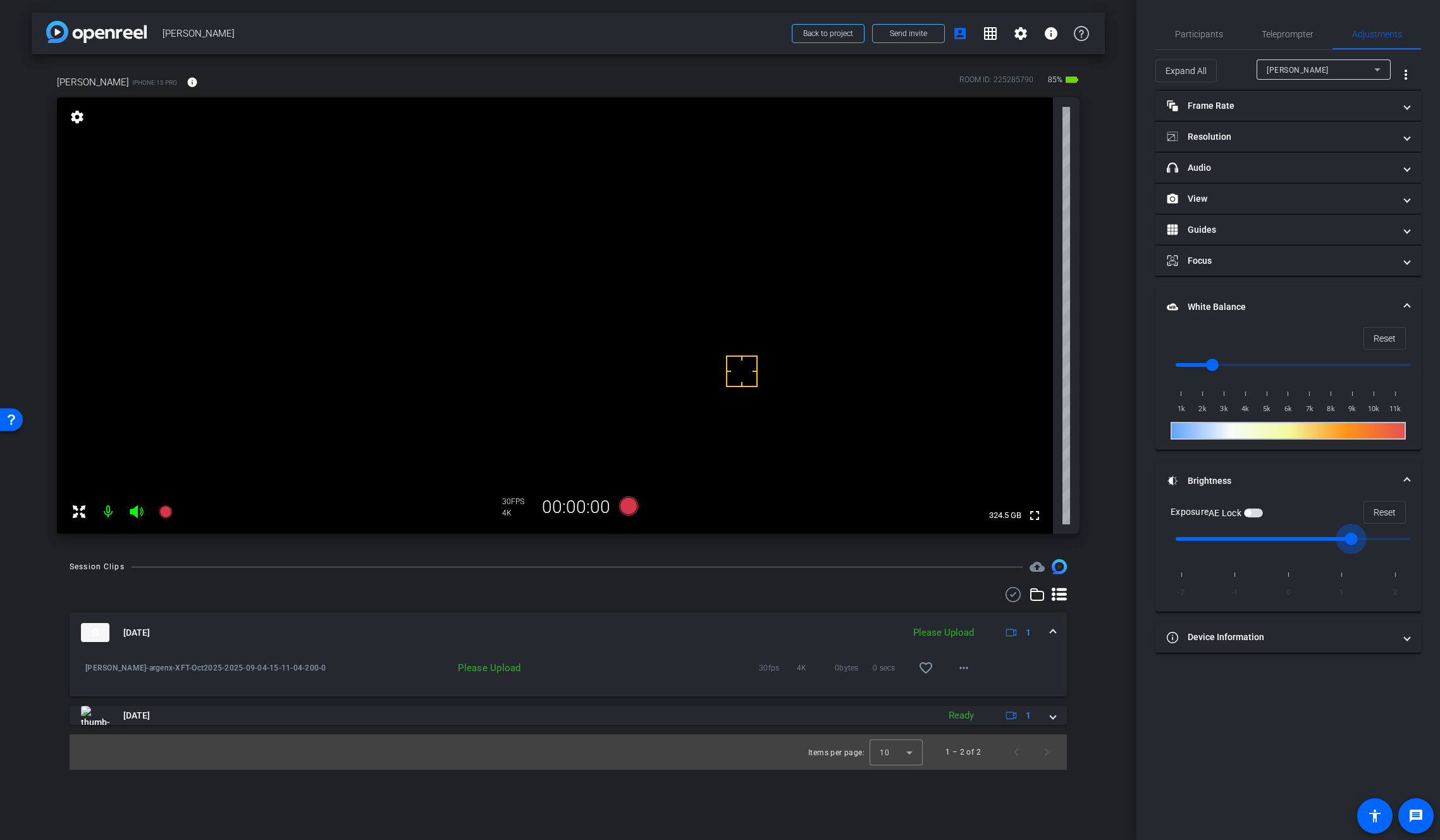
drag, startPoint x: 1299, startPoint y: 538, endPoint x: 1327, endPoint y: 540, distance: 28.1
click at [1327, 540] on input "range" at bounding box center [1293, 538] width 262 height 28
click at [1374, 515] on span "Reset" at bounding box center [1385, 512] width 22 height 24
type input "0"
click at [1212, 41] on span "Participants" at bounding box center [1198, 34] width 48 height 31
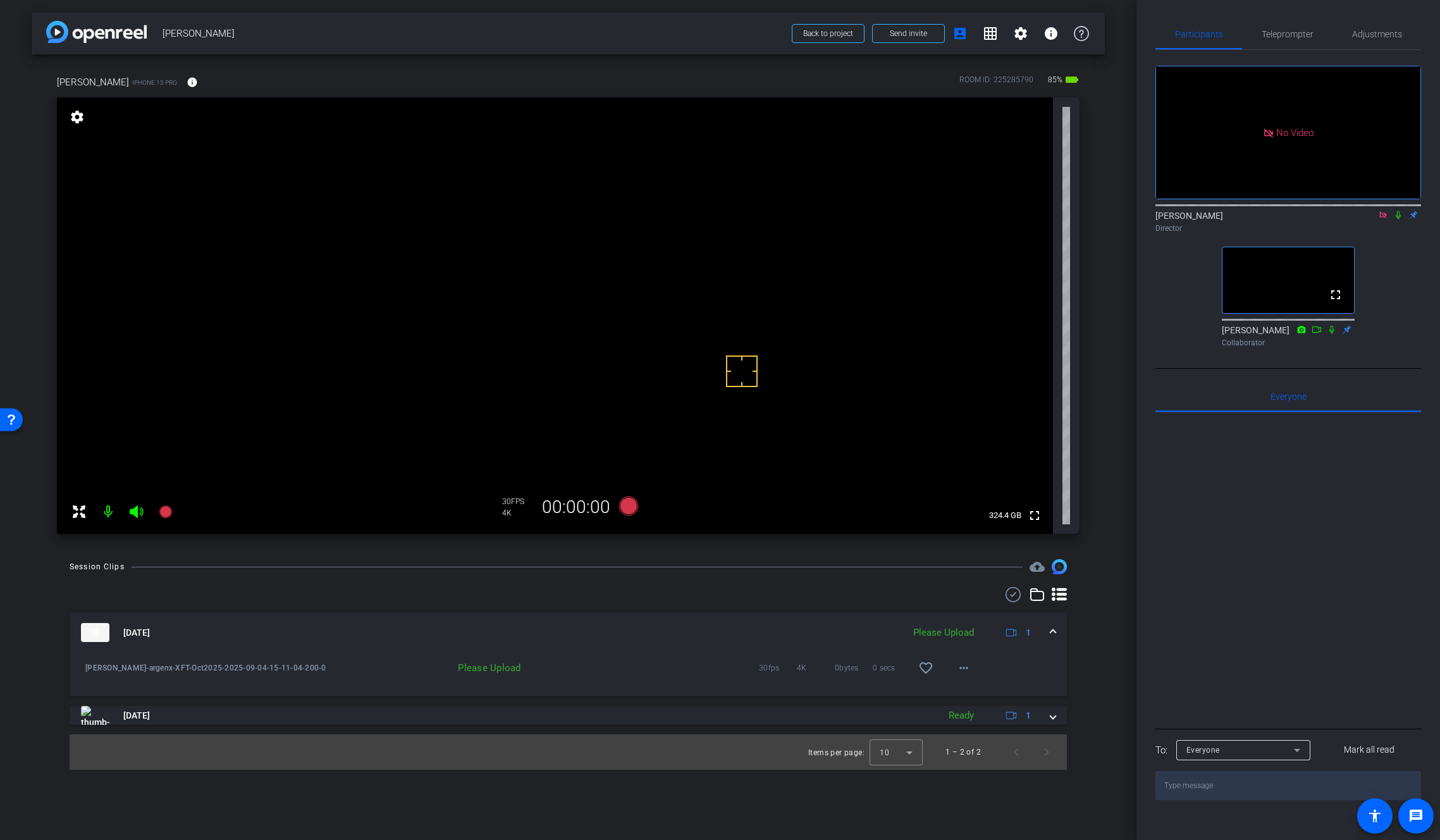
click at [932, 631] on div "Please Upload" at bounding box center [943, 632] width 74 height 14
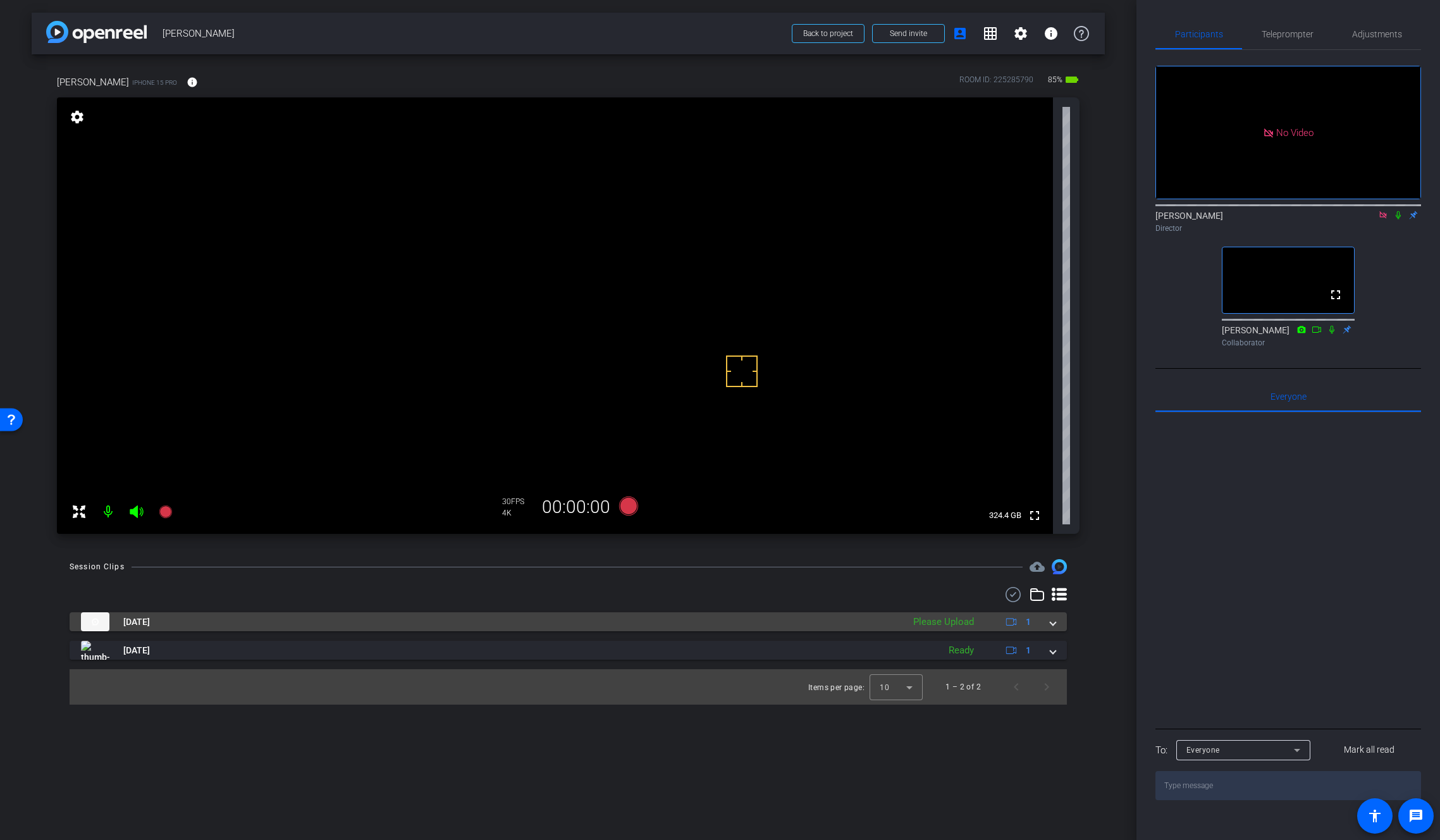
click at [948, 622] on div "Please Upload" at bounding box center [943, 621] width 74 height 14
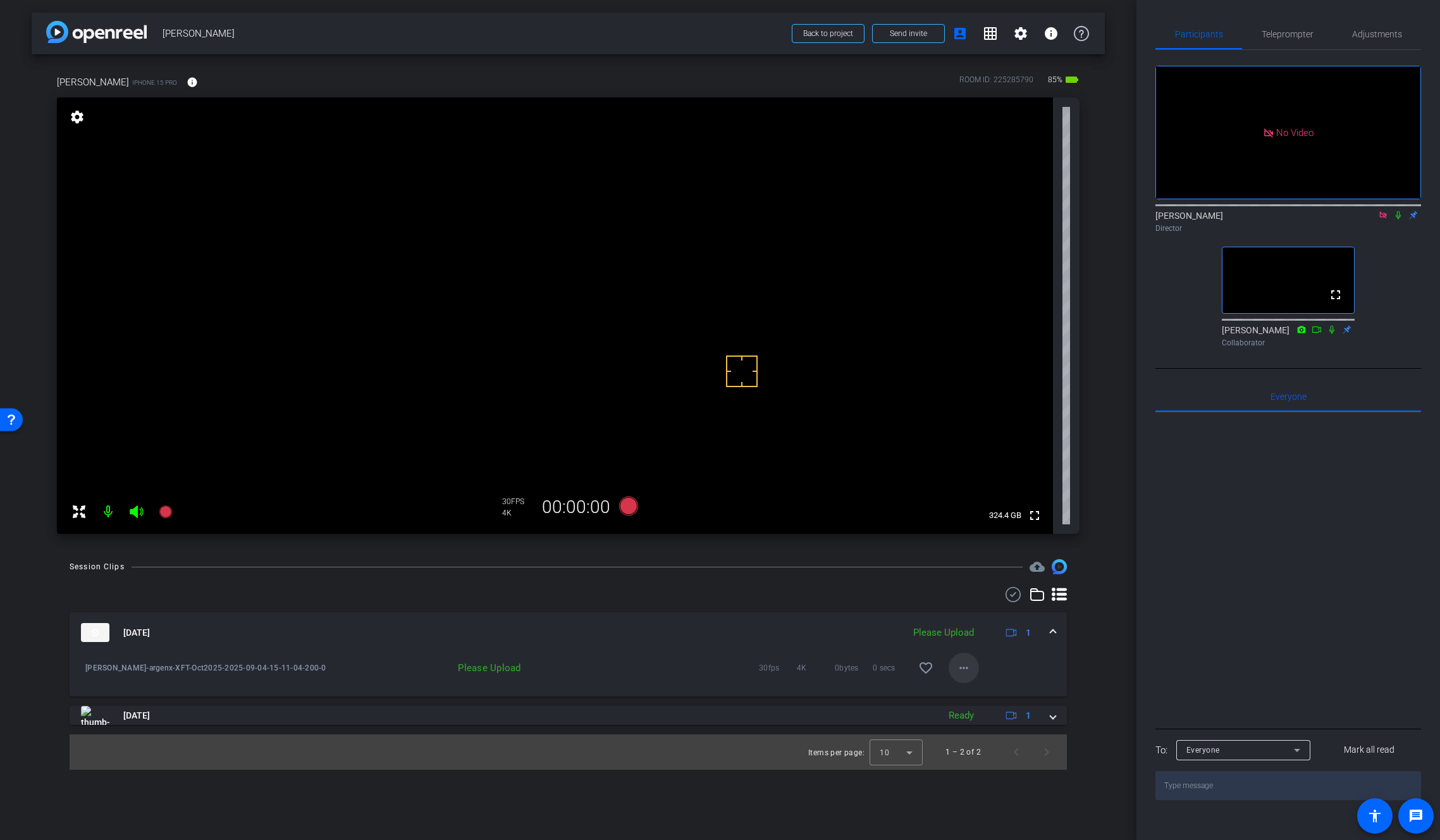
click at [965, 667] on mat-icon "more_horiz" at bounding box center [964, 668] width 15 height 15
click at [977, 692] on span "Upload" at bounding box center [984, 694] width 51 height 15
click at [962, 670] on mat-icon "more_horiz" at bounding box center [964, 668] width 15 height 15
click at [981, 724] on span "Delete clip" at bounding box center [984, 726] width 51 height 15
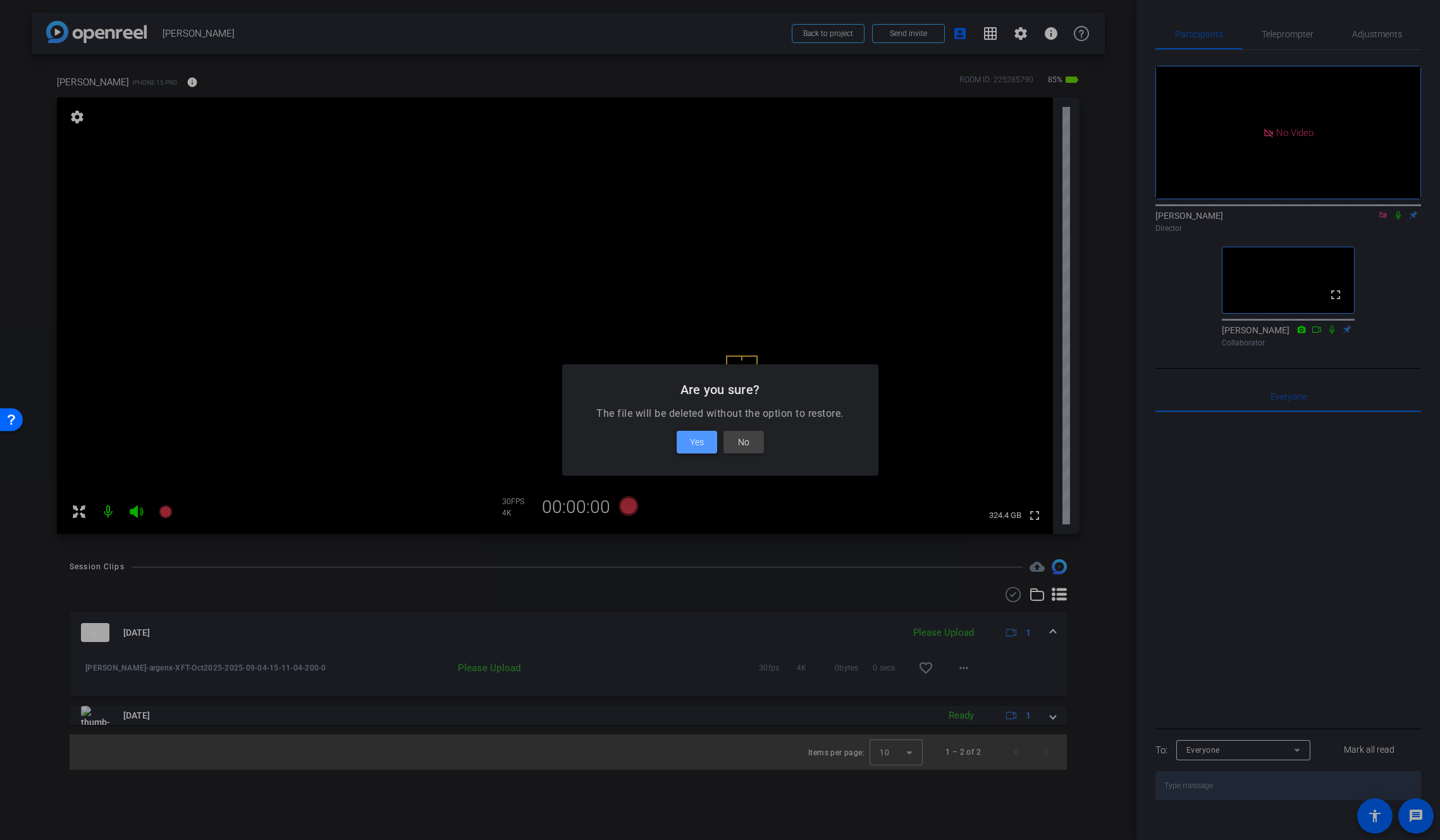
click at [699, 445] on span "Yes" at bounding box center [697, 442] width 14 height 15
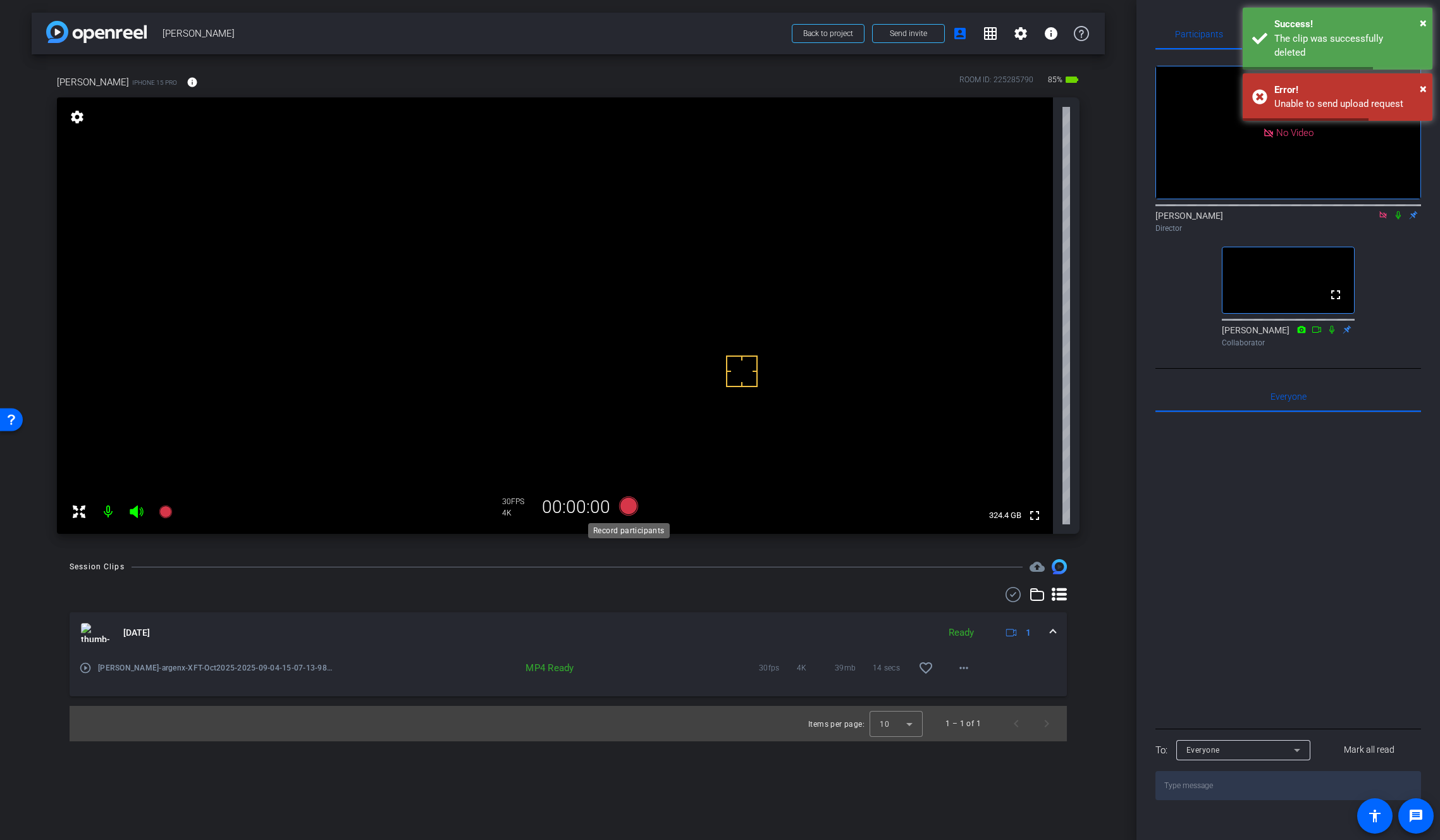
click at [629, 512] on icon at bounding box center [628, 506] width 19 height 19
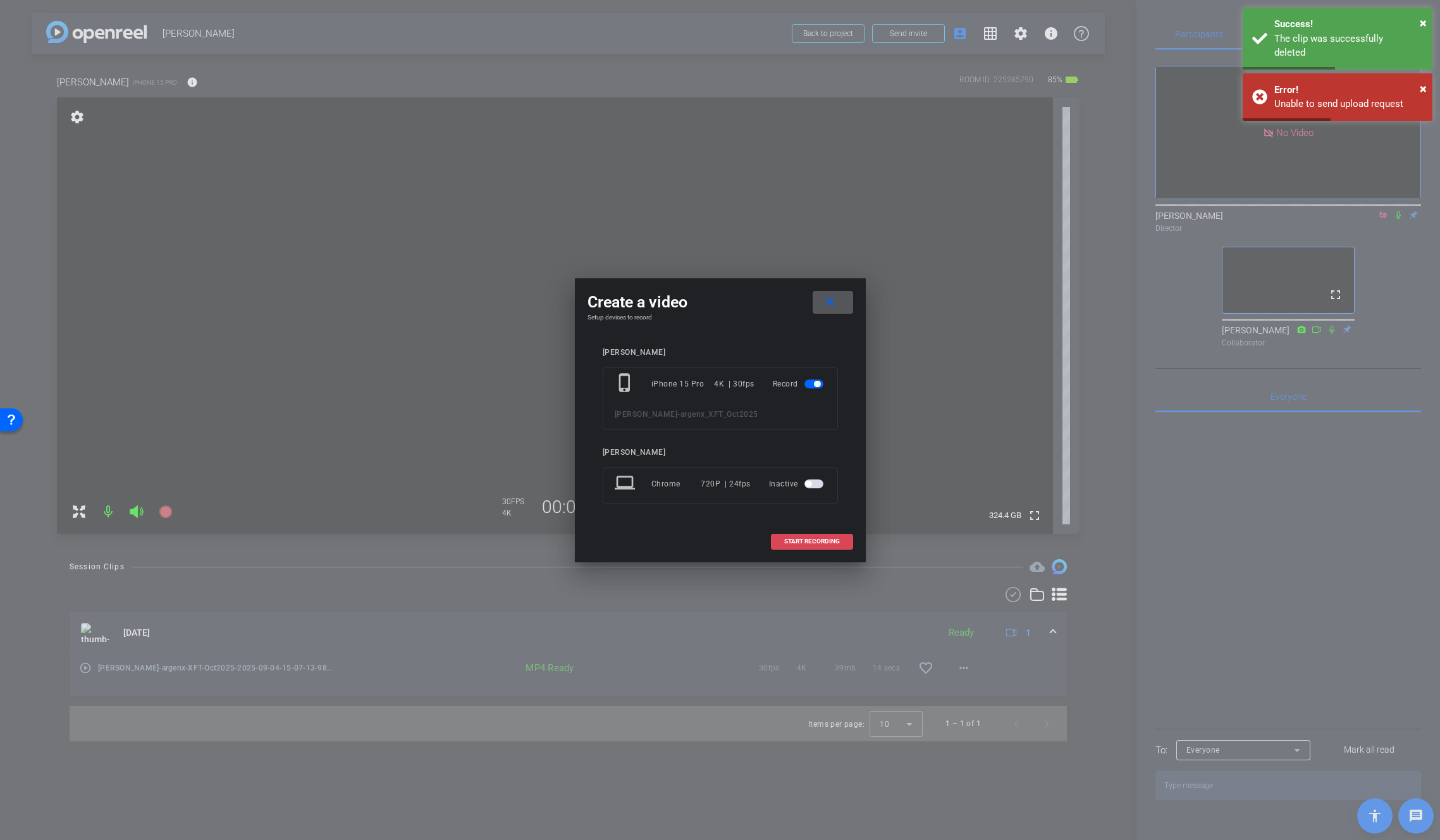
click at [800, 537] on span at bounding box center [812, 542] width 81 height 31
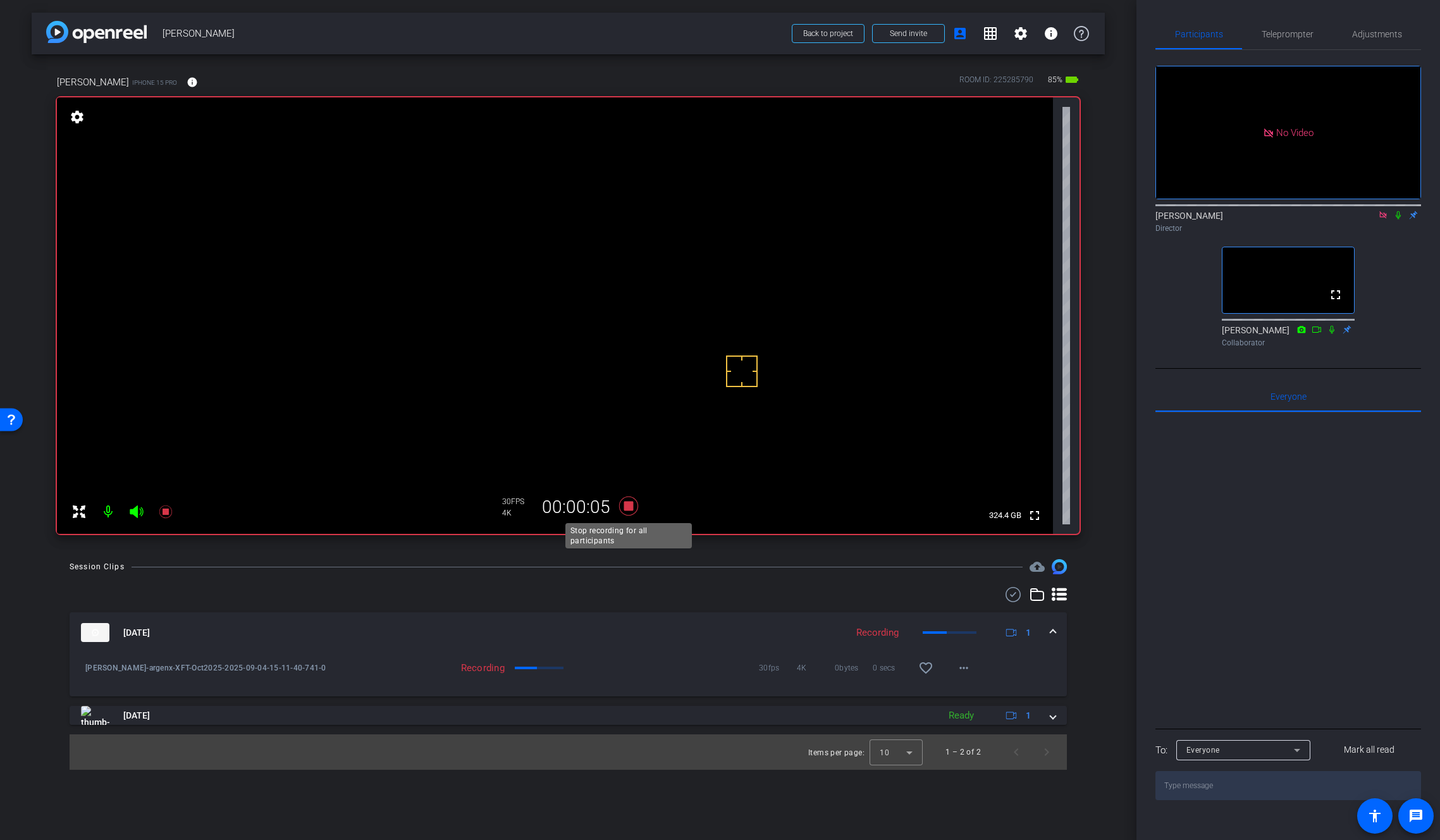
click at [632, 505] on icon at bounding box center [628, 506] width 19 height 19
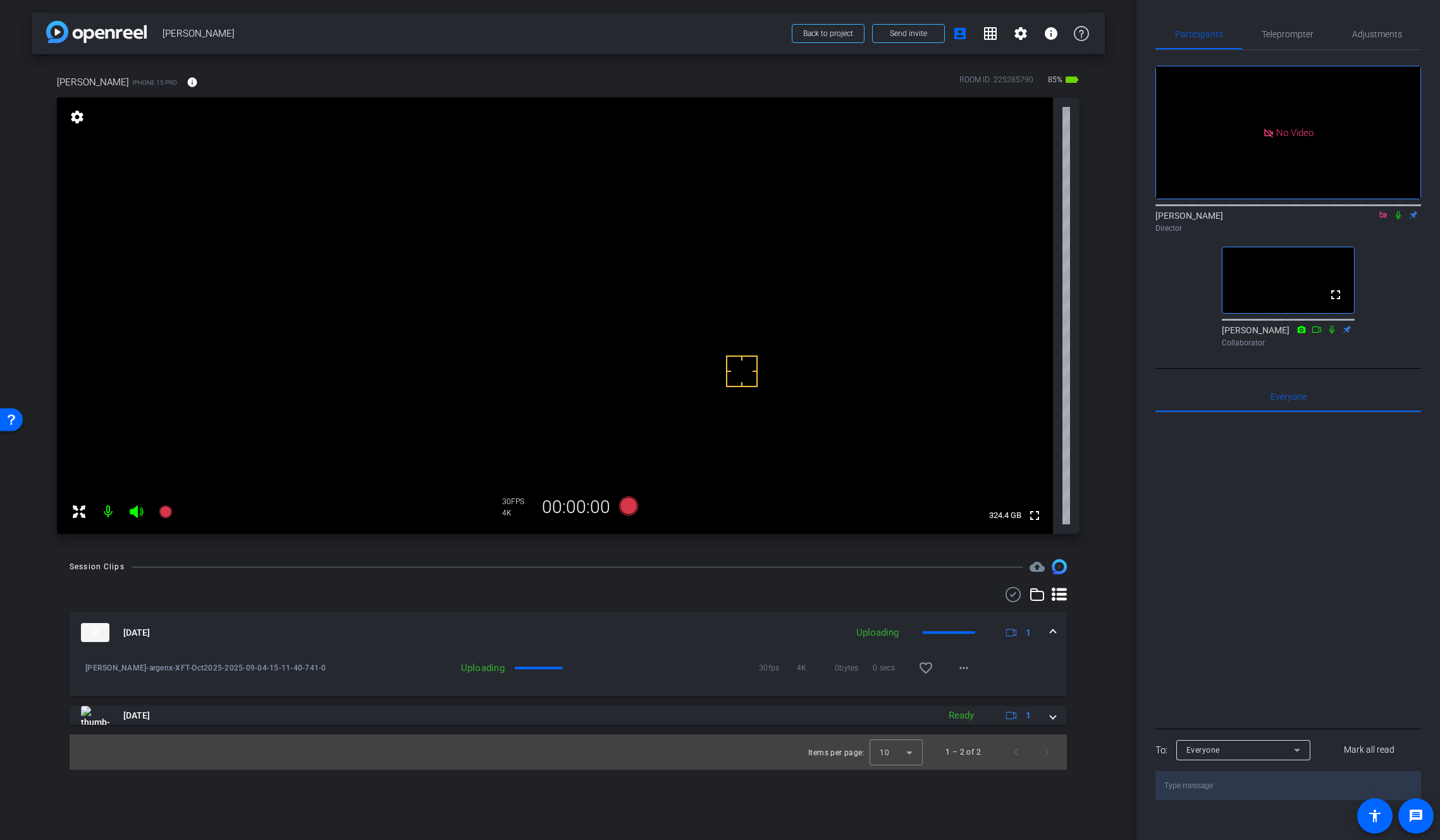
click at [1398, 210] on icon at bounding box center [1398, 214] width 10 height 8
click at [968, 670] on mat-icon "more_horiz" at bounding box center [964, 668] width 15 height 15
click at [976, 691] on span "Download Original" at bounding box center [1003, 694] width 89 height 15
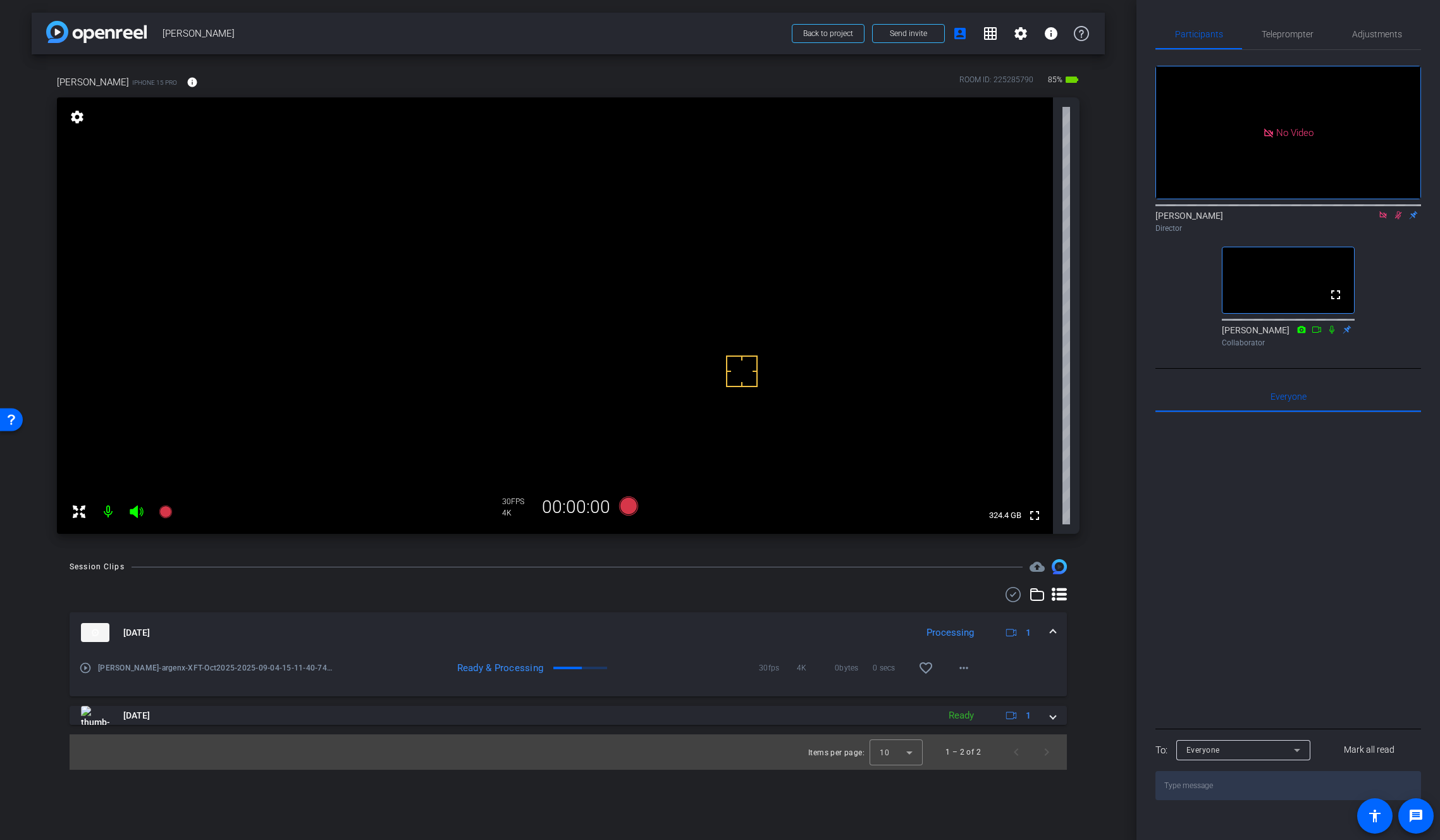
click at [1399, 210] on icon at bounding box center [1398, 214] width 10 height 8
click at [1015, 596] on icon at bounding box center [1013, 594] width 19 height 15
click at [87, 635] on icon at bounding box center [88, 635] width 14 height 14
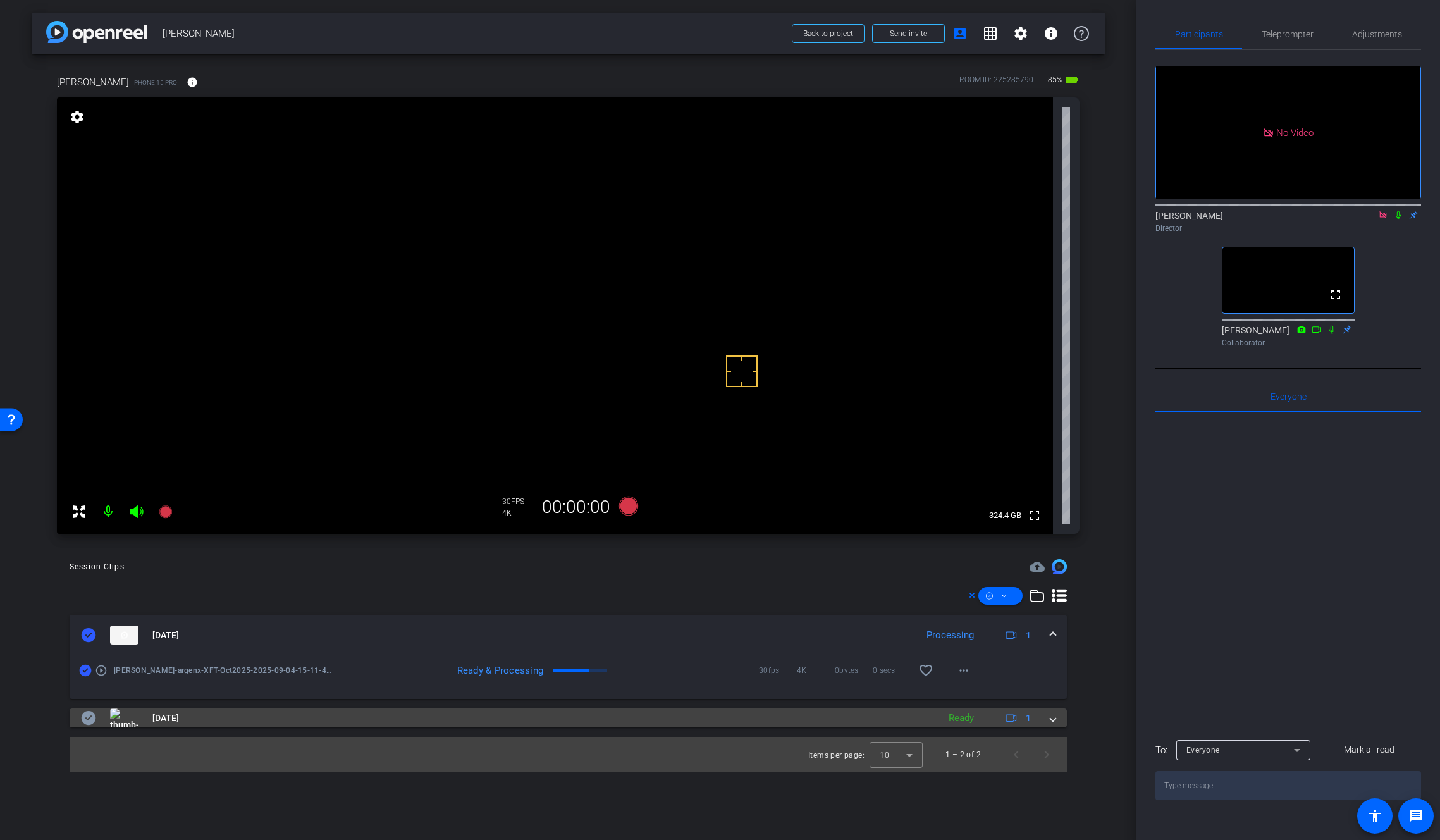
click at [86, 715] on icon at bounding box center [88, 718] width 14 height 14
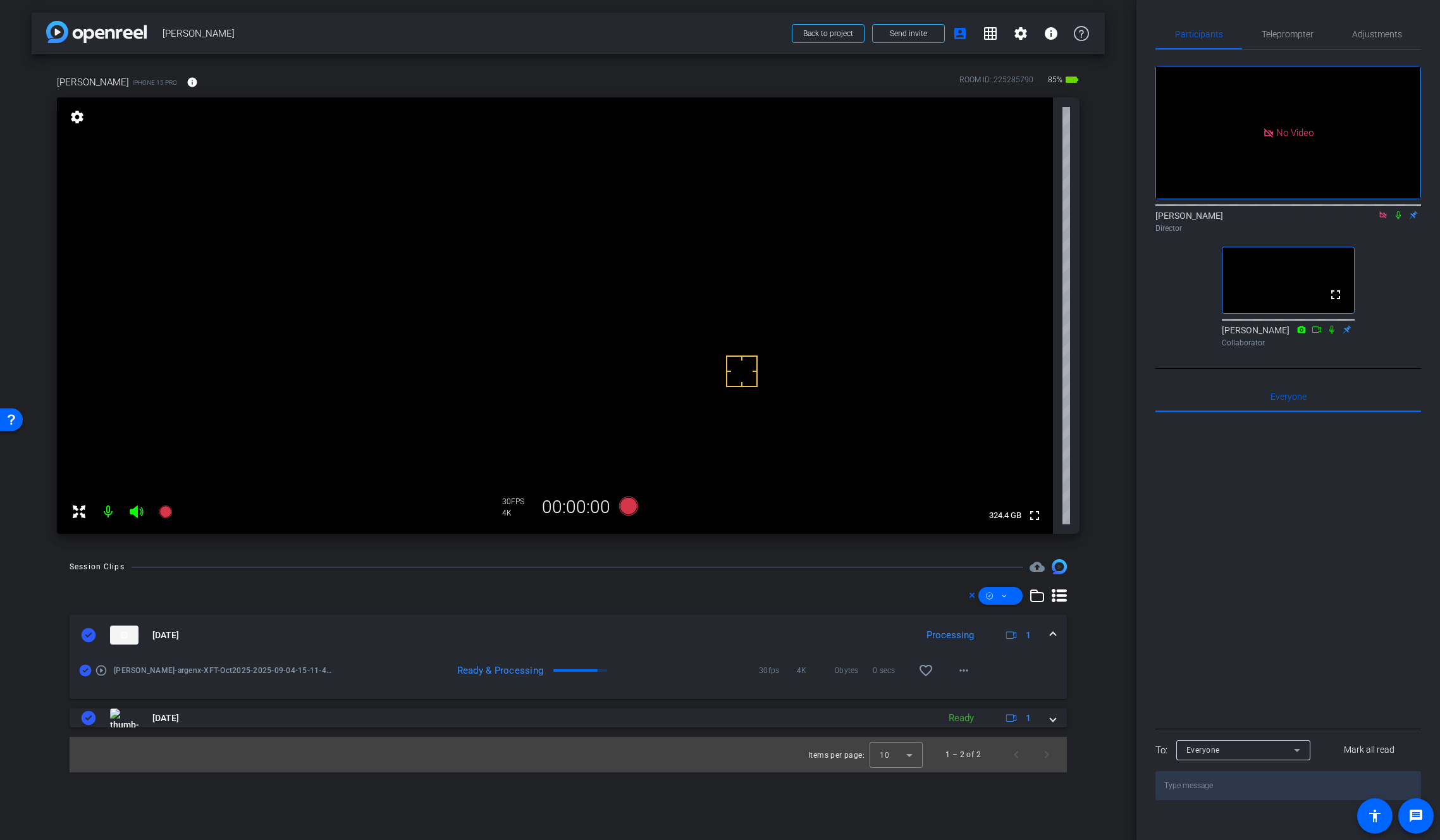
click at [614, 294] on video at bounding box center [554, 315] width 996 height 437
click at [1048, 632] on div "Sep 4, 2025 Processing 1" at bounding box center [566, 635] width 970 height 19
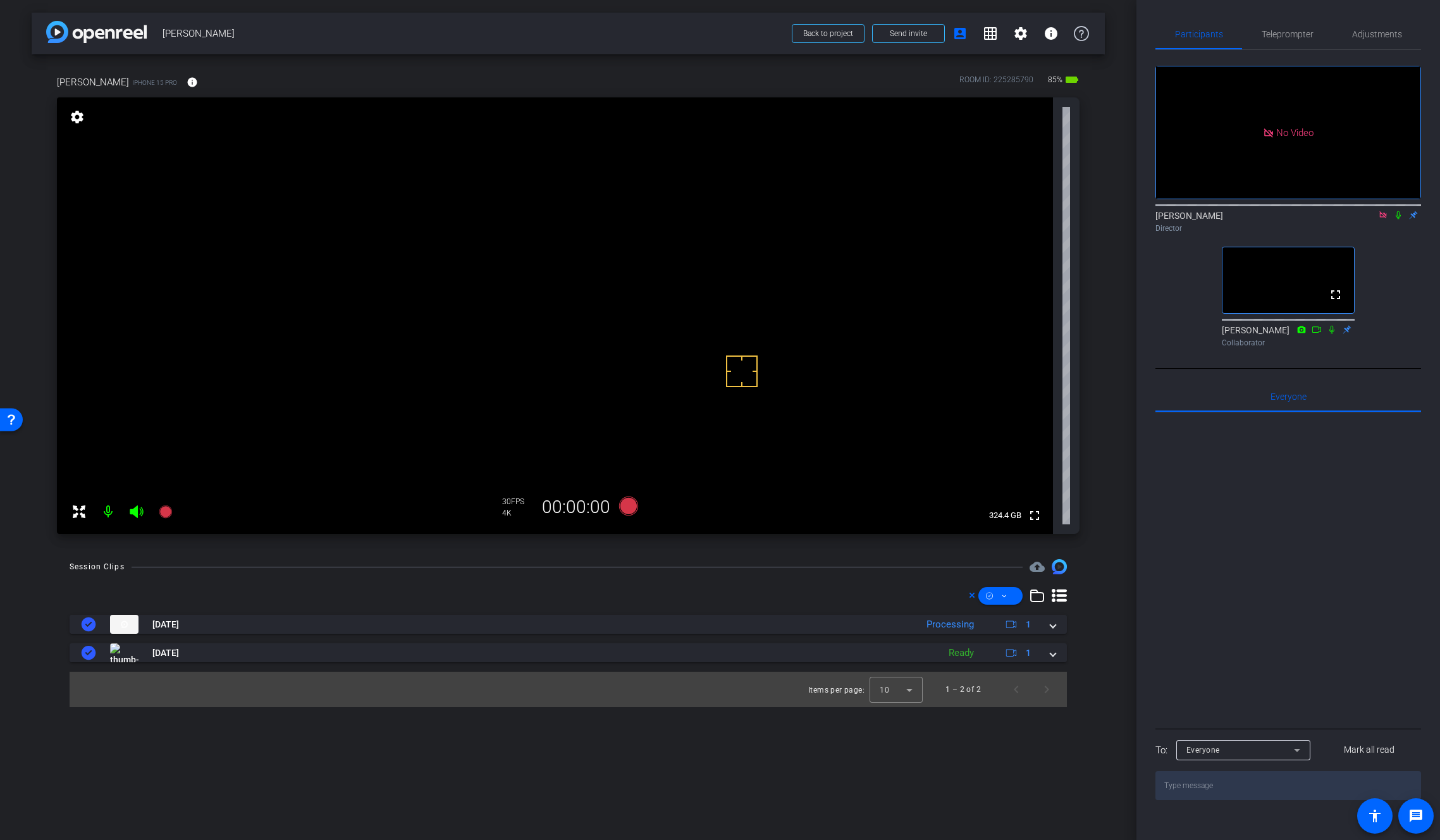
click at [1396, 210] on icon at bounding box center [1398, 214] width 10 height 8
click at [1398, 211] on icon at bounding box center [1398, 215] width 7 height 8
click at [1398, 210] on icon at bounding box center [1398, 214] width 10 height 8
click at [1397, 210] on icon at bounding box center [1398, 214] width 10 height 8
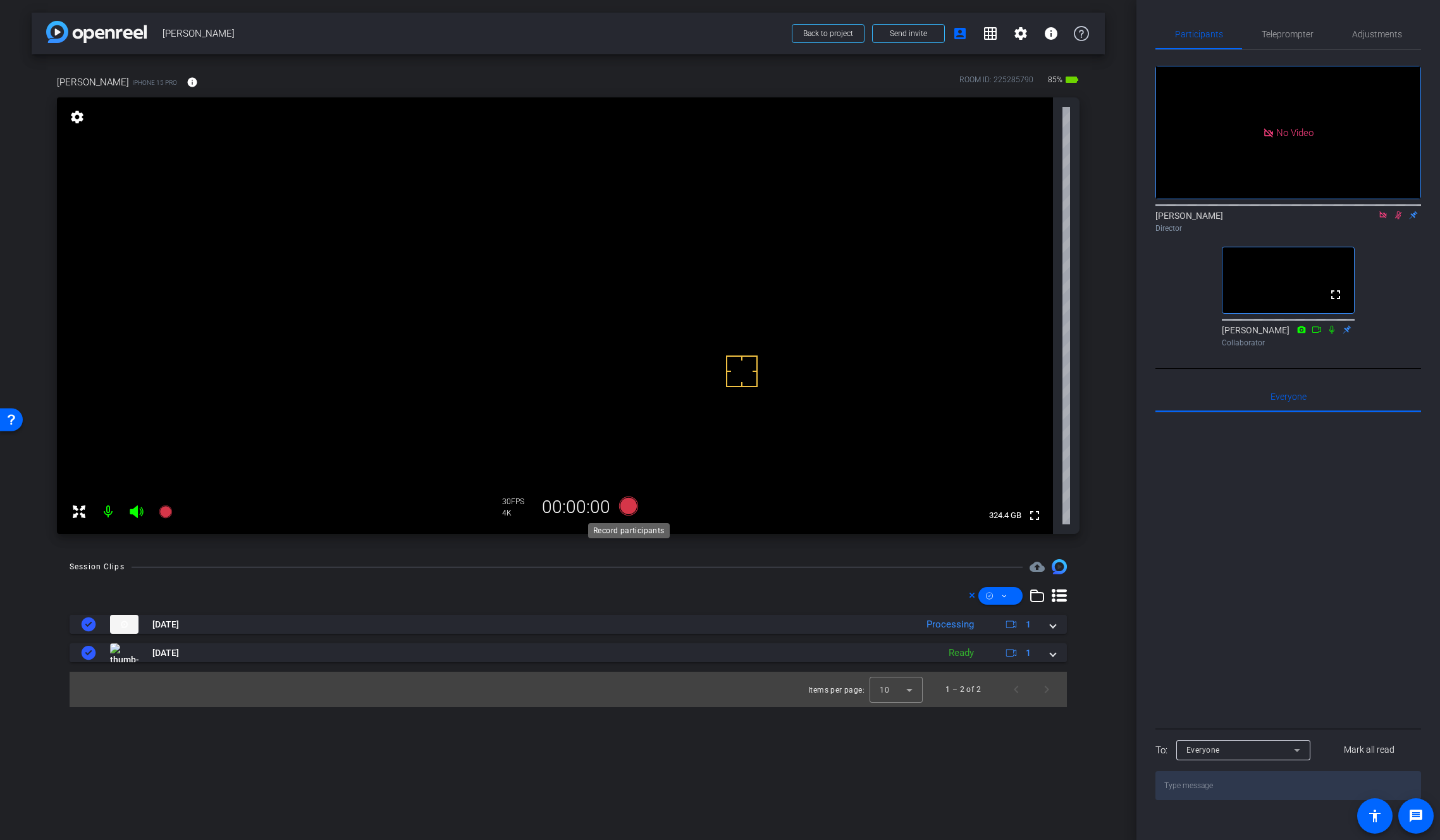
click at [626, 513] on icon at bounding box center [628, 506] width 19 height 19
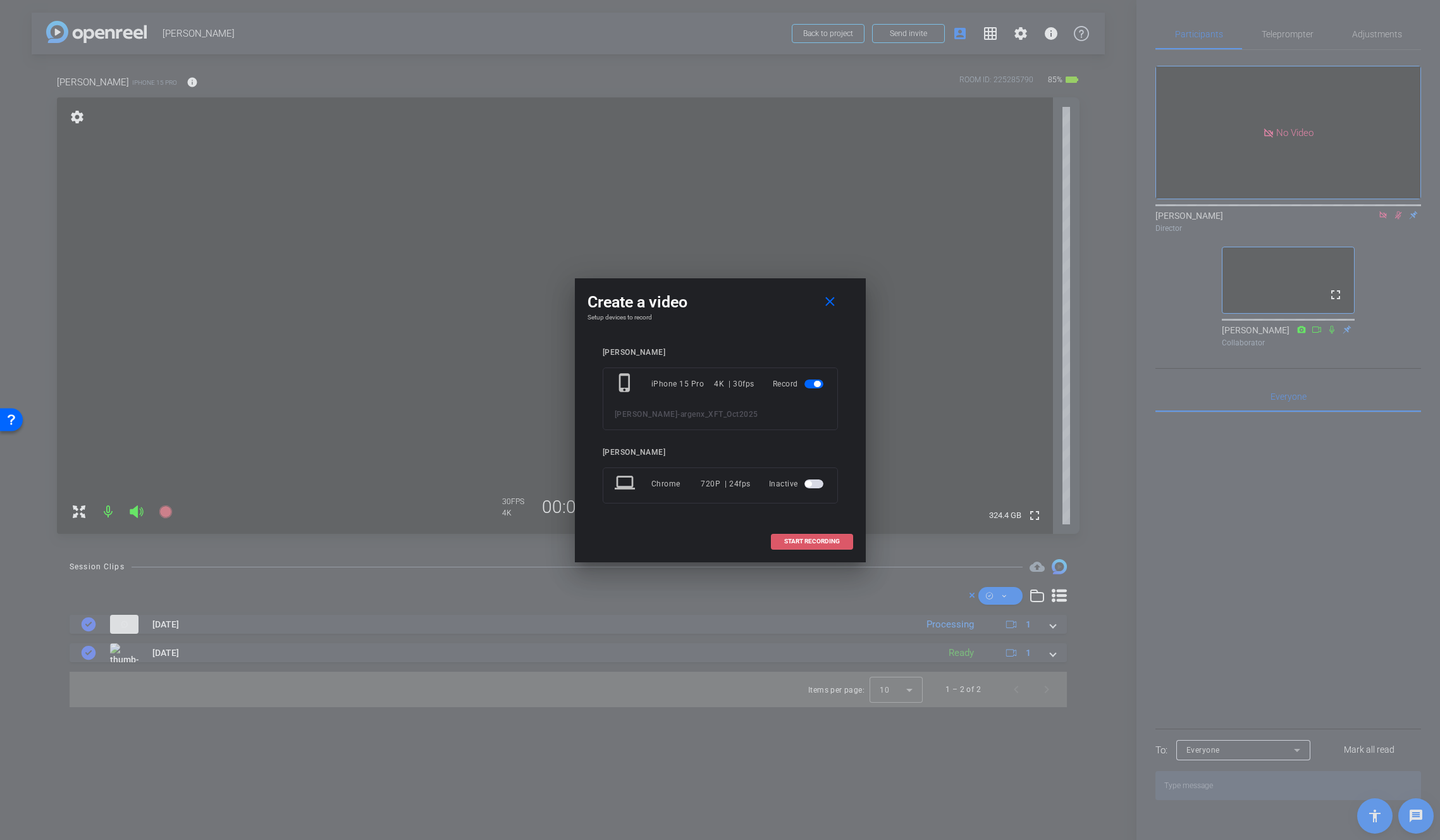
click at [792, 541] on span "START RECORDING" at bounding box center [812, 541] width 56 height 6
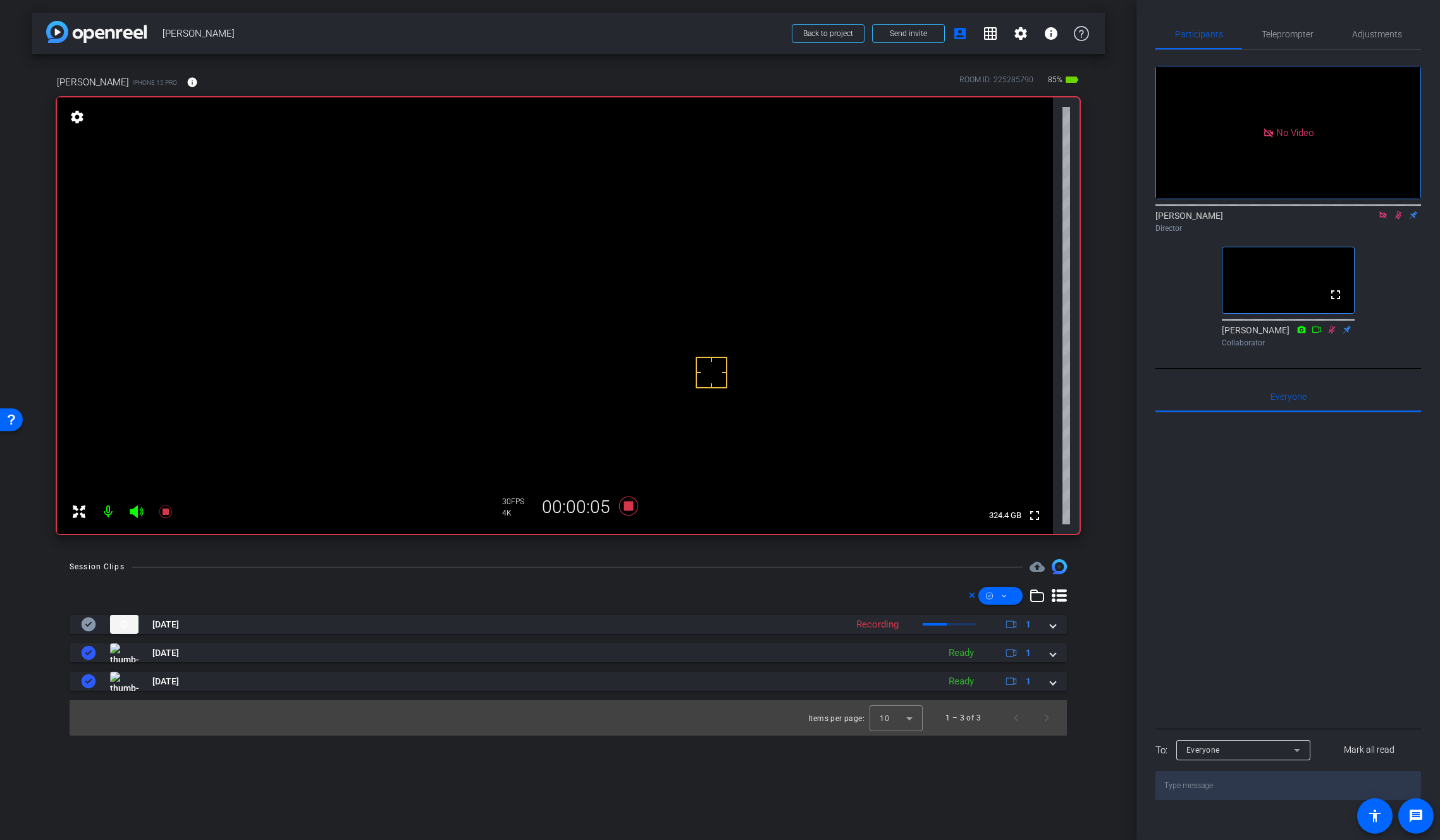
click at [1398, 210] on icon at bounding box center [1398, 214] width 10 height 8
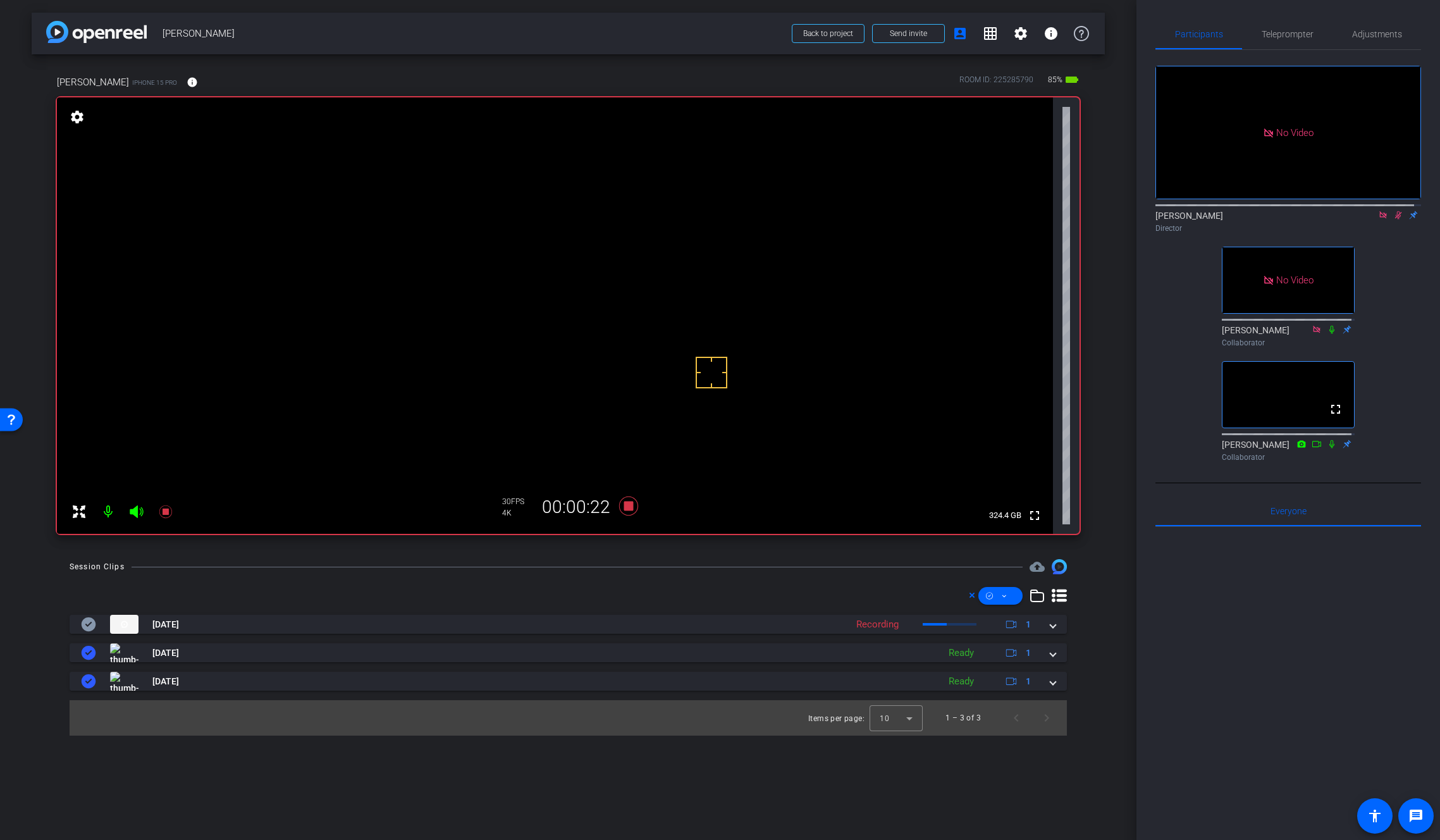
click at [613, 307] on video at bounding box center [554, 315] width 996 height 437
click at [614, 292] on video at bounding box center [554, 315] width 996 height 437
click at [609, 304] on video at bounding box center [554, 315] width 996 height 437
click at [626, 503] on icon at bounding box center [628, 506] width 19 height 19
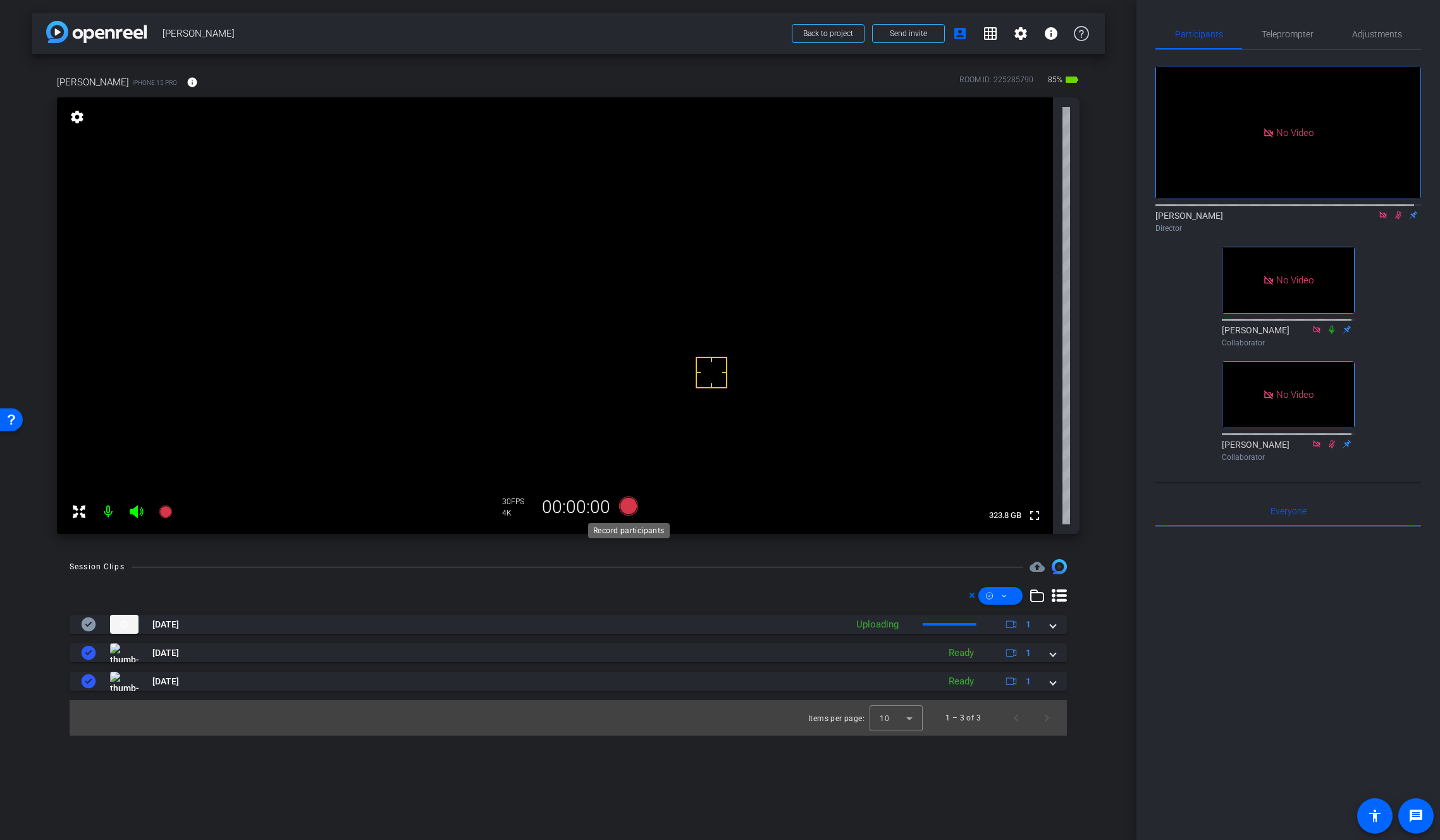
click at [628, 504] on icon at bounding box center [628, 506] width 19 height 19
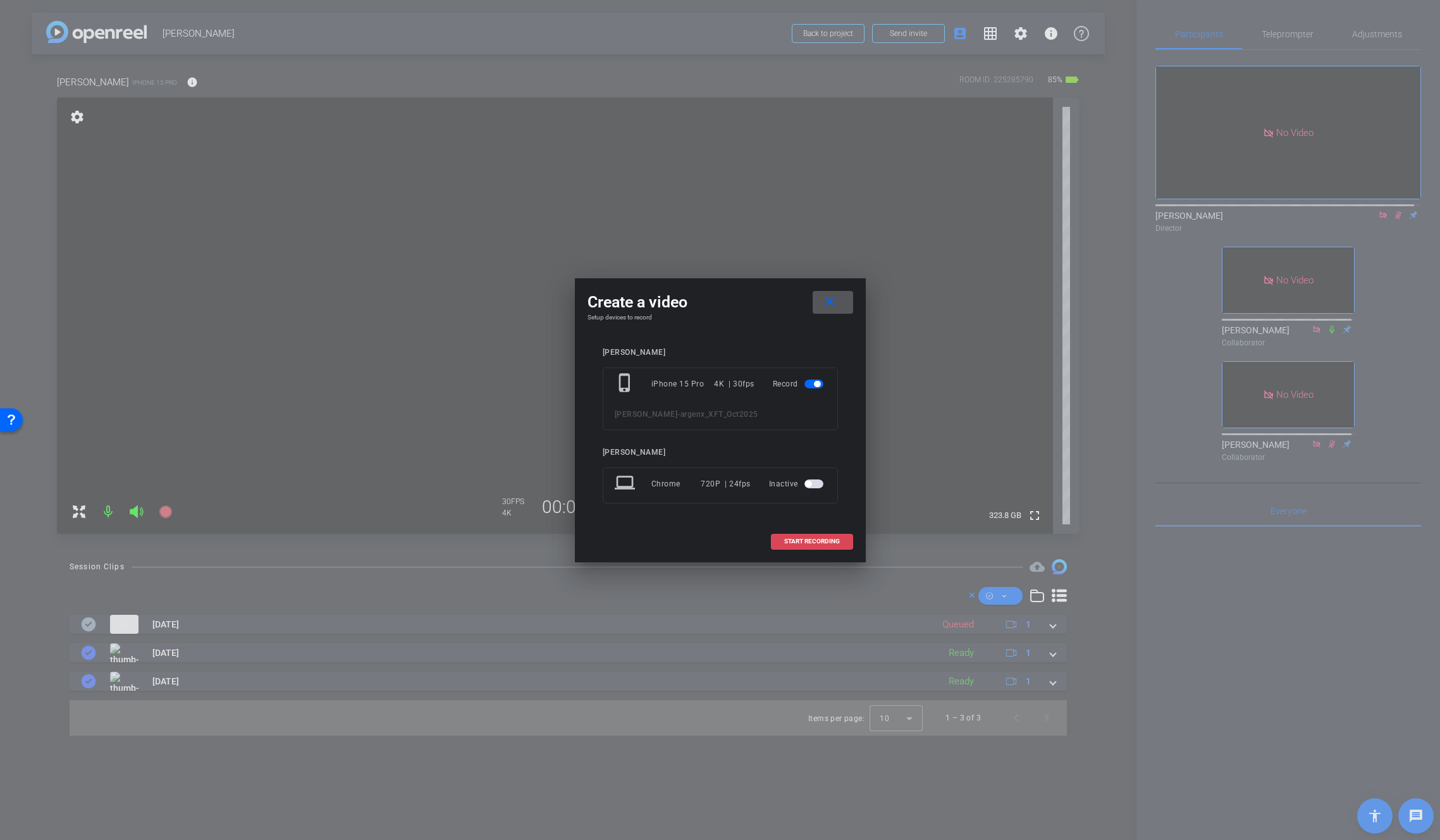
click at [808, 539] on span "START RECORDING" at bounding box center [812, 541] width 56 height 6
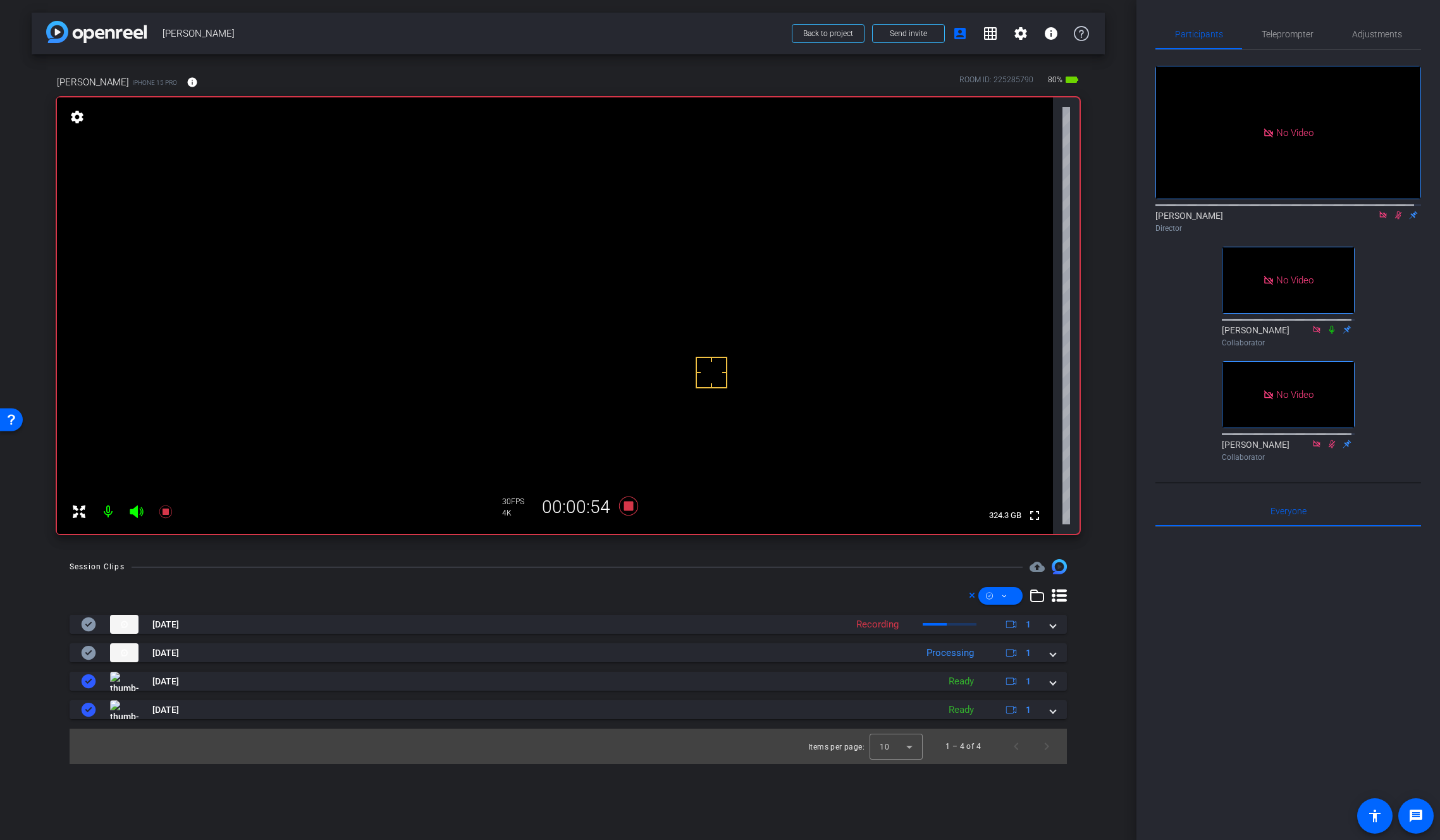
click at [606, 292] on video at bounding box center [554, 315] width 996 height 437
click at [1058, 652] on mat-expansion-panel-header "Sep 4, 2025 Processing 1" at bounding box center [568, 653] width 998 height 19
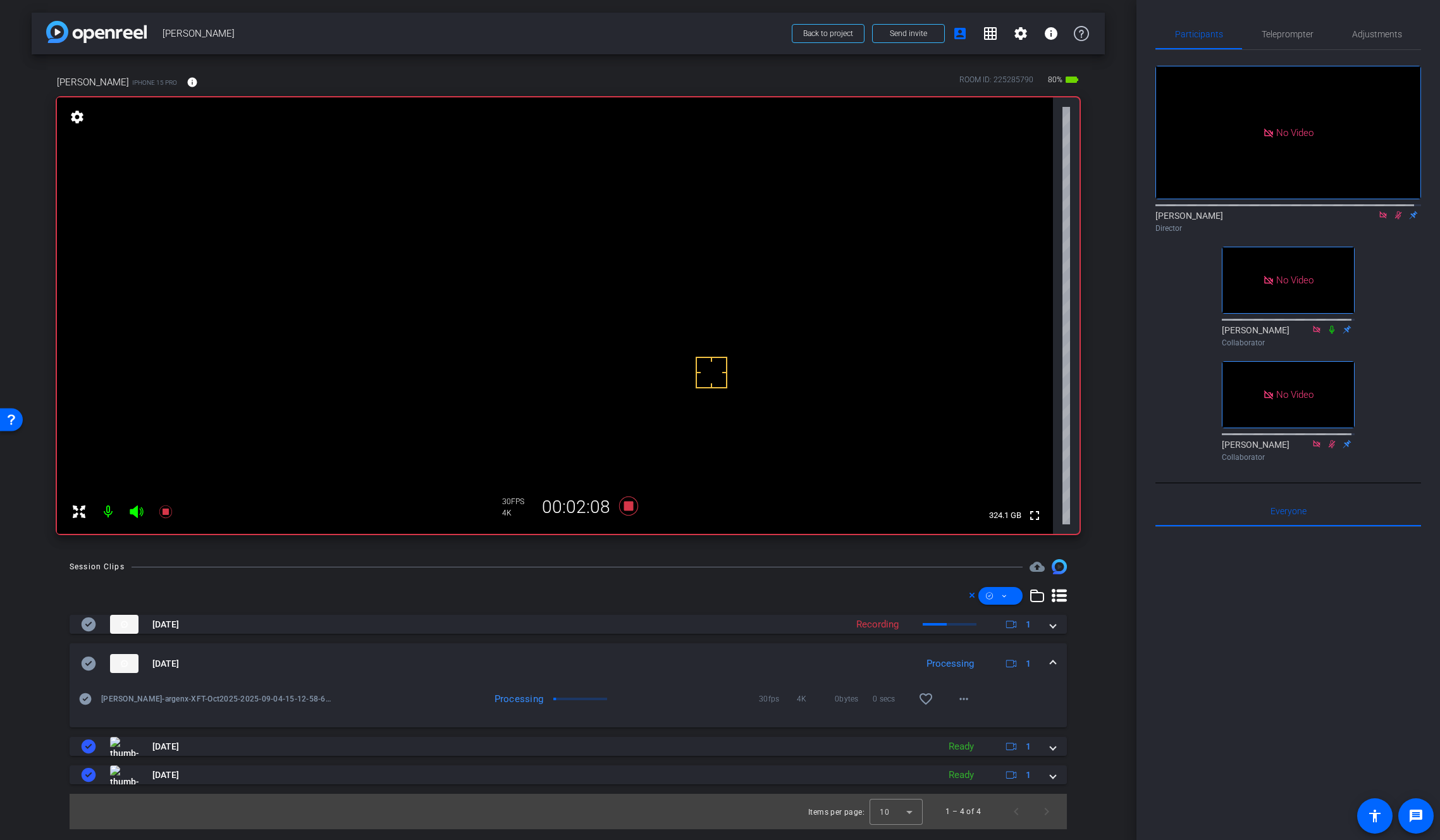
click at [1058, 652] on mat-expansion-panel-header "Sep 4, 2025 Processing 1" at bounding box center [568, 664] width 998 height 41
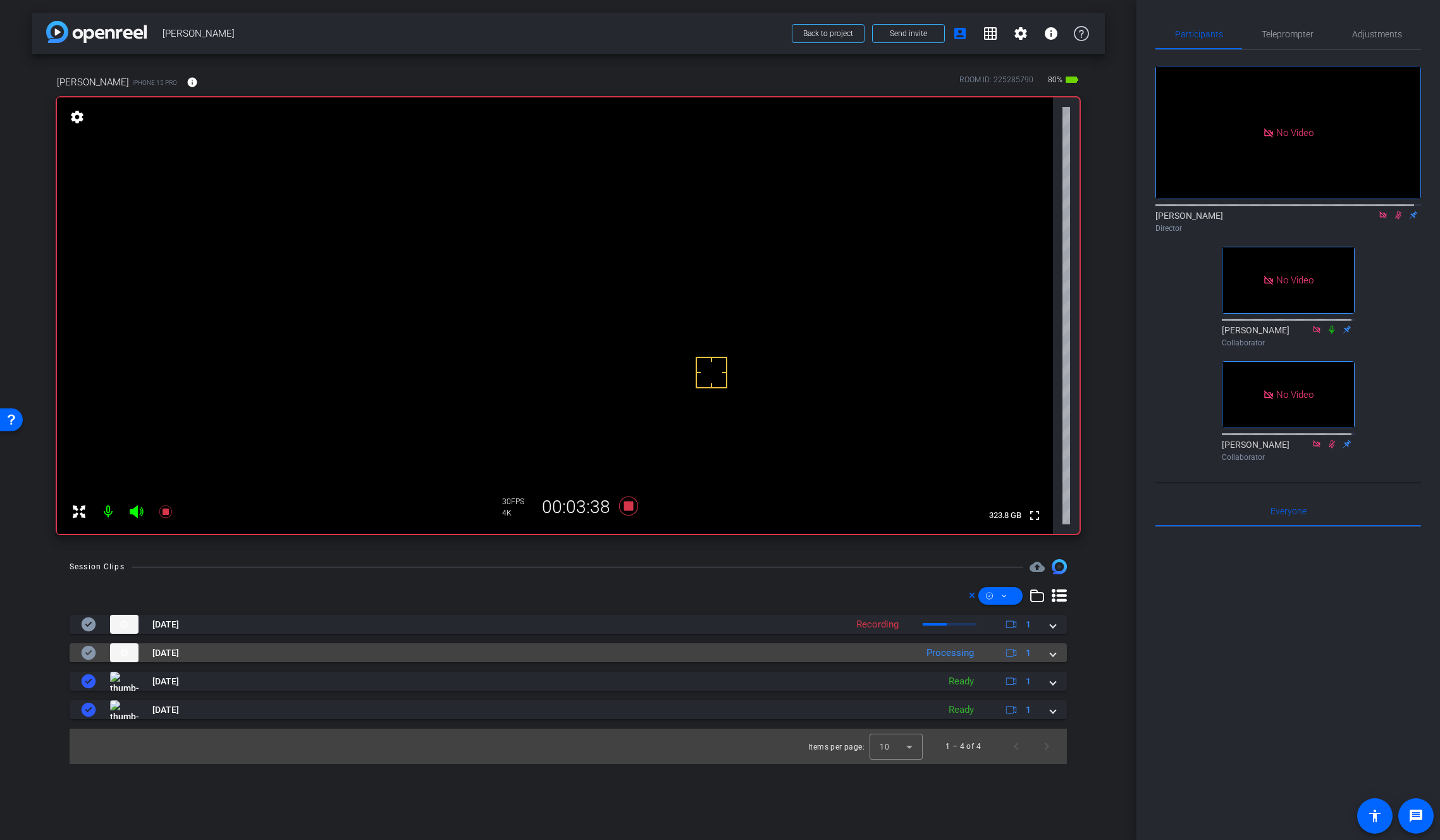
click at [1056, 653] on mat-expansion-panel-header "Sep 4, 2025 Processing 1" at bounding box center [568, 653] width 998 height 19
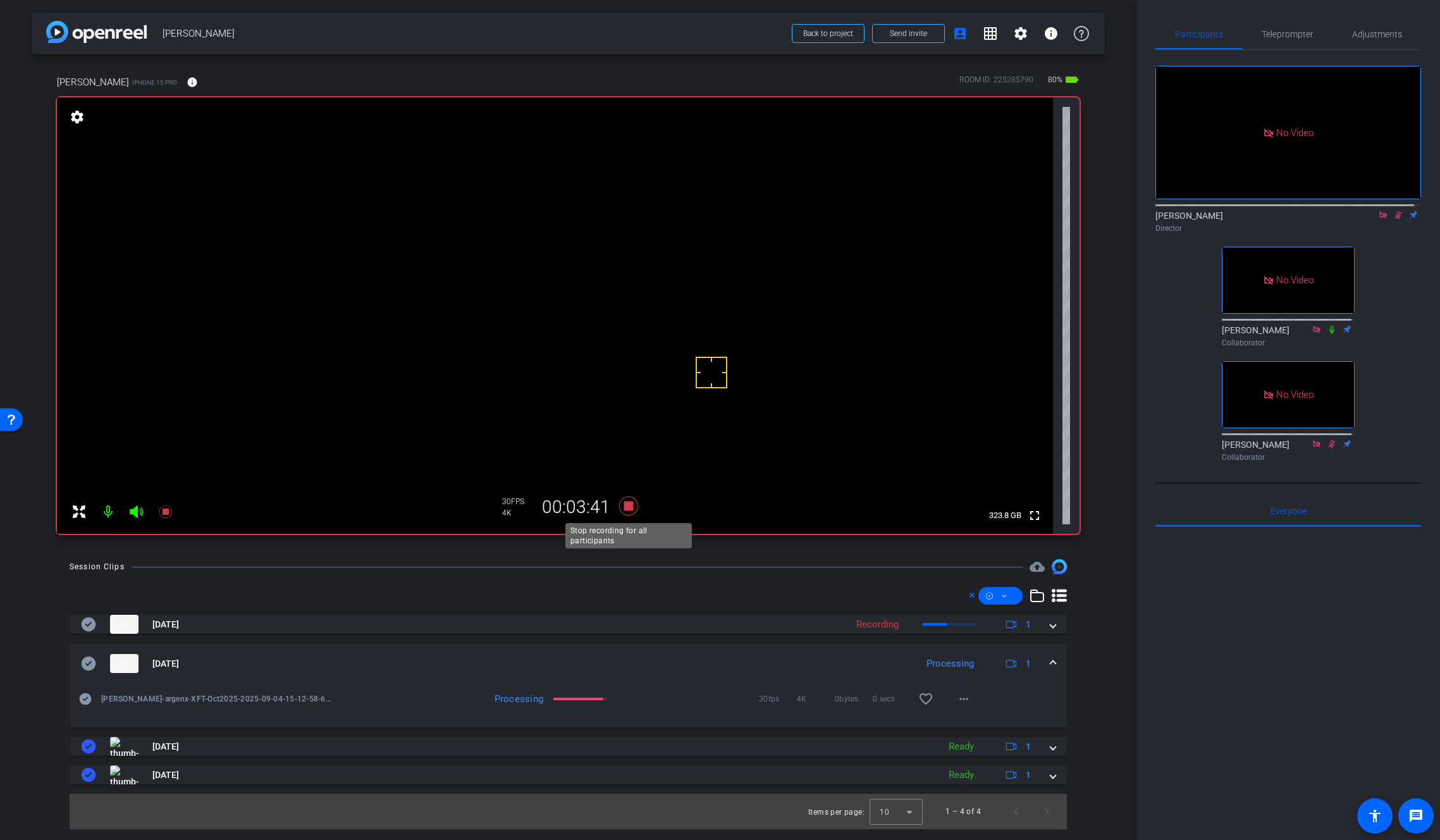
click at [628, 509] on icon at bounding box center [628, 506] width 19 height 19
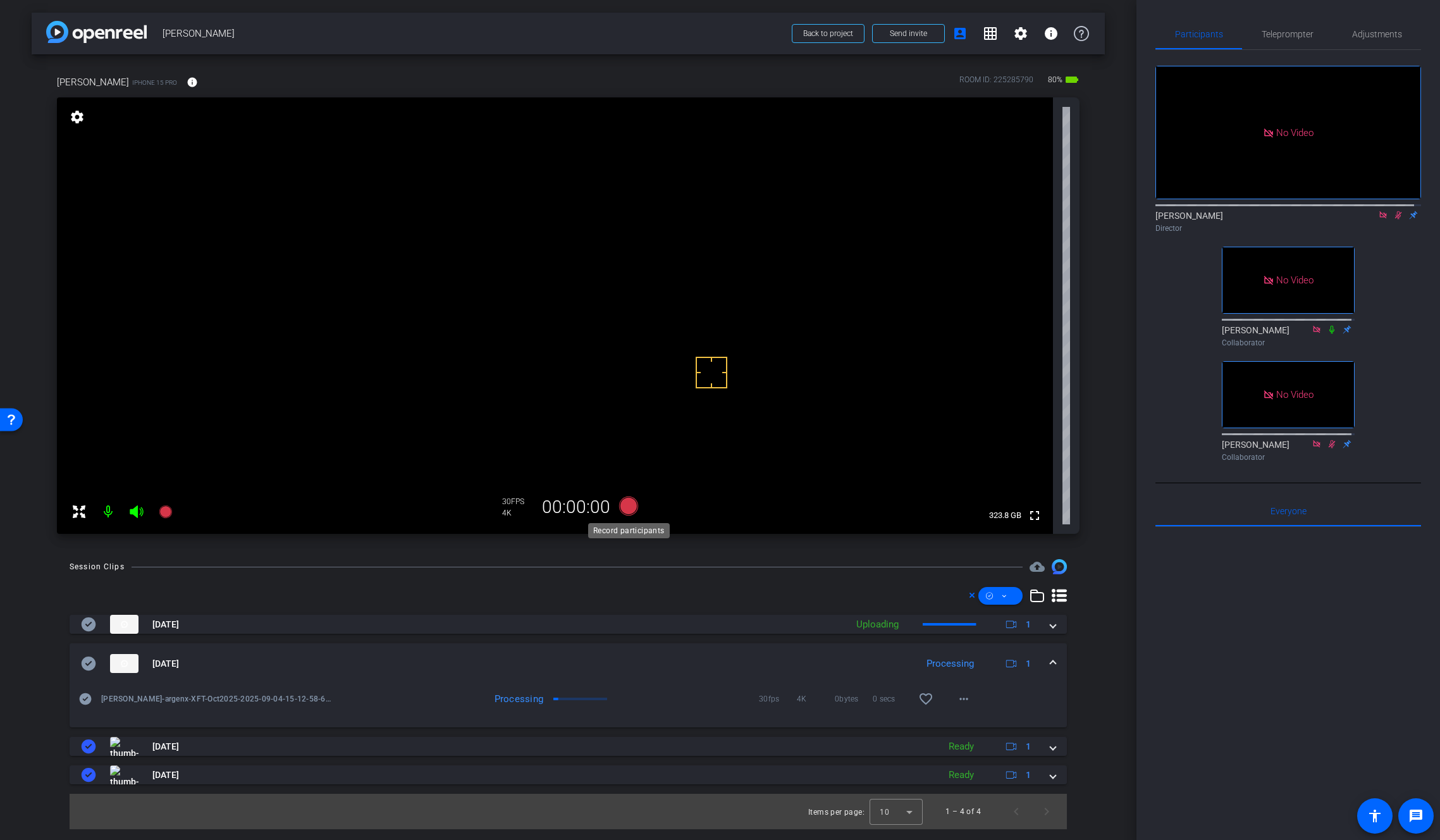
click at [628, 507] on icon at bounding box center [628, 506] width 19 height 19
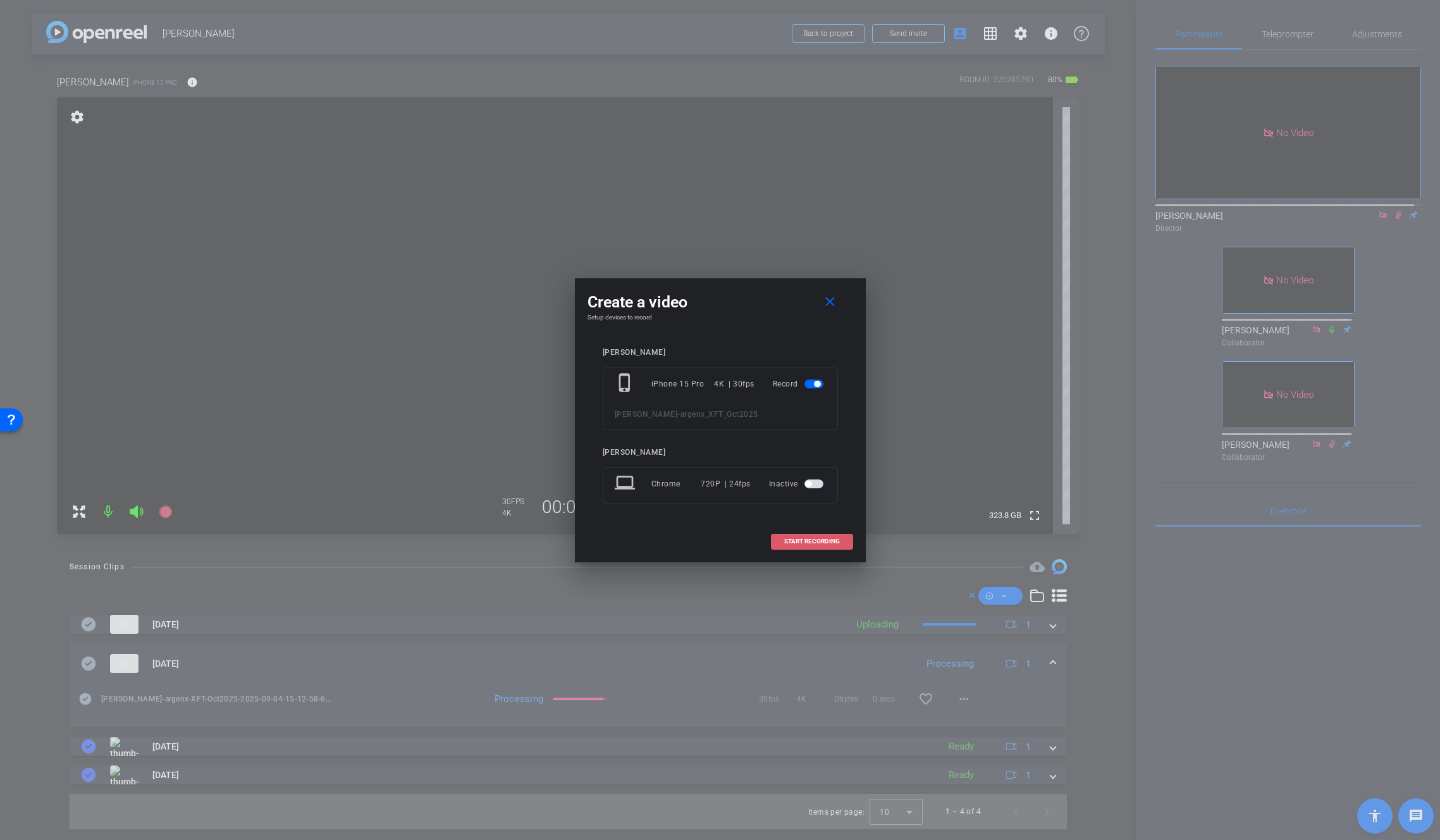
click at [801, 540] on span "START RECORDING" at bounding box center [812, 541] width 56 height 6
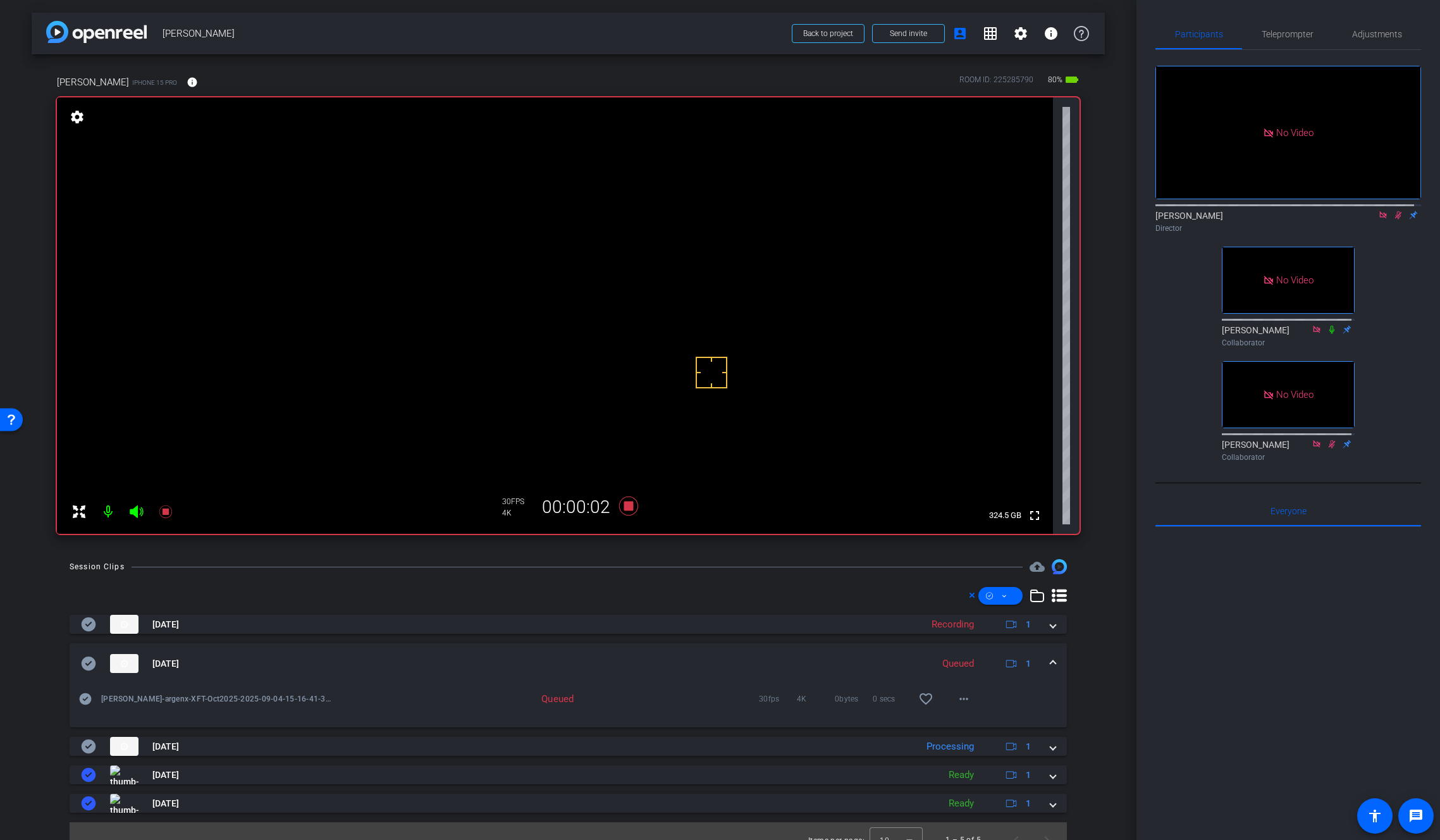
click at [1050, 661] on span at bounding box center [1053, 664] width 5 height 14
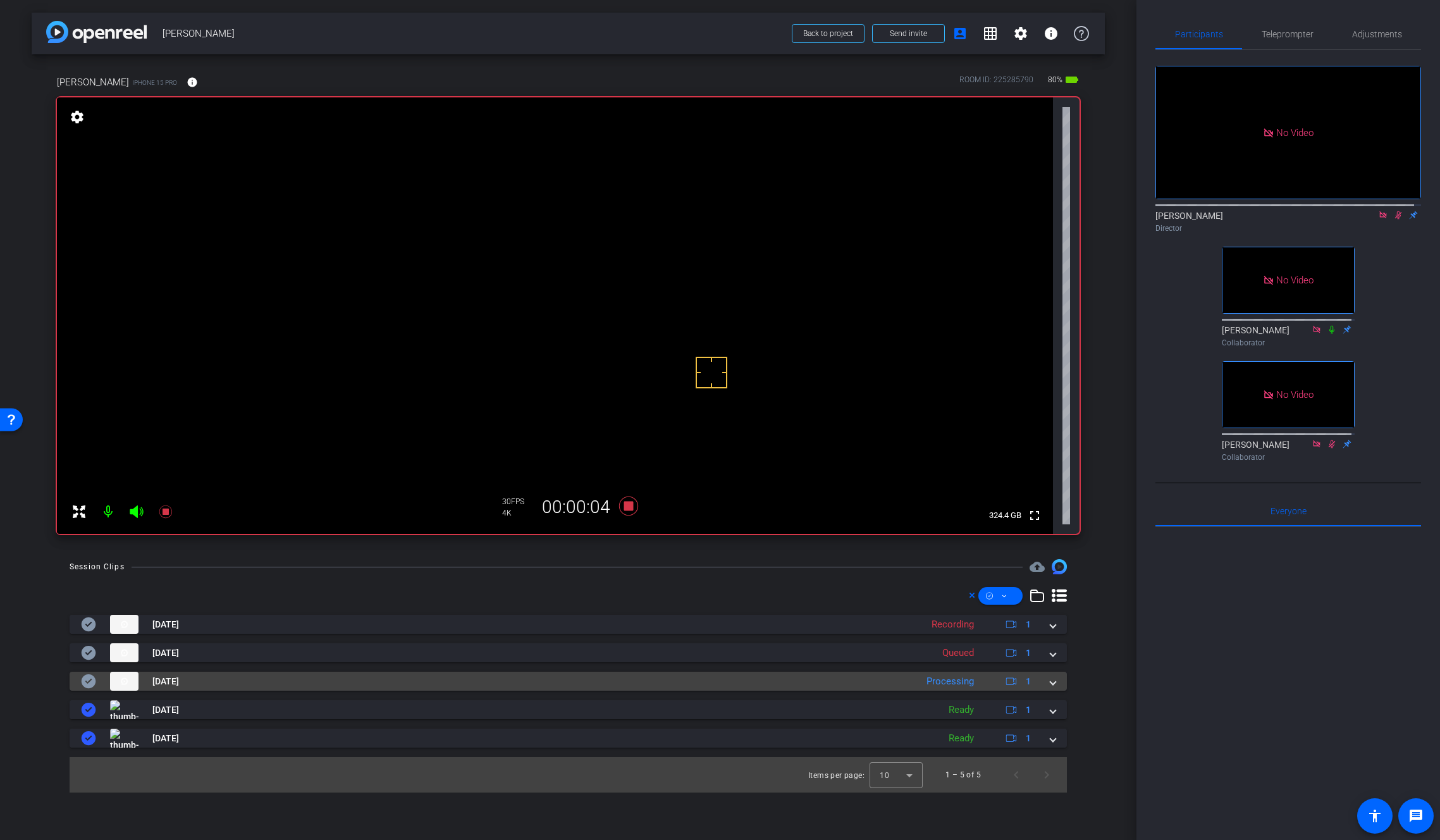
click at [1054, 684] on span at bounding box center [1053, 681] width 5 height 14
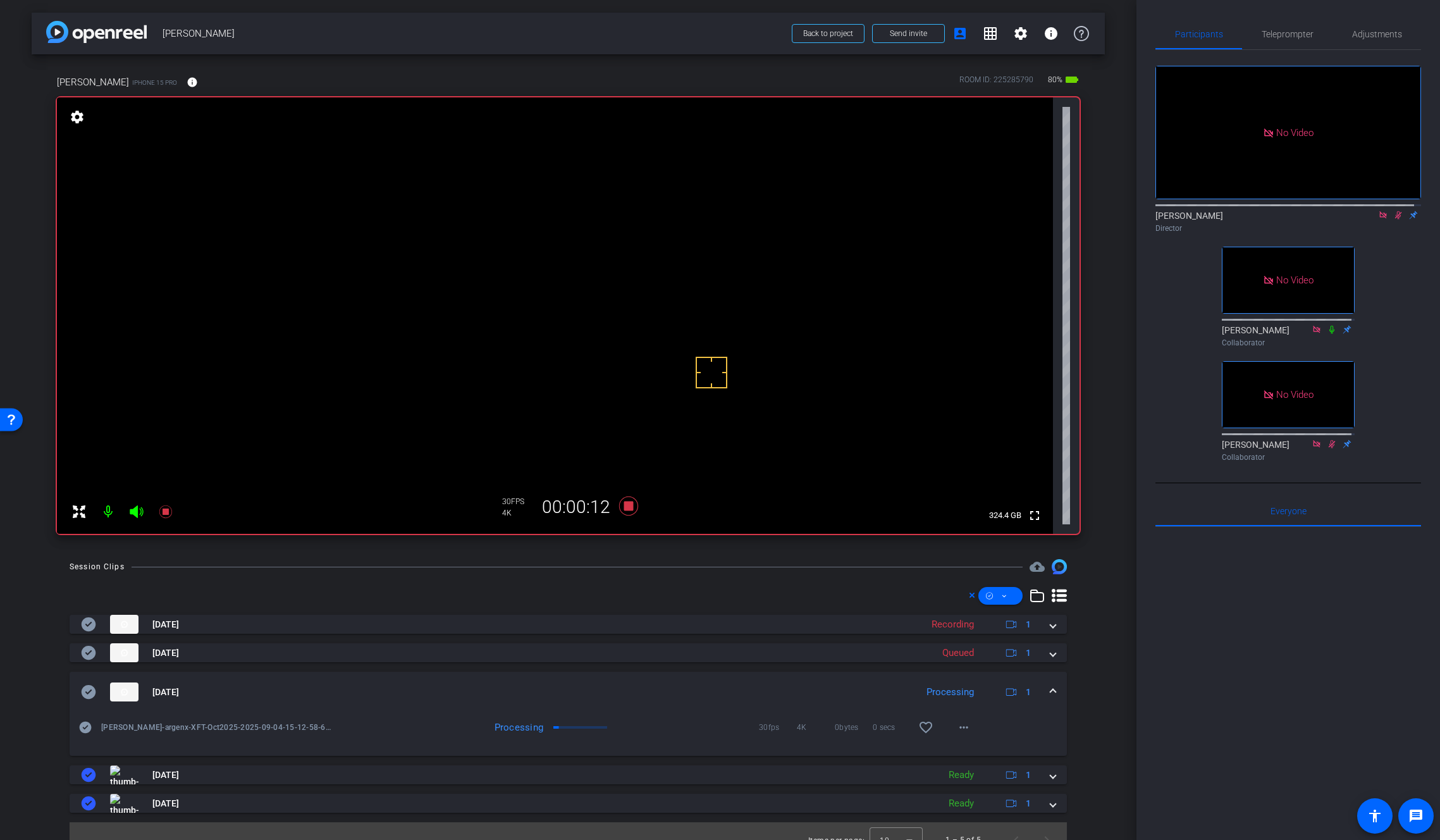
click at [614, 272] on video at bounding box center [554, 315] width 996 height 437
click at [962, 734] on mat-icon "more_horiz" at bounding box center [964, 727] width 15 height 15
click at [1010, 608] on span "Download Original" at bounding box center [991, 607] width 76 height 15
click at [95, 692] on icon at bounding box center [88, 692] width 14 height 14
click at [1042, 689] on div "Sep 4, 2025 Processing 1" at bounding box center [566, 692] width 970 height 19
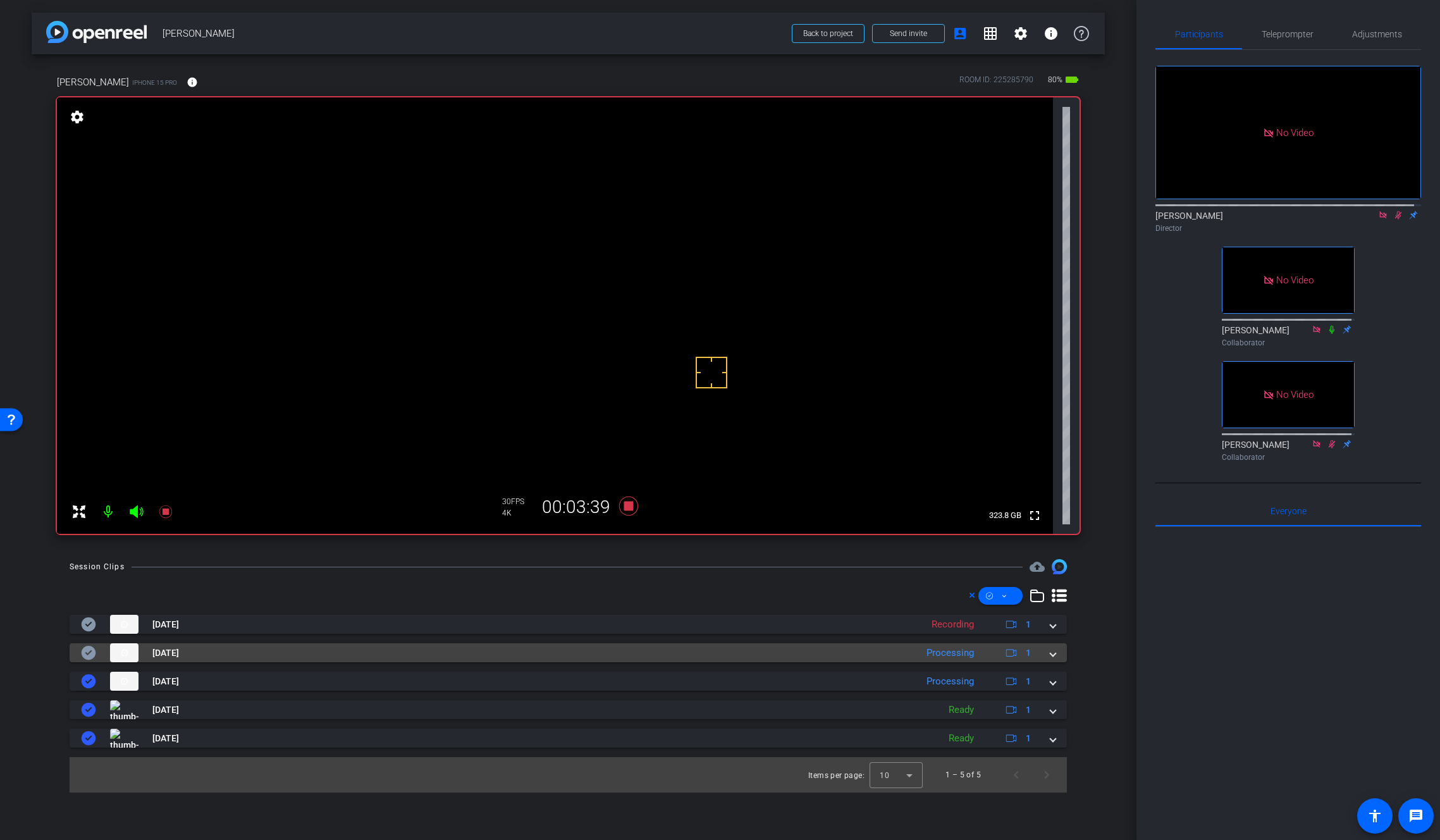
click at [1053, 654] on span at bounding box center [1053, 654] width 5 height 14
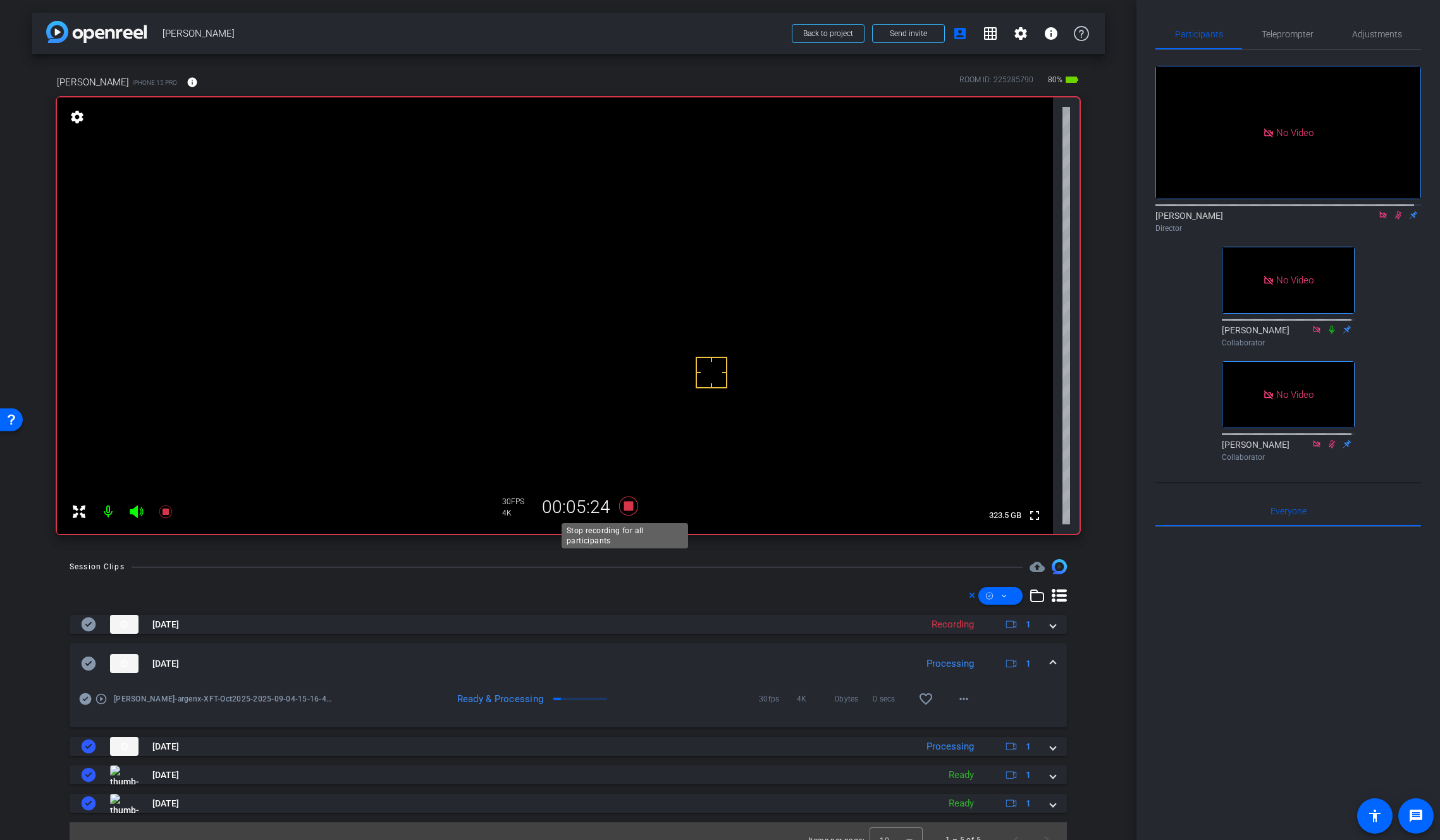
click at [629, 506] on icon at bounding box center [628, 506] width 19 height 19
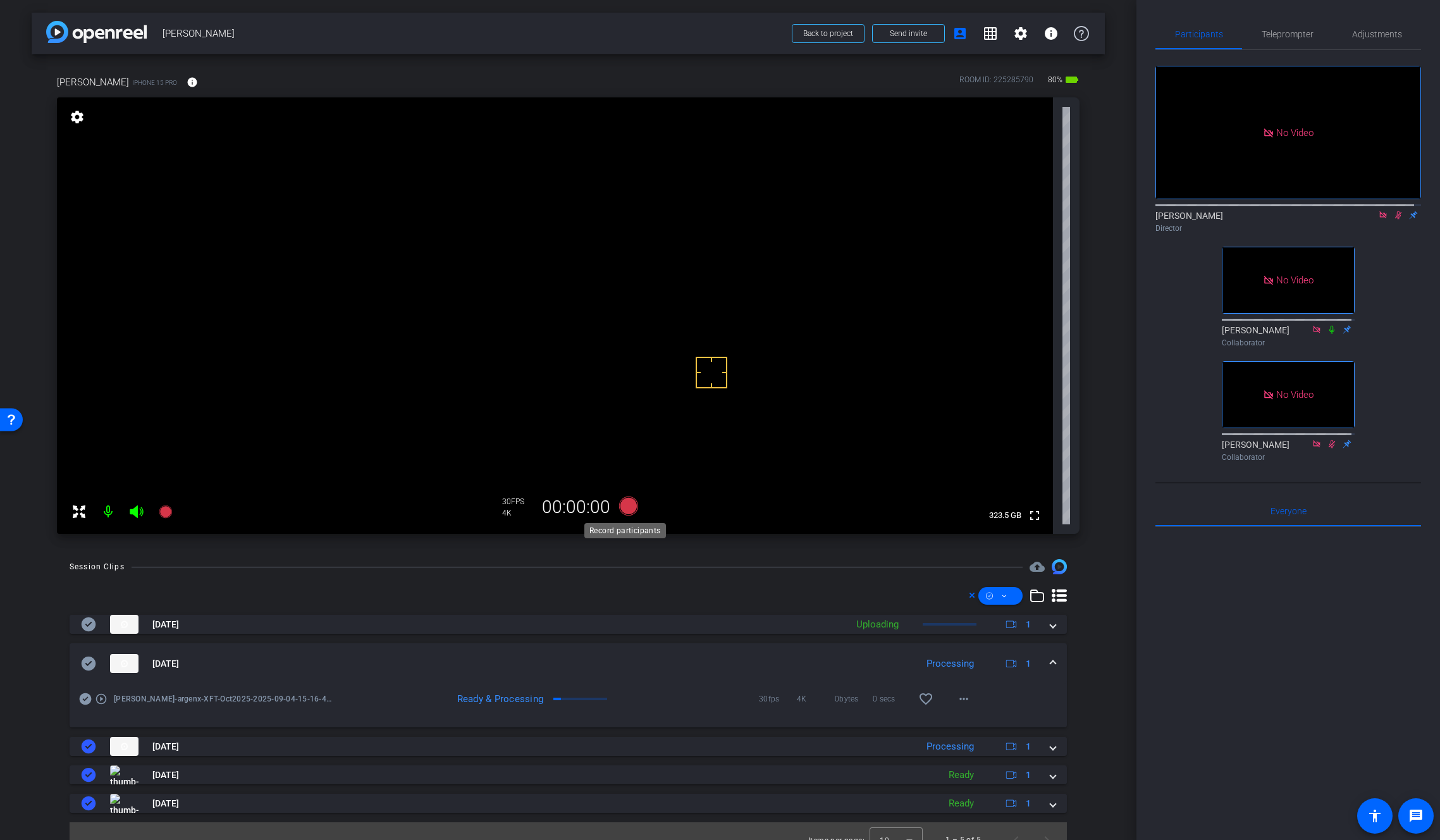
click at [627, 507] on icon at bounding box center [628, 506] width 19 height 19
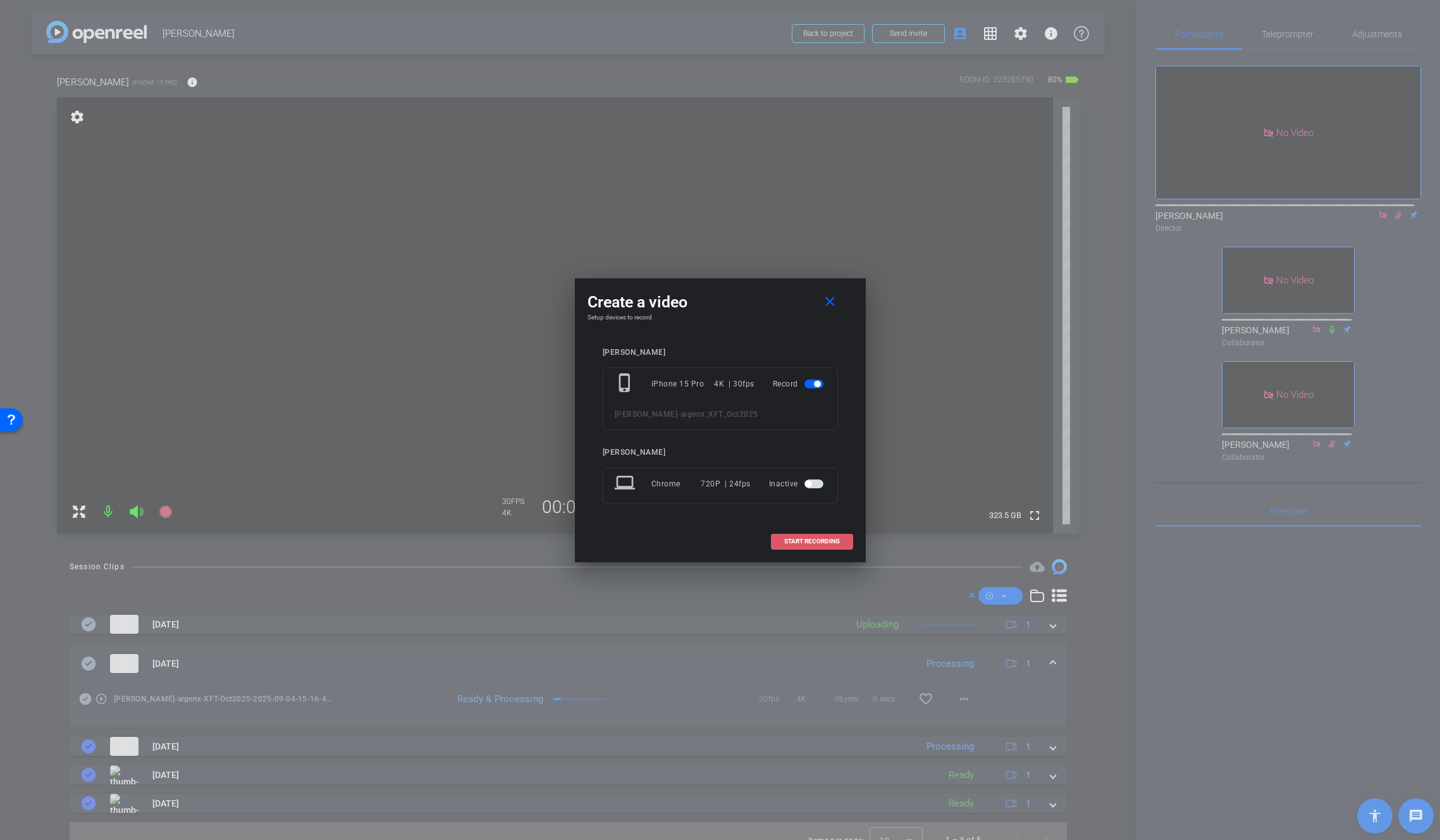
click at [798, 539] on span "START RECORDING" at bounding box center [812, 541] width 56 height 6
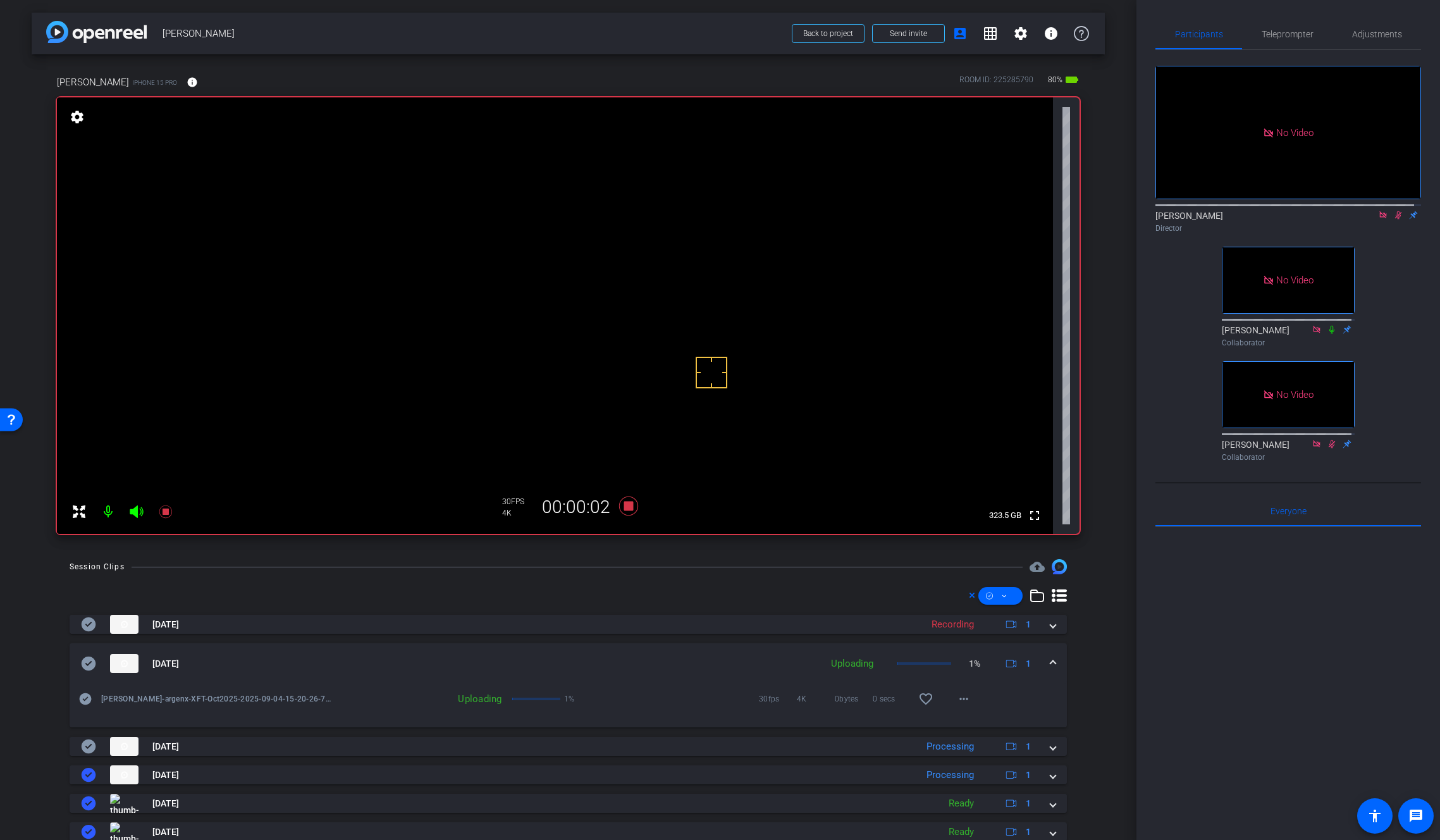
click at [1050, 664] on mat-expansion-panel-header "Sep 4, 2025 Uploading 1% 1" at bounding box center [568, 664] width 998 height 41
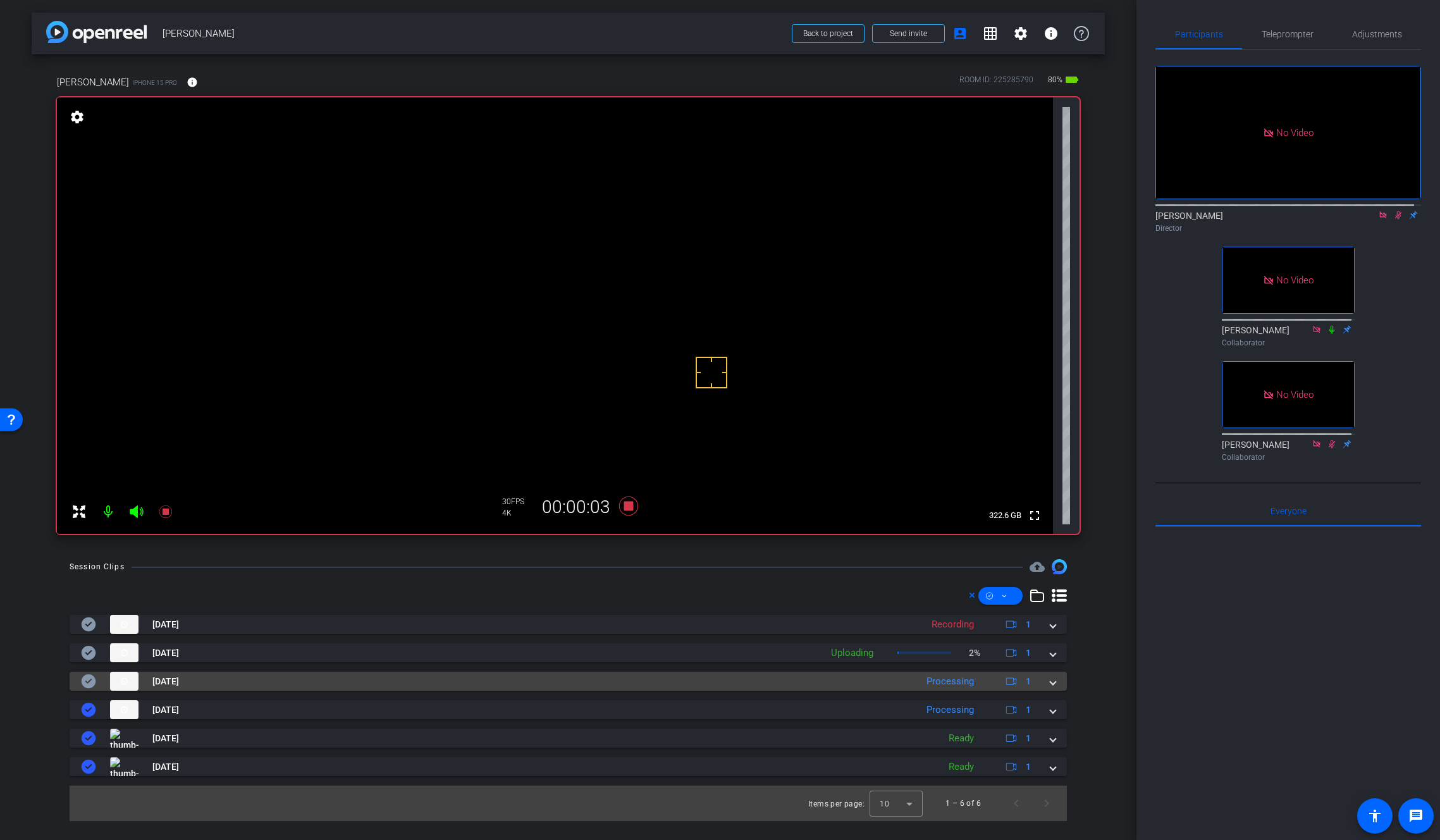
click at [1048, 687] on div "Sep 4, 2025 Processing 1" at bounding box center [566, 681] width 970 height 19
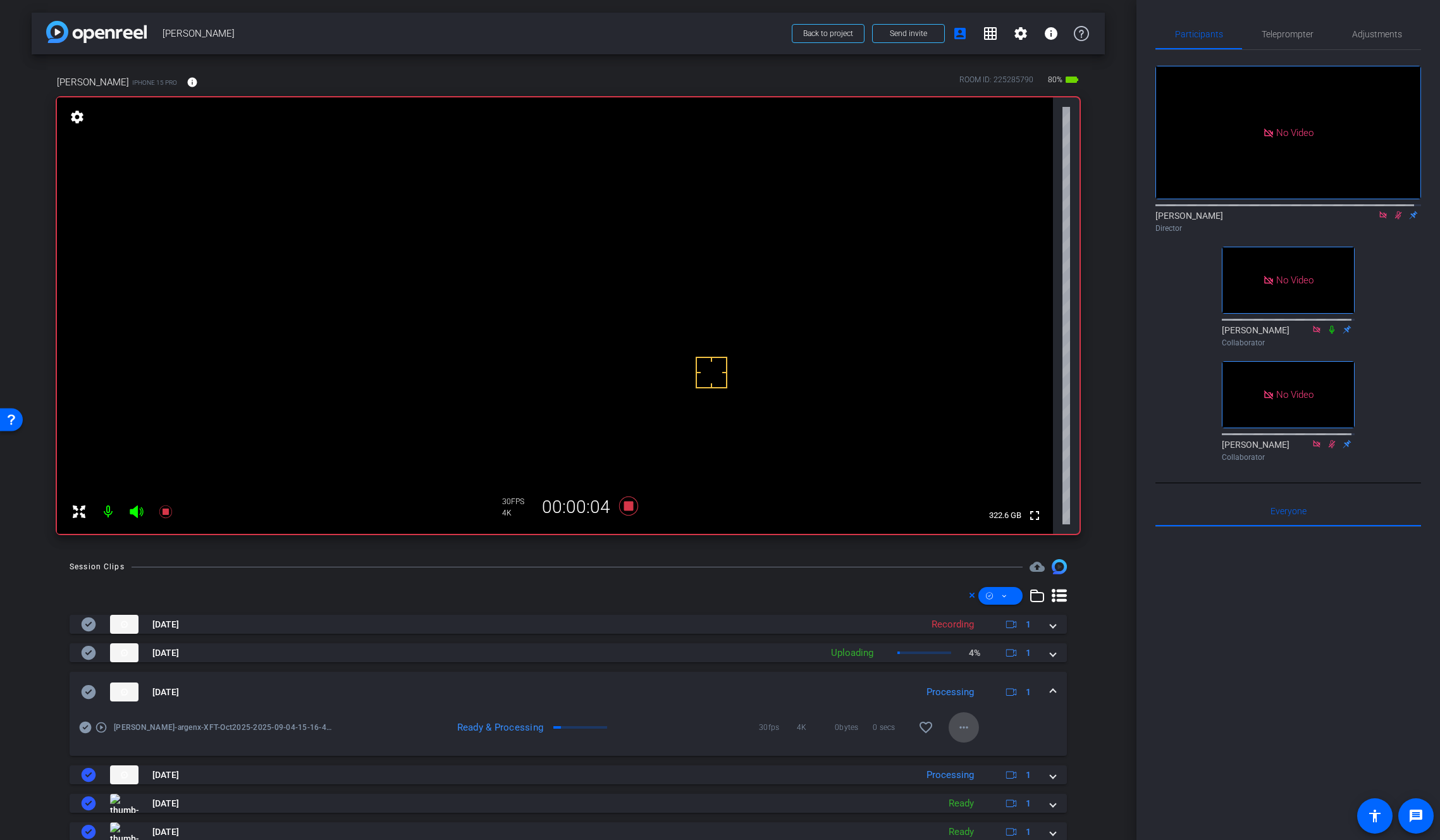
click at [960, 725] on mat-icon "more_horiz" at bounding box center [964, 727] width 15 height 15
click at [982, 607] on span "Download Original" at bounding box center [991, 607] width 76 height 15
click at [92, 692] on icon at bounding box center [88, 692] width 14 height 14
click at [1050, 692] on span at bounding box center [1053, 693] width 5 height 14
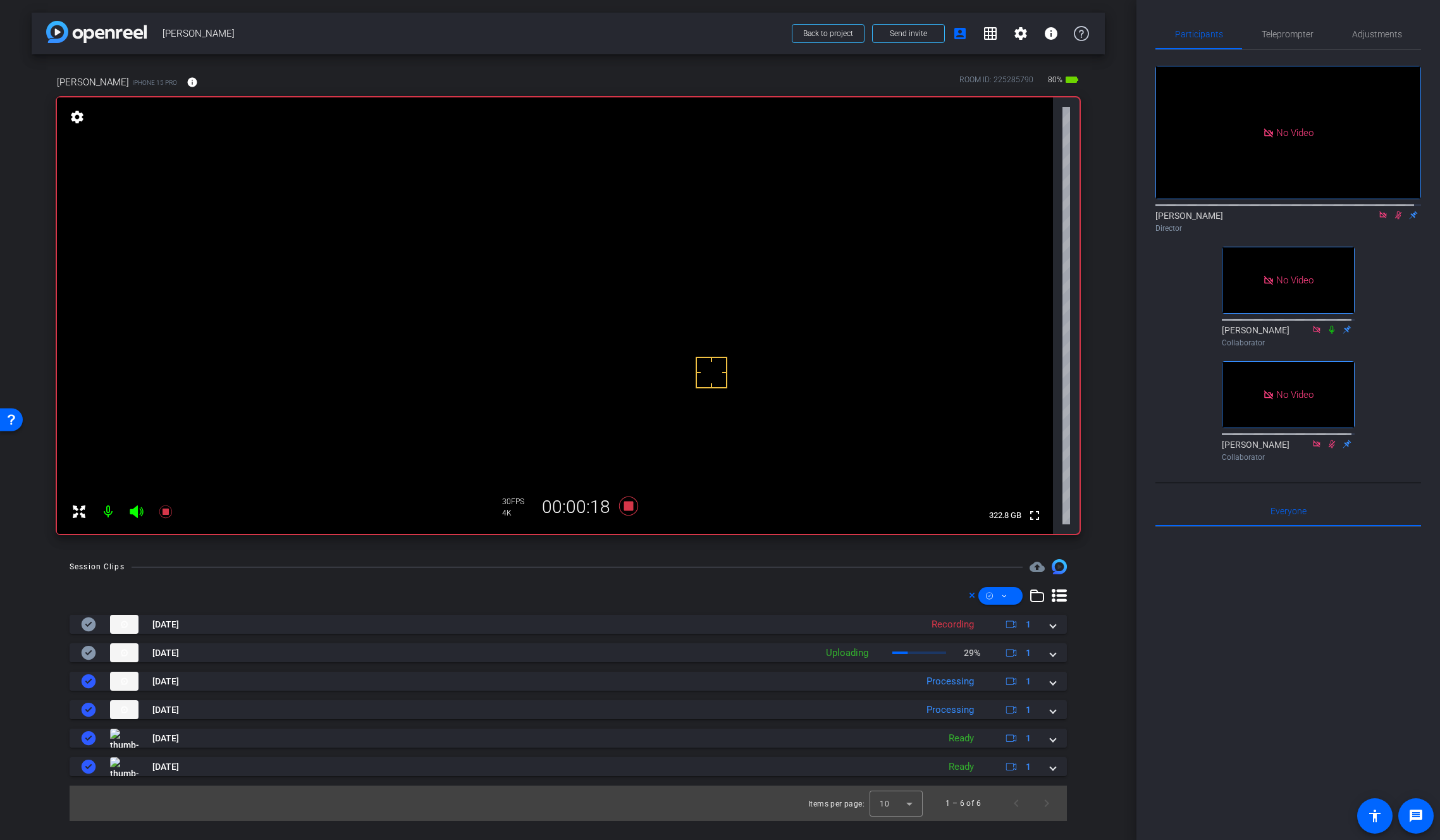
click at [622, 323] on video at bounding box center [554, 315] width 996 height 437
click at [595, 313] on video at bounding box center [554, 315] width 996 height 437
click at [622, 320] on video at bounding box center [554, 315] width 996 height 437
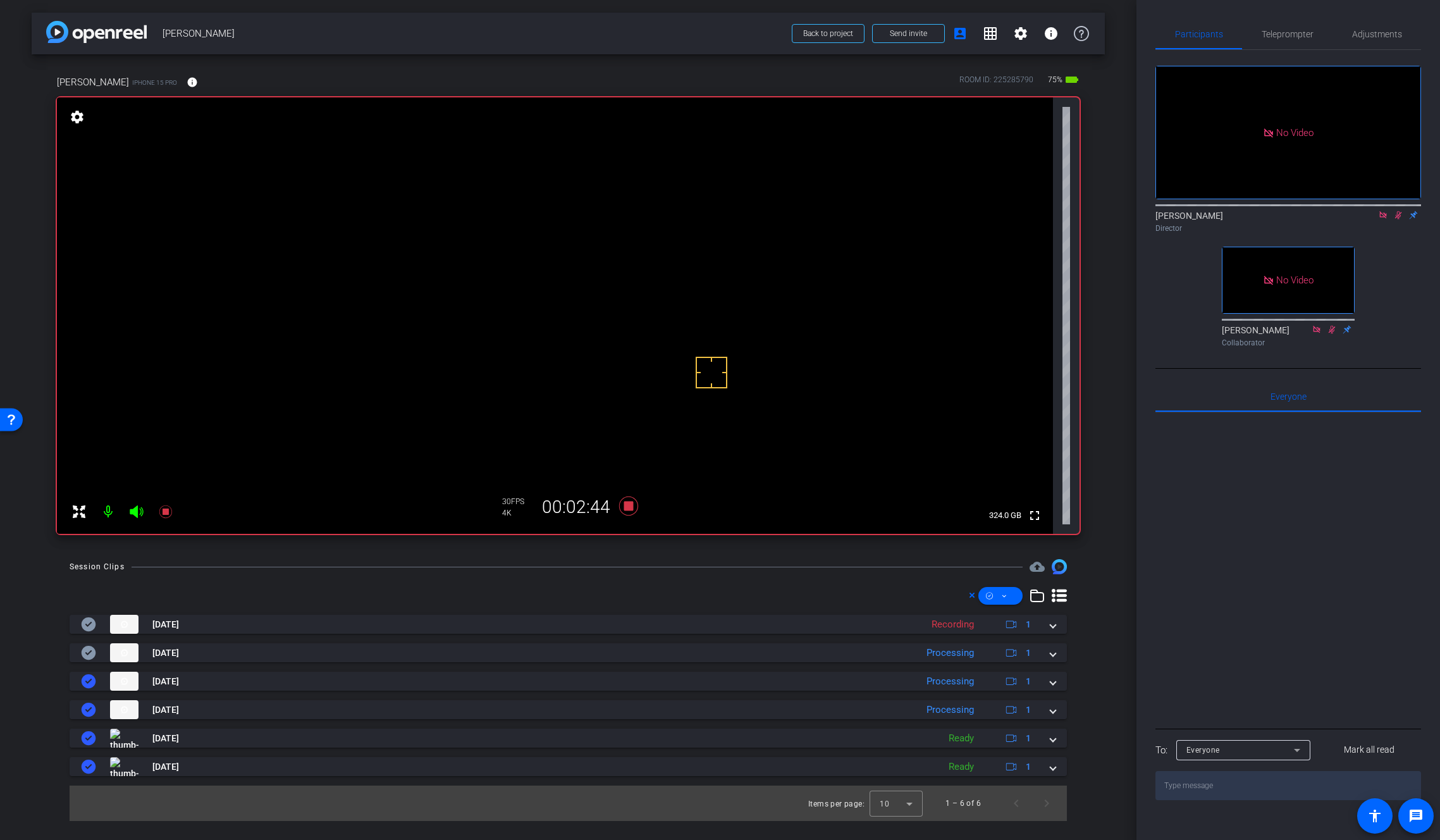
click at [607, 319] on video at bounding box center [554, 315] width 996 height 437
click at [1055, 654] on mat-expansion-panel-header "Sep 4, 2025 Processing 1" at bounding box center [568, 653] width 998 height 19
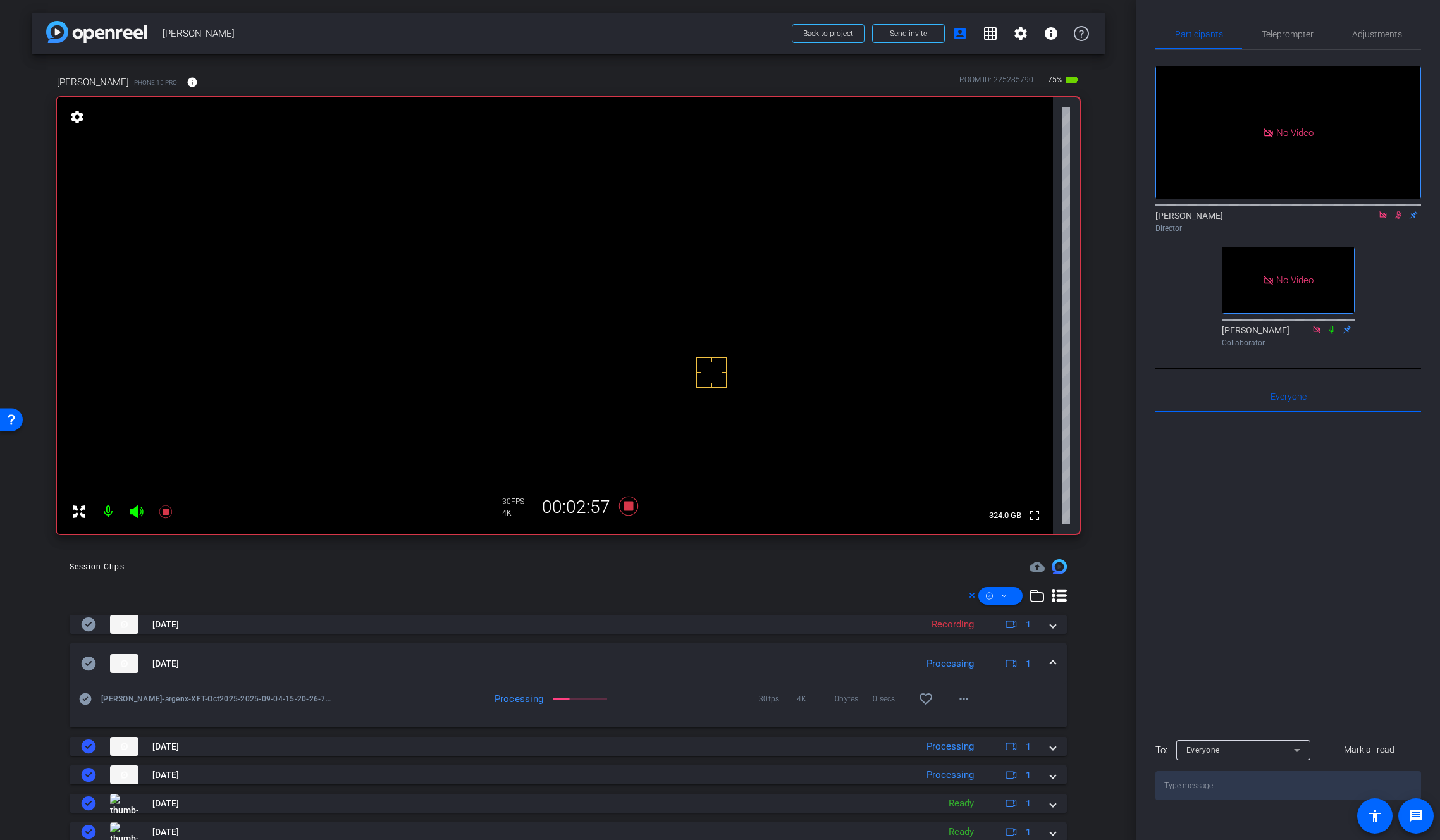
click at [1050, 659] on span at bounding box center [1053, 664] width 5 height 14
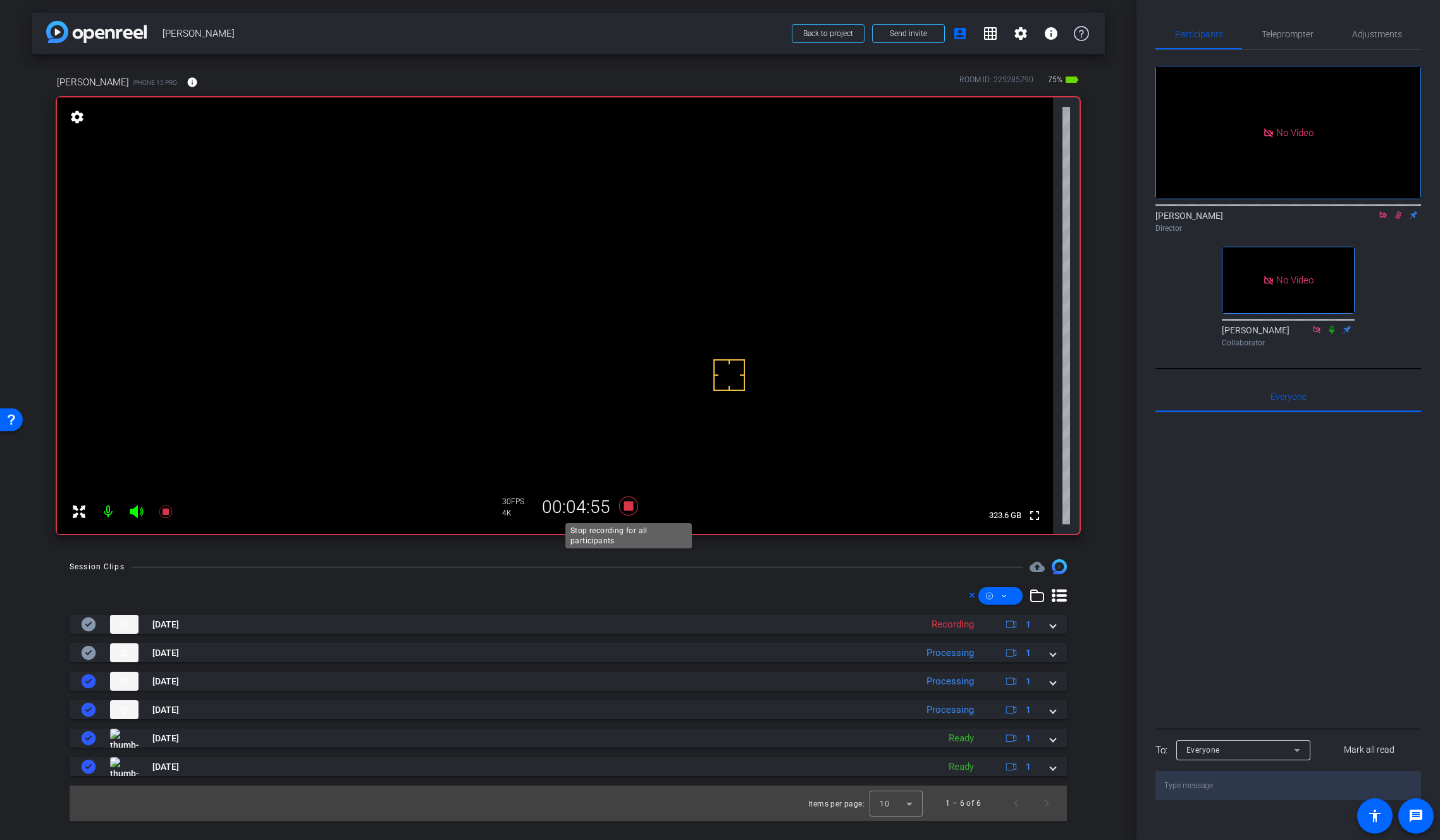
click at [627, 504] on icon at bounding box center [628, 506] width 19 height 19
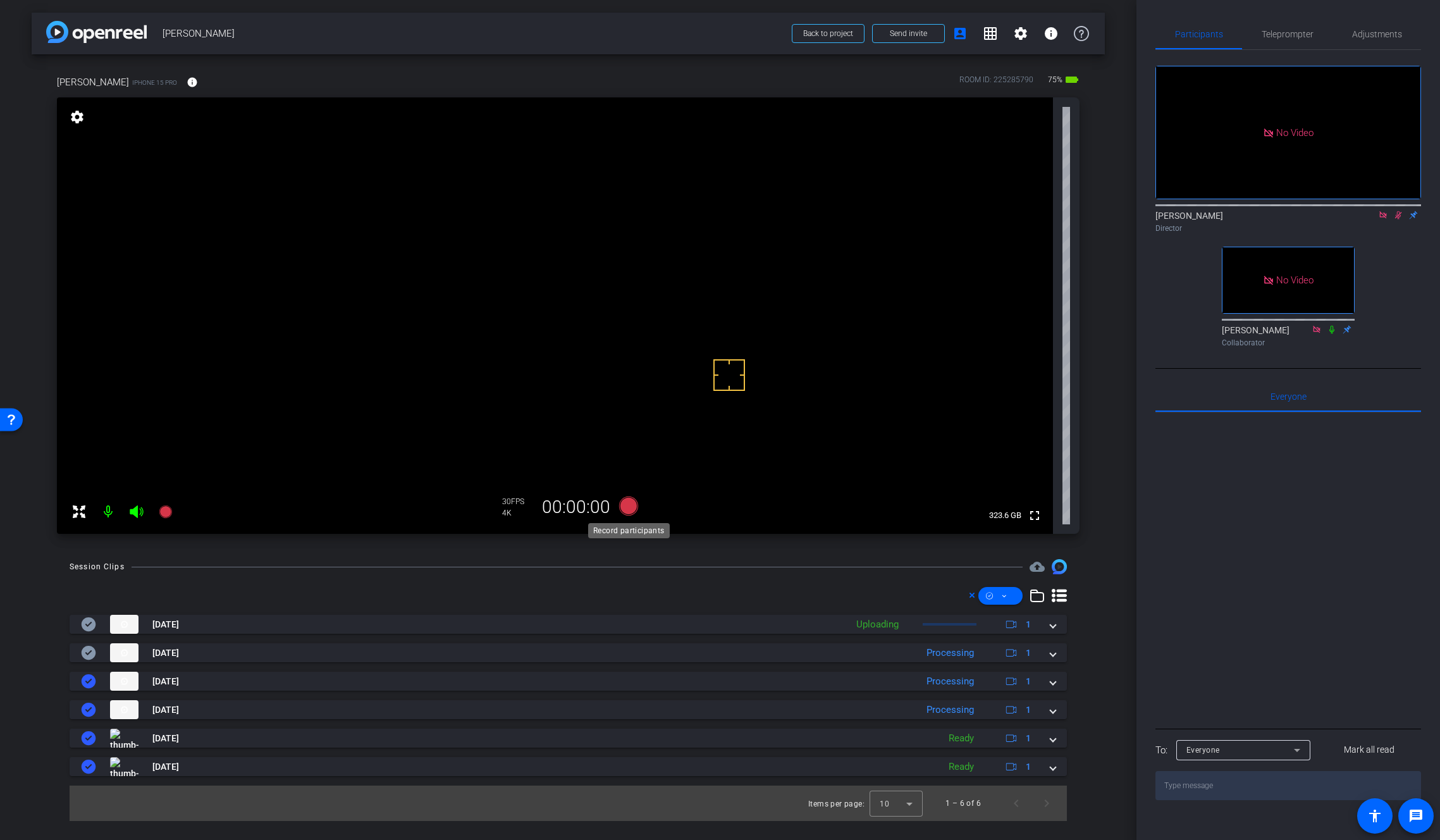
click at [627, 504] on icon at bounding box center [628, 506] width 19 height 19
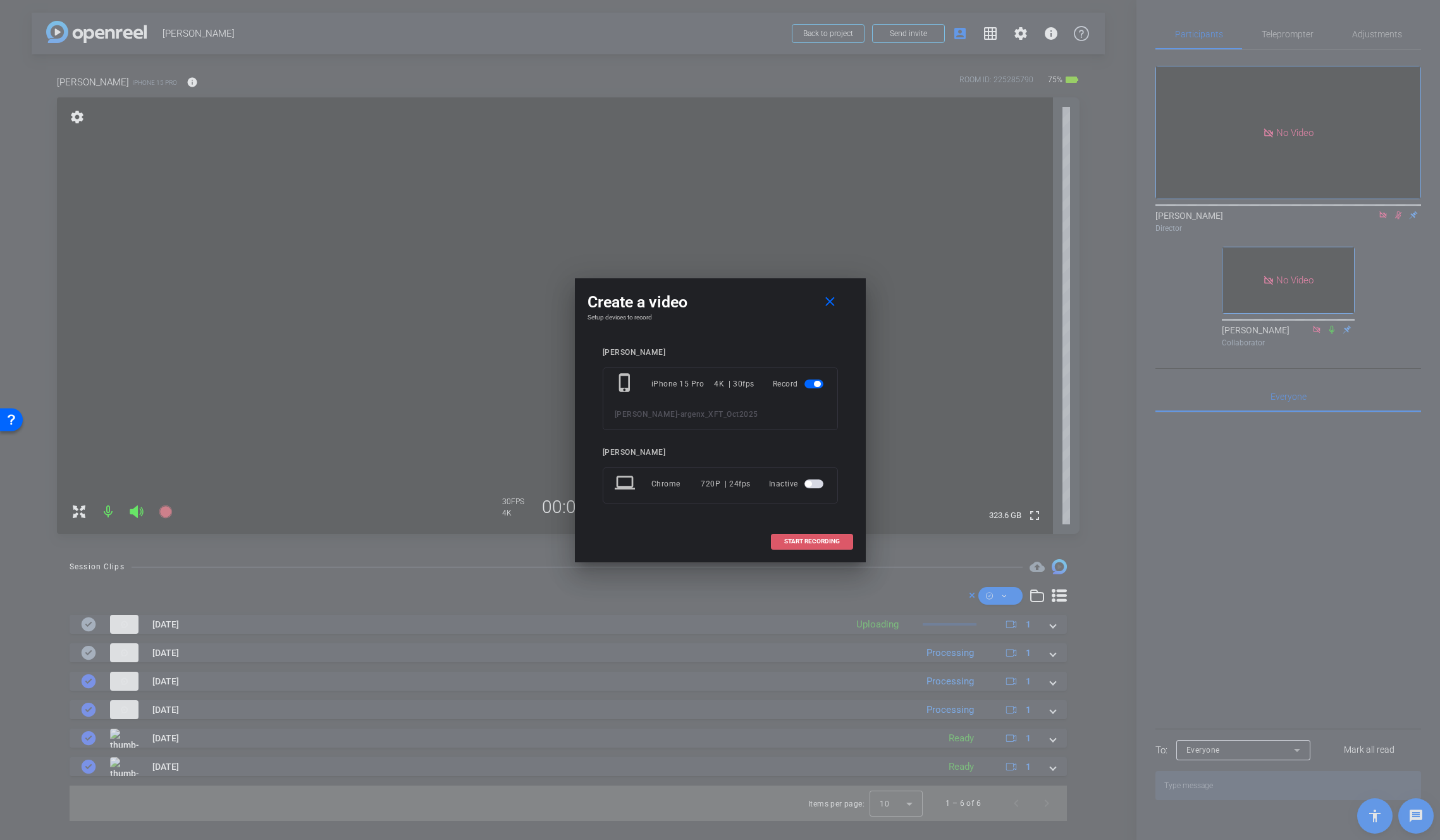
click at [826, 541] on span "START RECORDING" at bounding box center [812, 541] width 56 height 6
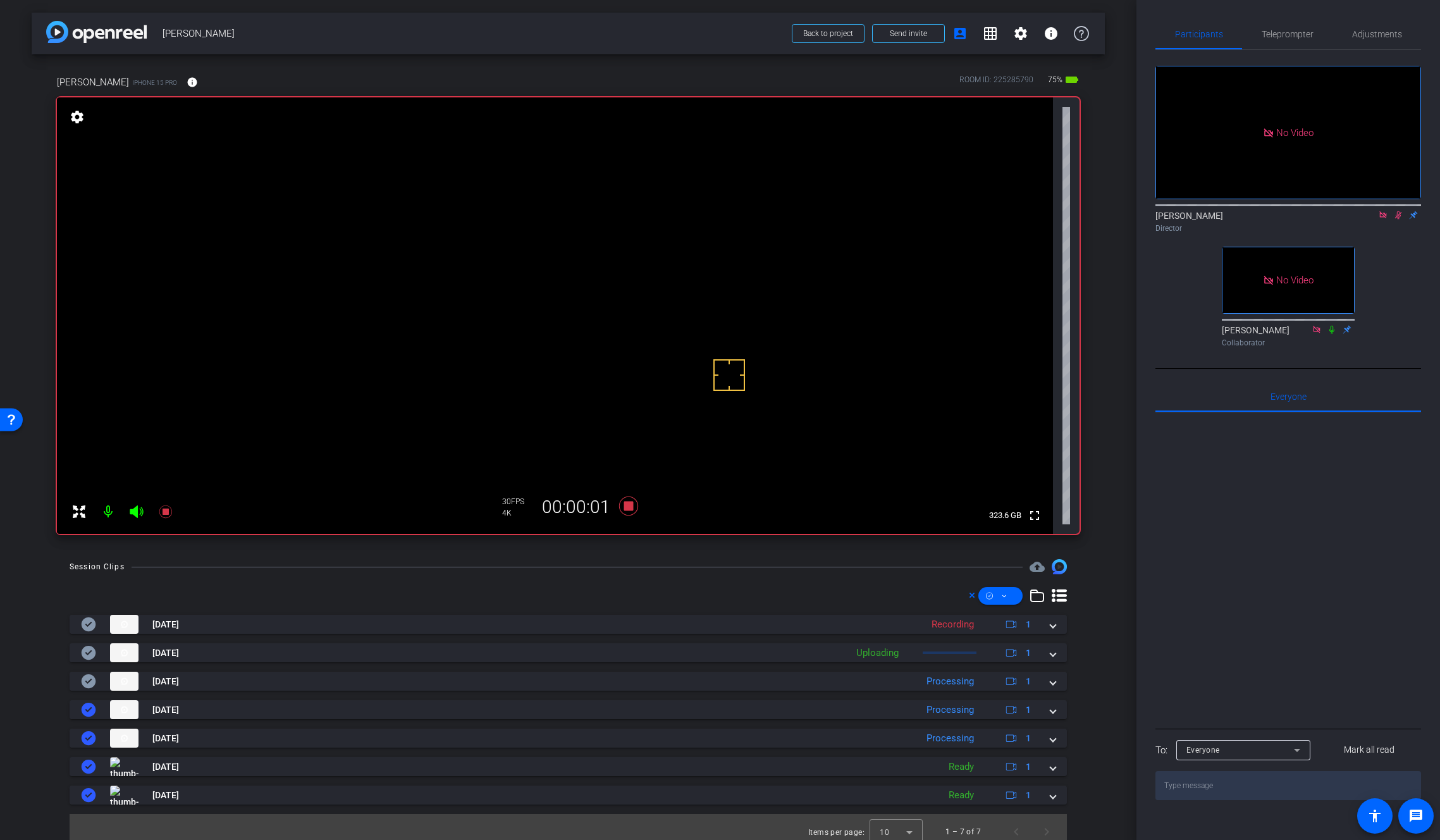
click at [601, 308] on video at bounding box center [554, 315] width 996 height 437
click at [1050, 681] on span at bounding box center [1053, 681] width 5 height 14
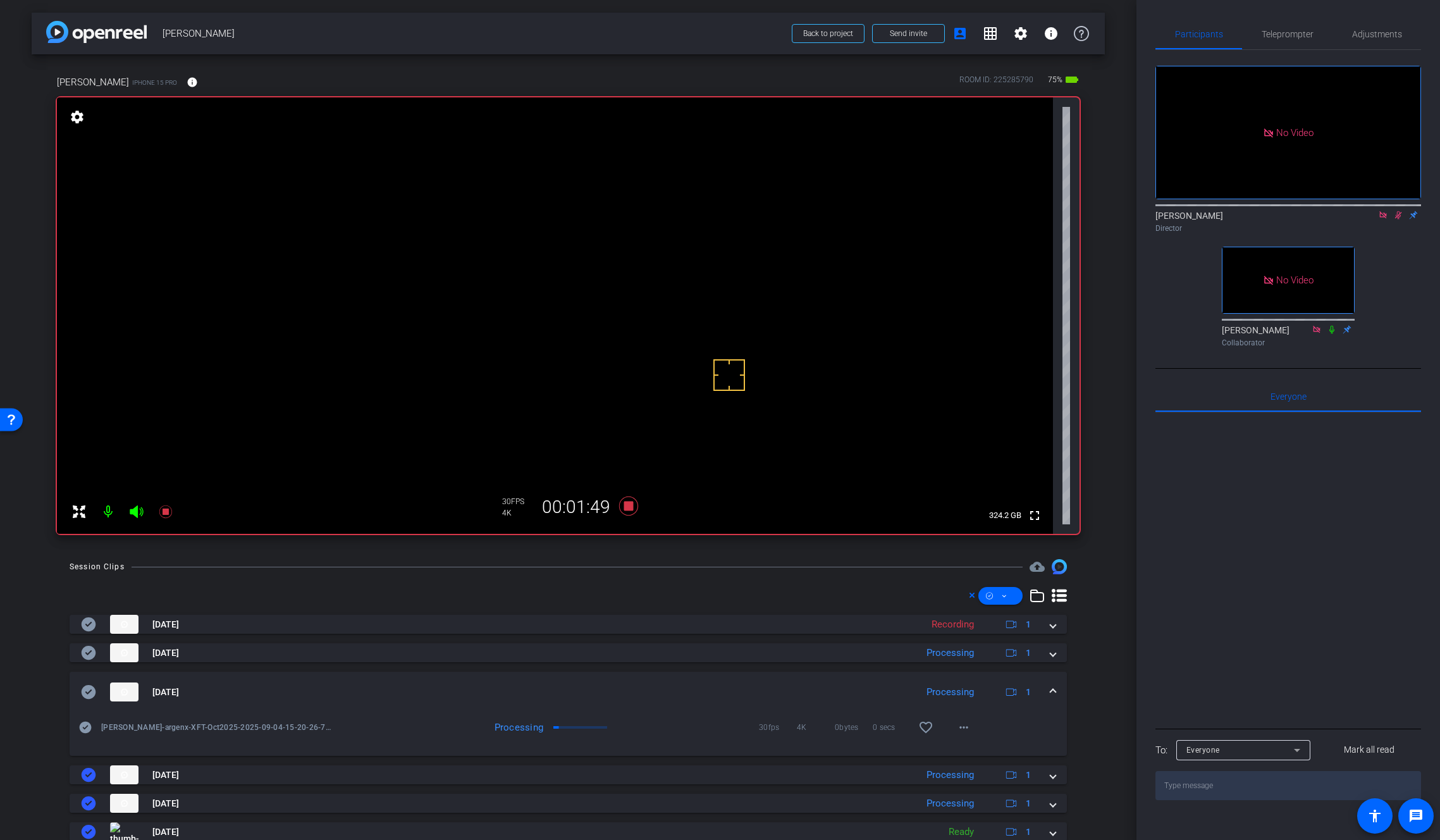
click at [604, 297] on video at bounding box center [554, 315] width 996 height 437
click at [958, 730] on mat-icon "more_horiz" at bounding box center [964, 727] width 15 height 15
click at [990, 602] on span "Download Original" at bounding box center [991, 607] width 76 height 15
click at [90, 687] on icon at bounding box center [88, 692] width 14 height 14
click at [1050, 690] on span at bounding box center [1053, 693] width 5 height 14
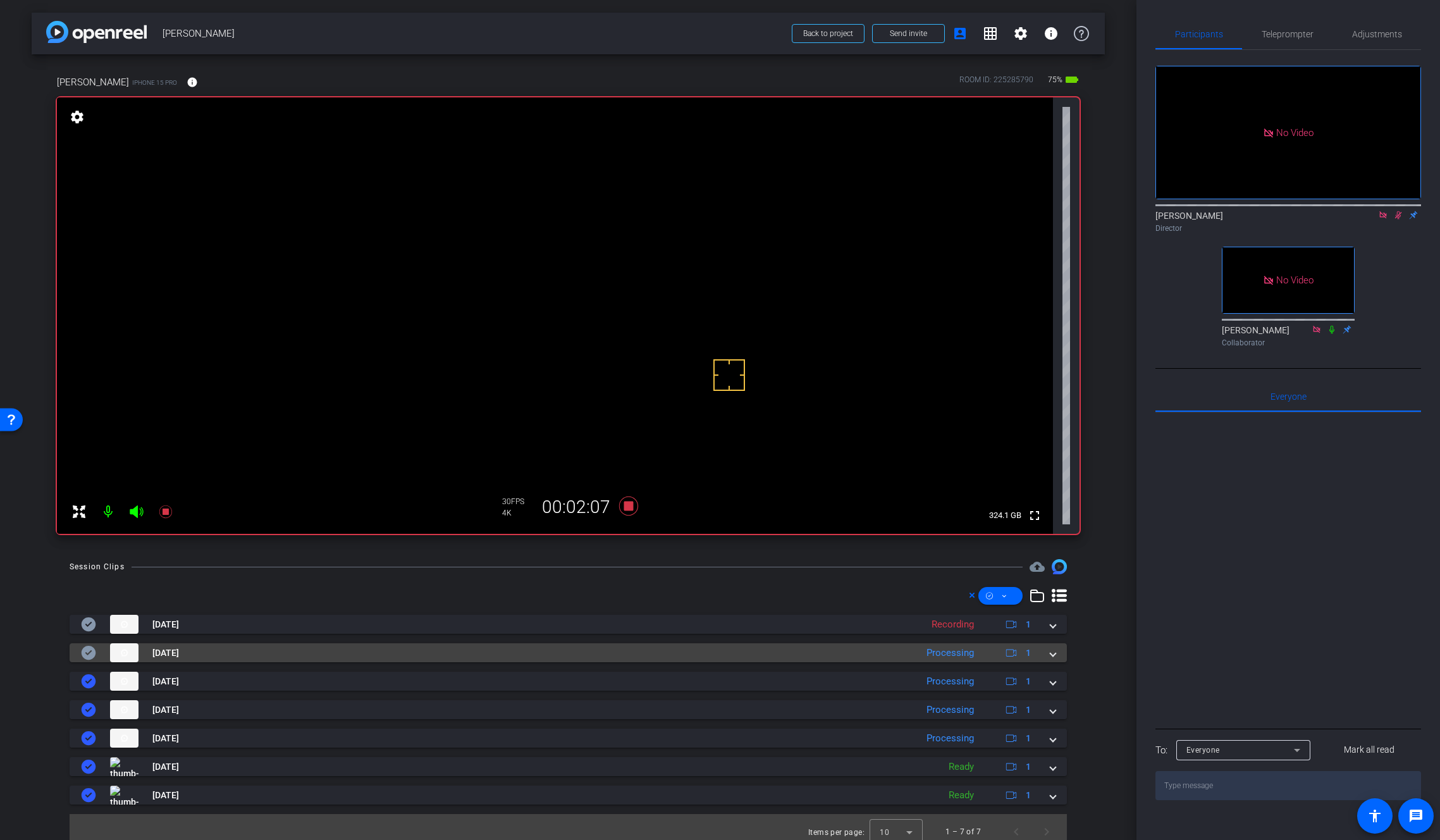
click at [1050, 654] on mat-expansion-panel-header "Sep 4, 2025 Processing 1" at bounding box center [568, 653] width 998 height 19
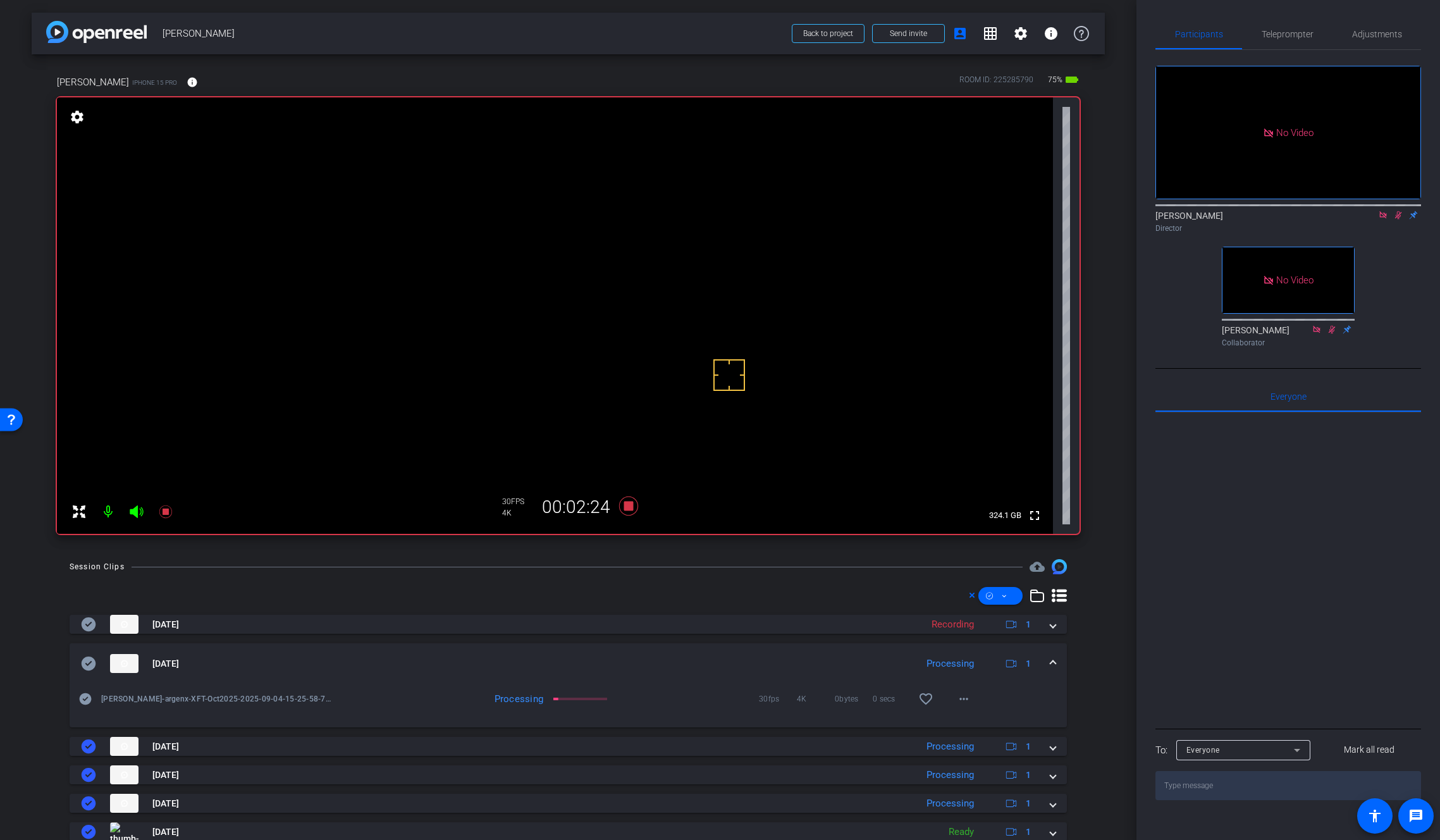
click at [592, 305] on video at bounding box center [554, 315] width 996 height 437
click at [619, 321] on video at bounding box center [554, 315] width 996 height 437
click at [593, 298] on video at bounding box center [554, 315] width 996 height 437
click at [626, 506] on icon at bounding box center [628, 506] width 19 height 19
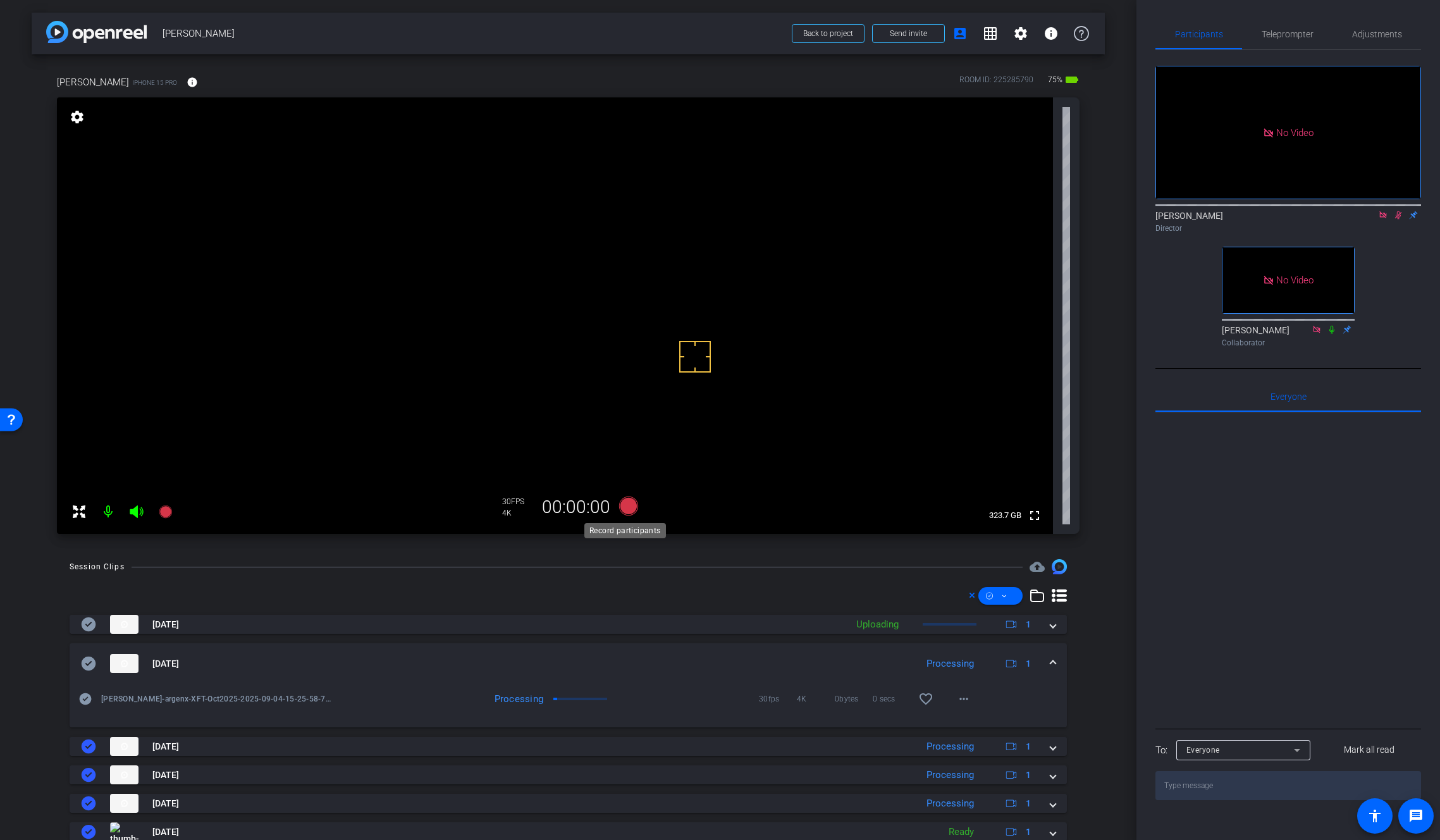
click at [626, 506] on icon at bounding box center [628, 506] width 19 height 19
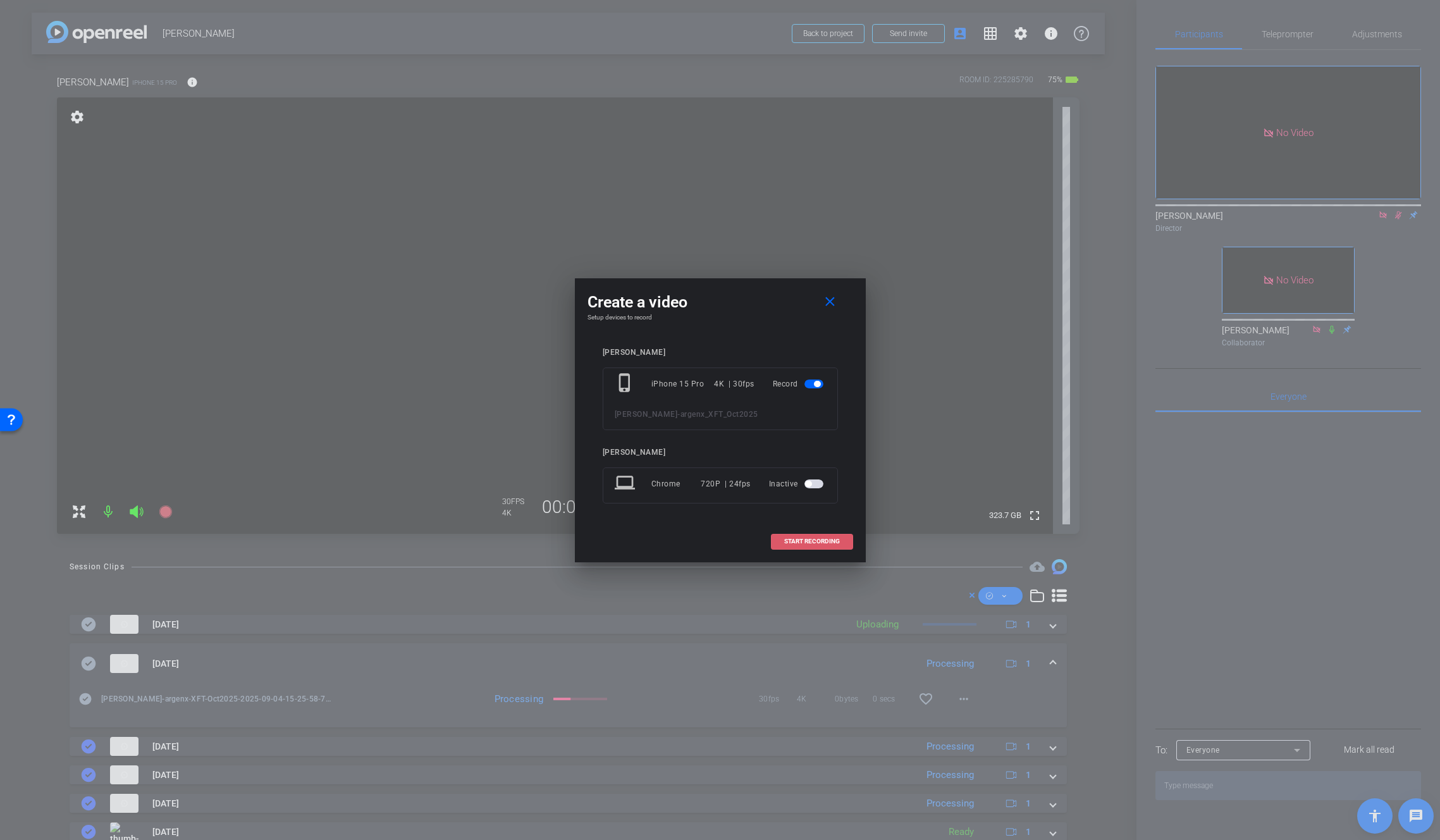
click at [788, 540] on span "START RECORDING" at bounding box center [812, 541] width 56 height 6
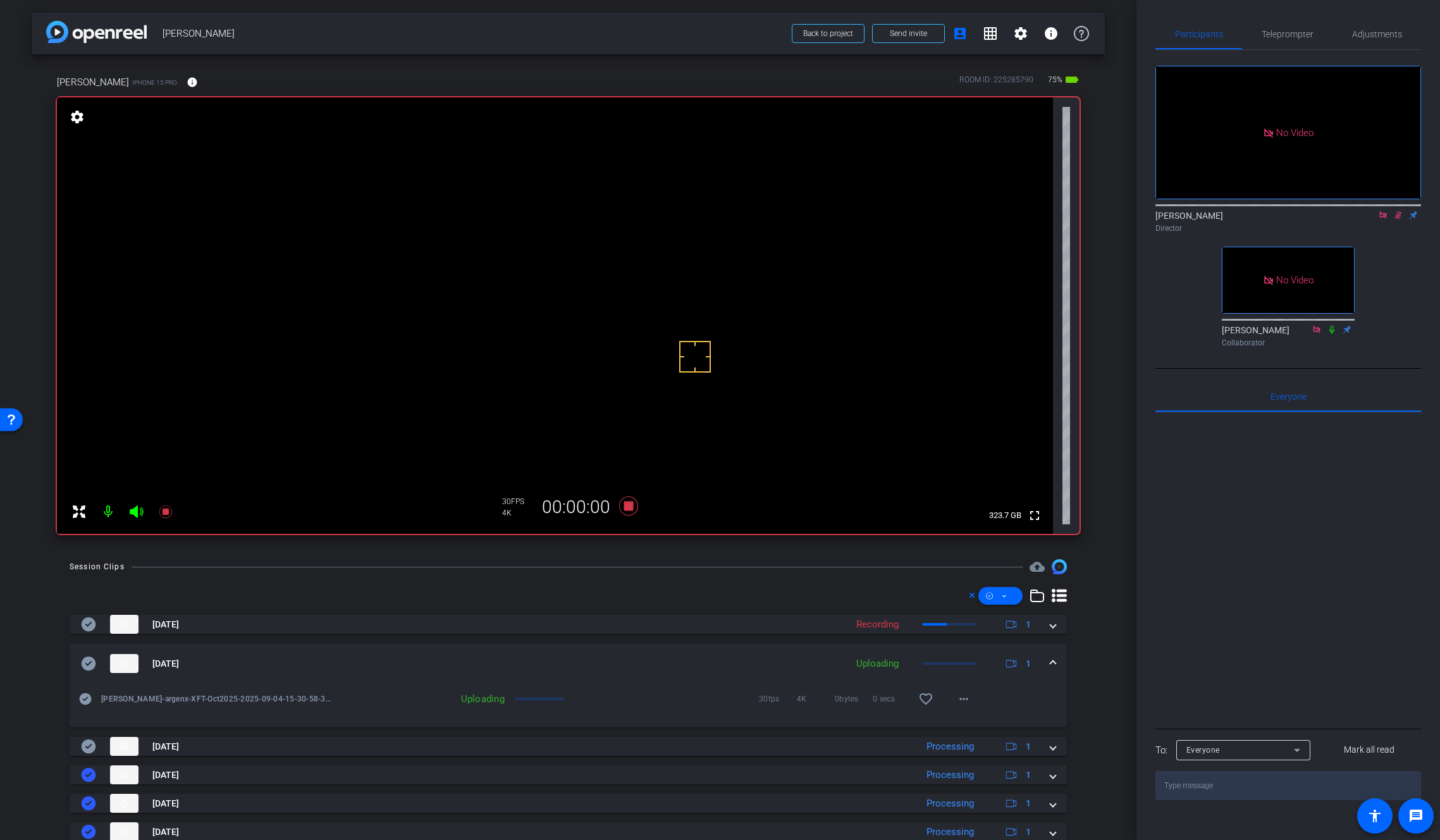
click at [598, 313] on video at bounding box center [554, 315] width 996 height 437
click at [1050, 658] on span at bounding box center [1053, 664] width 5 height 14
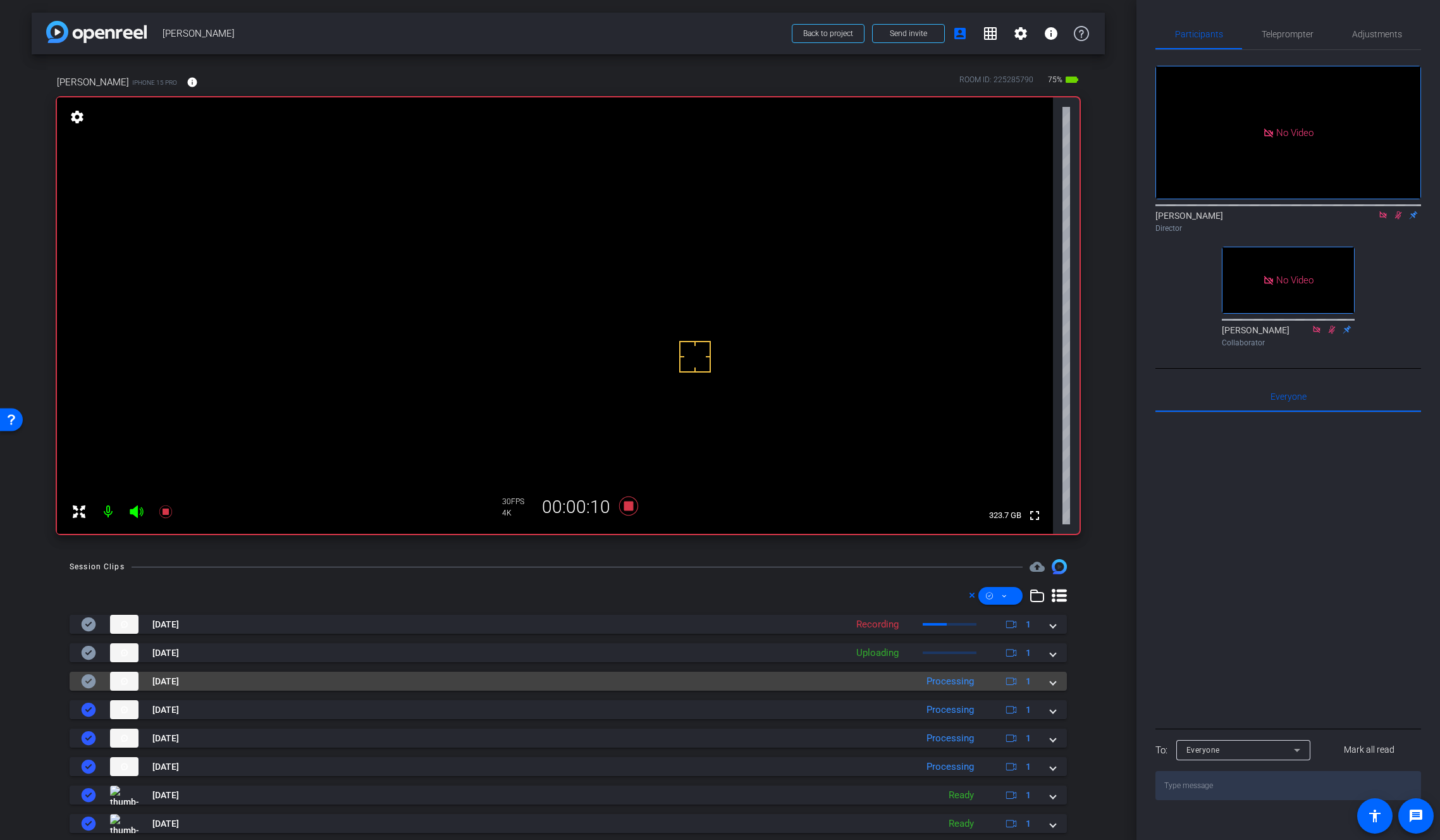
click at [1050, 679] on span at bounding box center [1053, 681] width 5 height 14
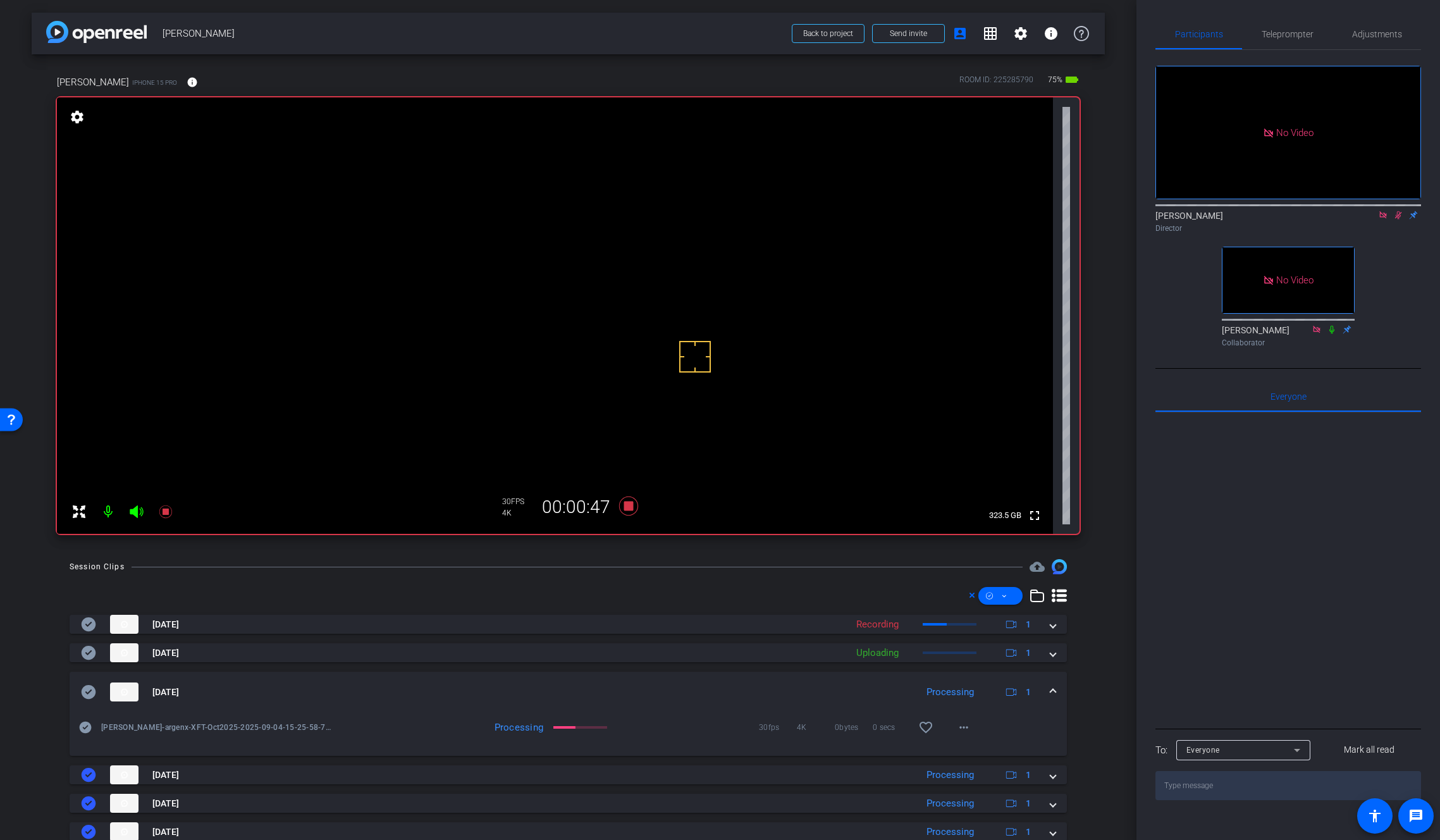
click at [589, 309] on video at bounding box center [554, 315] width 996 height 437
click at [602, 312] on video at bounding box center [554, 315] width 996 height 437
click at [590, 314] on video at bounding box center [554, 315] width 996 height 437
click at [589, 309] on video at bounding box center [554, 315] width 996 height 437
click at [959, 727] on mat-icon "more_horiz" at bounding box center [964, 727] width 15 height 15
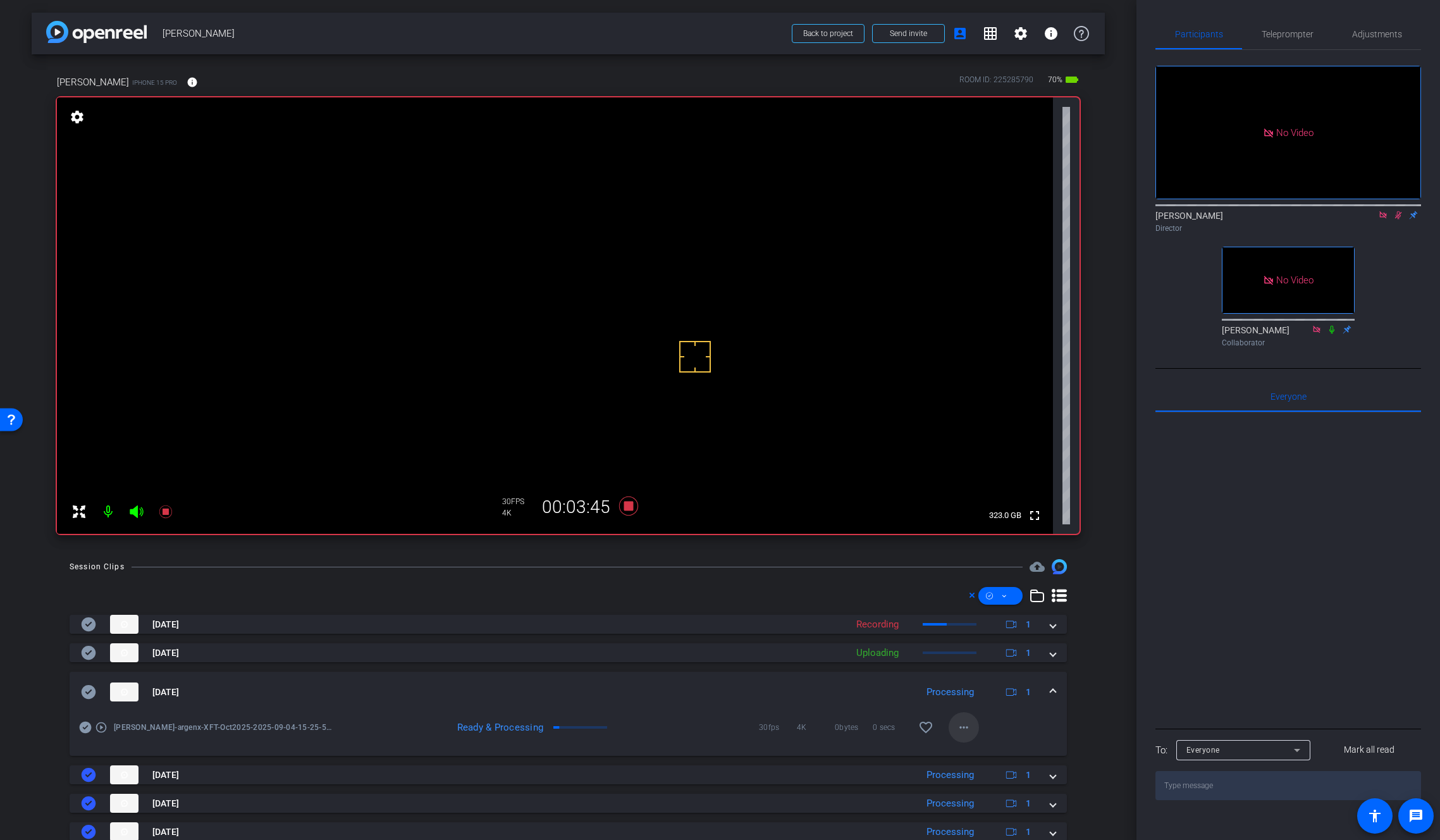
click at [959, 727] on body "Accessibility Screen-Reader Guide, Feedback, and Issue Reporting | New window m…" at bounding box center [720, 420] width 1440 height 840
click at [975, 605] on span "Download Original" at bounding box center [991, 607] width 76 height 15
click at [93, 695] on icon at bounding box center [88, 692] width 14 height 14
click at [1050, 692] on mat-expansion-panel-header "Sep 4, 2025 Processing 1" at bounding box center [568, 692] width 998 height 41
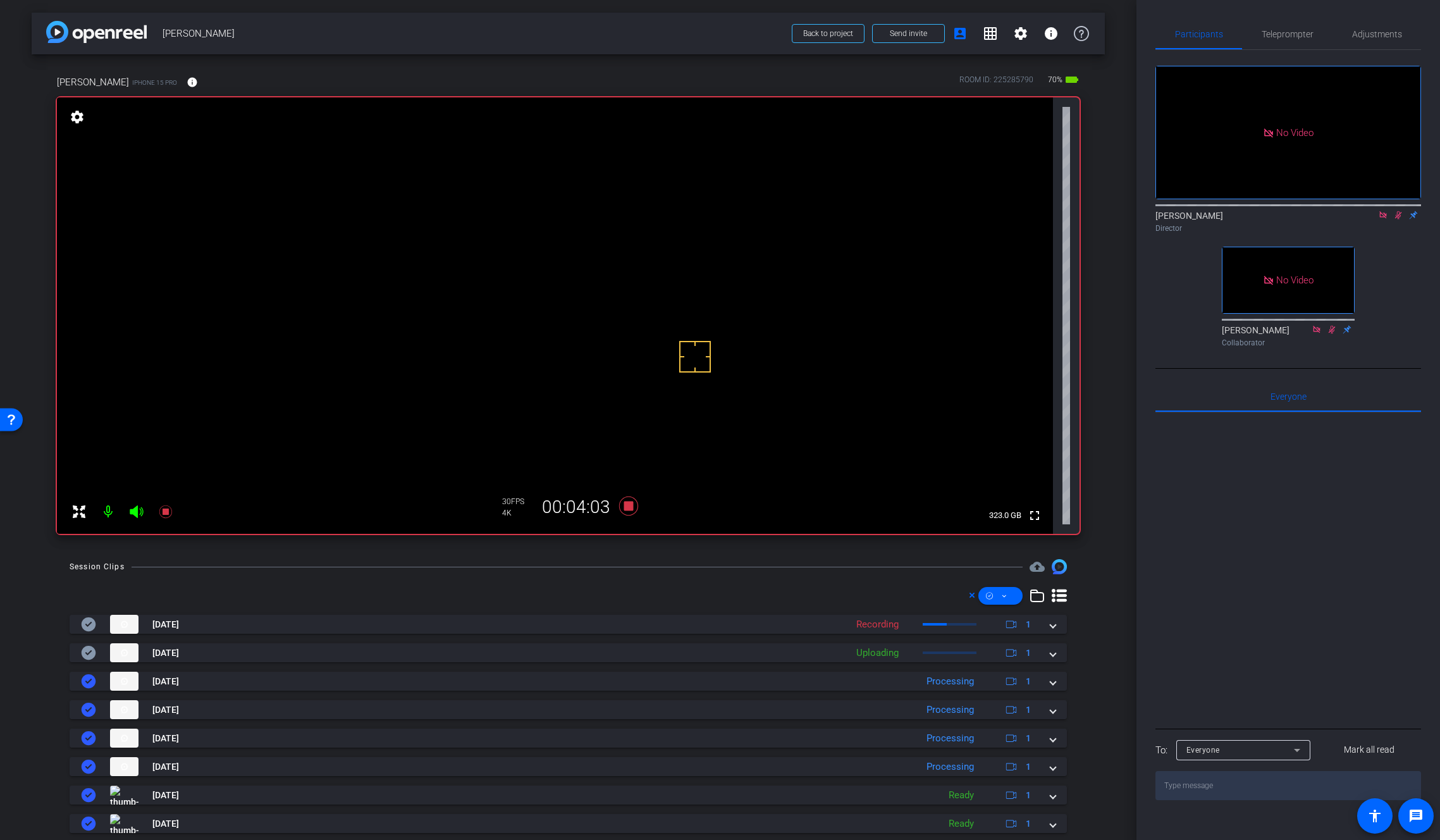
click at [597, 312] on video at bounding box center [554, 315] width 996 height 437
click at [626, 505] on icon at bounding box center [628, 506] width 19 height 19
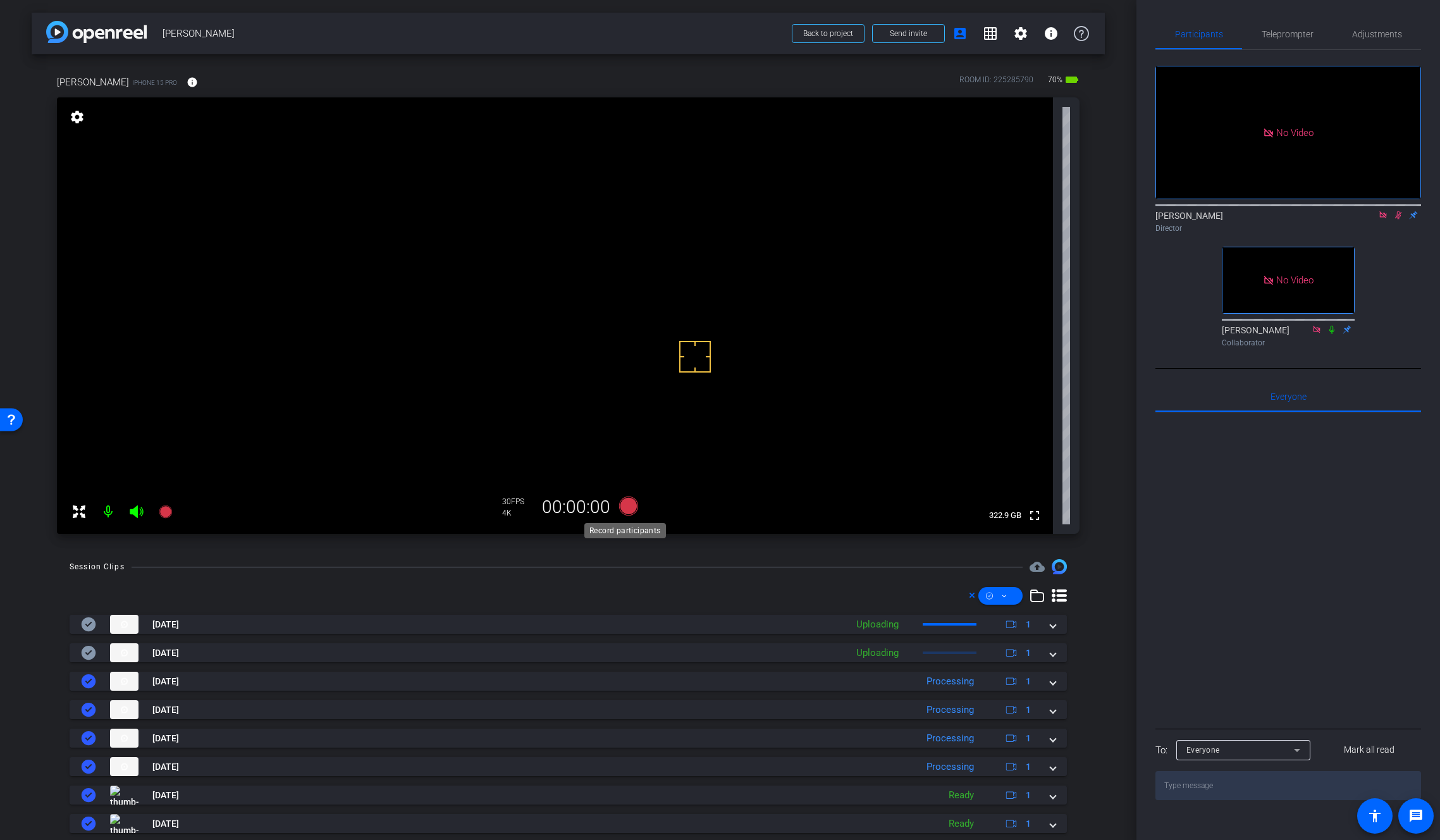
click at [626, 507] on icon at bounding box center [628, 506] width 19 height 19
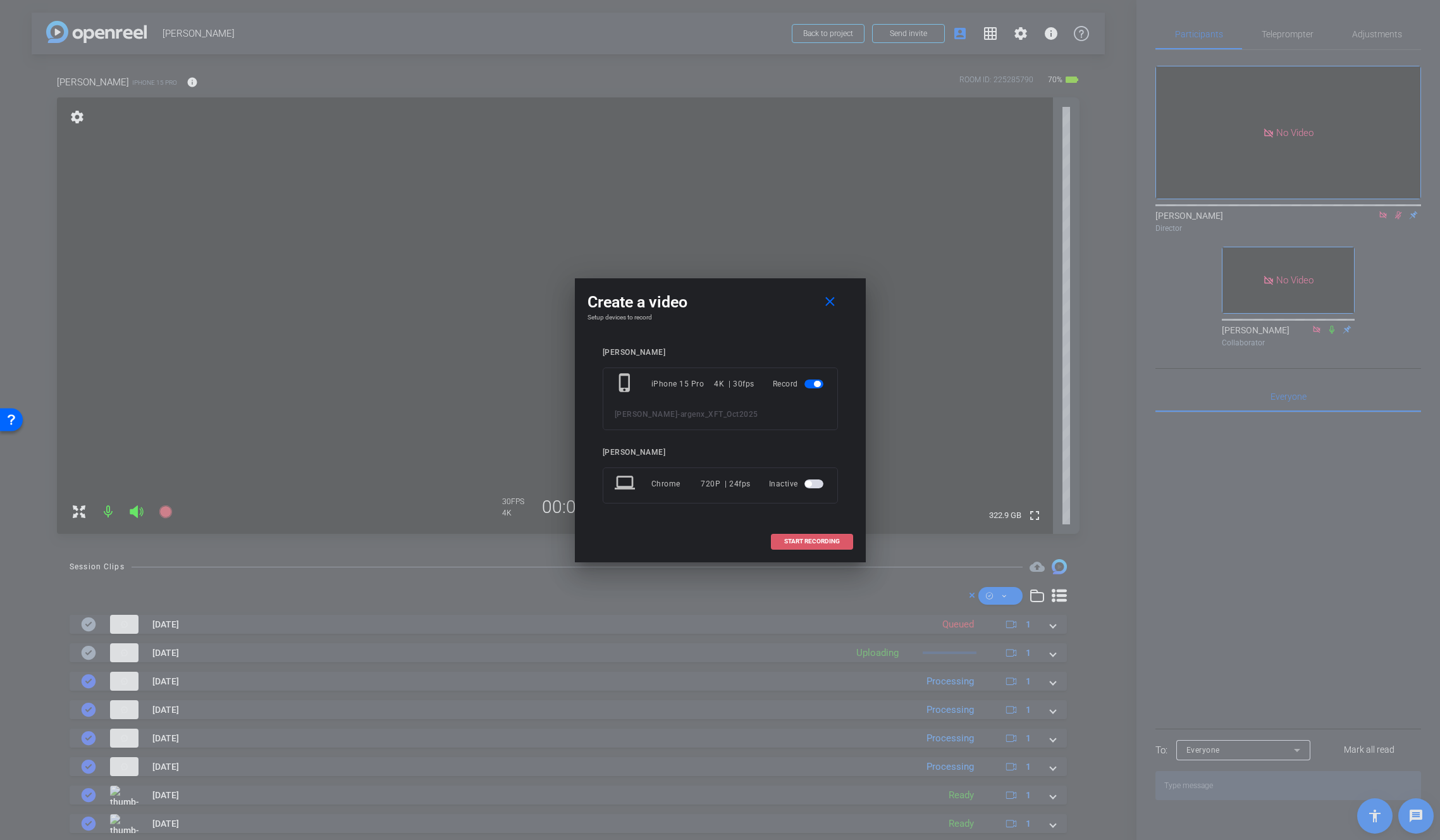
click at [825, 542] on span "START RECORDING" at bounding box center [812, 541] width 56 height 6
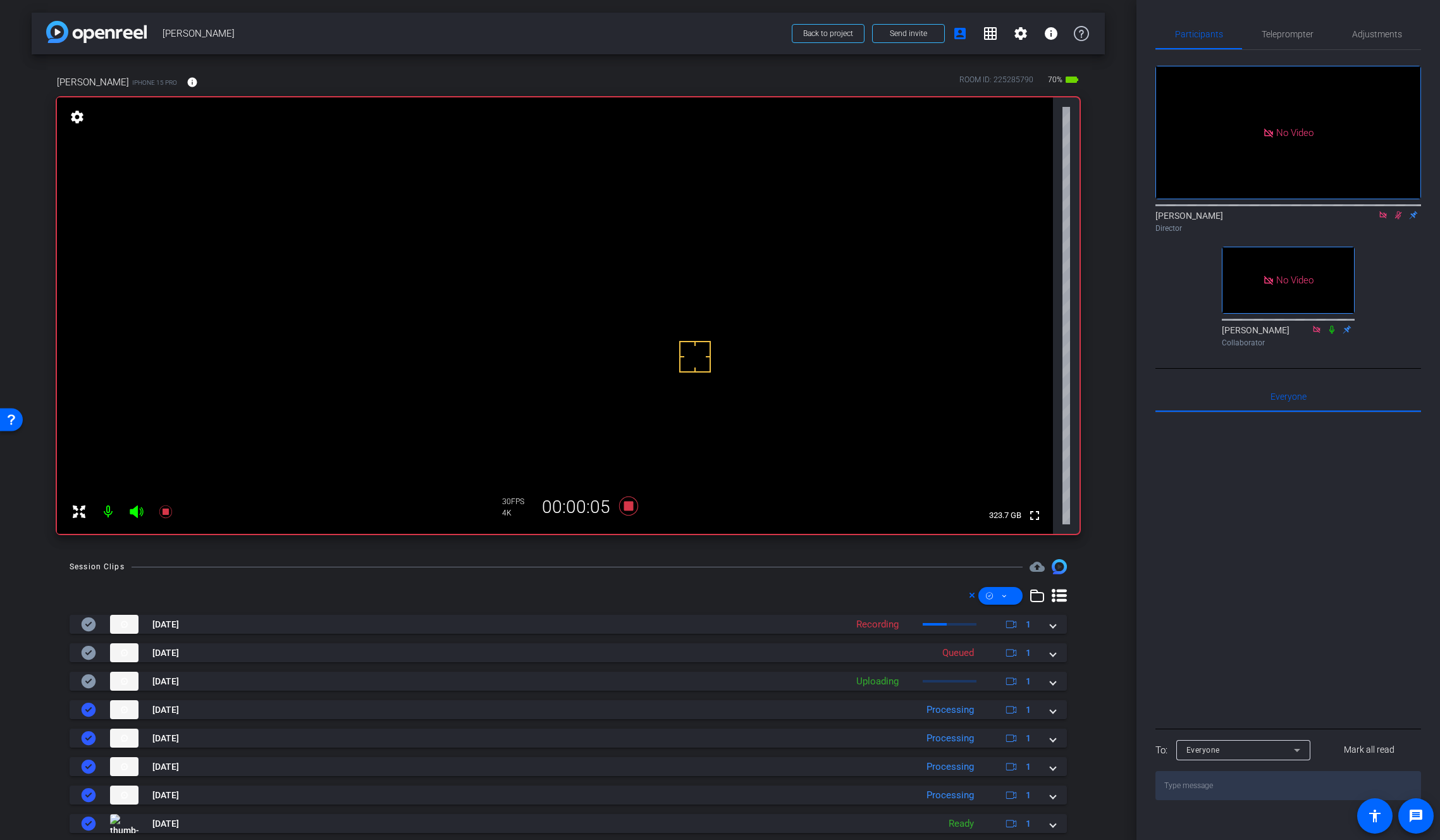
click at [597, 329] on video at bounding box center [554, 315] width 996 height 437
click at [1050, 685] on span at bounding box center [1053, 681] width 5 height 14
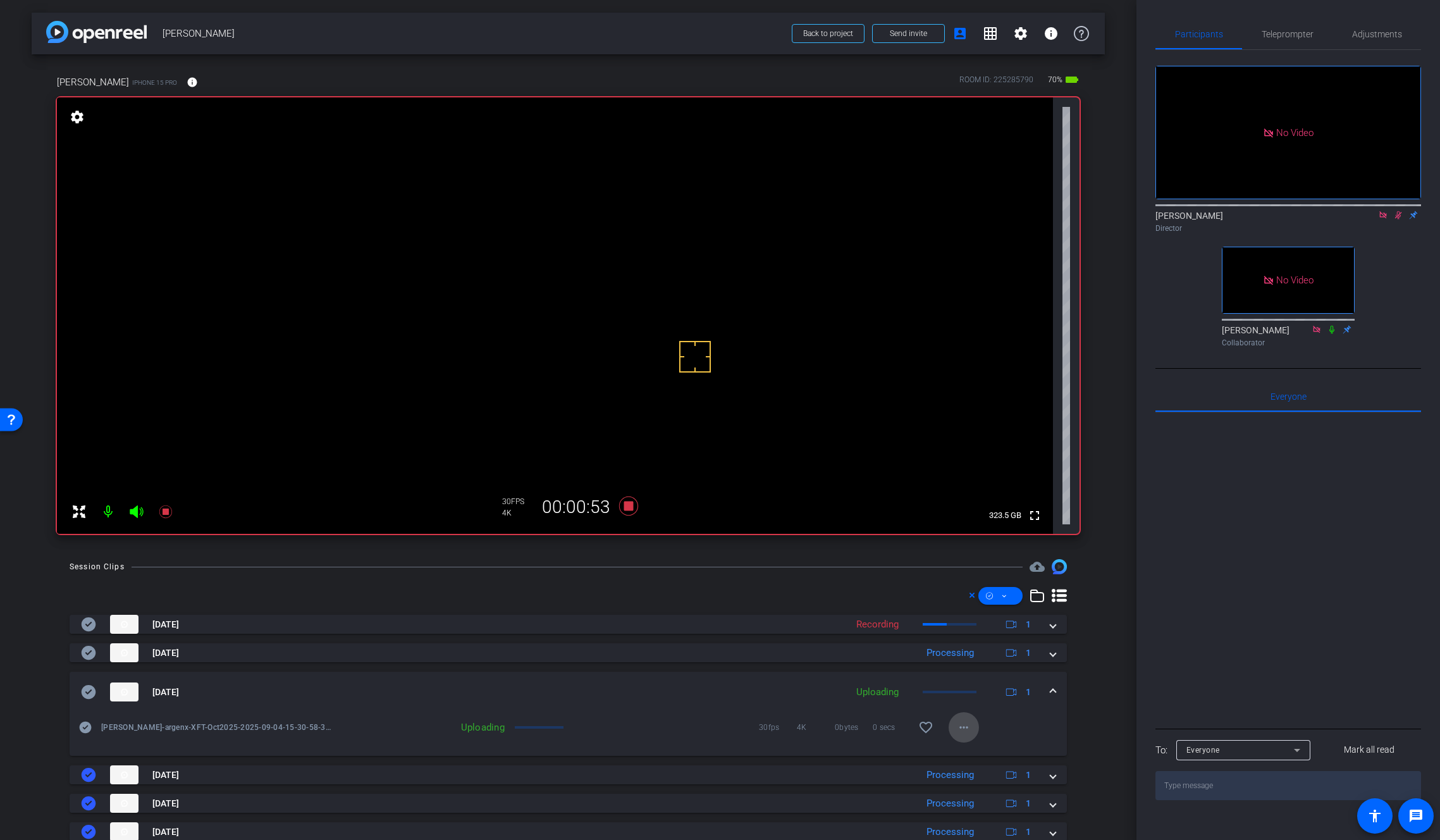
click at [964, 728] on mat-icon "more_horiz" at bounding box center [964, 727] width 15 height 15
drag, startPoint x: 1049, startPoint y: 722, endPoint x: 1055, endPoint y: 708, distance: 15.2
click at [1049, 722] on div at bounding box center [720, 420] width 1440 height 840
click at [1053, 688] on mat-expansion-panel-header "Sep 4, 2025 Uploading 1" at bounding box center [568, 692] width 998 height 41
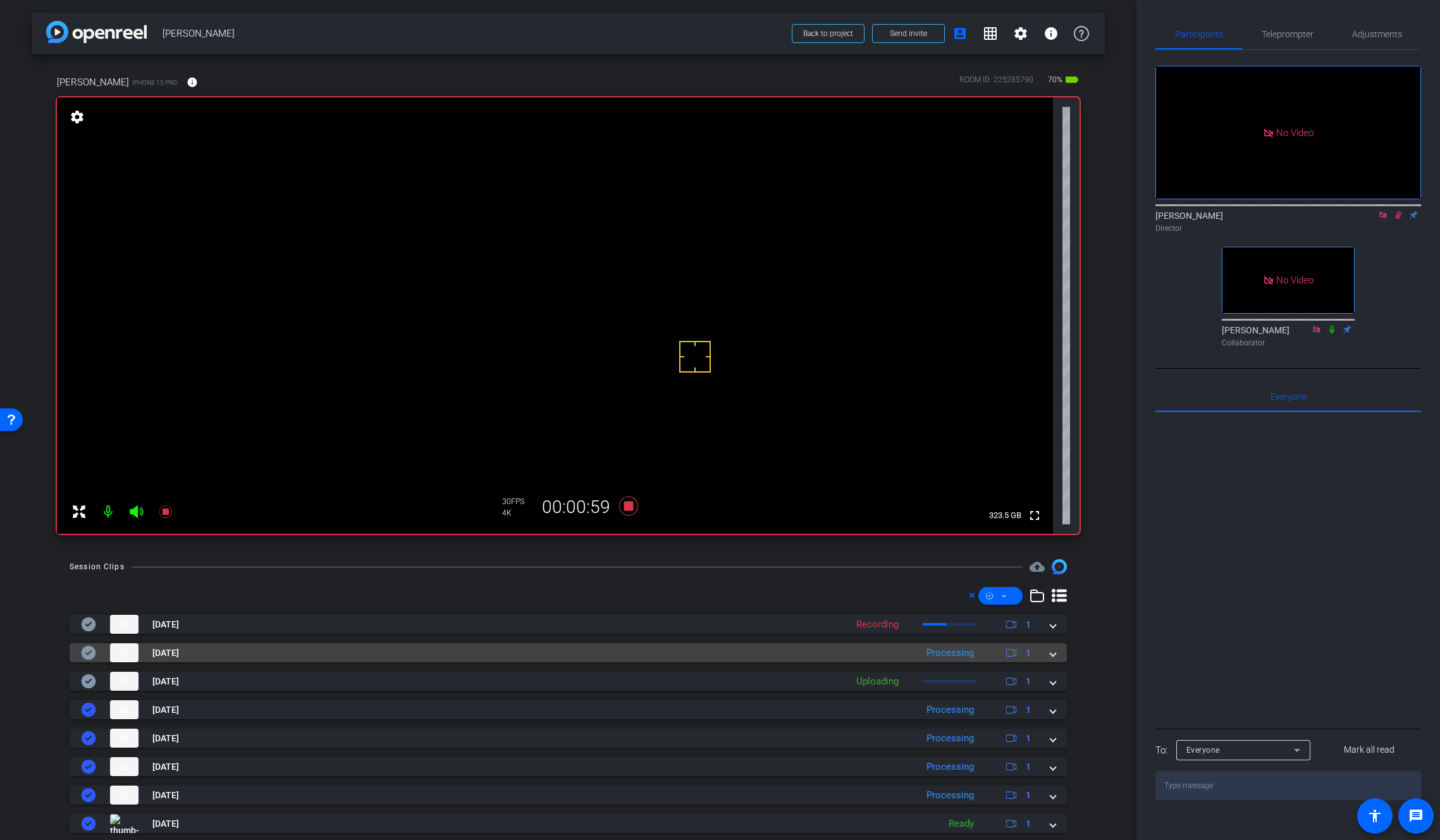
click at [1050, 651] on mat-expansion-panel-header "Sep 4, 2025 Processing 1" at bounding box center [568, 653] width 998 height 19
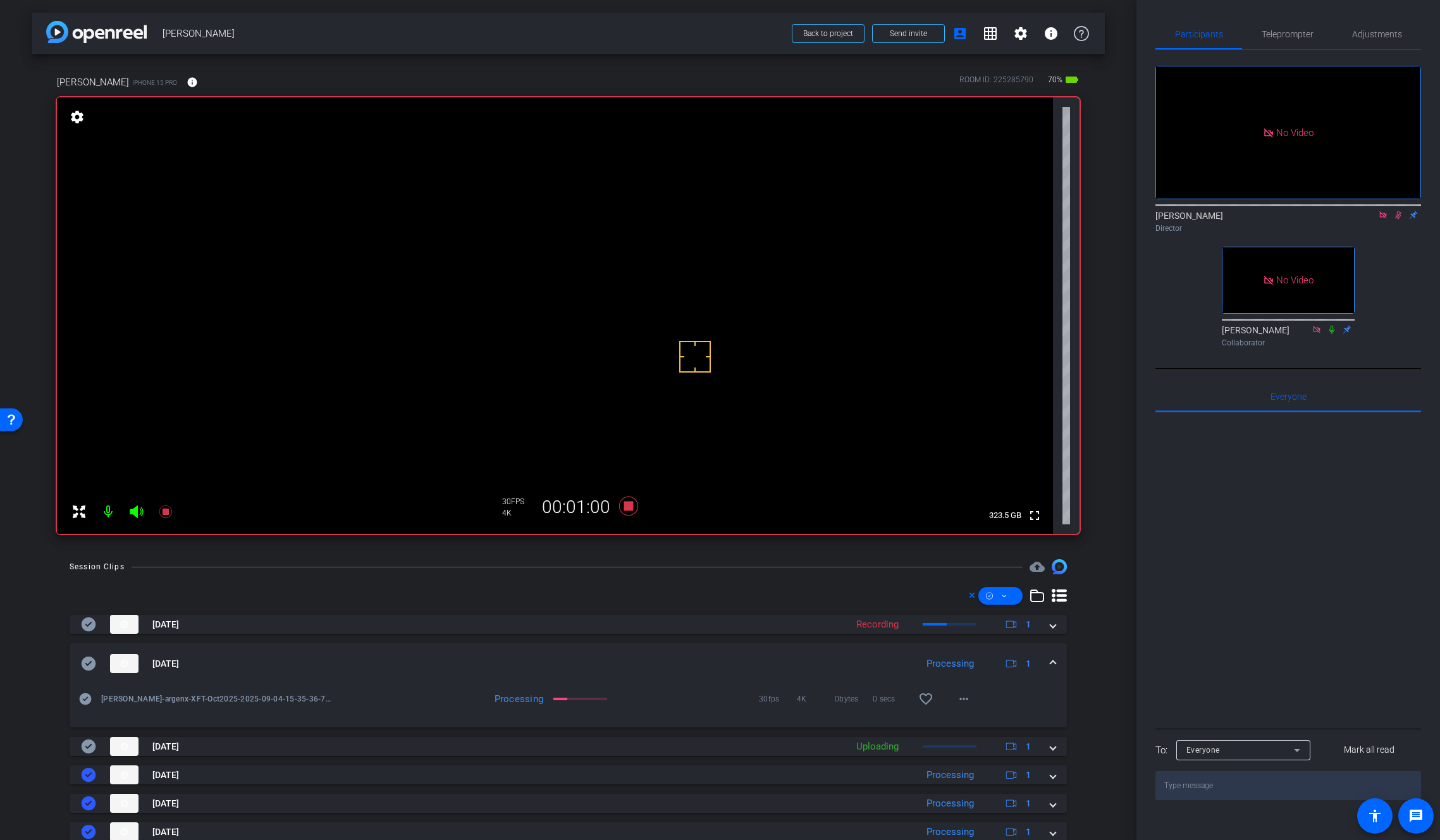
click at [1050, 660] on span at bounding box center [1053, 664] width 5 height 14
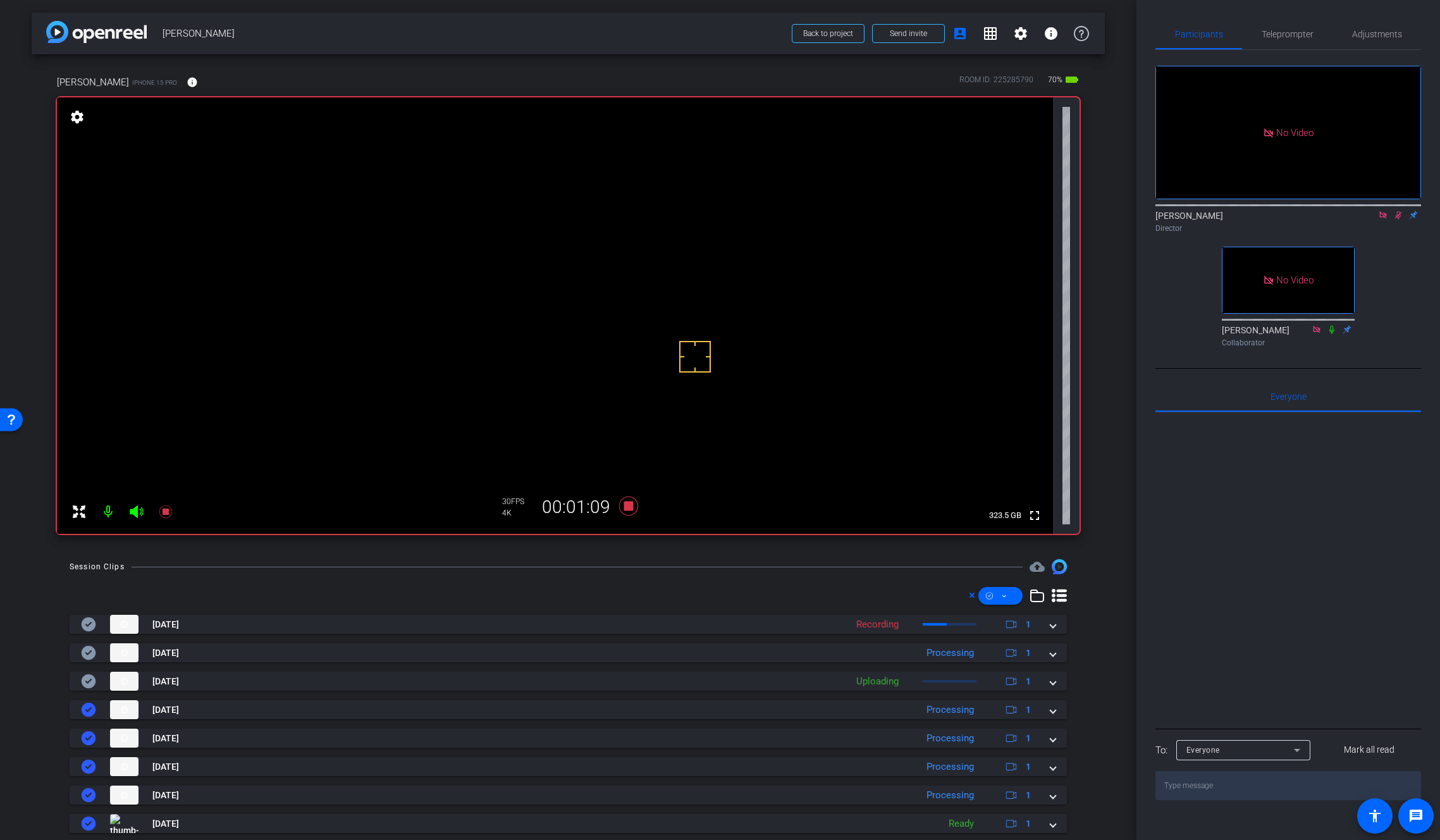
click at [596, 319] on video at bounding box center [554, 315] width 996 height 437
click at [1050, 654] on span at bounding box center [1053, 654] width 5 height 14
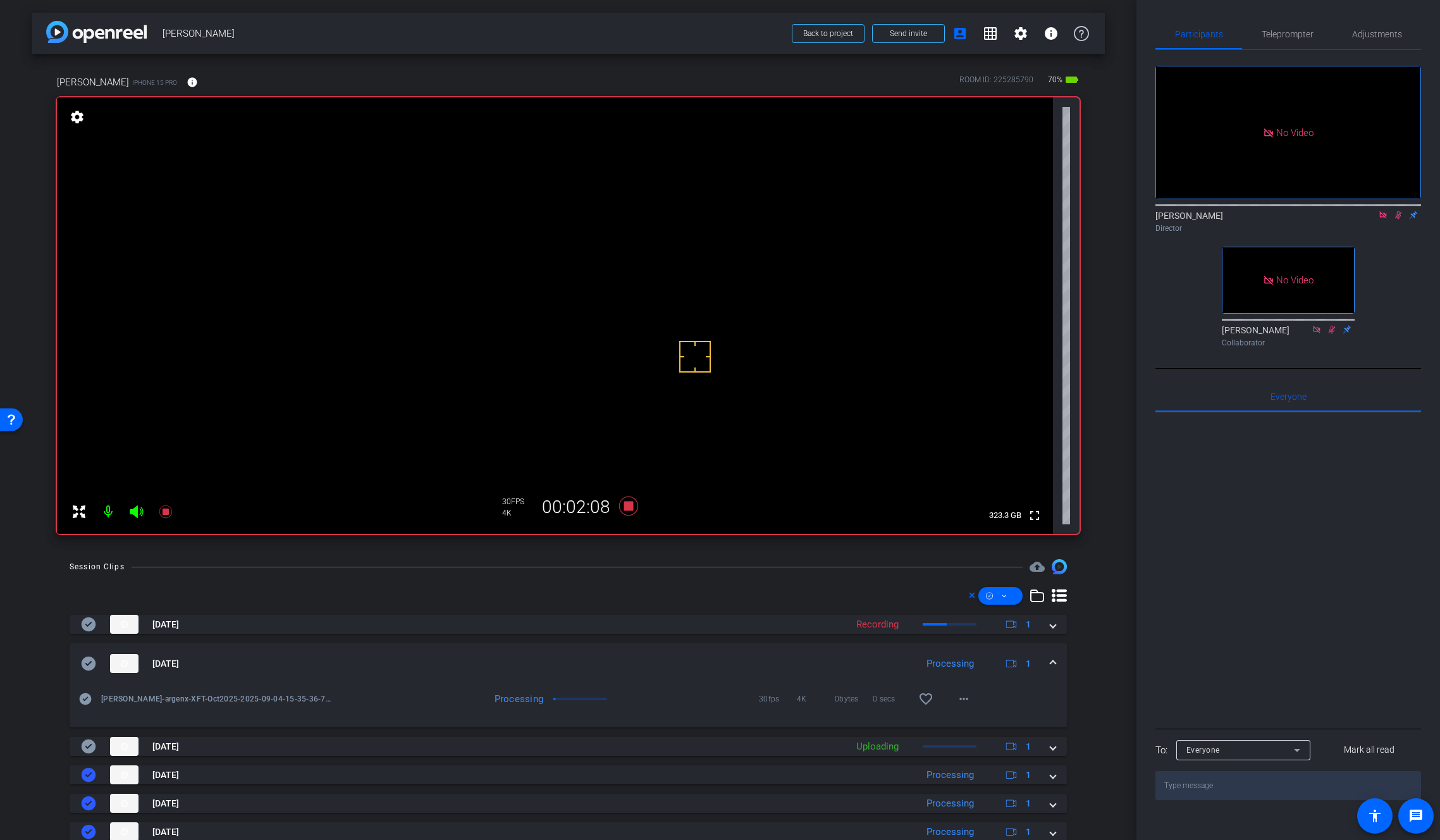
scroll to position [2, 0]
click at [587, 312] on video at bounding box center [554, 314] width 996 height 437
click at [963, 698] on mat-icon "more_horiz" at bounding box center [964, 697] width 15 height 15
click at [968, 720] on span "Download Original" at bounding box center [991, 724] width 76 height 15
click at [90, 663] on icon at bounding box center [88, 661] width 14 height 14
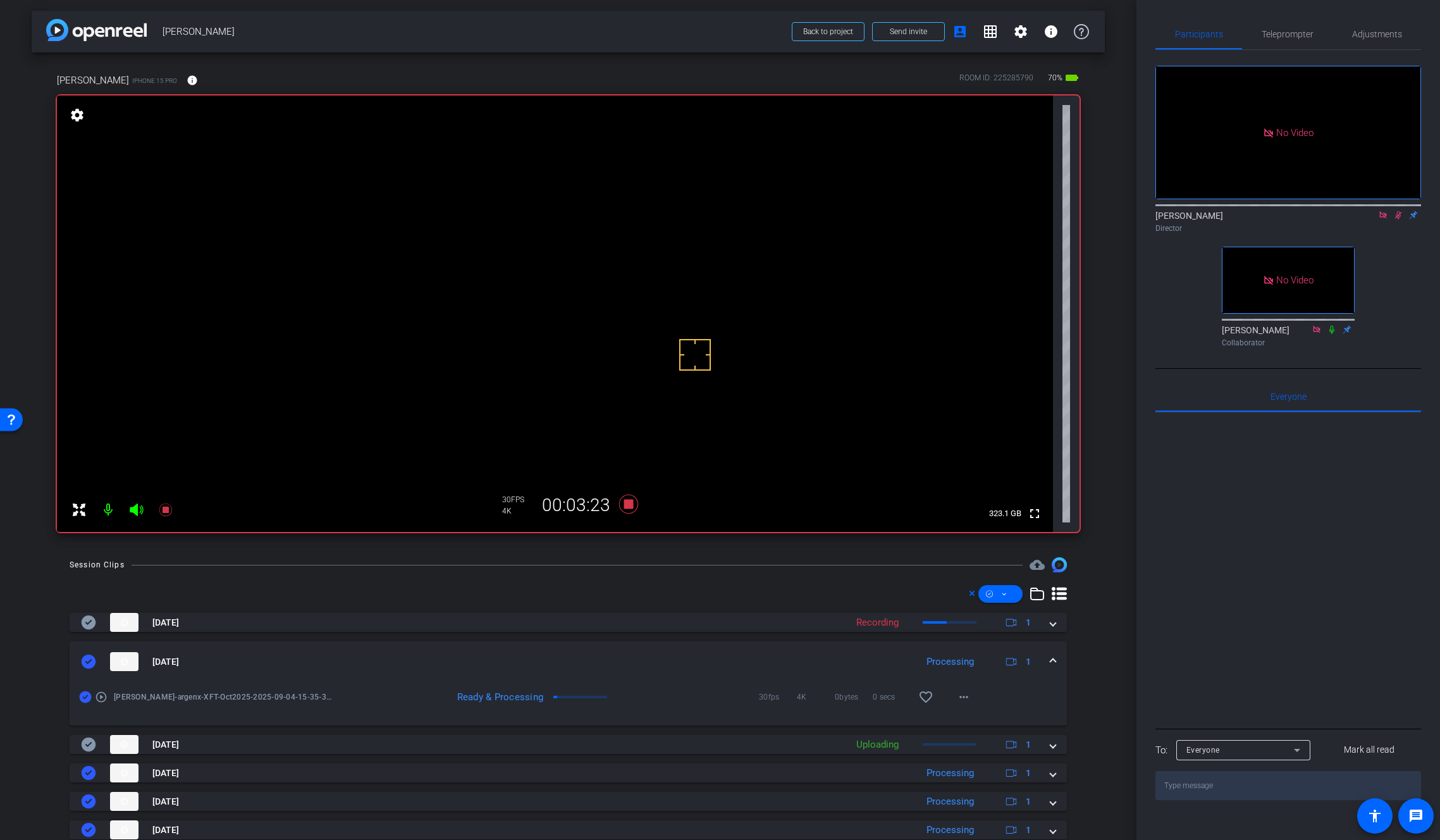
click at [1050, 659] on span at bounding box center [1053, 662] width 5 height 14
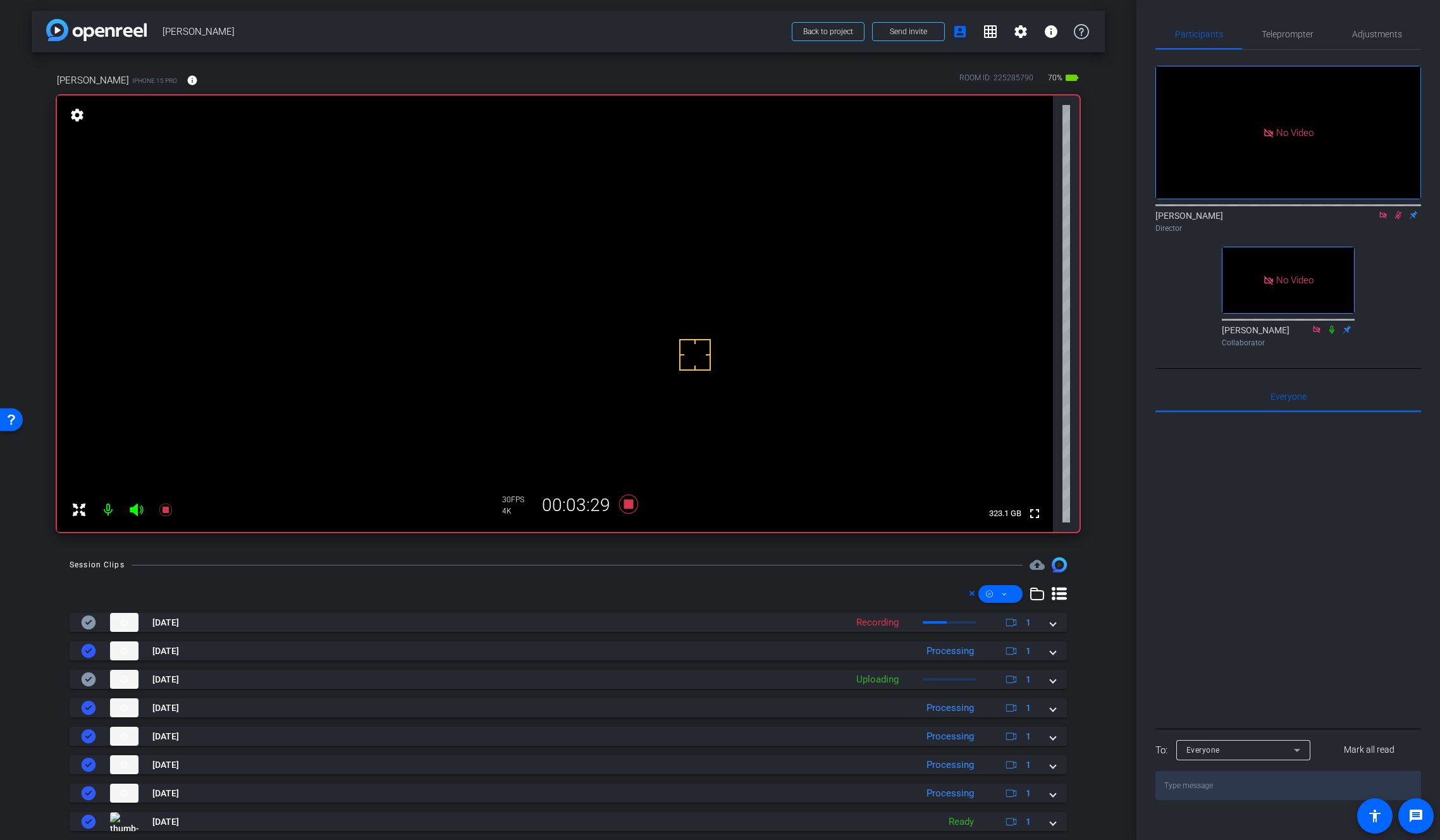
click at [599, 298] on video at bounding box center [554, 314] width 996 height 437
click at [186, 83] on mat-icon "info" at bounding box center [192, 81] width 11 height 11
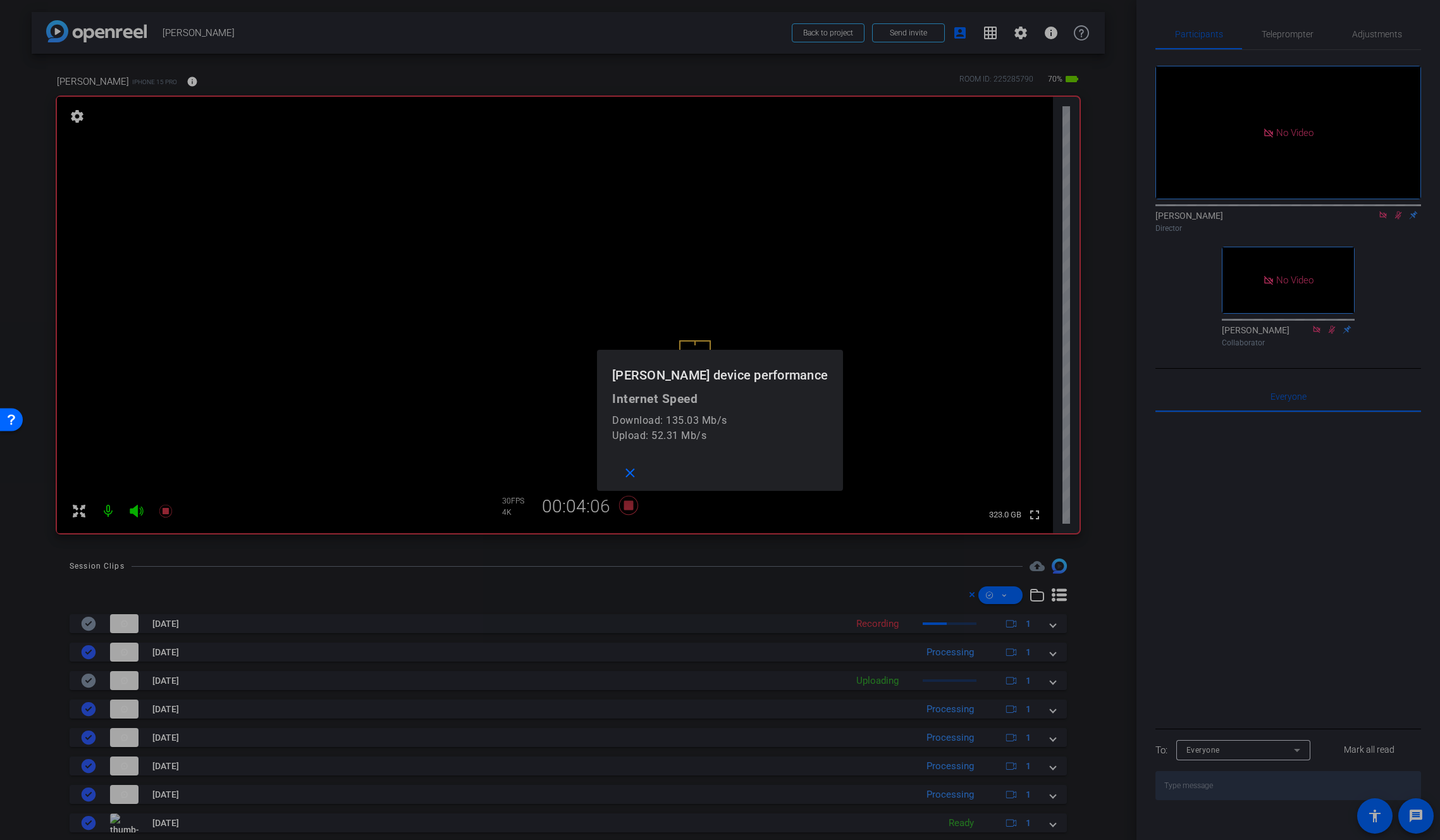
click at [166, 83] on div at bounding box center [720, 420] width 1440 height 840
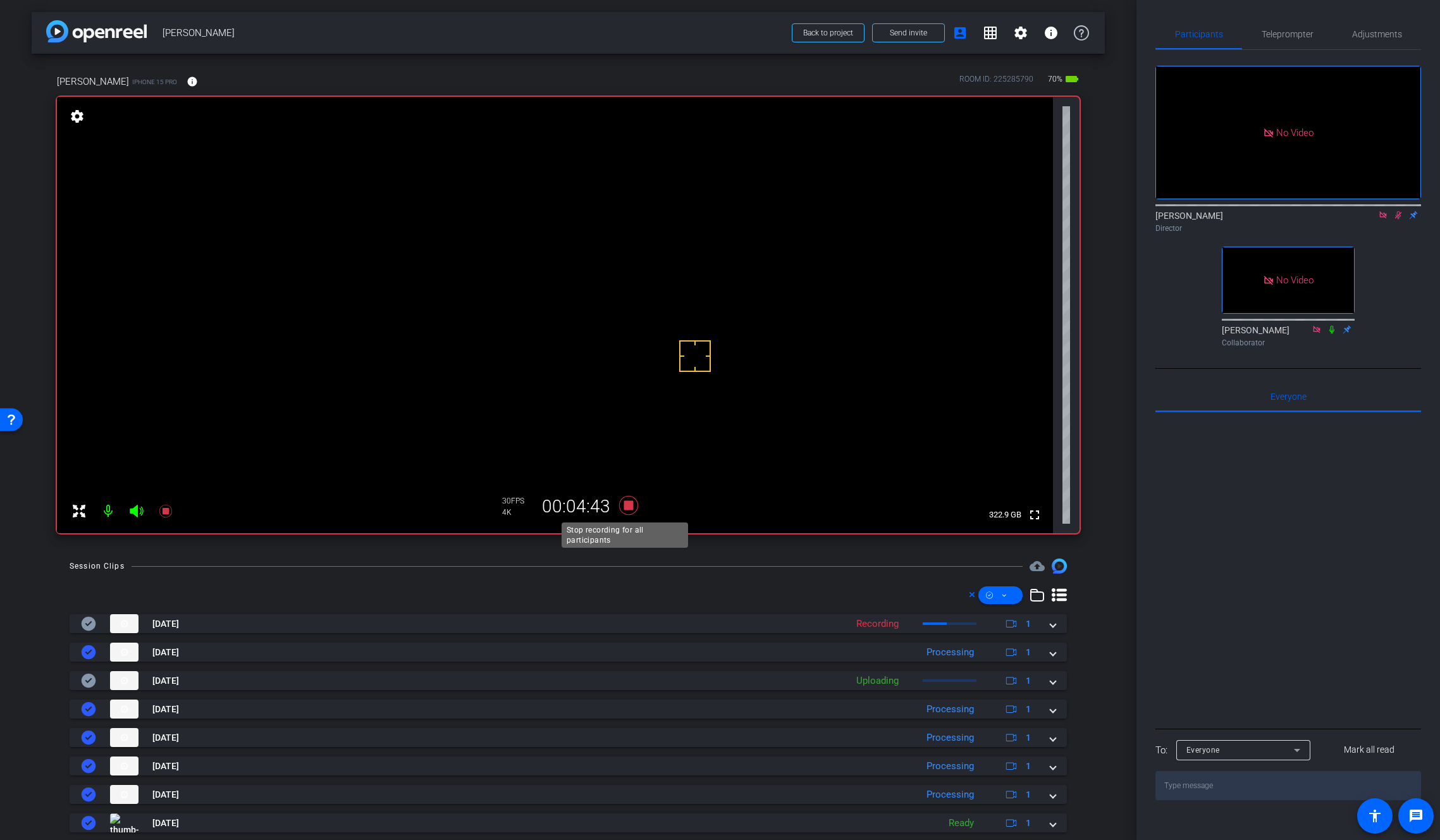
click at [624, 504] on icon at bounding box center [628, 505] width 19 height 19
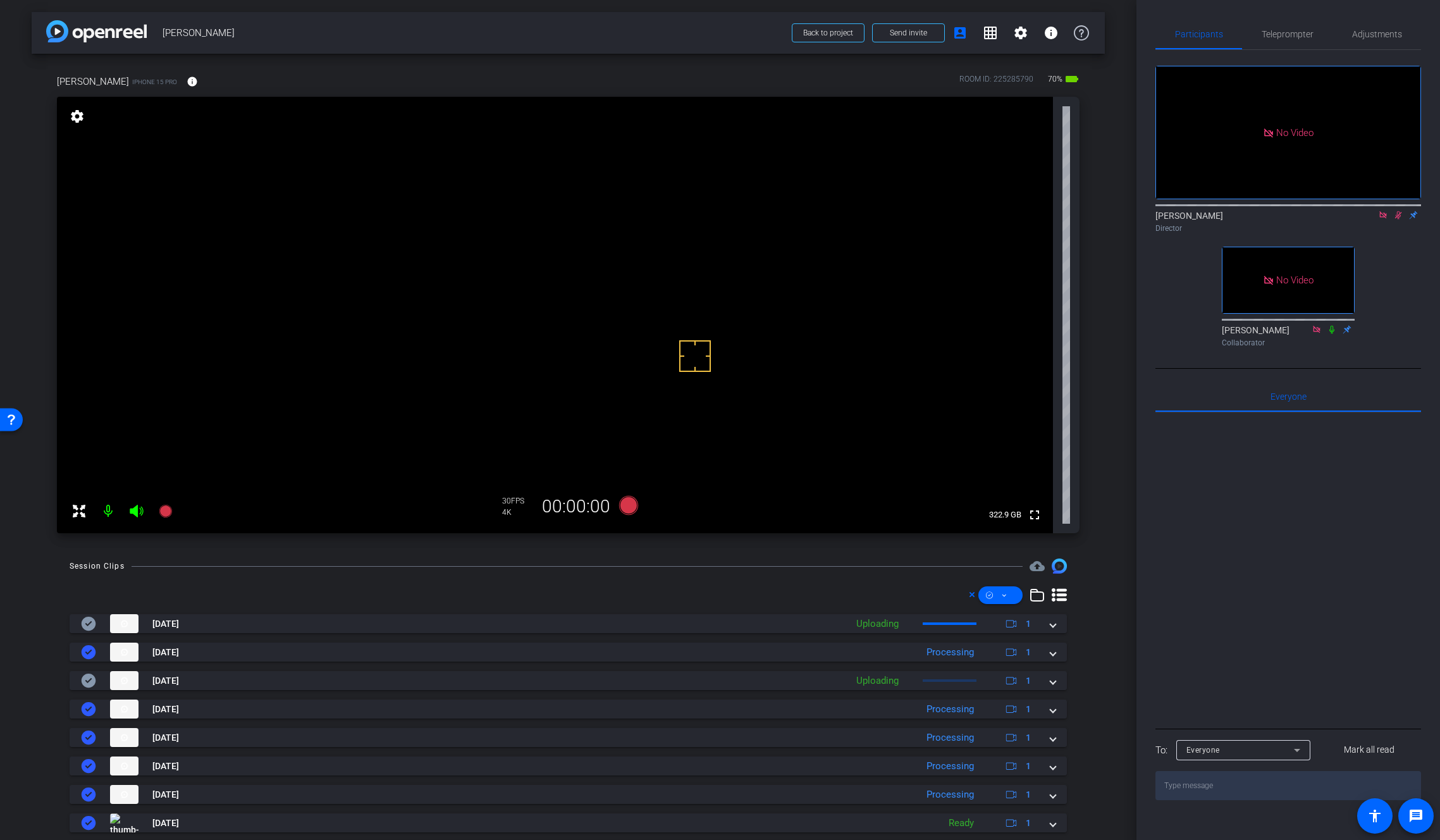
click at [1398, 211] on icon at bounding box center [1398, 215] width 7 height 8
click at [1398, 211] on icon at bounding box center [1398, 215] width 5 height 8
click at [1398, 211] on icon at bounding box center [1398, 215] width 7 height 8
click at [1398, 210] on icon at bounding box center [1398, 214] width 10 height 8
click at [1393, 210] on icon at bounding box center [1398, 214] width 10 height 8
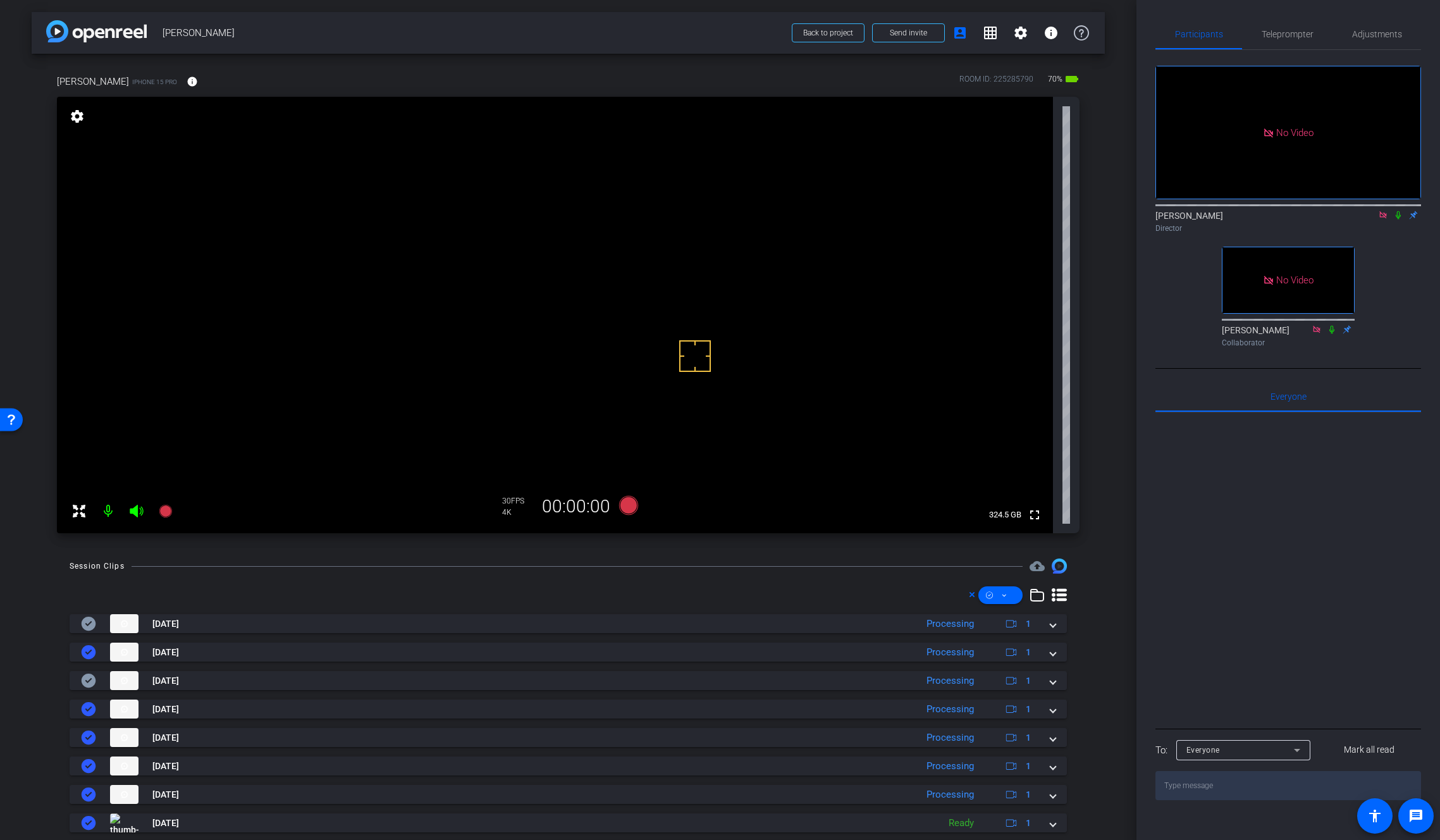
click at [602, 321] on video at bounding box center [554, 314] width 996 height 437
click at [1398, 210] on icon at bounding box center [1398, 214] width 10 height 8
click at [619, 506] on icon at bounding box center [628, 505] width 19 height 19
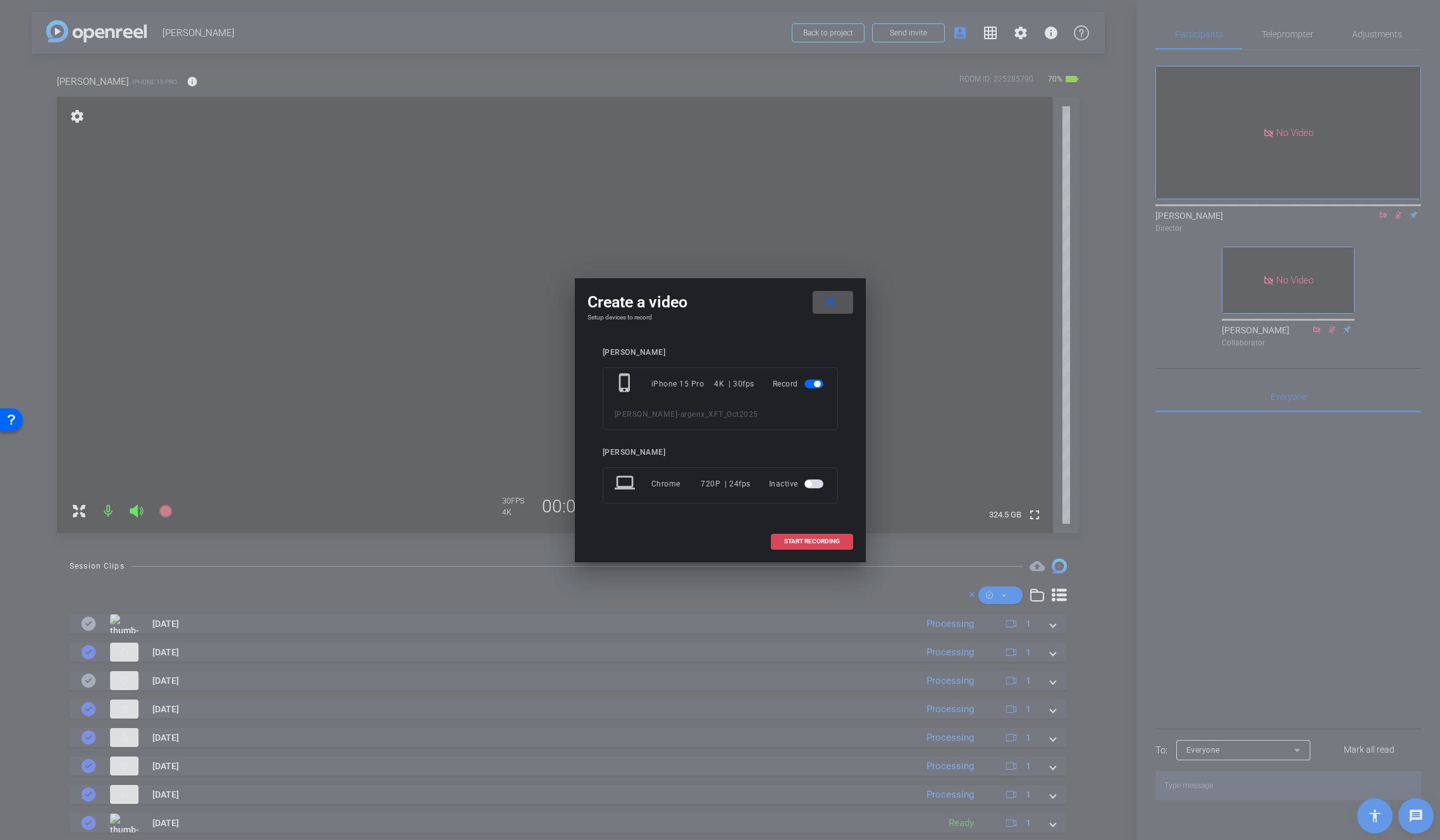
click at [832, 544] on span "START RECORDING" at bounding box center [812, 541] width 56 height 6
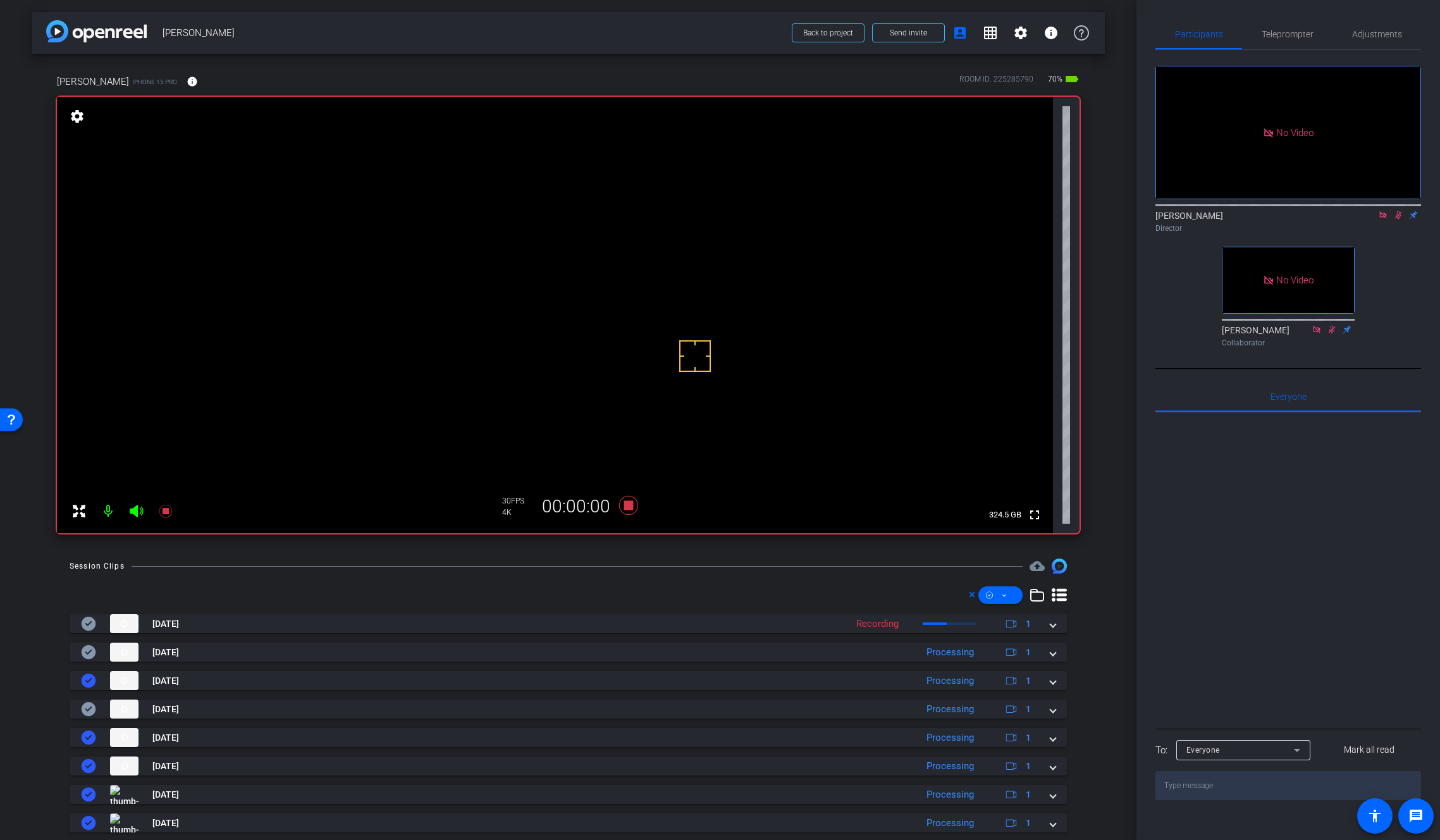
click at [1400, 210] on icon at bounding box center [1398, 214] width 10 height 8
click at [1400, 211] on icon at bounding box center [1398, 215] width 5 height 8
click at [594, 314] on video at bounding box center [554, 314] width 996 height 437
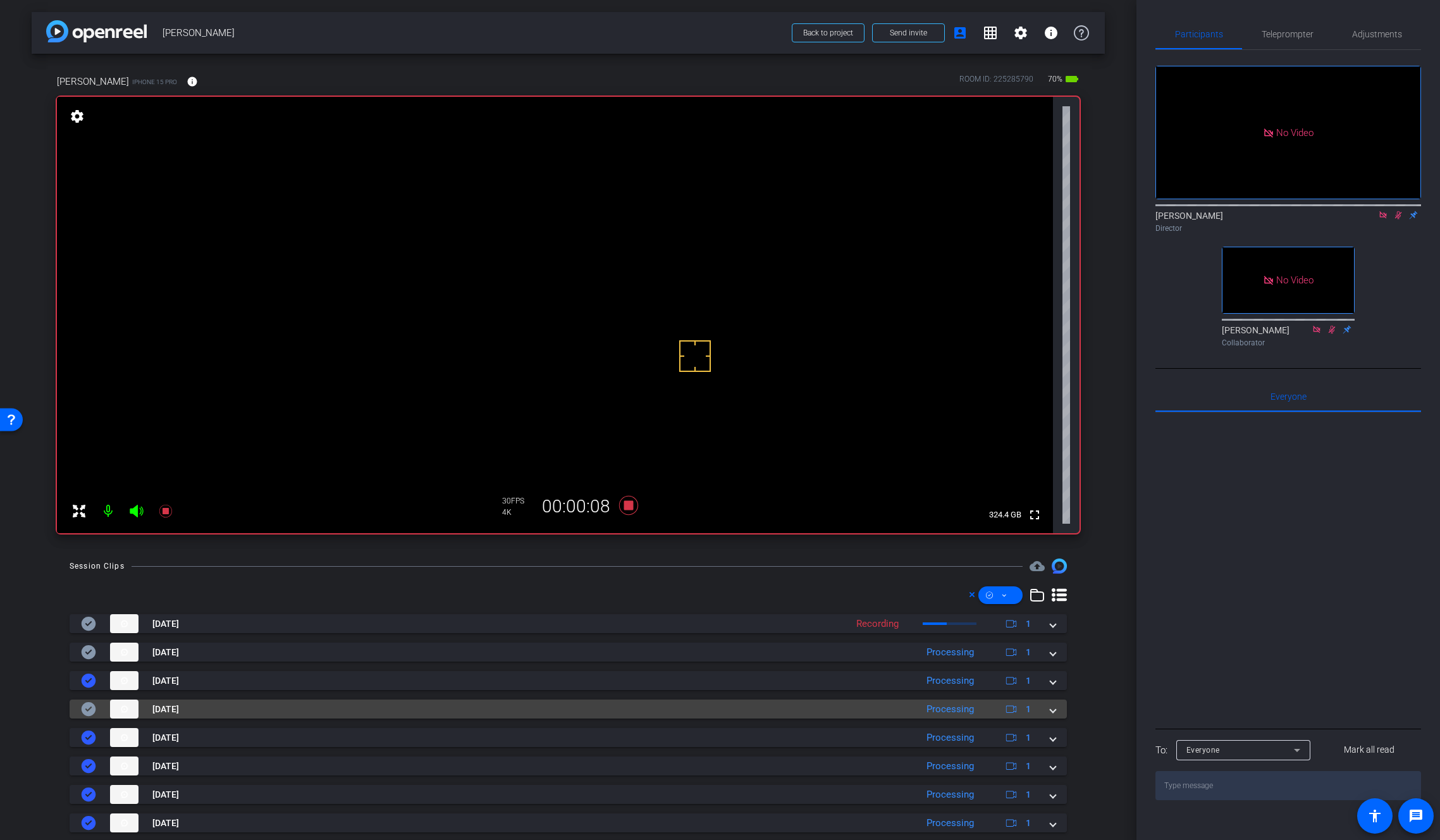
click at [1050, 709] on span at bounding box center [1053, 709] width 5 height 14
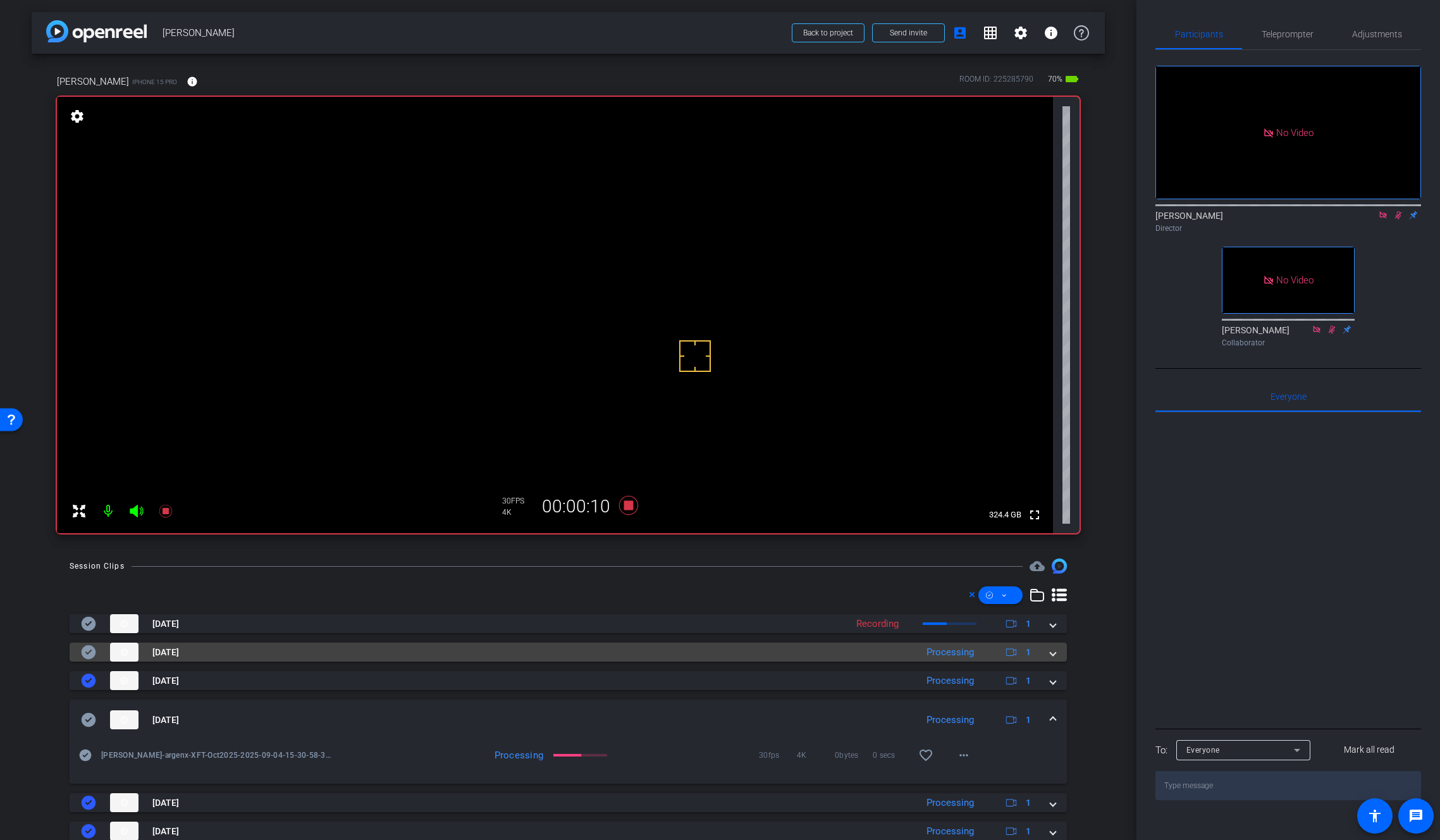
click at [1052, 651] on mat-expansion-panel-header "Sep 4, 2025 Processing 1" at bounding box center [568, 652] width 998 height 19
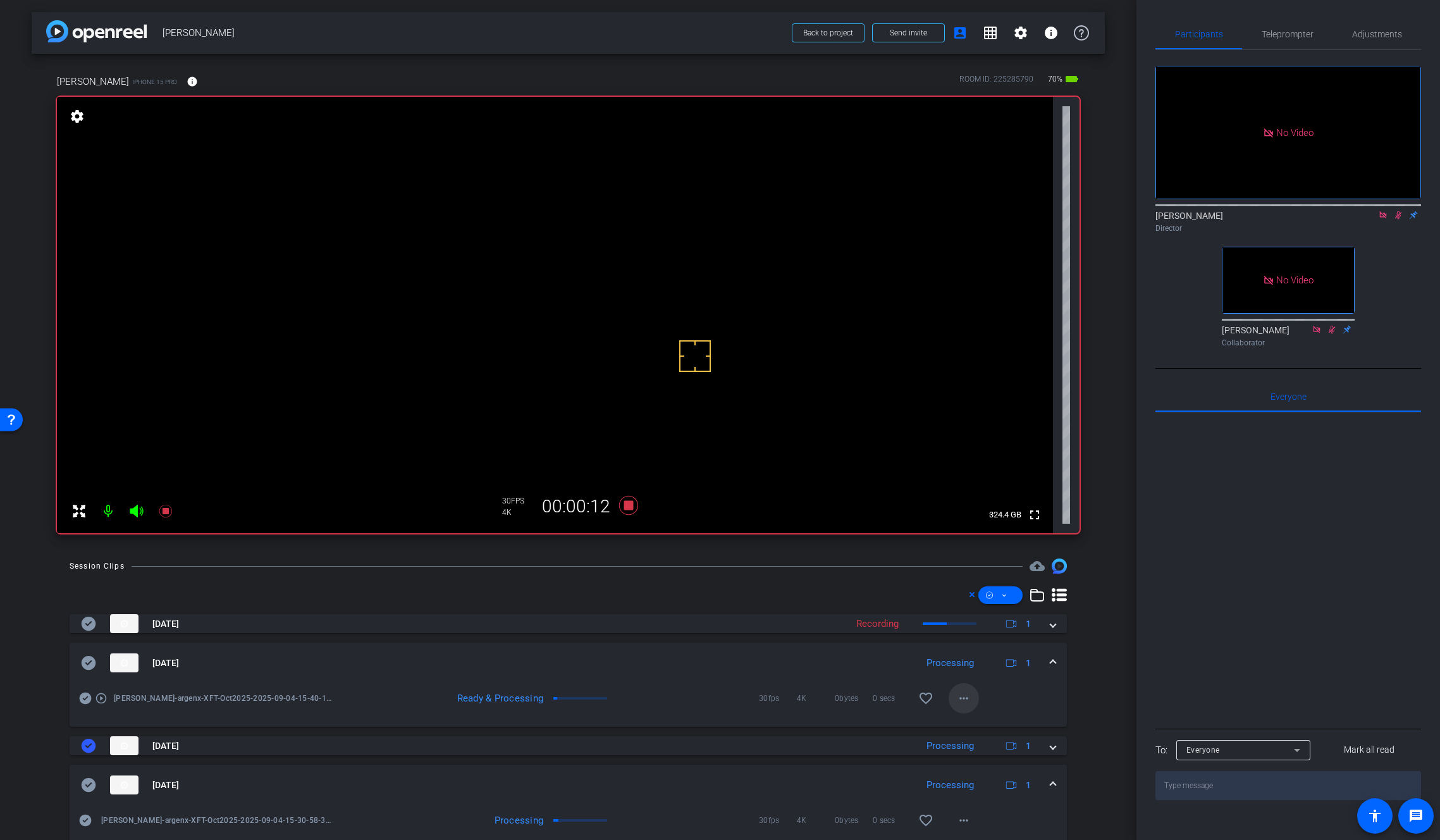
click at [960, 702] on mat-icon "more_horiz" at bounding box center [964, 698] width 15 height 15
click at [984, 724] on span "Download Original" at bounding box center [991, 725] width 76 height 15
click at [91, 663] on icon at bounding box center [88, 663] width 14 height 14
click at [1050, 664] on span at bounding box center [1053, 663] width 5 height 14
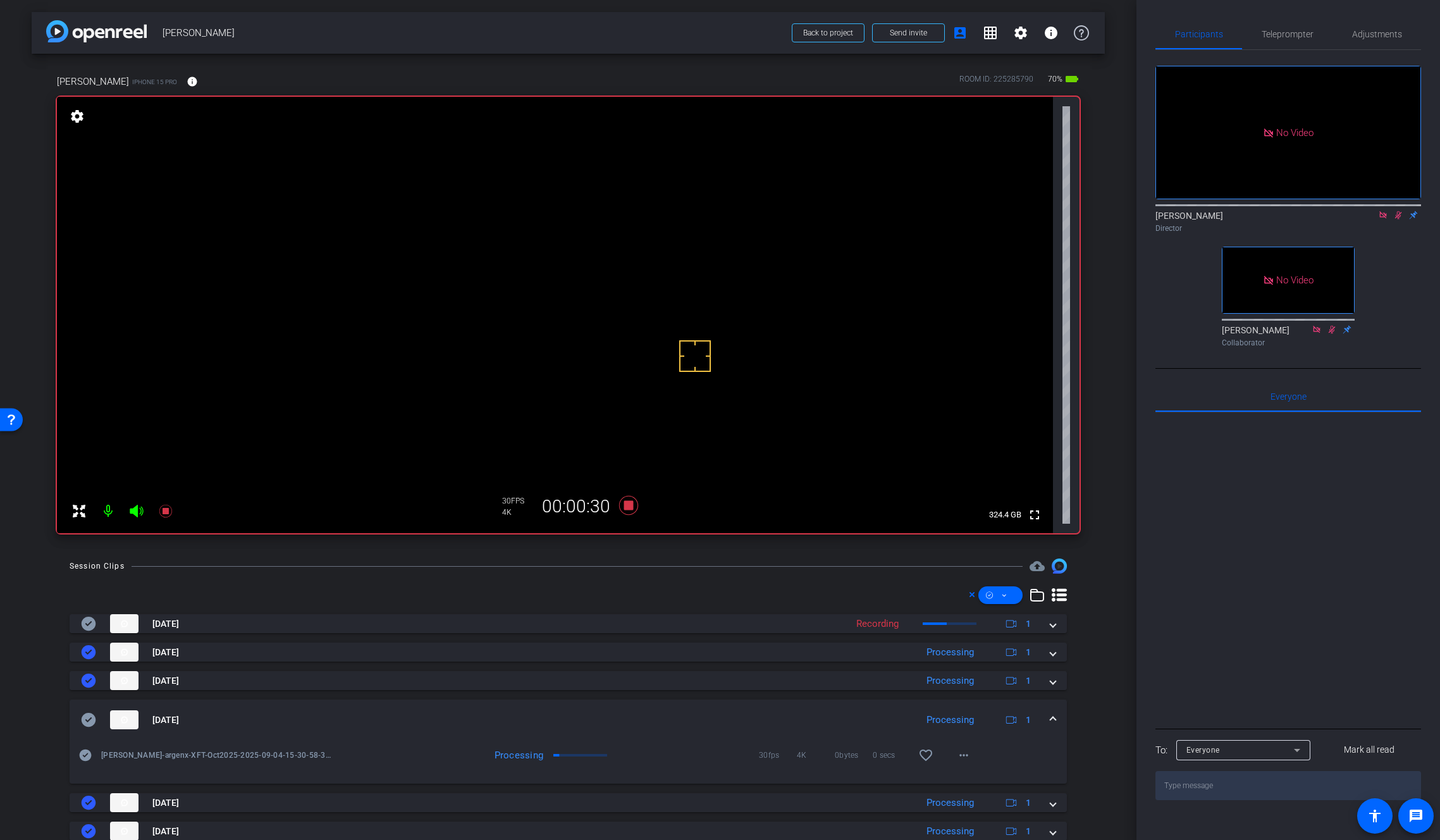
click at [598, 316] on video at bounding box center [554, 314] width 996 height 437
click at [599, 349] on video at bounding box center [554, 314] width 996 height 437
click at [599, 315] on video at bounding box center [554, 314] width 996 height 437
click at [1400, 211] on icon at bounding box center [1398, 215] width 7 height 8
click at [620, 508] on icon at bounding box center [629, 505] width 31 height 23
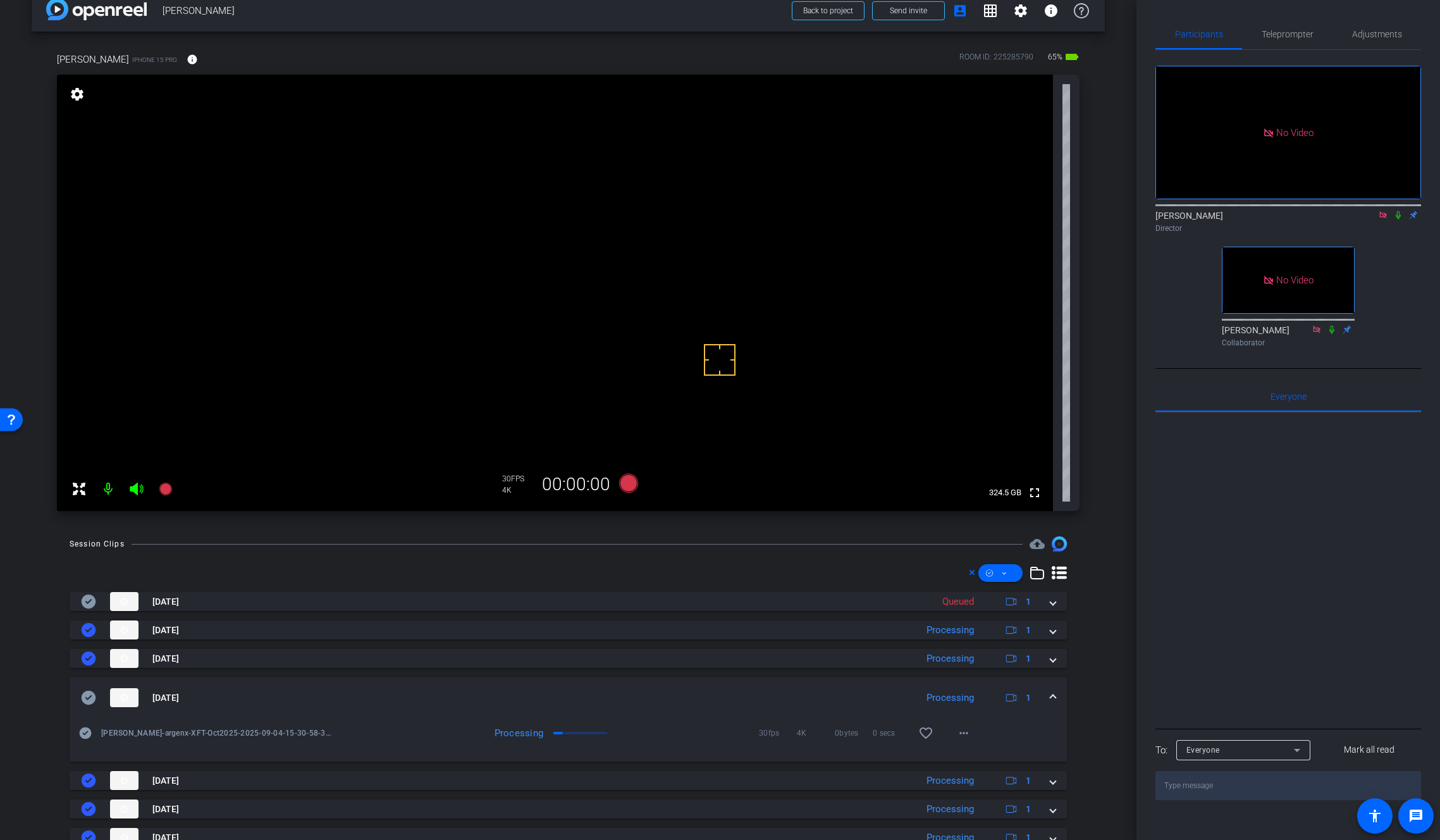
scroll to position [21, 0]
click at [1398, 211] on icon at bounding box center [1398, 215] width 5 height 8
click at [1396, 210] on icon at bounding box center [1398, 214] width 10 height 8
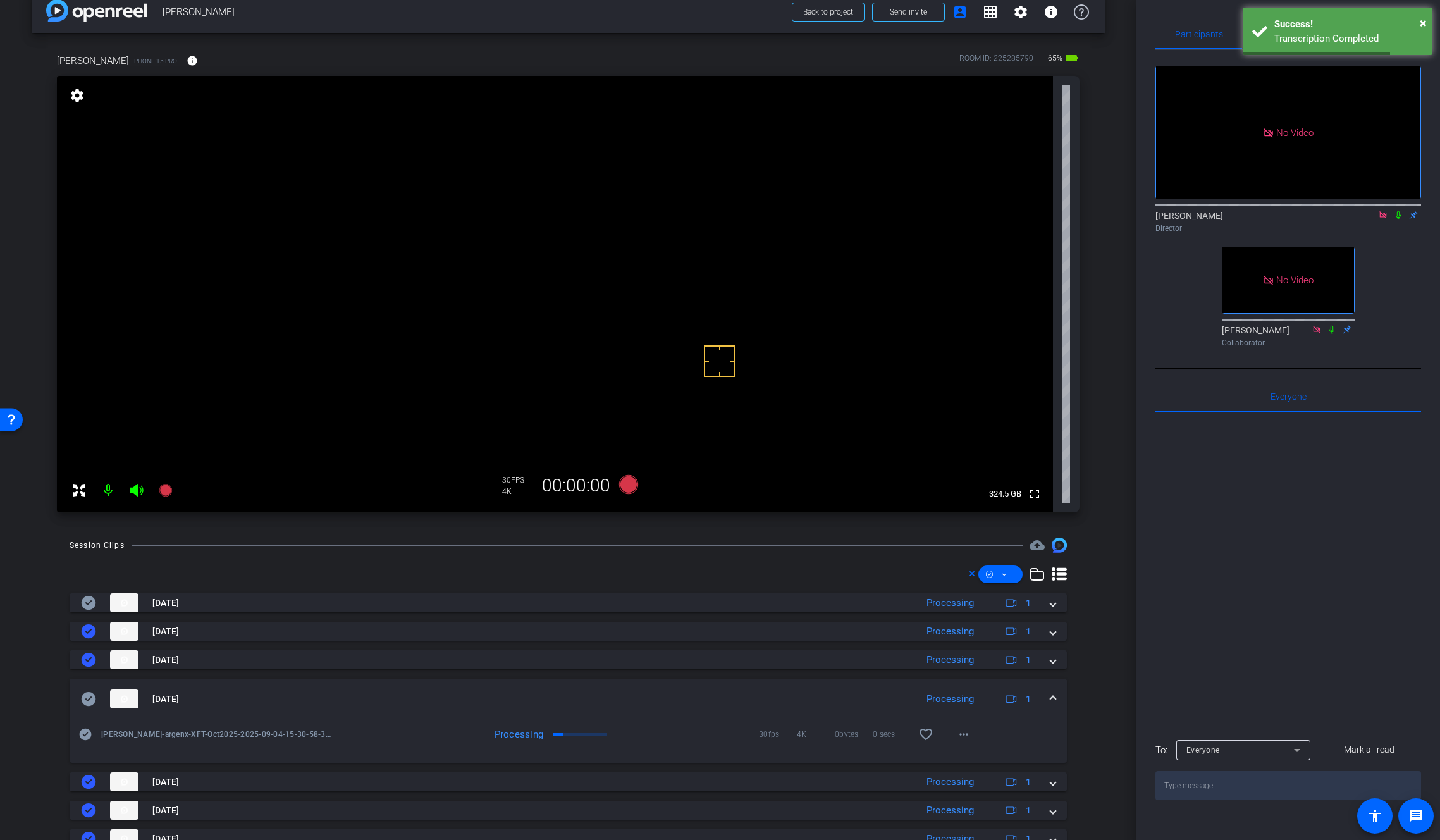
click at [1398, 210] on icon at bounding box center [1398, 214] width 10 height 8
click at [959, 737] on mat-icon "more_horiz" at bounding box center [964, 734] width 15 height 15
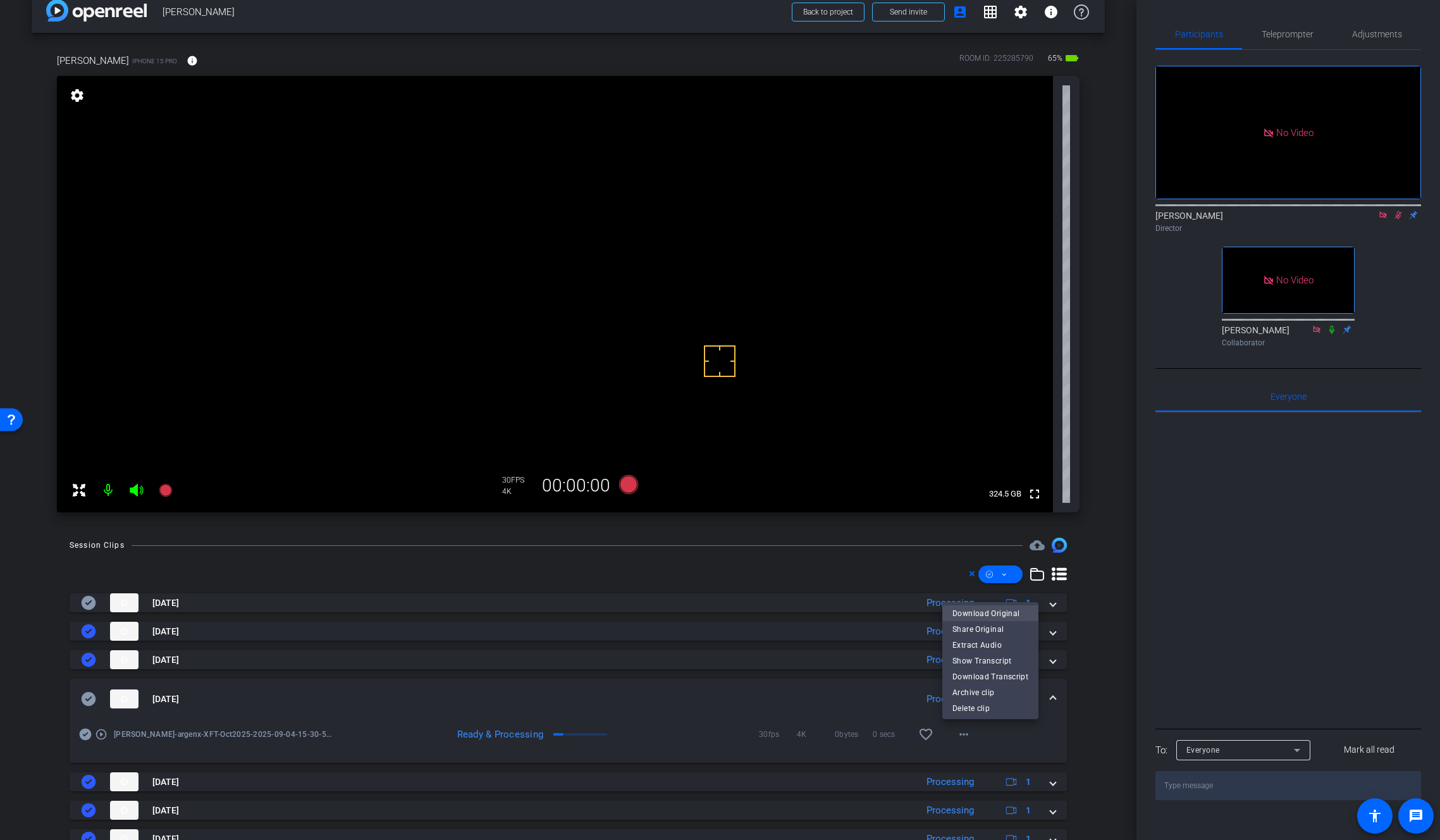
drag, startPoint x: 1002, startPoint y: 604, endPoint x: 998, endPoint y: 610, distance: 7.2
click at [998, 610] on div "Download Original Share Original Extract Audio Show Transcript Download Transcr…" at bounding box center [990, 660] width 96 height 117
click at [956, 736] on mat-icon "more_horiz" at bounding box center [964, 734] width 15 height 15
click at [980, 612] on span "Download Original" at bounding box center [991, 614] width 76 height 15
click at [89, 700] on icon at bounding box center [88, 698] width 14 height 14
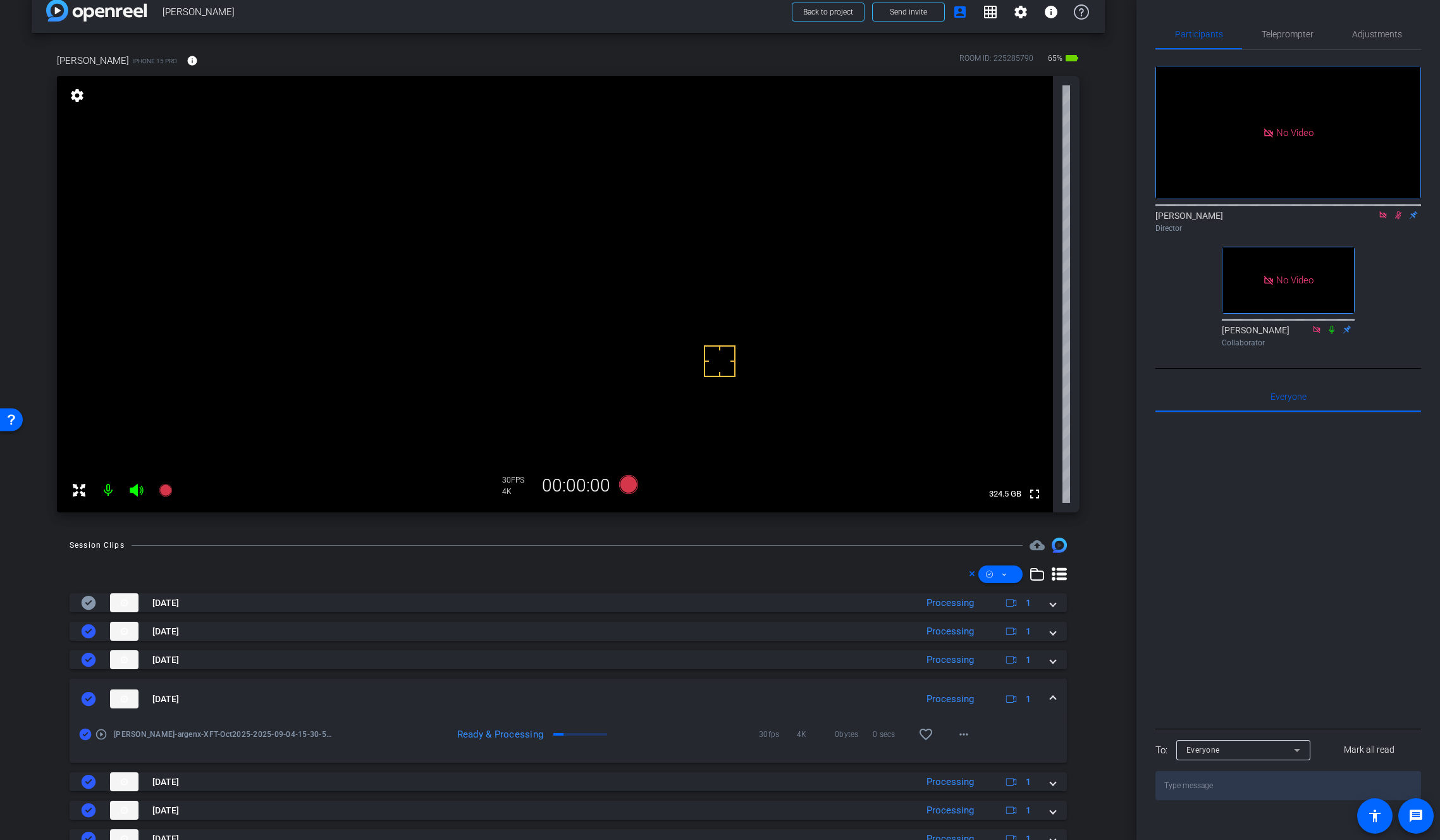
click at [1050, 698] on span at bounding box center [1053, 699] width 5 height 14
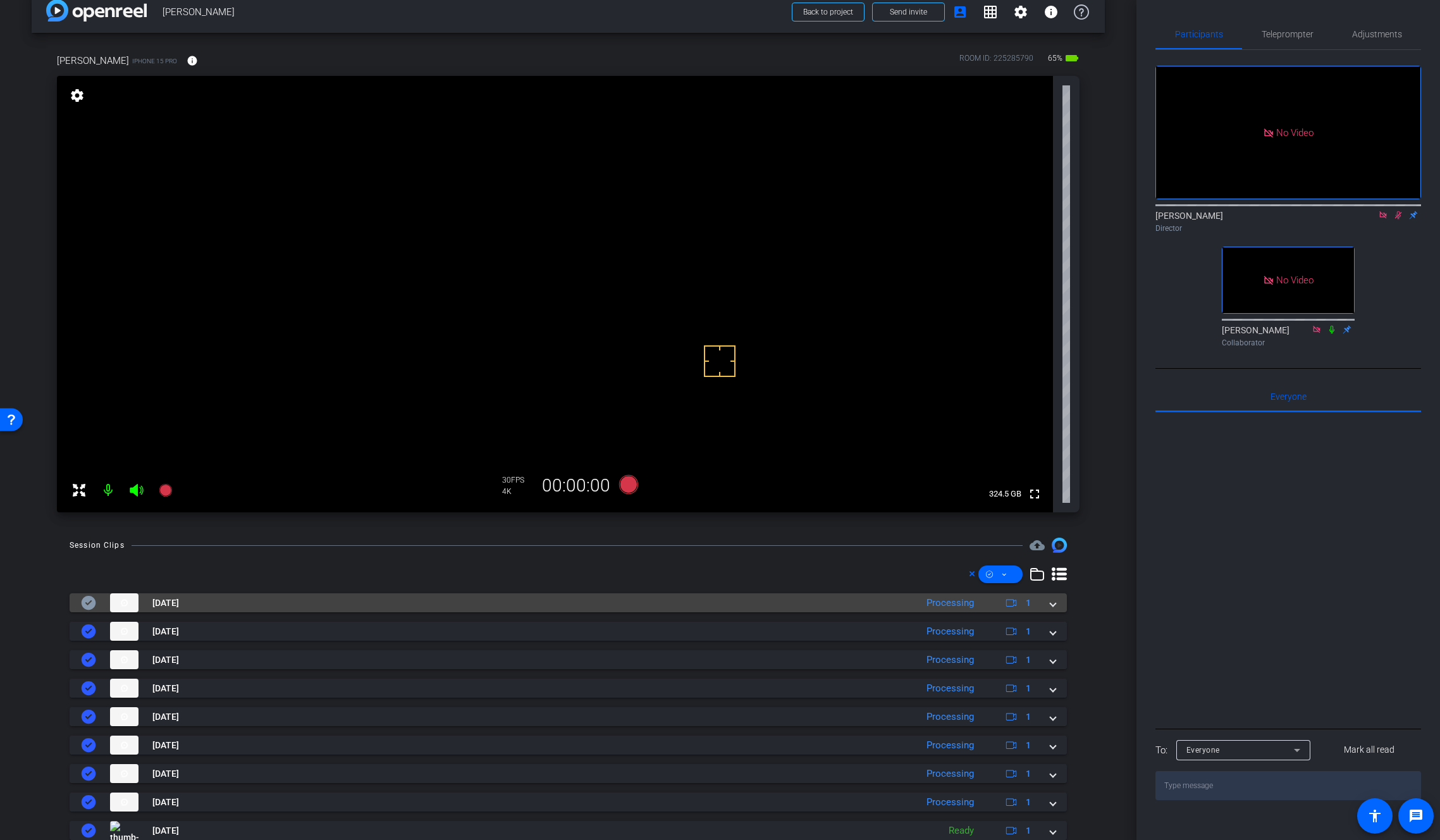
click at [1050, 603] on span at bounding box center [1053, 604] width 5 height 14
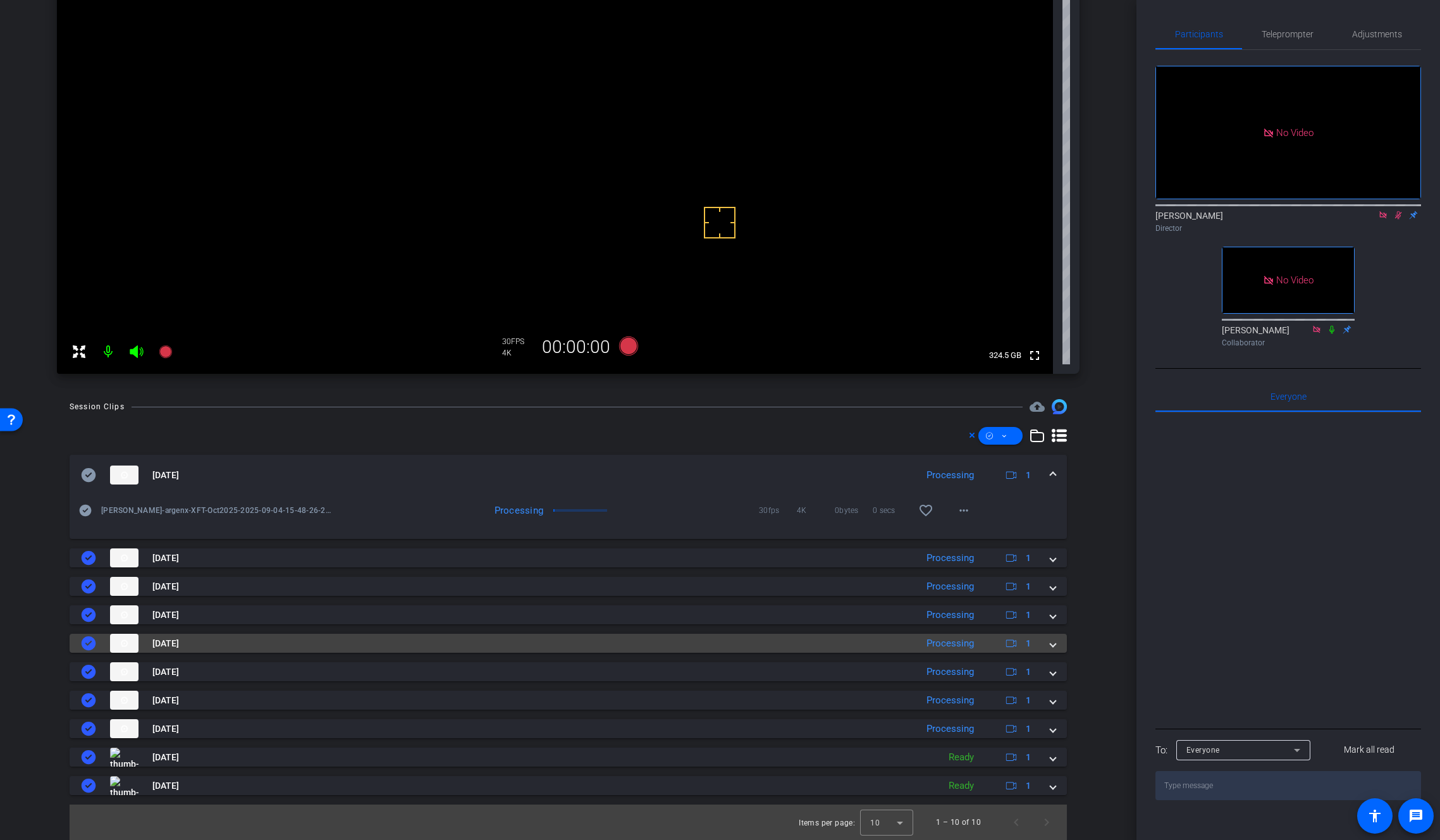
scroll to position [0, 0]
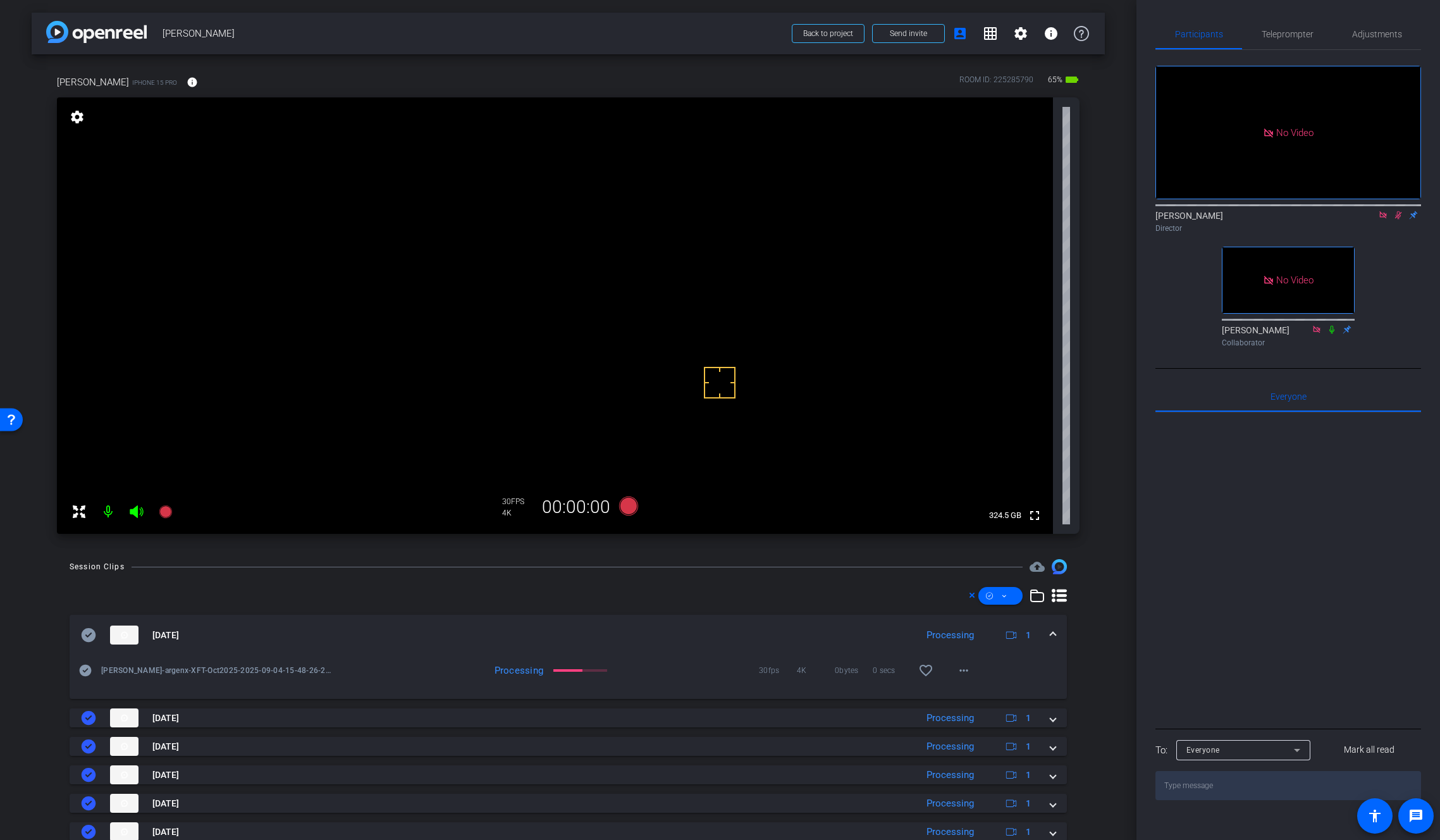
drag, startPoint x: 1223, startPoint y: 481, endPoint x: 1259, endPoint y: 456, distance: 43.8
click at [1223, 481] on div at bounding box center [1287, 568] width 265 height 313
click at [956, 674] on mat-icon "more_horiz" at bounding box center [964, 670] width 15 height 15
click at [981, 692] on span "Download Original" at bounding box center [991, 697] width 76 height 15
click at [92, 637] on icon at bounding box center [88, 635] width 14 height 14
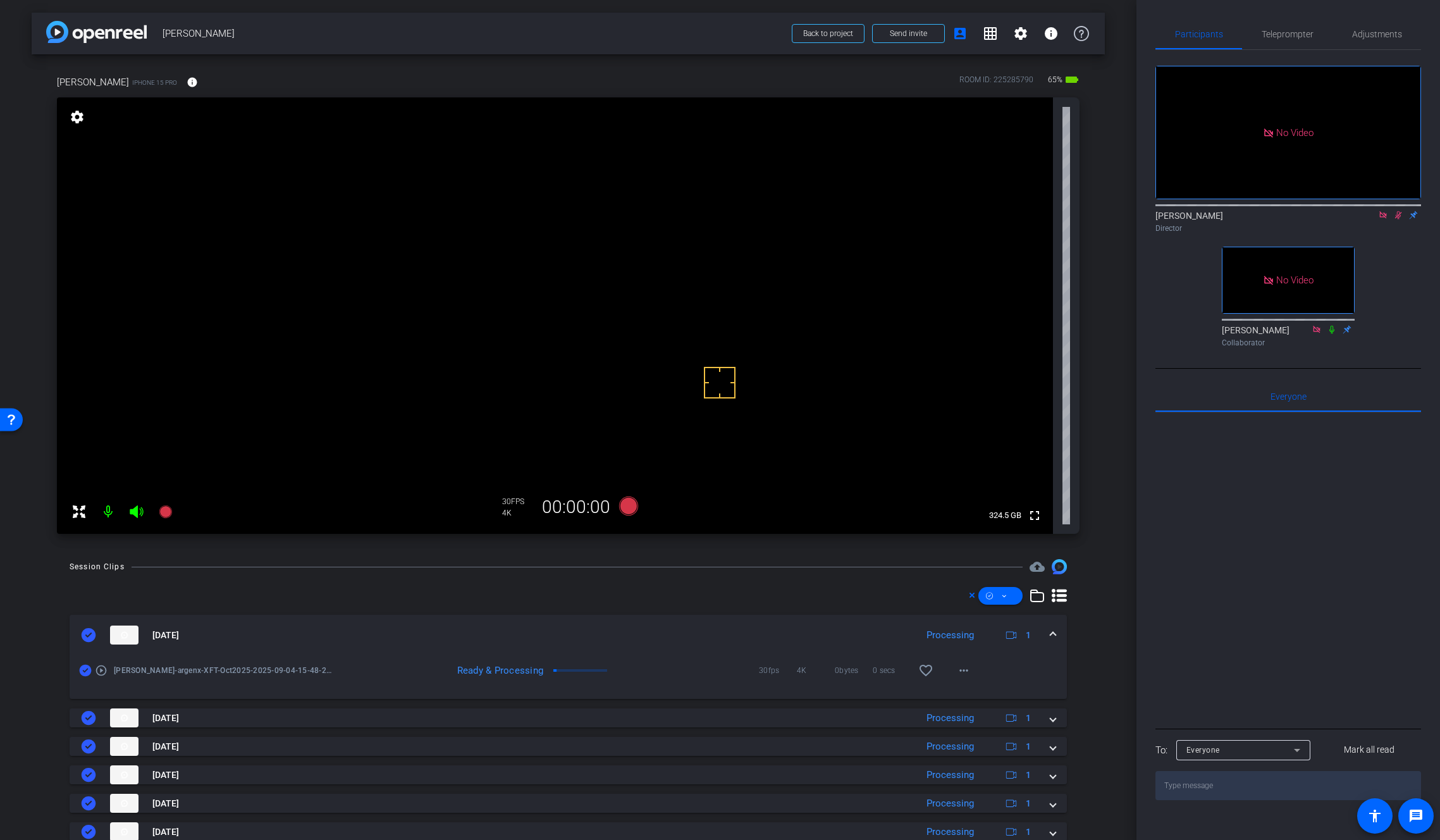
click at [1050, 634] on span at bounding box center [1053, 636] width 5 height 14
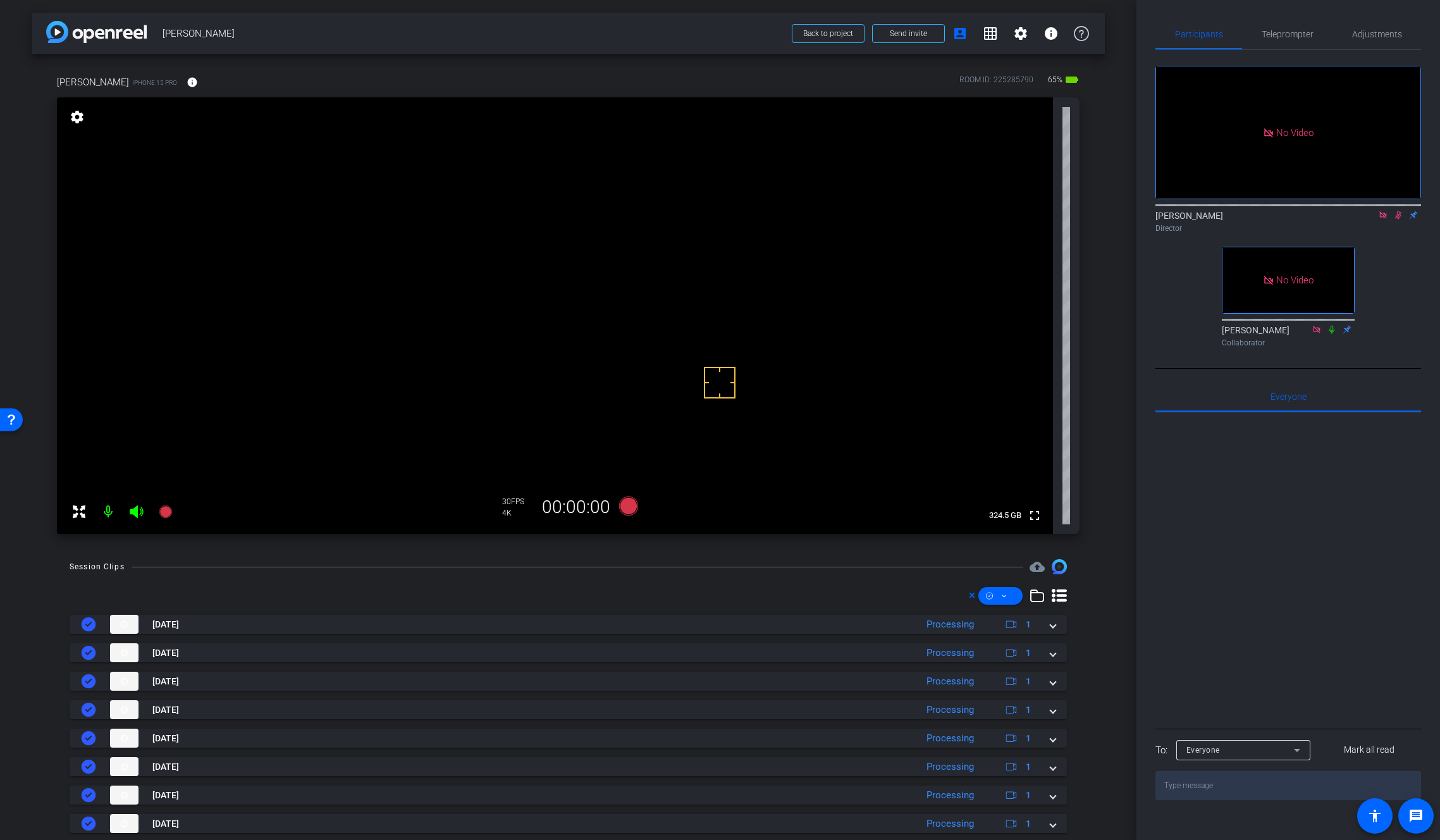
click at [1374, 466] on div at bounding box center [1287, 568] width 265 height 313
click at [1397, 210] on icon at bounding box center [1398, 214] width 10 height 8
click at [1401, 210] on icon at bounding box center [1398, 214] width 10 height 8
click at [1399, 210] on icon at bounding box center [1398, 214] width 10 height 8
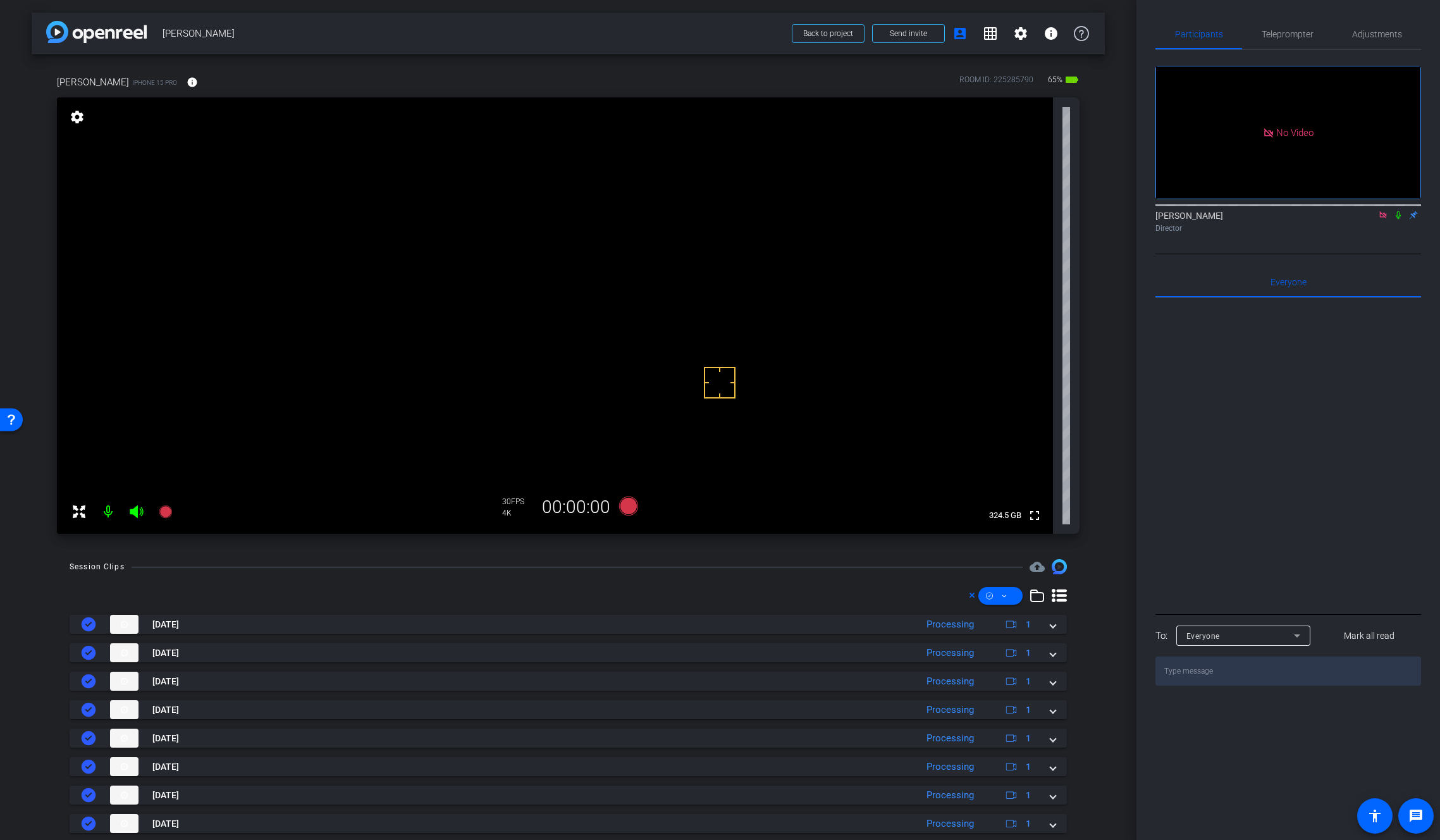
click at [1398, 210] on icon at bounding box center [1398, 214] width 10 height 8
click at [1396, 210] on icon at bounding box center [1398, 214] width 10 height 8
click at [78, 119] on mat-icon "settings" at bounding box center [77, 117] width 18 height 15
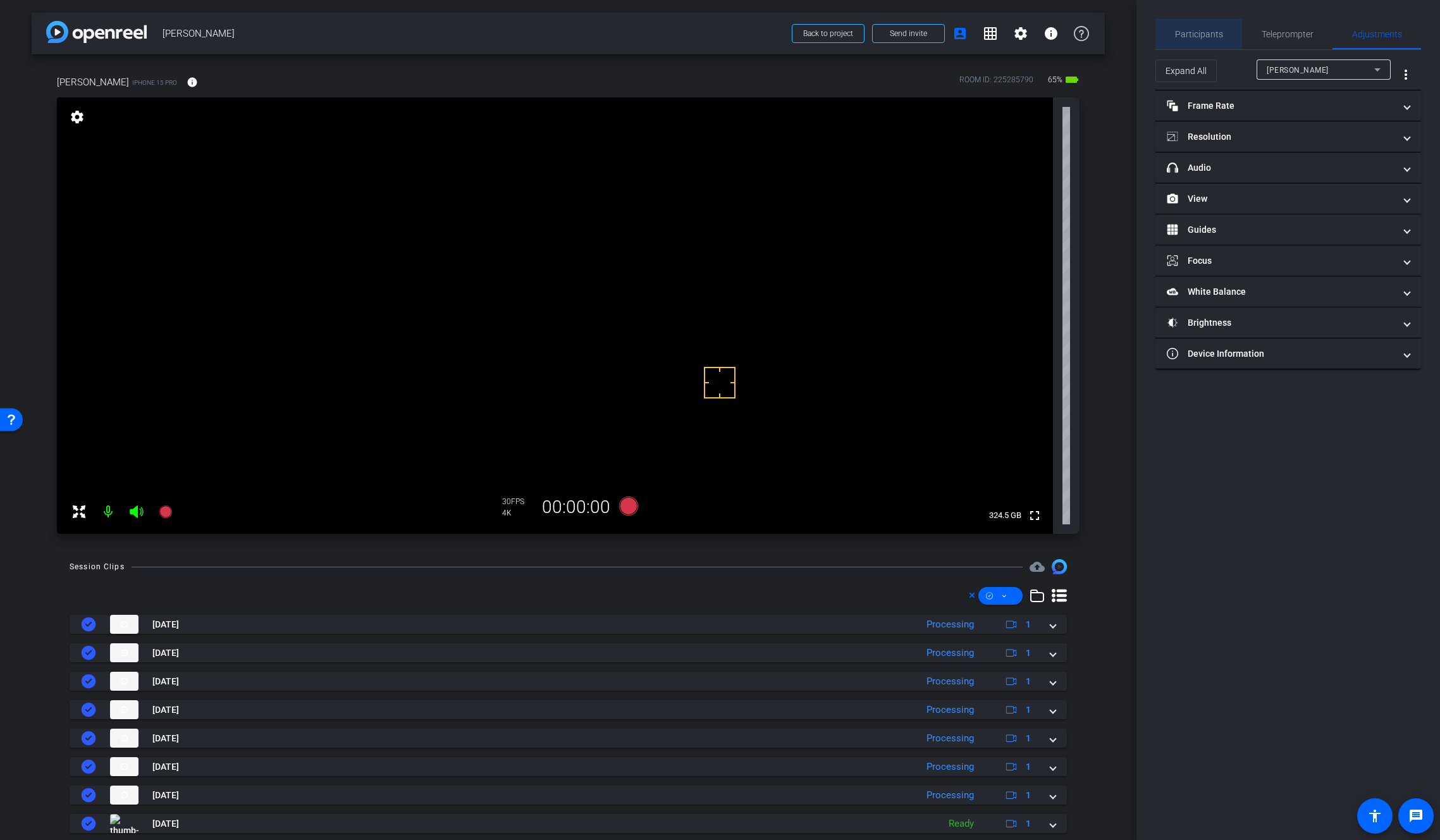
click at [1199, 31] on span "Participants" at bounding box center [1198, 34] width 48 height 8
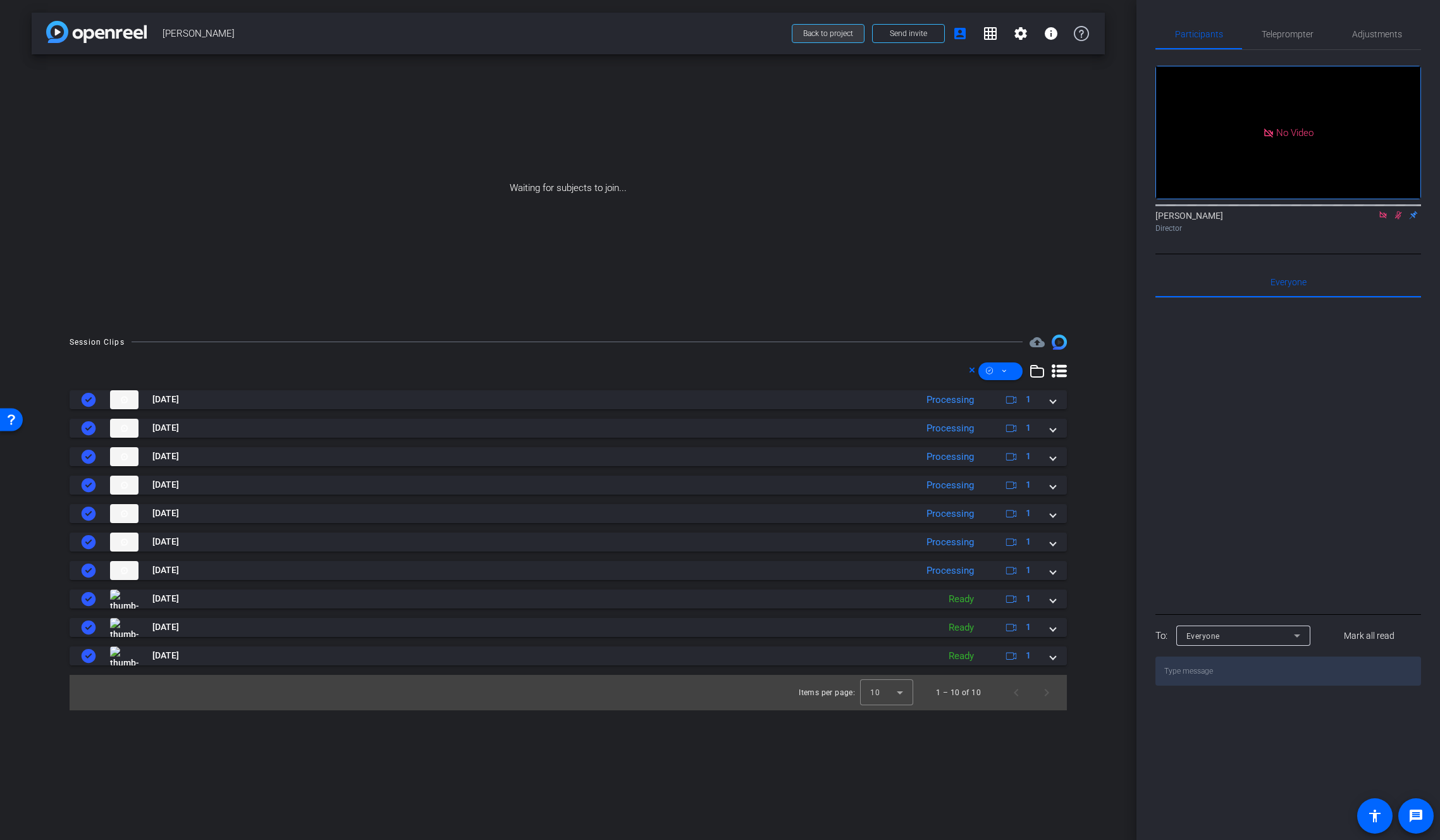
click at [814, 31] on span "Back to project" at bounding box center [828, 33] width 50 height 8
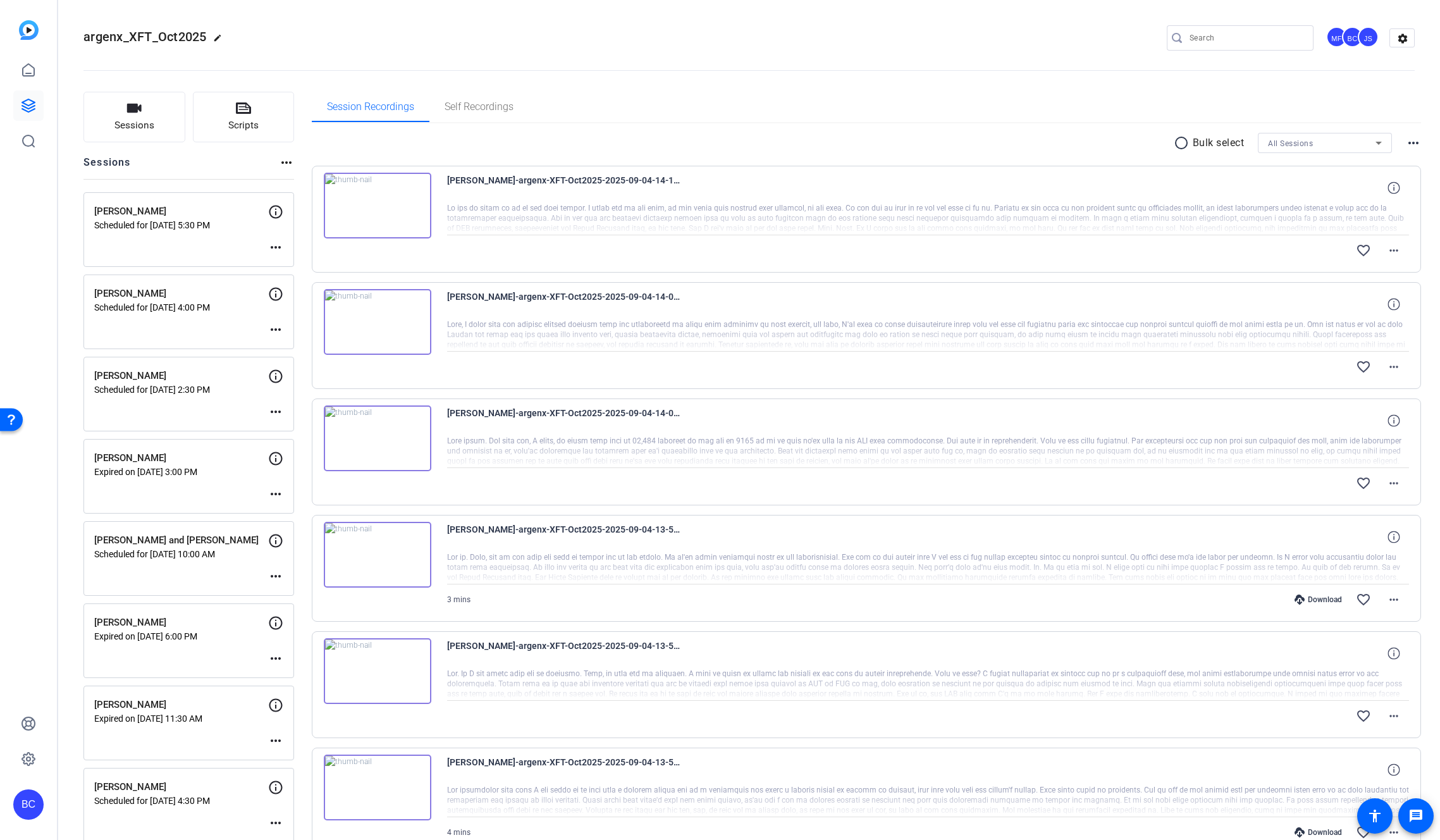
scroll to position [830, 0]
click at [36, 805] on div "BC" at bounding box center [29, 804] width 31 height 31
click at [170, 791] on mat-icon "logout" at bounding box center [168, 786] width 15 height 15
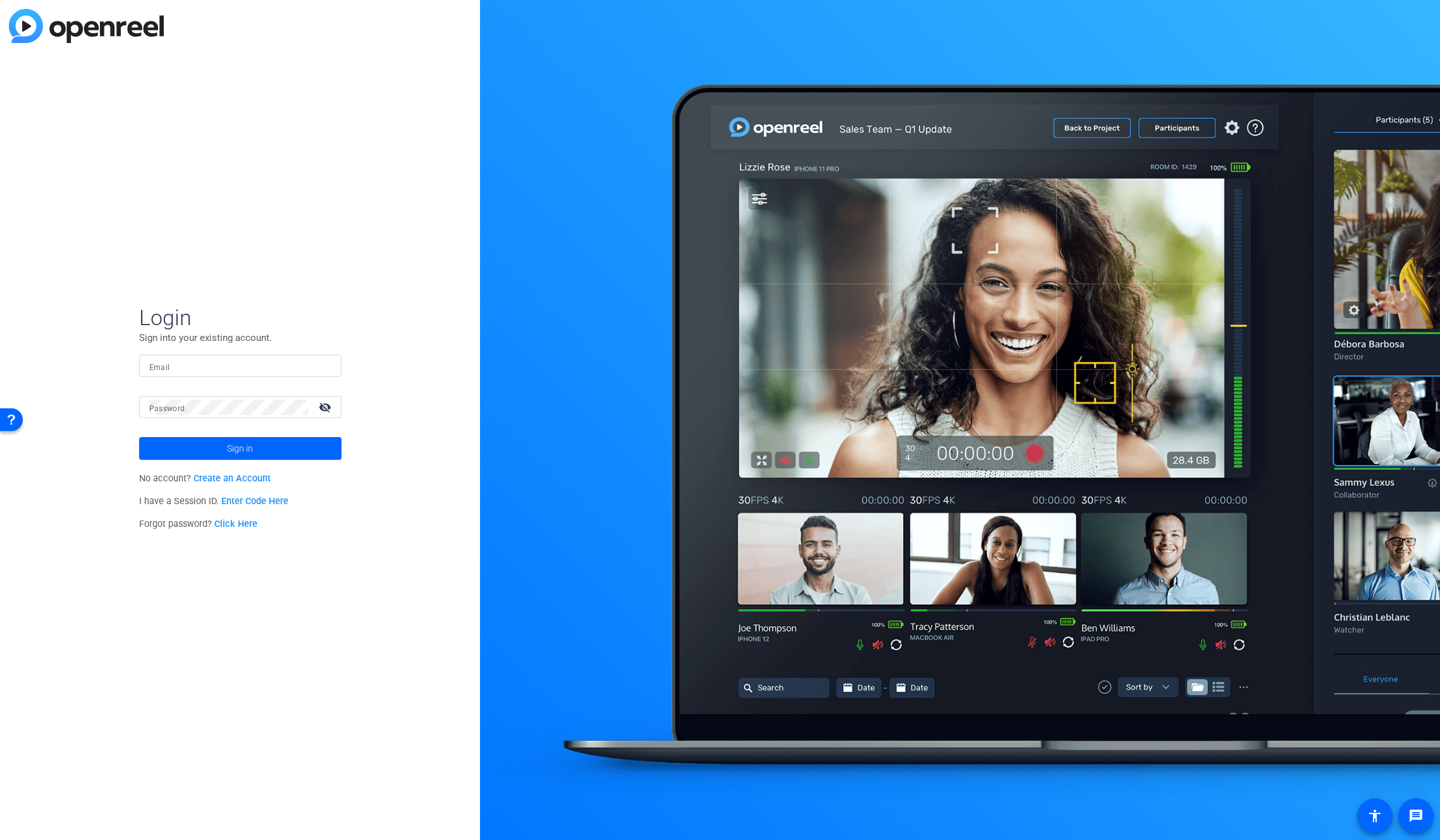
type input "[EMAIL_ADDRESS][PERSON_NAME][DOMAIN_NAME]"
